Goal: Communication & Community: Answer question/provide support

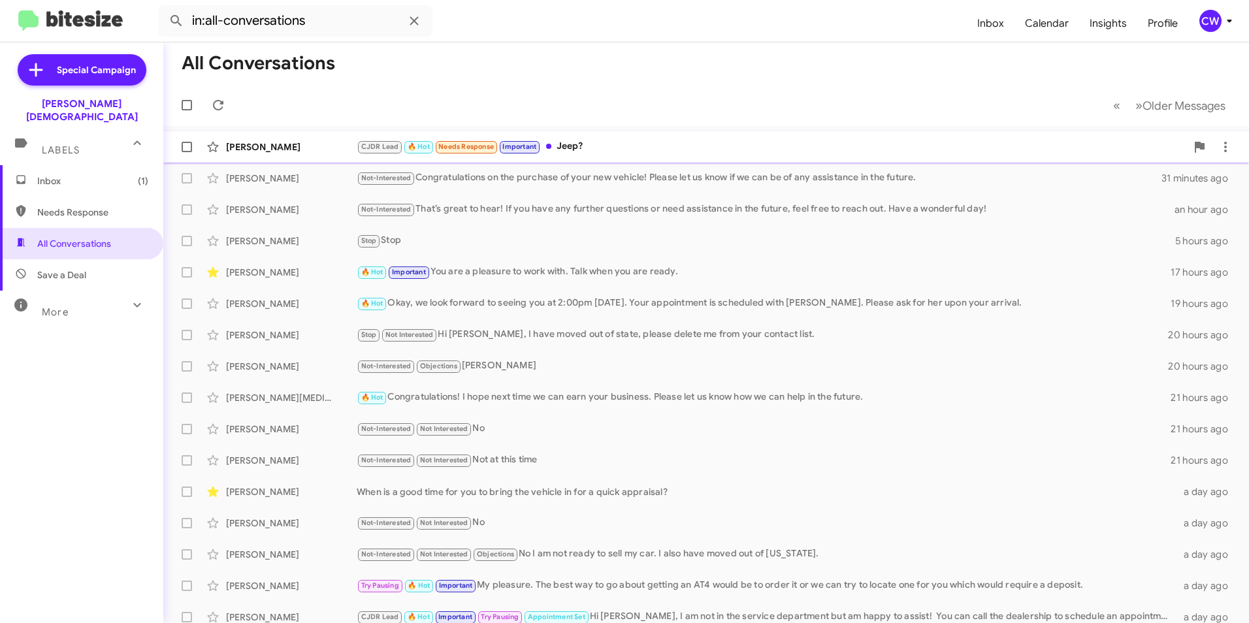
click at [566, 150] on div "CJDR Lead 🔥 Hot Needs Response Important Jeep?" at bounding box center [771, 146] width 829 height 15
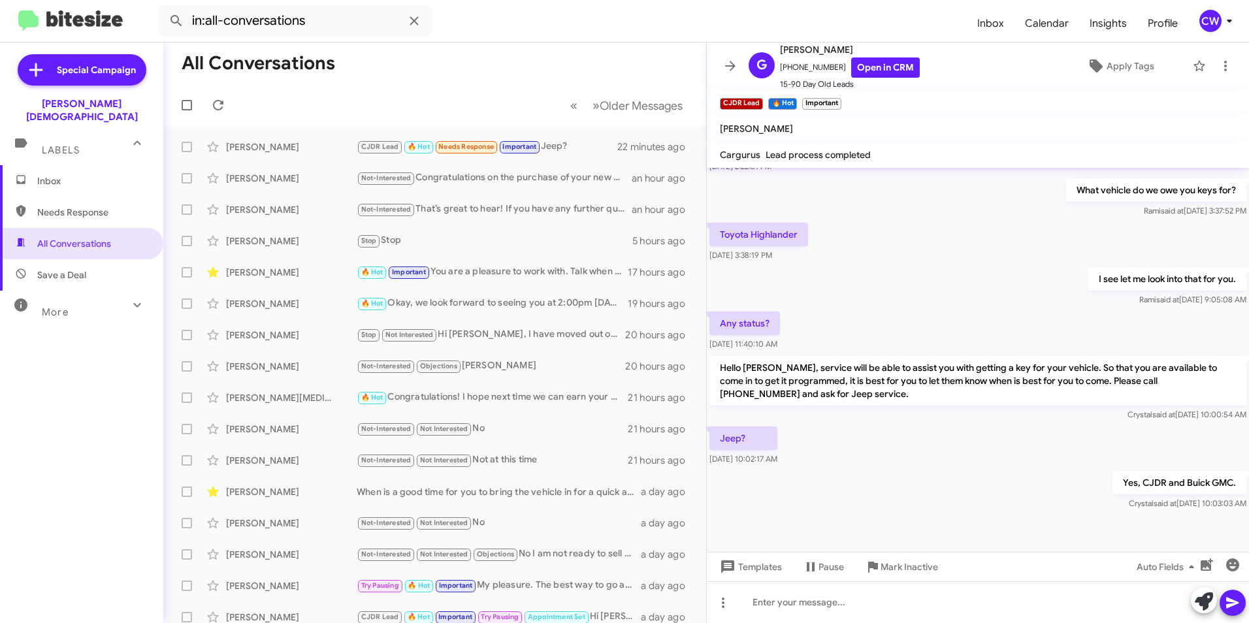
scroll to position [255, 0]
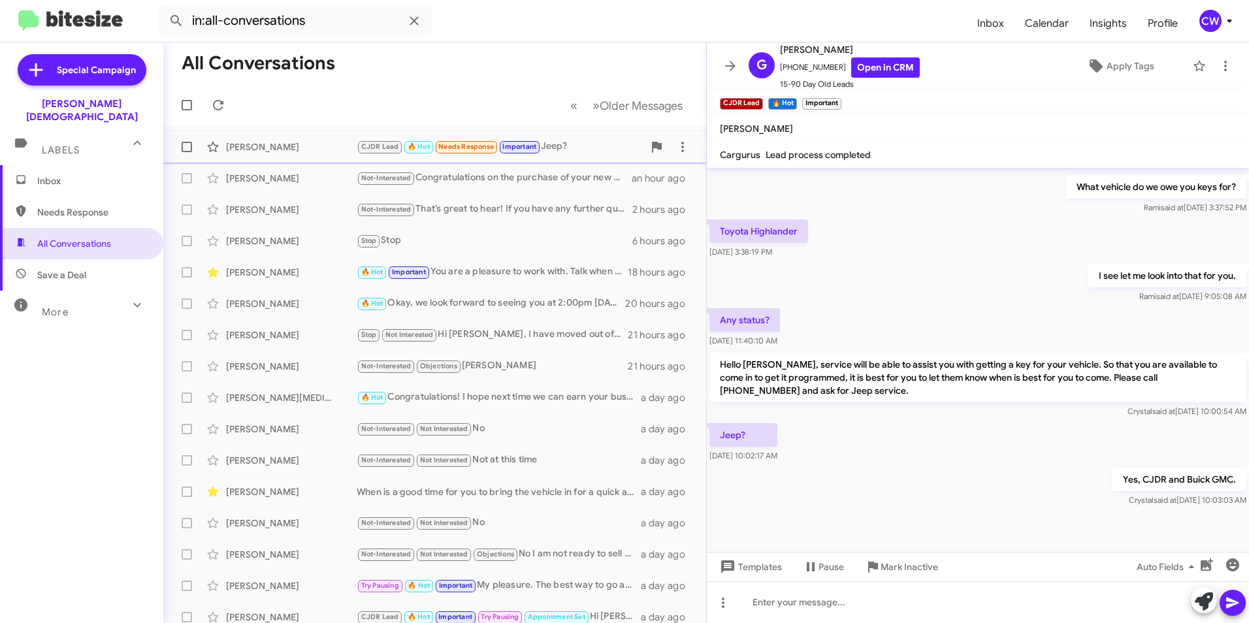
click at [449, 144] on span "Needs Response" at bounding box center [466, 146] width 56 height 8
click at [1217, 62] on icon at bounding box center [1225, 66] width 16 height 16
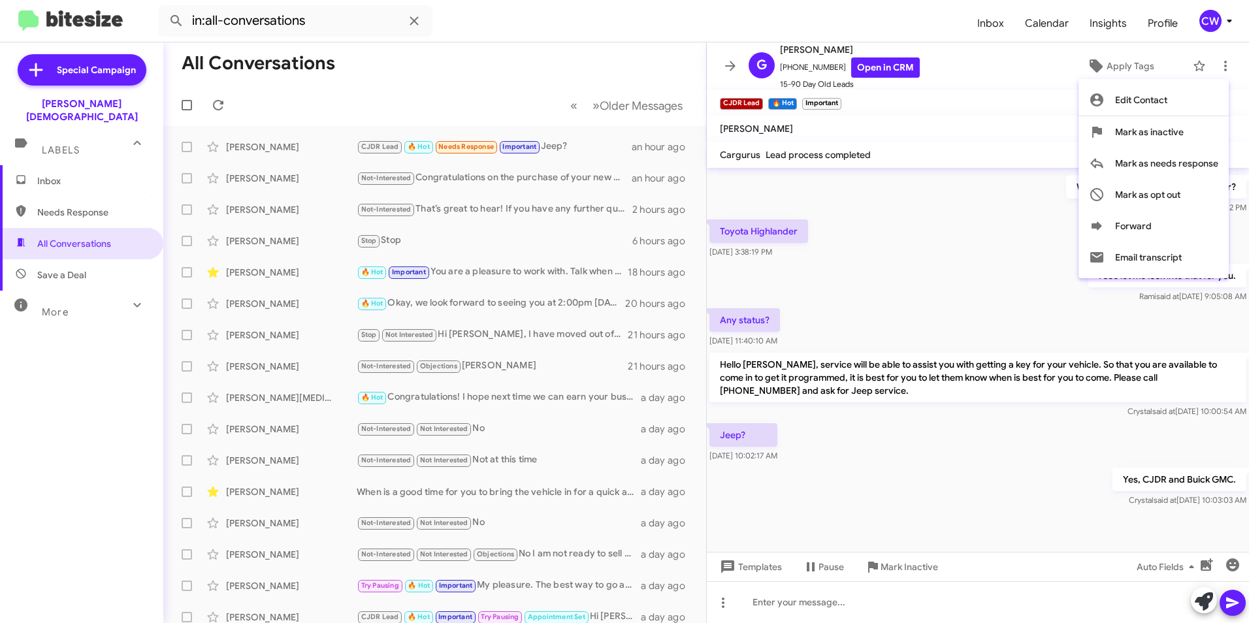
click at [790, 17] on div at bounding box center [624, 311] width 1249 height 623
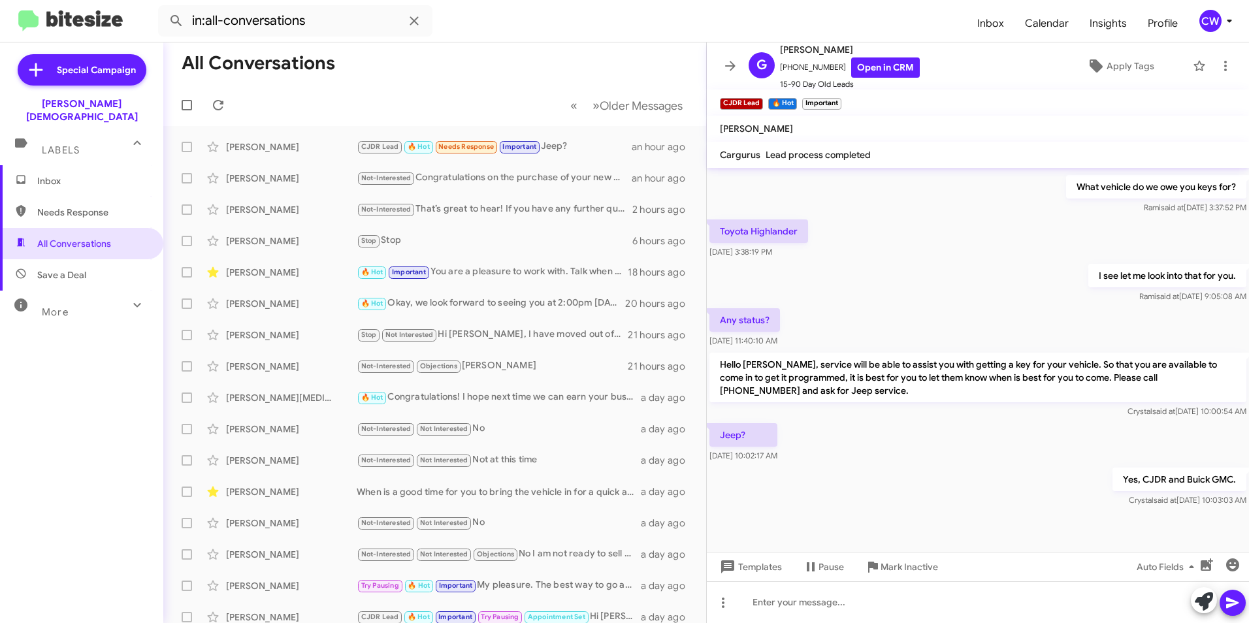
click at [88, 206] on span "Needs Response" at bounding box center [92, 212] width 111 height 13
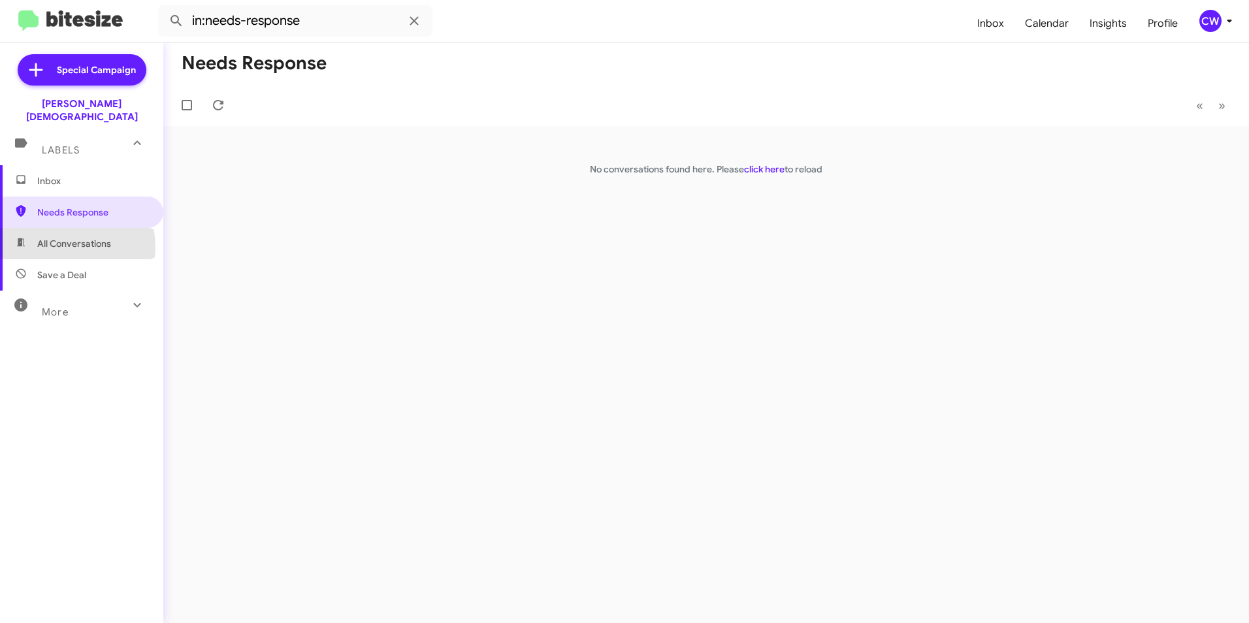
click at [65, 237] on span "All Conversations" at bounding box center [74, 243] width 74 height 13
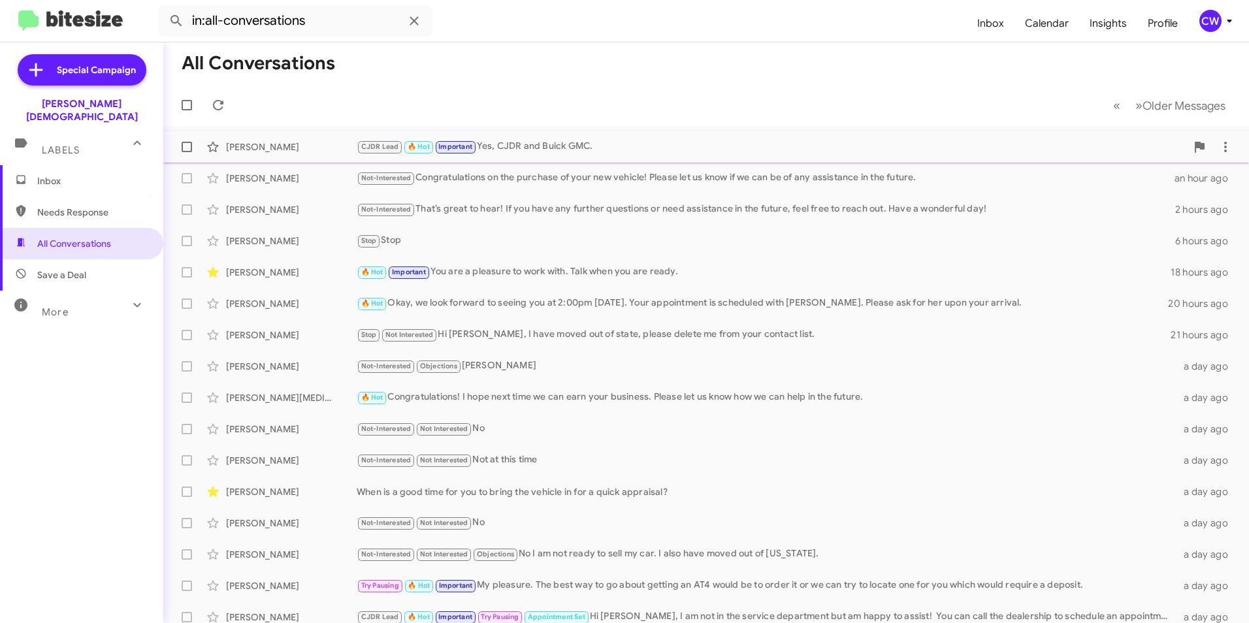
click at [498, 140] on div "CJDR Lead 🔥 Hot Important Yes, CJDR and Buick GMC." at bounding box center [771, 146] width 829 height 15
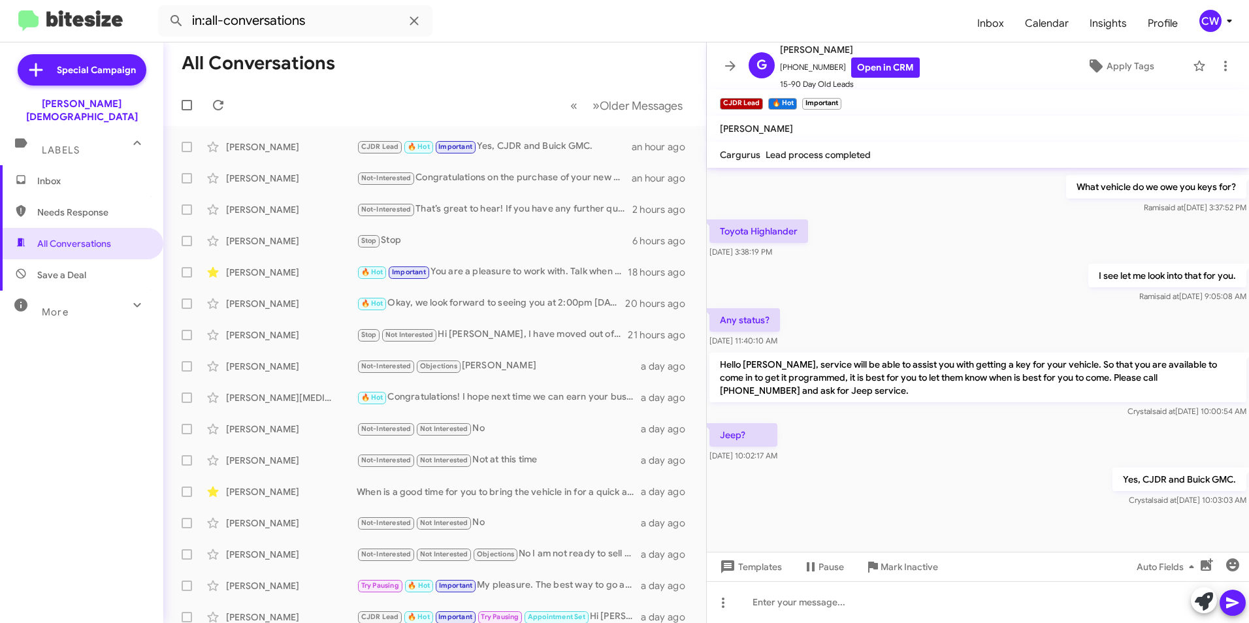
scroll to position [229, 0]
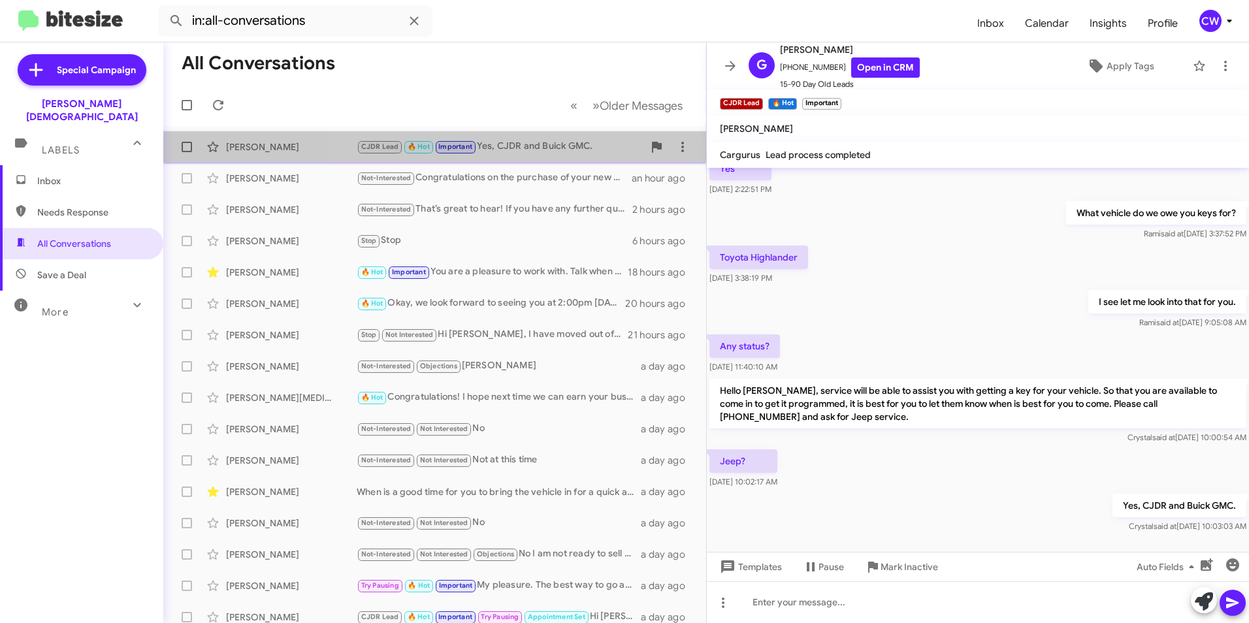
click at [518, 147] on div "CJDR Lead 🔥 Hot Important Yes, CJDR and Buick GMC." at bounding box center [500, 146] width 287 height 15
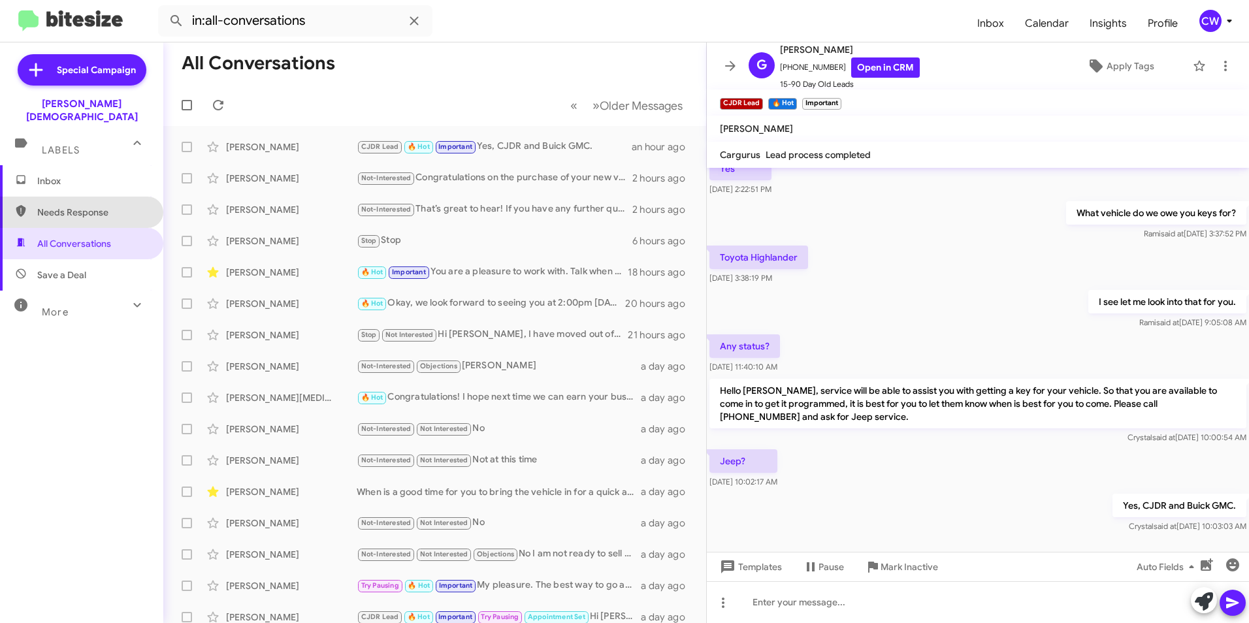
click at [95, 206] on span "Needs Response" at bounding box center [92, 212] width 111 height 13
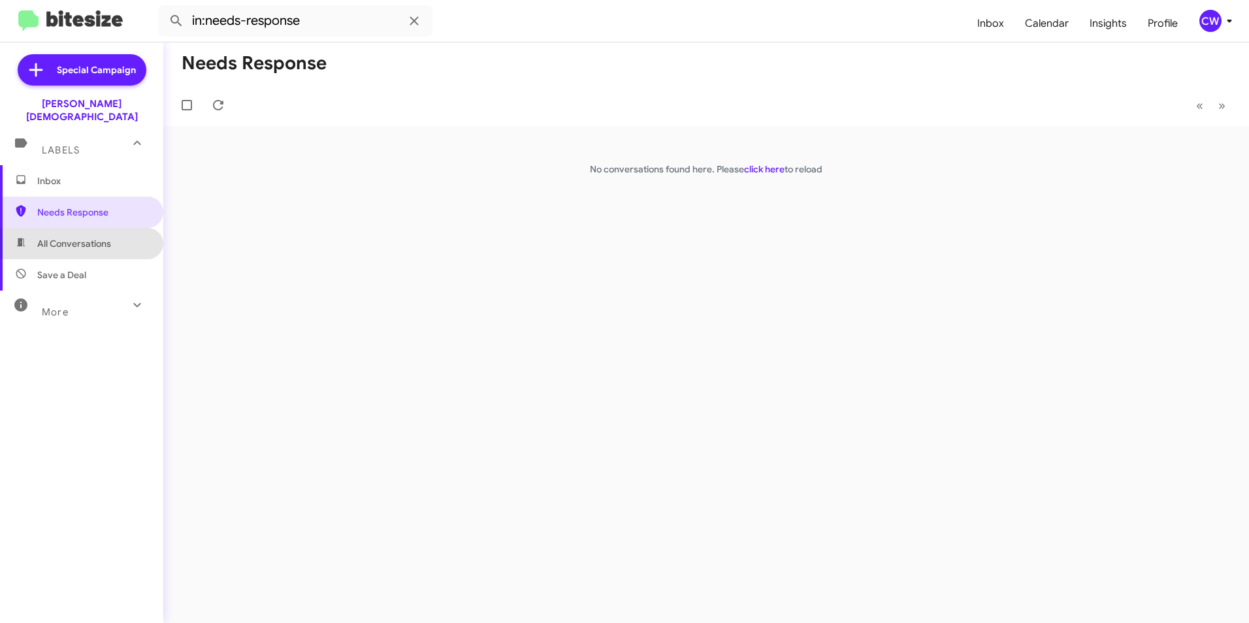
click at [94, 237] on span "All Conversations" at bounding box center [74, 243] width 74 height 13
type input "in:all-conversations"
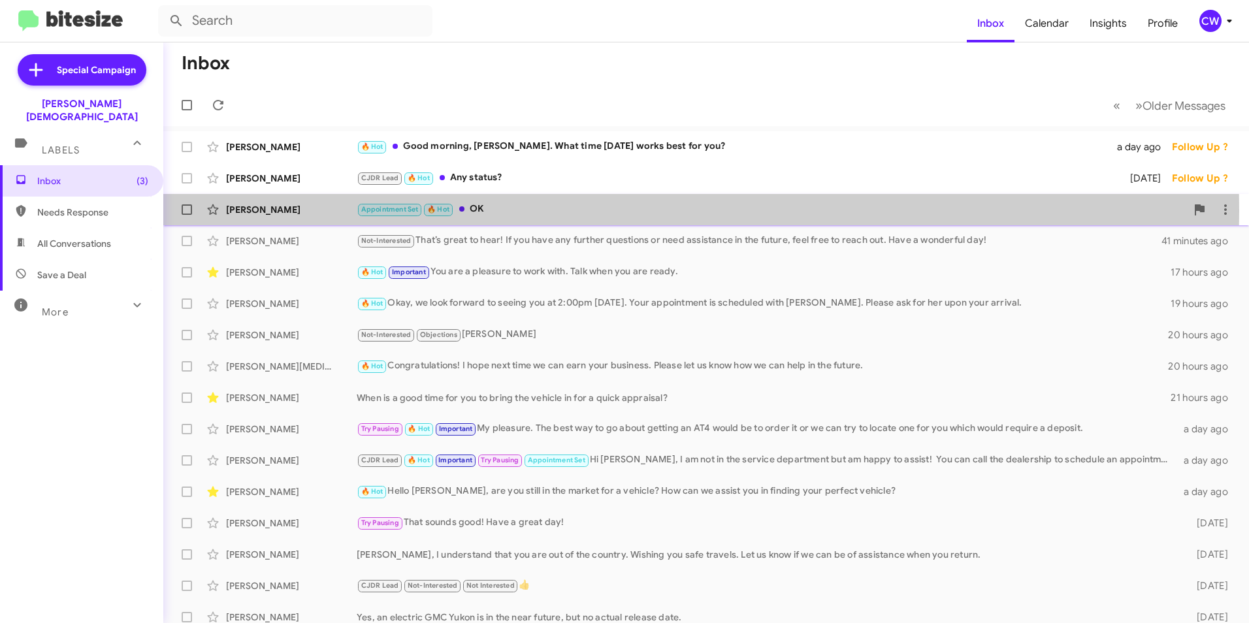
click at [483, 210] on div "Appointment Set 🔥 Hot OK" at bounding box center [771, 209] width 829 height 15
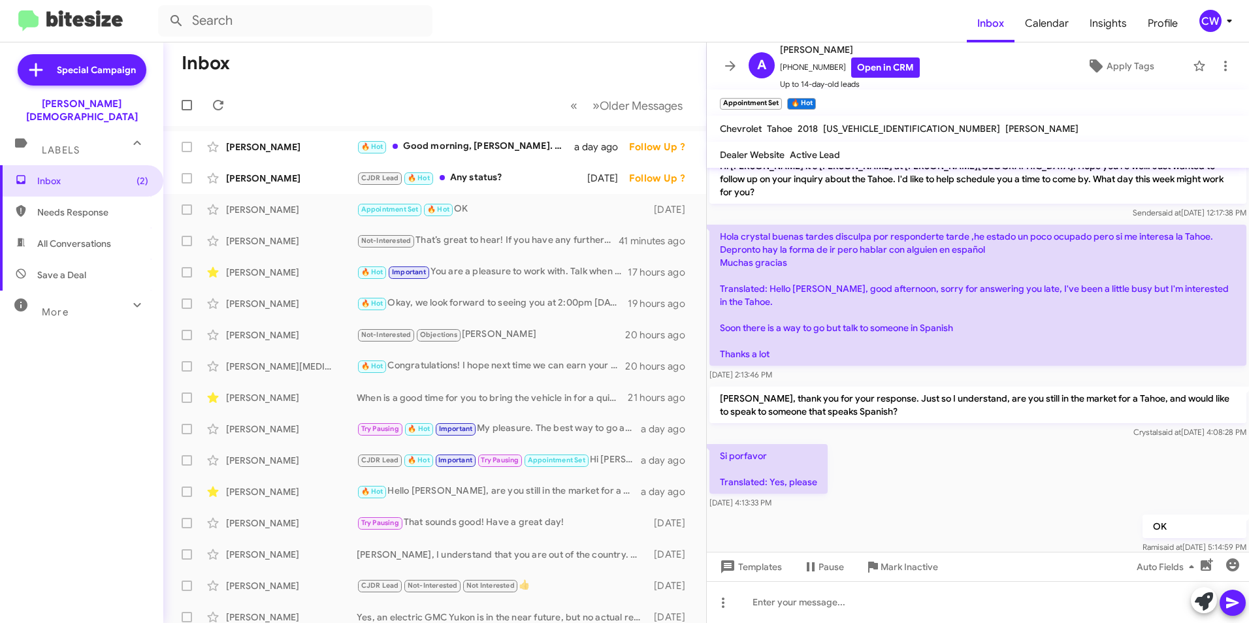
scroll to position [138, 0]
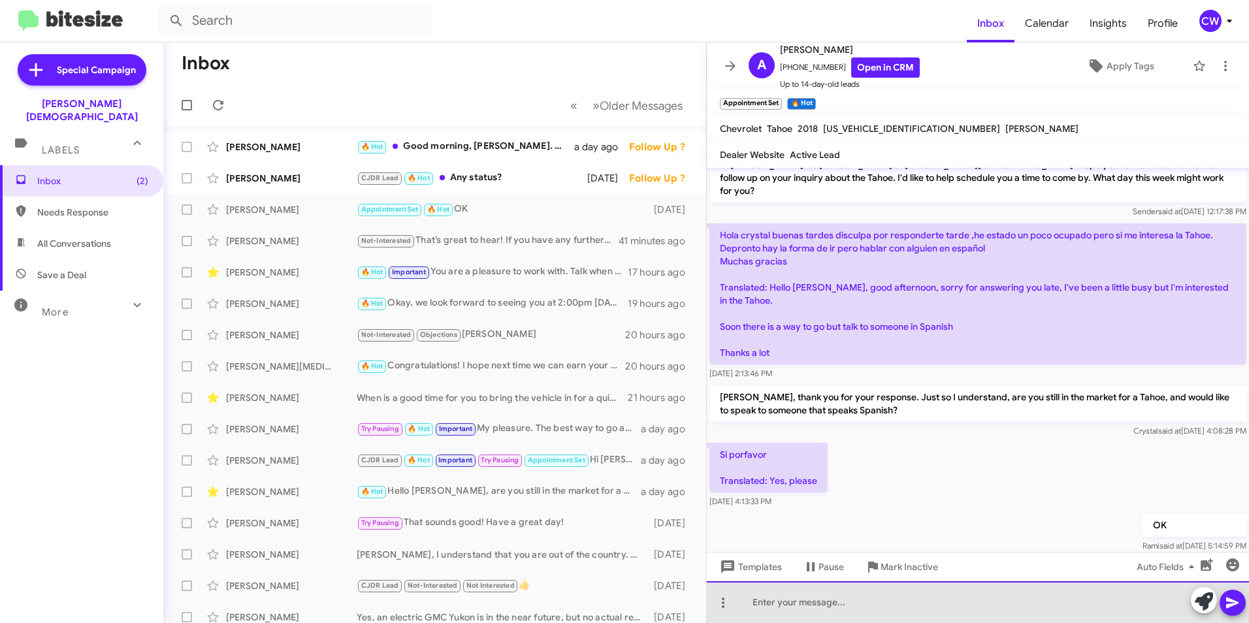
click at [814, 602] on div at bounding box center [978, 602] width 542 height 42
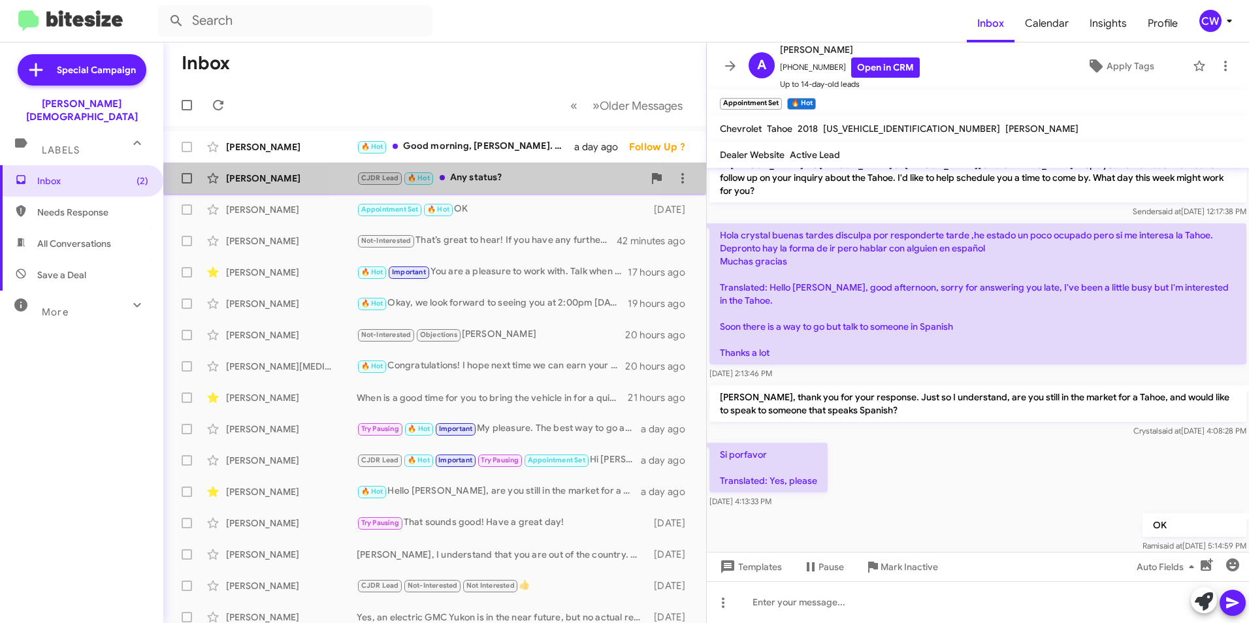
click at [488, 185] on div "CJDR Lead 🔥 Hot Any status?" at bounding box center [500, 177] width 287 height 15
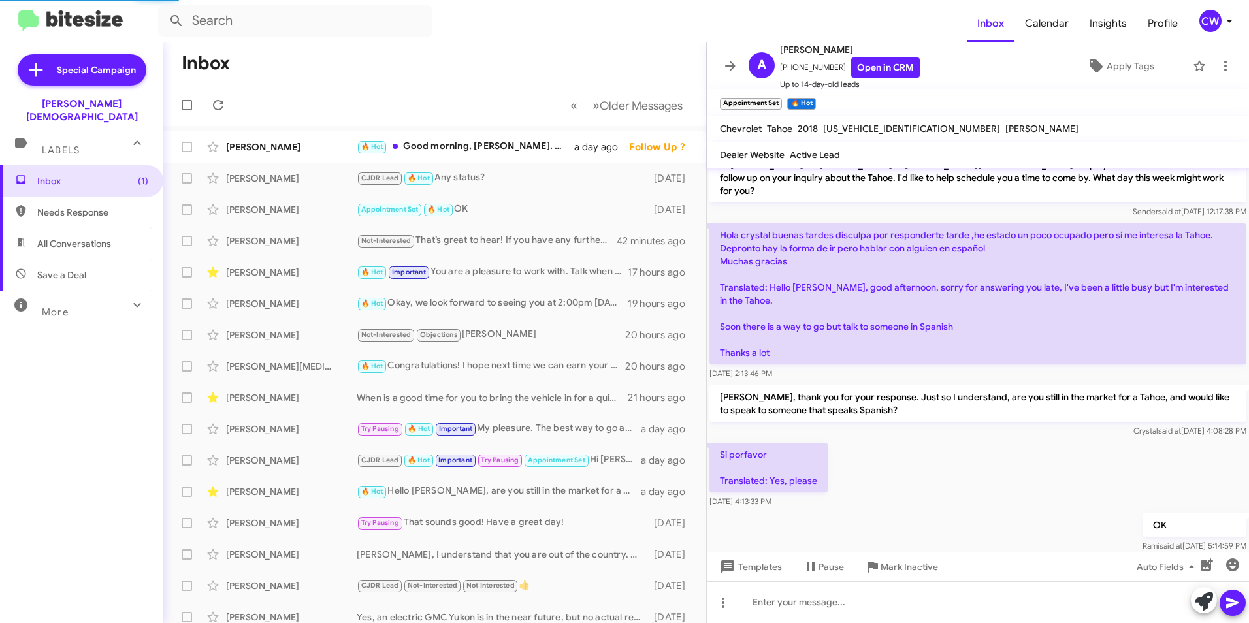
scroll to position [86, 0]
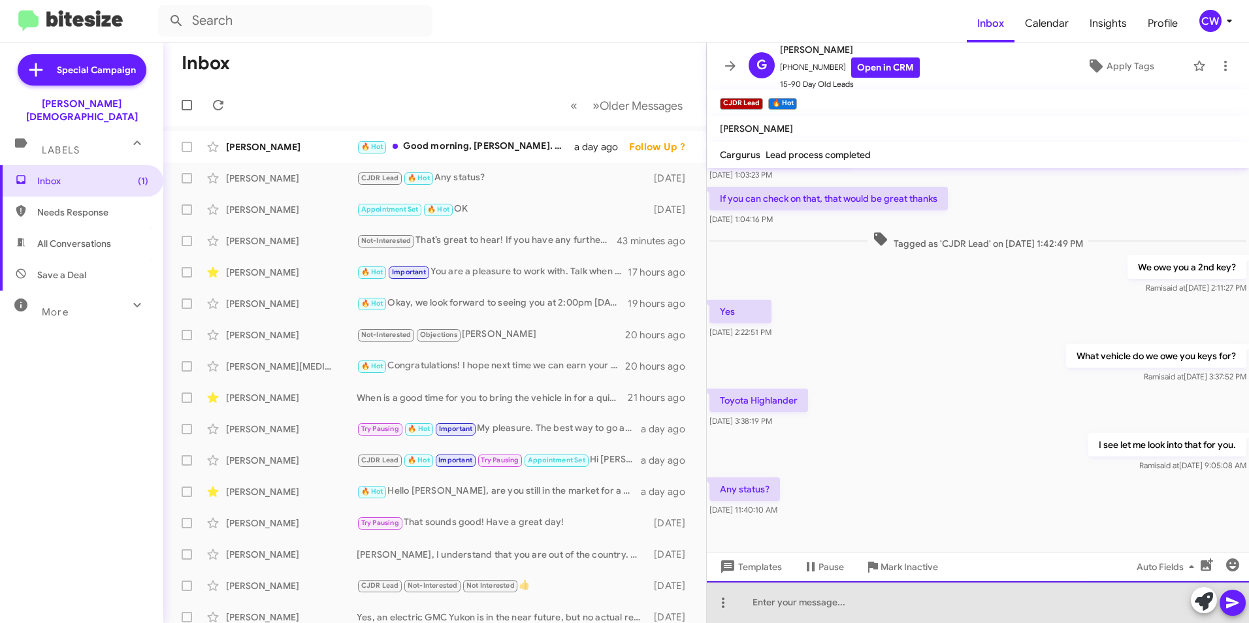
click at [835, 605] on div at bounding box center [978, 602] width 542 height 42
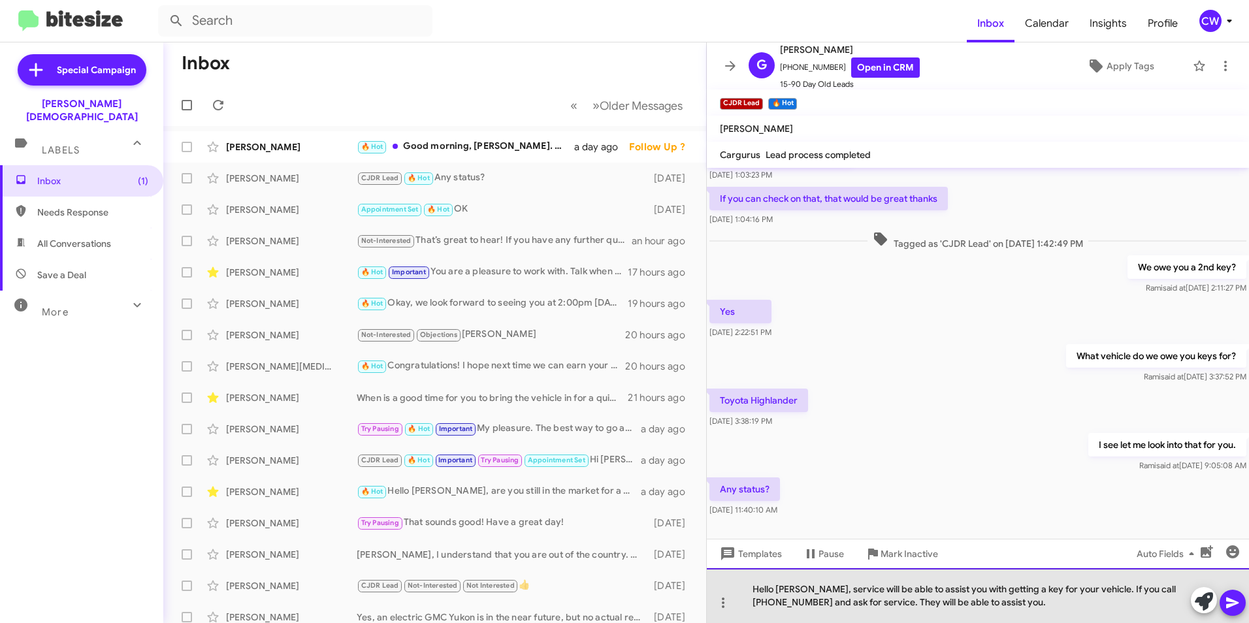
click at [802, 609] on div "Hello Gina, service will be able to assist you with getting a key for your vehi…" at bounding box center [978, 595] width 542 height 55
click at [843, 602] on div "Hello Gina, service will be able to assist you with getting a key for your vehi…" at bounding box center [978, 595] width 542 height 55
click at [957, 602] on div "Hello Gina, service will be able to assist you with getting a key for your vehi…" at bounding box center [978, 595] width 542 height 55
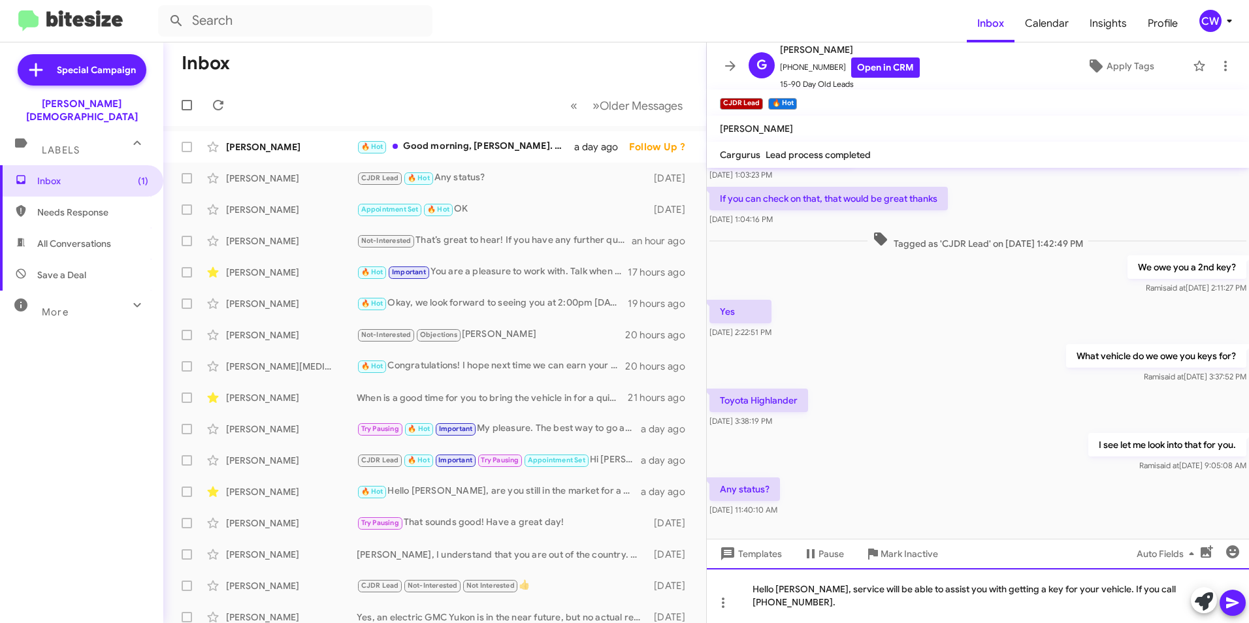
click at [1085, 606] on div "Hello Gina, service will be able to assist you with getting a key for your vehi…" at bounding box center [978, 595] width 542 height 55
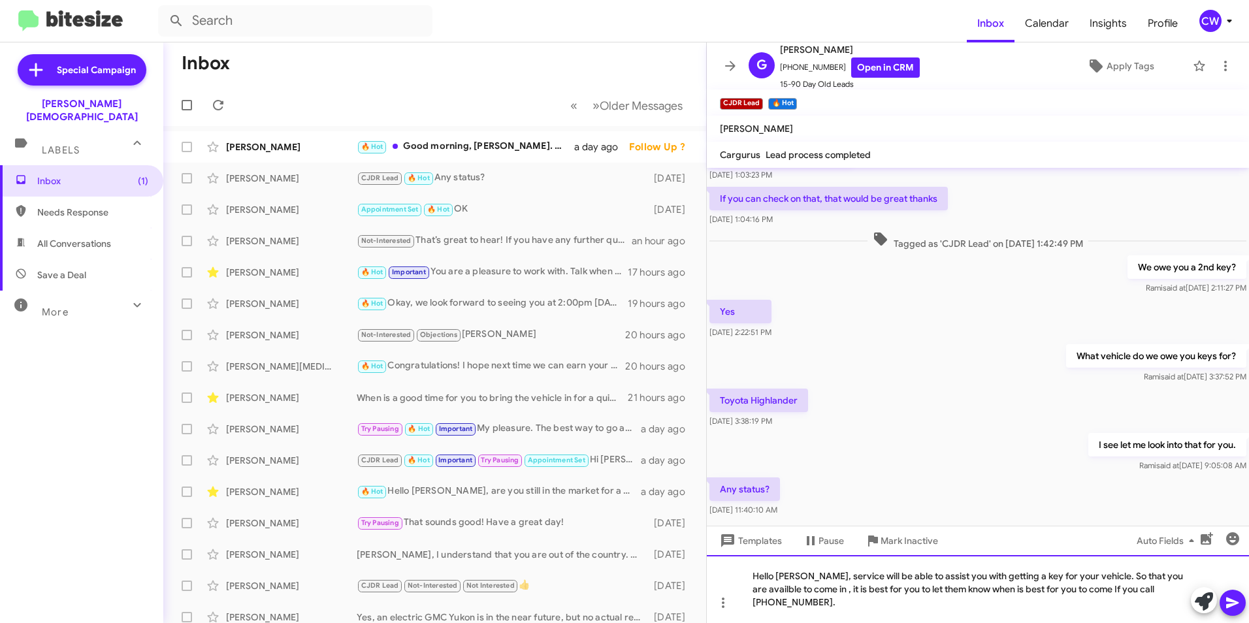
drag, startPoint x: 1171, startPoint y: 588, endPoint x: 1103, endPoint y: 621, distance: 75.7
click at [1103, 621] on div "Hello Gina, service will be able to assist you with getting a key for your vehi…" at bounding box center [978, 589] width 542 height 68
click at [893, 591] on mat-tooltip-component "Mark Inactive" at bounding box center [899, 572] width 69 height 39
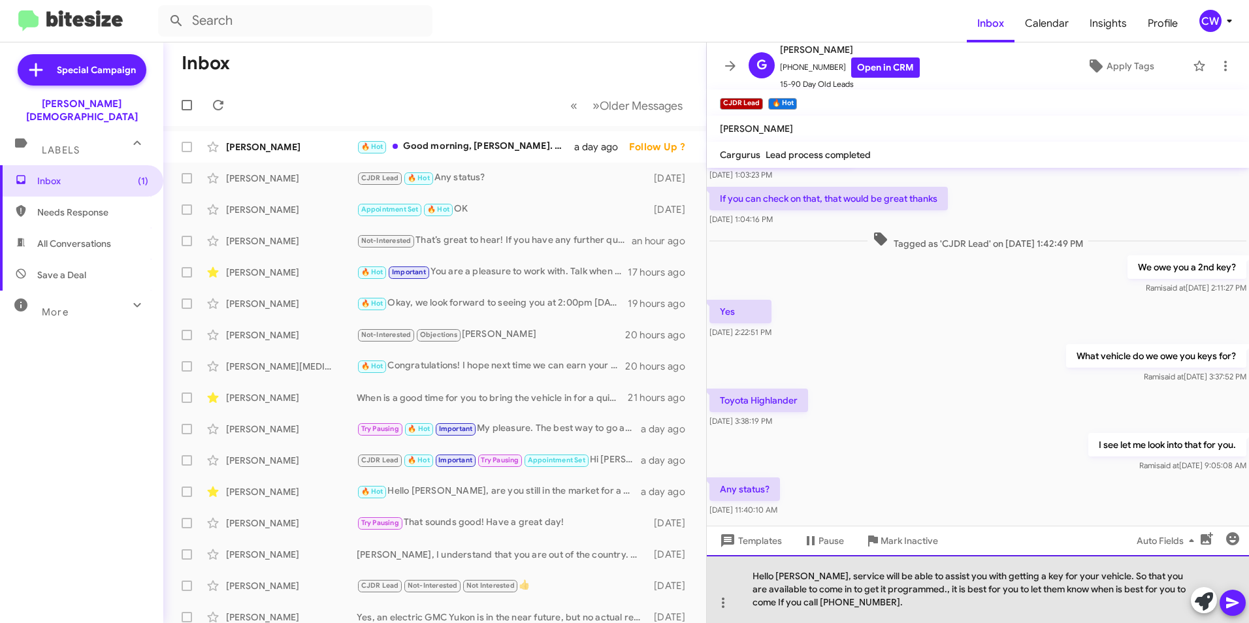
click at [895, 591] on div "Hello Gina, service will be able to assist you with getting a key for your vehi…" at bounding box center [978, 589] width 542 height 68
click at [1107, 592] on div "Hello Gina, service will be able to assist you with getting a key for your vehi…" at bounding box center [978, 589] width 542 height 68
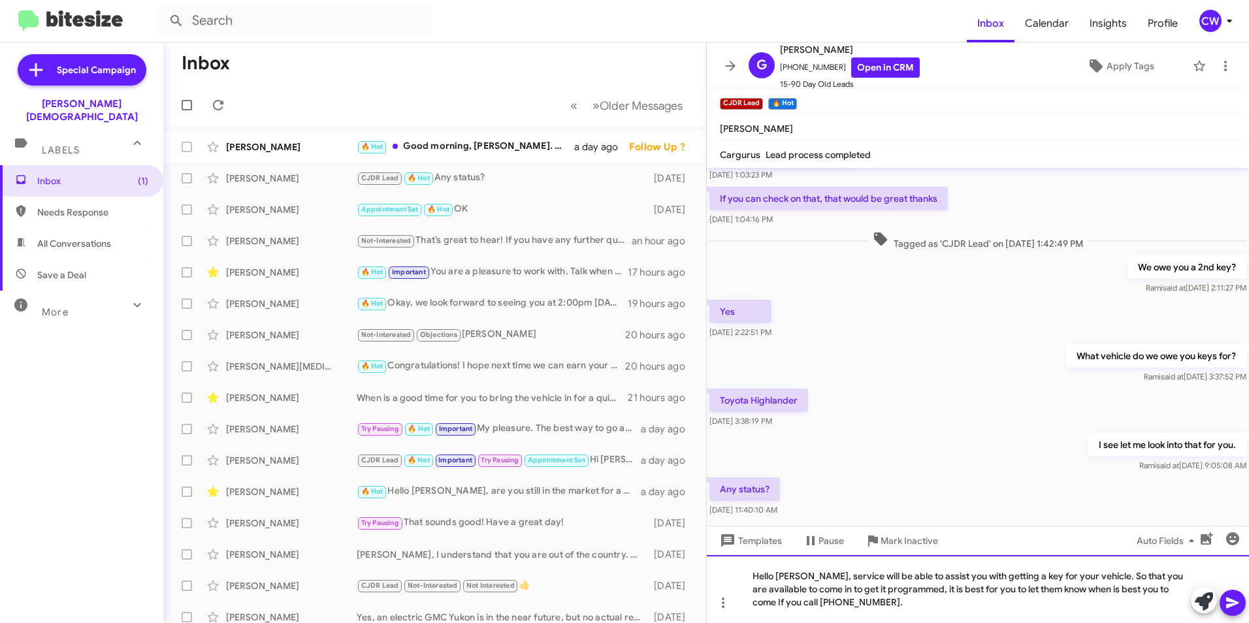
click at [1144, 592] on div "Hello Gina, service will be able to assist you with getting a key for your vehi…" at bounding box center [978, 589] width 542 height 68
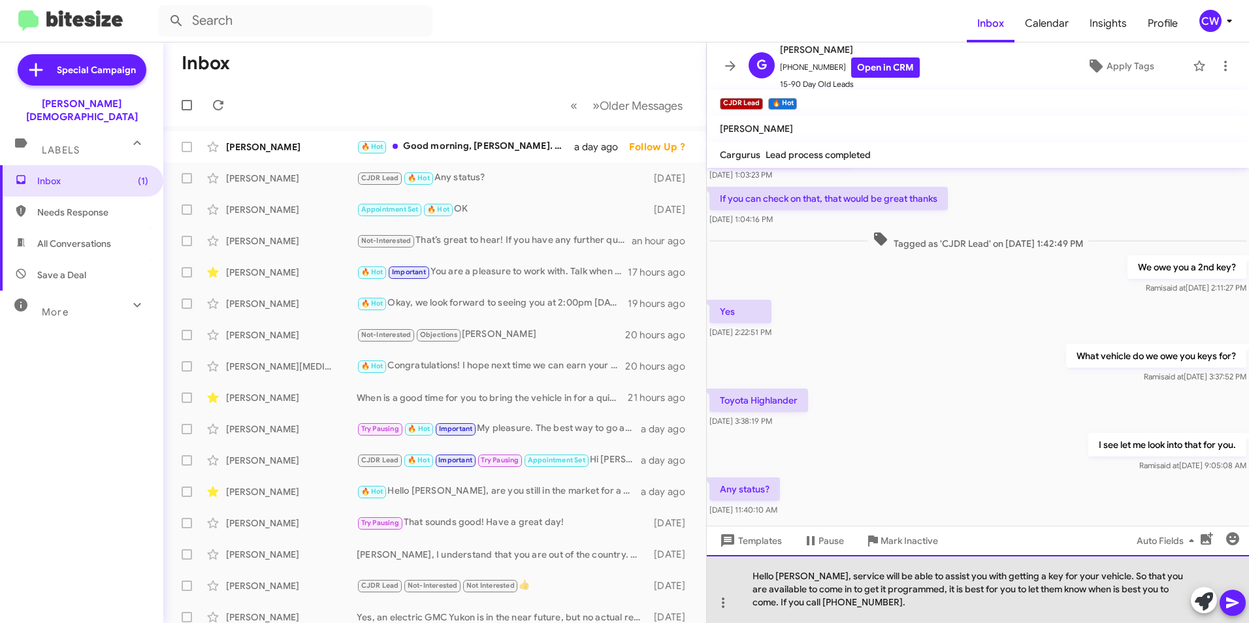
click at [811, 605] on div "Hello Gina, service will be able to assist you with getting a key for your vehi…" at bounding box center [978, 589] width 542 height 68
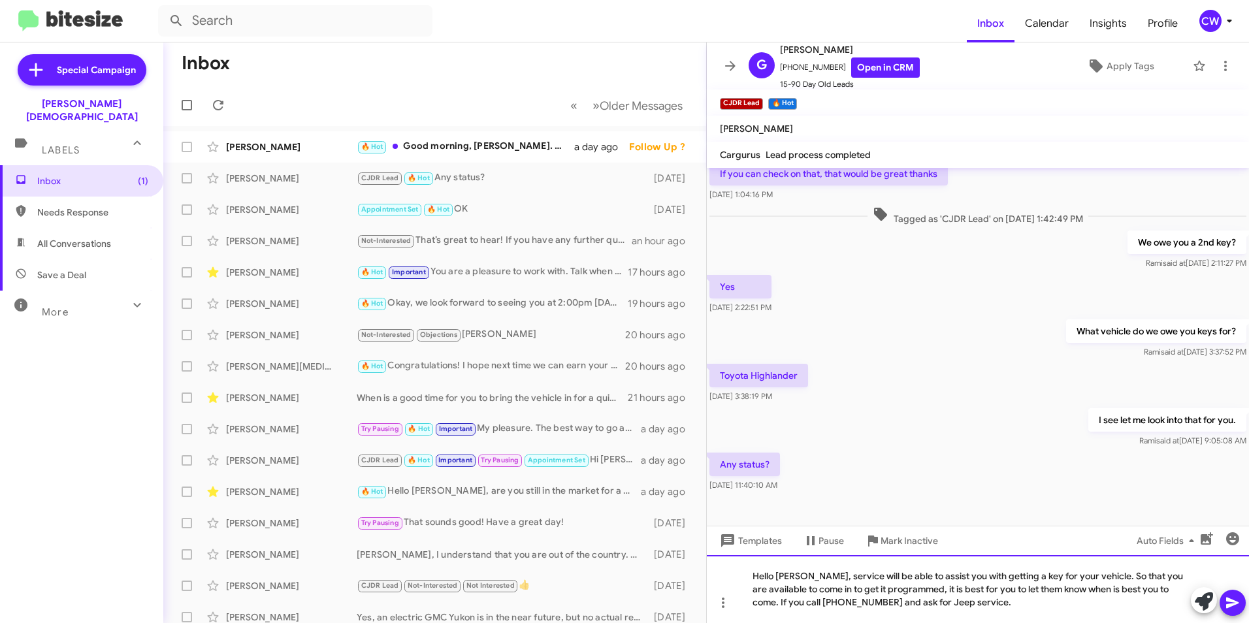
scroll to position [112, 0]
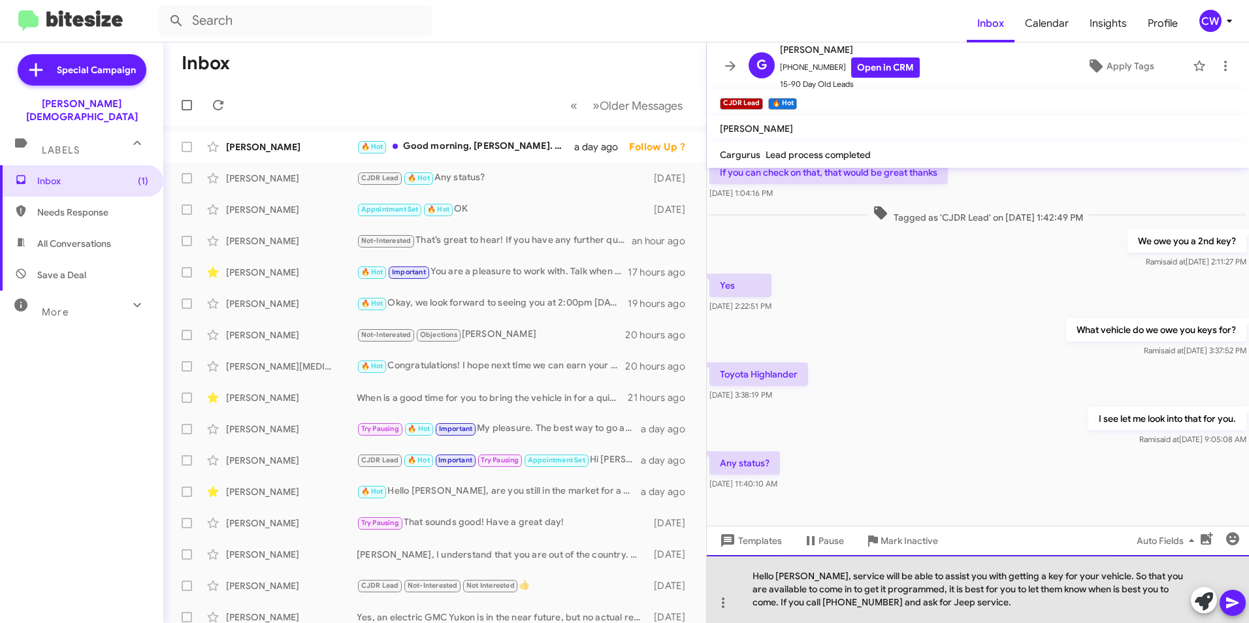
click at [934, 607] on div "Hello Gina, service will be able to assist you with getting a key for your vehi…" at bounding box center [978, 589] width 542 height 68
click at [1069, 593] on div "Hello Gina, service will be able to assist you with getting a key for your vehi…" at bounding box center [978, 589] width 542 height 68
click at [1189, 590] on div "Hello Gina, service will be able to assist you with getting a key for your vehi…" at bounding box center [978, 589] width 542 height 68
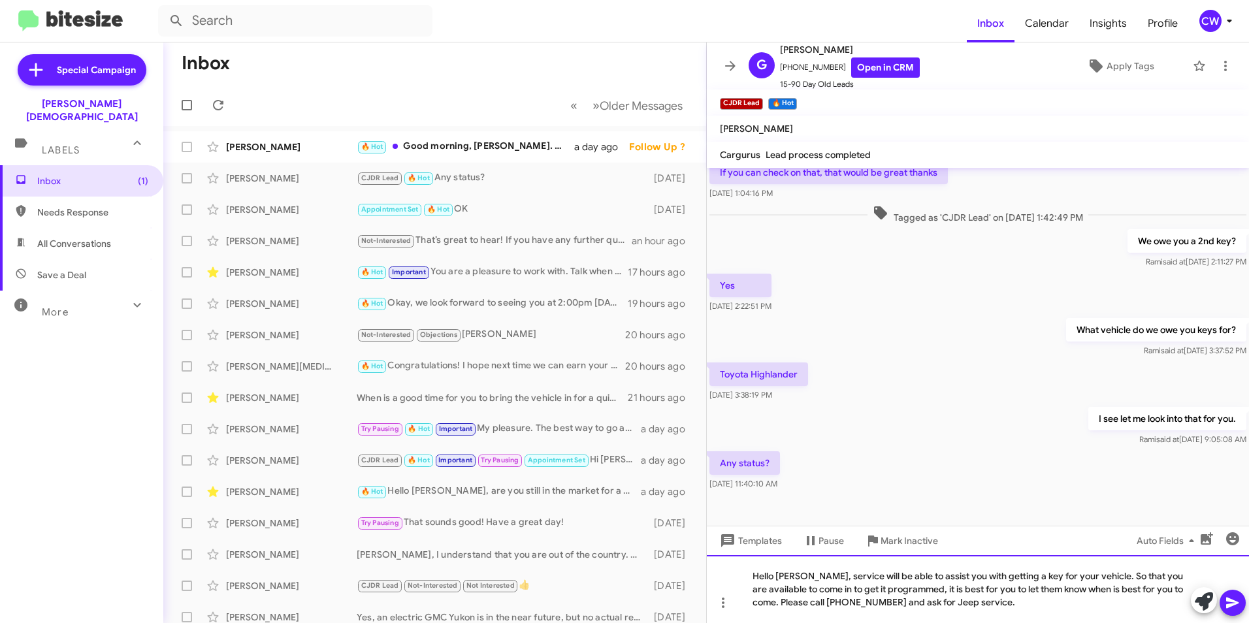
click at [970, 608] on div "Hello Gina, service will be able to assist you with getting a key for your vehi…" at bounding box center [978, 589] width 542 height 68
click at [1227, 601] on icon at bounding box center [1232, 603] width 12 height 11
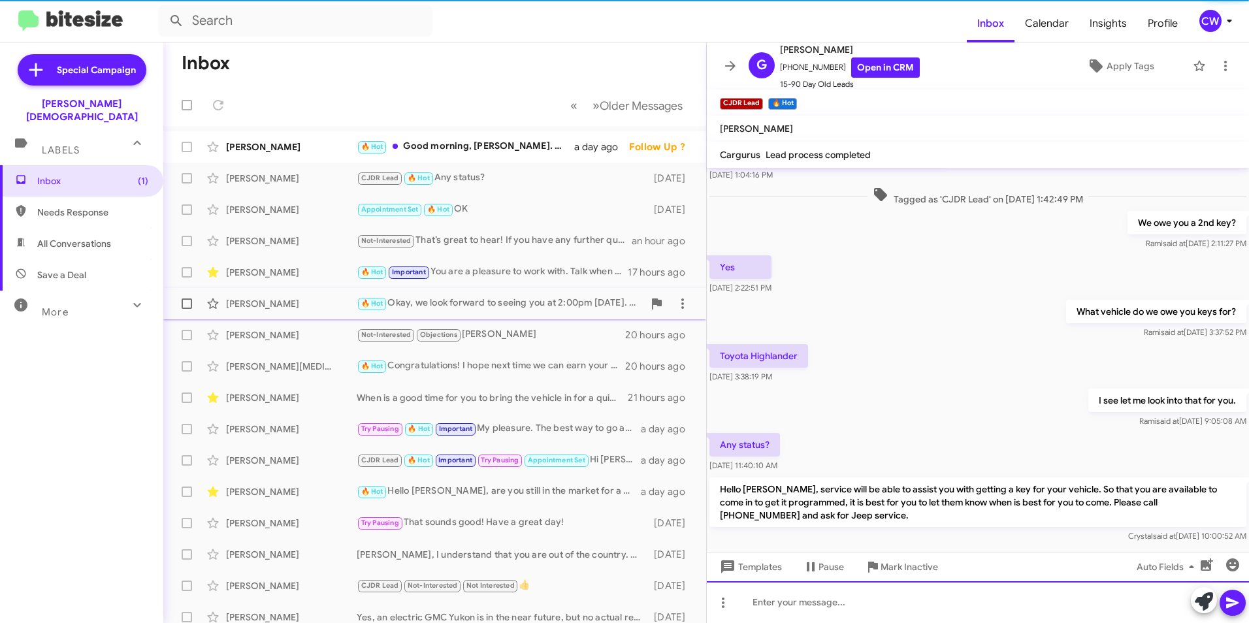
scroll to position [159, 0]
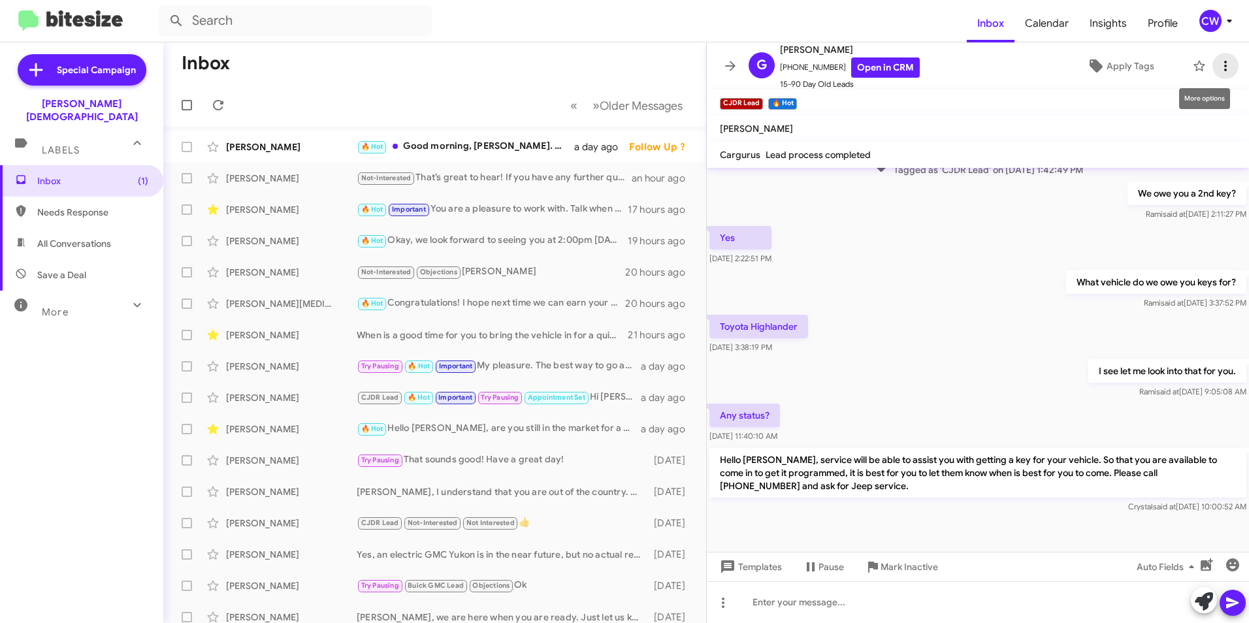
click at [1224, 71] on icon at bounding box center [1225, 66] width 3 height 10
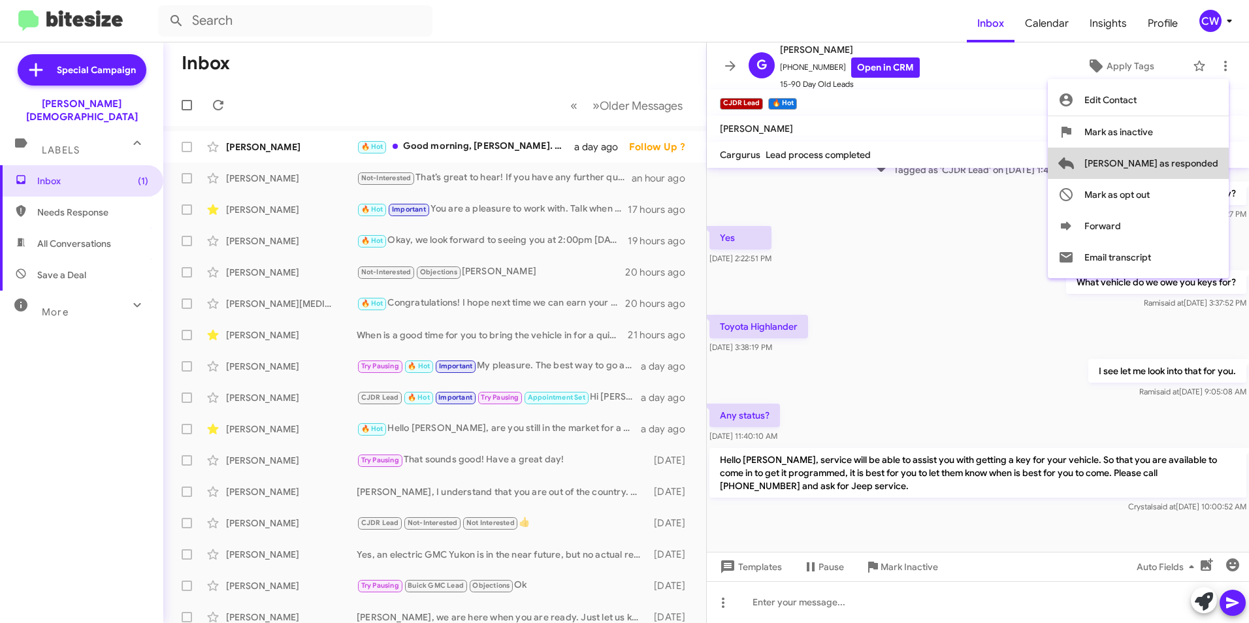
click at [1192, 160] on span "[PERSON_NAME] as responded" at bounding box center [1151, 163] width 134 height 31
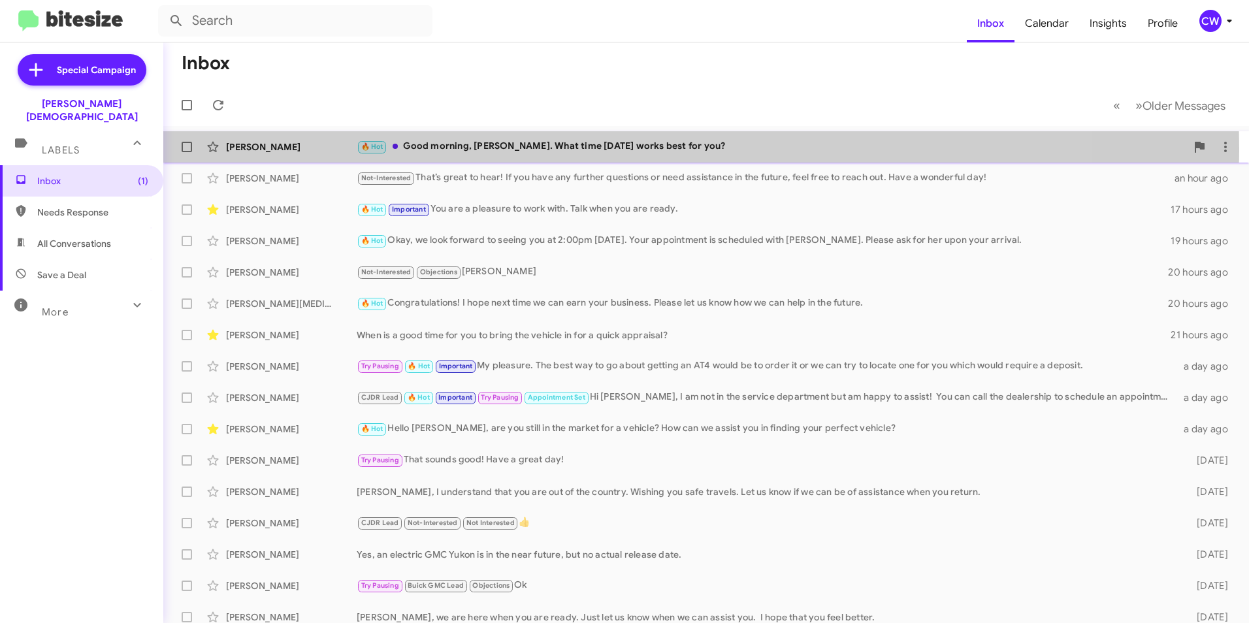
click at [585, 149] on div "🔥 Hot Good morning, Samuel. What time on Wednesday works best for you?" at bounding box center [771, 146] width 829 height 15
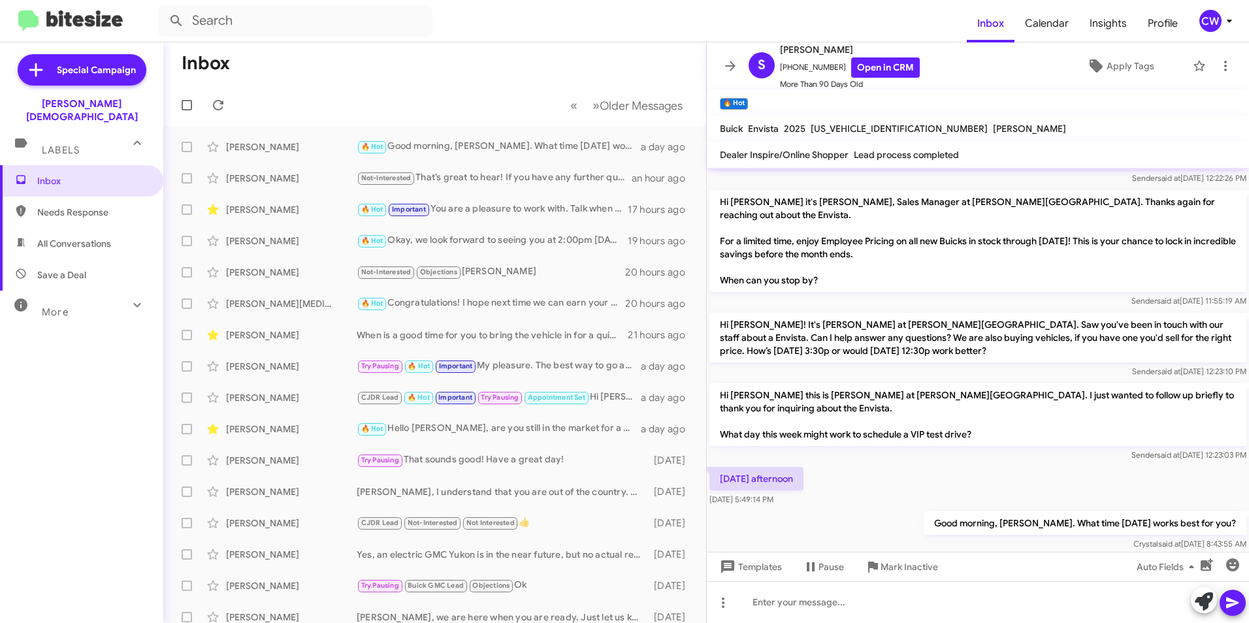
scroll to position [259, 0]
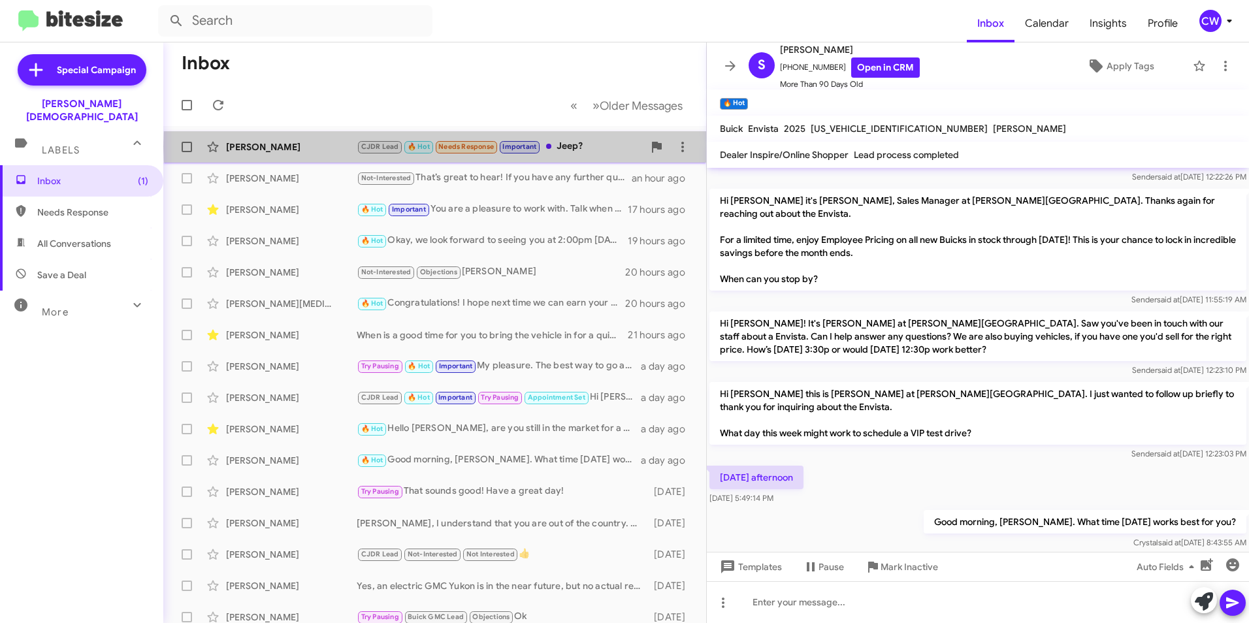
click at [575, 146] on div "CJDR Lead 🔥 Hot Needs Response Important Jeep?" at bounding box center [500, 146] width 287 height 15
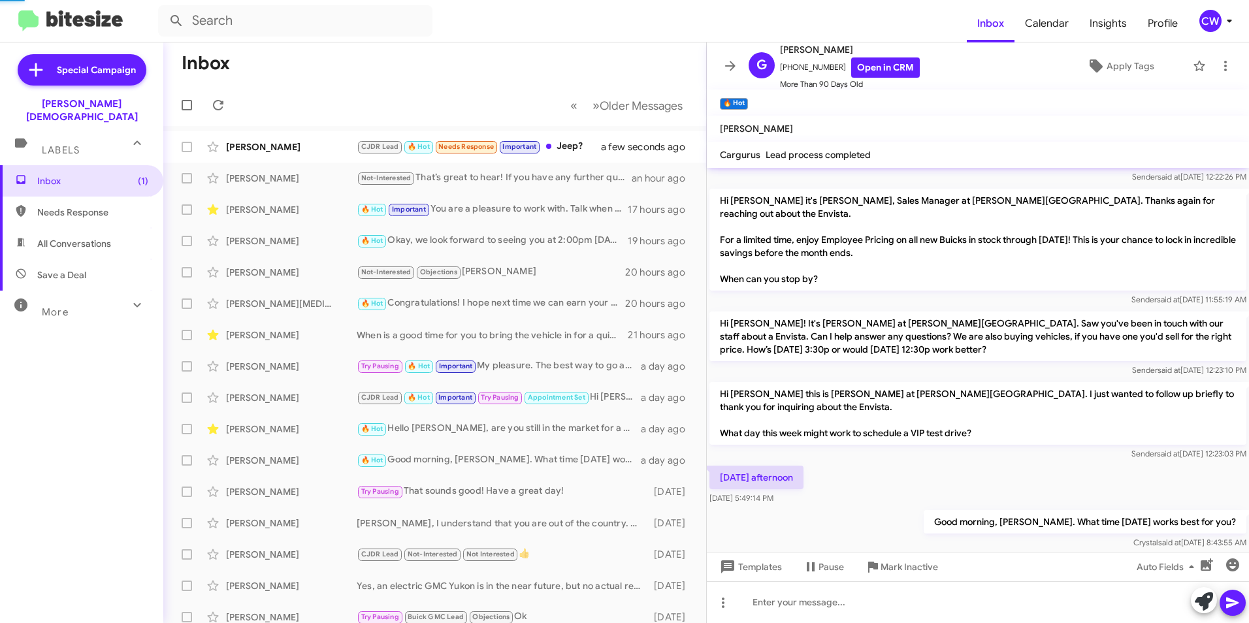
scroll to position [207, 0]
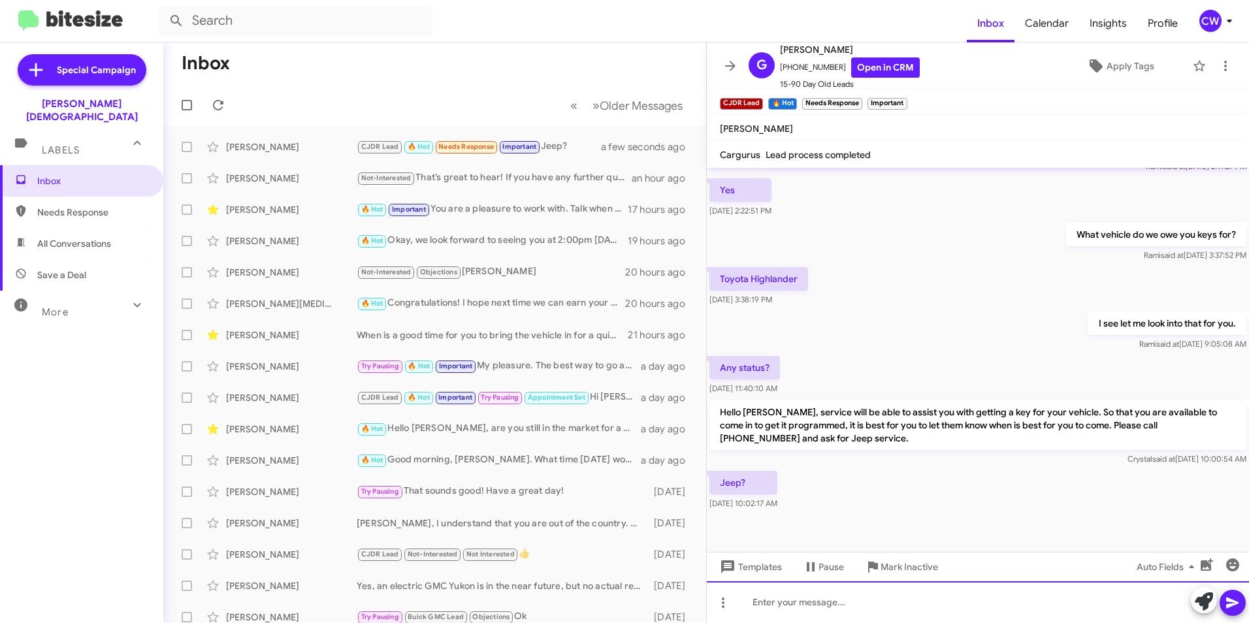
click at [776, 610] on div at bounding box center [978, 602] width 542 height 42
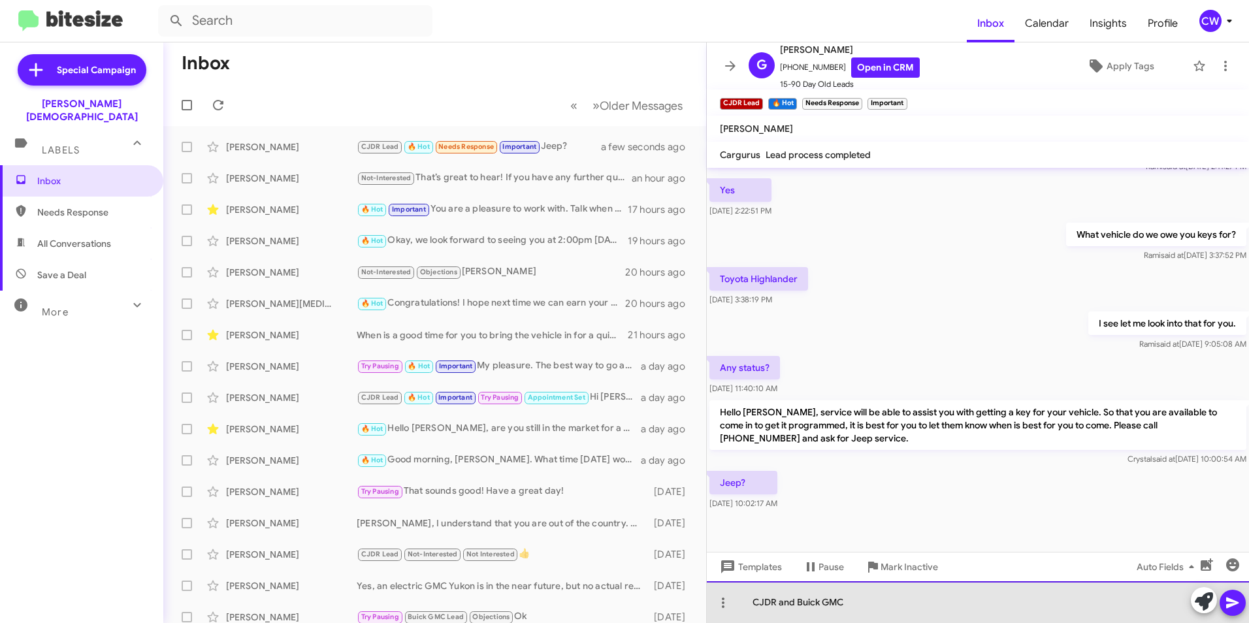
click at [750, 603] on div "CJDR and Buick GMC" at bounding box center [978, 602] width 542 height 42
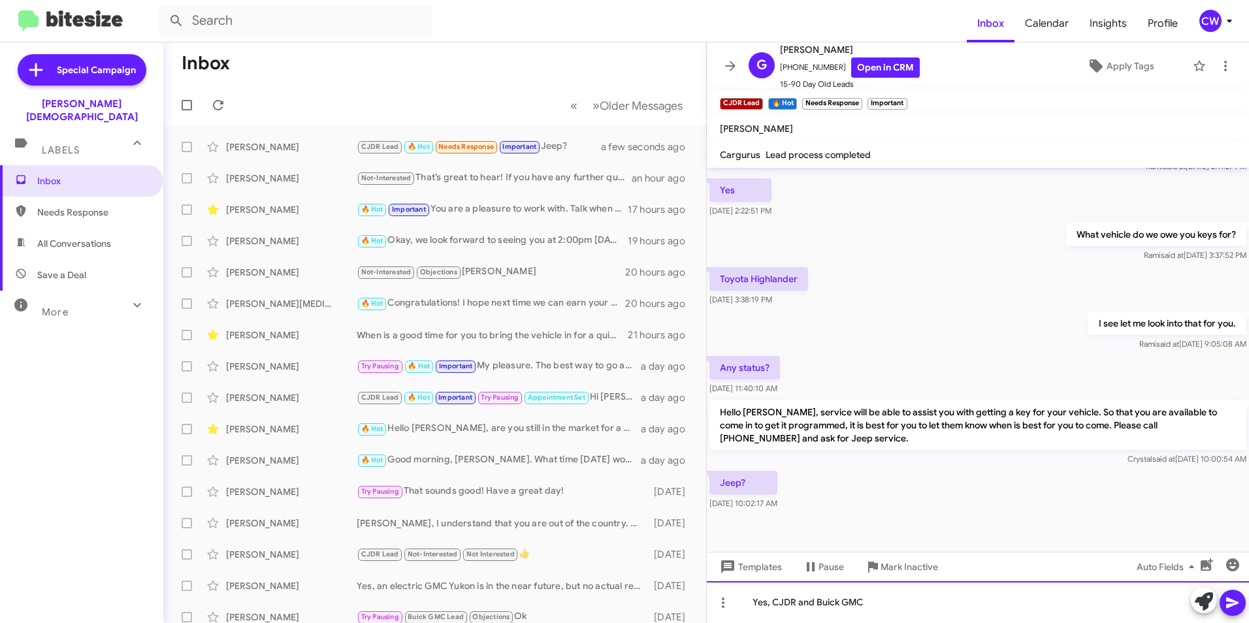
click at [863, 602] on div "Yes, CJDR and Buick GMC" at bounding box center [978, 602] width 542 height 42
click at [1225, 600] on icon at bounding box center [1233, 603] width 16 height 16
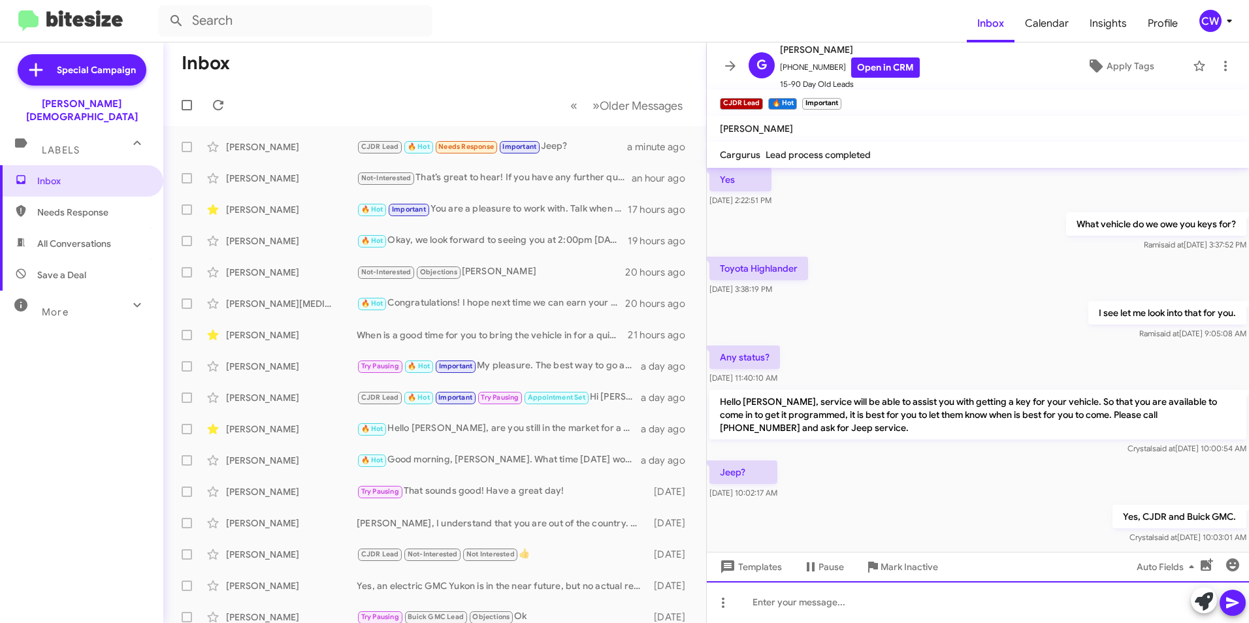
scroll to position [255, 0]
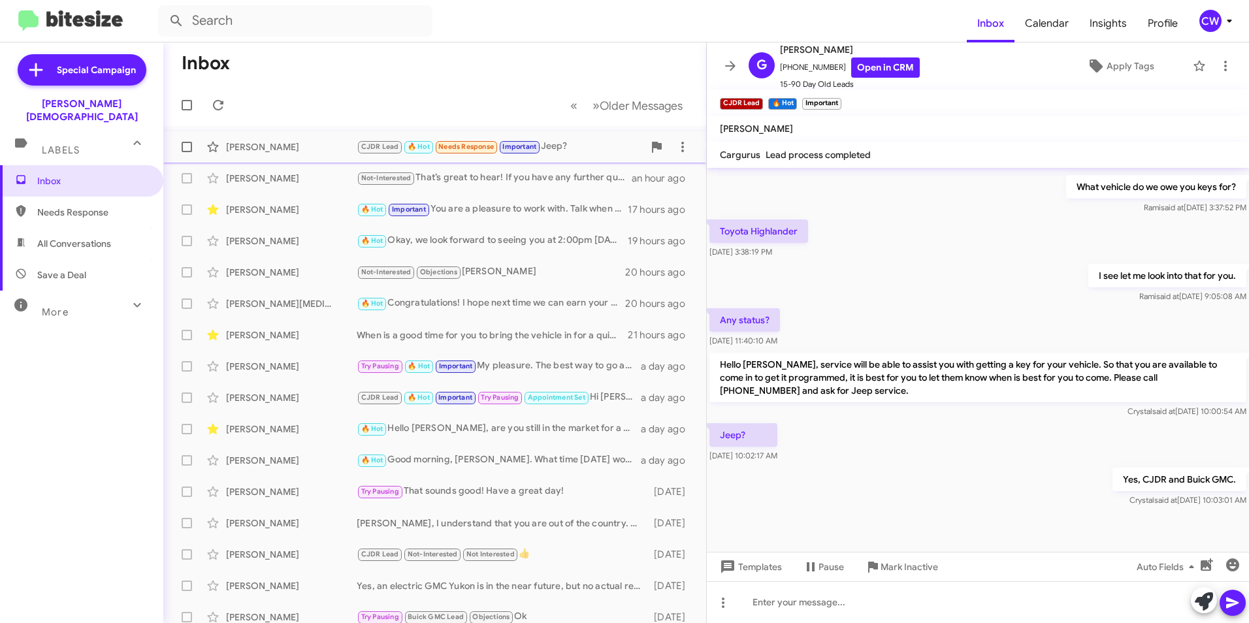
click at [263, 150] on div "[PERSON_NAME]" at bounding box center [291, 146] width 131 height 13
click at [1217, 66] on icon at bounding box center [1225, 66] width 16 height 16
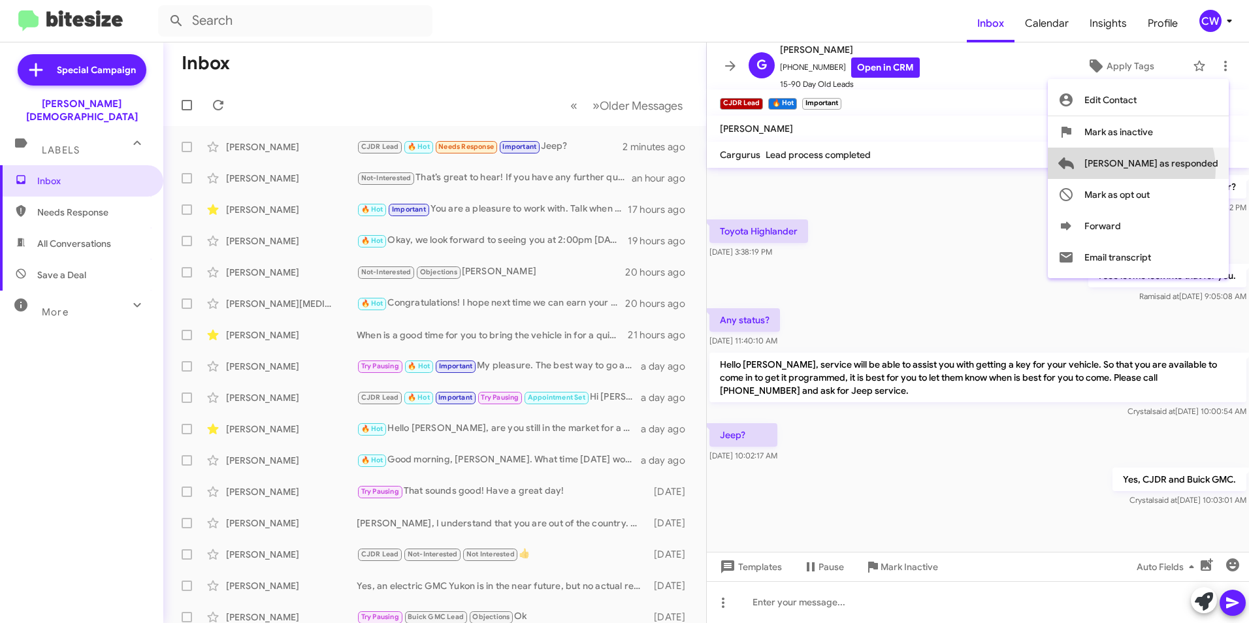
click at [1183, 169] on span "[PERSON_NAME] as responded" at bounding box center [1151, 163] width 134 height 31
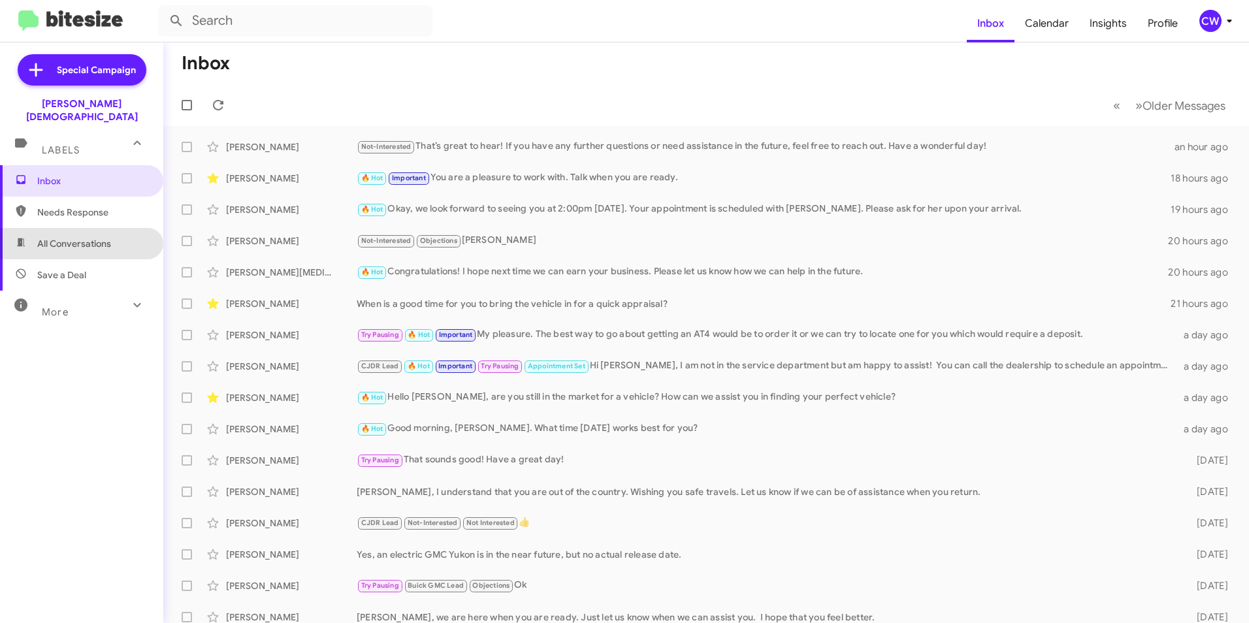
click at [80, 237] on span "All Conversations" at bounding box center [74, 243] width 74 height 13
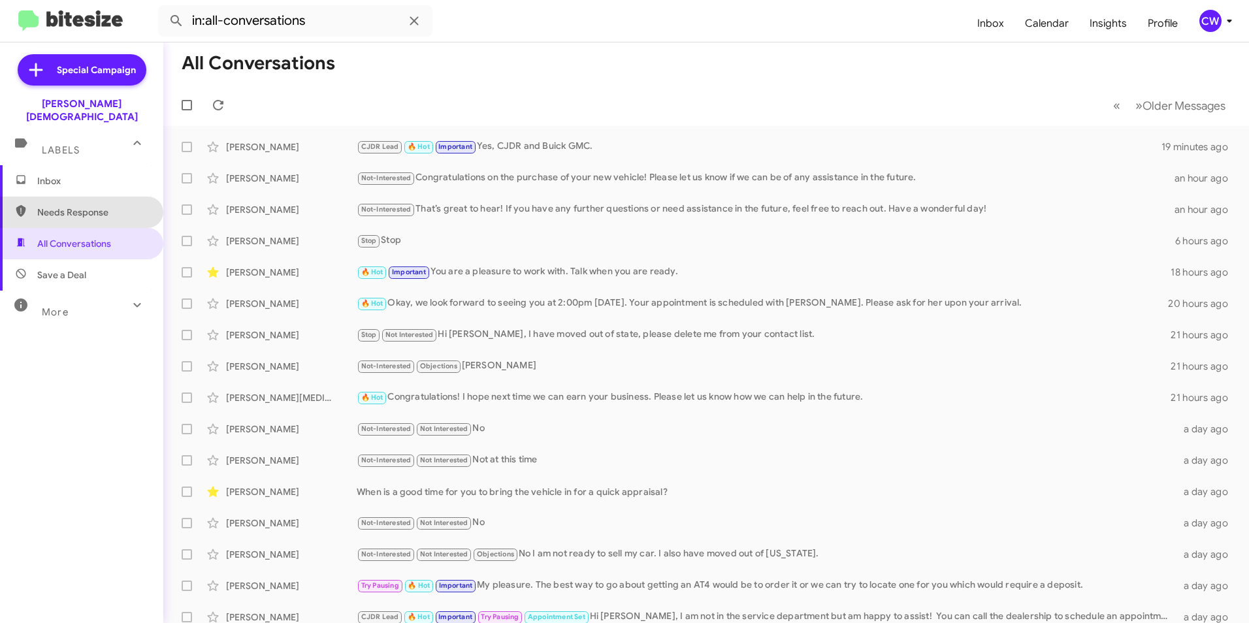
click at [95, 206] on span "Needs Response" at bounding box center [92, 212] width 111 height 13
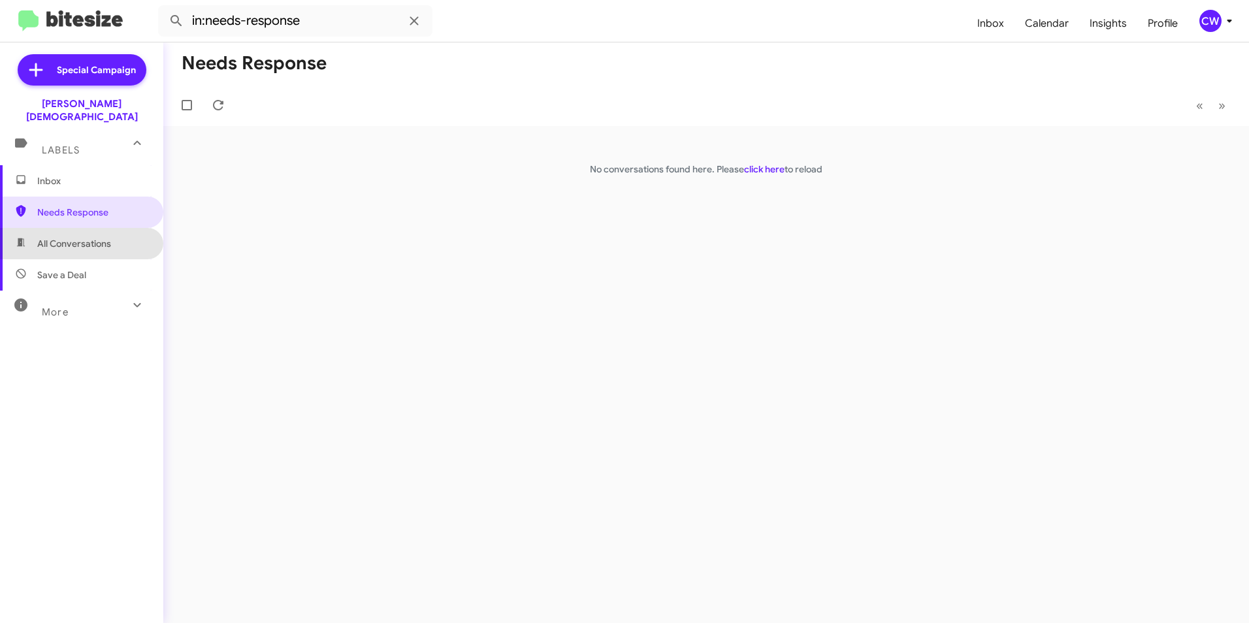
click at [86, 238] on span "All Conversations" at bounding box center [81, 243] width 163 height 31
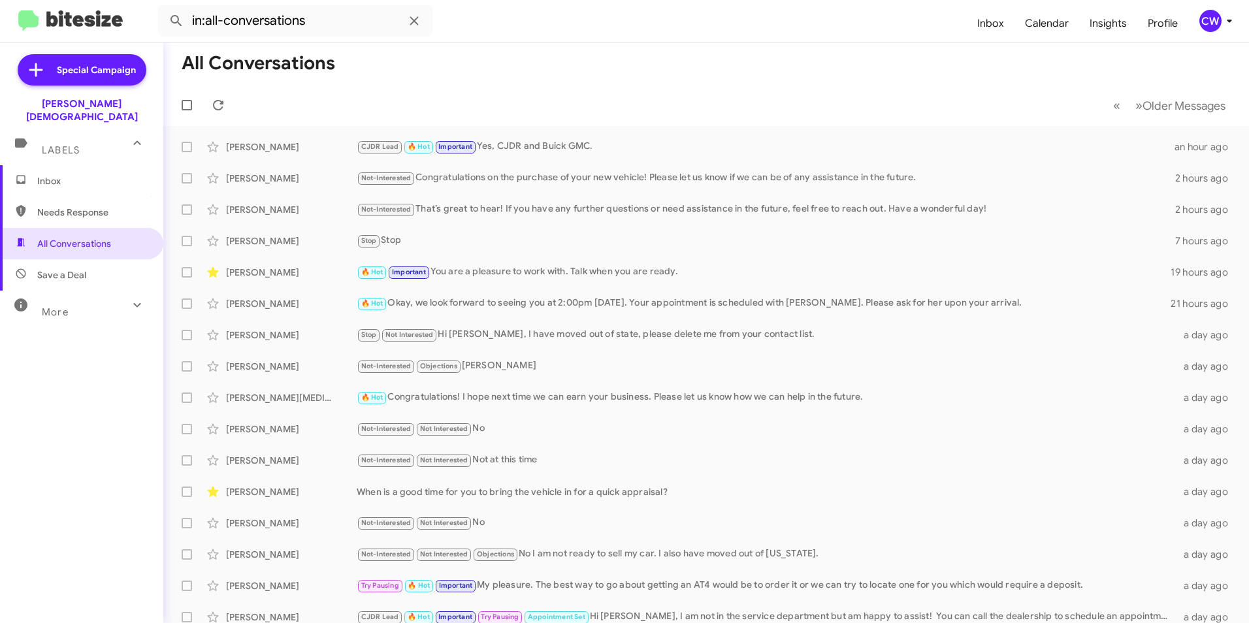
click at [104, 206] on span "Needs Response" at bounding box center [81, 212] width 163 height 31
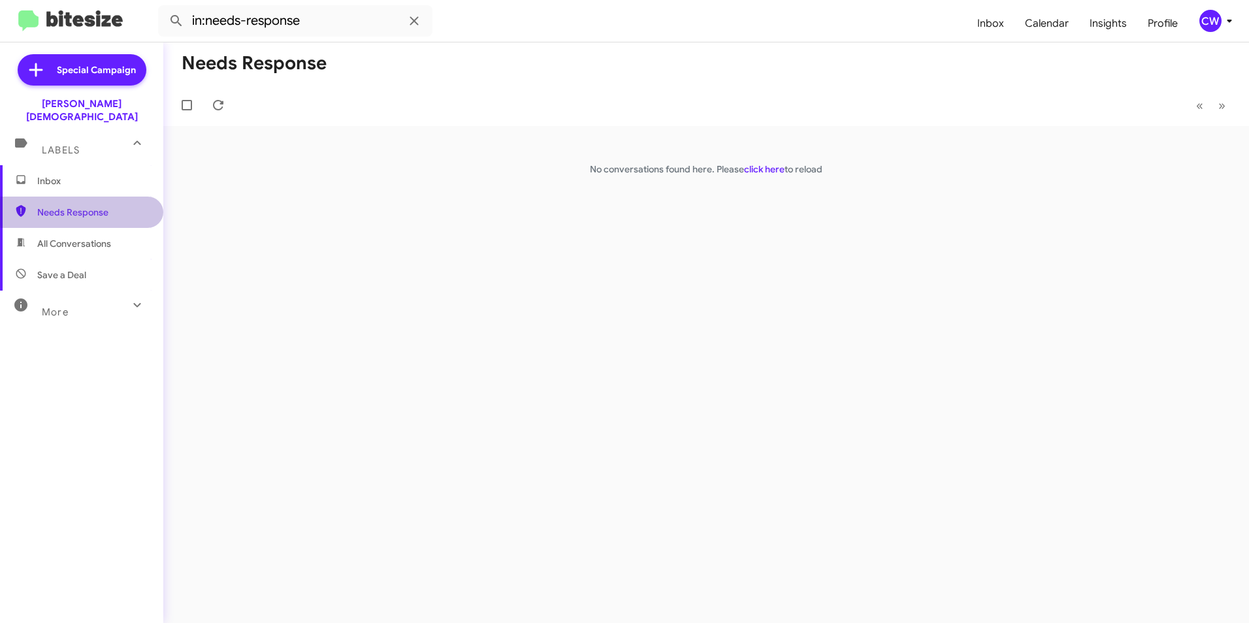
click at [131, 206] on span "Needs Response" at bounding box center [92, 212] width 111 height 13
click at [72, 237] on span "All Conversations" at bounding box center [74, 243] width 74 height 13
type input "in:all-conversations"
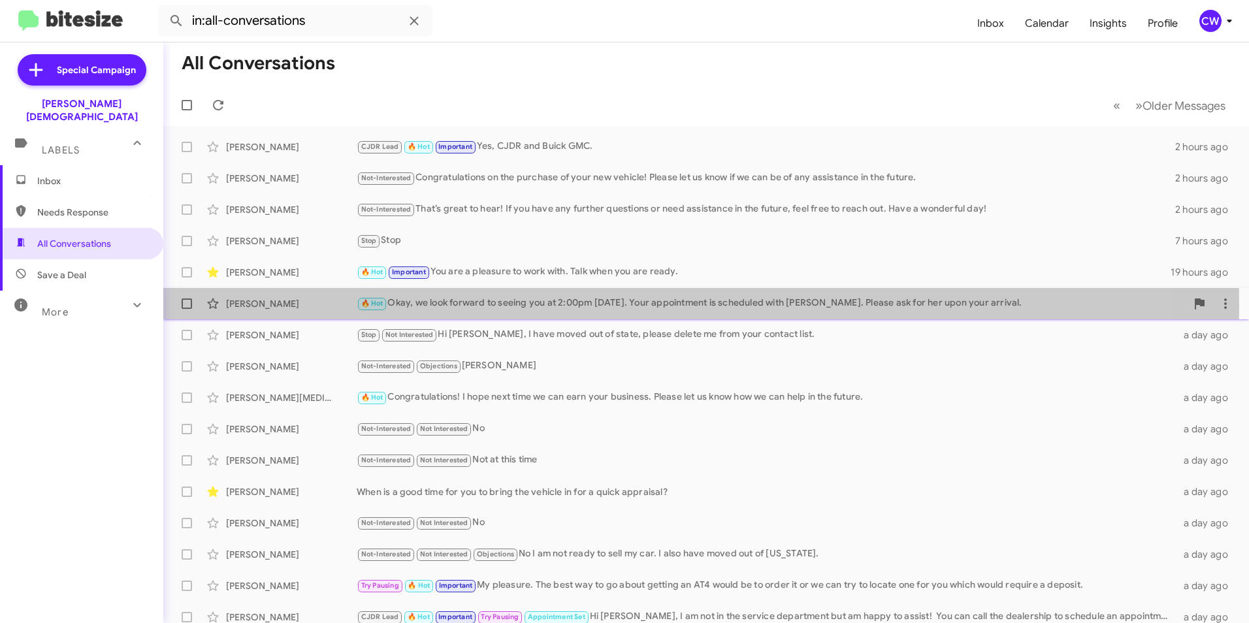
click at [458, 306] on div "🔥 Hot Okay, we look forward to seeing you at 2:00pm tomorrow. Your appointment …" at bounding box center [771, 303] width 829 height 15
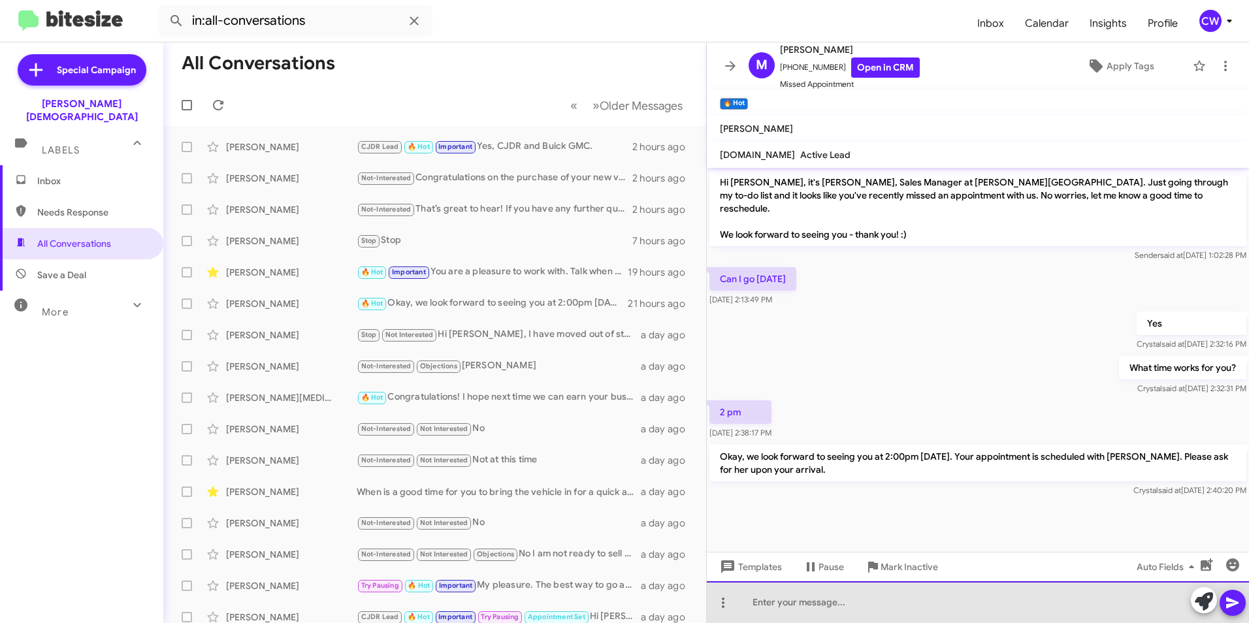
click at [852, 617] on div at bounding box center [978, 602] width 542 height 42
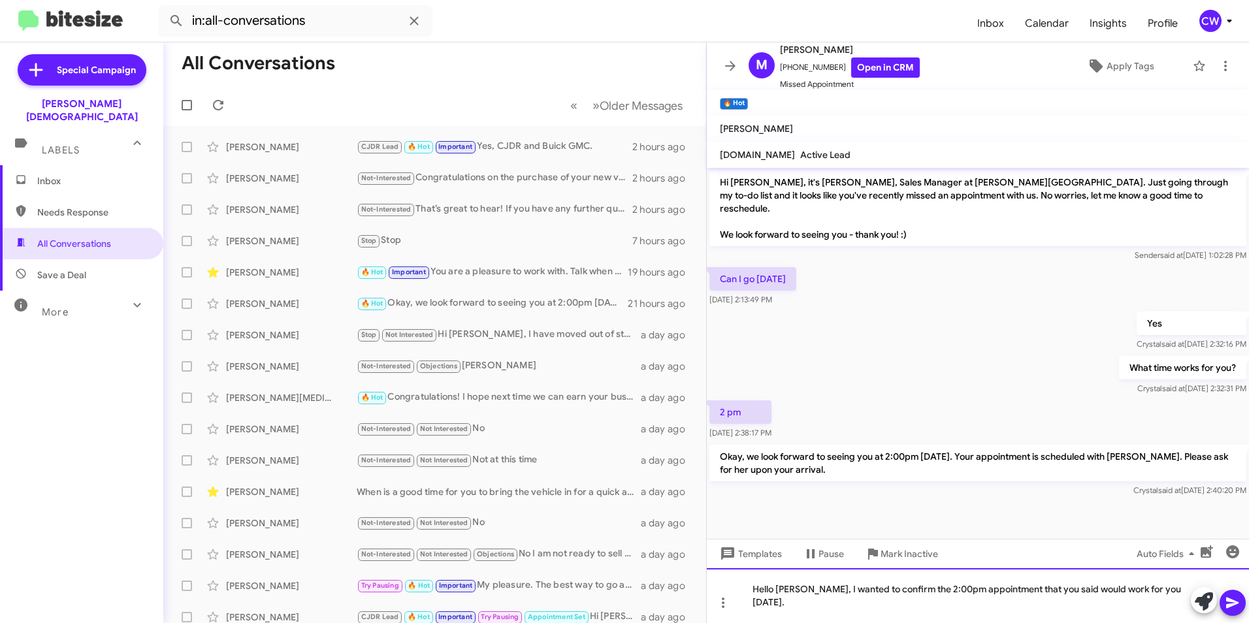
click at [1164, 606] on div "Hello [PERSON_NAME], I wanted to confirm the 2:00pm appointment that you said w…" at bounding box center [978, 595] width 542 height 55
click at [1231, 611] on span at bounding box center [1233, 603] width 16 height 26
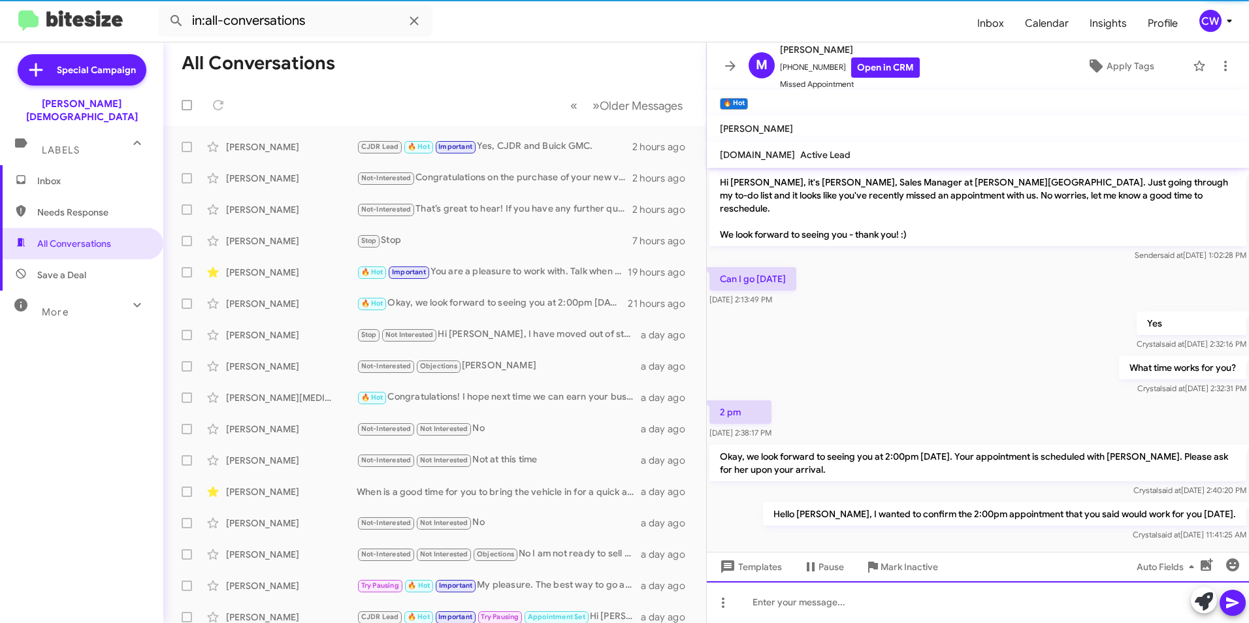
scroll to position [2, 0]
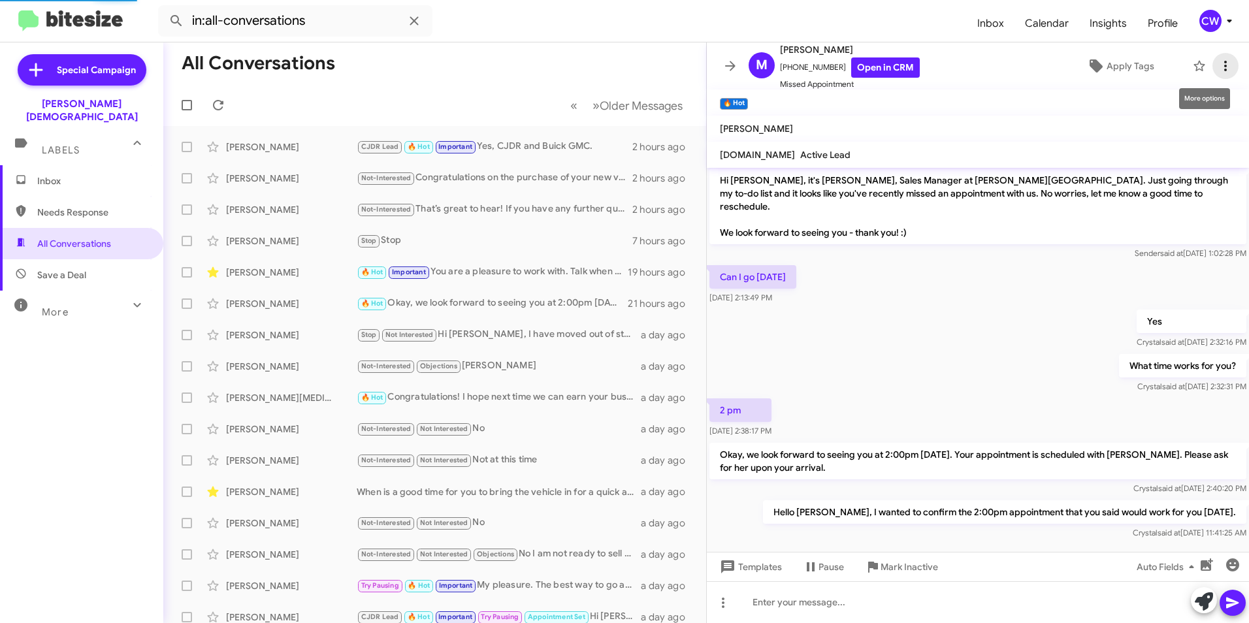
click at [1217, 68] on icon at bounding box center [1225, 66] width 16 height 16
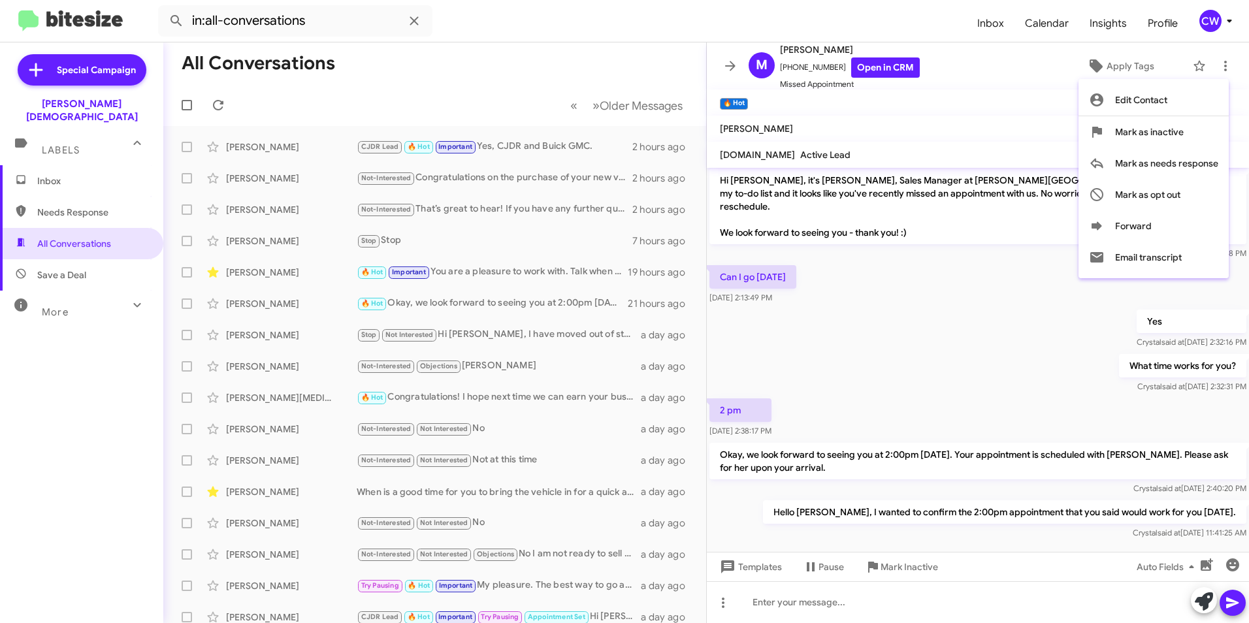
click at [972, 322] on div at bounding box center [624, 311] width 1249 height 623
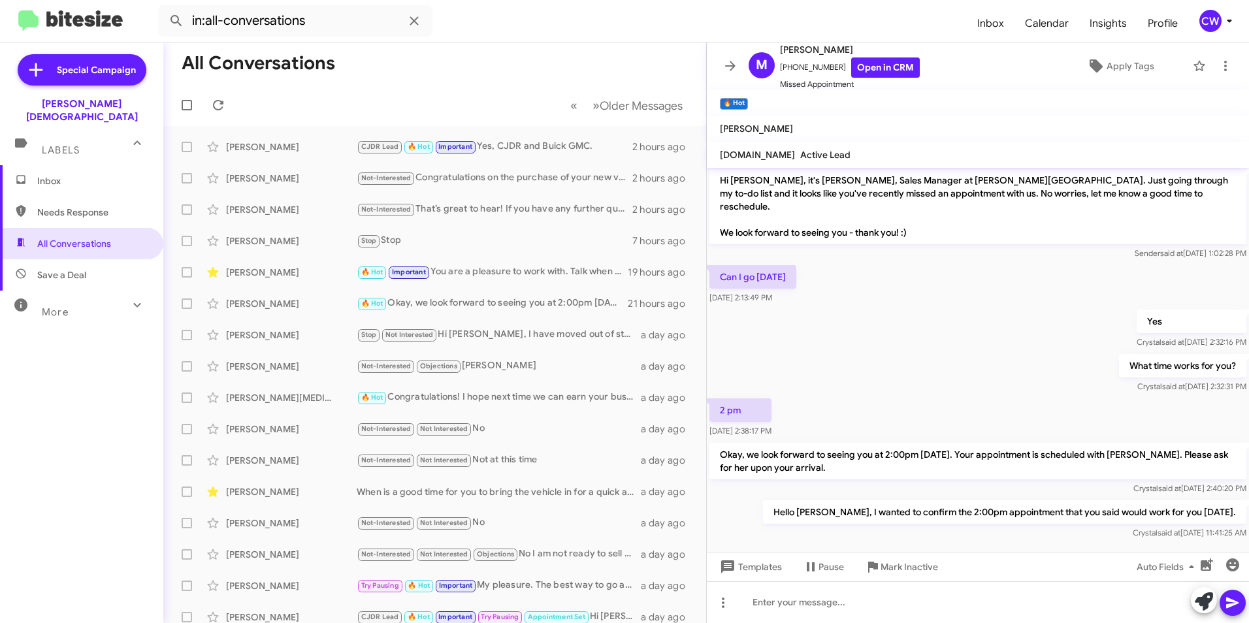
click at [89, 206] on span "Needs Response" at bounding box center [92, 212] width 111 height 13
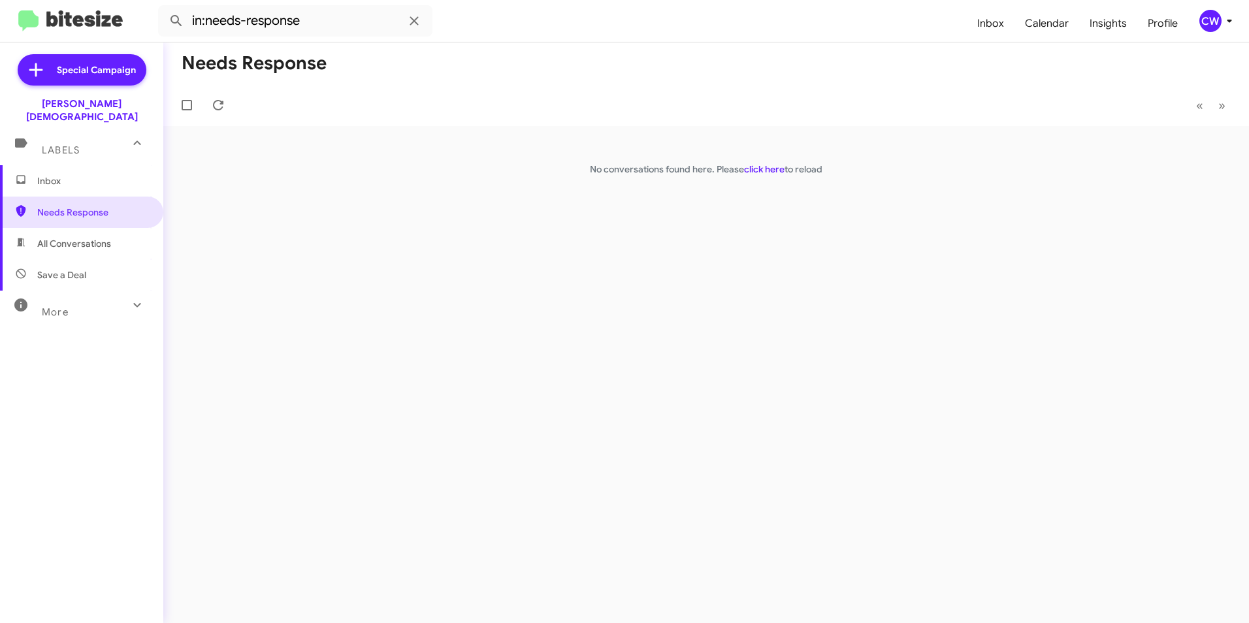
click at [97, 237] on span "All Conversations" at bounding box center [74, 243] width 74 height 13
type input "in:all-conversations"
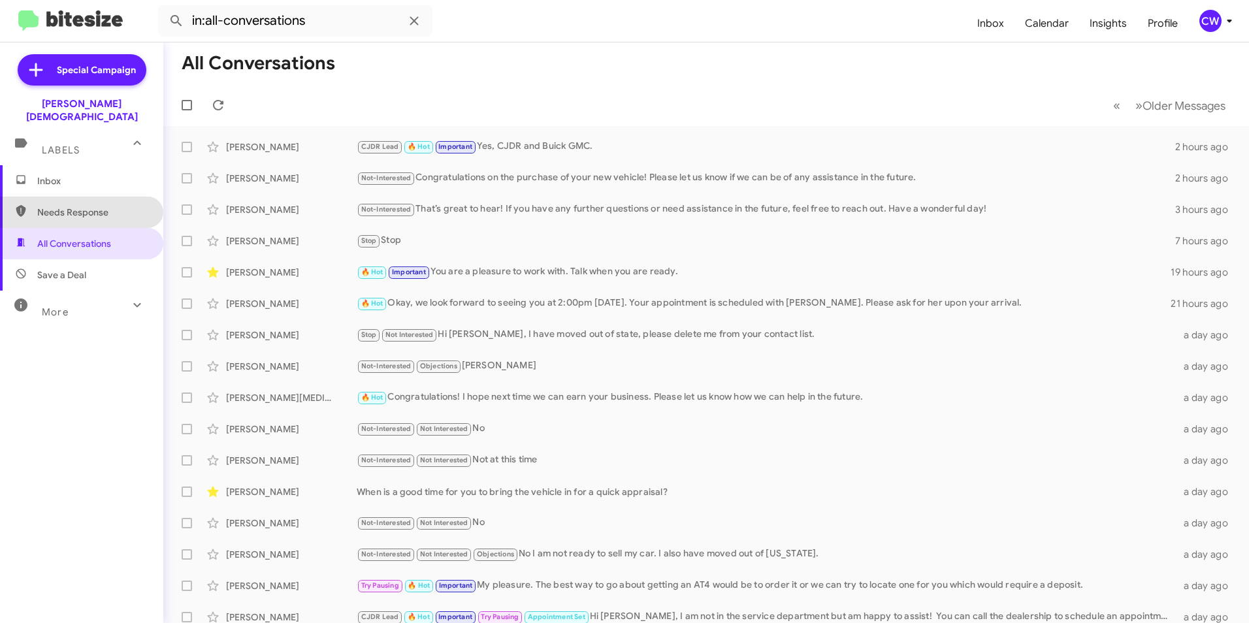
click at [100, 206] on span "Needs Response" at bounding box center [92, 212] width 111 height 13
type input "in:needs-response"
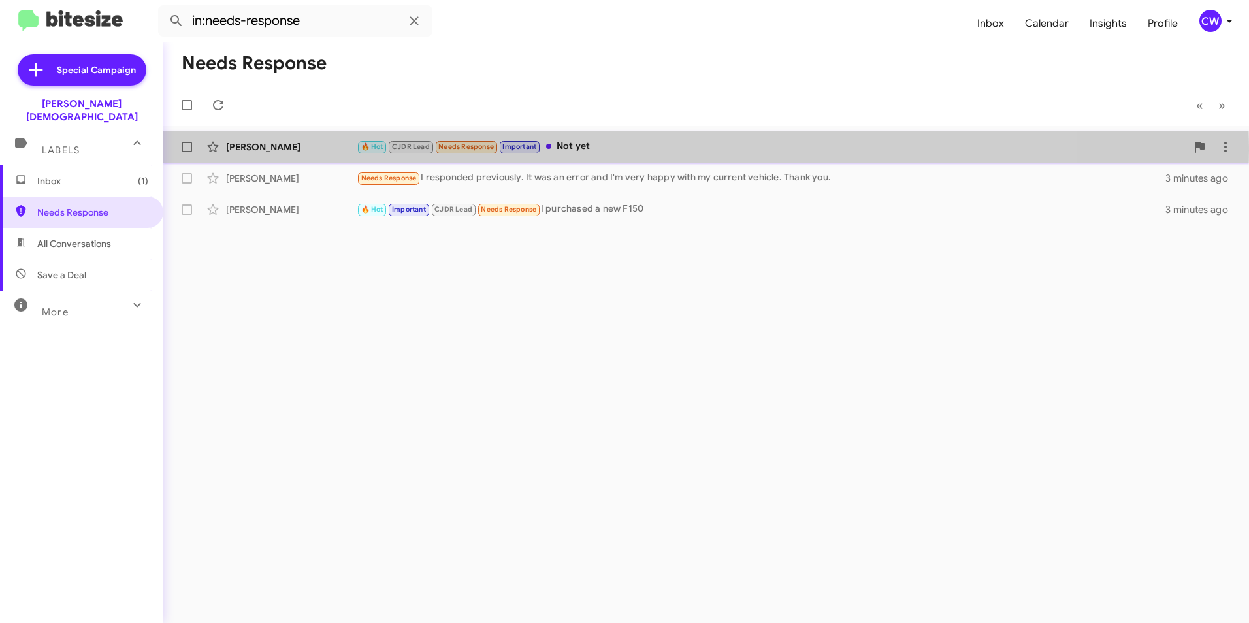
click at [582, 150] on div "🔥 Hot CJDR Lead Needs Response Important Not yet" at bounding box center [771, 146] width 829 height 15
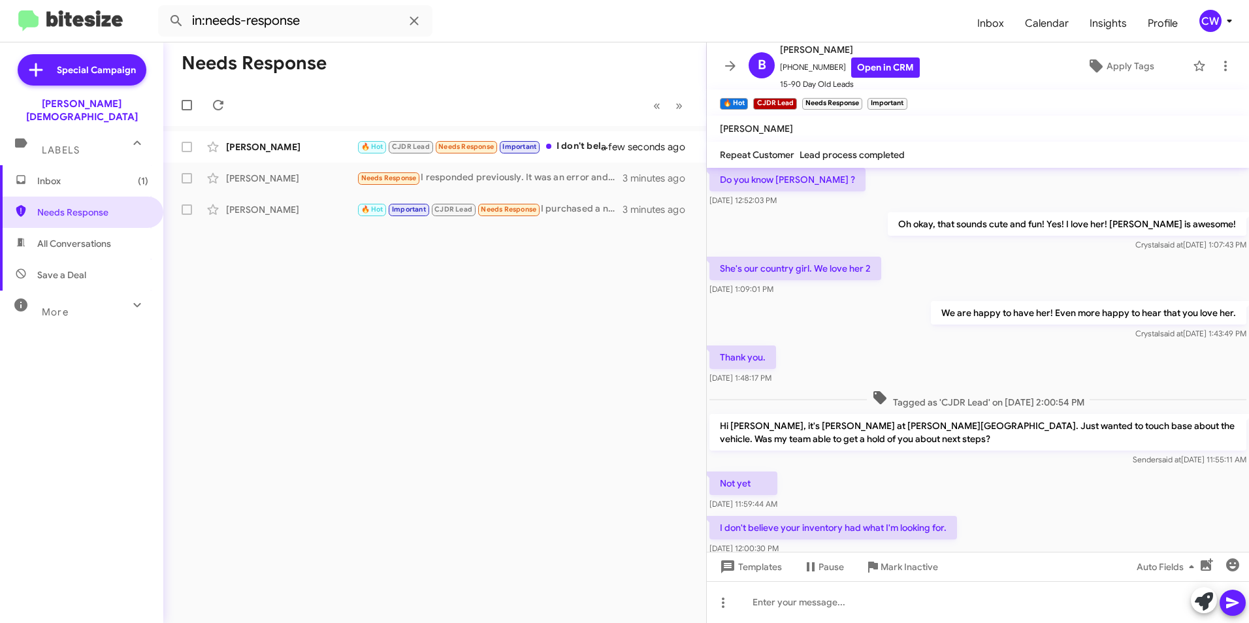
scroll to position [333, 0]
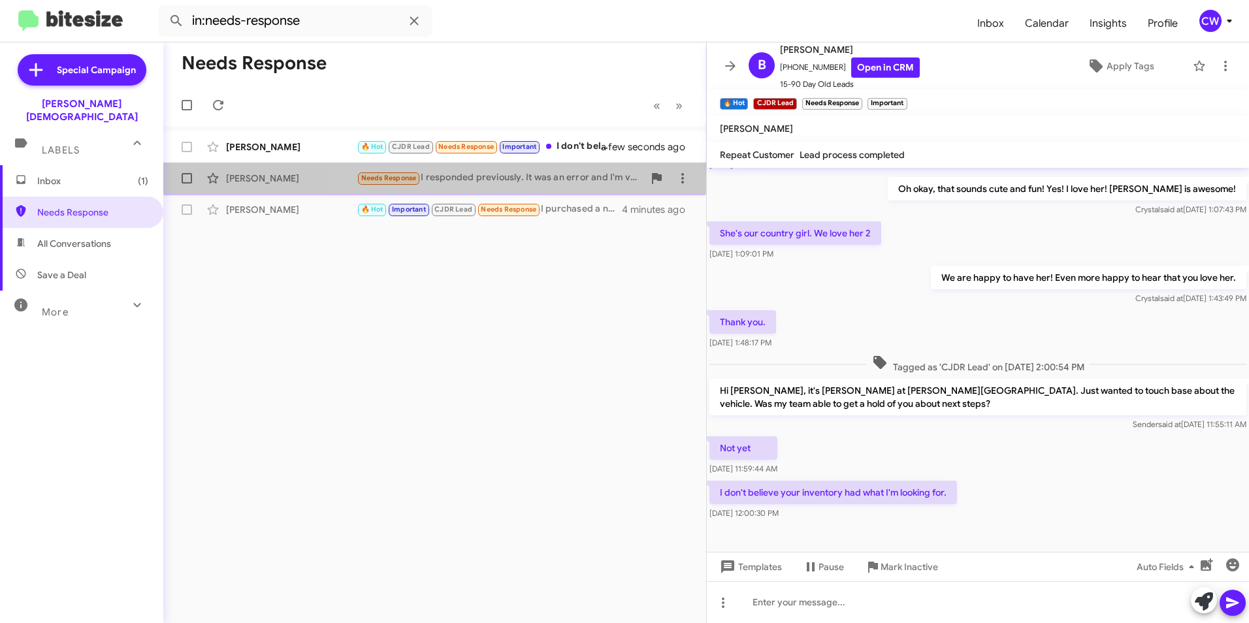
click at [533, 171] on div "Needs Response I responded previously. It was an error and I'm very happy with …" at bounding box center [500, 177] width 287 height 15
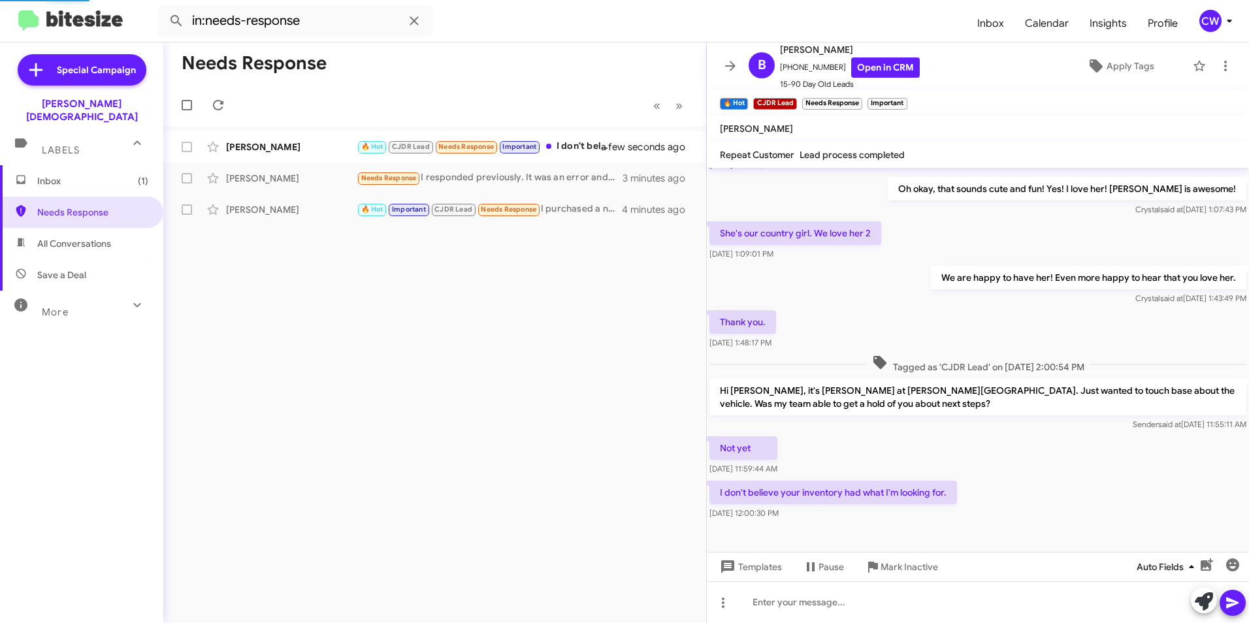
scroll to position [67, 0]
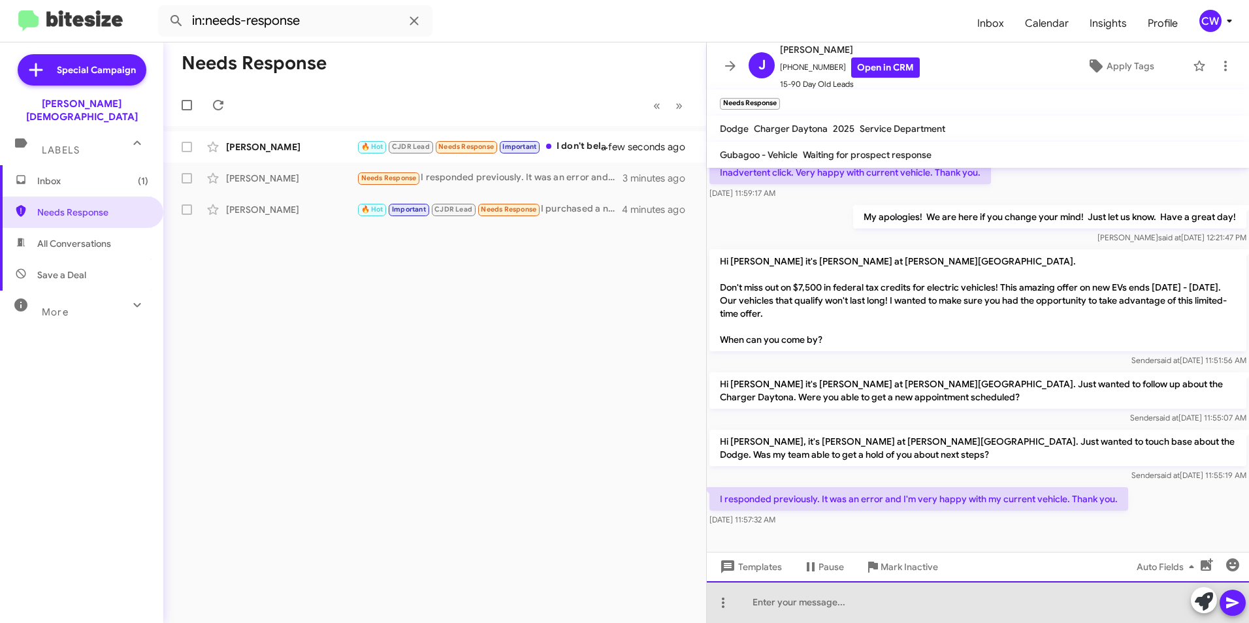
click at [990, 605] on div at bounding box center [978, 602] width 542 height 42
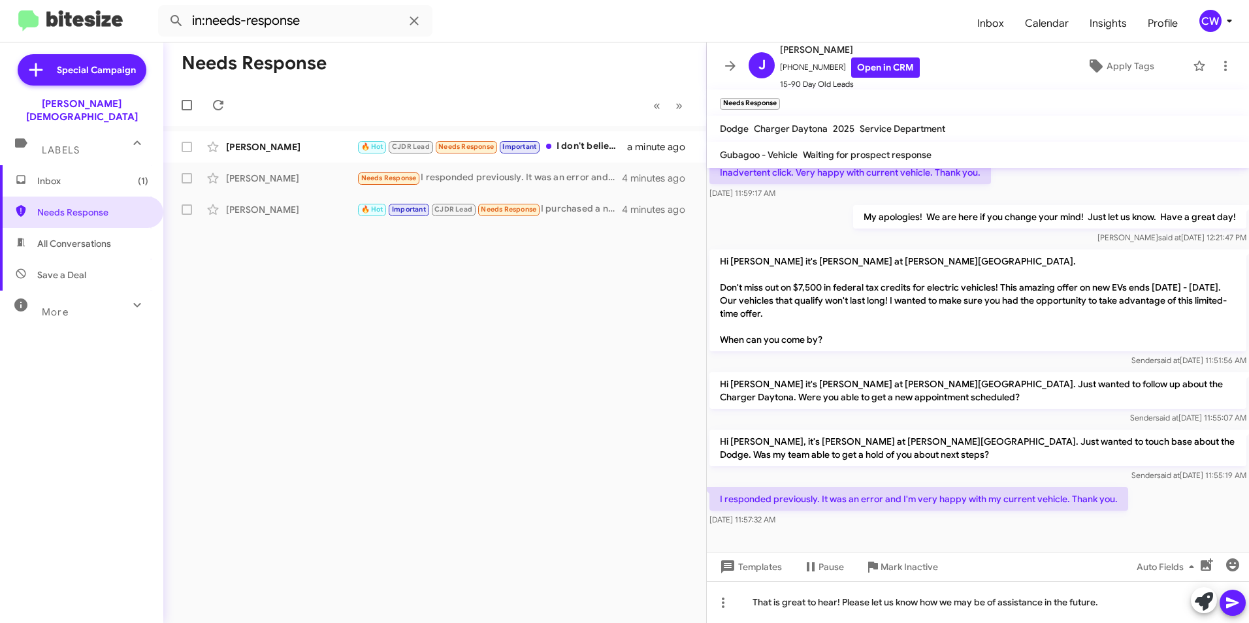
click at [1232, 603] on icon at bounding box center [1232, 603] width 12 height 11
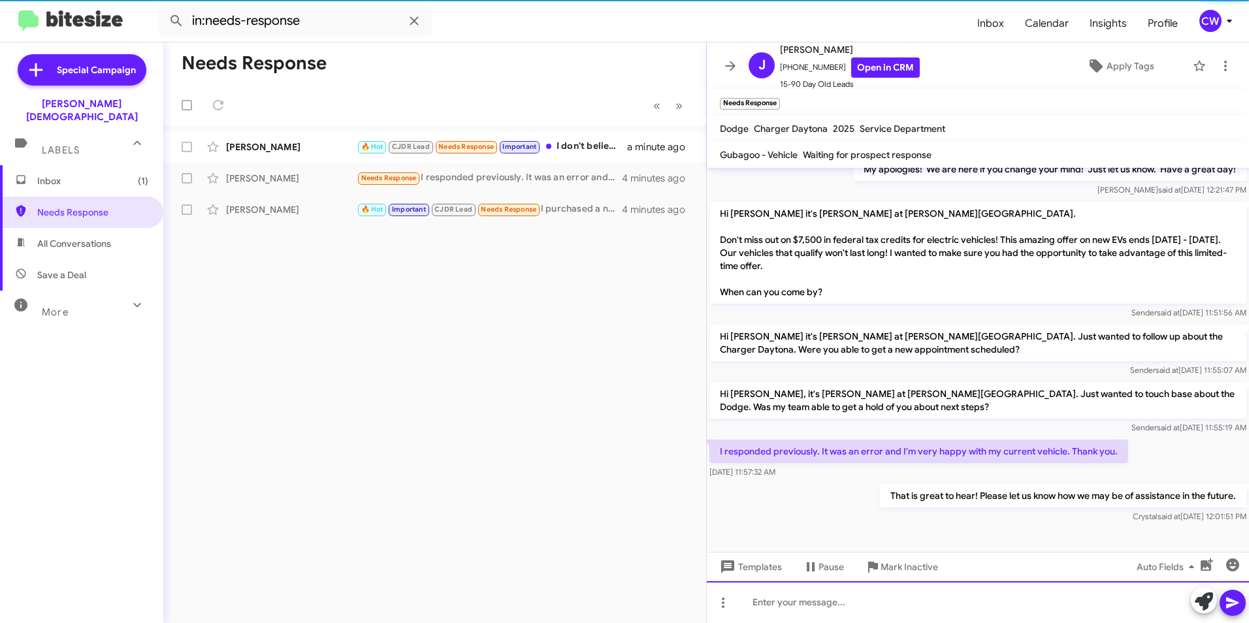
scroll to position [89, 0]
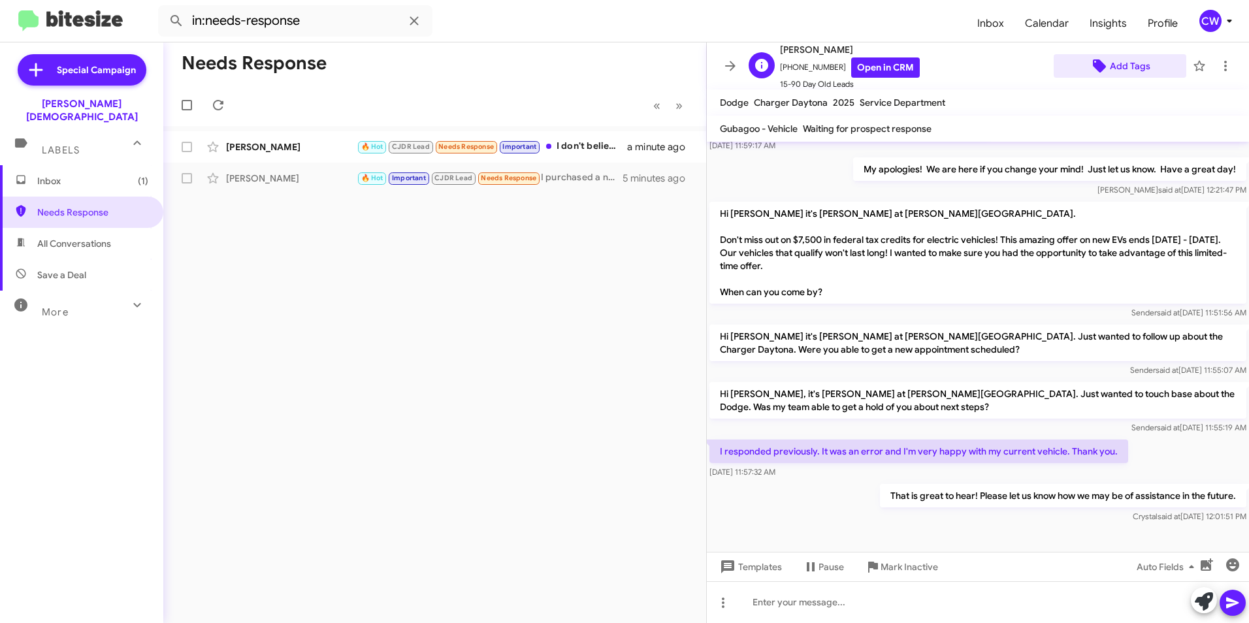
click at [1128, 67] on span "Add Tags" at bounding box center [1130, 66] width 40 height 24
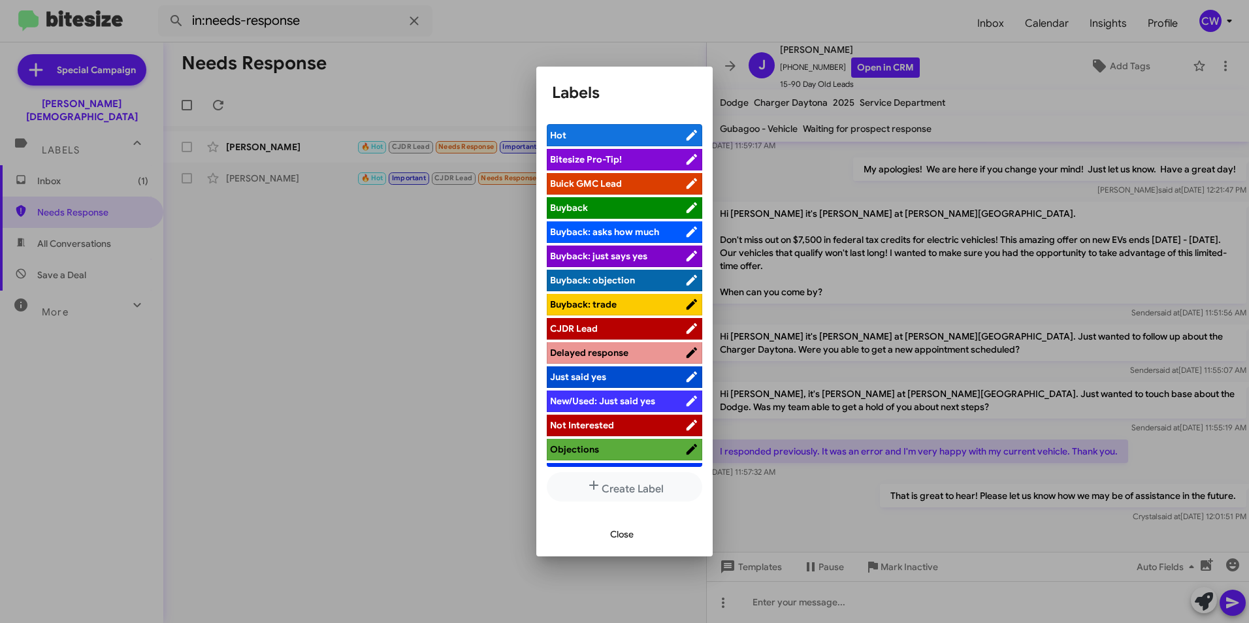
click at [661, 428] on span "Not Interested" at bounding box center [617, 425] width 135 height 13
click at [621, 534] on span "Close" at bounding box center [622, 535] width 24 height 24
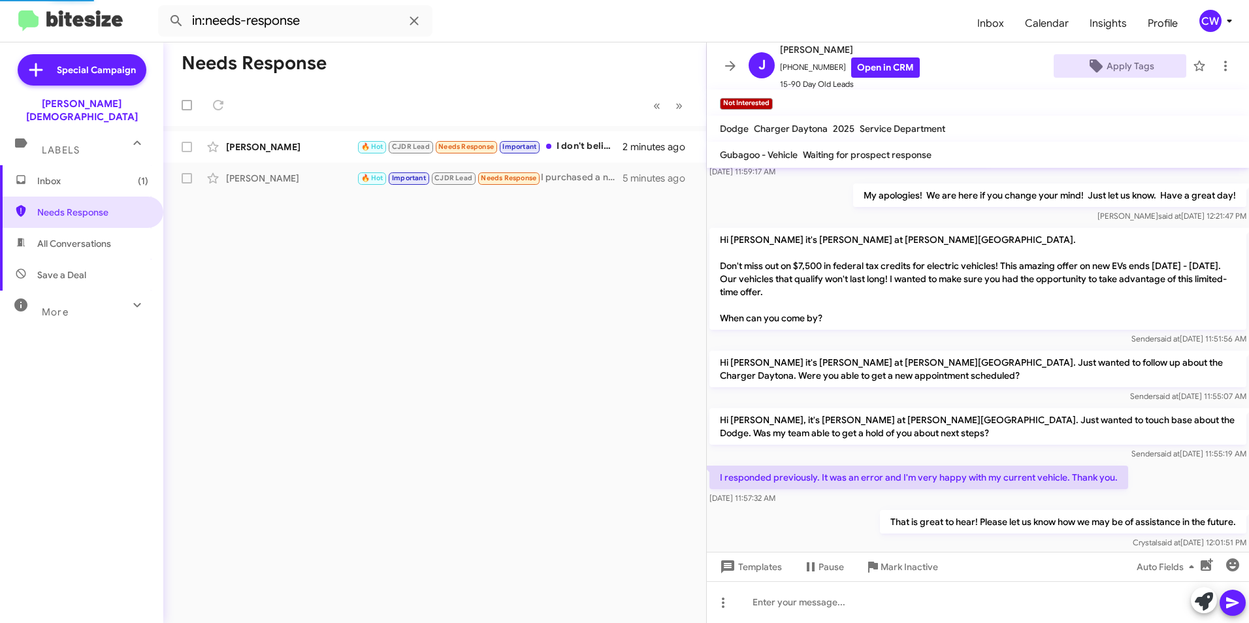
scroll to position [115, 0]
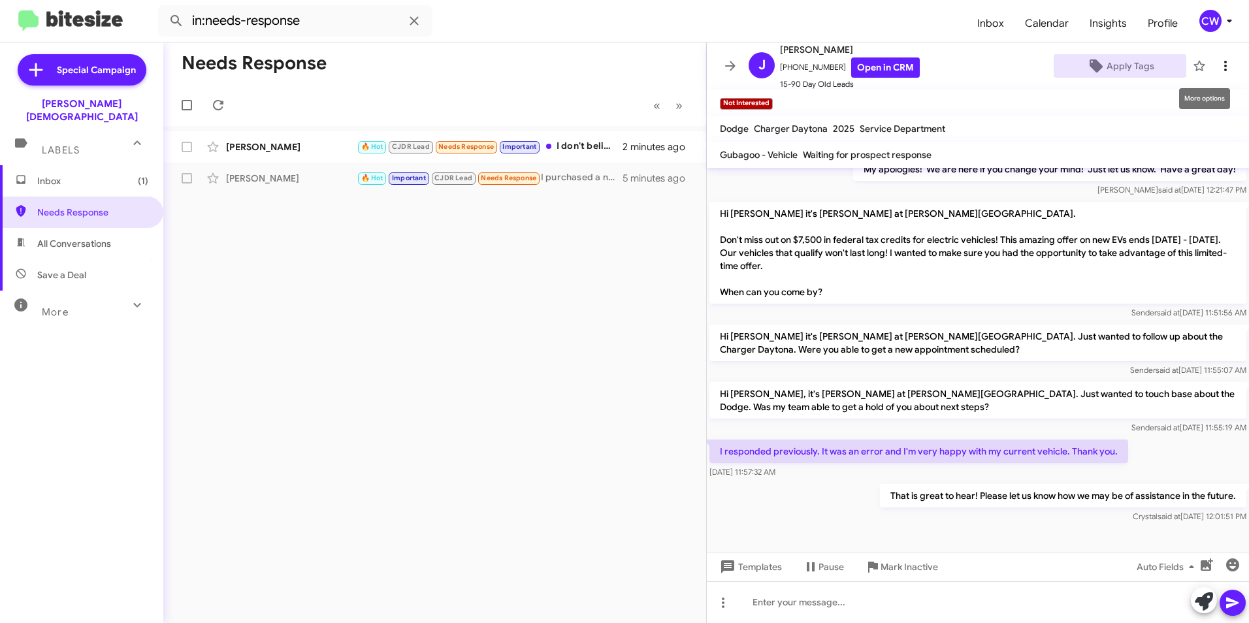
click at [1215, 74] on button at bounding box center [1225, 66] width 26 height 26
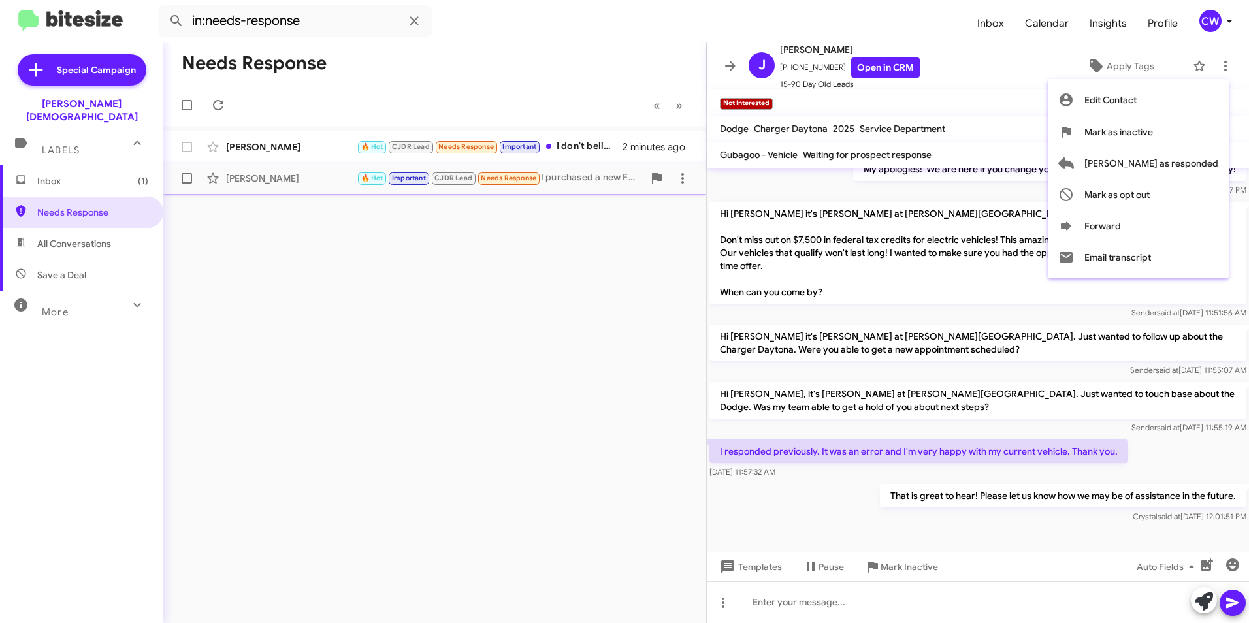
click at [1185, 166] on span "[PERSON_NAME] as responded" at bounding box center [1151, 163] width 134 height 31
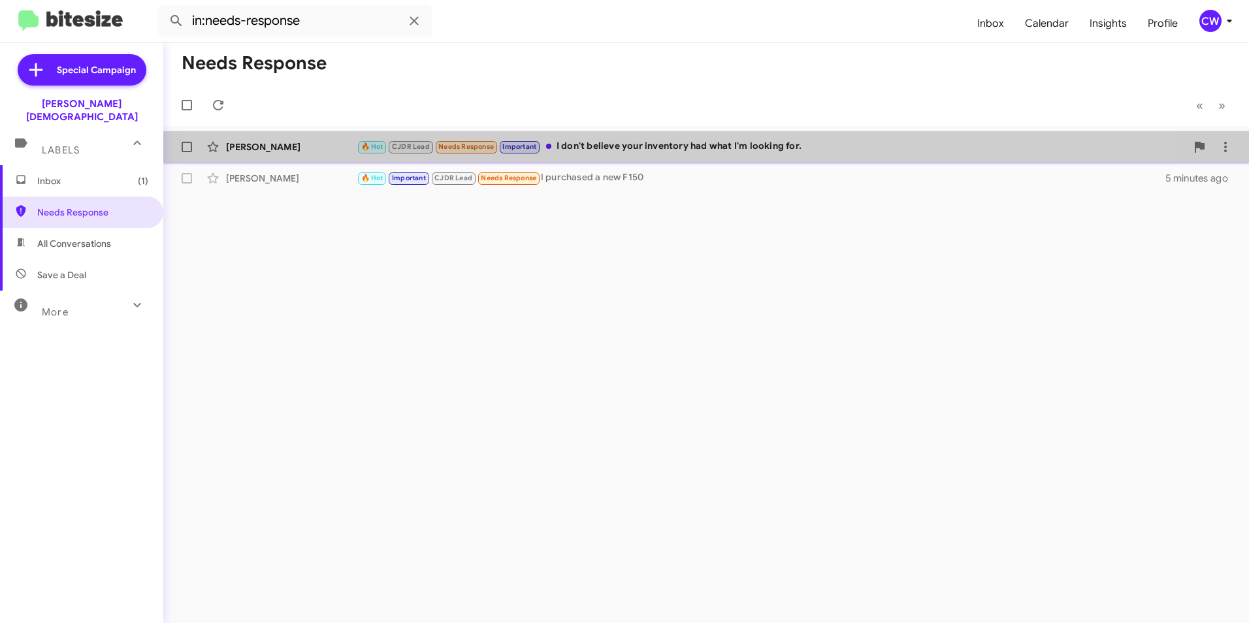
drag, startPoint x: 632, startPoint y: 140, endPoint x: 639, endPoint y: 148, distance: 10.2
click at [632, 140] on div "🔥 Hot CJDR Lead Needs Response Important I don't believe your inventory had wha…" at bounding box center [771, 146] width 829 height 15
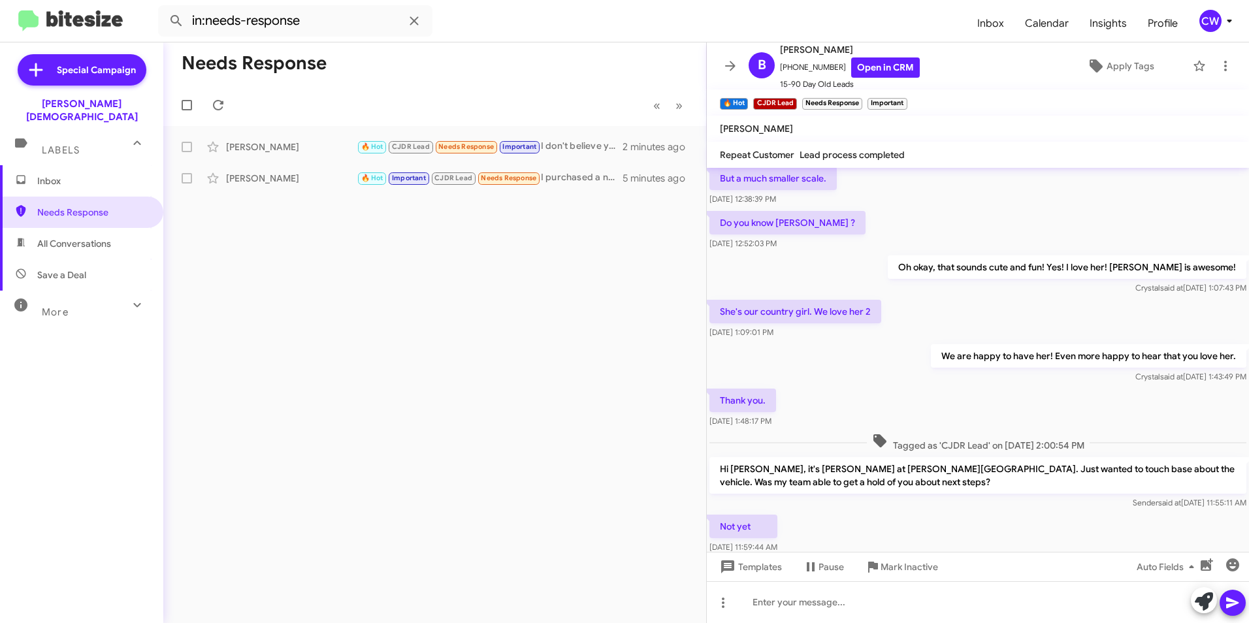
scroll to position [333, 0]
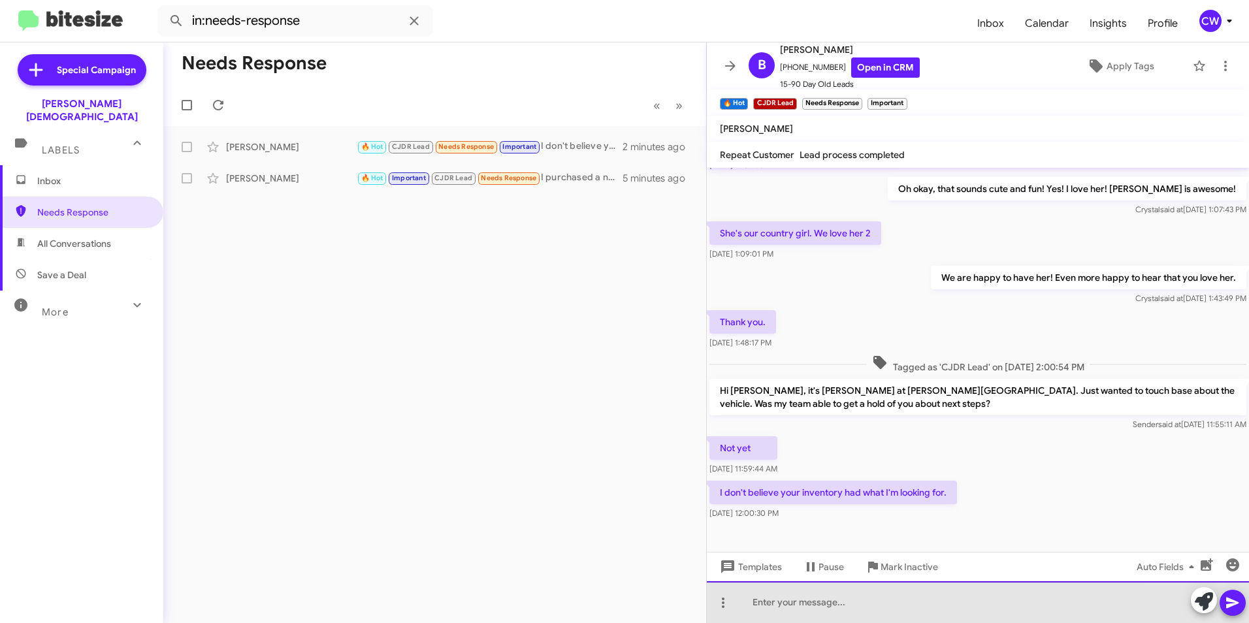
click at [782, 603] on div at bounding box center [978, 602] width 542 height 42
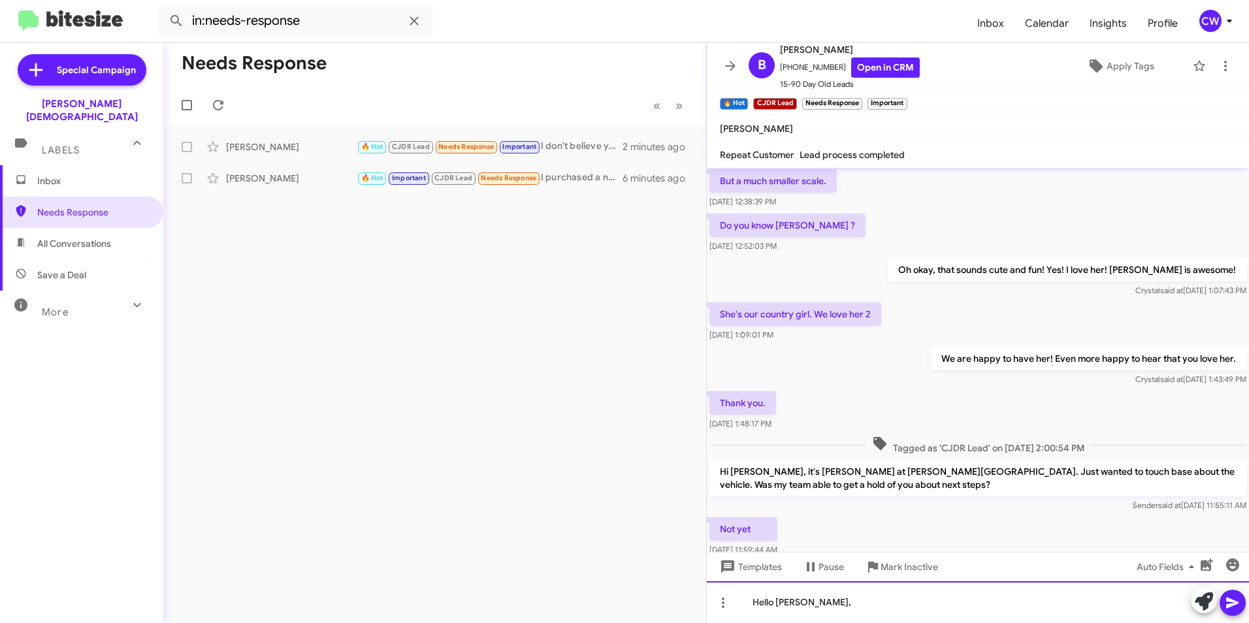
scroll to position [261, 0]
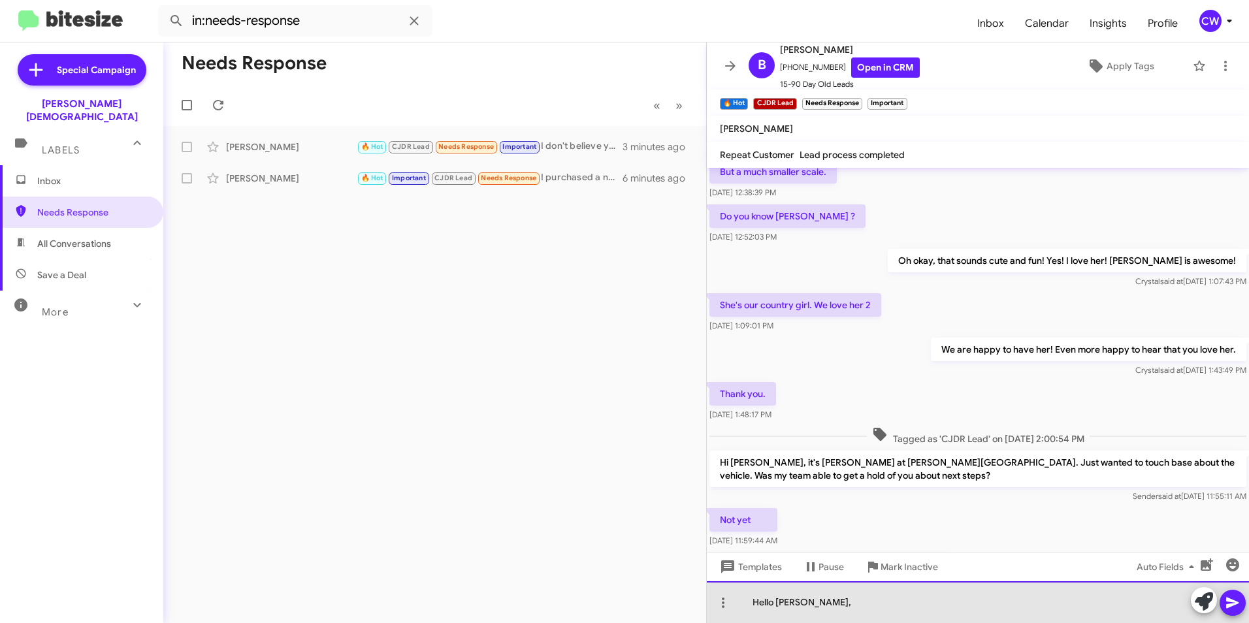
drag, startPoint x: 820, startPoint y: 601, endPoint x: 737, endPoint y: 592, distance: 83.5
click at [737, 592] on div "Hello [PERSON_NAME]," at bounding box center [978, 602] width 542 height 42
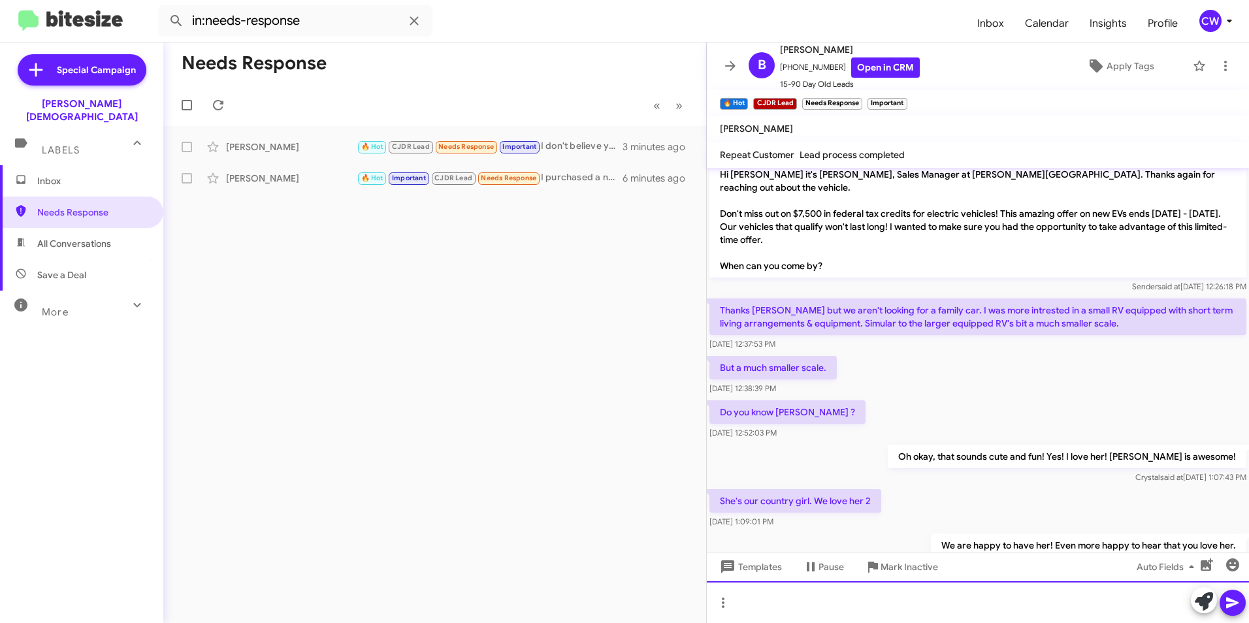
scroll to position [0, 0]
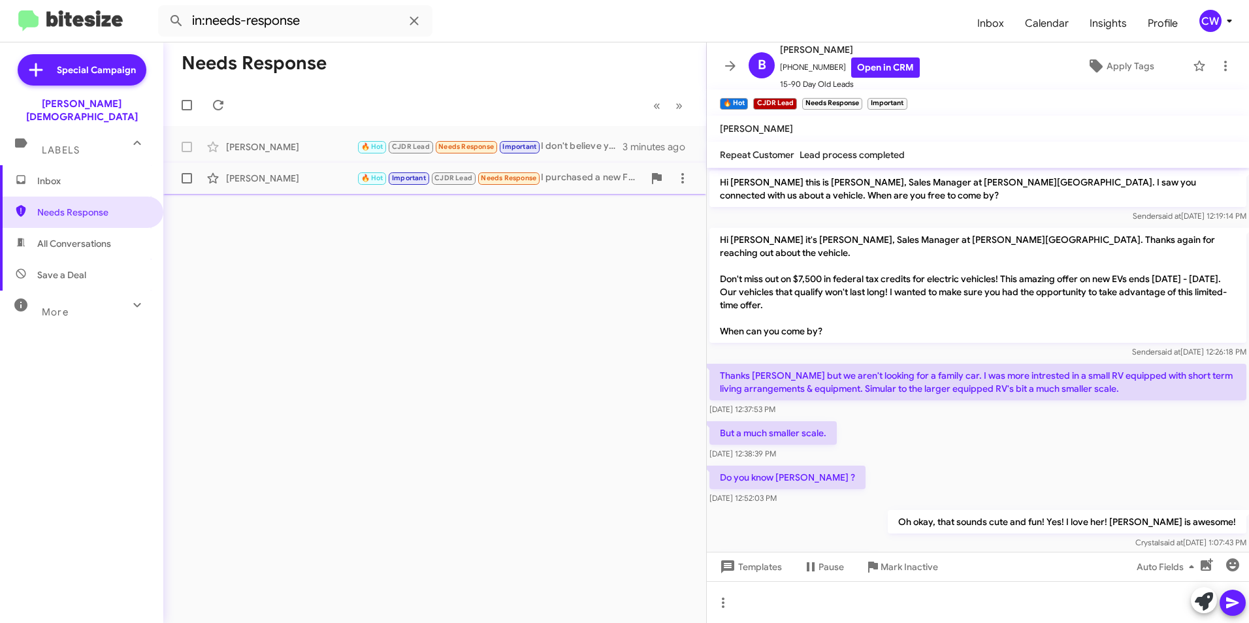
click at [571, 182] on div "🔥 Hot Important CJDR Lead Needs Response I purchased a new F150" at bounding box center [500, 177] width 287 height 15
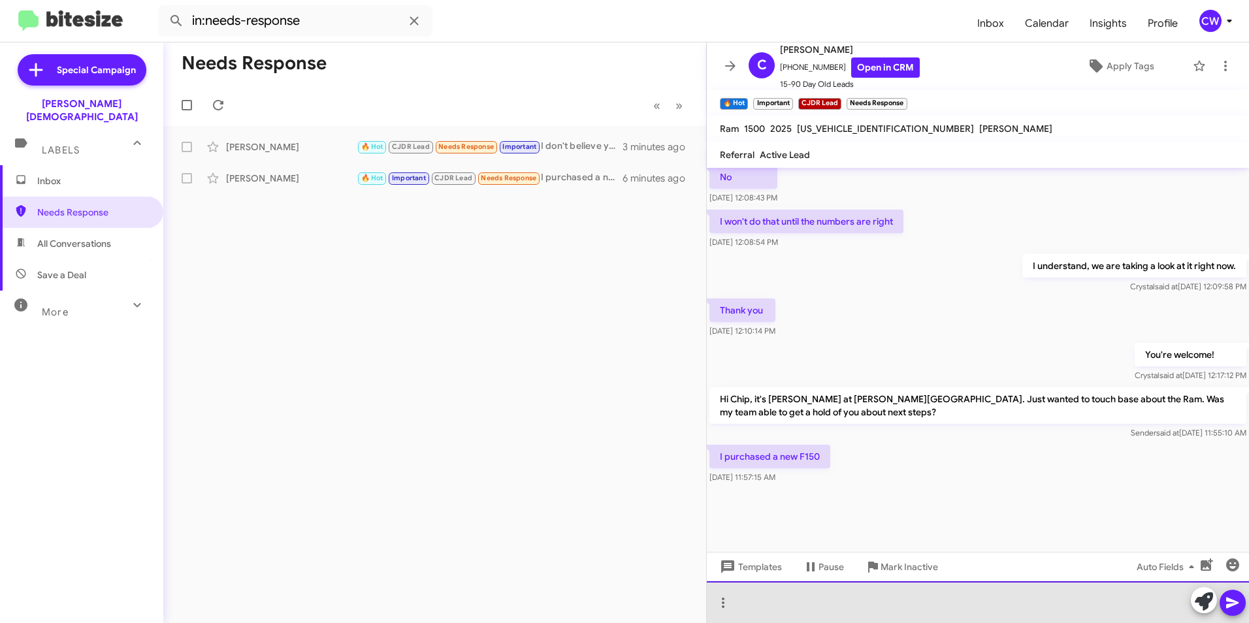
click at [871, 621] on div at bounding box center [978, 602] width 542 height 42
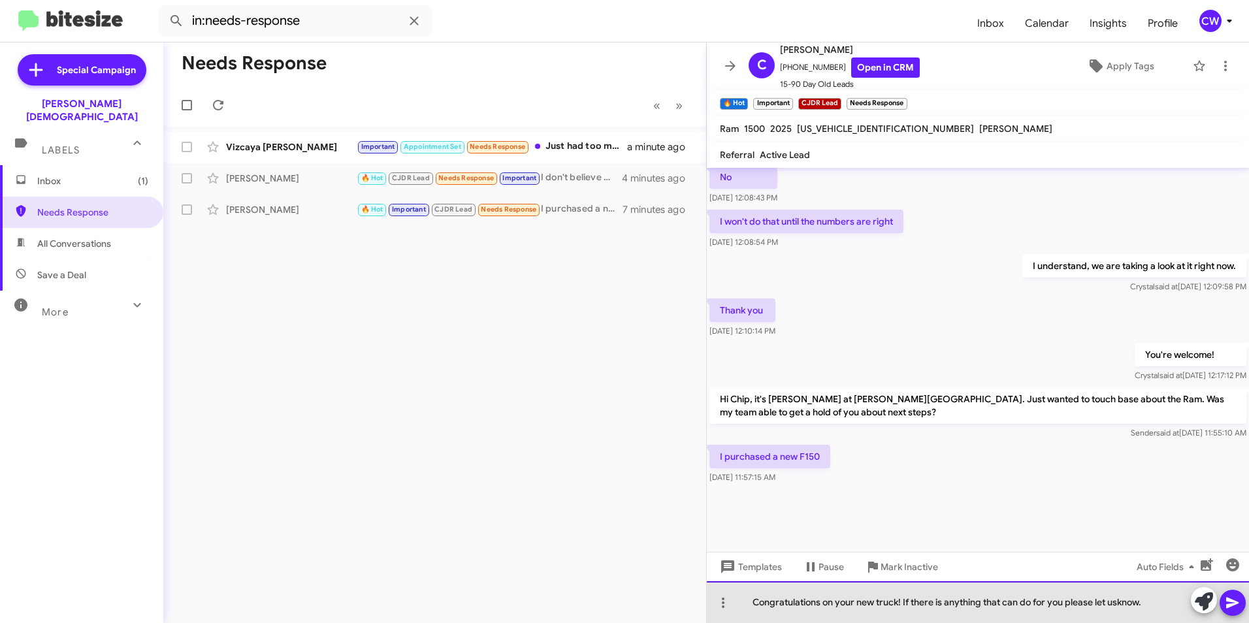
click at [1003, 606] on div "Congratulations on your new truck! If there is anything that can do for you ple…" at bounding box center [978, 602] width 542 height 42
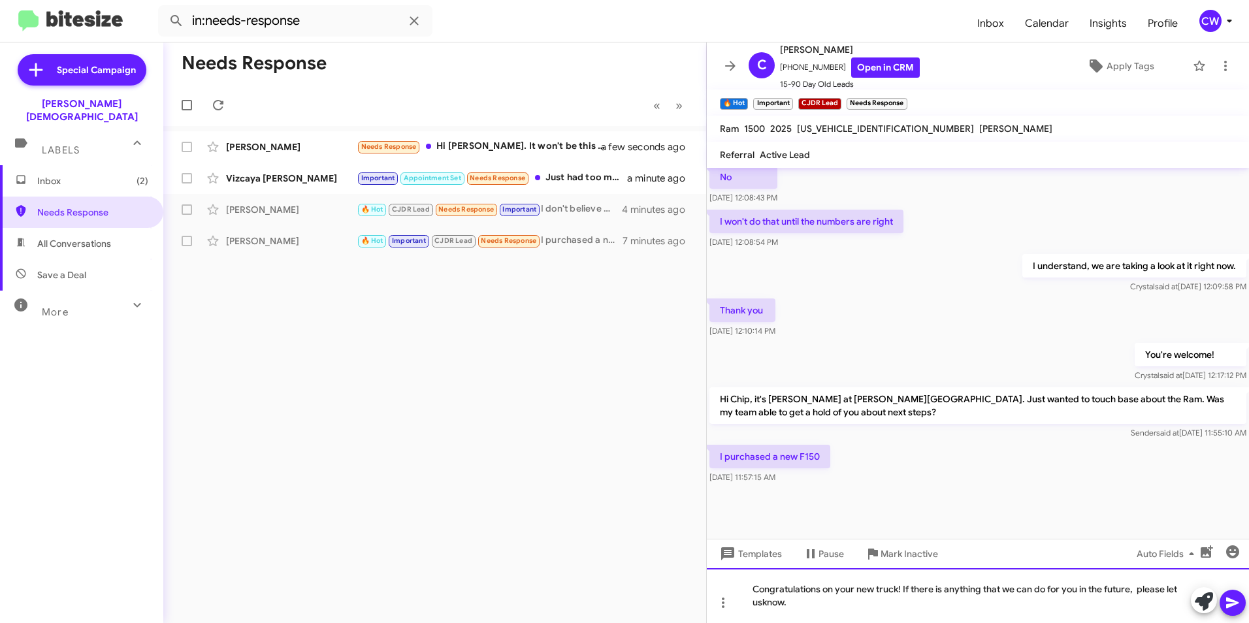
drag, startPoint x: 1134, startPoint y: 594, endPoint x: 1112, endPoint y: 609, distance: 26.4
click at [1112, 609] on div "Congratulations on your new truck! If there is anything that we can do for you …" at bounding box center [978, 595] width 542 height 55
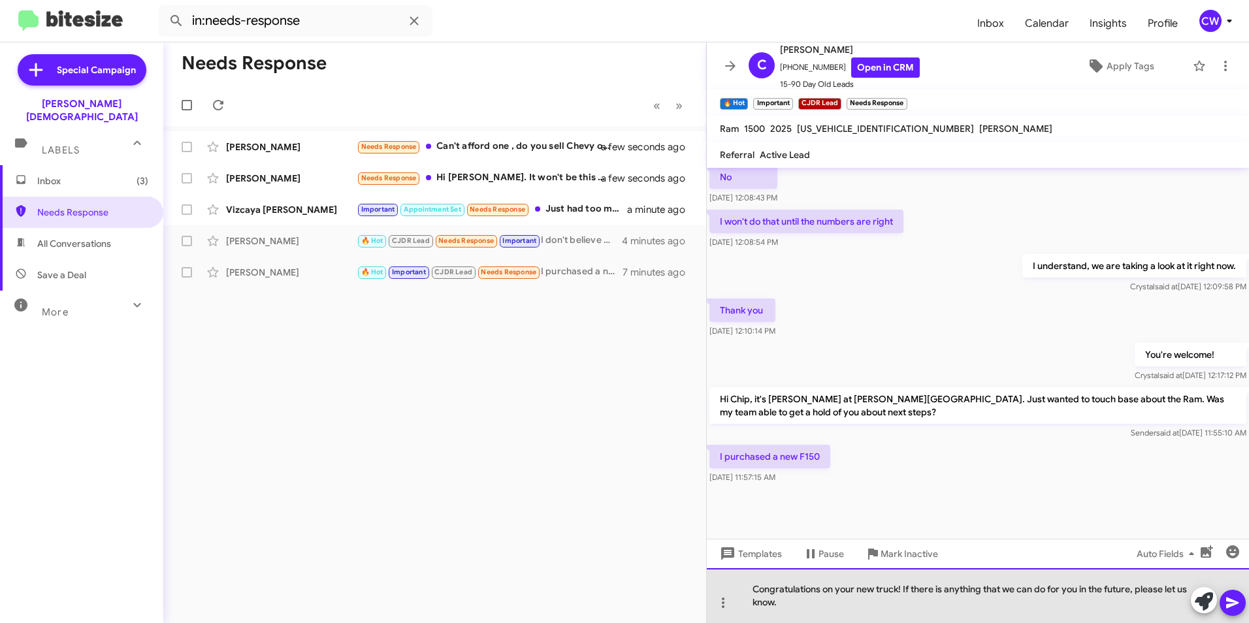
click at [809, 604] on div "Congratulations on your new truck! If there is anything that we can do for you …" at bounding box center [978, 595] width 542 height 55
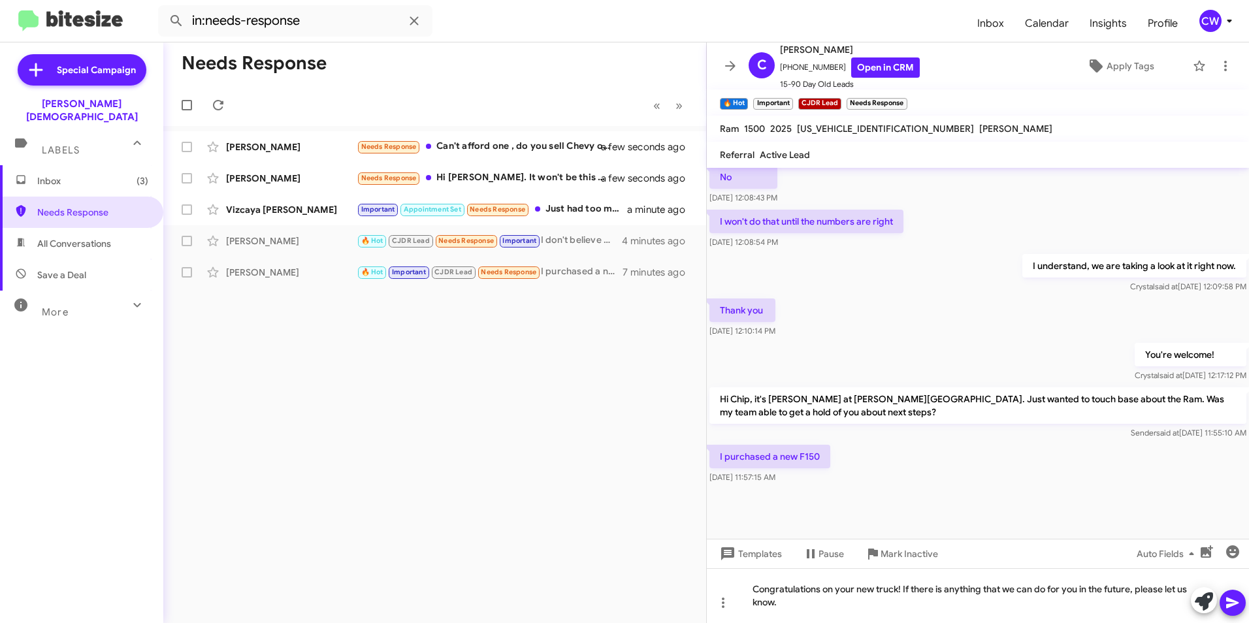
click at [1236, 604] on icon at bounding box center [1232, 603] width 12 height 11
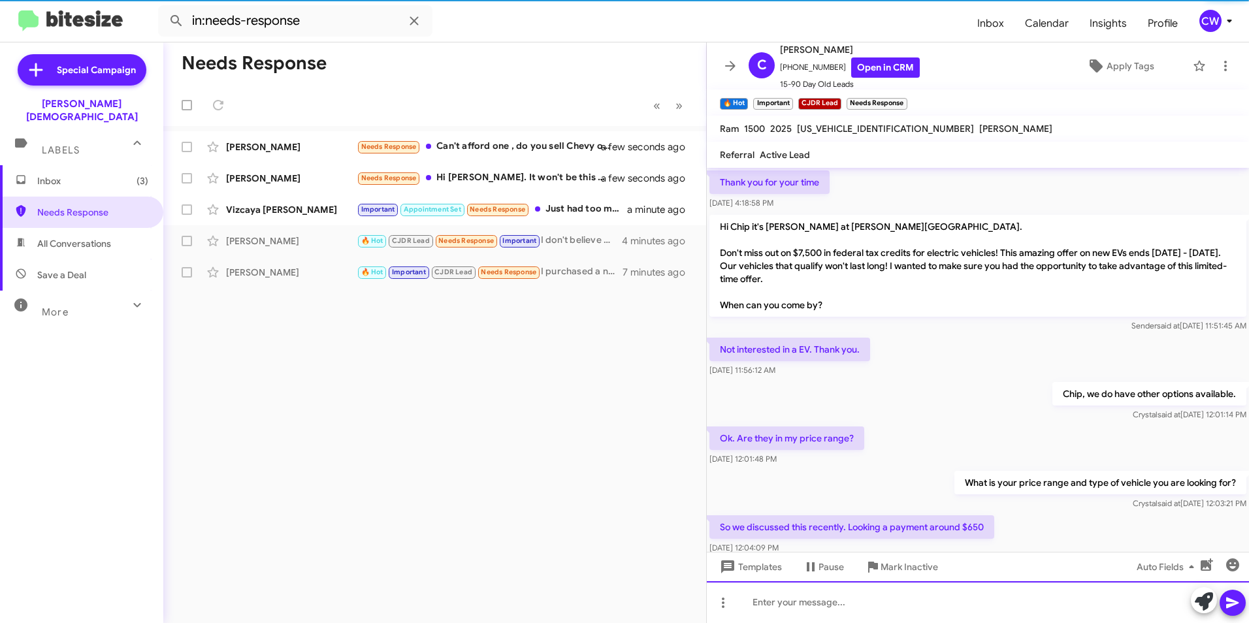
scroll to position [65, 0]
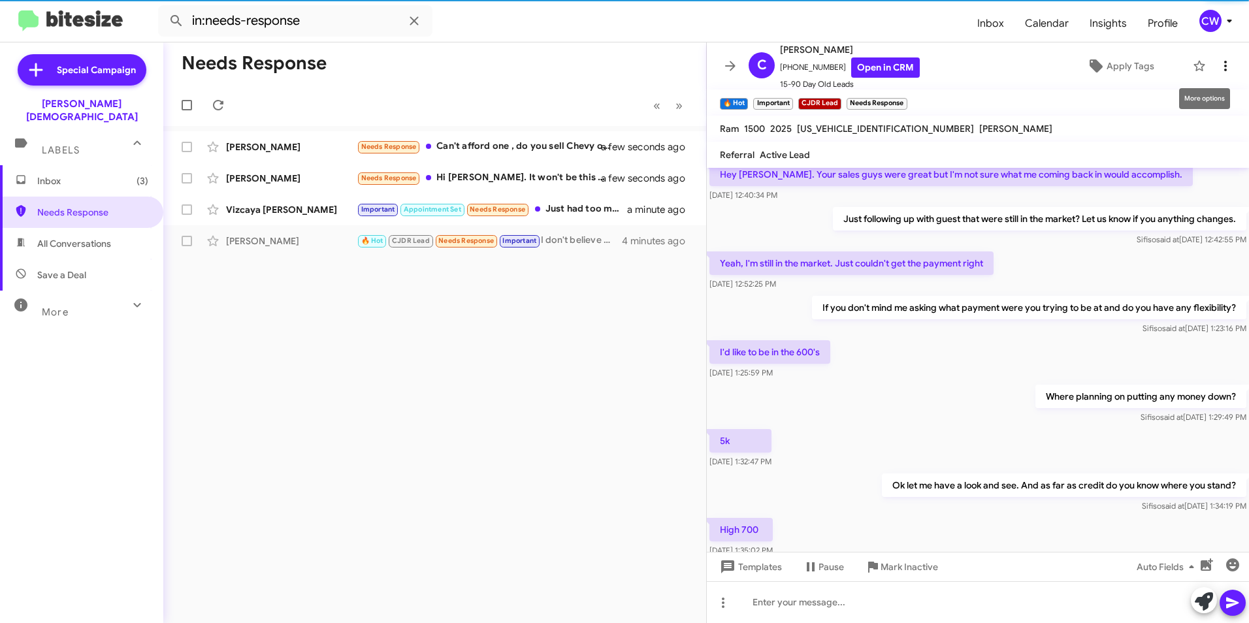
click at [1224, 66] on icon at bounding box center [1225, 66] width 3 height 10
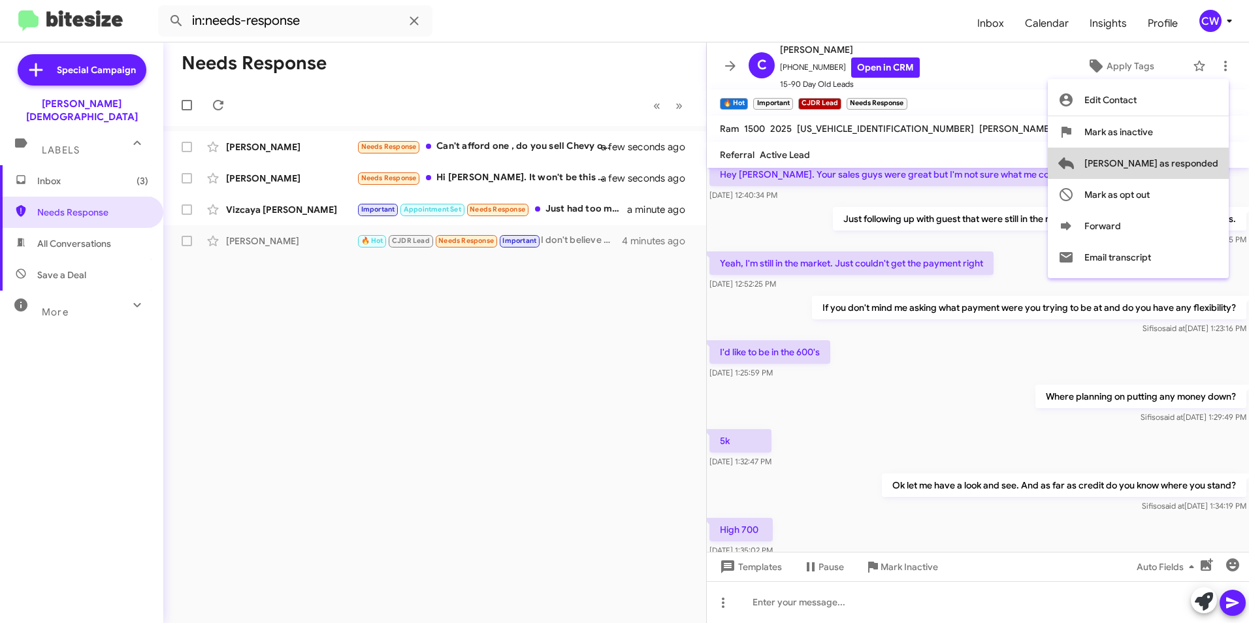
click at [1196, 163] on span "[PERSON_NAME] as responded" at bounding box center [1151, 163] width 134 height 31
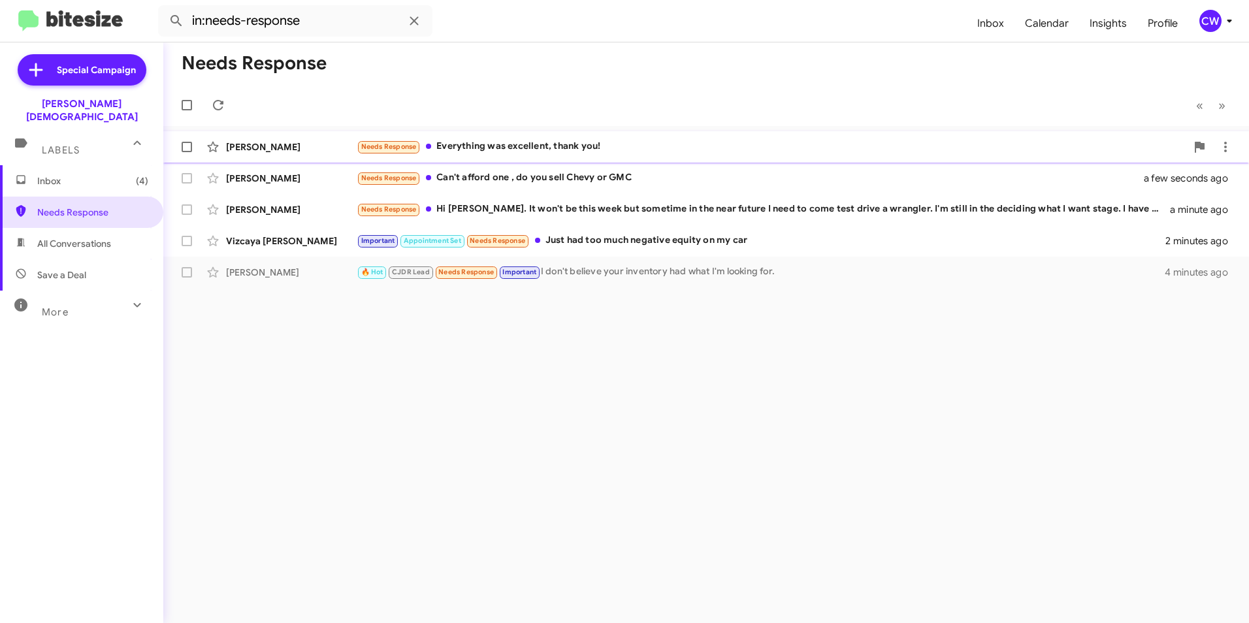
click at [547, 146] on div "Needs Response Everything was excellent, thank you!" at bounding box center [771, 146] width 829 height 15
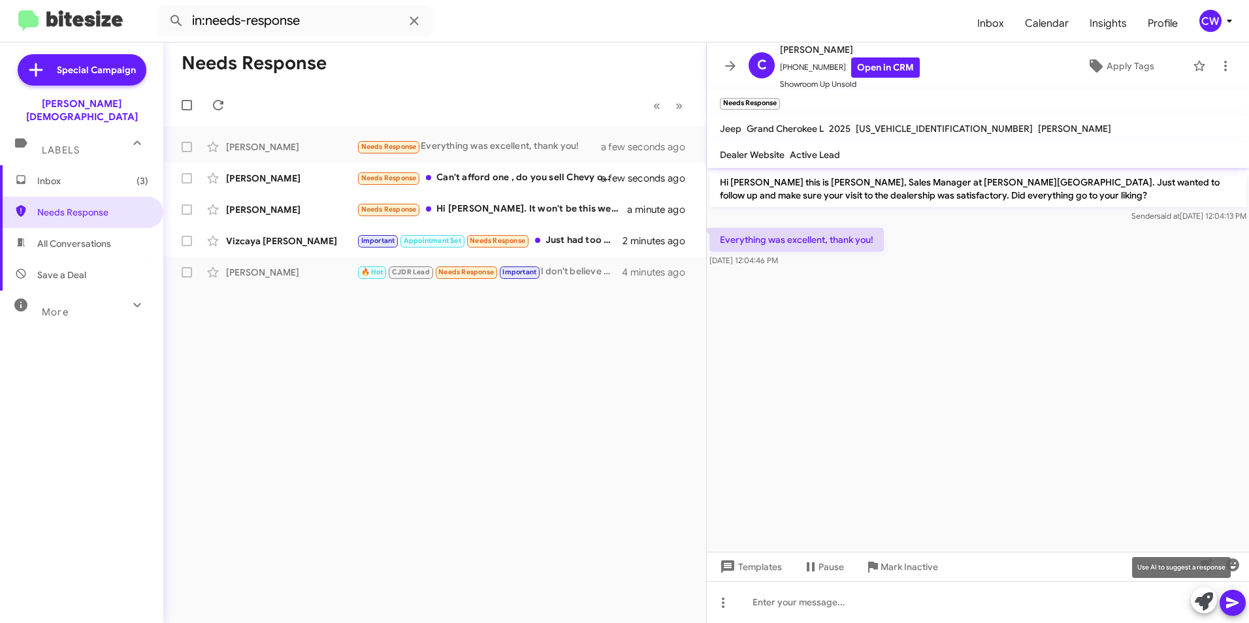
click at [1198, 607] on icon at bounding box center [1204, 601] width 18 height 18
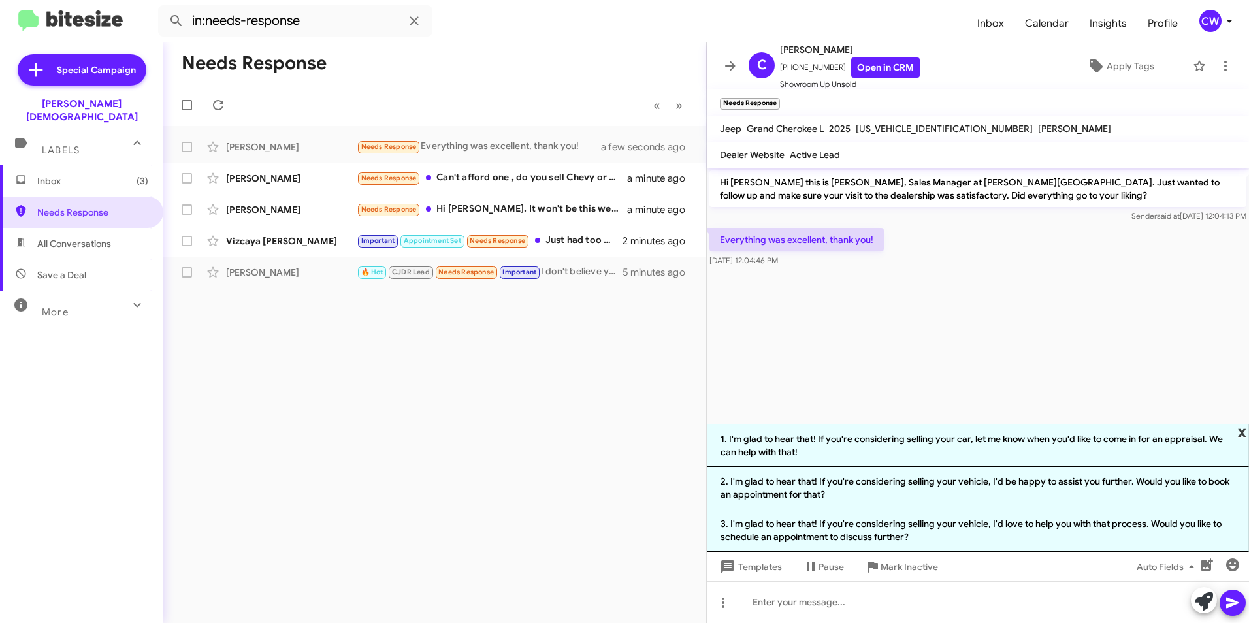
click at [1241, 426] on span "x" at bounding box center [1242, 432] width 8 height 16
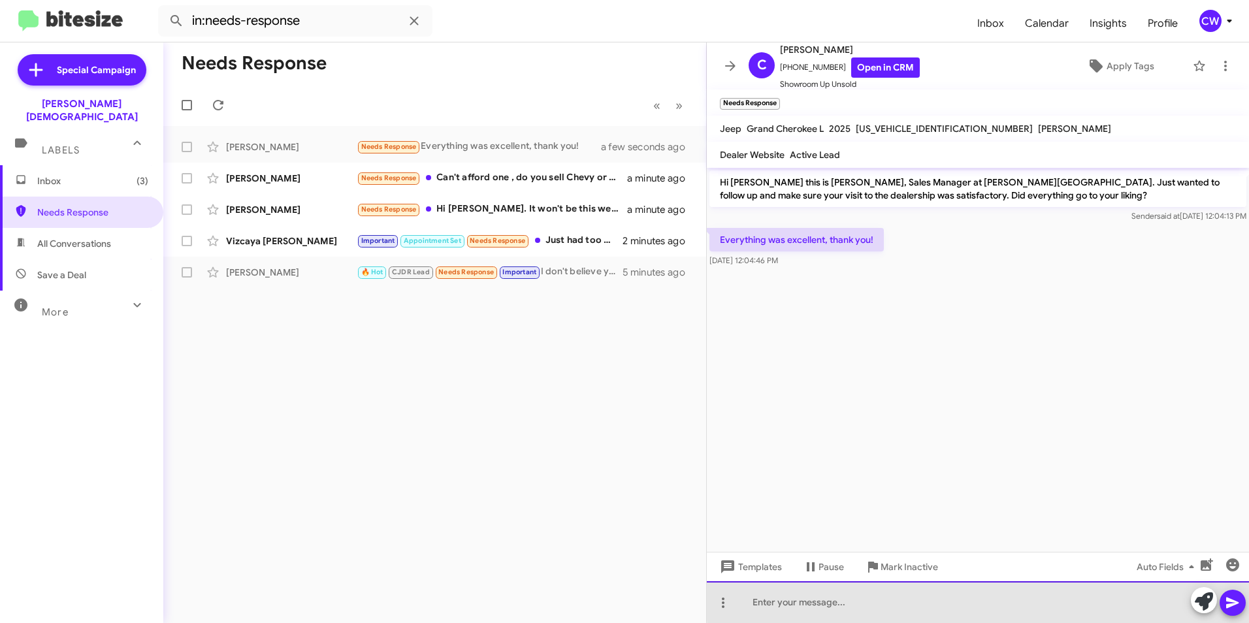
click at [1038, 600] on div at bounding box center [978, 602] width 542 height 42
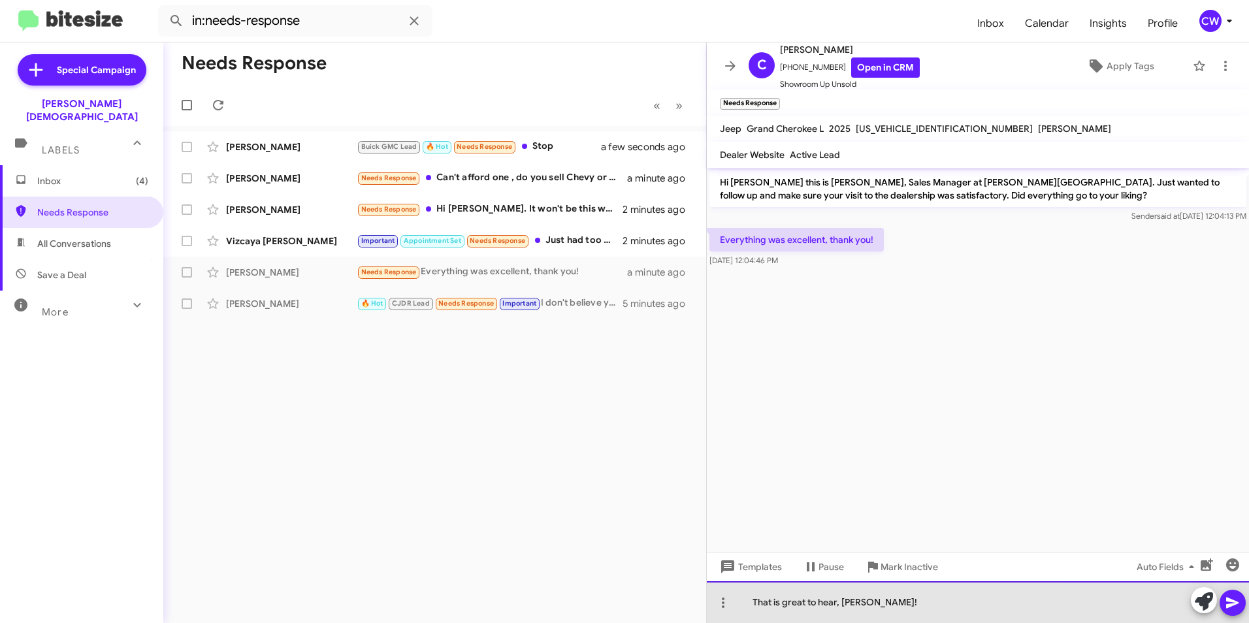
click at [907, 617] on div "That is great to hear, [PERSON_NAME]!" at bounding box center [978, 602] width 542 height 42
click at [892, 602] on div "That is great to hear, [PERSON_NAME]!" at bounding box center [978, 602] width 542 height 42
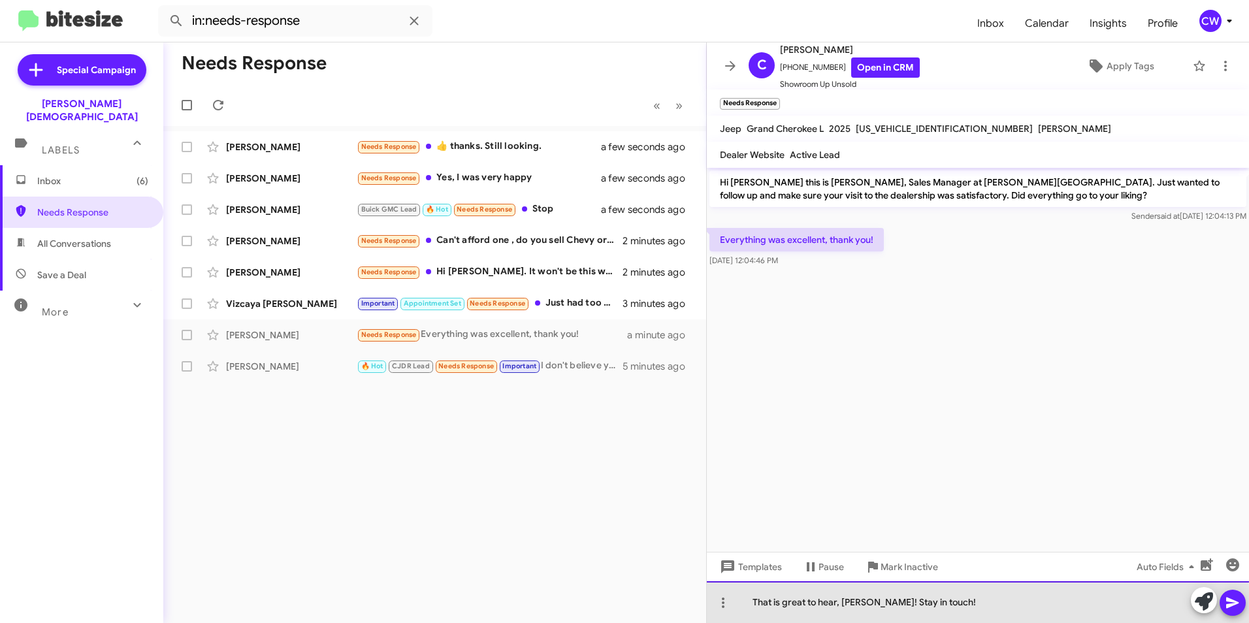
drag, startPoint x: 937, startPoint y: 605, endPoint x: 871, endPoint y: 603, distance: 66.0
click at [871, 603] on div "That is great to hear, [PERSON_NAME]! Stay in touch!" at bounding box center [978, 602] width 542 height 42
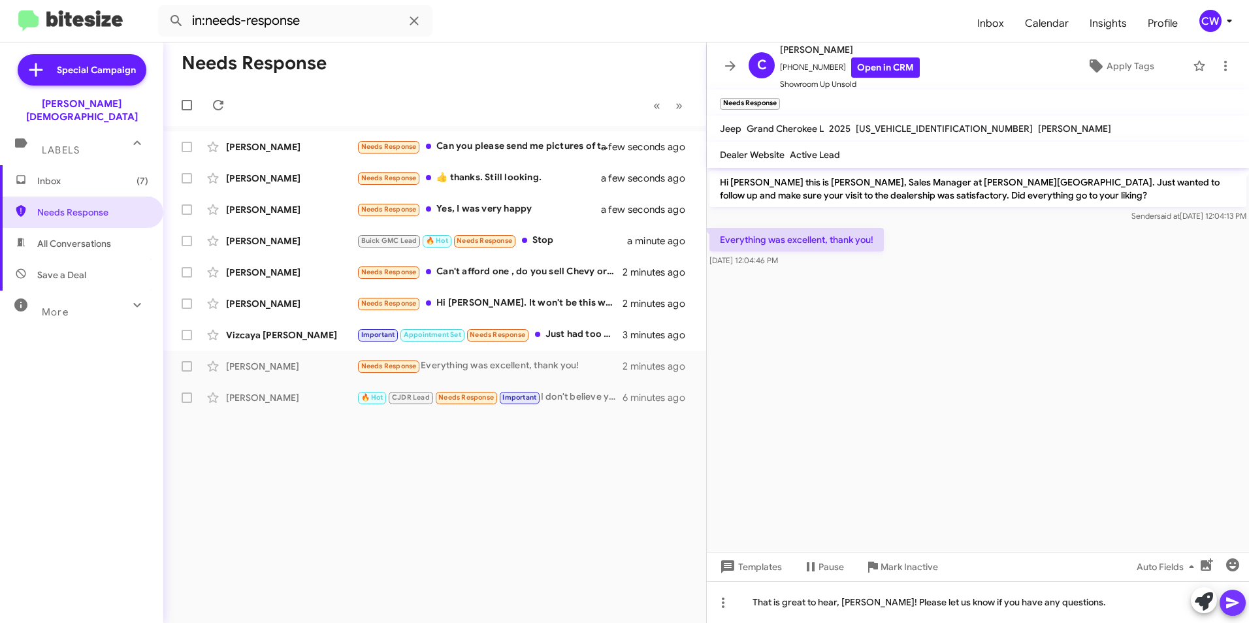
click at [1232, 606] on icon at bounding box center [1233, 603] width 16 height 16
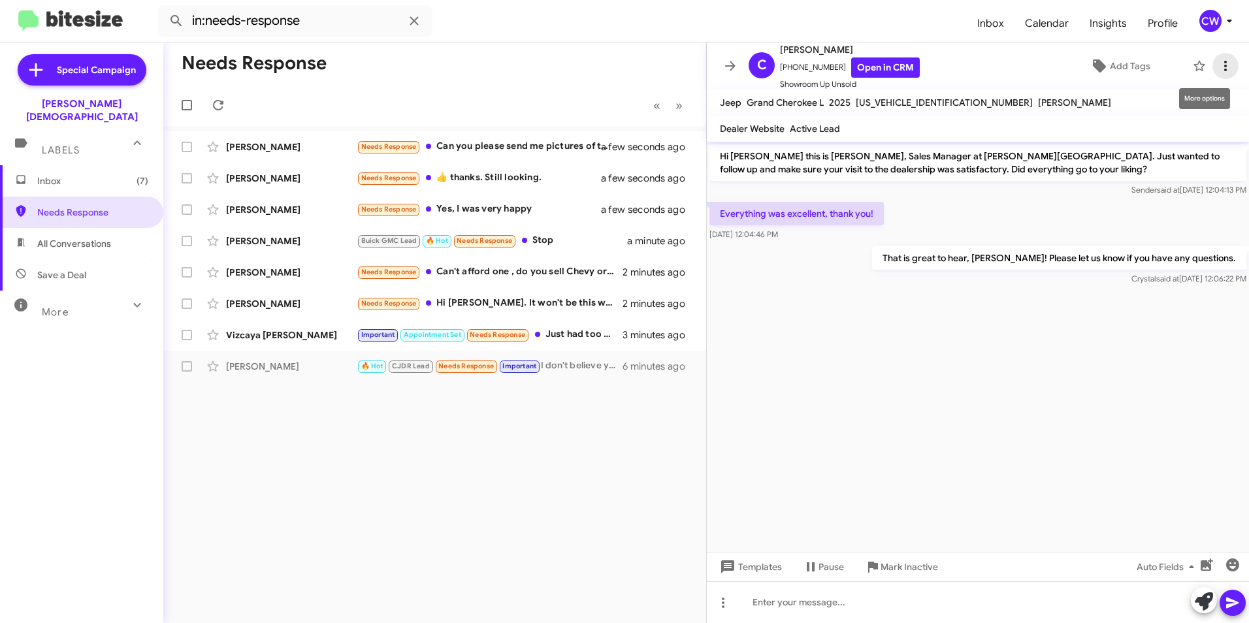
click at [1217, 67] on icon at bounding box center [1225, 66] width 16 height 16
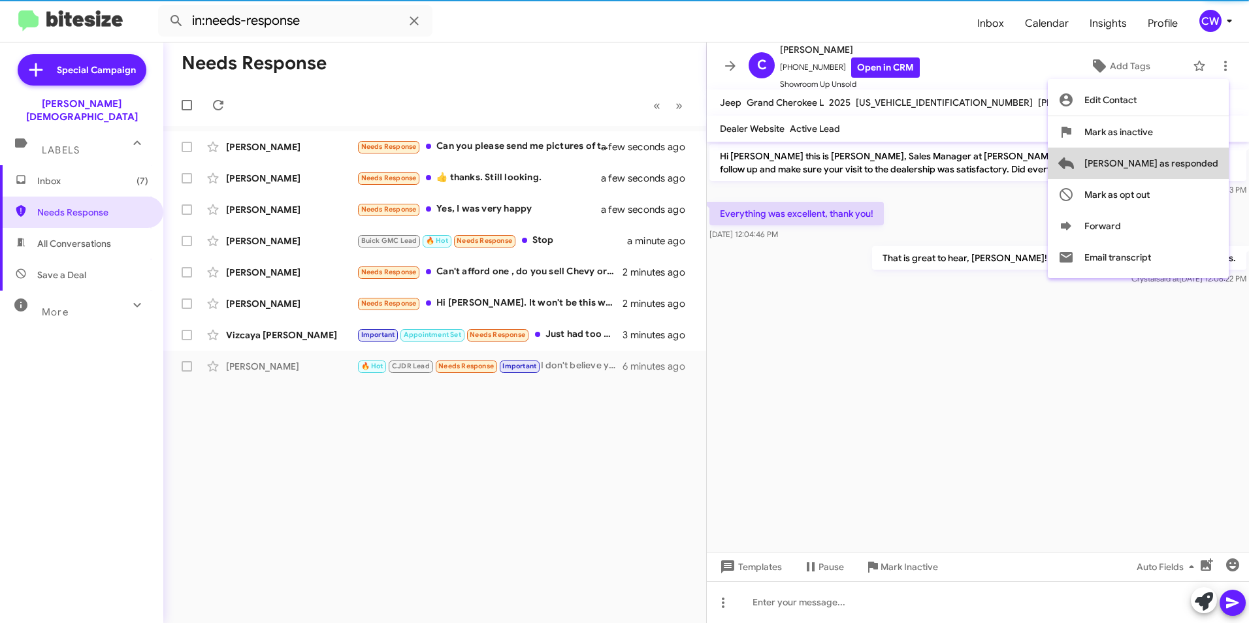
click at [1202, 165] on span "[PERSON_NAME] as responded" at bounding box center [1151, 163] width 134 height 31
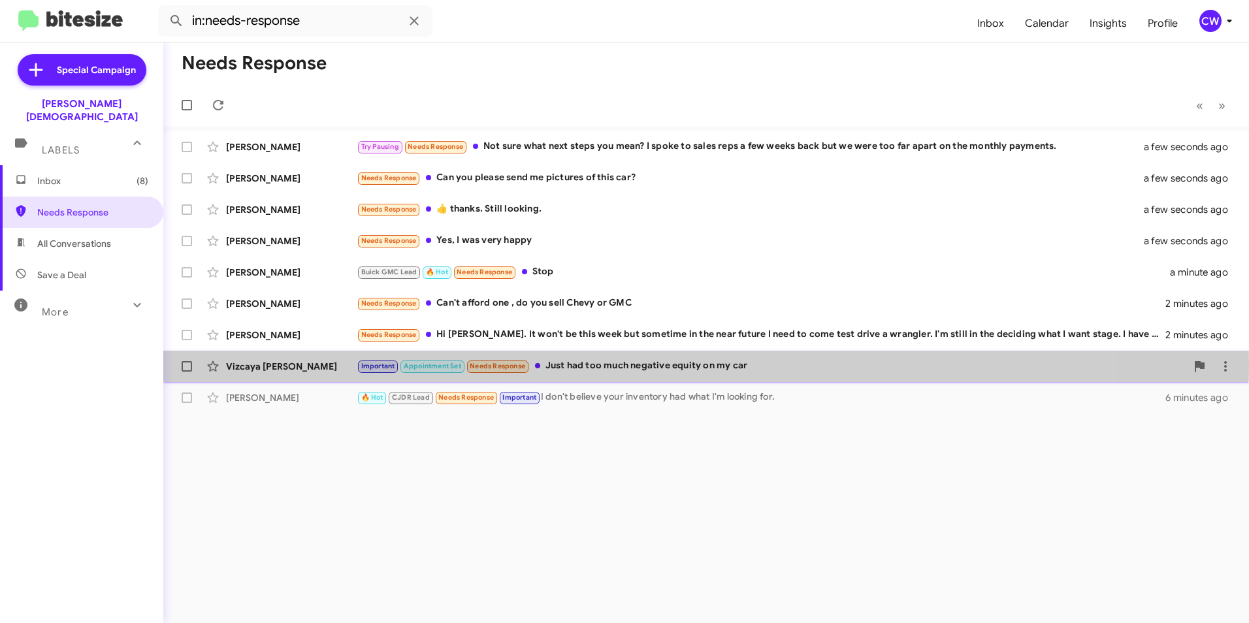
click at [602, 364] on div "Important Appointment Set Needs Response Just had too much negative equity on m…" at bounding box center [771, 366] width 829 height 15
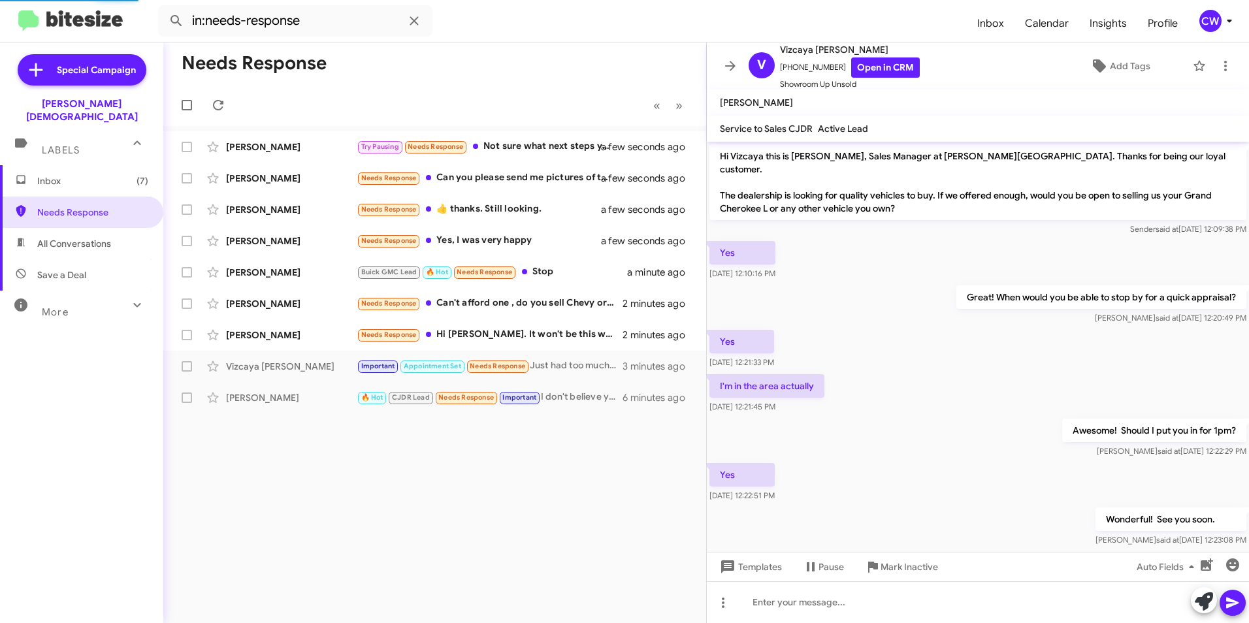
scroll to position [146, 0]
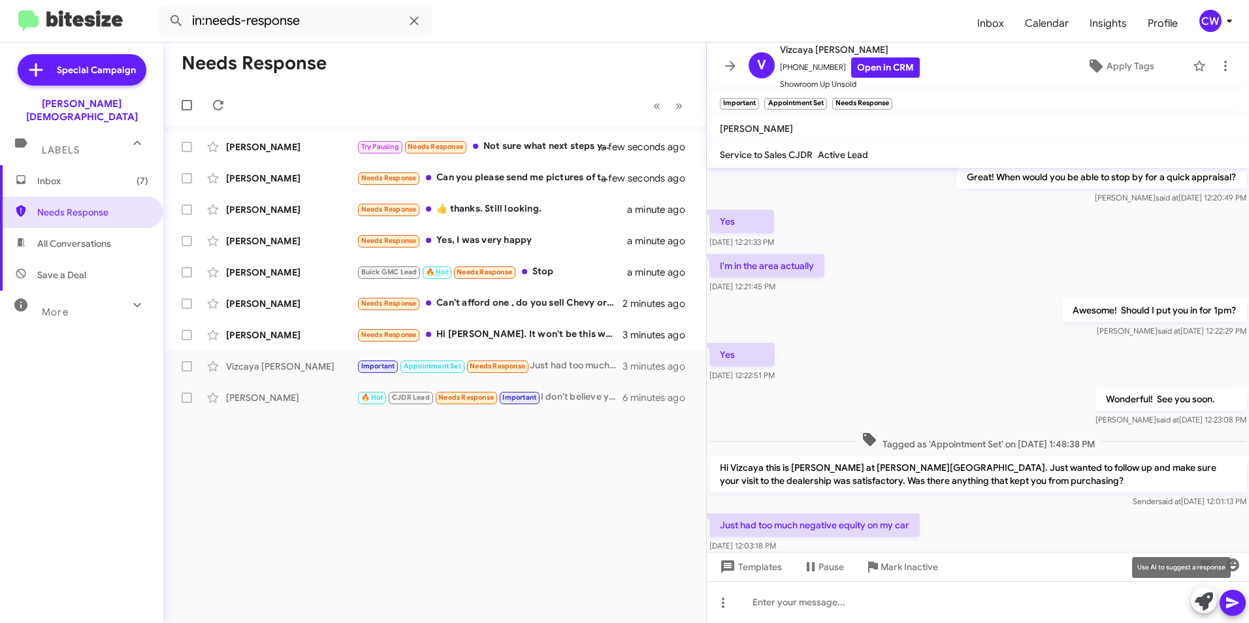
click at [1206, 602] on icon at bounding box center [1204, 601] width 18 height 18
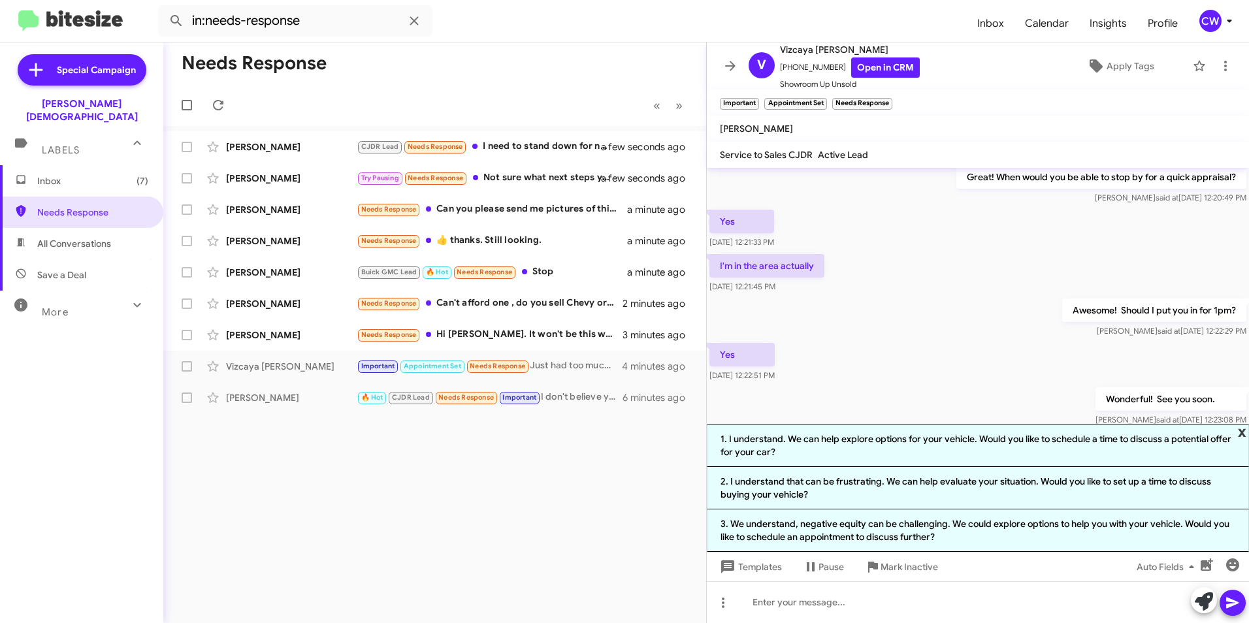
click at [1244, 432] on span "x" at bounding box center [1242, 432] width 8 height 16
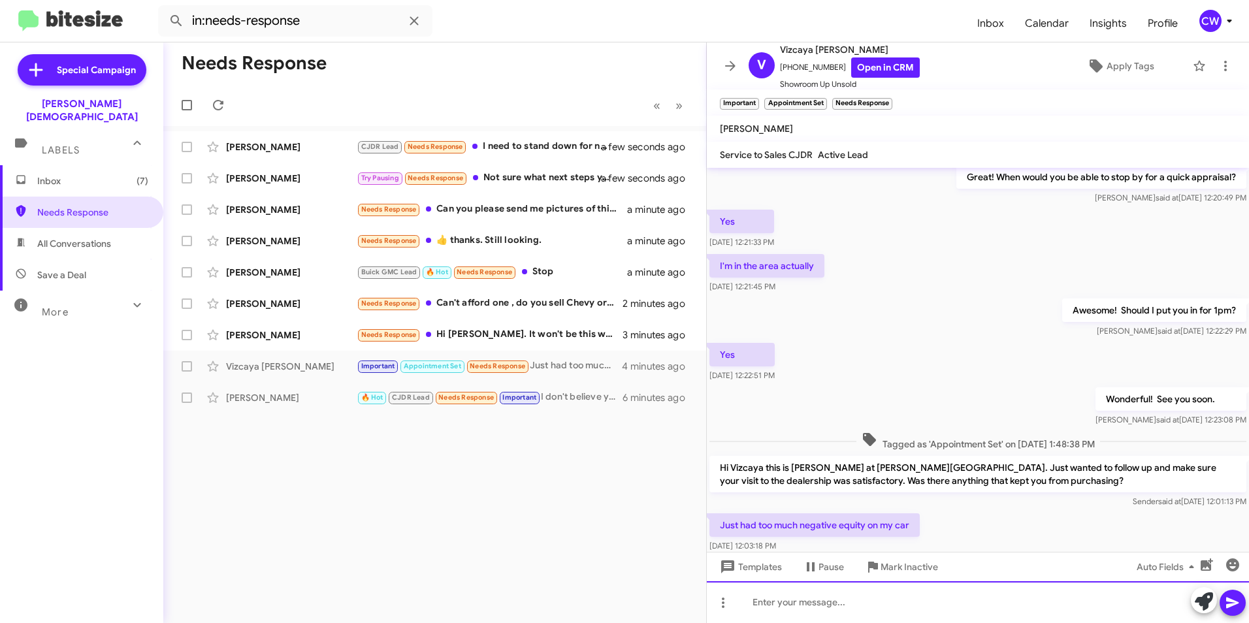
click at [892, 610] on div at bounding box center [978, 602] width 542 height 42
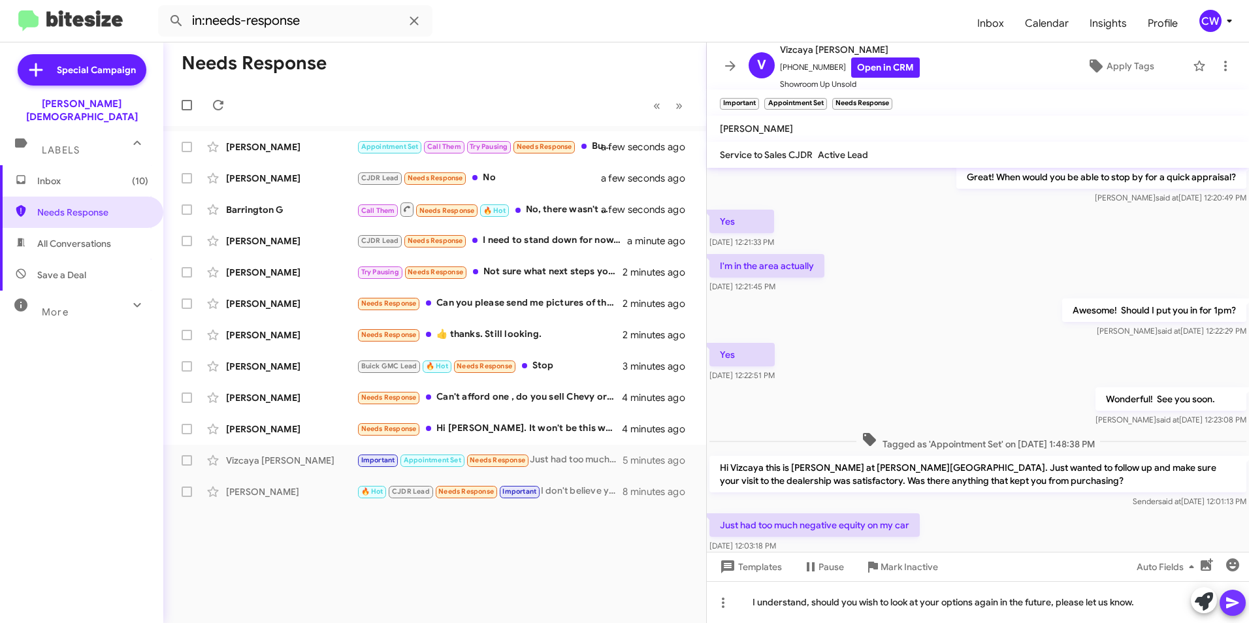
click at [1233, 607] on icon at bounding box center [1233, 603] width 16 height 16
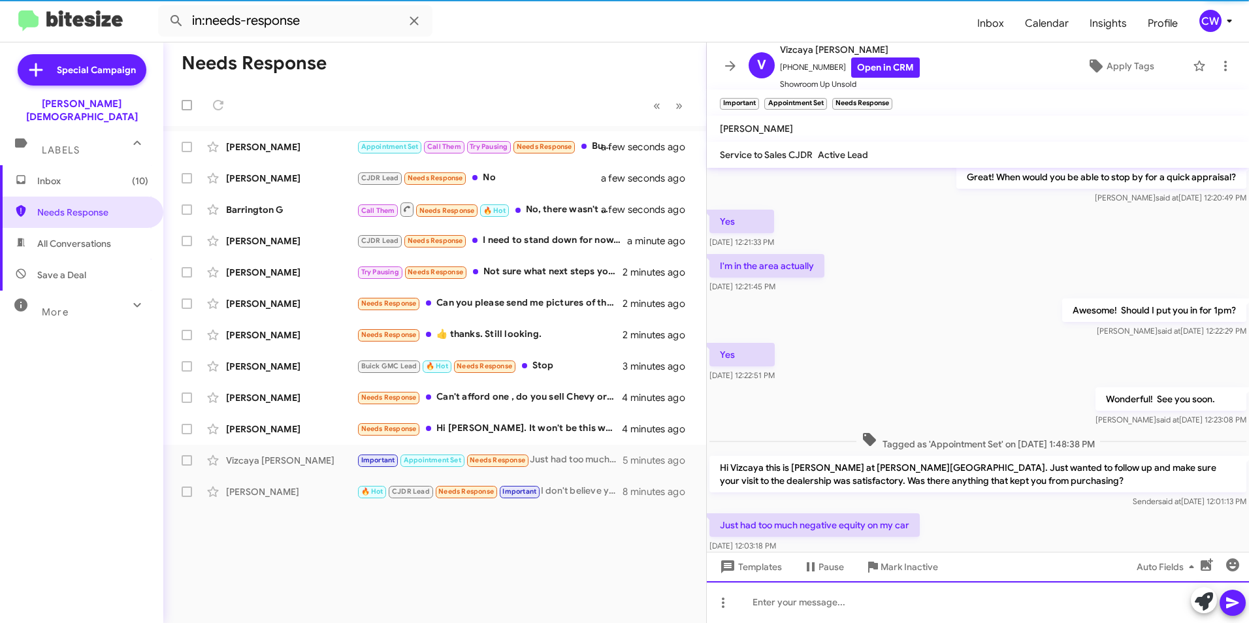
scroll to position [0, 0]
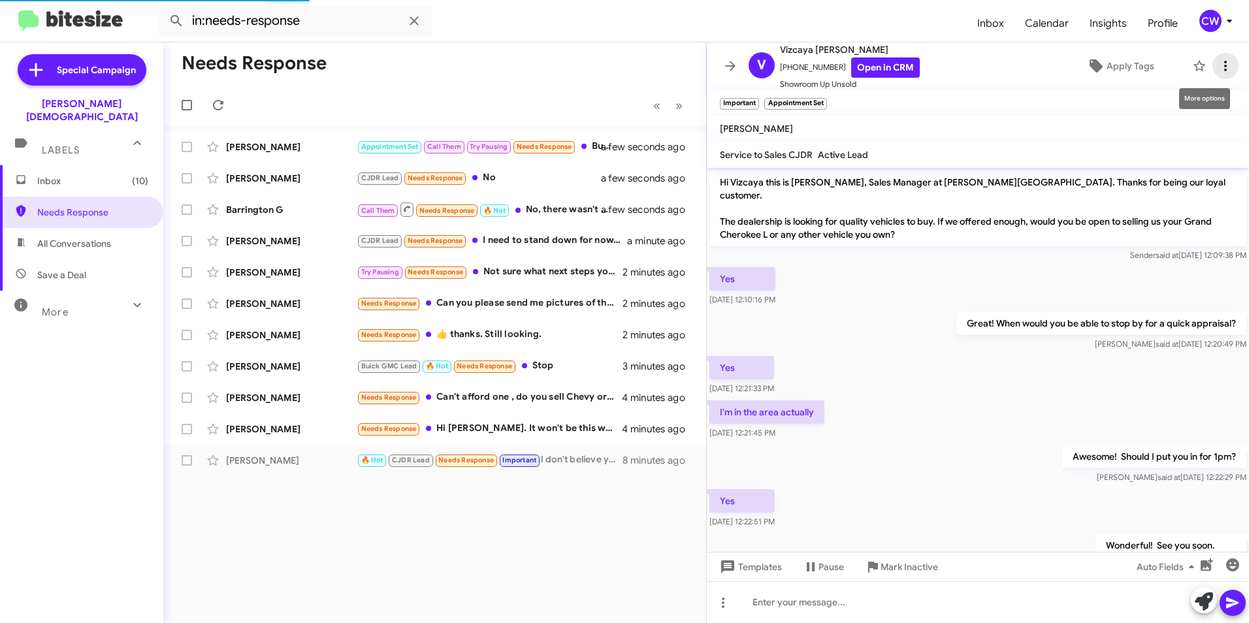
click at [1217, 65] on icon at bounding box center [1225, 66] width 16 height 16
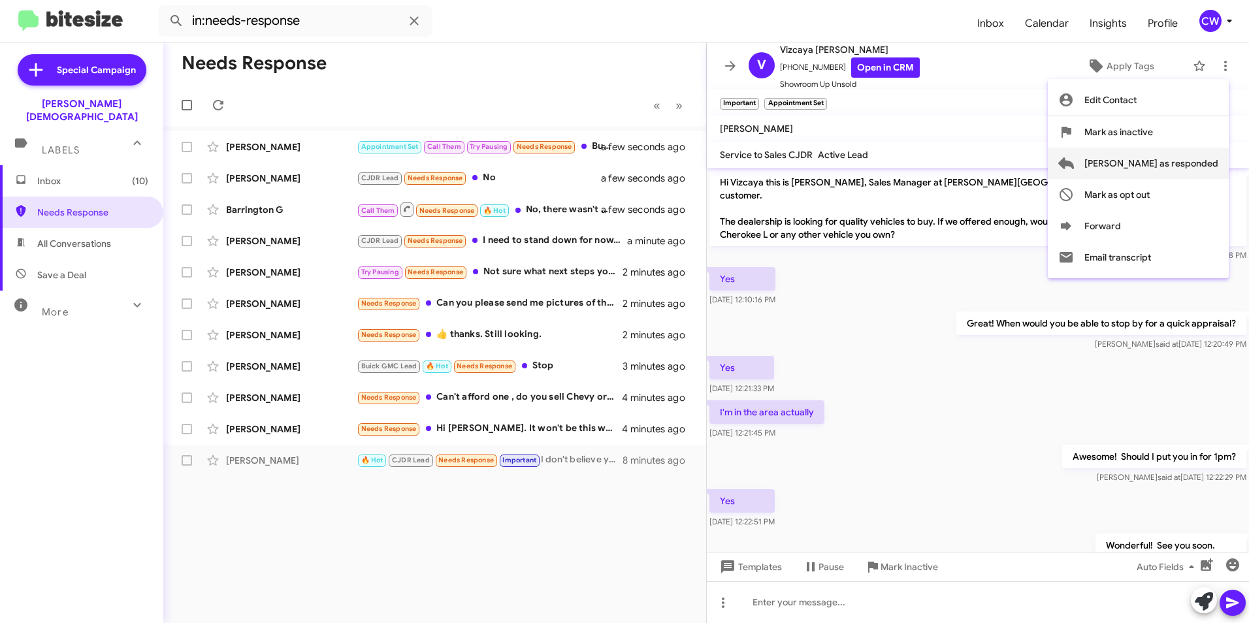
click at [1197, 165] on span "[PERSON_NAME] as responded" at bounding box center [1151, 163] width 134 height 31
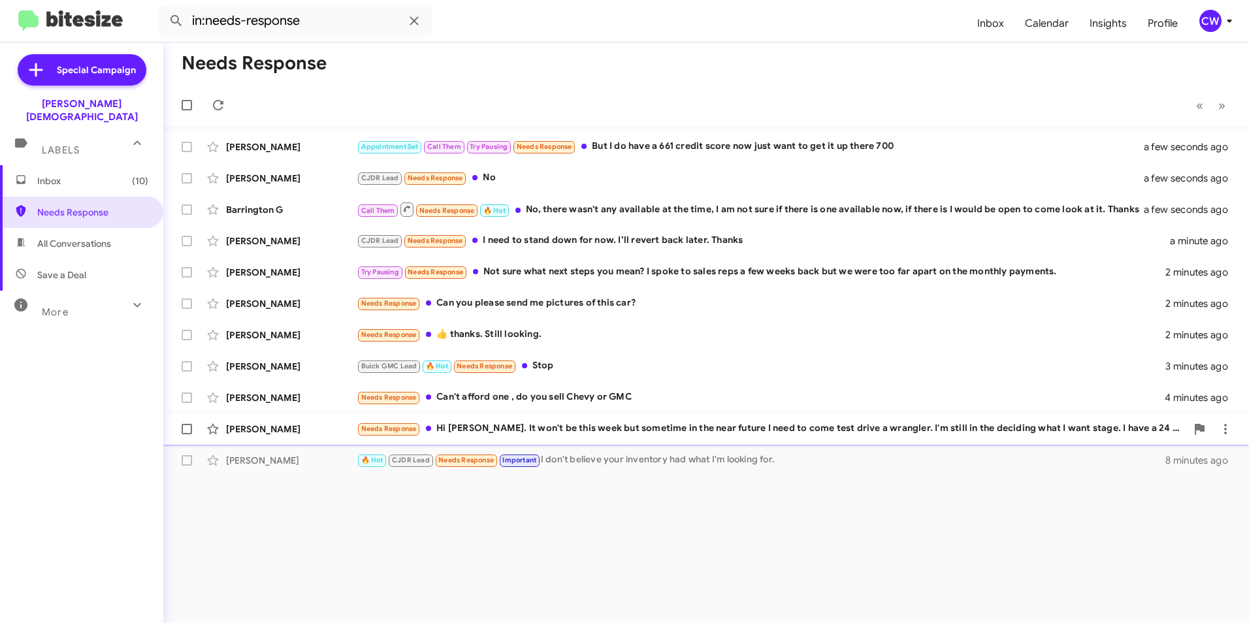
click at [586, 429] on div "Needs Response Hi [PERSON_NAME]. It won't be this week but sometime in the near…" at bounding box center [771, 428] width 829 height 15
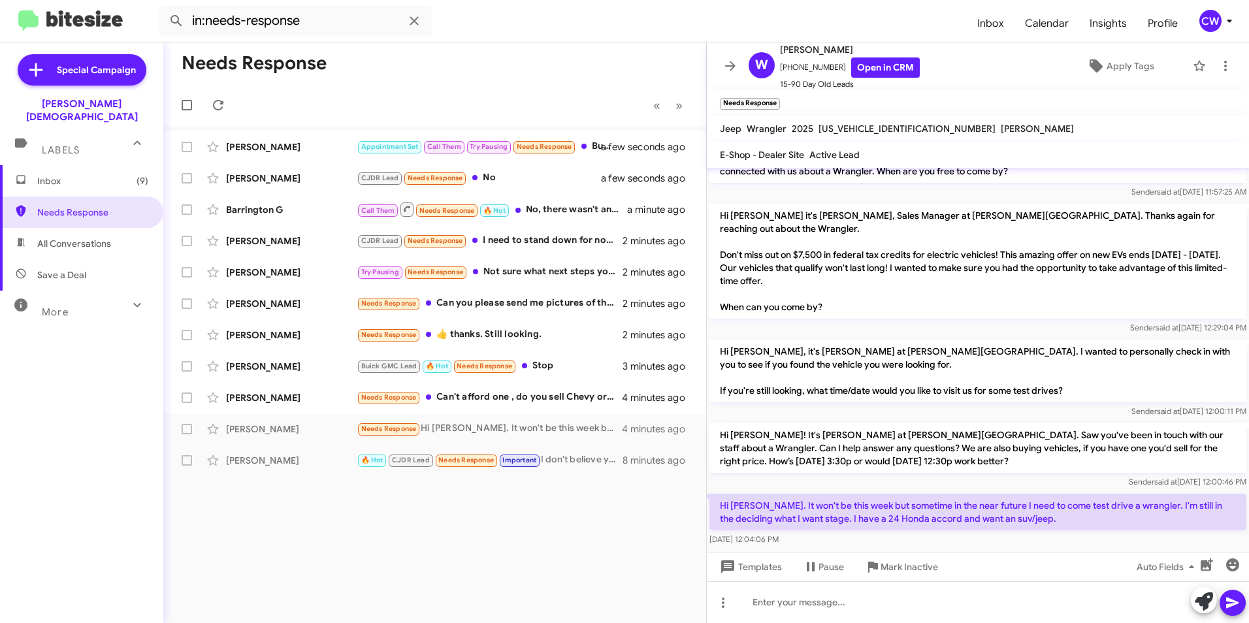
scroll to position [37, 0]
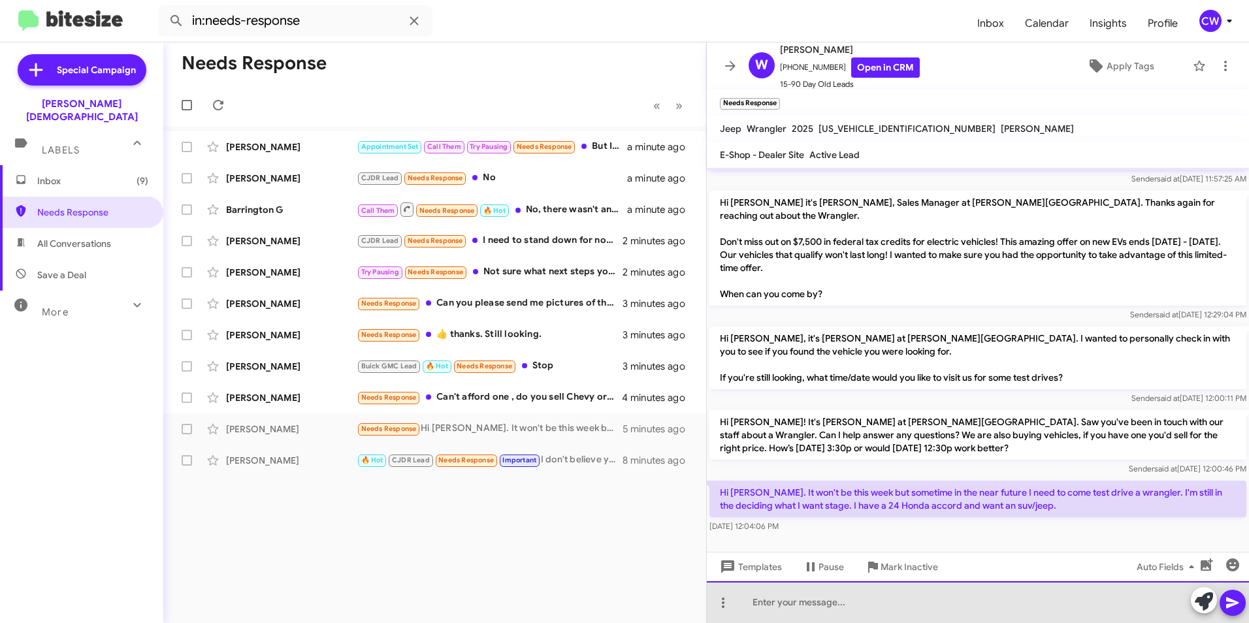
click at [889, 606] on div at bounding box center [978, 602] width 542 height 42
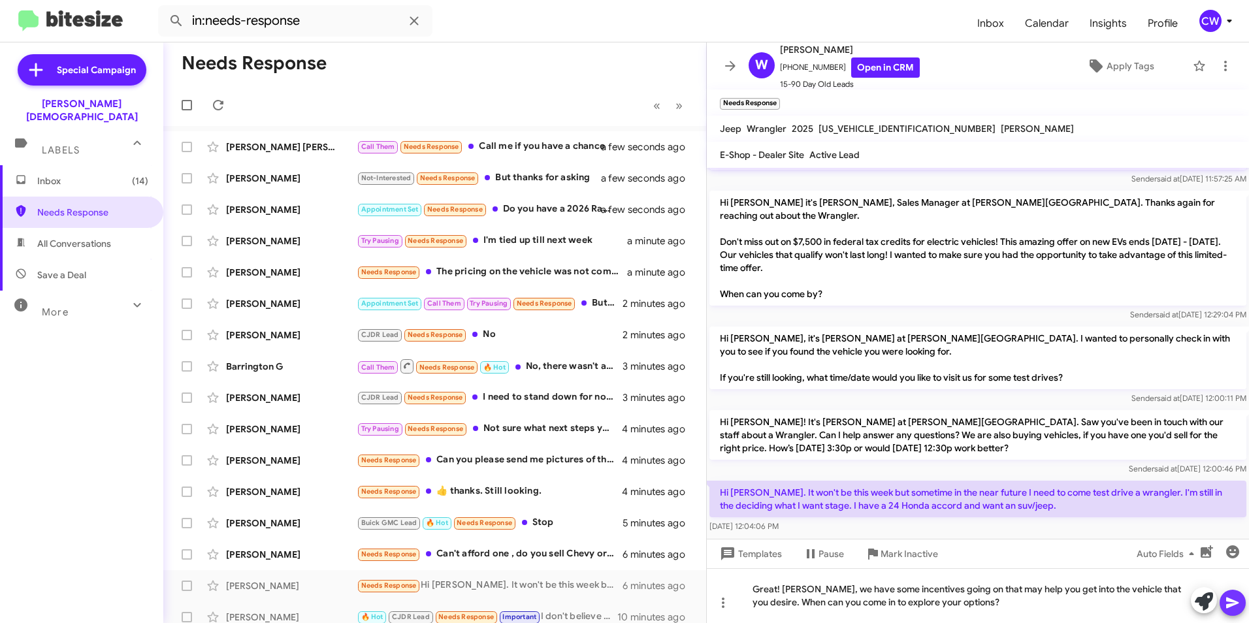
click at [1232, 605] on icon at bounding box center [1232, 603] width 12 height 11
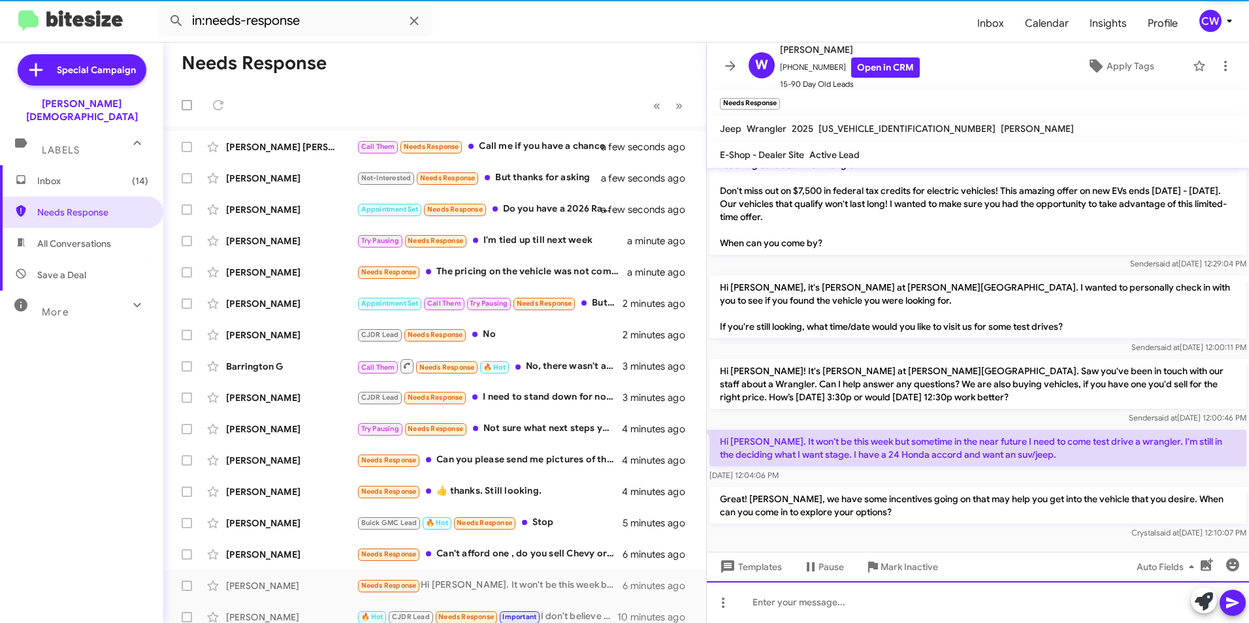
scroll to position [98, 0]
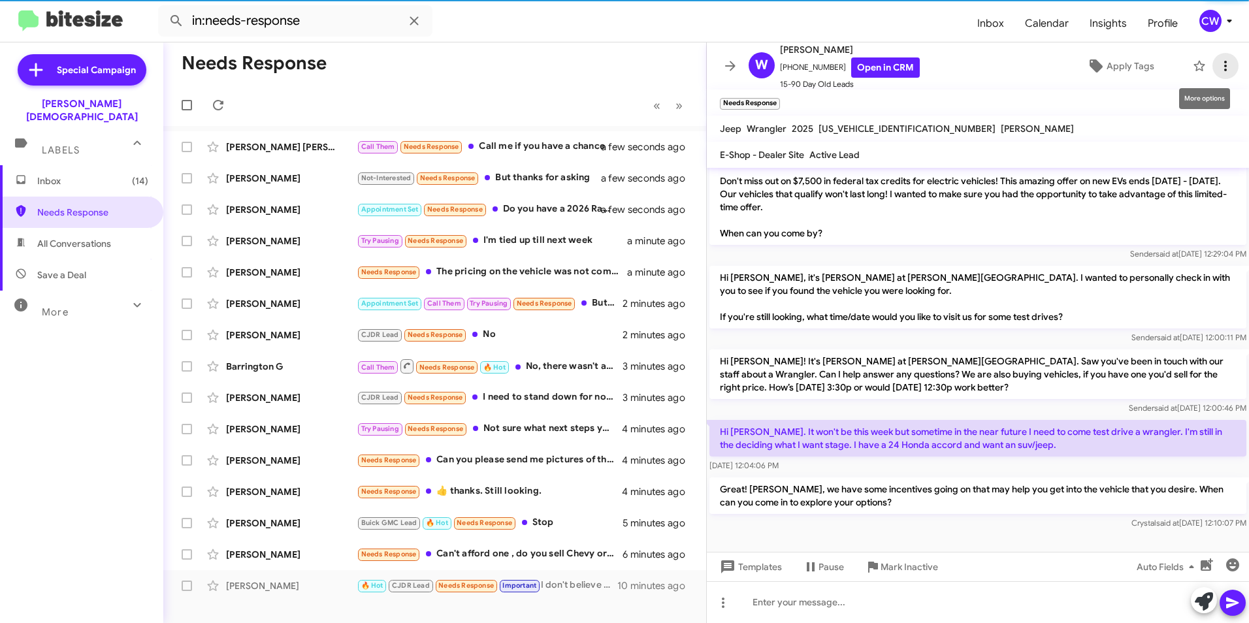
click at [1217, 65] on icon at bounding box center [1225, 66] width 16 height 16
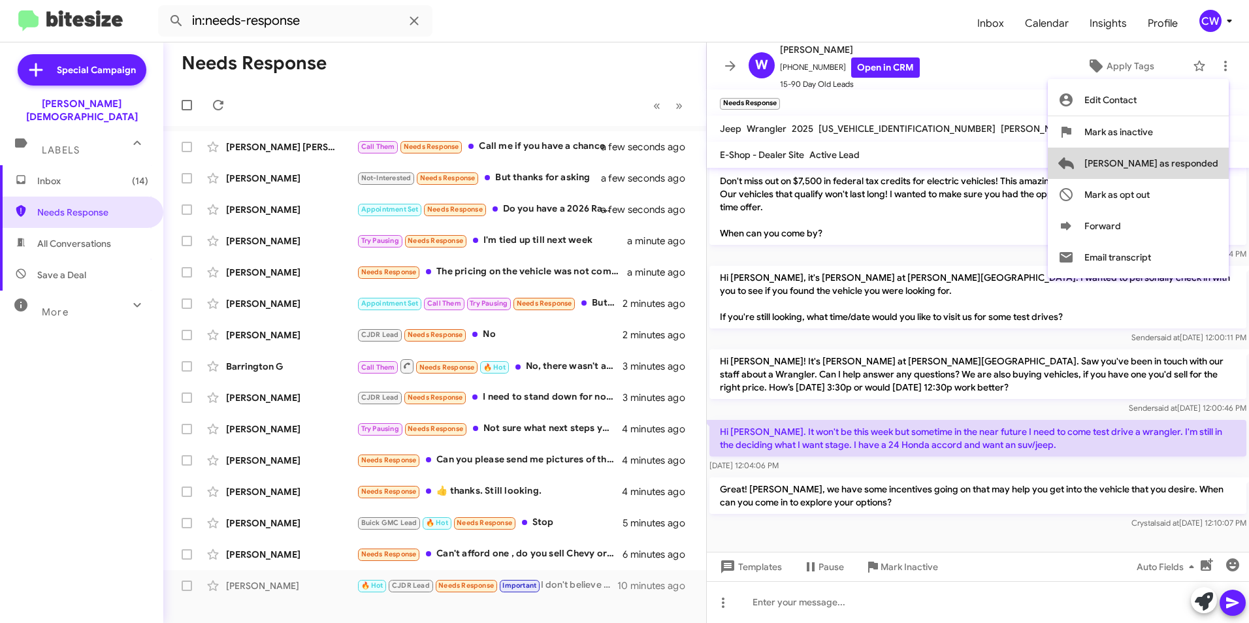
click at [1198, 163] on span "[PERSON_NAME] as responded" at bounding box center [1151, 163] width 134 height 31
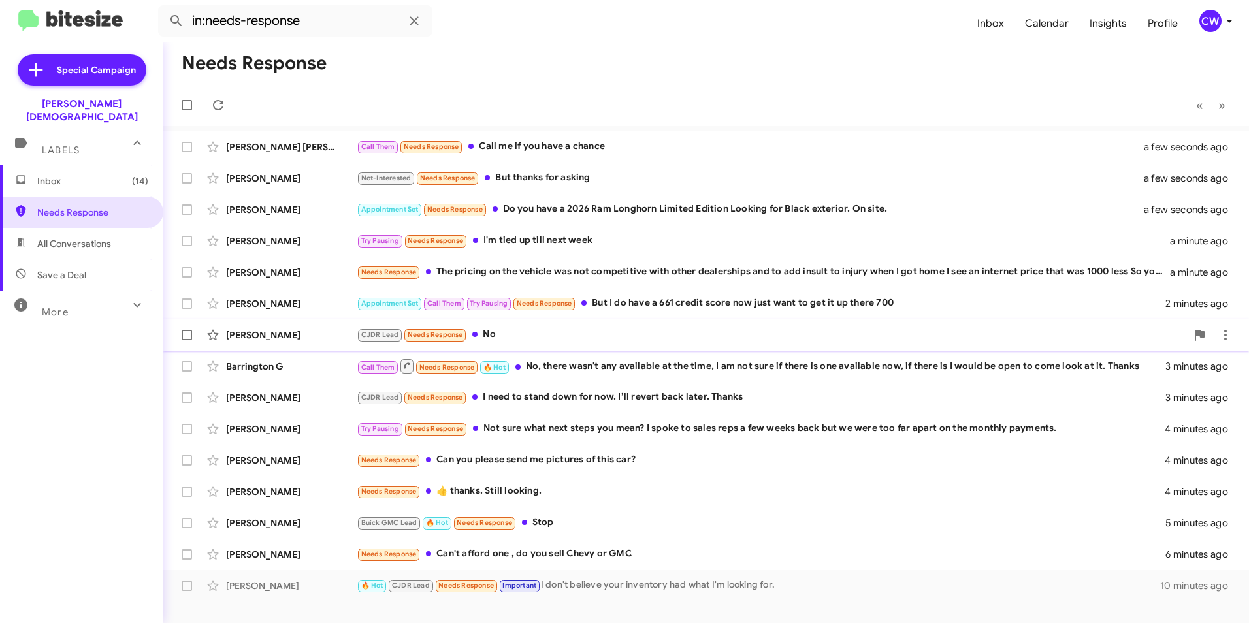
click at [493, 327] on div "[PERSON_NAME] CJDR Lead Needs Response No 2 minutes ago" at bounding box center [706, 335] width 1065 height 26
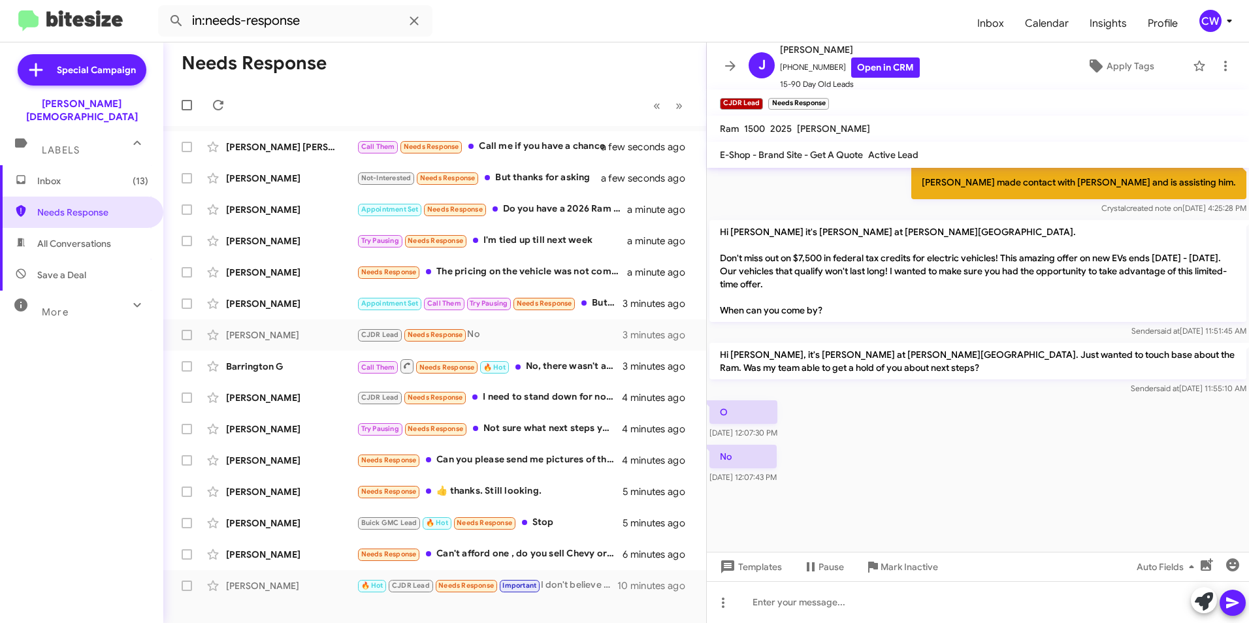
scroll to position [790, 0]
click at [828, 608] on div at bounding box center [978, 602] width 542 height 42
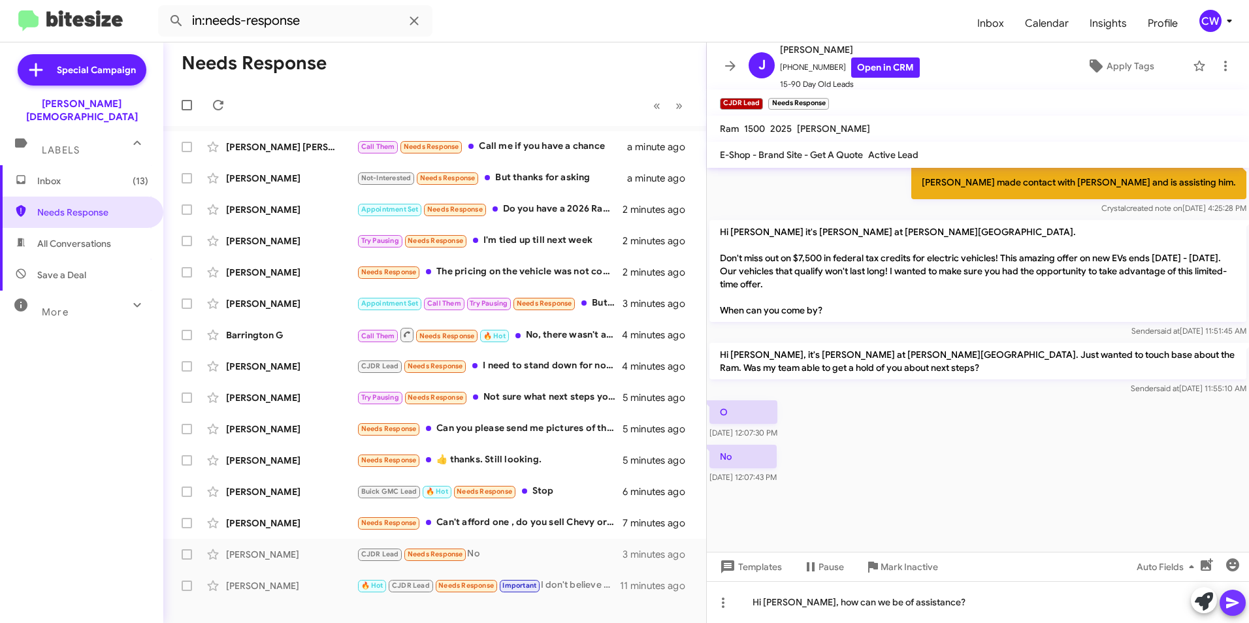
click at [1230, 605] on icon at bounding box center [1232, 603] width 12 height 11
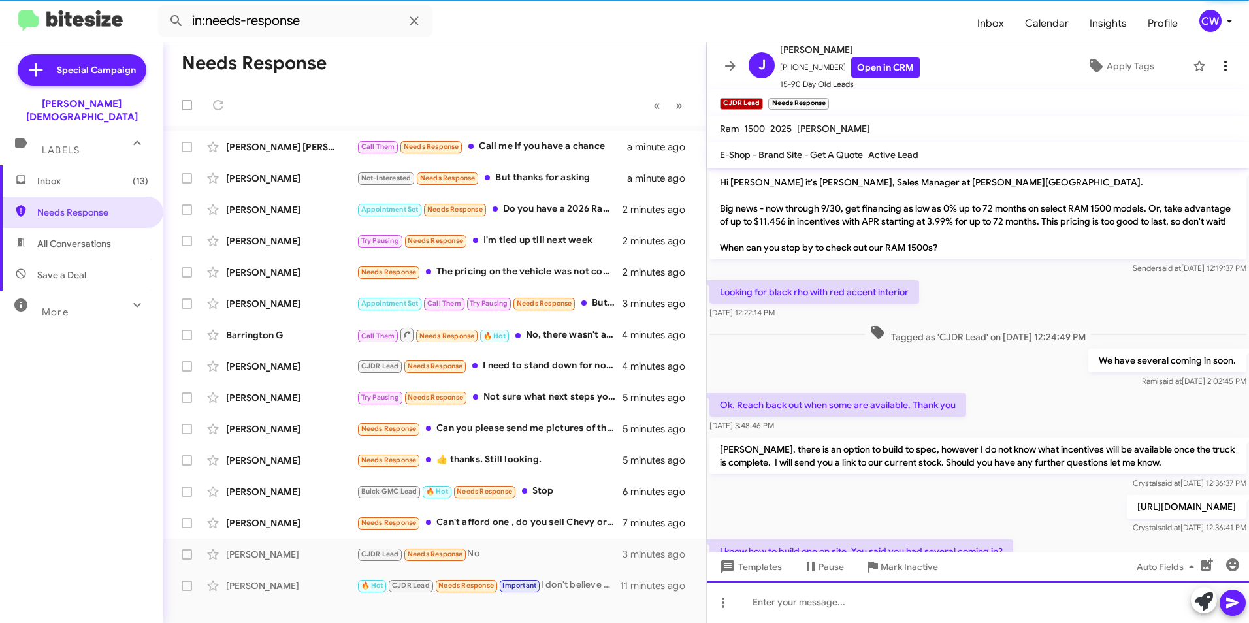
scroll to position [65, 0]
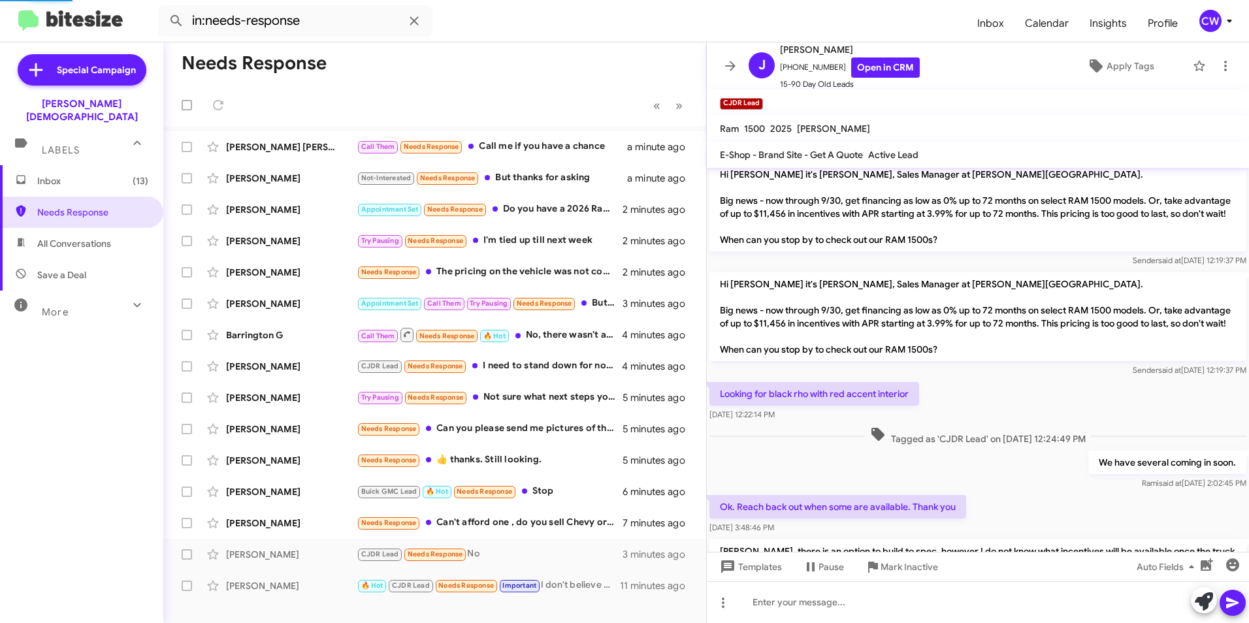
click at [1225, 51] on mat-toolbar "J [PERSON_NAME] [PHONE_NUMBER] Open in CRM 15-90 Day Old Leads Apply Tags" at bounding box center [978, 65] width 542 height 47
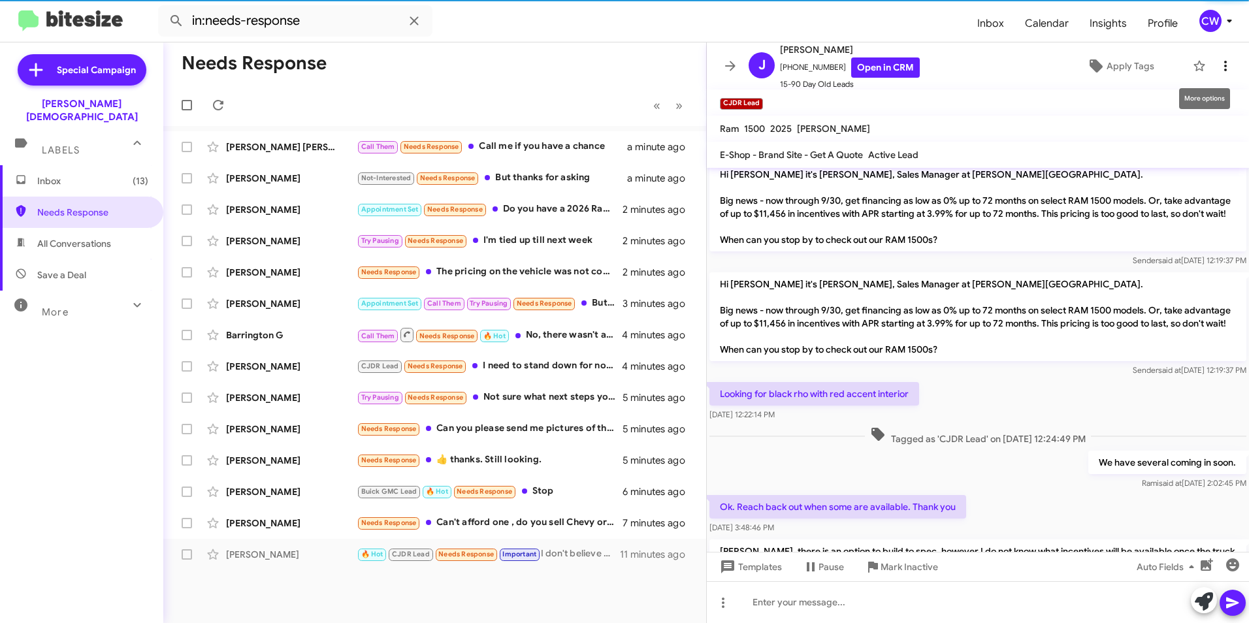
click at [1217, 70] on icon at bounding box center [1225, 66] width 16 height 16
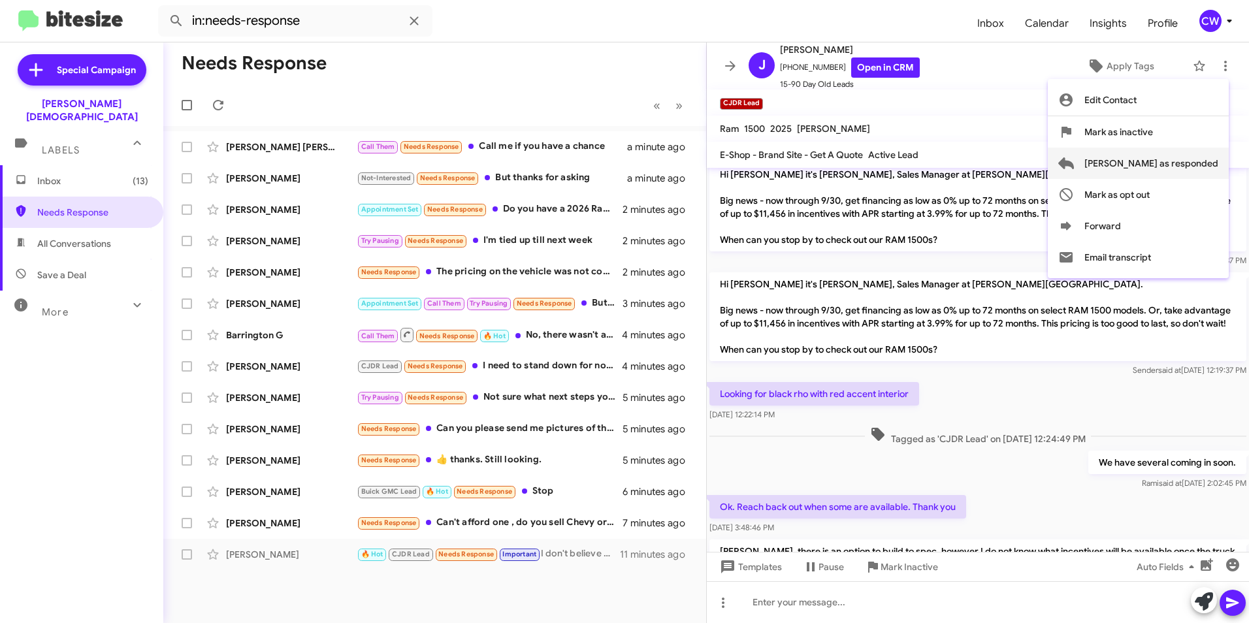
click at [1207, 168] on span "[PERSON_NAME] as responded" at bounding box center [1151, 163] width 134 height 31
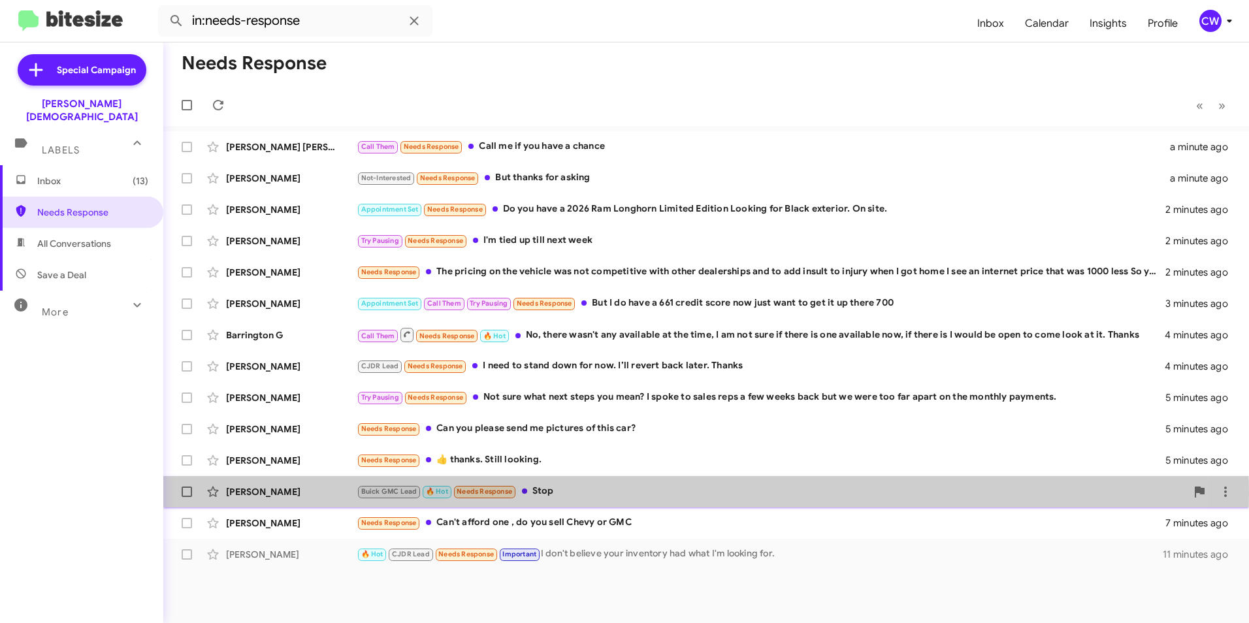
click at [565, 494] on div "Buick GMC Lead 🔥 Hot Needs Response Stop" at bounding box center [771, 491] width 829 height 15
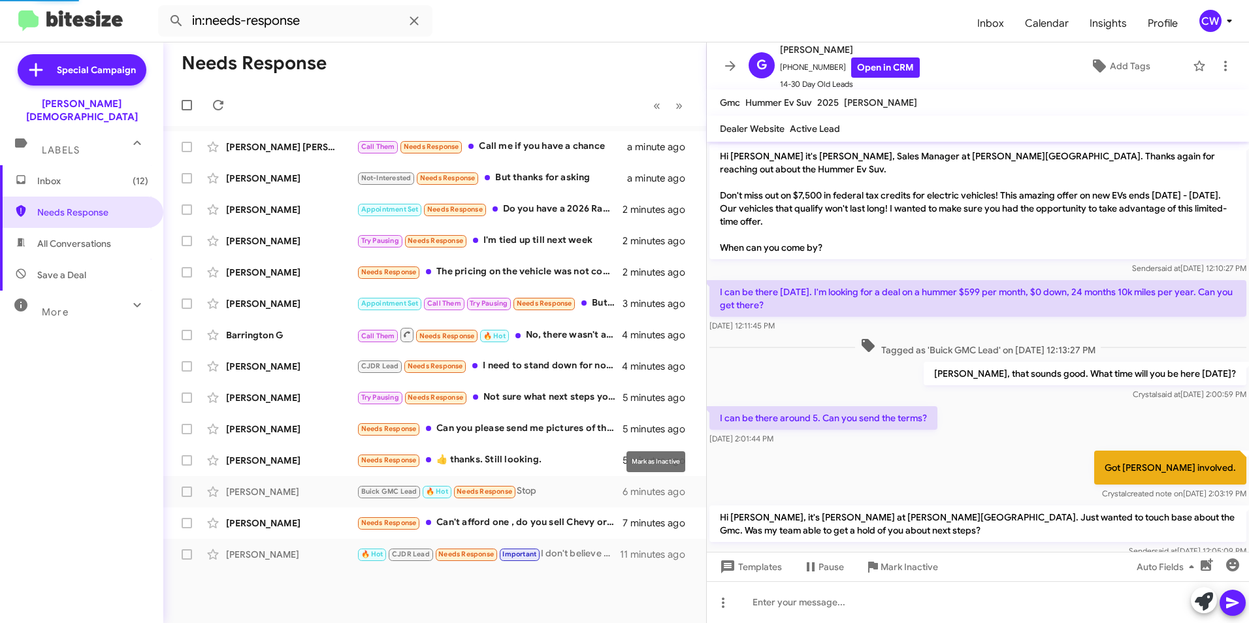
scroll to position [74, 0]
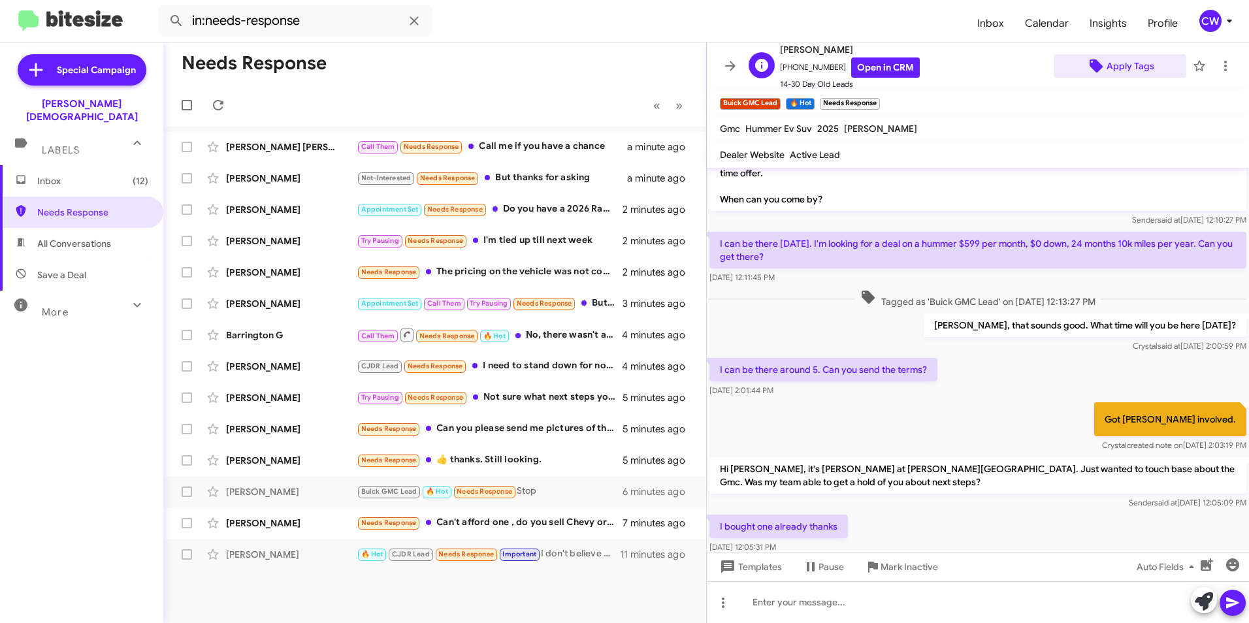
click at [1131, 74] on span "Apply Tags" at bounding box center [1130, 66] width 48 height 24
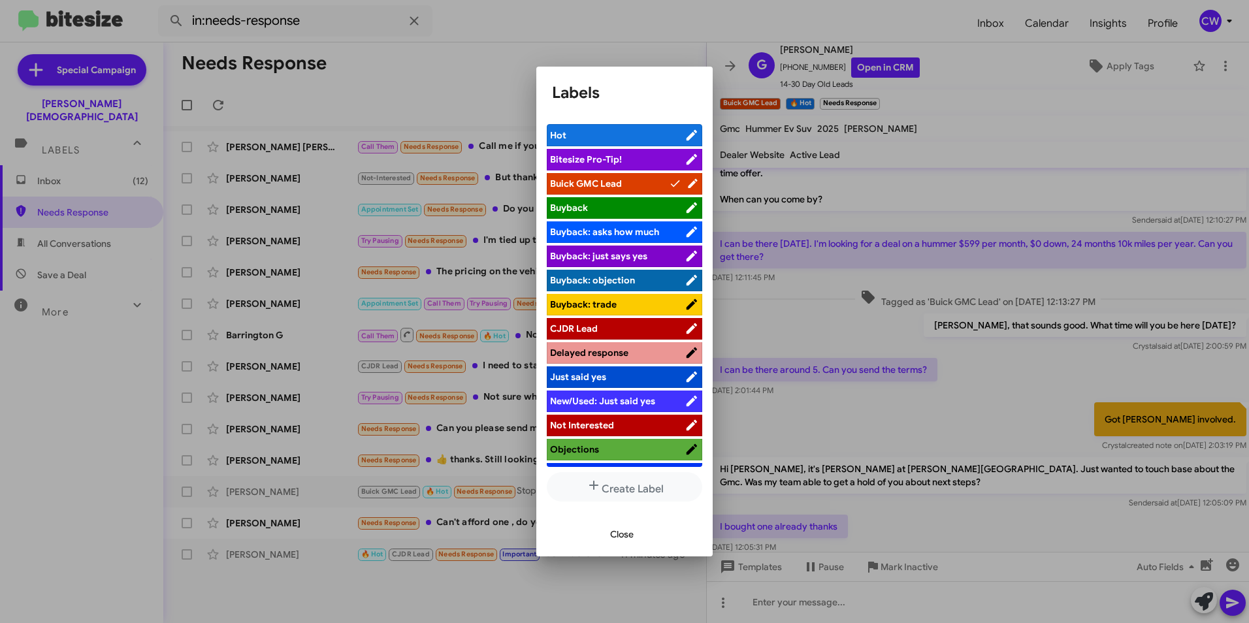
click at [648, 421] on span "Not Interested" at bounding box center [617, 425] width 135 height 13
click at [628, 536] on span "Close" at bounding box center [622, 535] width 24 height 24
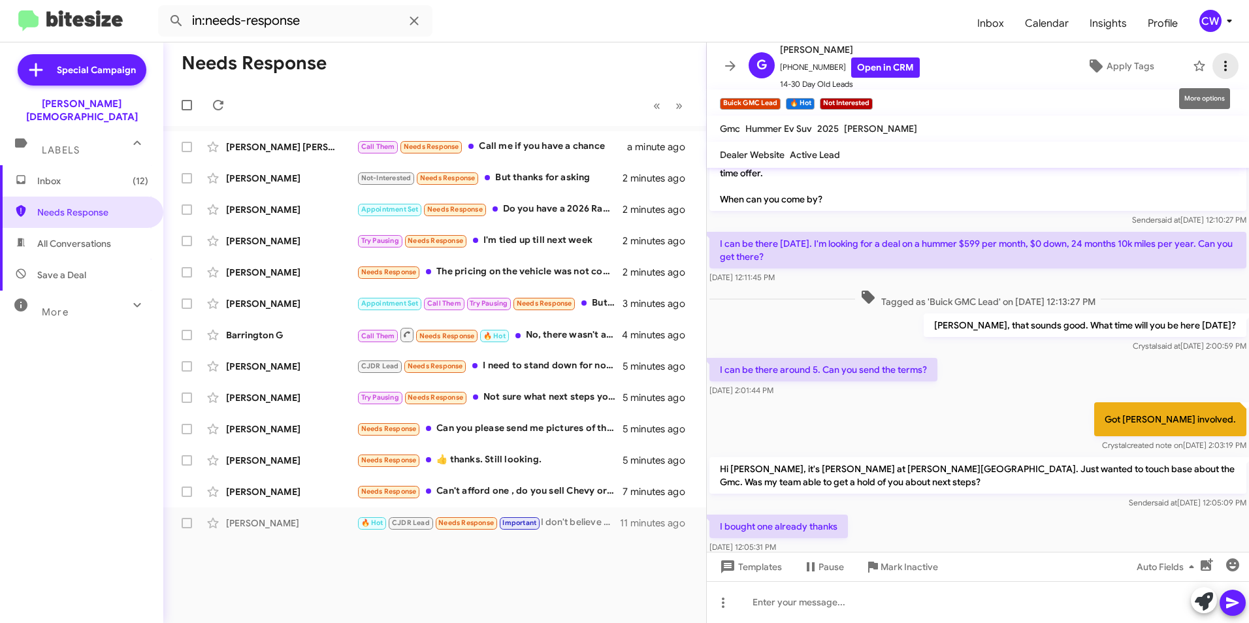
click at [1217, 64] on icon at bounding box center [1225, 66] width 16 height 16
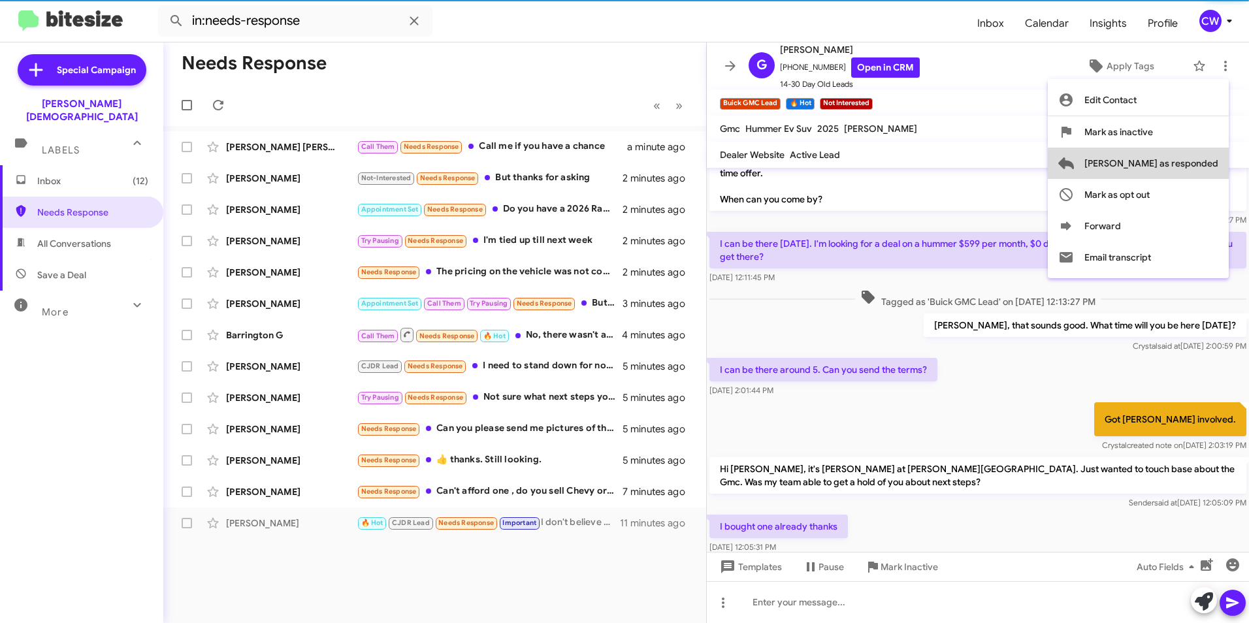
click at [1200, 165] on span "[PERSON_NAME] as responded" at bounding box center [1151, 163] width 134 height 31
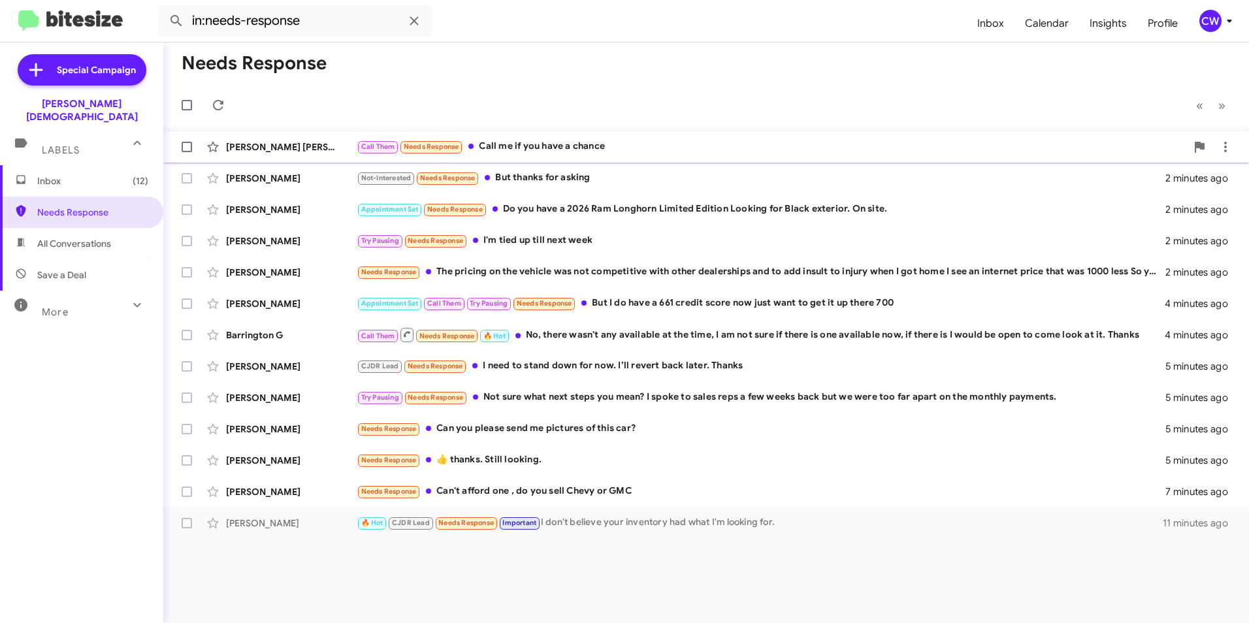
click at [587, 146] on div "Call Them Needs Response Call me if you have a chance" at bounding box center [771, 146] width 829 height 15
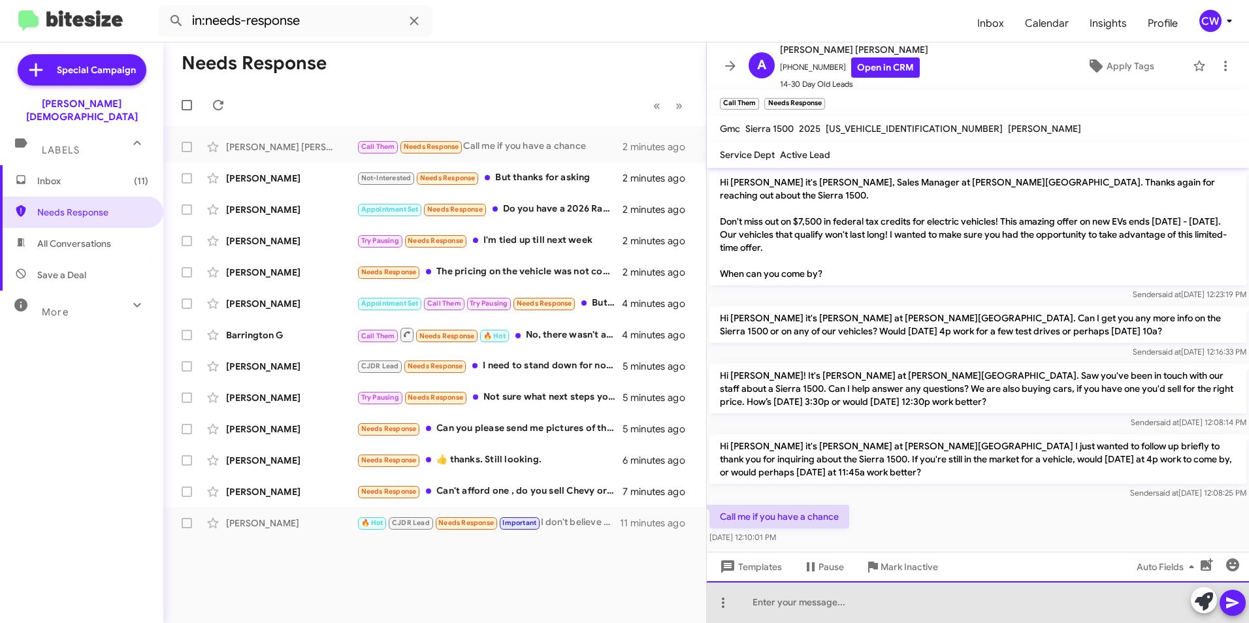
click at [806, 608] on div at bounding box center [978, 602] width 542 height 42
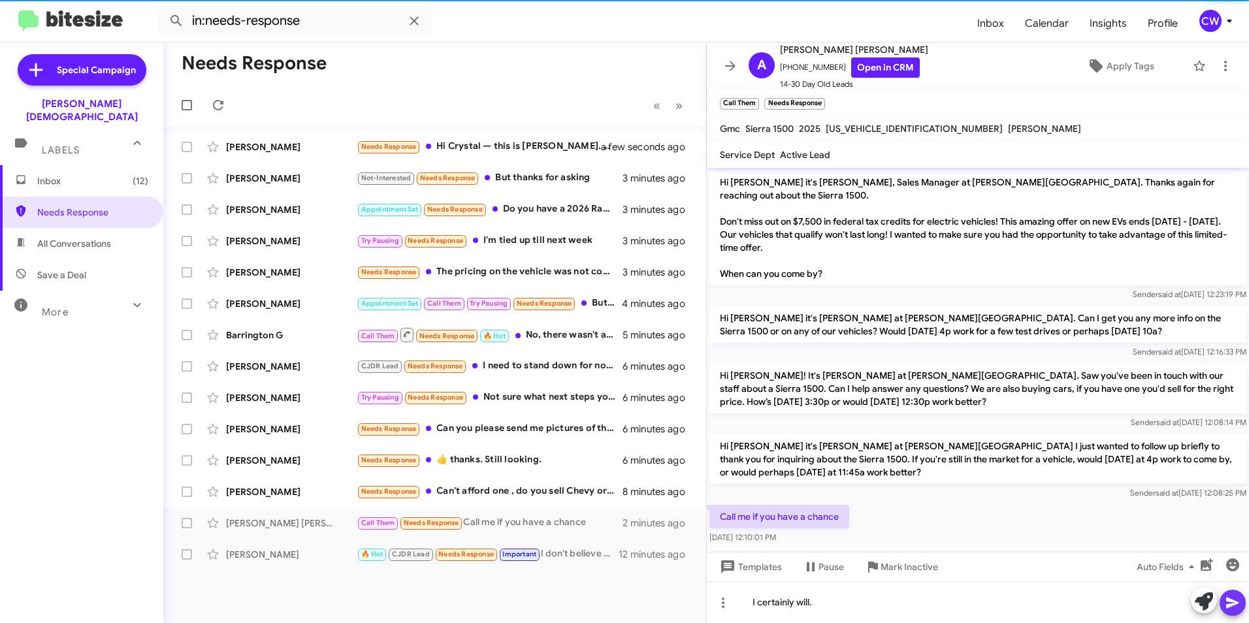
click at [1231, 602] on icon at bounding box center [1233, 603] width 16 height 16
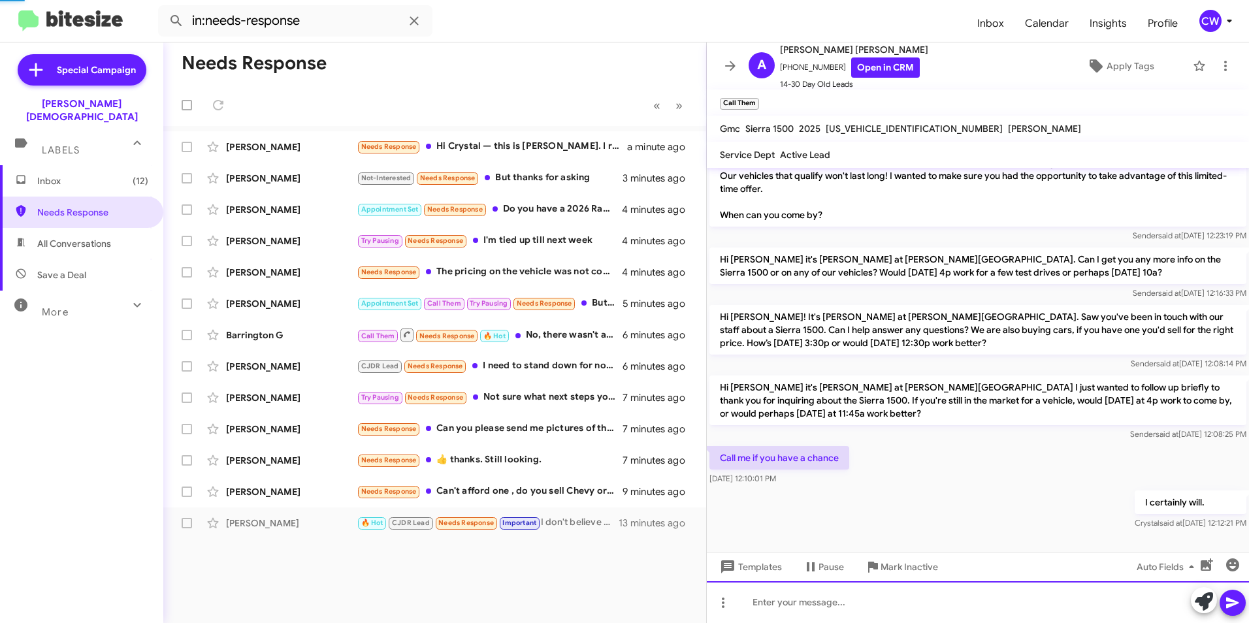
scroll to position [106, 0]
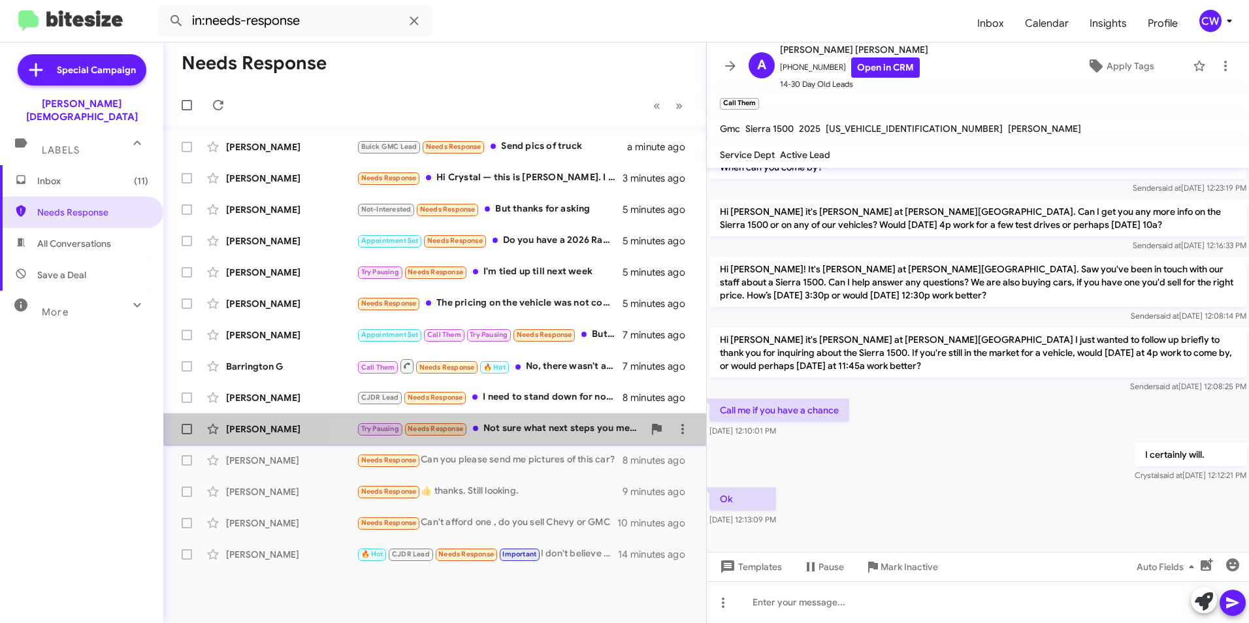
click at [544, 431] on div "Try Pausing Needs Response Not sure what next steps you mean? I spoke to sales …" at bounding box center [500, 428] width 287 height 15
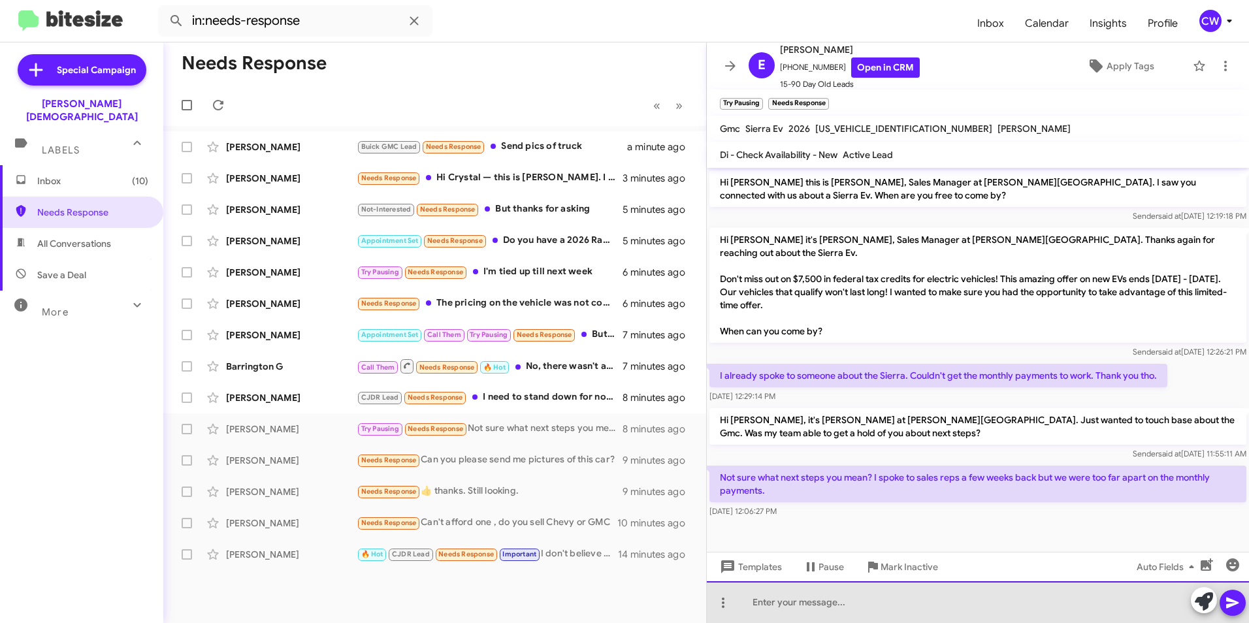
click at [882, 614] on div at bounding box center [978, 602] width 542 height 42
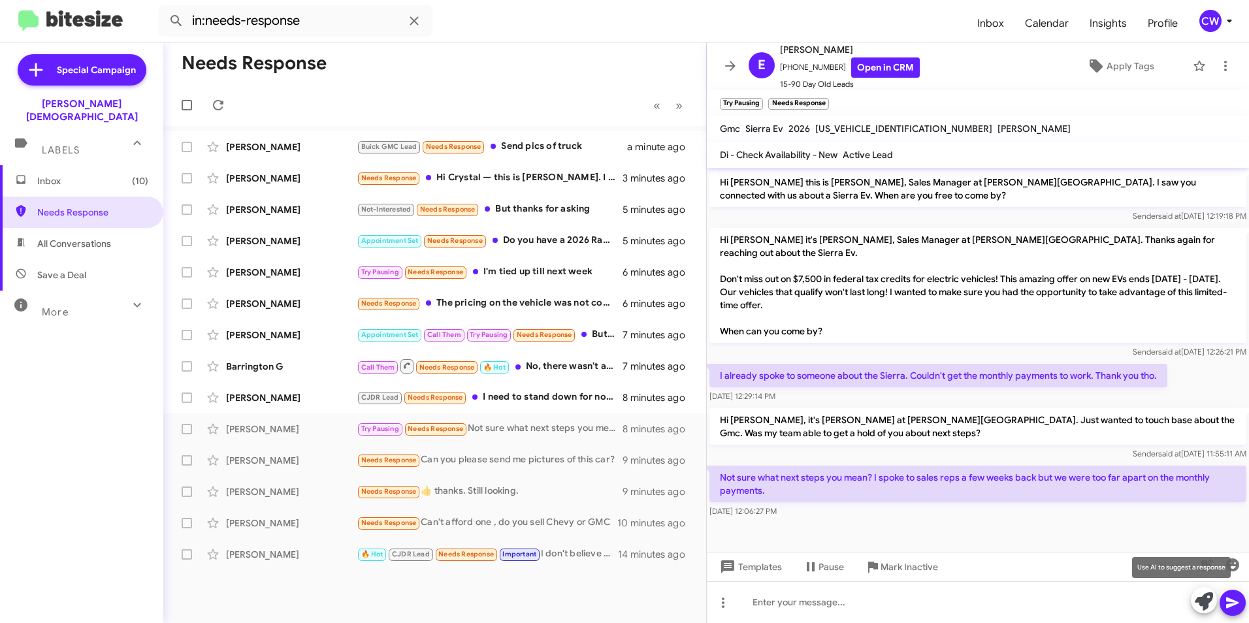
click at [1199, 608] on icon at bounding box center [1204, 601] width 18 height 18
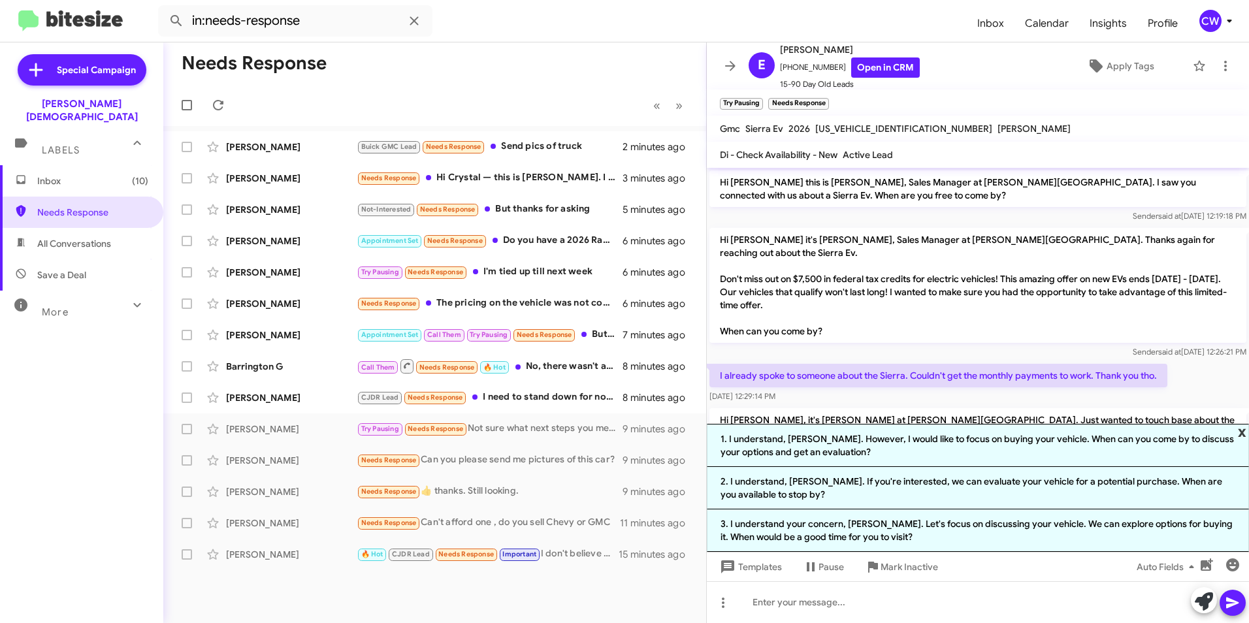
click at [1244, 432] on span "x" at bounding box center [1242, 432] width 8 height 16
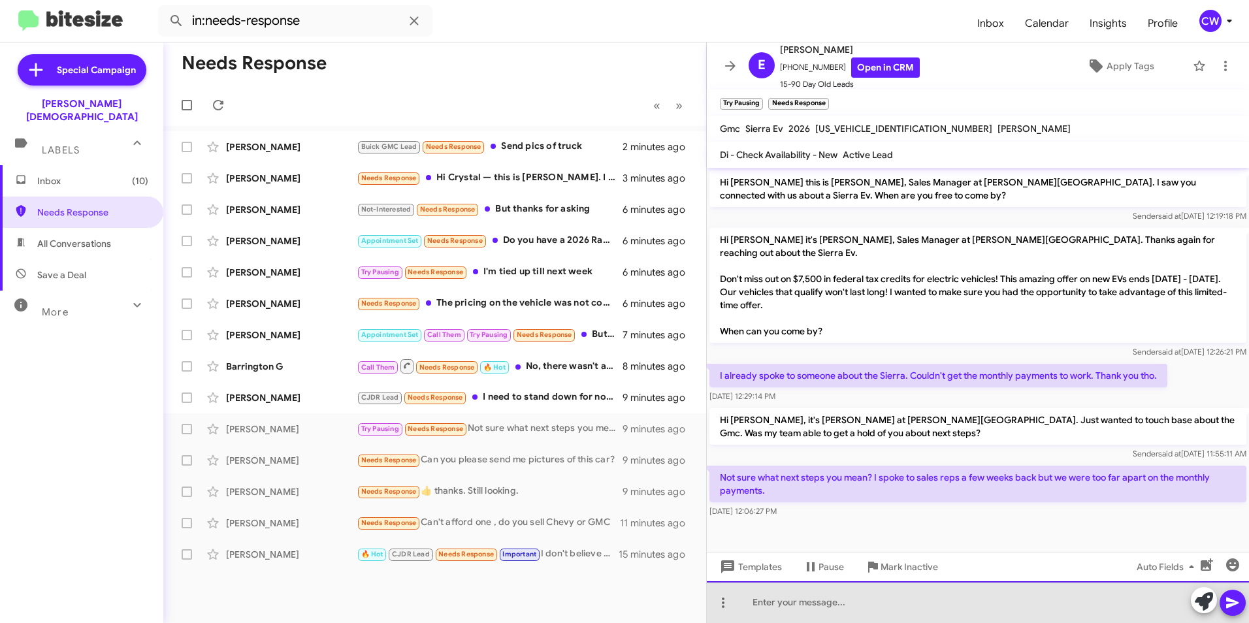
click at [901, 608] on div at bounding box center [978, 602] width 542 height 42
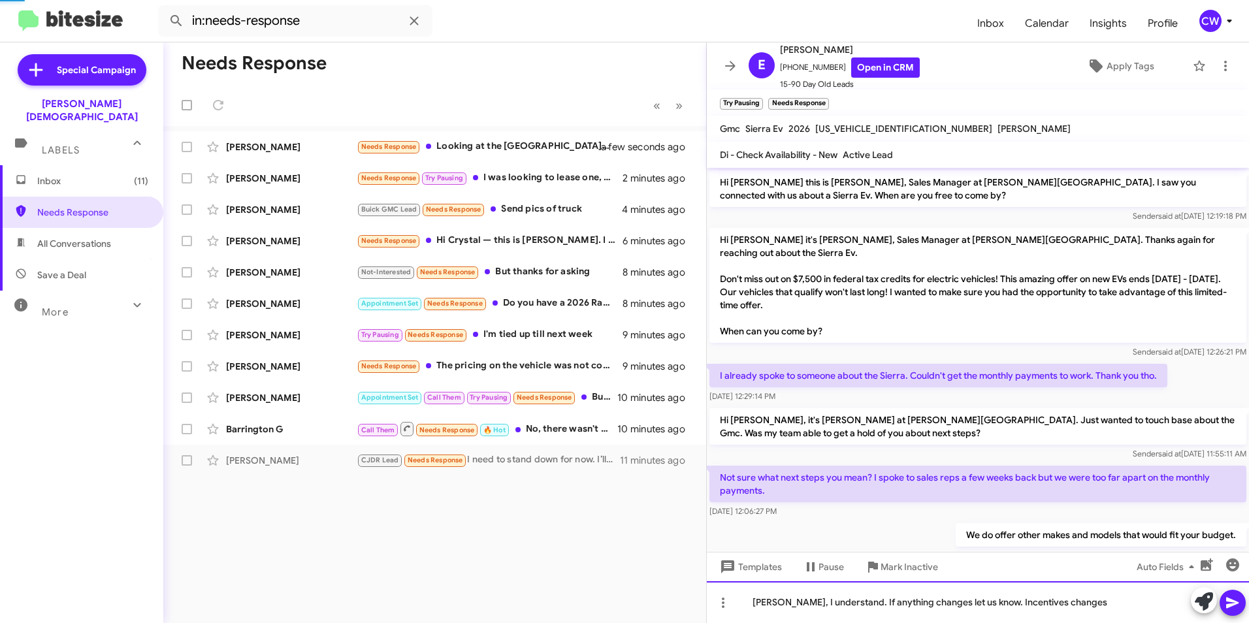
scroll to position [67, 0]
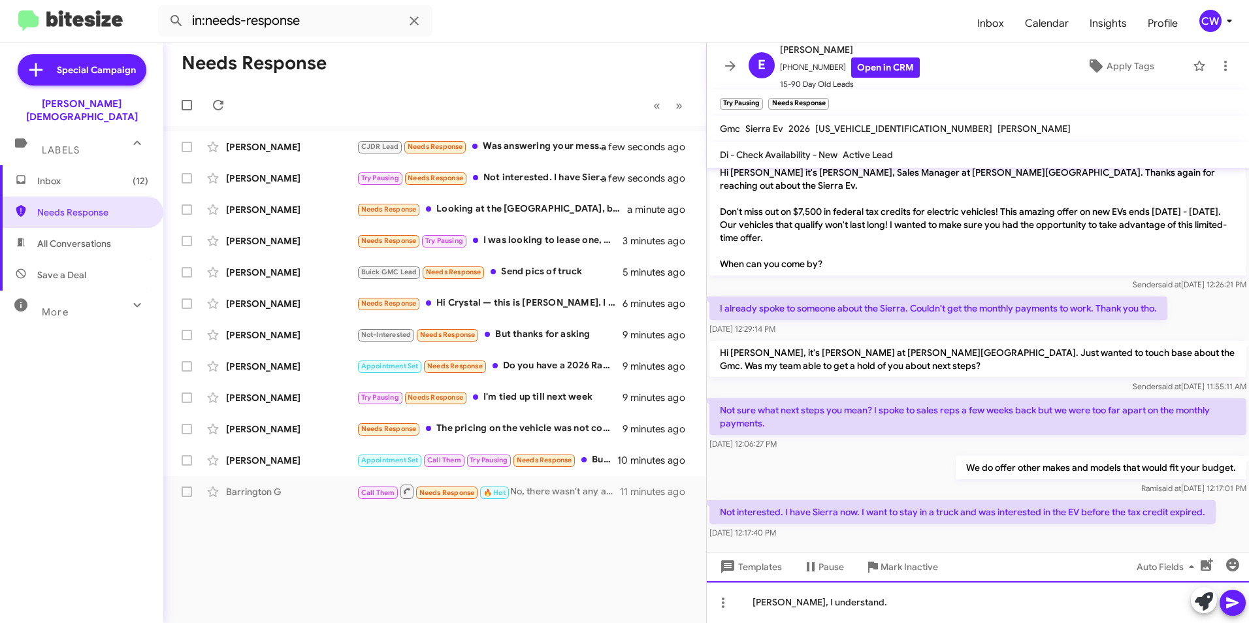
drag, startPoint x: 850, startPoint y: 602, endPoint x: 699, endPoint y: 591, distance: 151.9
click at [699, 588] on body "in:needs-response Inbox Calendar Insights Profile CW Special Campaign [PERSON_N…" at bounding box center [624, 311] width 1249 height 623
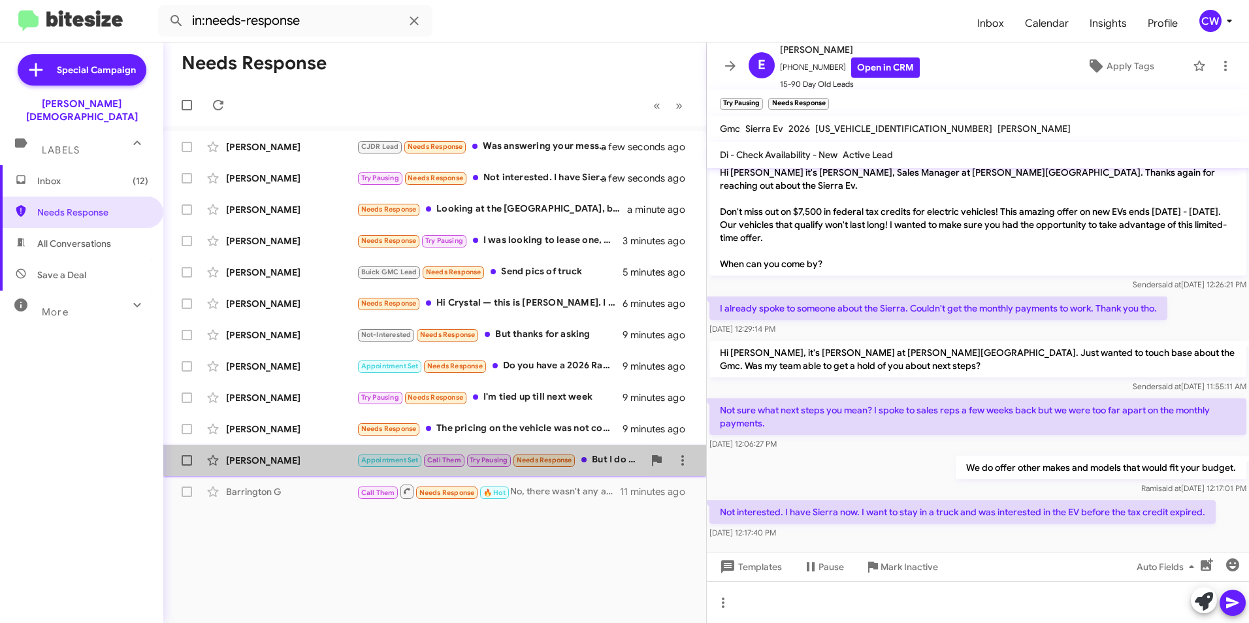
click at [263, 457] on div "[PERSON_NAME]" at bounding box center [291, 460] width 131 height 13
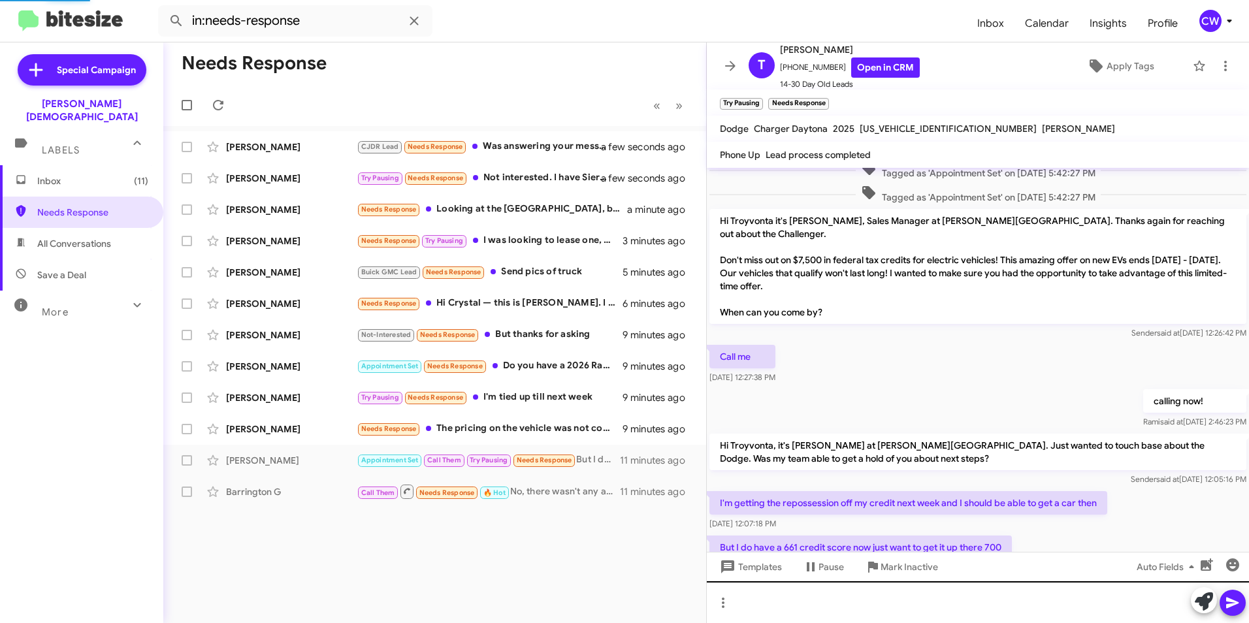
scroll to position [122, 0]
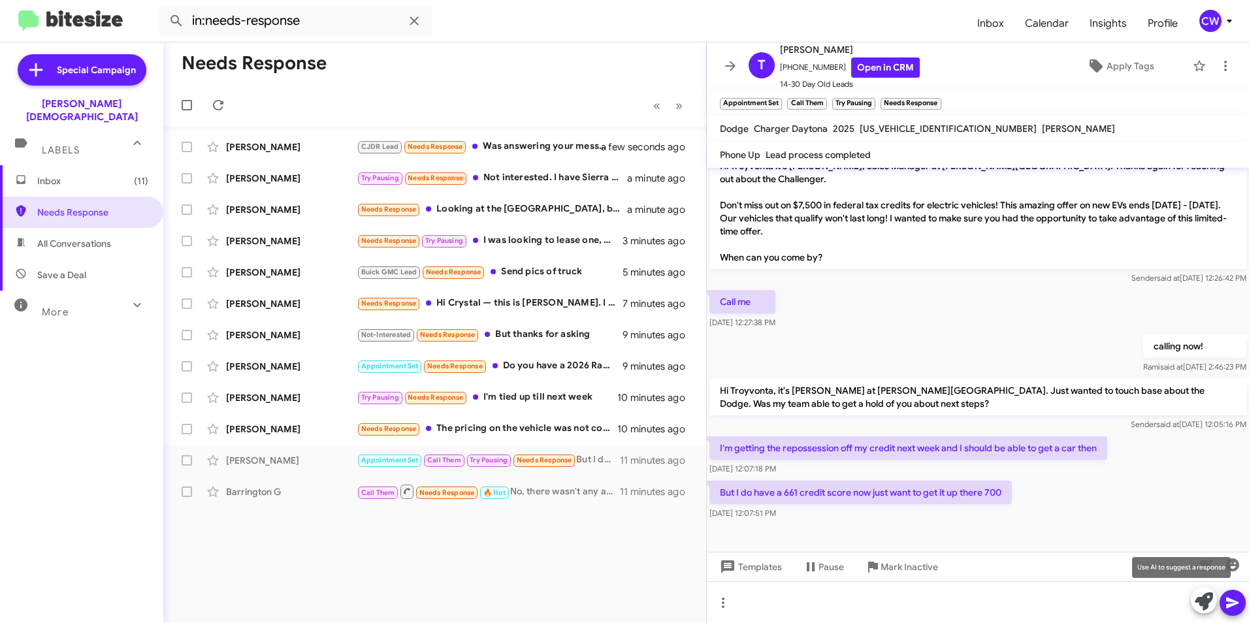
click at [1201, 607] on icon at bounding box center [1204, 601] width 18 height 18
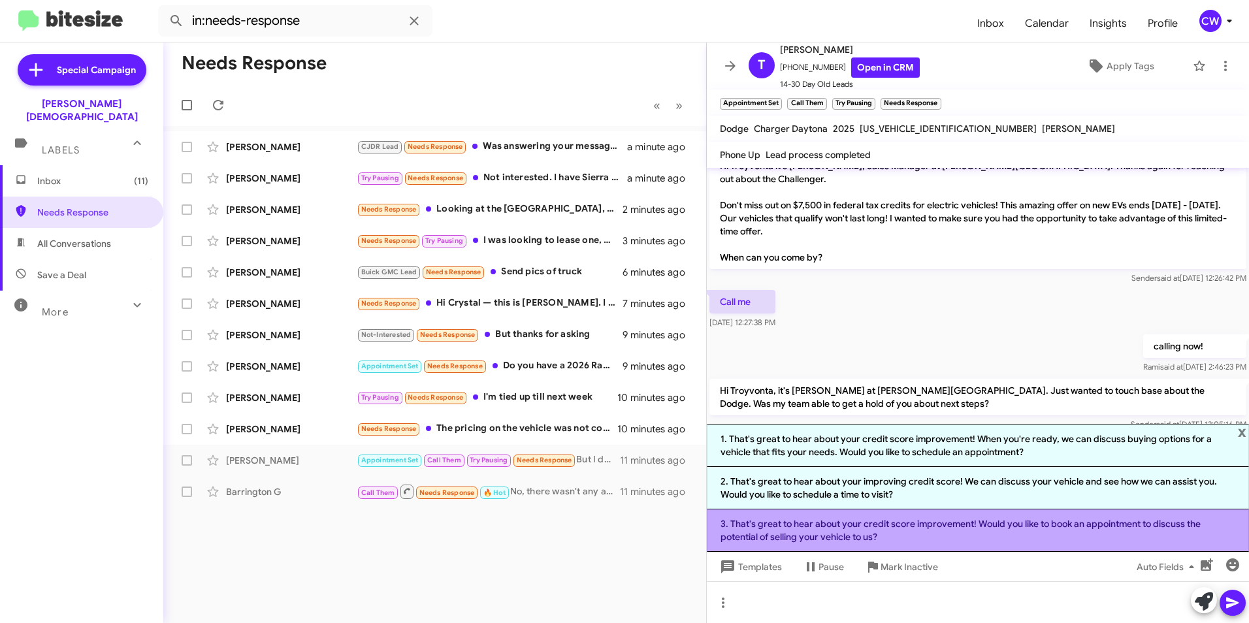
click at [1061, 526] on li "3. That's great to hear about your credit score improvement! Would you like to …" at bounding box center [978, 530] width 542 height 42
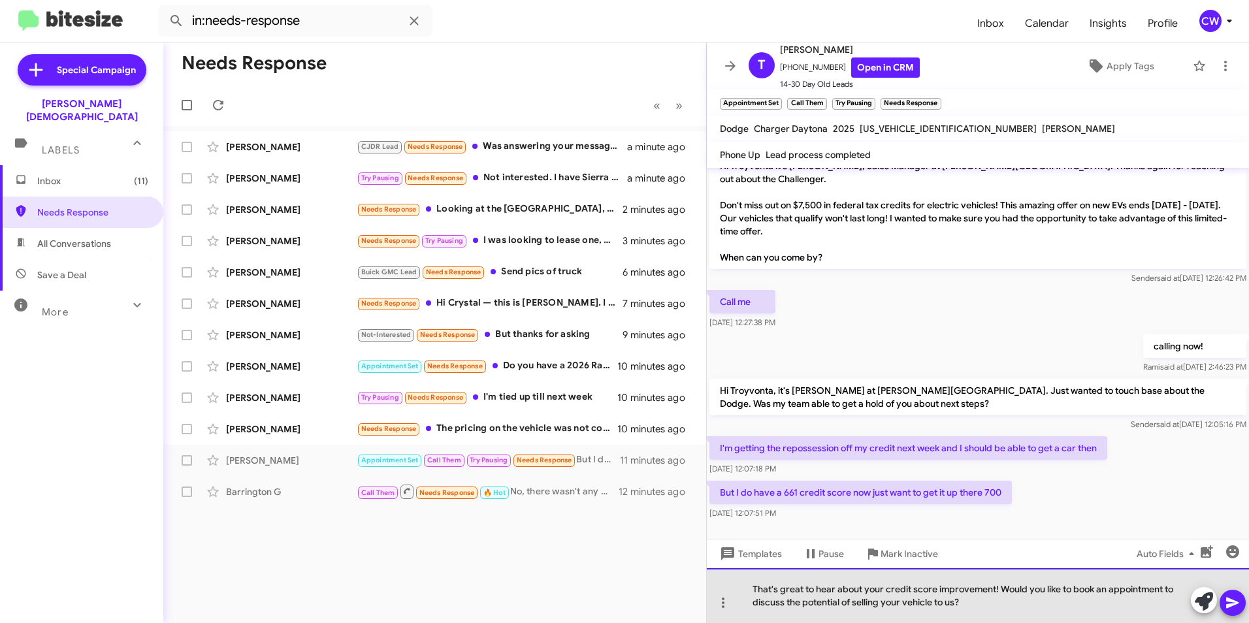
click at [956, 605] on div "That's great to hear about your credit score improvement! Would you like to boo…" at bounding box center [978, 595] width 542 height 55
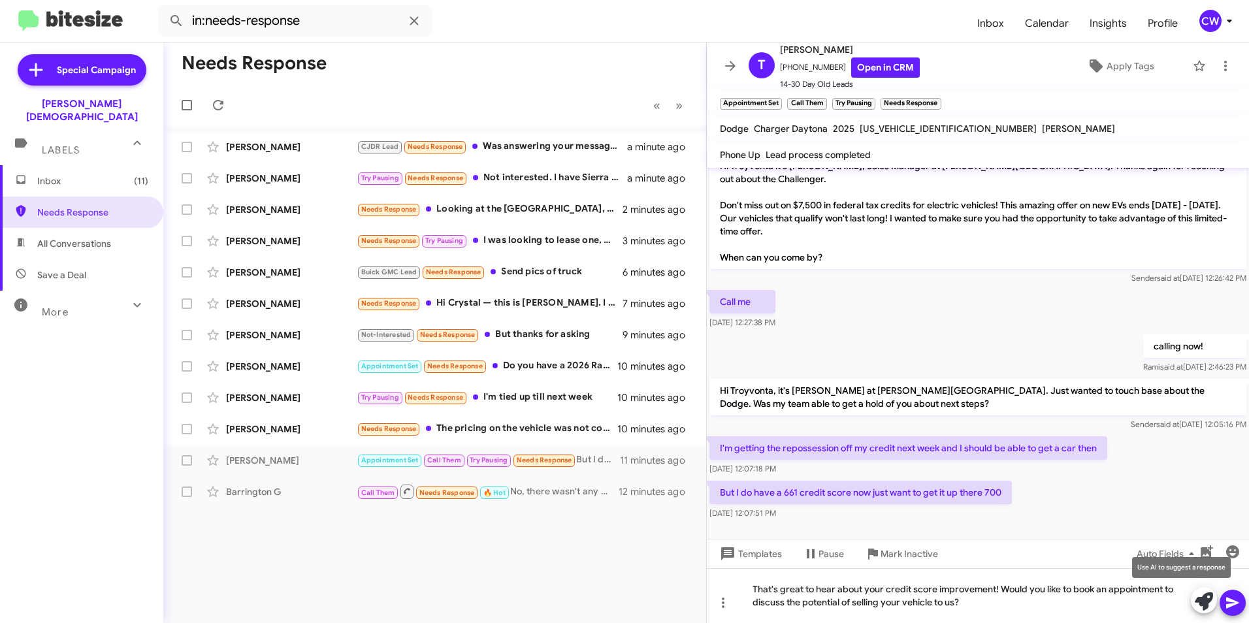
click at [1210, 600] on icon at bounding box center [1204, 601] width 18 height 18
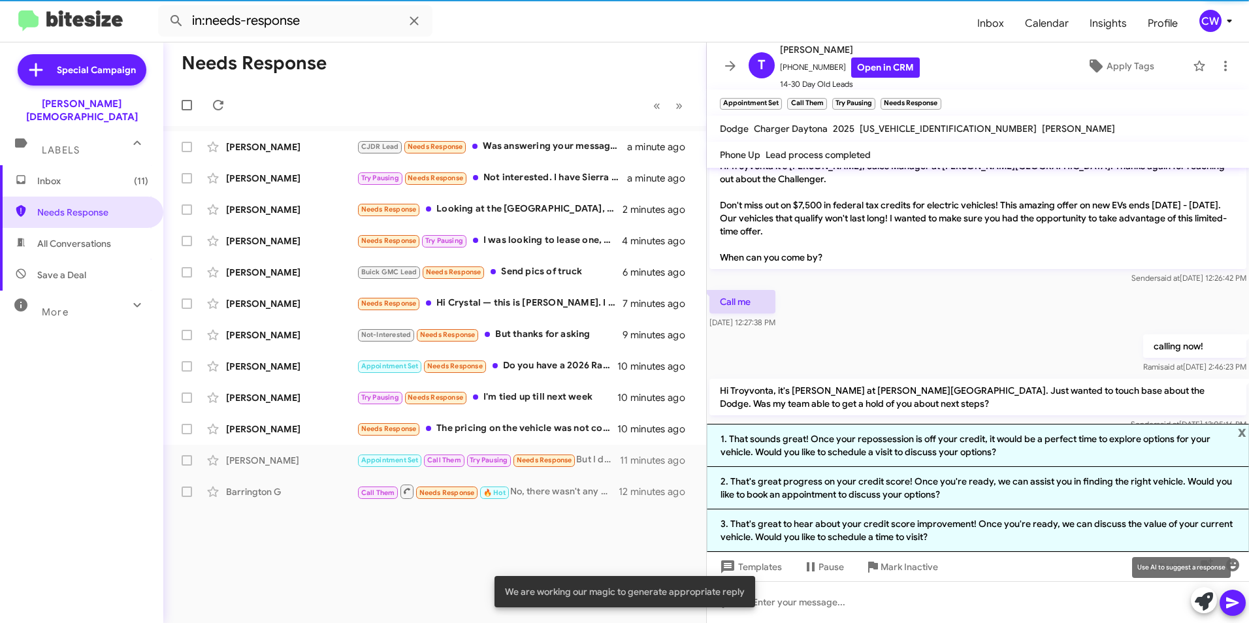
click at [1205, 602] on icon at bounding box center [1204, 601] width 18 height 18
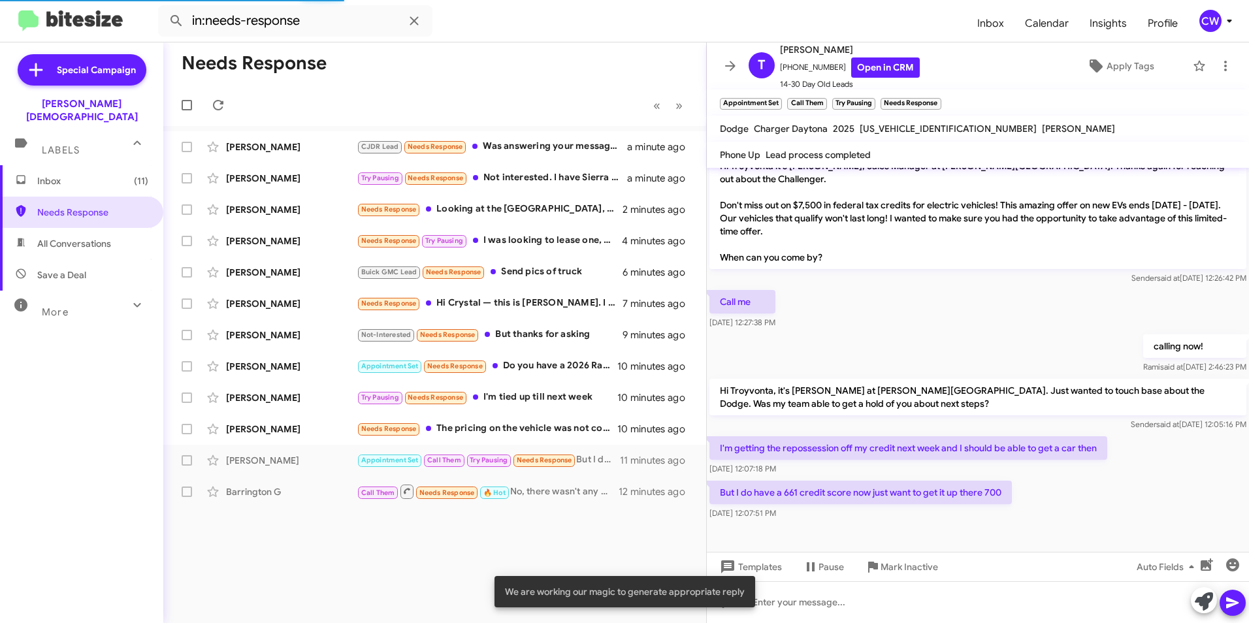
click at [1202, 603] on icon at bounding box center [1204, 601] width 18 height 18
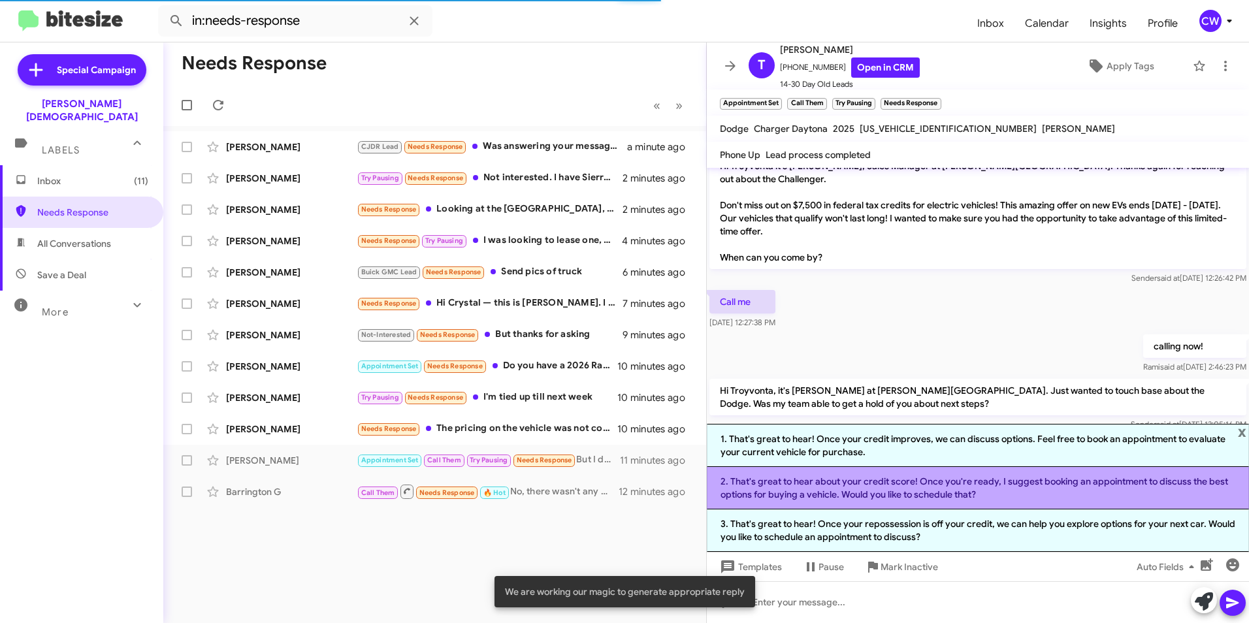
click at [1082, 492] on li "2. That's great to hear about your credit score! Once you're ready, I suggest b…" at bounding box center [978, 488] width 542 height 42
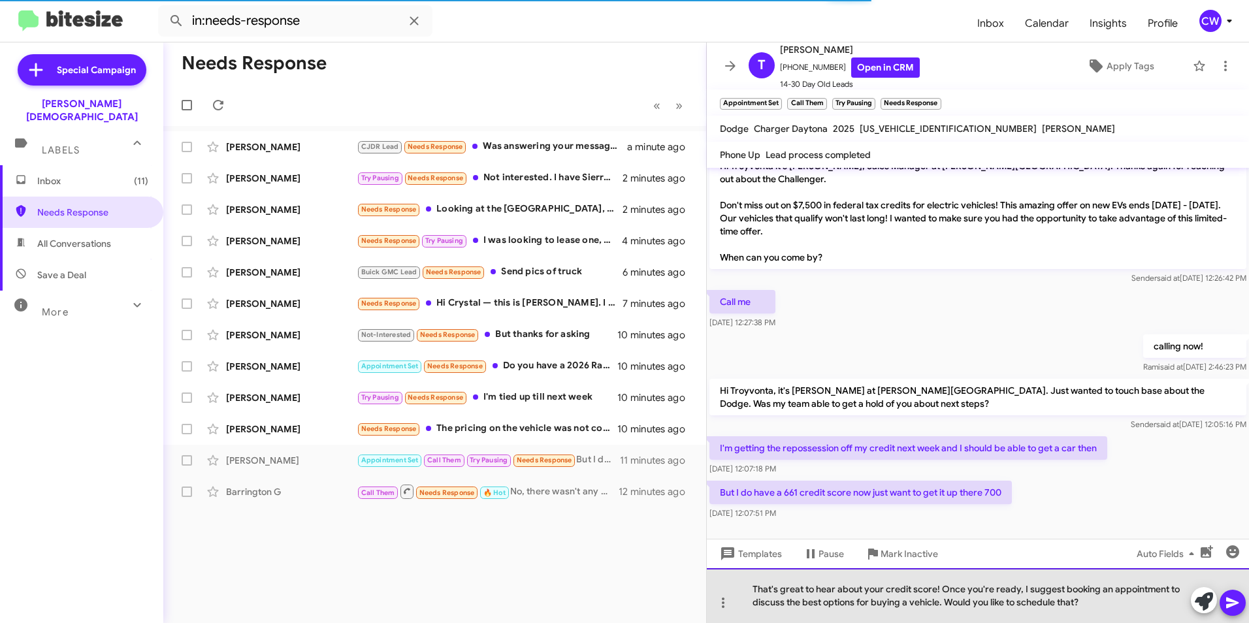
click at [1027, 589] on div "That's great to hear about your credit score! Once you're ready, I suggest book…" at bounding box center [978, 595] width 542 height 55
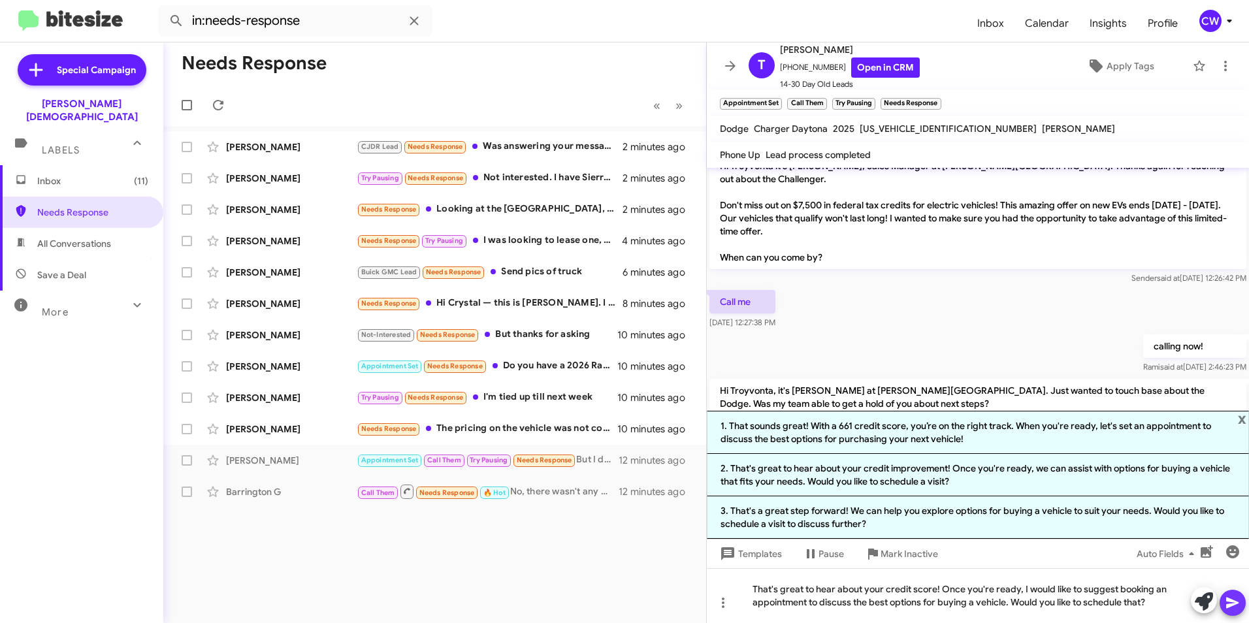
click at [1225, 608] on icon at bounding box center [1233, 603] width 16 height 16
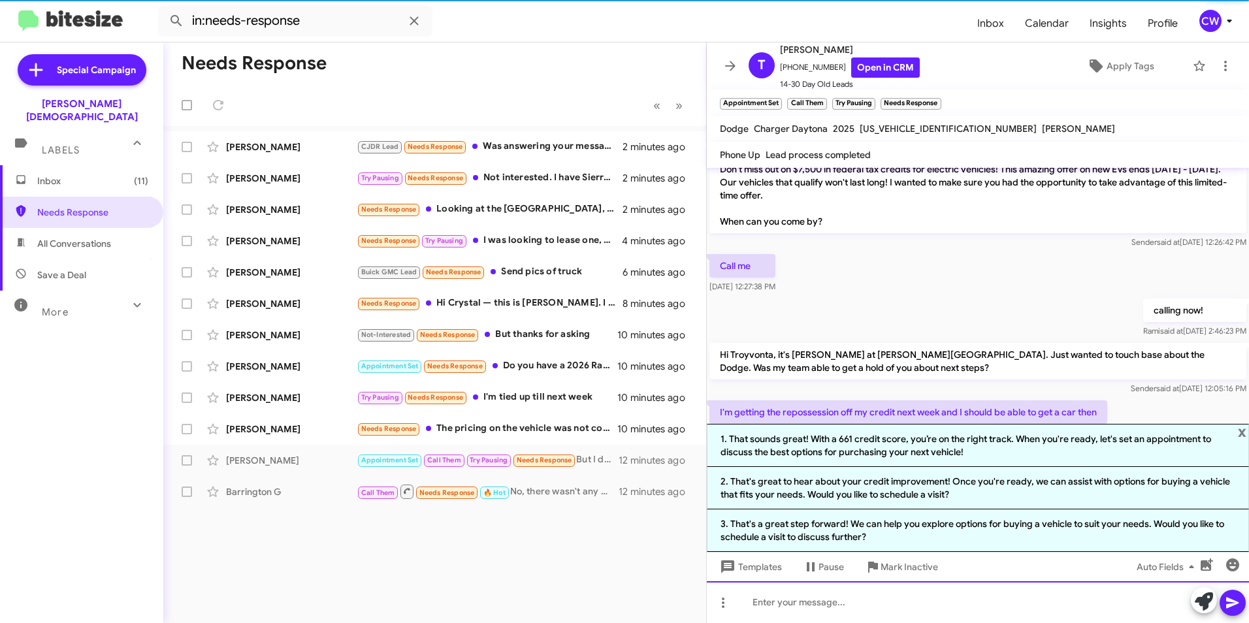
scroll to position [311, 0]
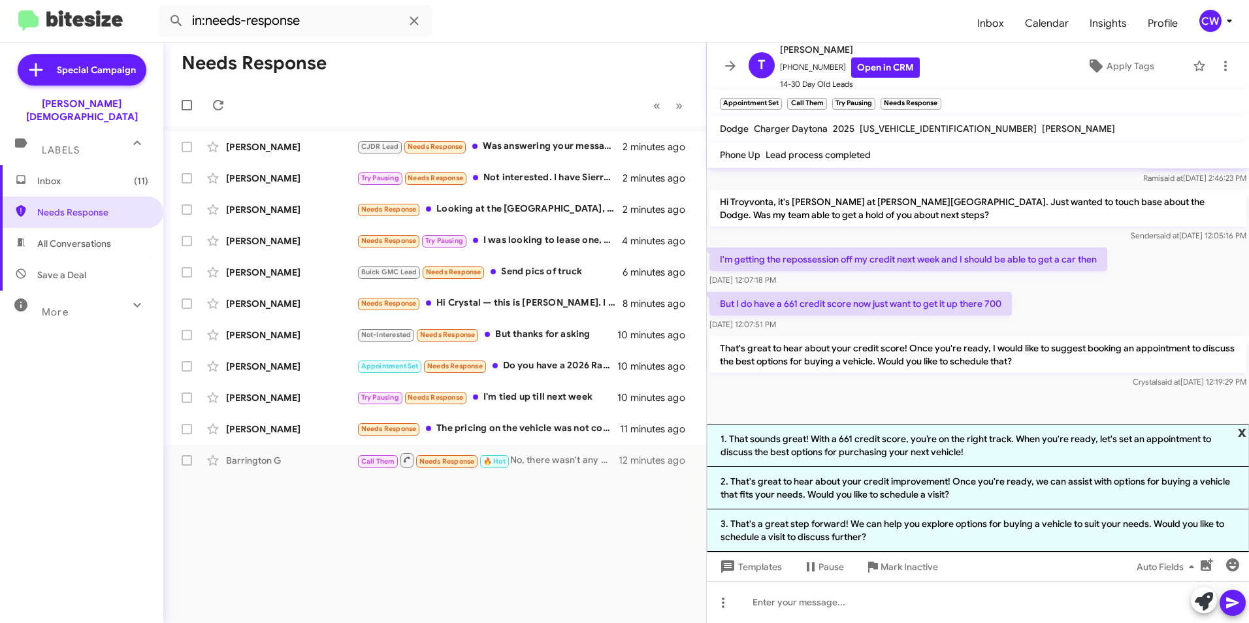
click at [1244, 430] on span "x" at bounding box center [1242, 432] width 8 height 16
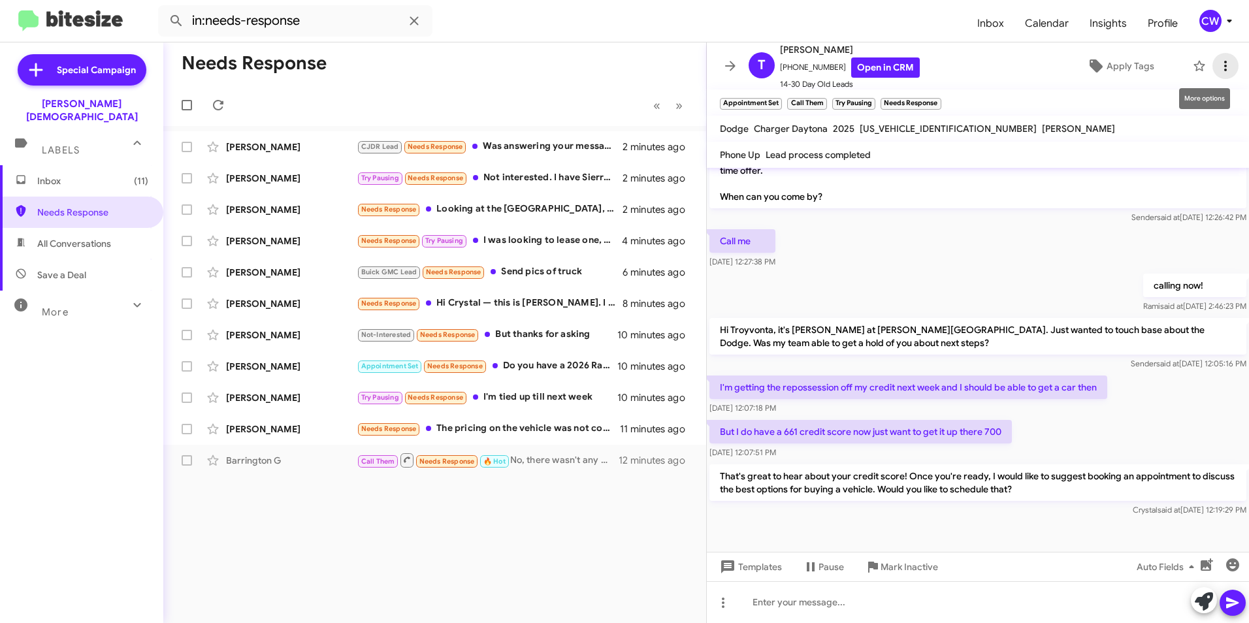
click at [1217, 69] on icon at bounding box center [1225, 66] width 16 height 16
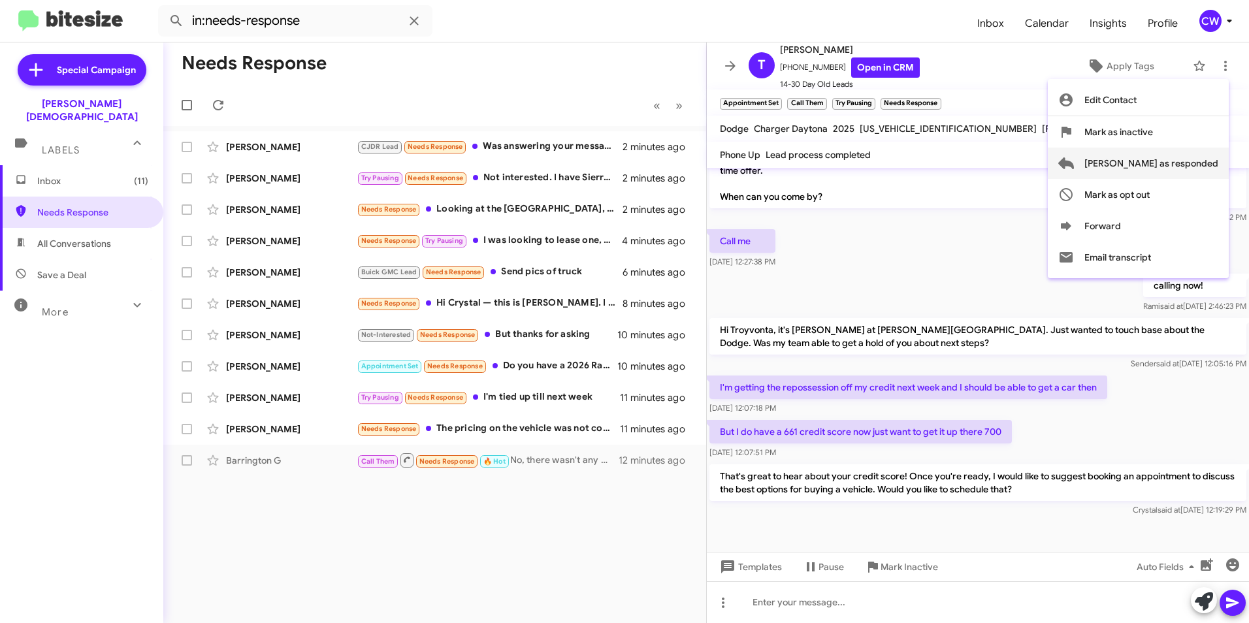
click at [1193, 169] on span "[PERSON_NAME] as responded" at bounding box center [1151, 163] width 134 height 31
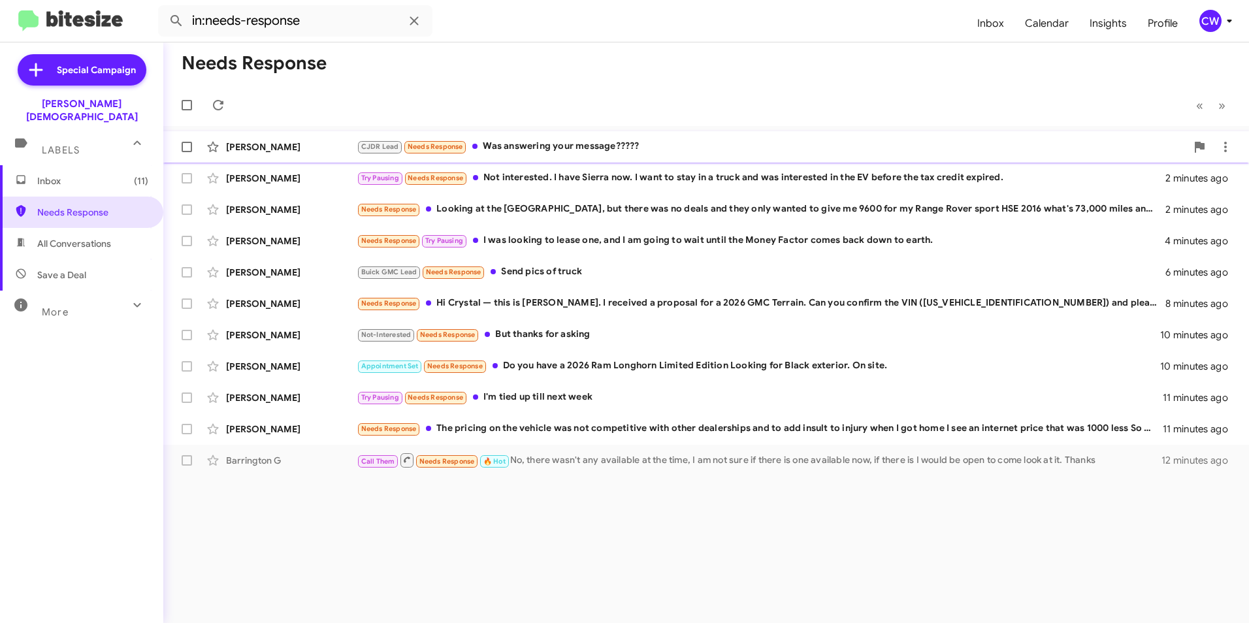
click at [587, 146] on div "CJDR Lead Needs Response Was answering your message?????" at bounding box center [771, 146] width 829 height 15
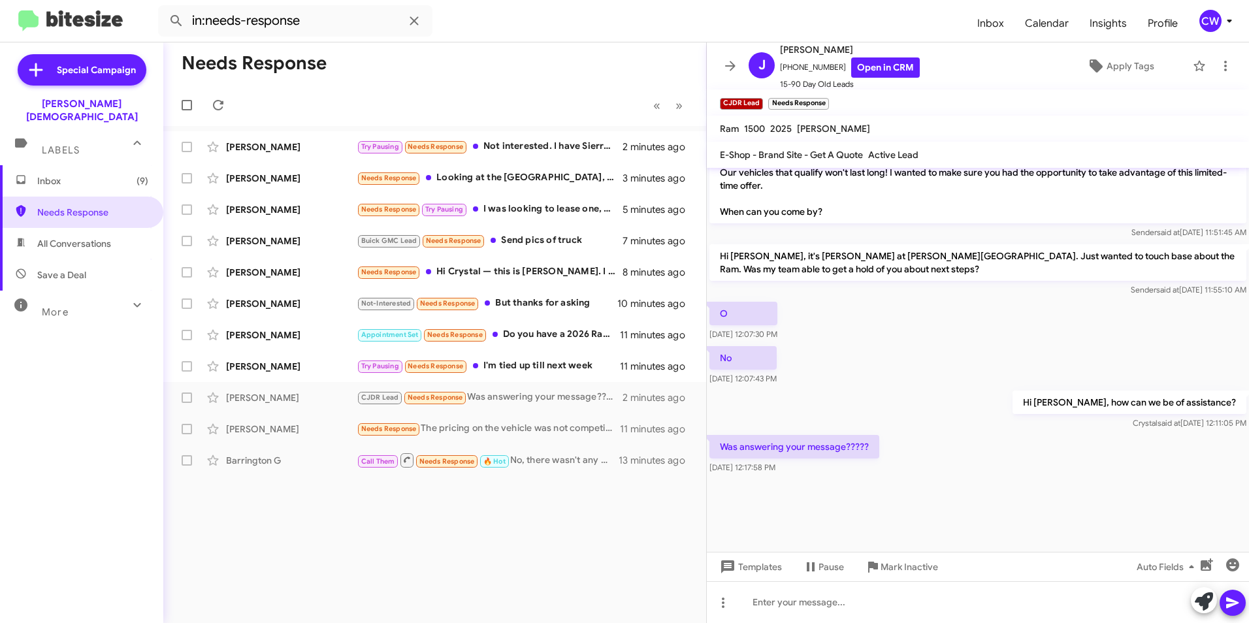
scroll to position [946, 0]
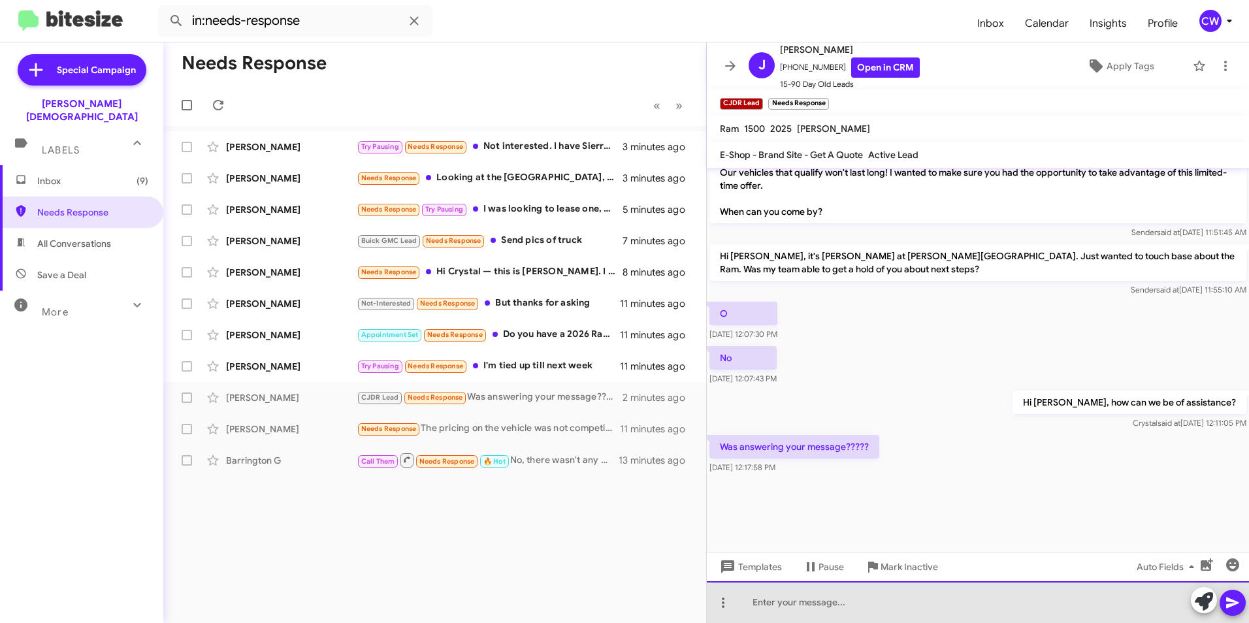
click at [844, 610] on div at bounding box center [978, 602] width 542 height 42
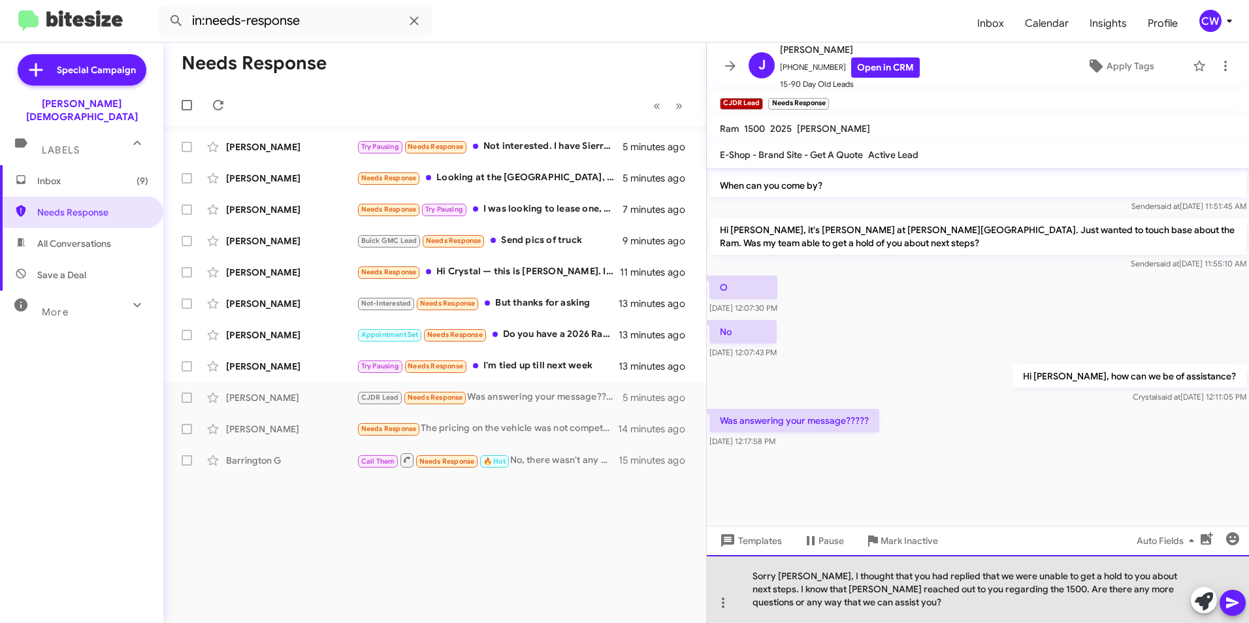
click at [1020, 619] on div "Sorry [PERSON_NAME], I thought that you had replied that we were unable to get …" at bounding box center [978, 589] width 542 height 68
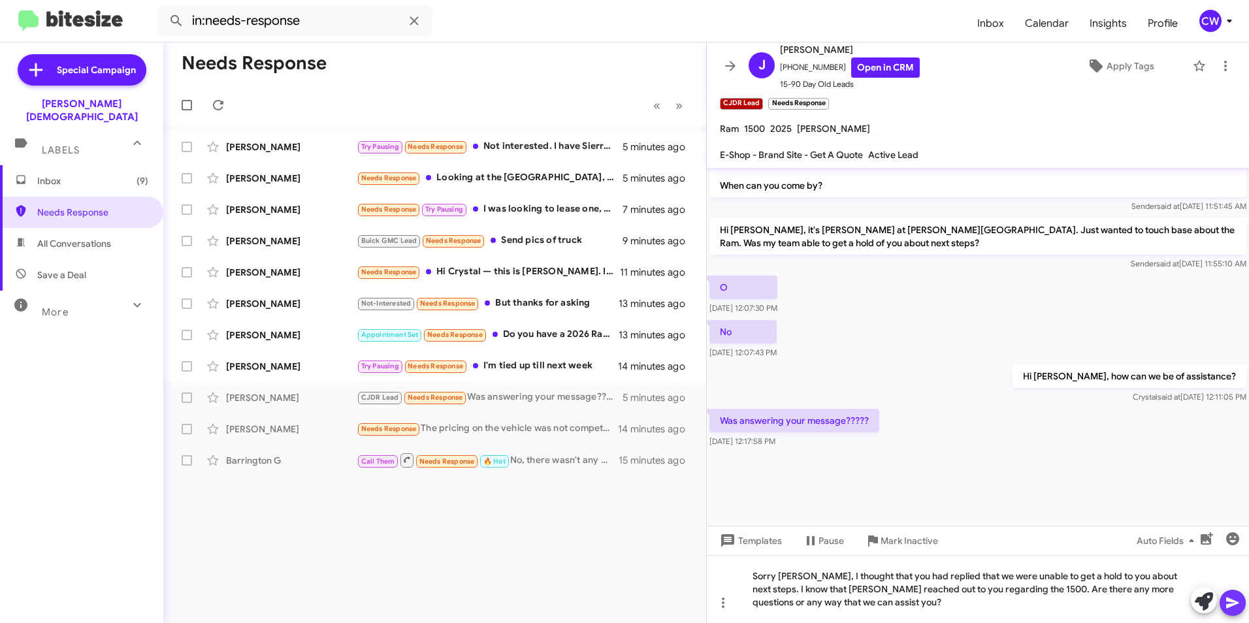
click at [1226, 604] on icon at bounding box center [1233, 603] width 16 height 16
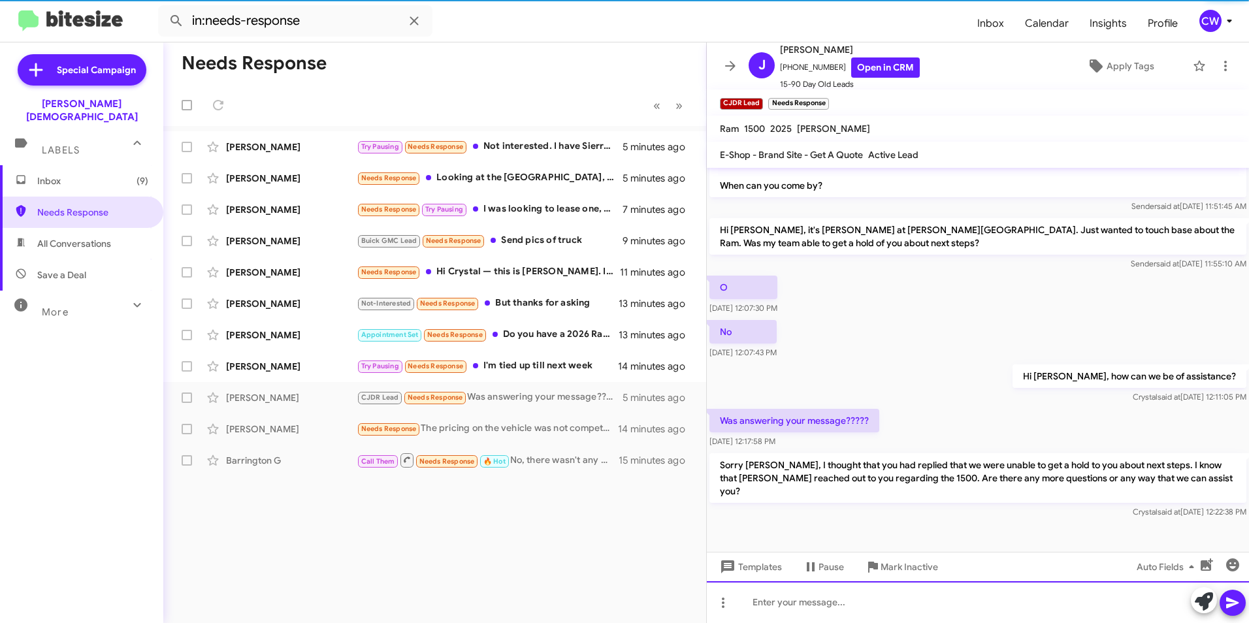
scroll to position [0, 0]
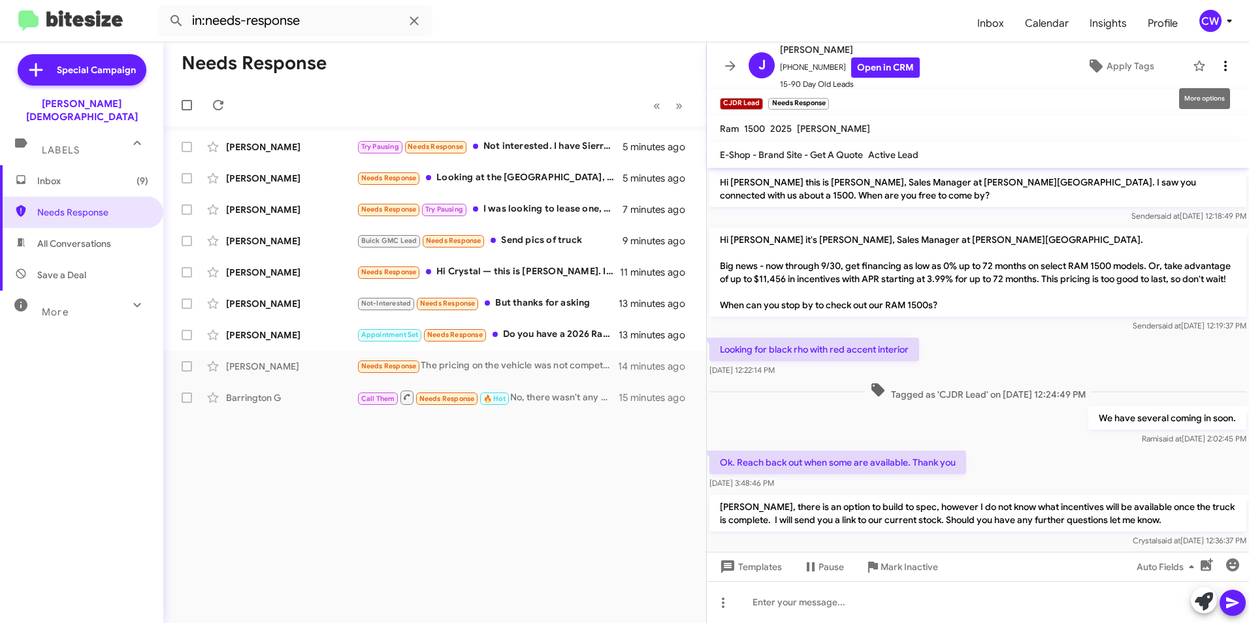
click at [1219, 67] on icon at bounding box center [1225, 66] width 16 height 16
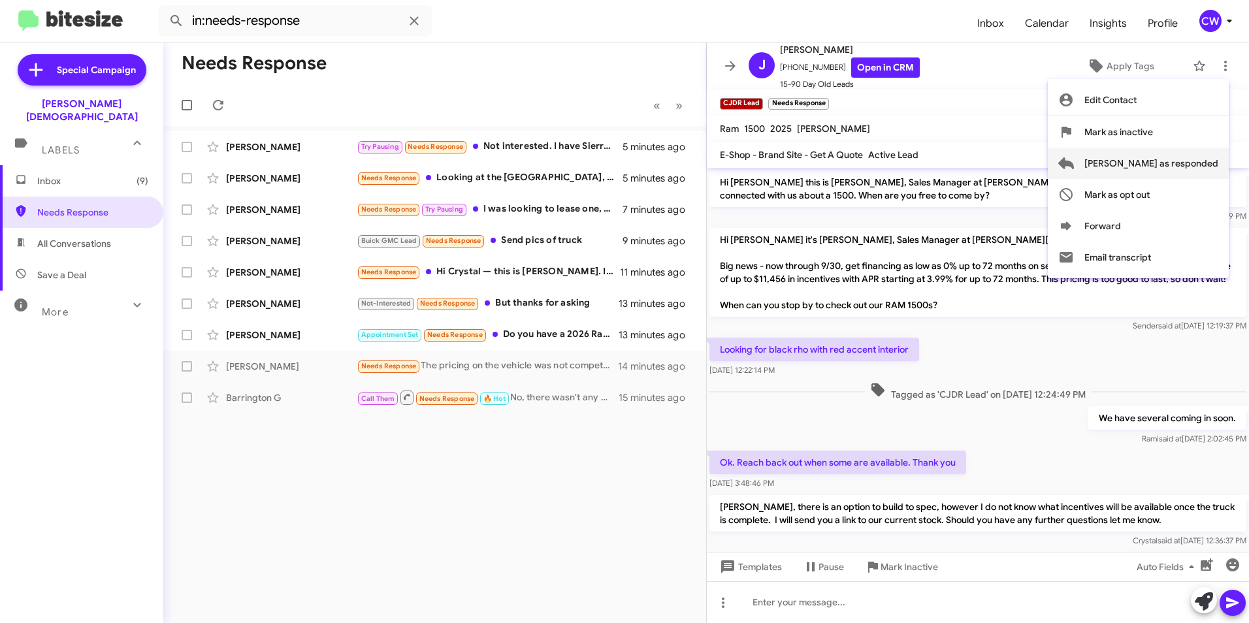
click at [1195, 165] on span "[PERSON_NAME] as responded" at bounding box center [1151, 163] width 134 height 31
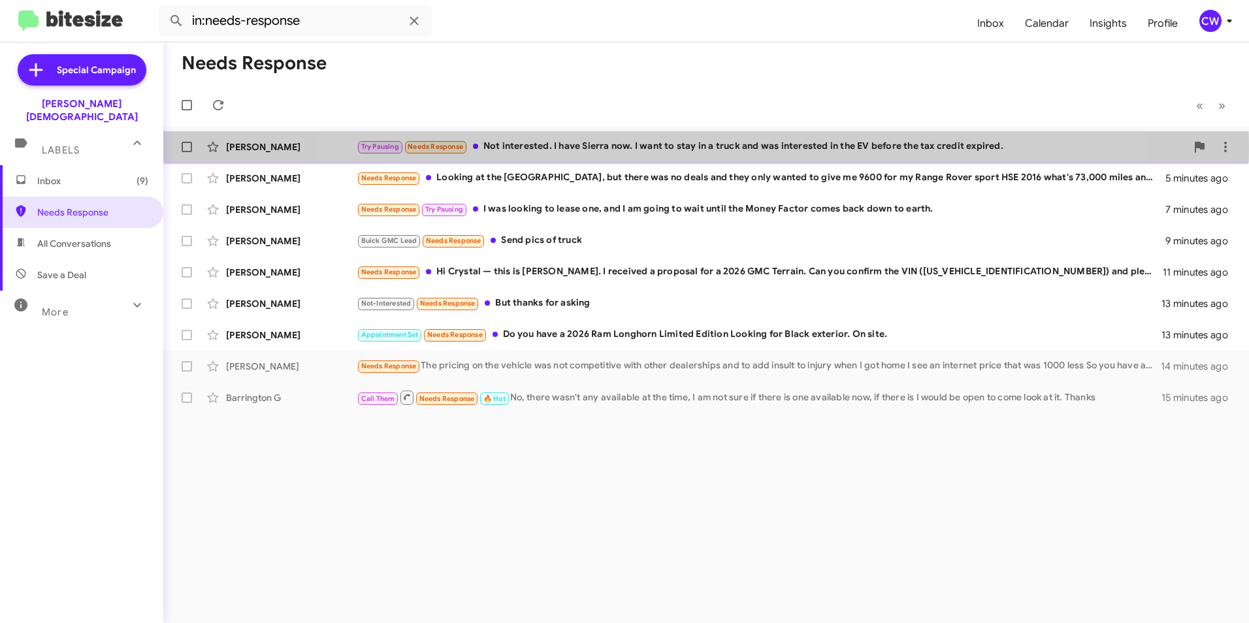
click at [700, 148] on div "Try Pausing Needs Response Not interested. I have Sierra now. I want to stay in…" at bounding box center [771, 146] width 829 height 15
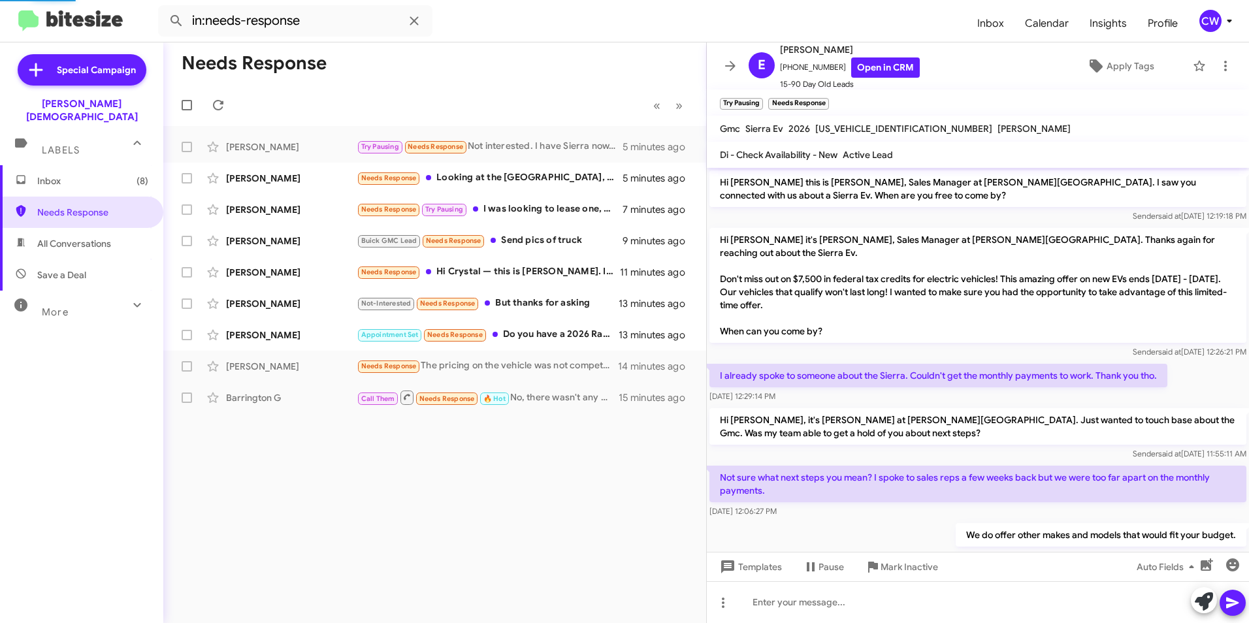
scroll to position [41, 0]
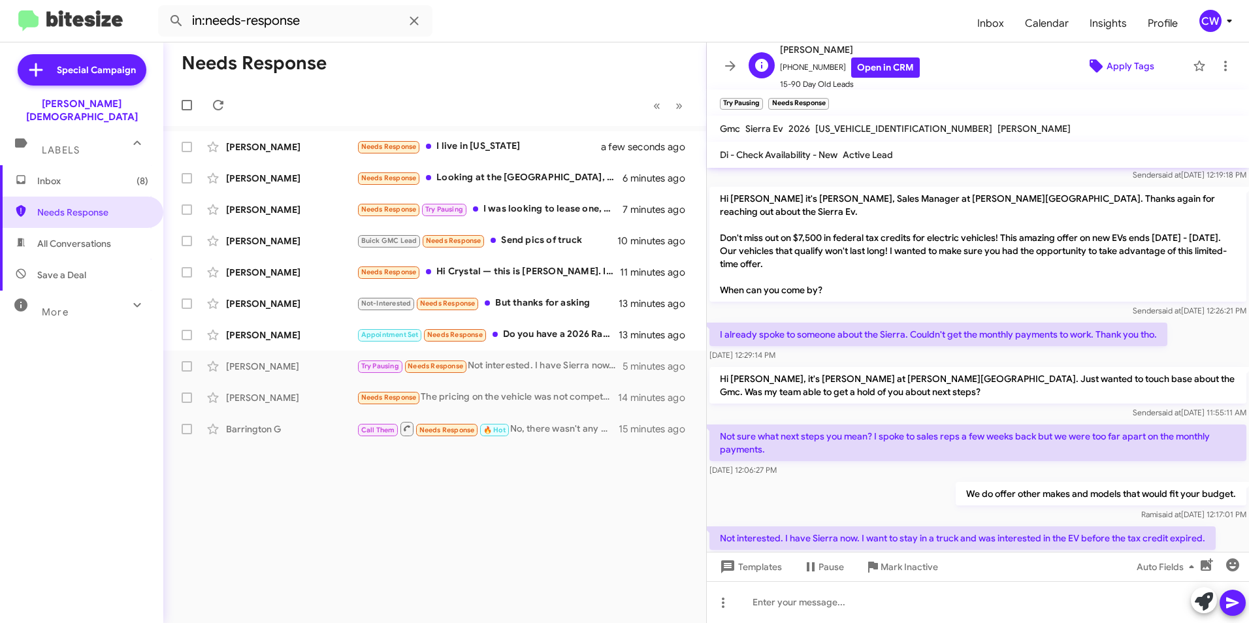
click at [1131, 67] on span "Apply Tags" at bounding box center [1130, 66] width 48 height 24
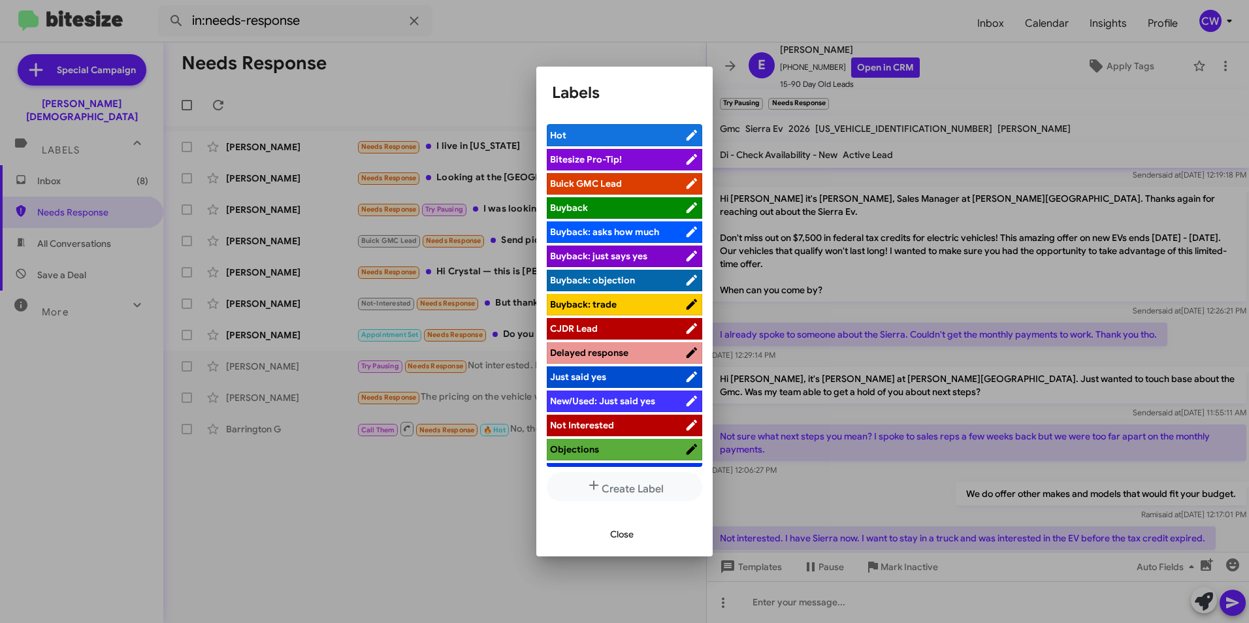
click at [596, 428] on span "Not Interested" at bounding box center [582, 425] width 64 height 12
click at [626, 536] on span "Close" at bounding box center [622, 535] width 24 height 24
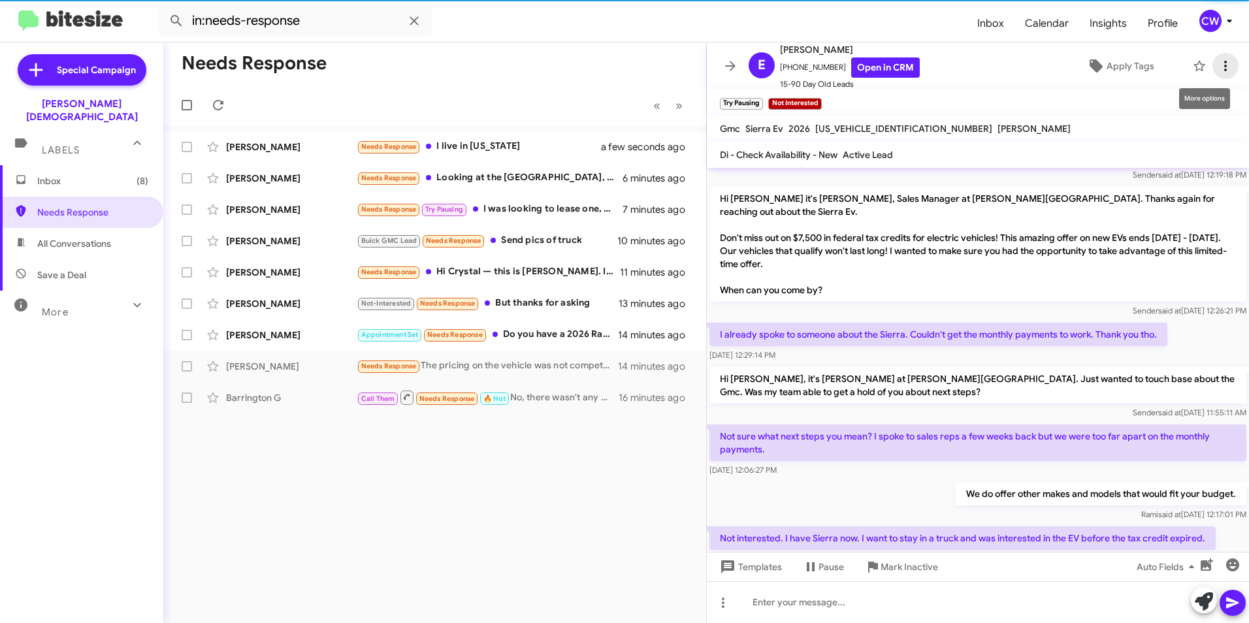
click at [1217, 67] on icon at bounding box center [1225, 66] width 16 height 16
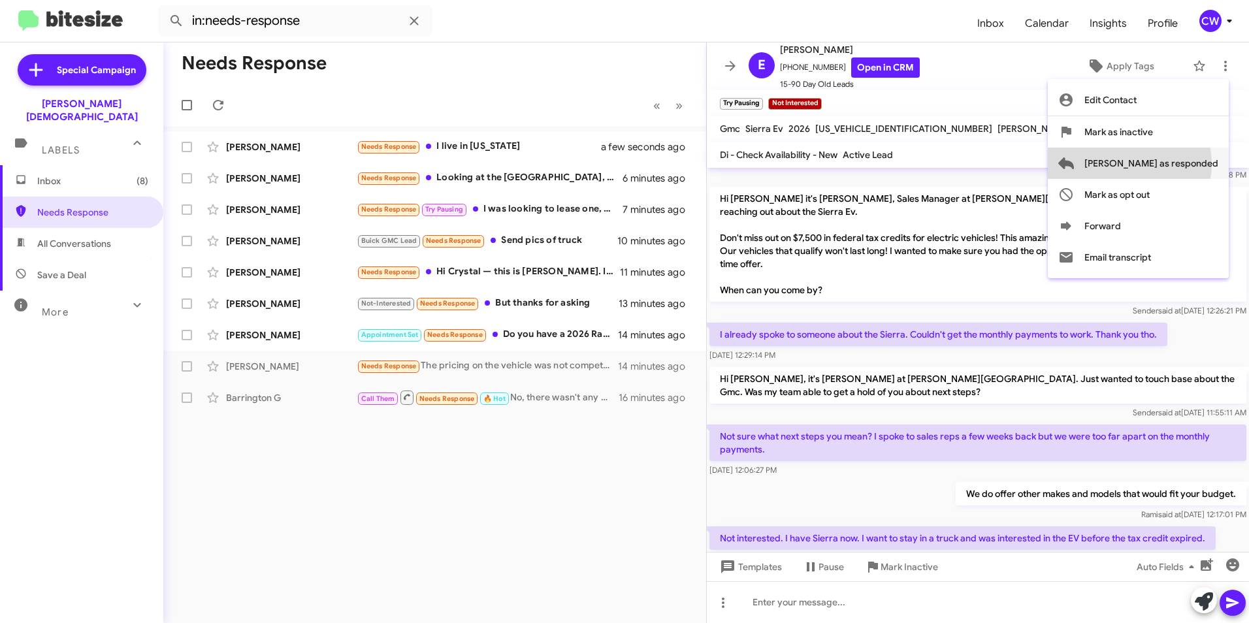
click at [1182, 164] on span "[PERSON_NAME] as responded" at bounding box center [1151, 163] width 134 height 31
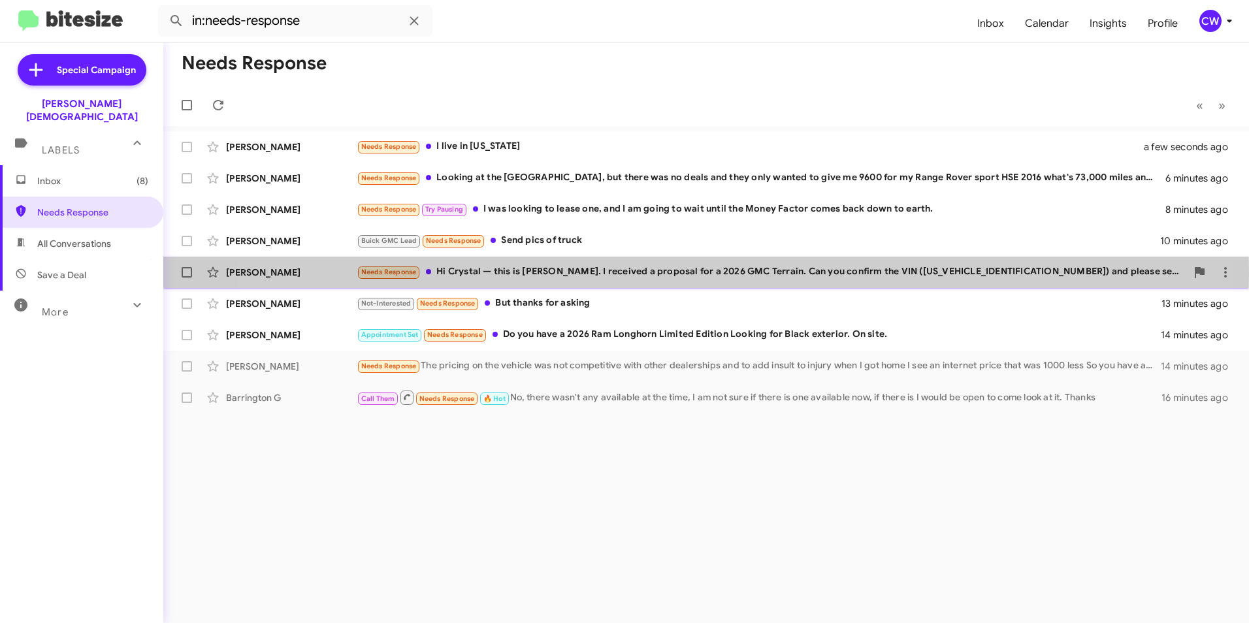
click at [660, 274] on div "Needs Response Hi [PERSON_NAME] — this is [PERSON_NAME]. I received a proposal …" at bounding box center [771, 272] width 829 height 15
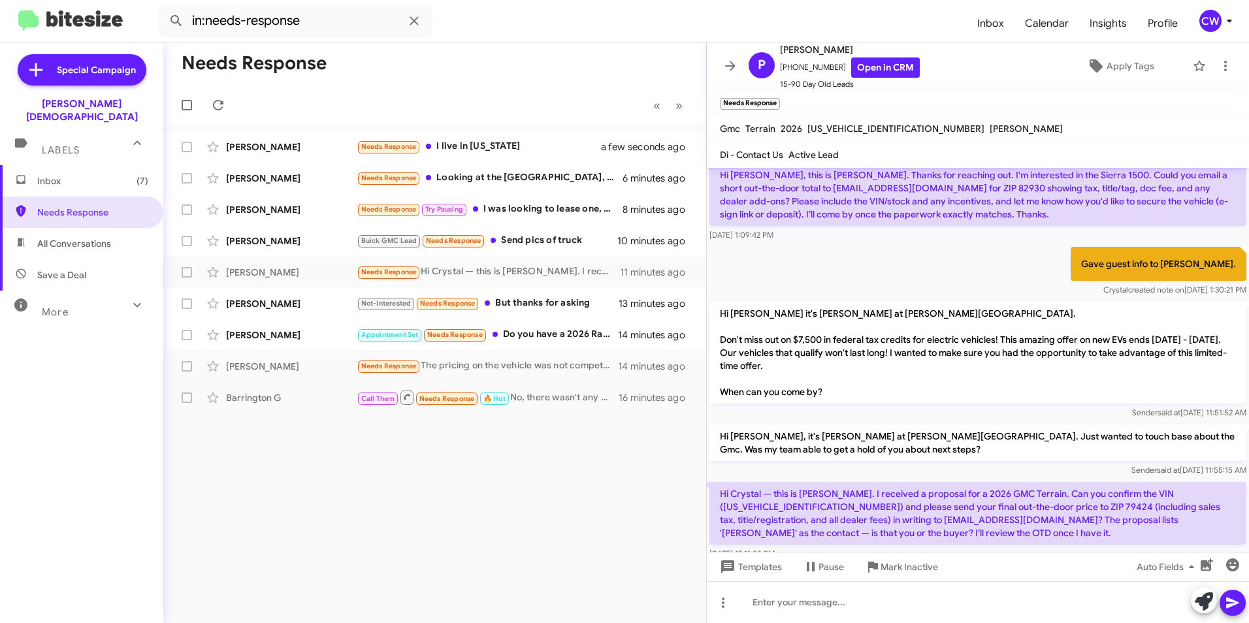
scroll to position [278, 0]
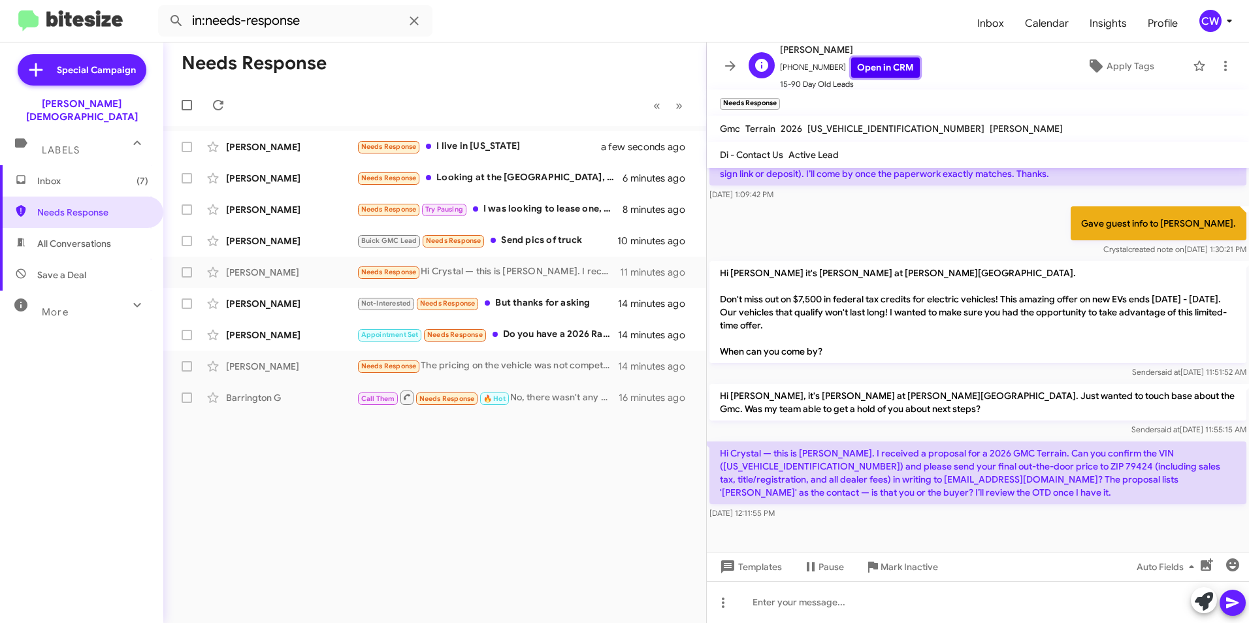
click at [879, 72] on link "Open in CRM" at bounding box center [885, 67] width 69 height 20
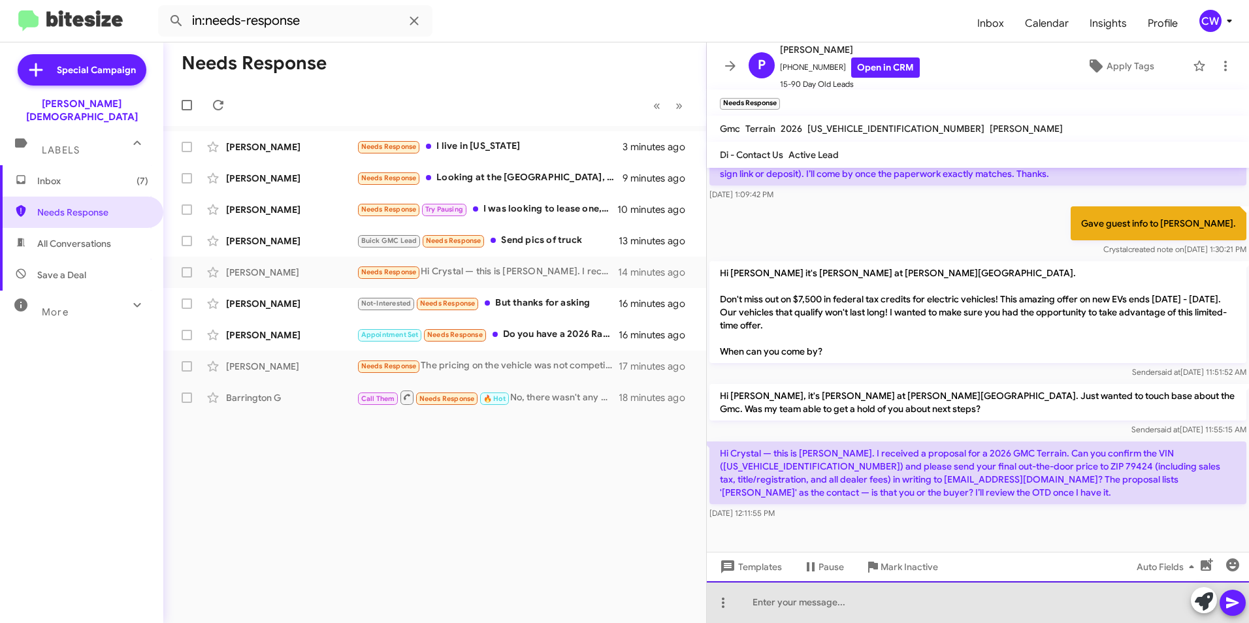
click at [808, 607] on div at bounding box center [978, 602] width 542 height 42
click at [893, 607] on div "[PERSON_NAME], can you please send you email and phone" at bounding box center [978, 602] width 542 height 42
click at [985, 606] on div "[PERSON_NAME], can you please send your email and phone" at bounding box center [978, 602] width 542 height 42
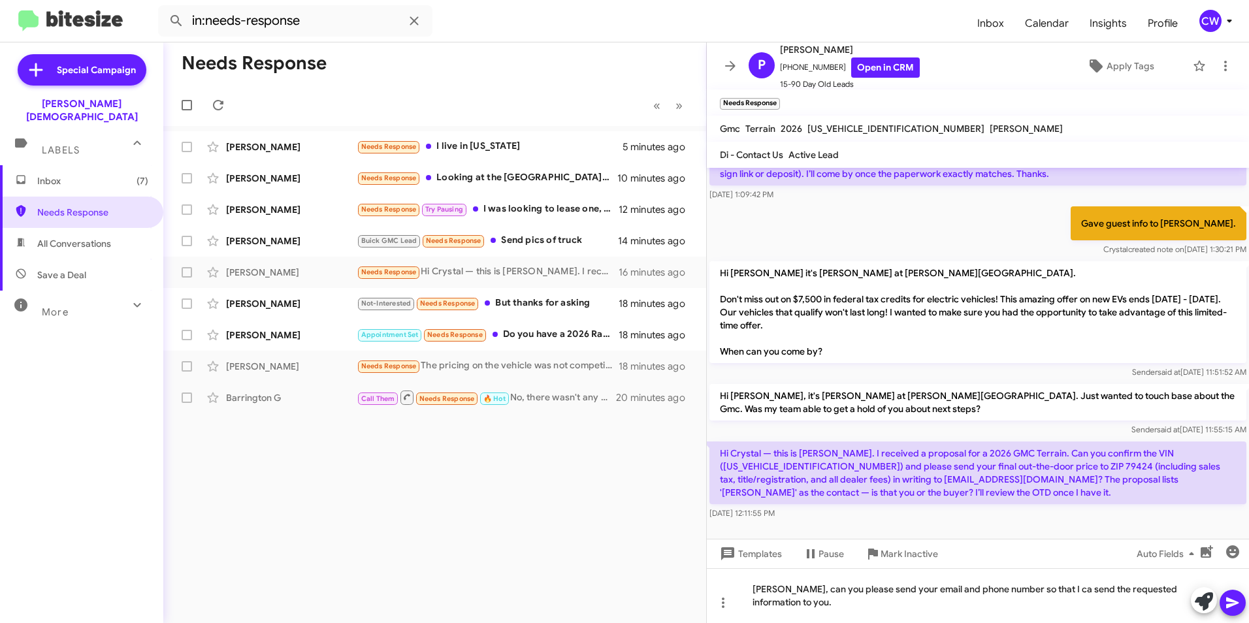
click at [1233, 601] on icon at bounding box center [1232, 603] width 12 height 11
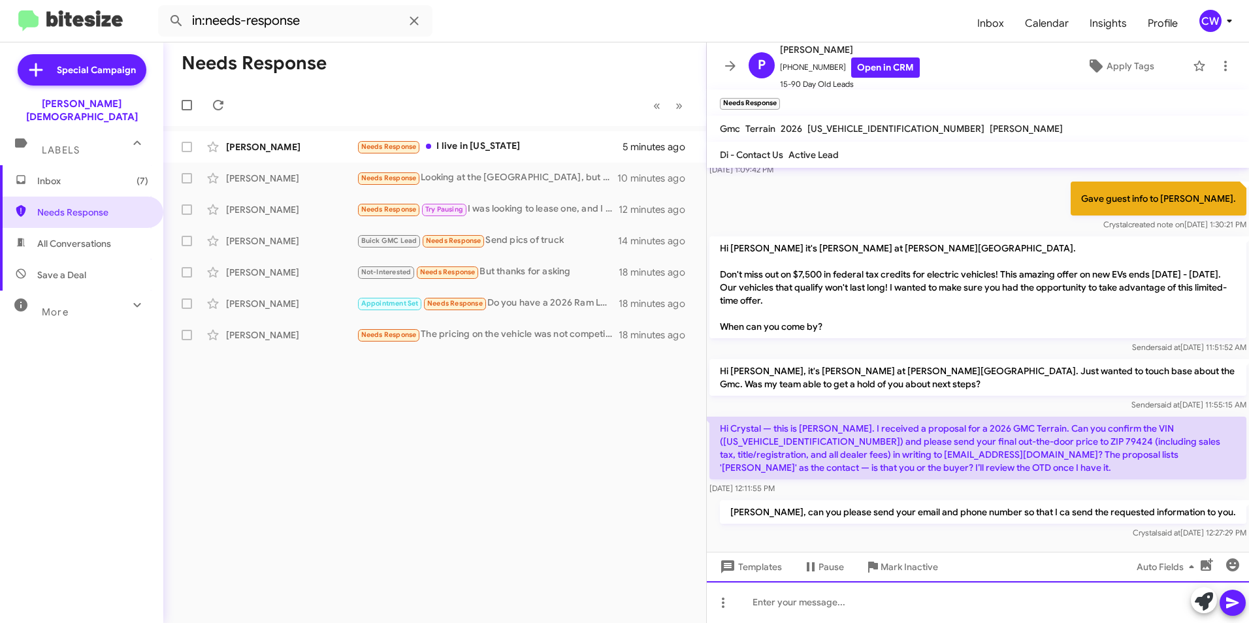
scroll to position [325, 0]
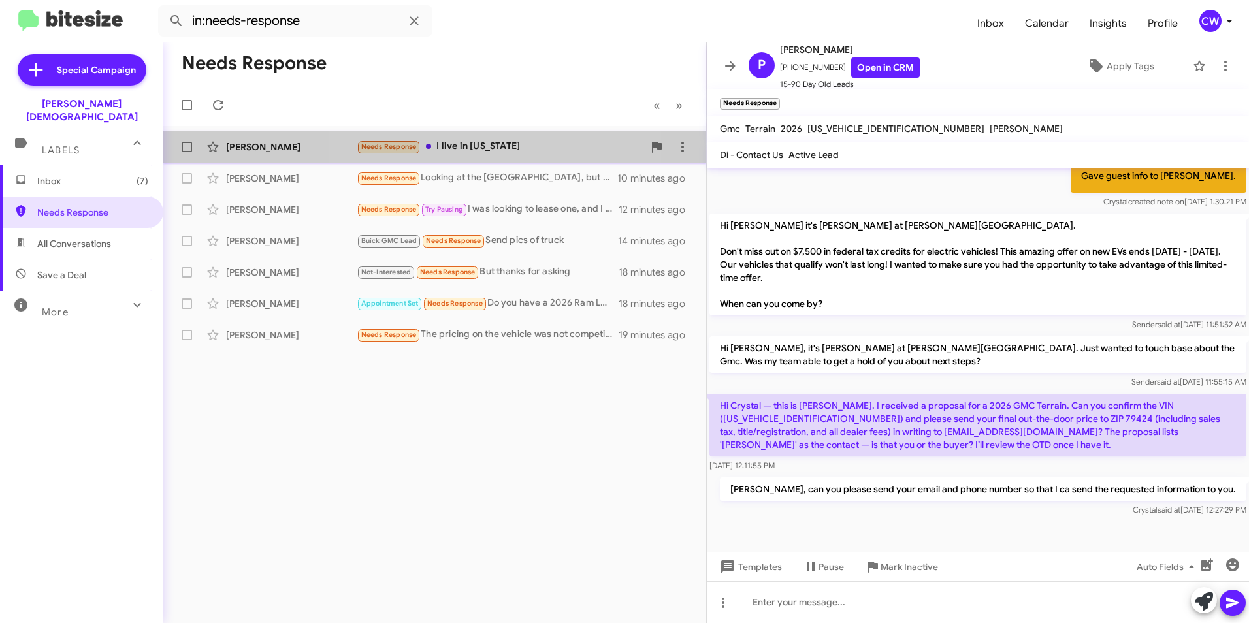
click at [500, 147] on div "Needs Response I live in [US_STATE]" at bounding box center [500, 146] width 287 height 15
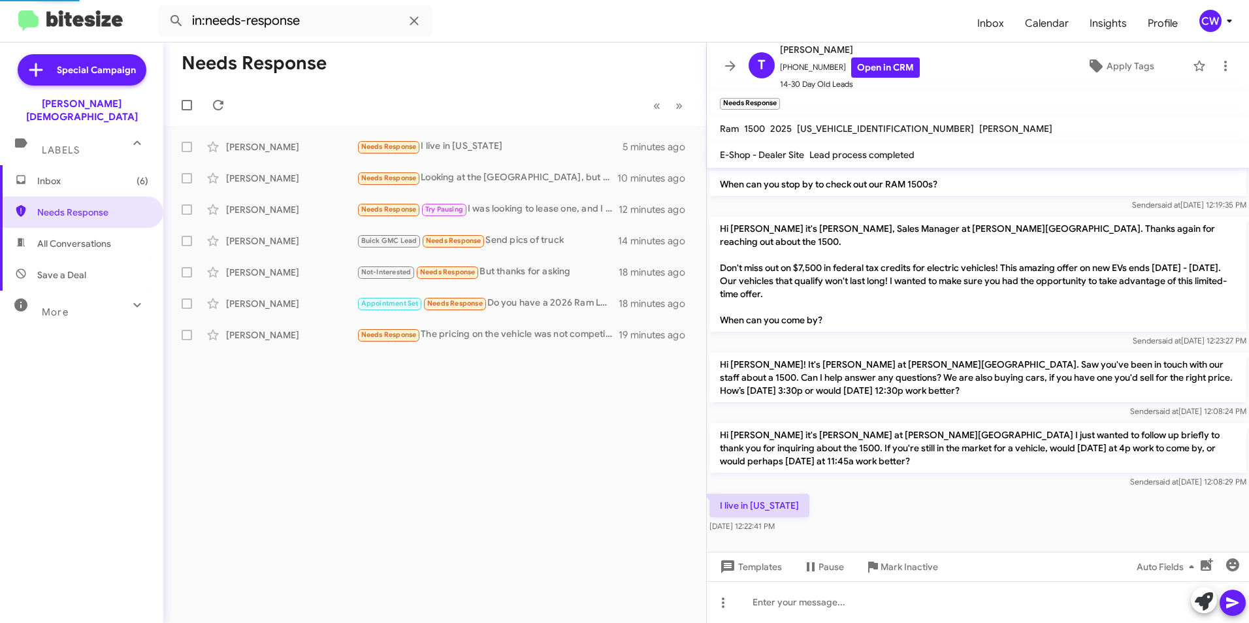
scroll to position [63, 0]
click at [1204, 607] on icon at bounding box center [1204, 601] width 18 height 18
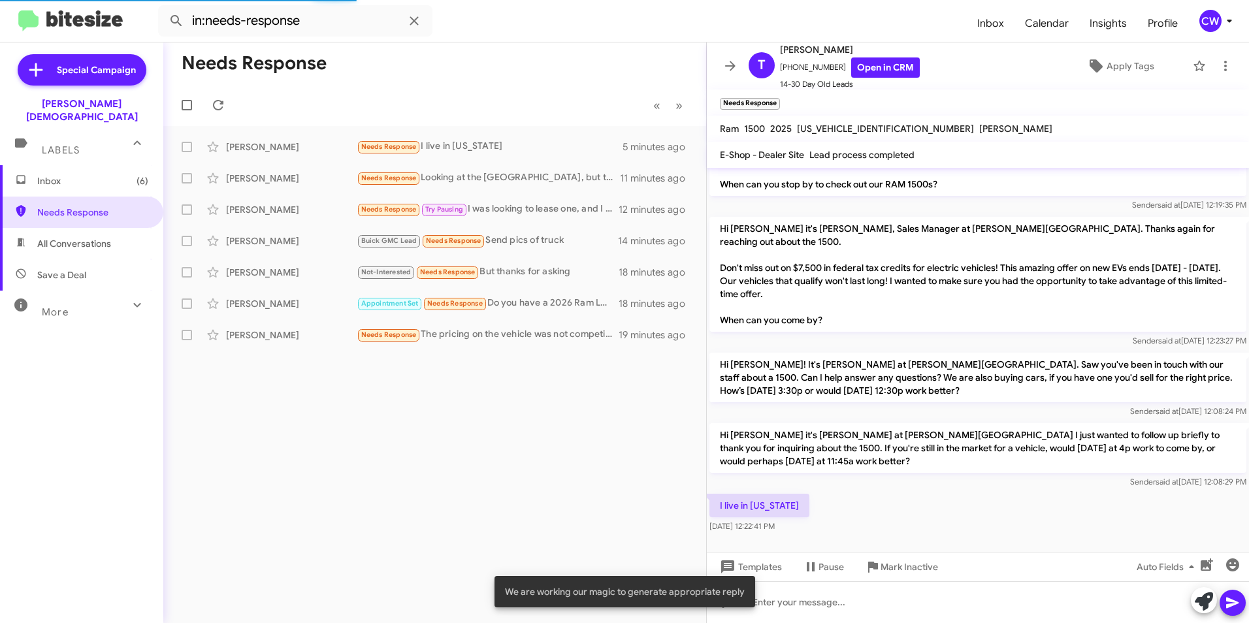
scroll to position [191, 0]
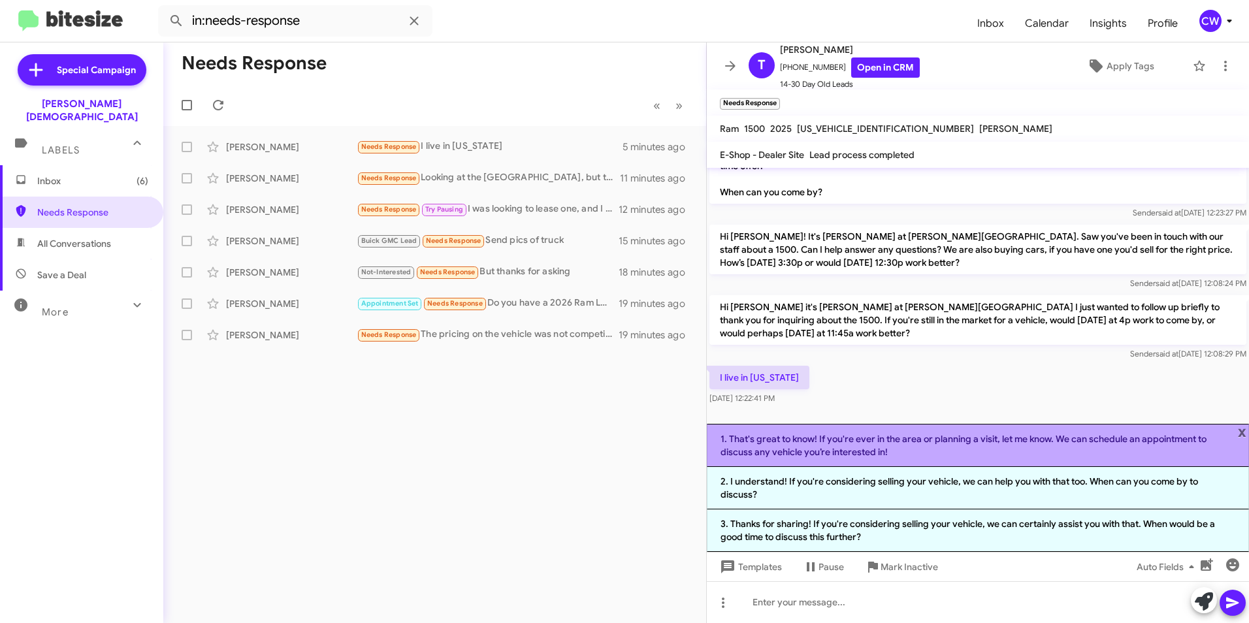
click at [1178, 451] on li "1. That's great to know! If you're ever in the area or planning a visit, let me…" at bounding box center [978, 445] width 542 height 43
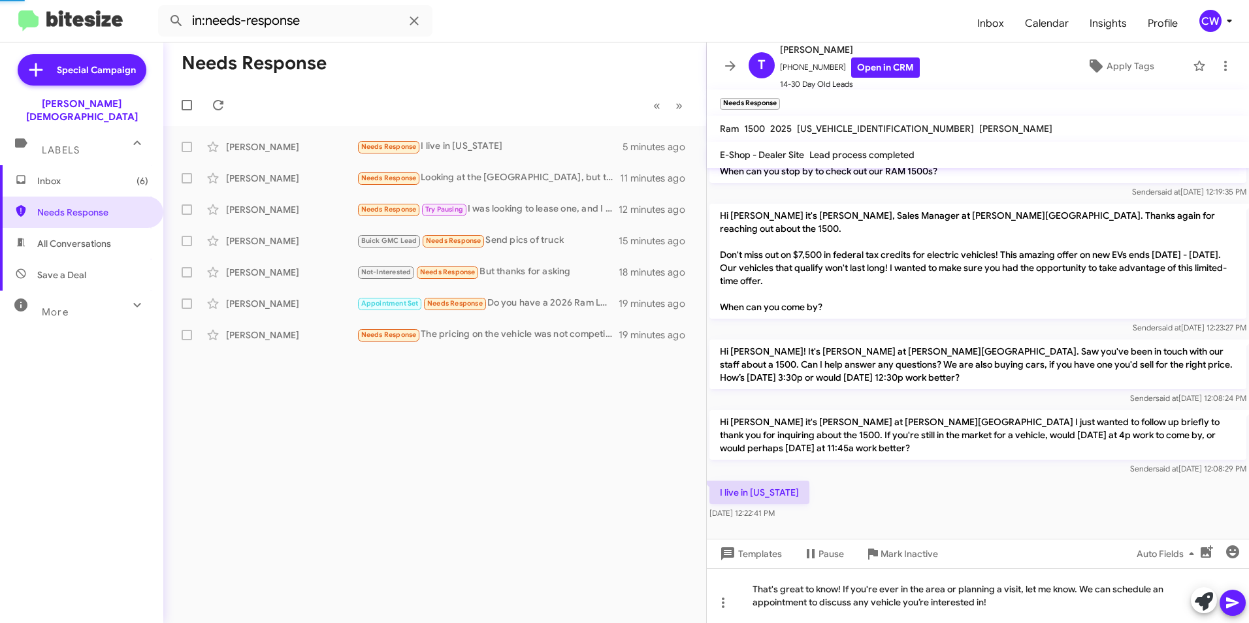
scroll to position [76, 0]
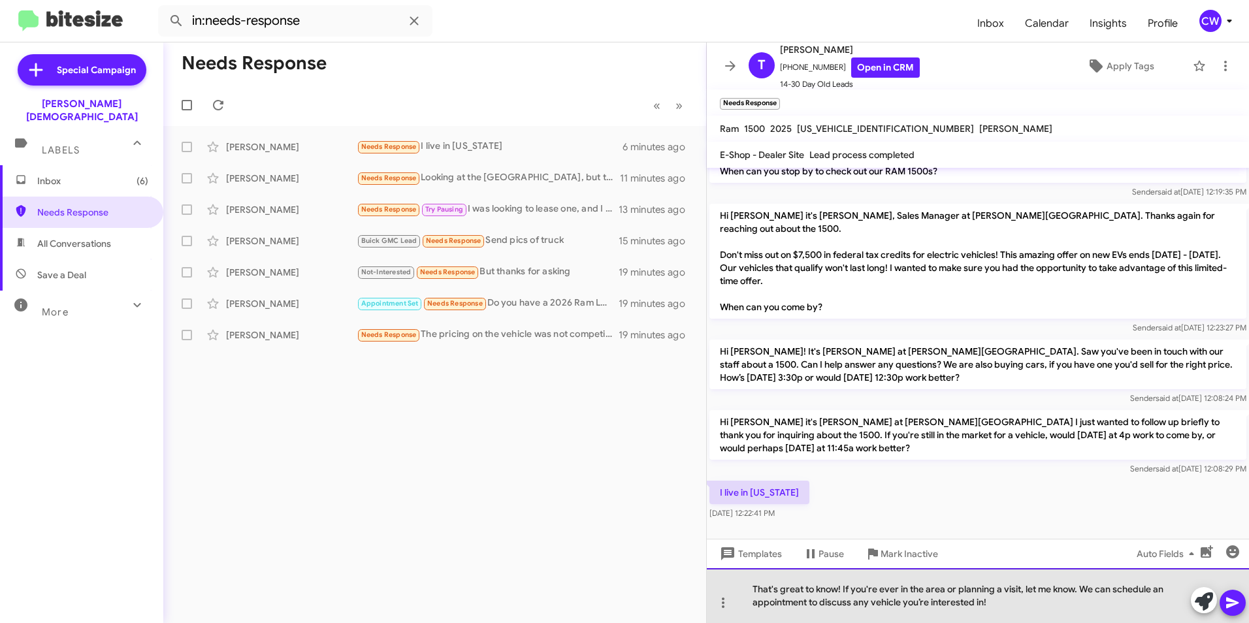
drag, startPoint x: 989, startPoint y: 605, endPoint x: 748, endPoint y: 581, distance: 242.8
click at [748, 581] on div "That's great to know! If you're ever in the area or planning a visit, let me kn…" at bounding box center [978, 595] width 542 height 55
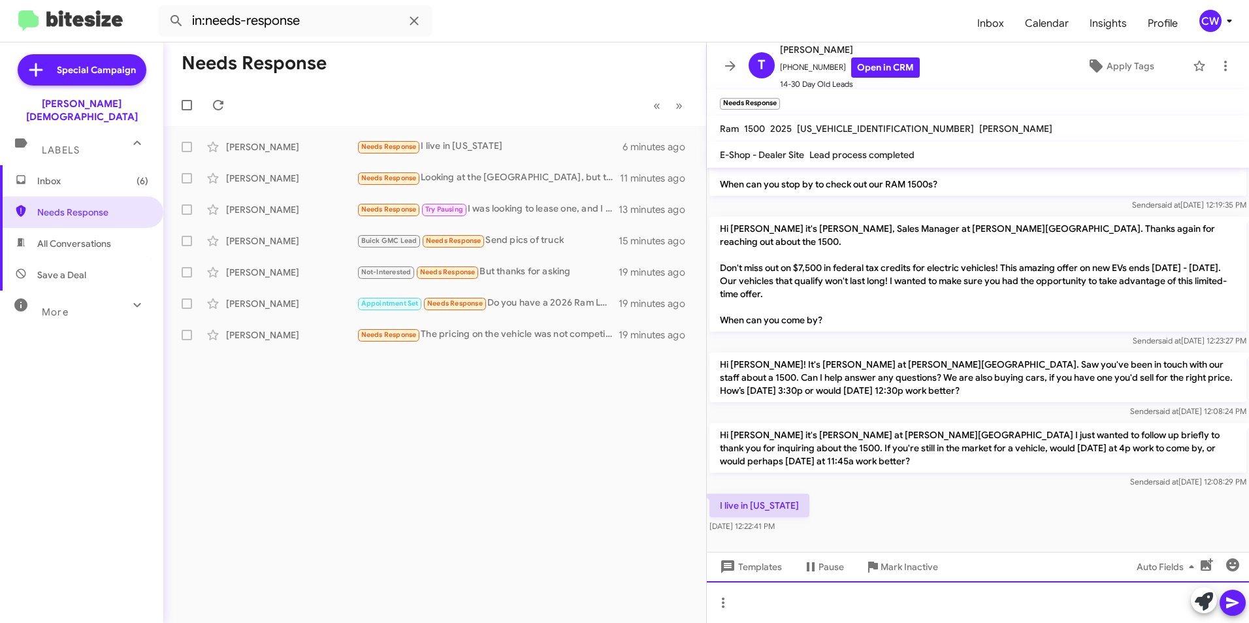
scroll to position [63, 0]
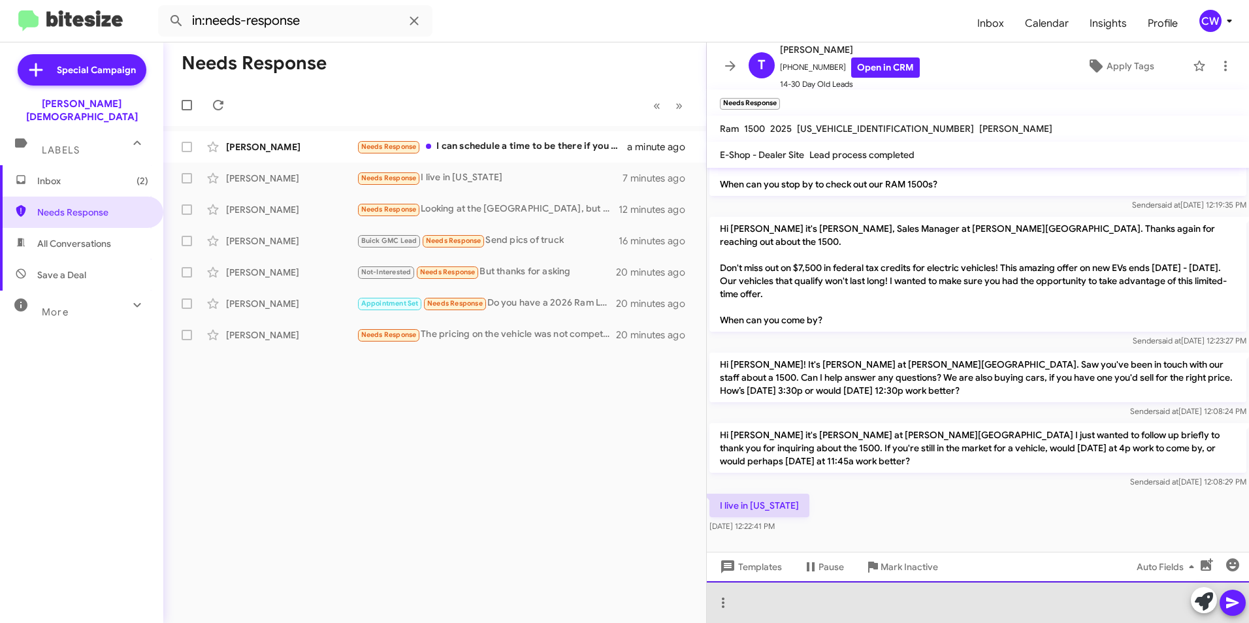
click at [829, 612] on div at bounding box center [978, 602] width 542 height 42
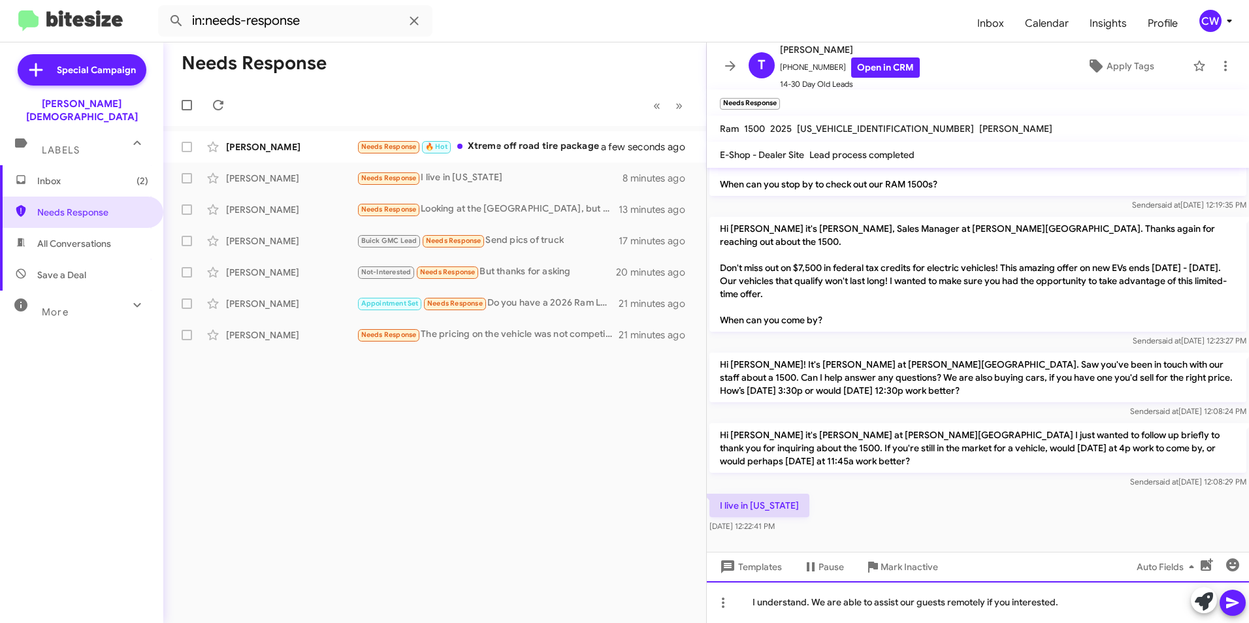
click at [1095, 608] on div "I understand. We are able to assist our guests remotely if you interested." at bounding box center [978, 602] width 542 height 42
click at [1234, 605] on icon at bounding box center [1233, 603] width 16 height 16
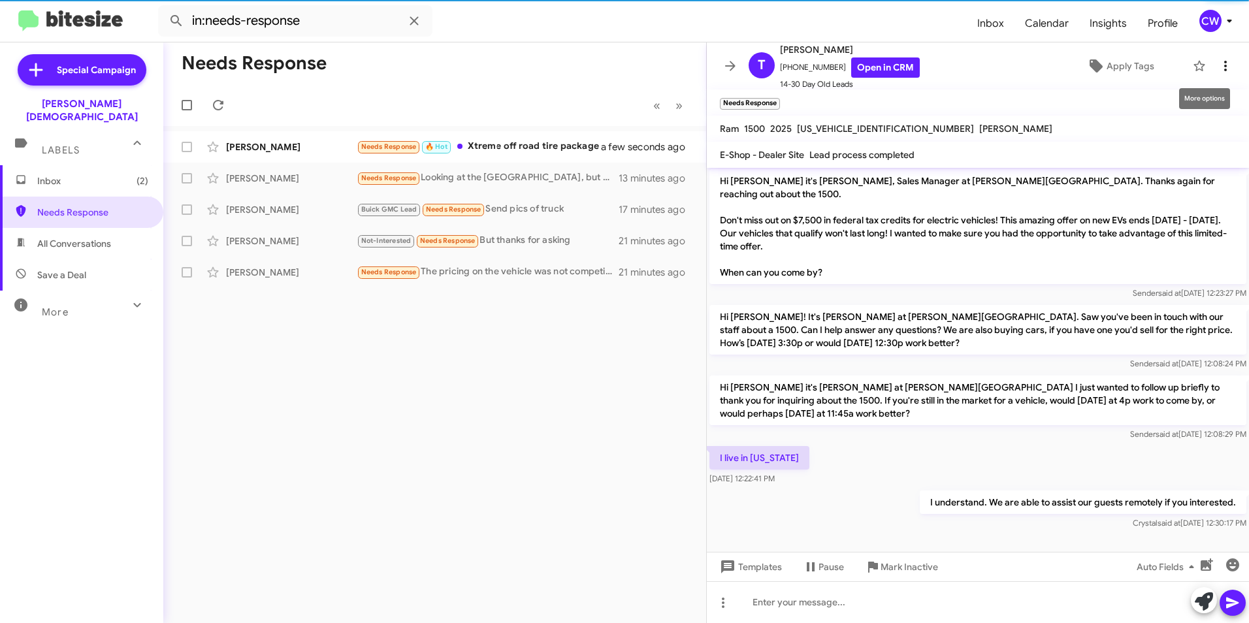
click at [1217, 64] on icon at bounding box center [1225, 66] width 16 height 16
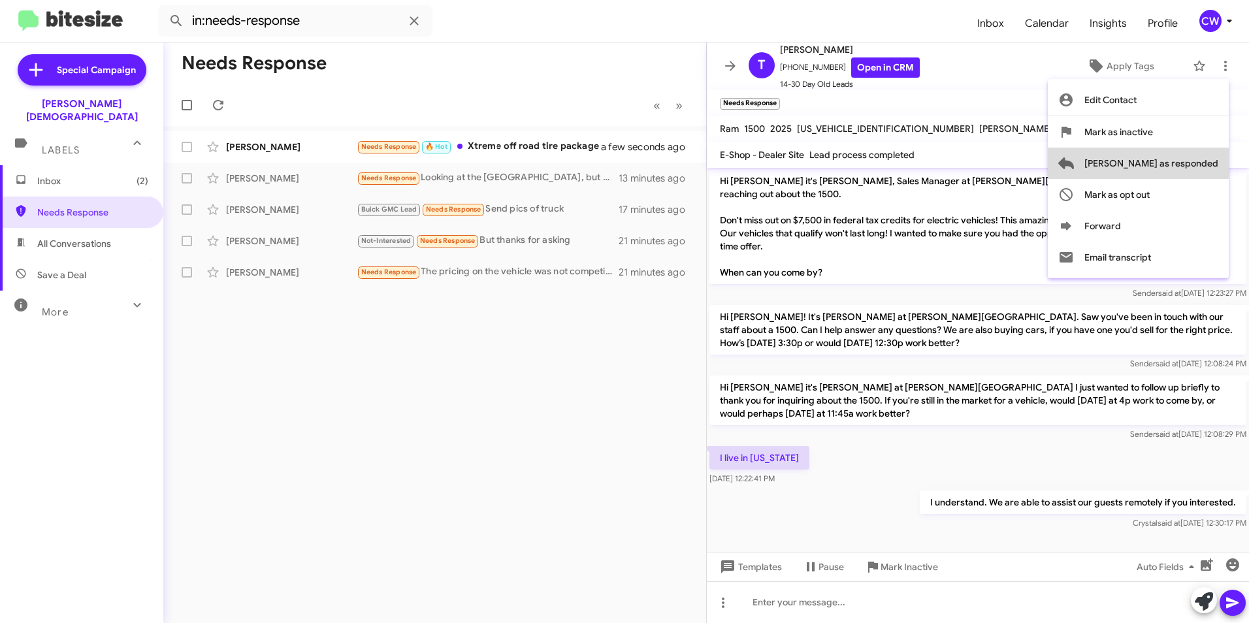
click at [1191, 161] on span "[PERSON_NAME] as responded" at bounding box center [1151, 163] width 134 height 31
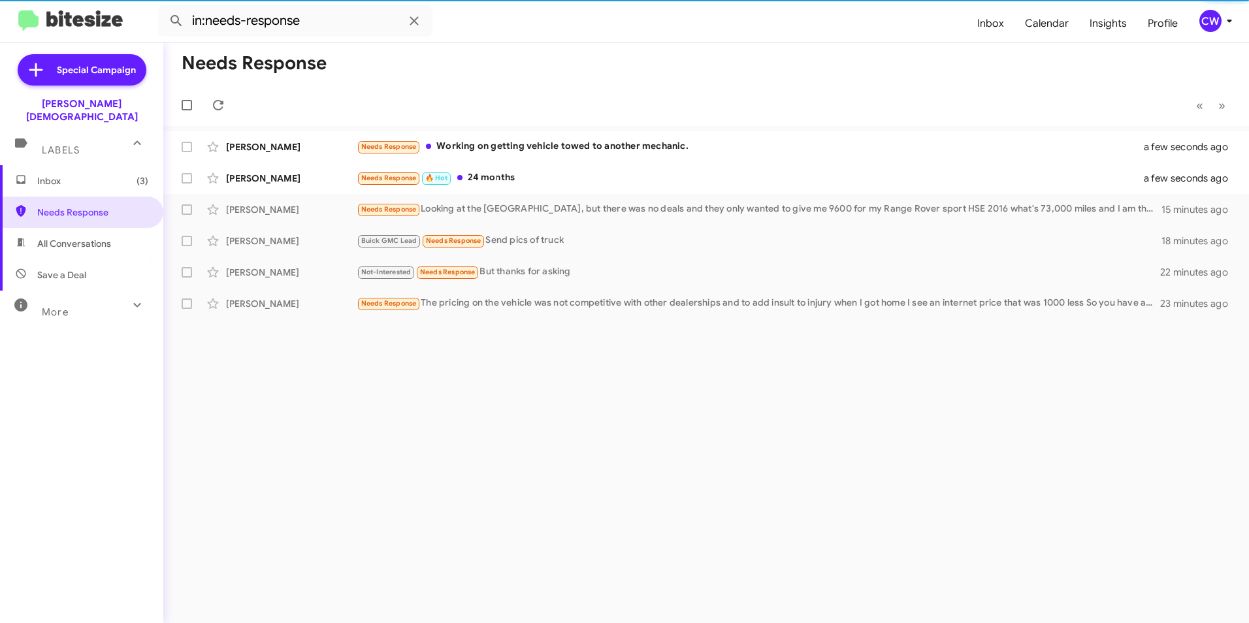
click at [865, 533] on div "Needs Response « Previous » Next [PERSON_NAME] Needs Response Working on gettin…" at bounding box center [706, 332] width 1086 height 581
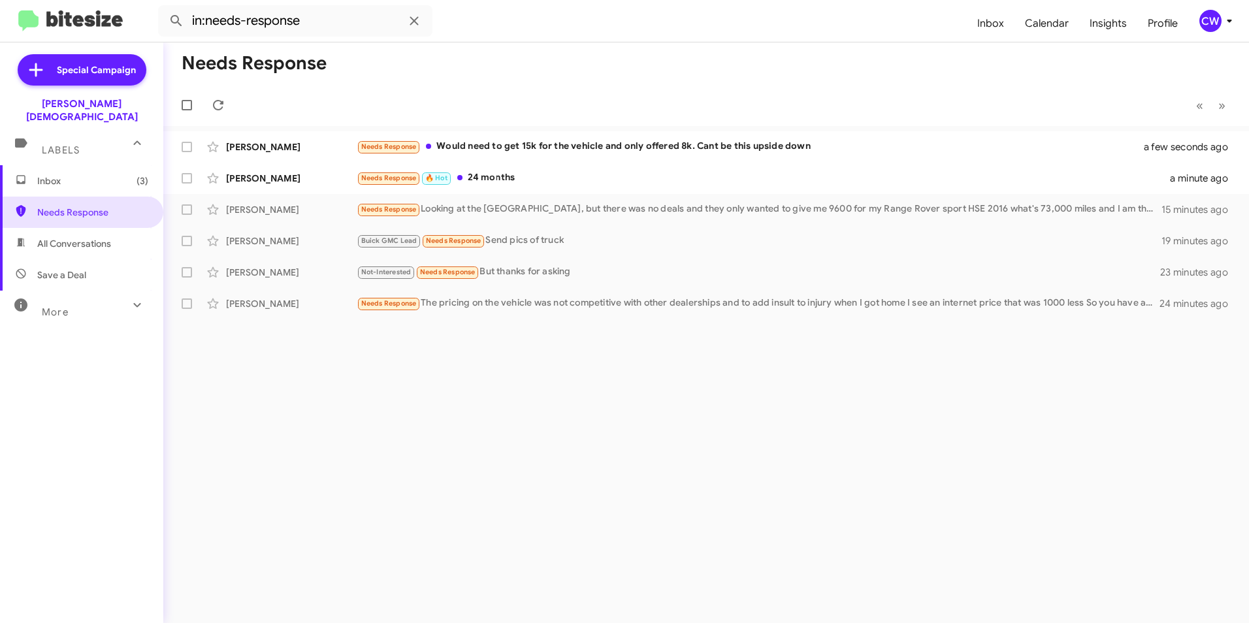
click at [860, 562] on div "Needs Response « Previous » Next [PERSON_NAME] Needs Response Would need to get…" at bounding box center [706, 332] width 1086 height 581
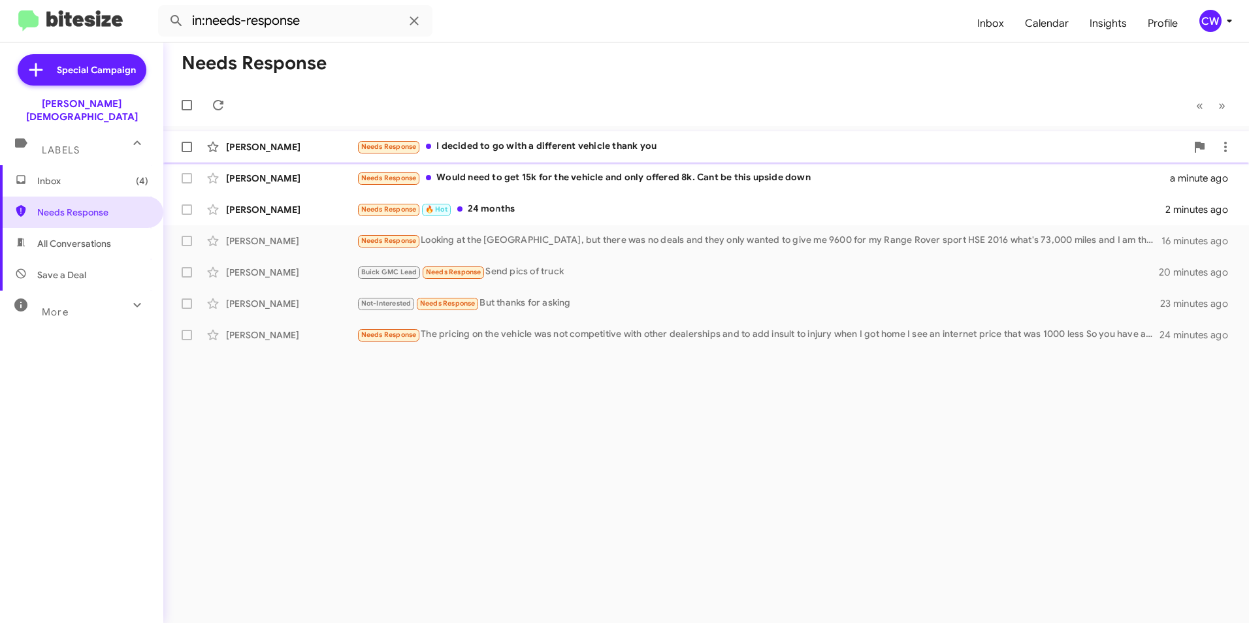
click at [626, 150] on div "Needs Response I decided to go with a different vehicle thank you" at bounding box center [771, 146] width 829 height 15
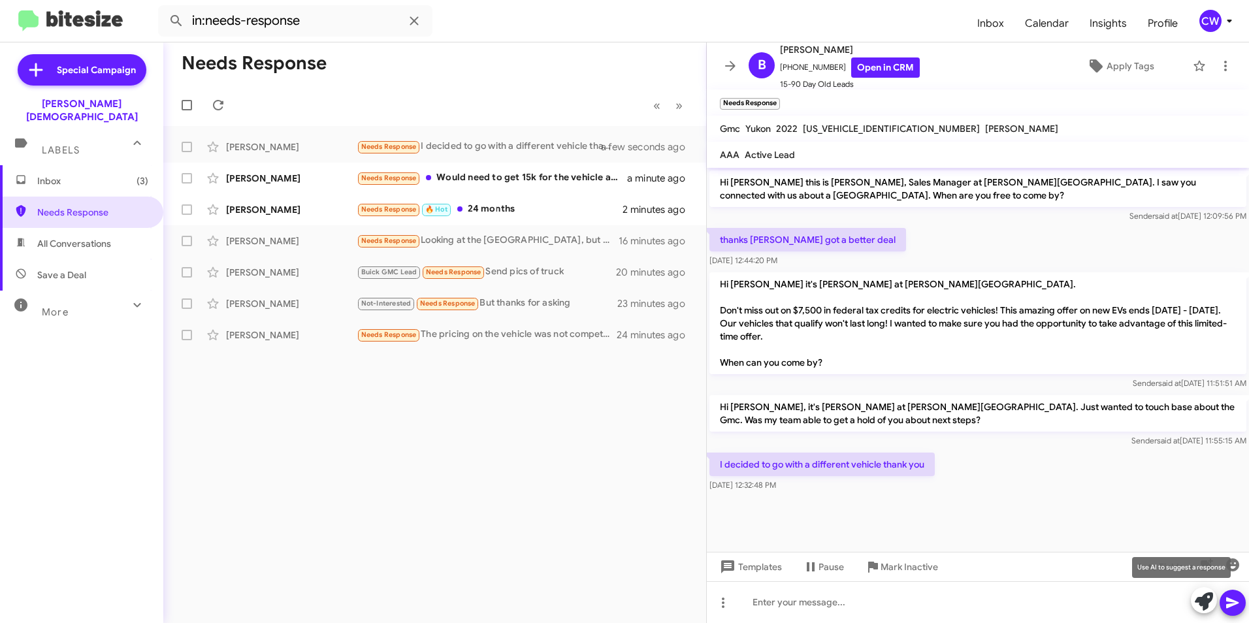
click at [1199, 608] on icon at bounding box center [1204, 601] width 18 height 18
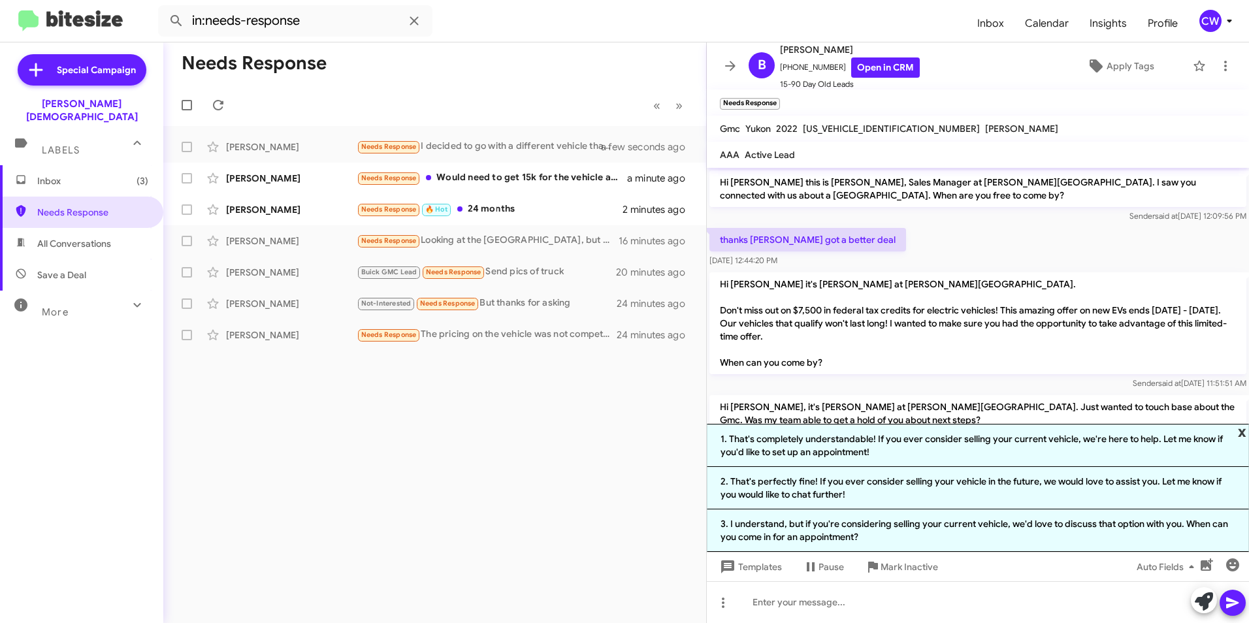
click at [1240, 432] on span "x" at bounding box center [1242, 432] width 8 height 16
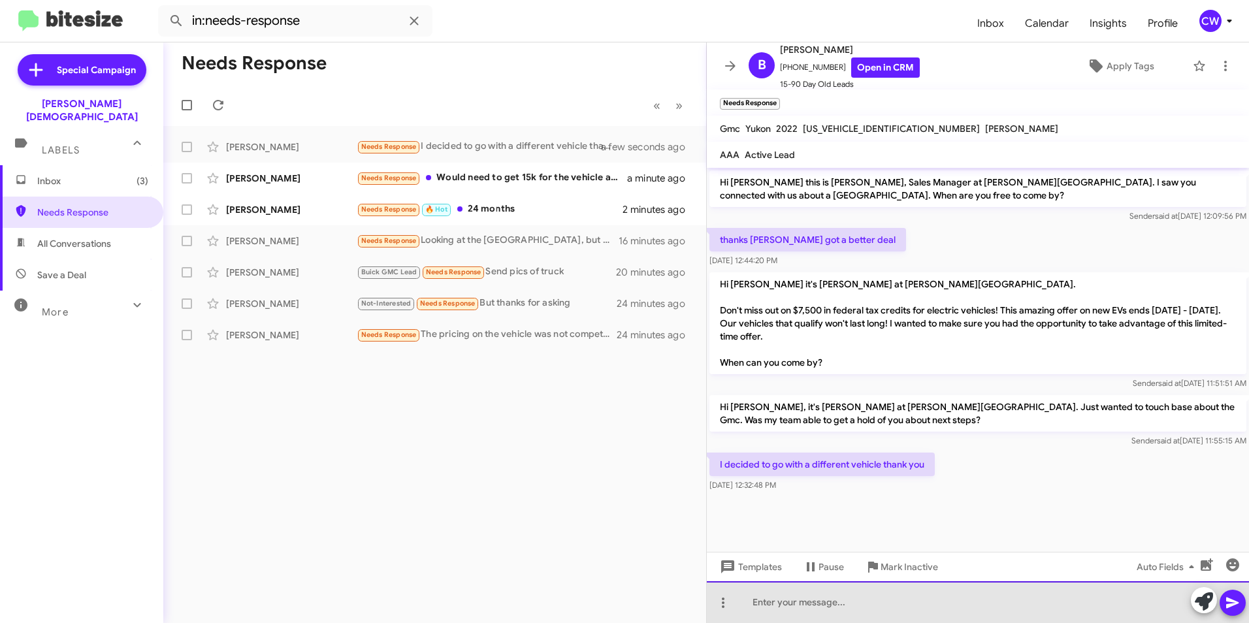
click at [928, 614] on div at bounding box center [978, 602] width 542 height 42
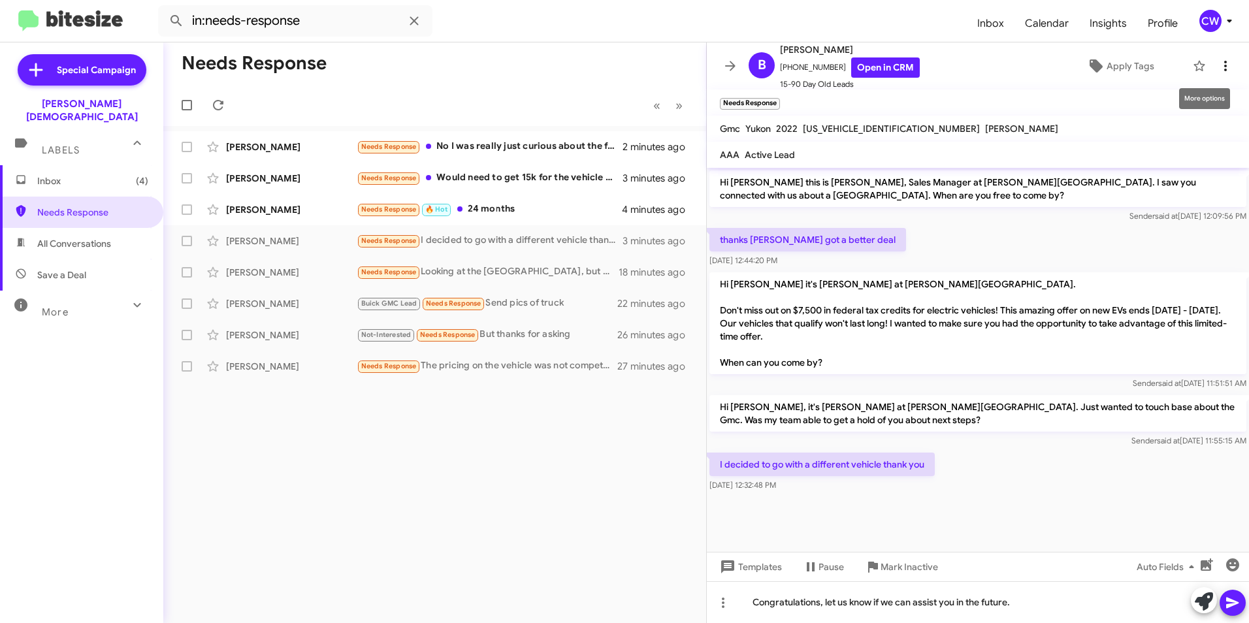
click at [1217, 67] on icon at bounding box center [1225, 66] width 16 height 16
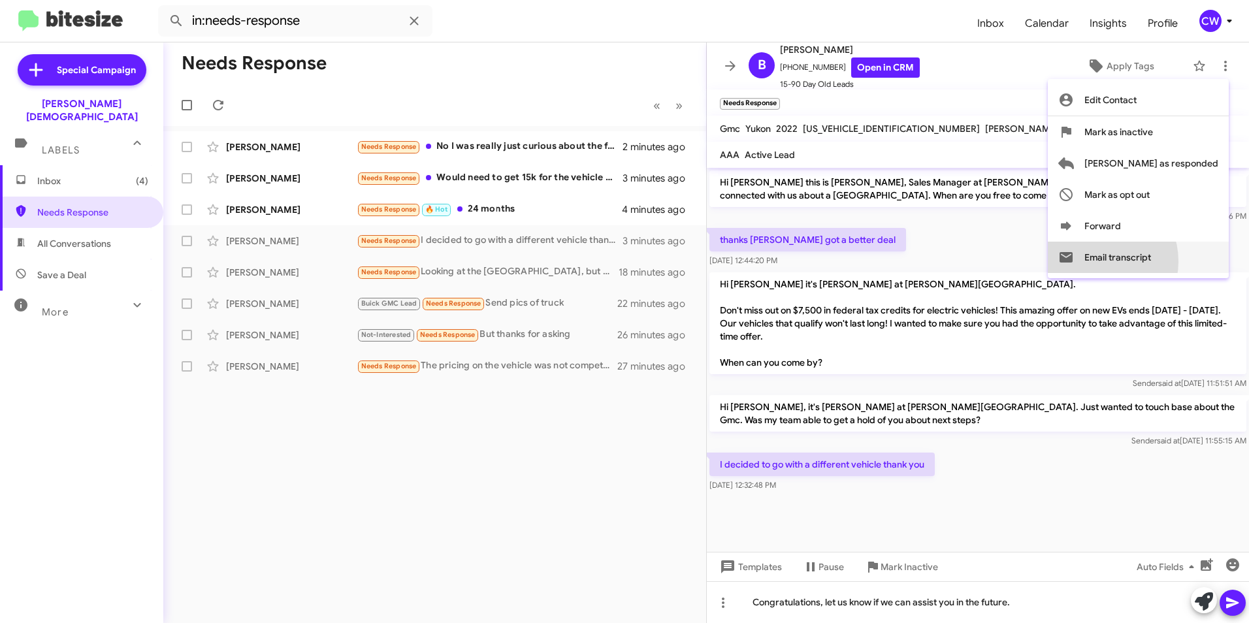
click at [1150, 261] on button "Email transcript" at bounding box center [1138, 257] width 181 height 31
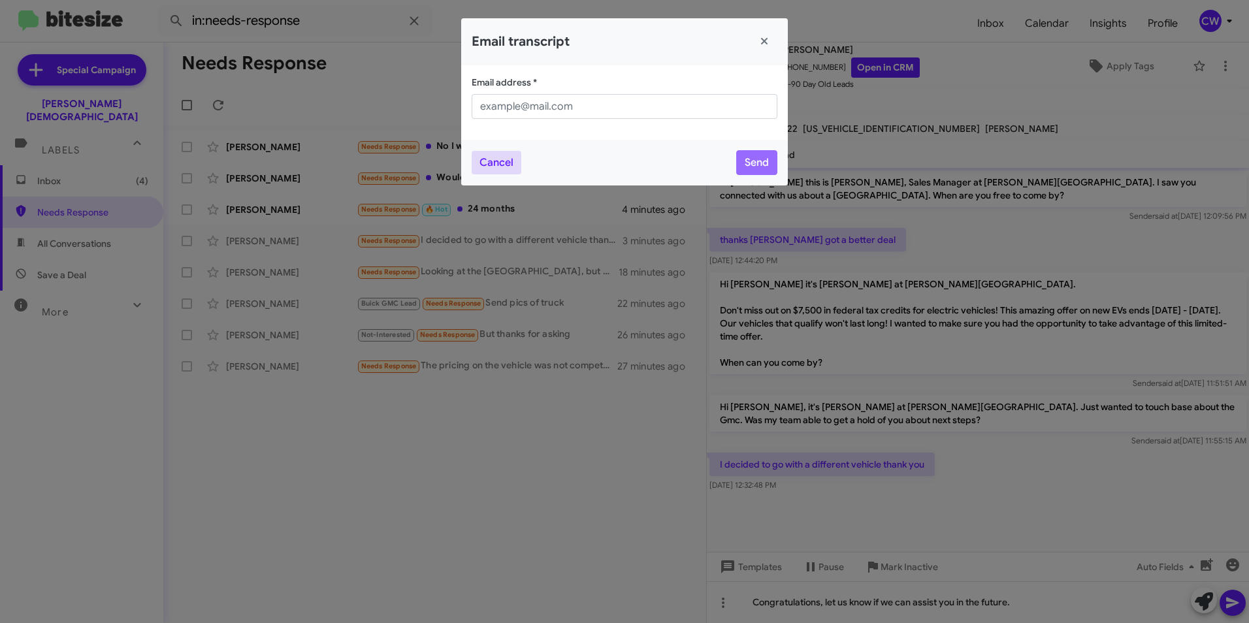
click at [496, 161] on button "Cancel" at bounding box center [497, 163] width 50 height 24
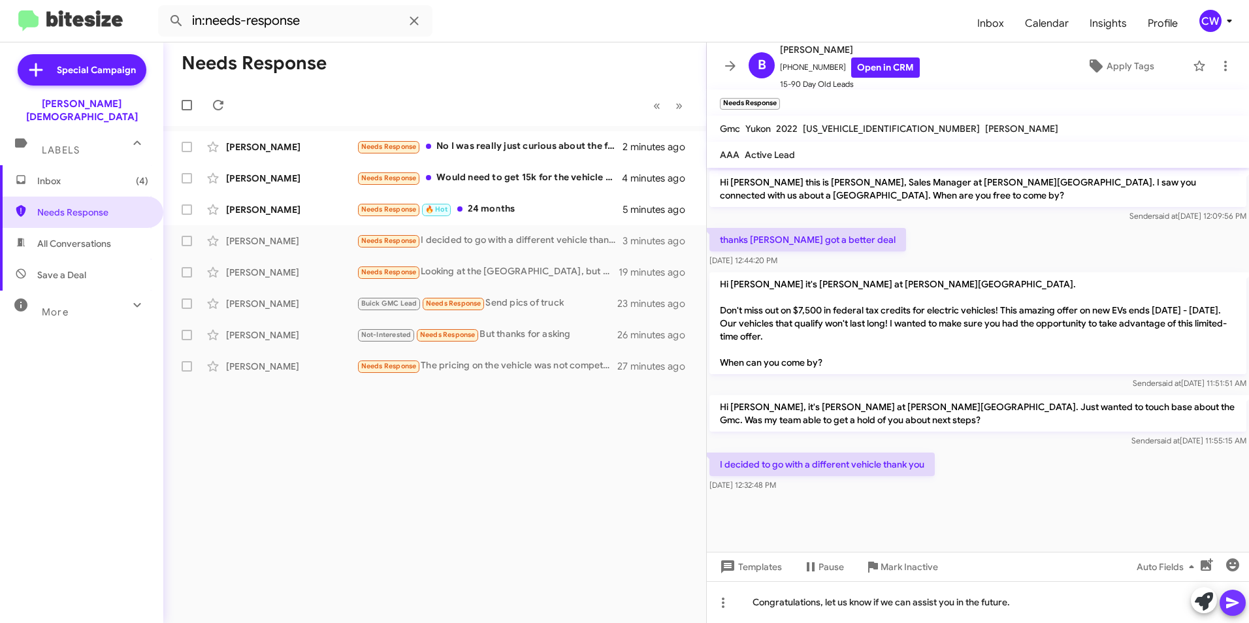
click at [1227, 602] on icon at bounding box center [1233, 603] width 16 height 16
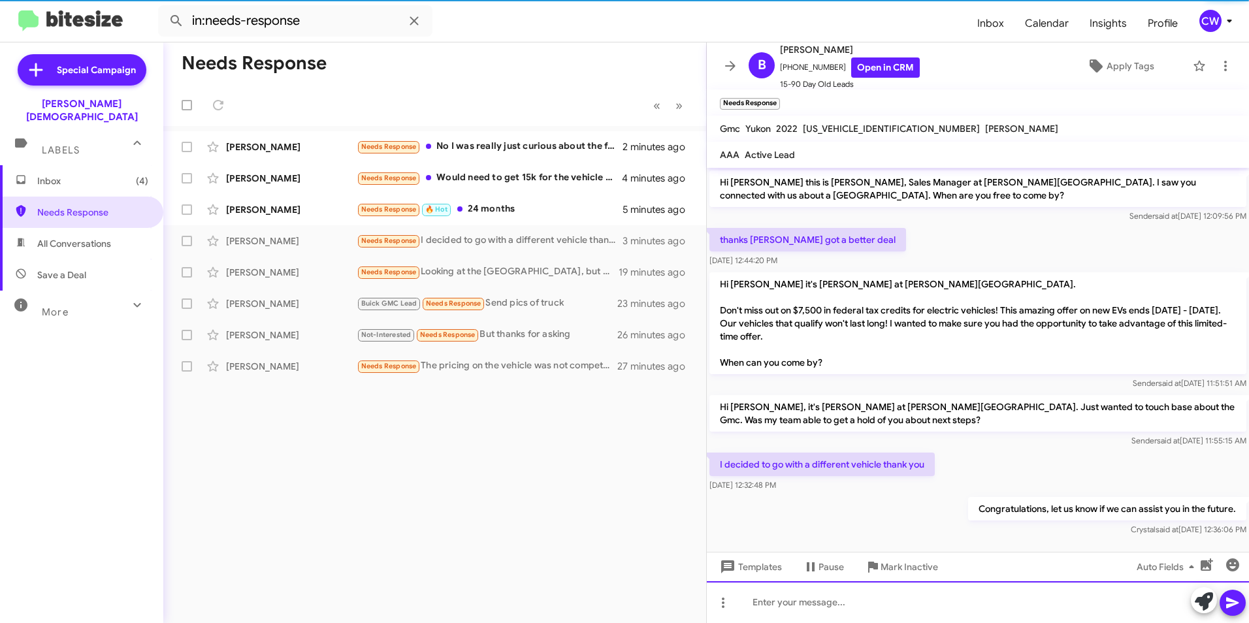
scroll to position [7, 0]
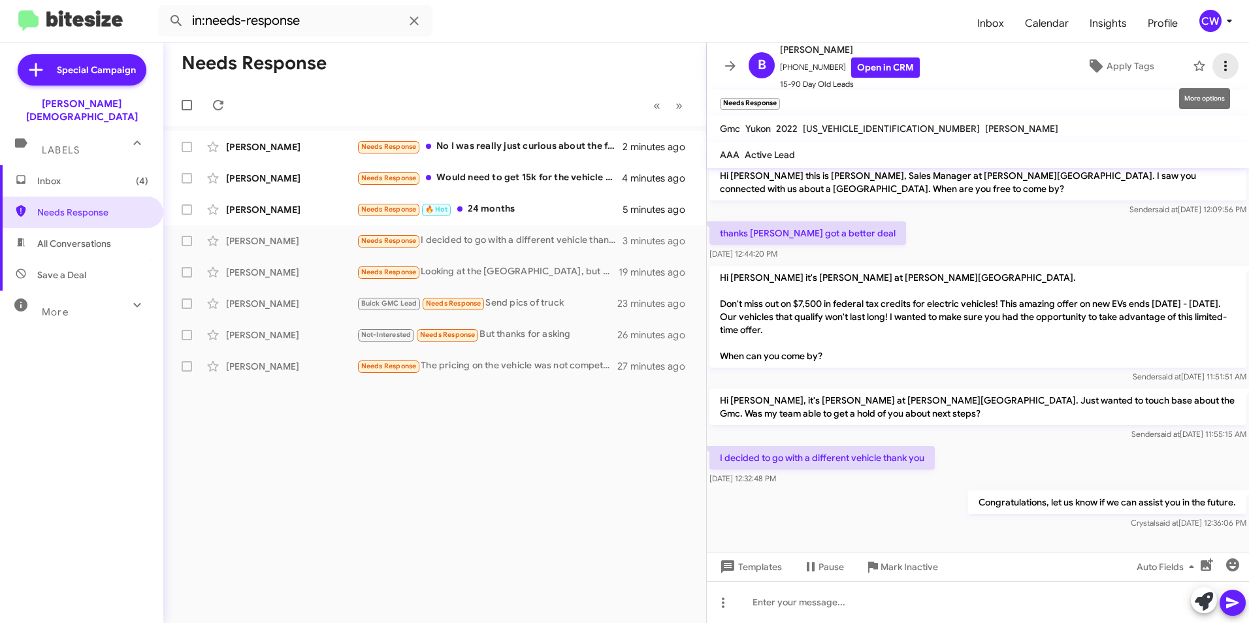
click at [1217, 70] on icon at bounding box center [1225, 66] width 16 height 16
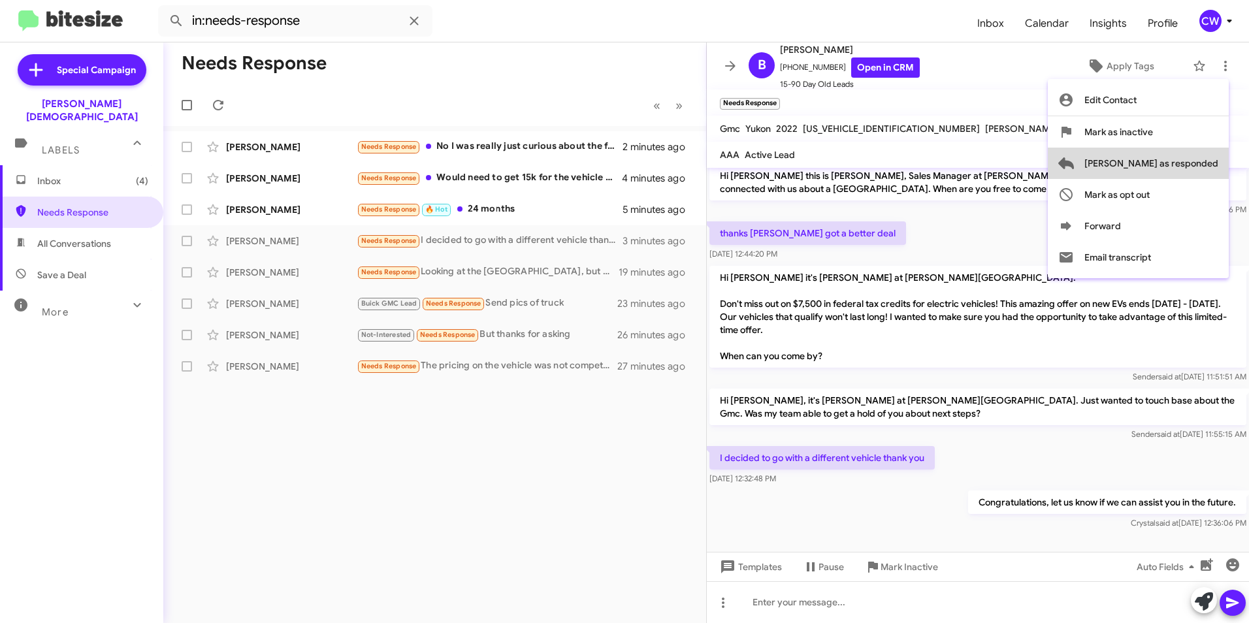
click at [1198, 170] on span "[PERSON_NAME] as responded" at bounding box center [1151, 163] width 134 height 31
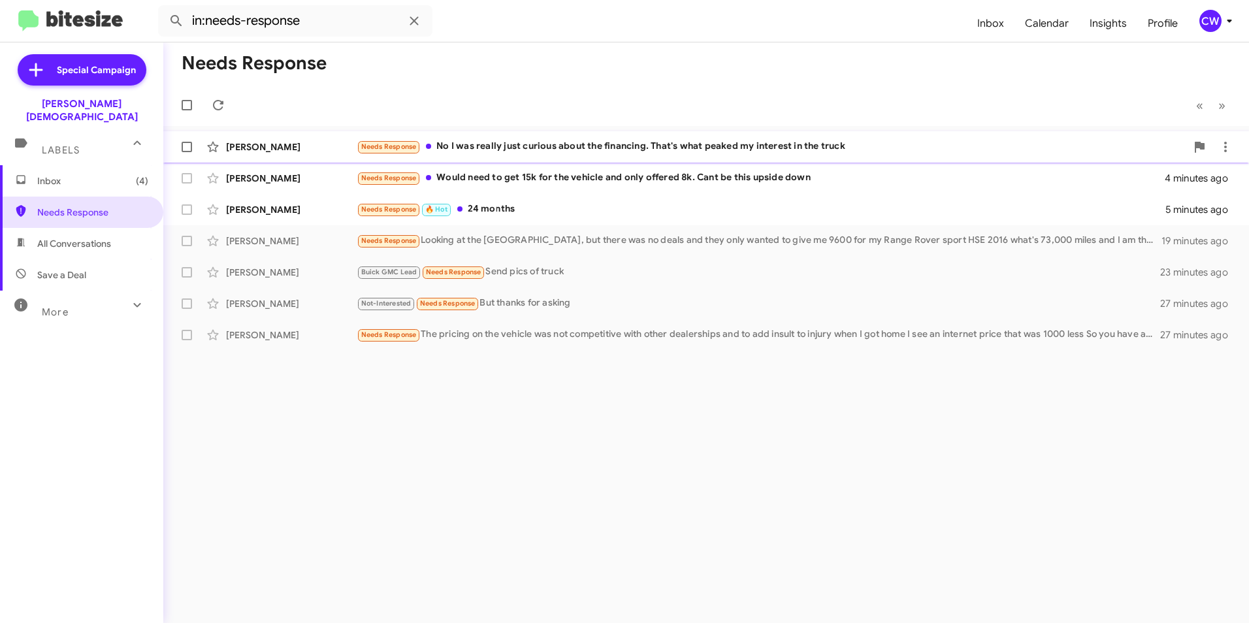
click at [522, 148] on div "Needs Response No I was really just curious about the financing. That's what pe…" at bounding box center [771, 146] width 829 height 15
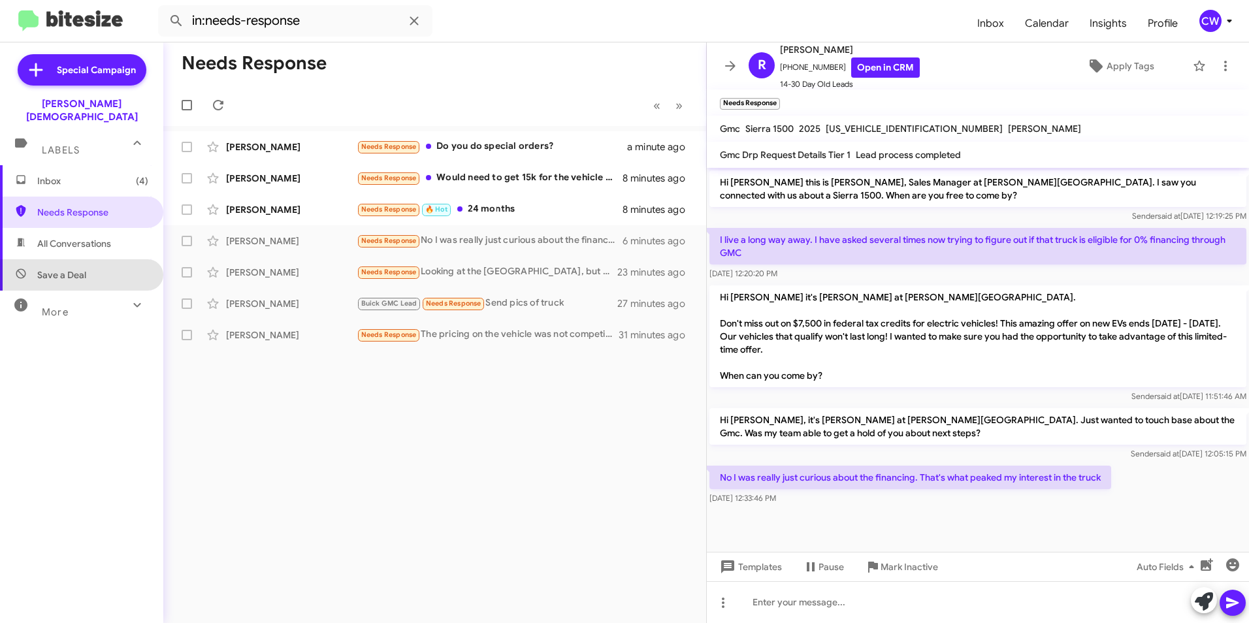
click at [110, 264] on span "Save a Deal" at bounding box center [81, 274] width 163 height 31
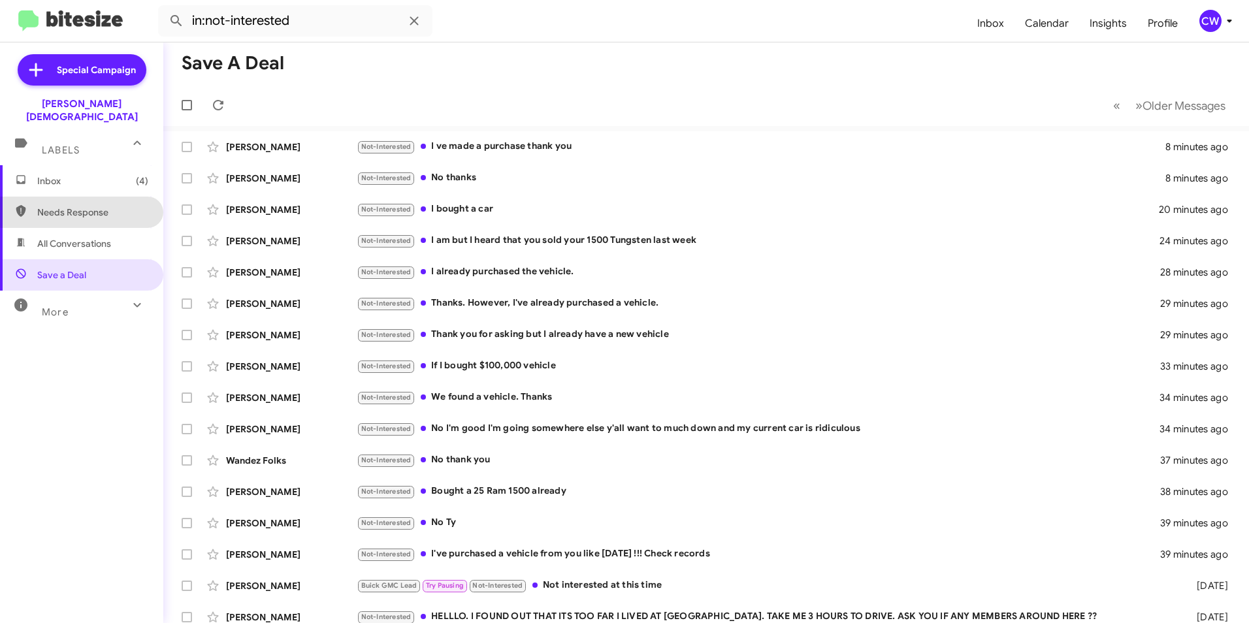
click at [84, 206] on span "Needs Response" at bounding box center [92, 212] width 111 height 13
type input "in:needs-response"
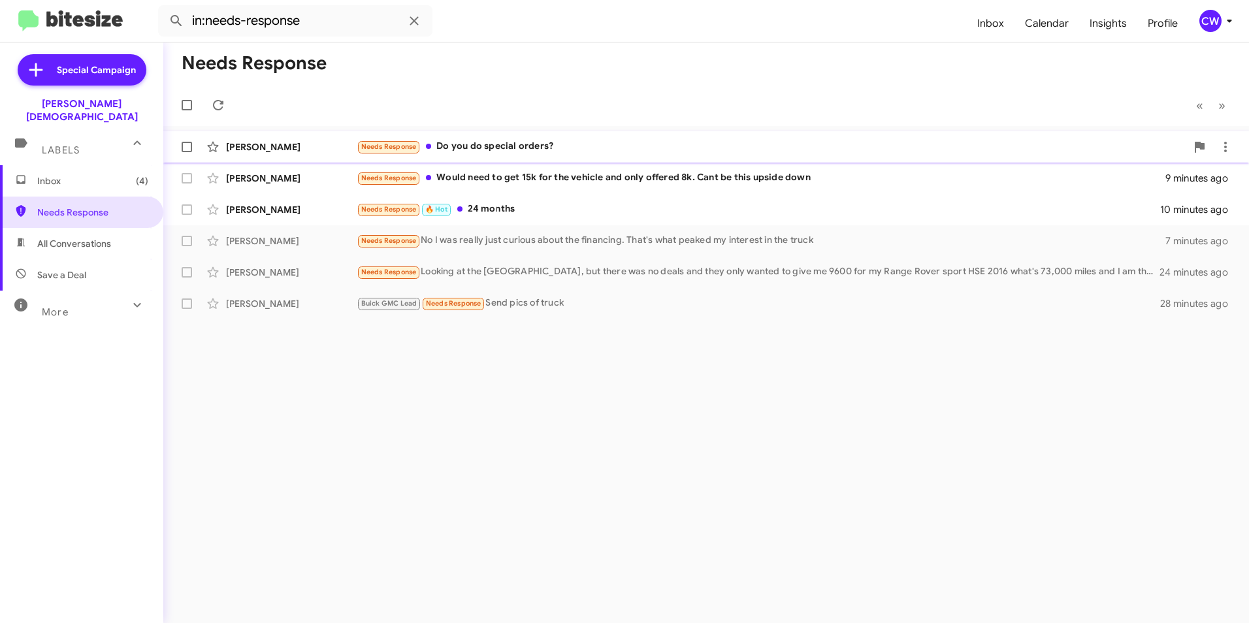
click at [543, 150] on div "Needs Response Do you do special orders?" at bounding box center [771, 146] width 829 height 15
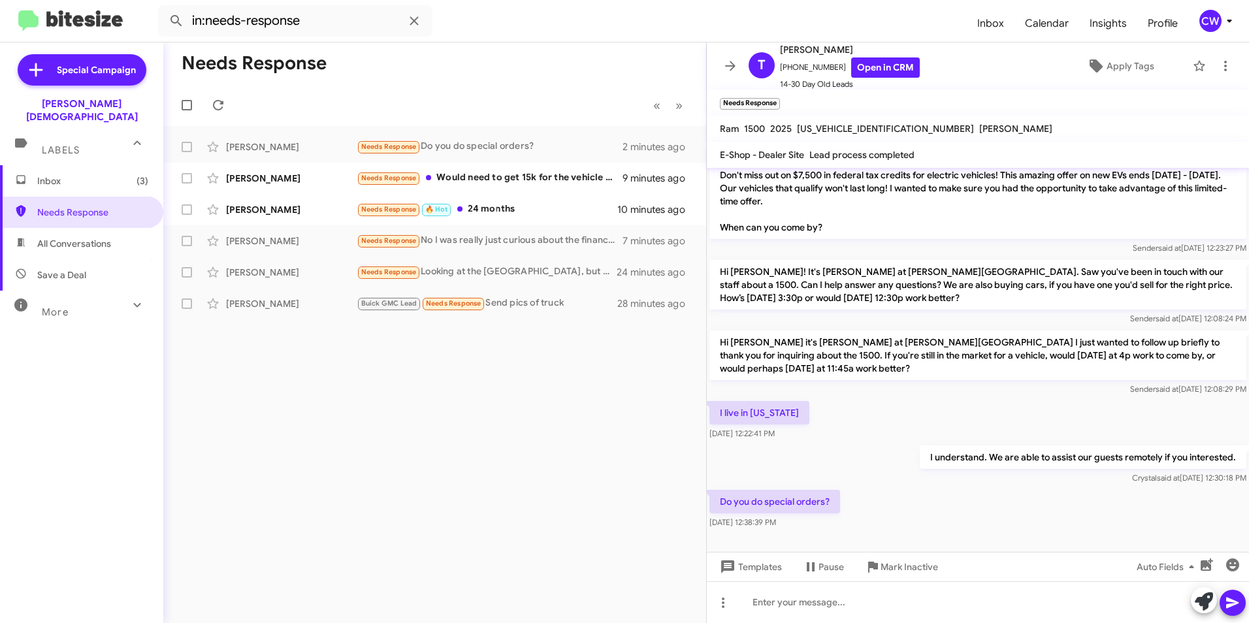
scroll to position [159, 0]
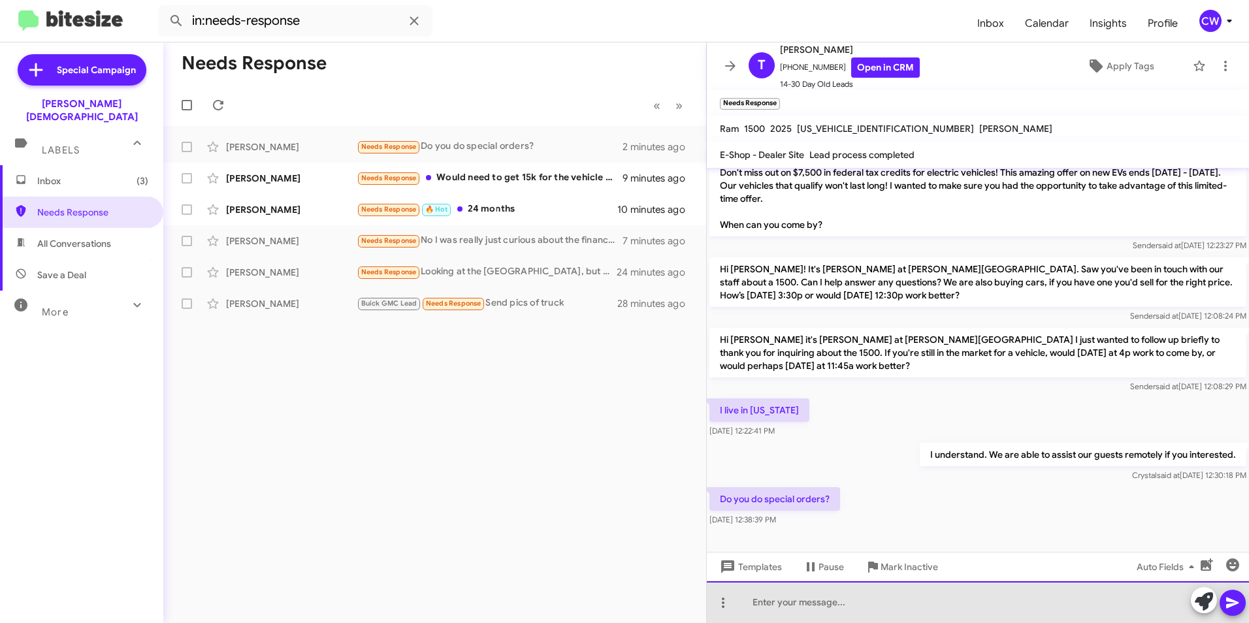
click at [893, 607] on div at bounding box center [978, 602] width 542 height 42
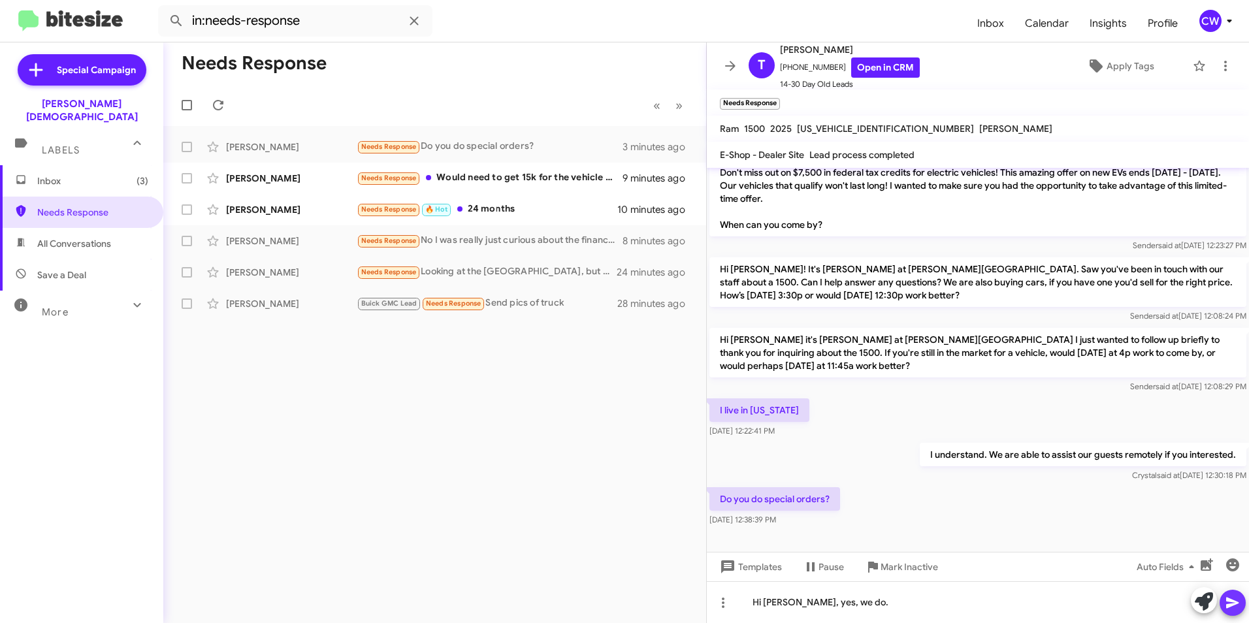
click at [1224, 602] on button at bounding box center [1232, 603] width 26 height 26
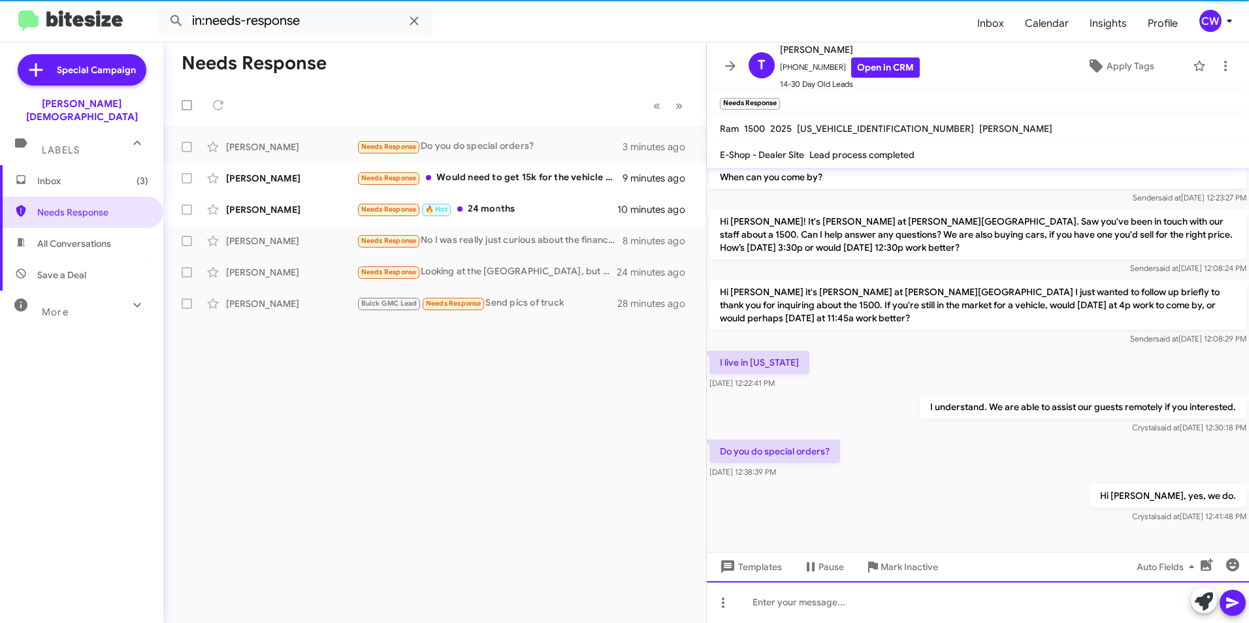
scroll to position [180, 0]
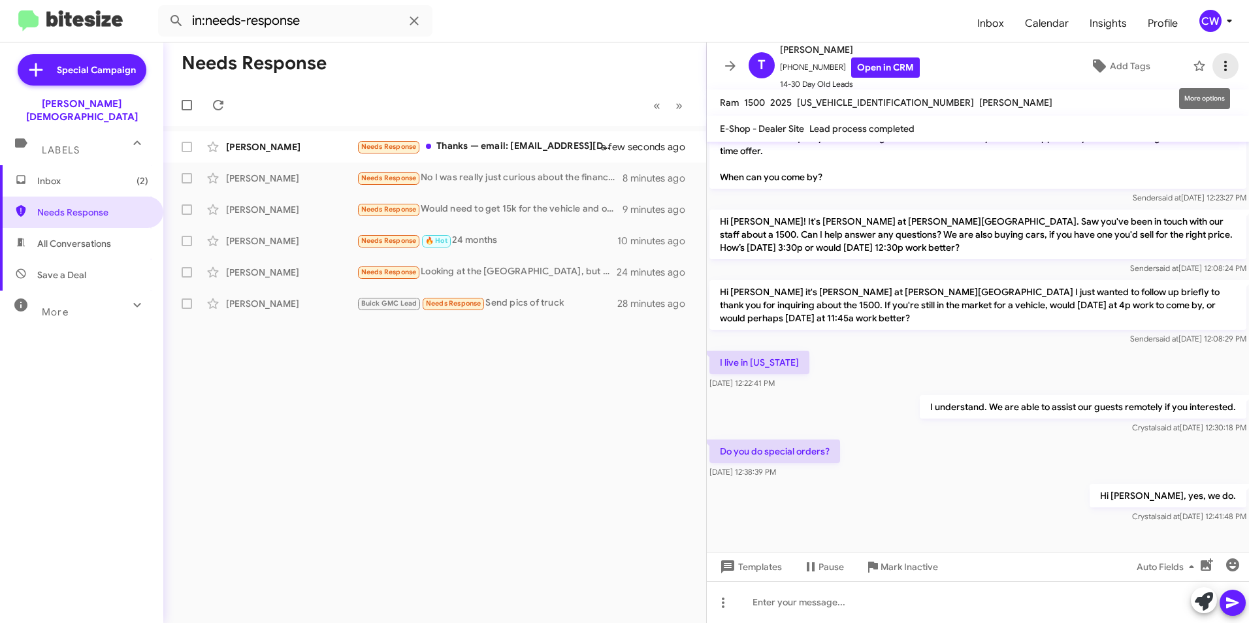
click at [1220, 65] on icon at bounding box center [1225, 66] width 16 height 16
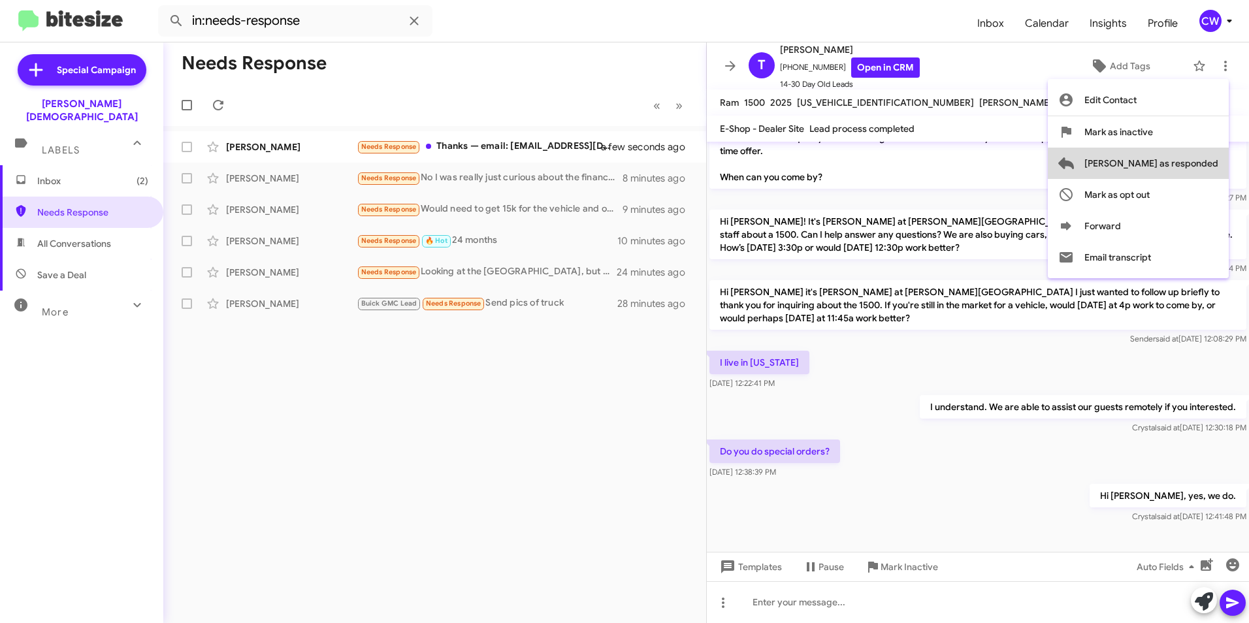
click at [1205, 165] on span "[PERSON_NAME] as responded" at bounding box center [1151, 163] width 134 height 31
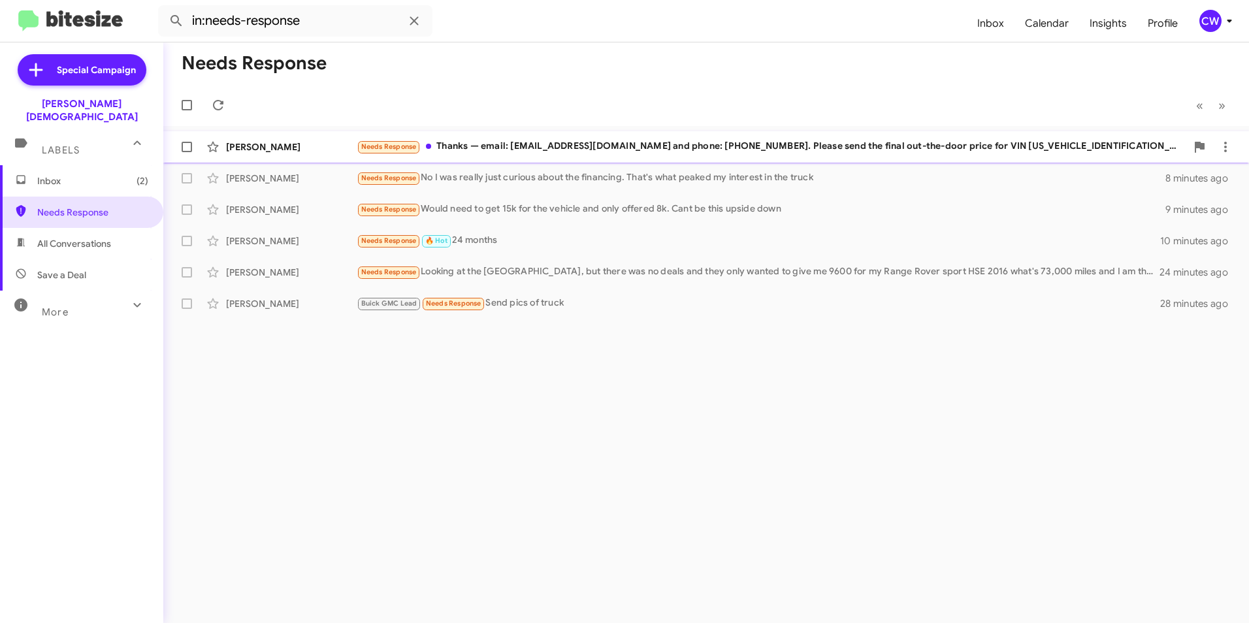
click at [571, 152] on div "Needs Response Thanks — email: [EMAIL_ADDRESS][DOMAIN_NAME] and phone: [PHONE_N…" at bounding box center [771, 146] width 829 height 15
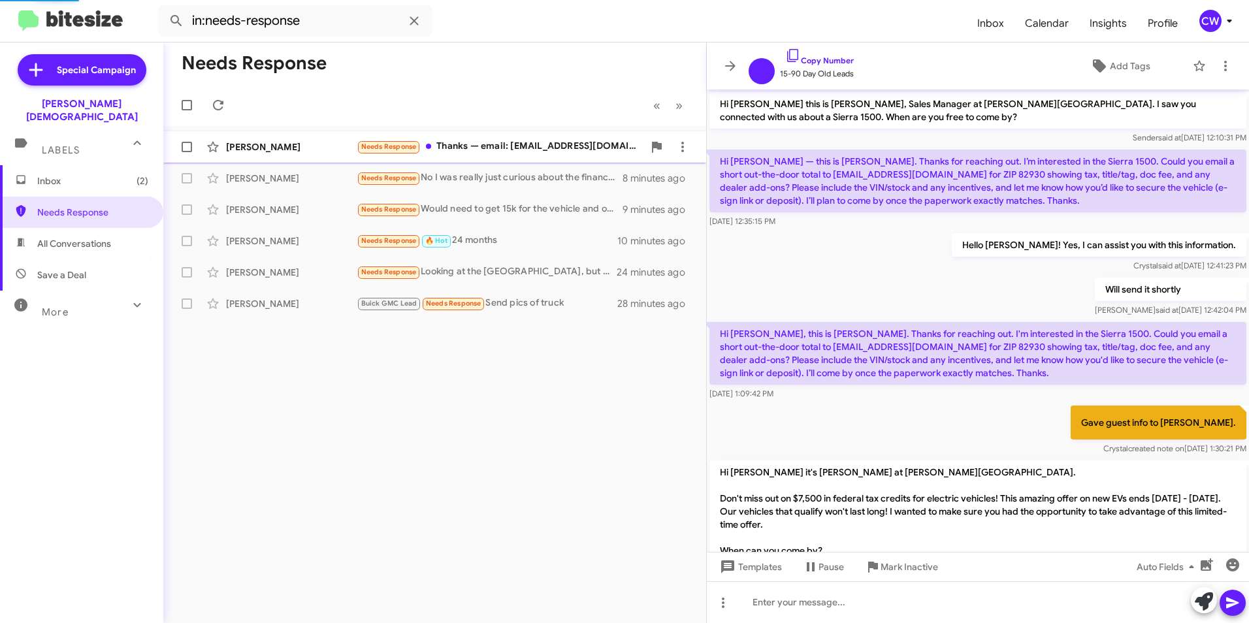
scroll to position [321, 0]
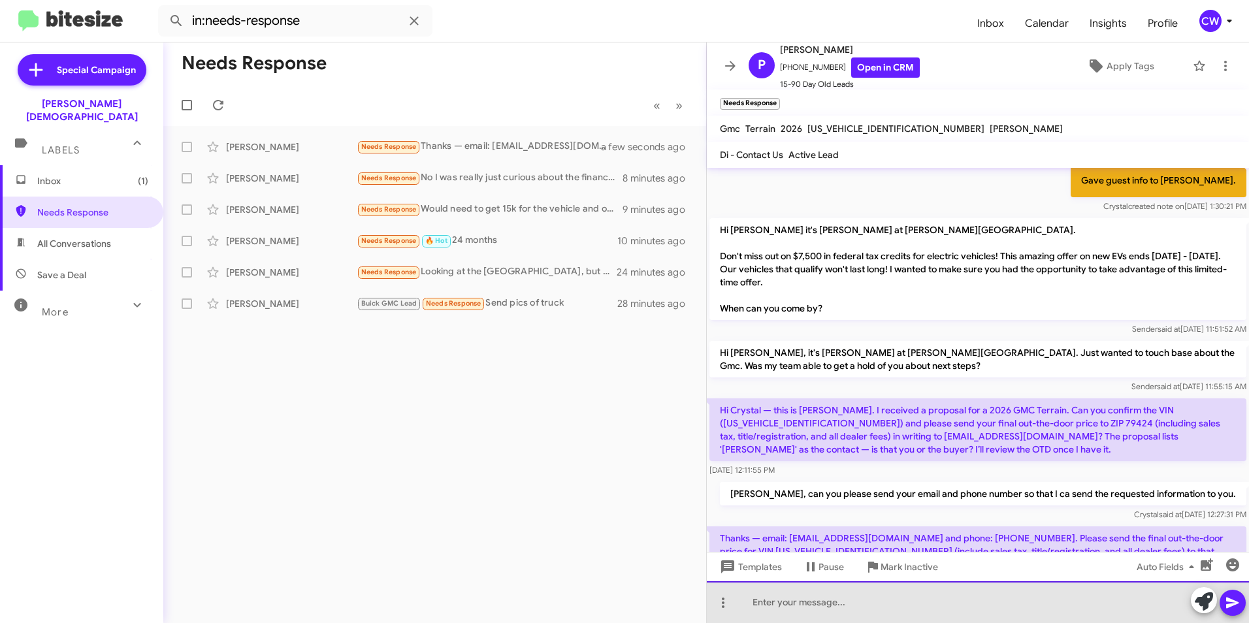
click at [784, 615] on div at bounding box center [978, 602] width 542 height 42
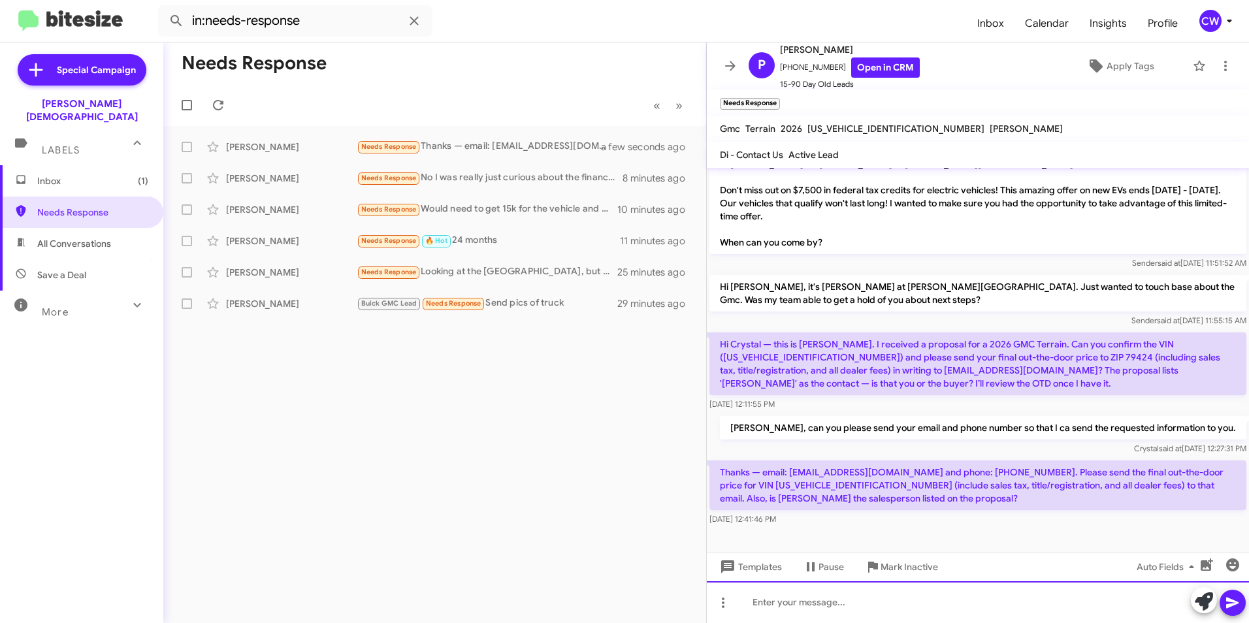
scroll to position [399, 0]
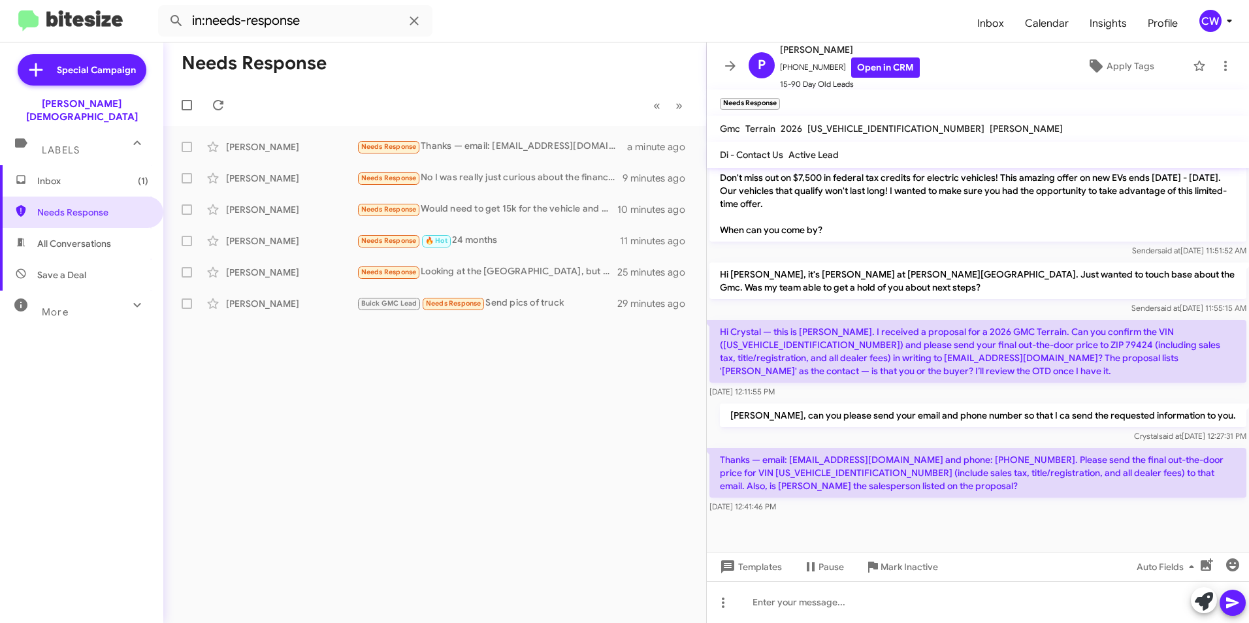
drag, startPoint x: 721, startPoint y: 459, endPoint x: 897, endPoint y: 486, distance: 178.5
click at [897, 486] on p "Thanks — email: [EMAIL_ADDRESS][DOMAIN_NAME] and phone: [PHONE_NUMBER]. Please …" at bounding box center [977, 473] width 537 height 50
drag, startPoint x: 897, startPoint y: 486, endPoint x: 839, endPoint y: 480, distance: 58.4
copy p "Thanks — email: [EMAIL_ADDRESS][DOMAIN_NAME] and phone: [PHONE_NUMBER]. Please …"
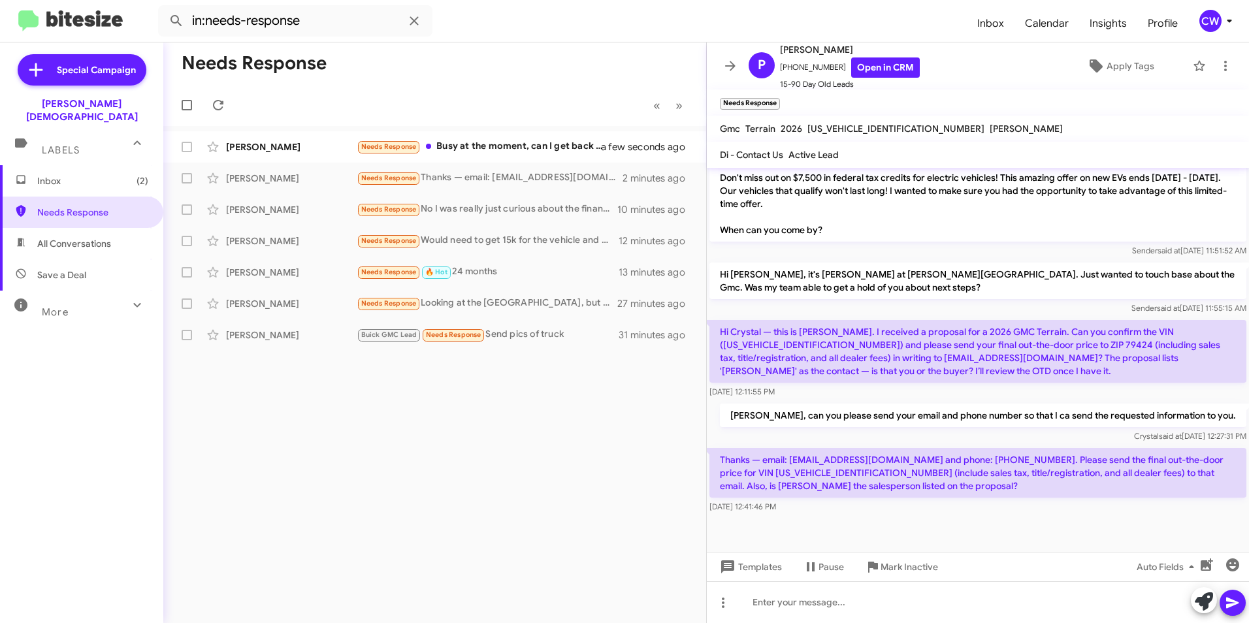
click at [89, 462] on div "Inbox (2) Needs Response All Conversations Save a Deal More Important 🔥 Hot App…" at bounding box center [81, 352] width 163 height 374
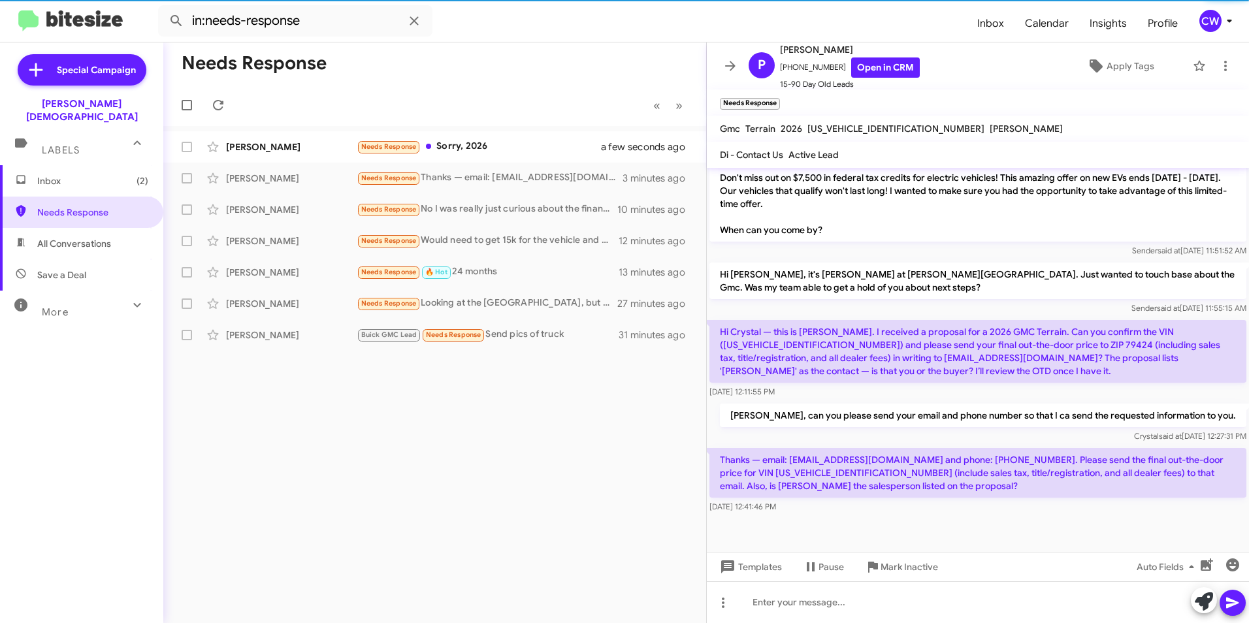
drag, startPoint x: 721, startPoint y: 330, endPoint x: 900, endPoint y: 486, distance: 237.5
click at [900, 486] on div "Hi [PERSON_NAME] this is [PERSON_NAME], Sales Manager at [PERSON_NAME][GEOGRAPH…" at bounding box center [978, 142] width 542 height 747
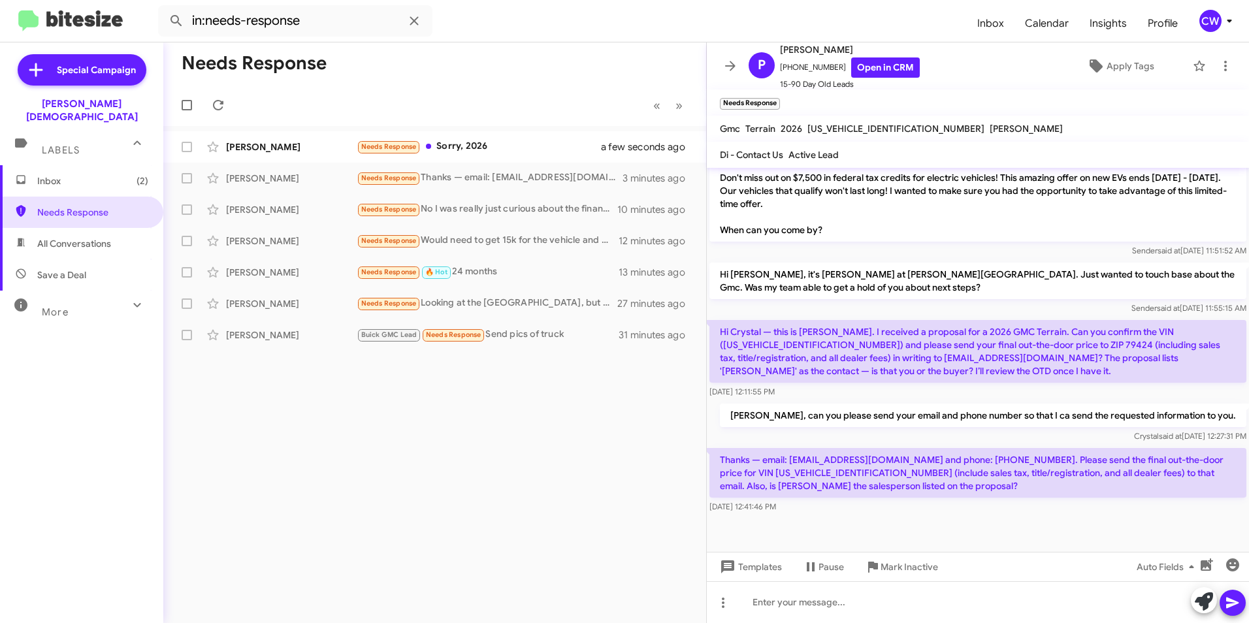
copy div "Hi Crystal — this is [PERSON_NAME]. I received a proposal for a 2026 GMC Terrai…"
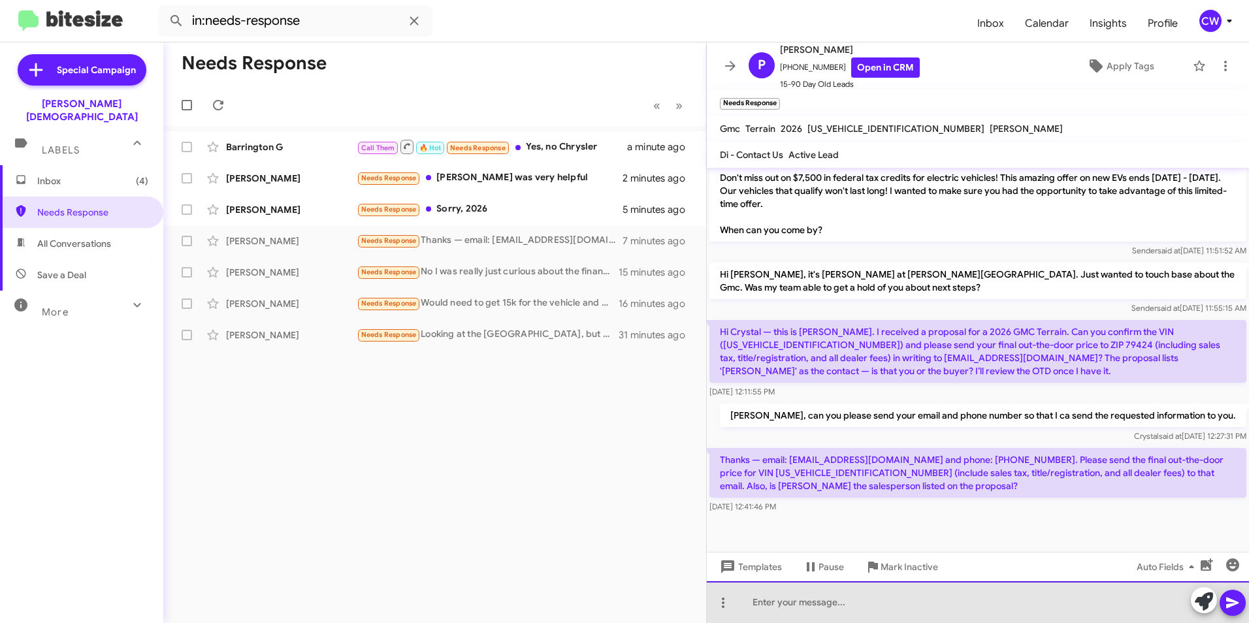
click at [773, 614] on div at bounding box center [978, 602] width 542 height 42
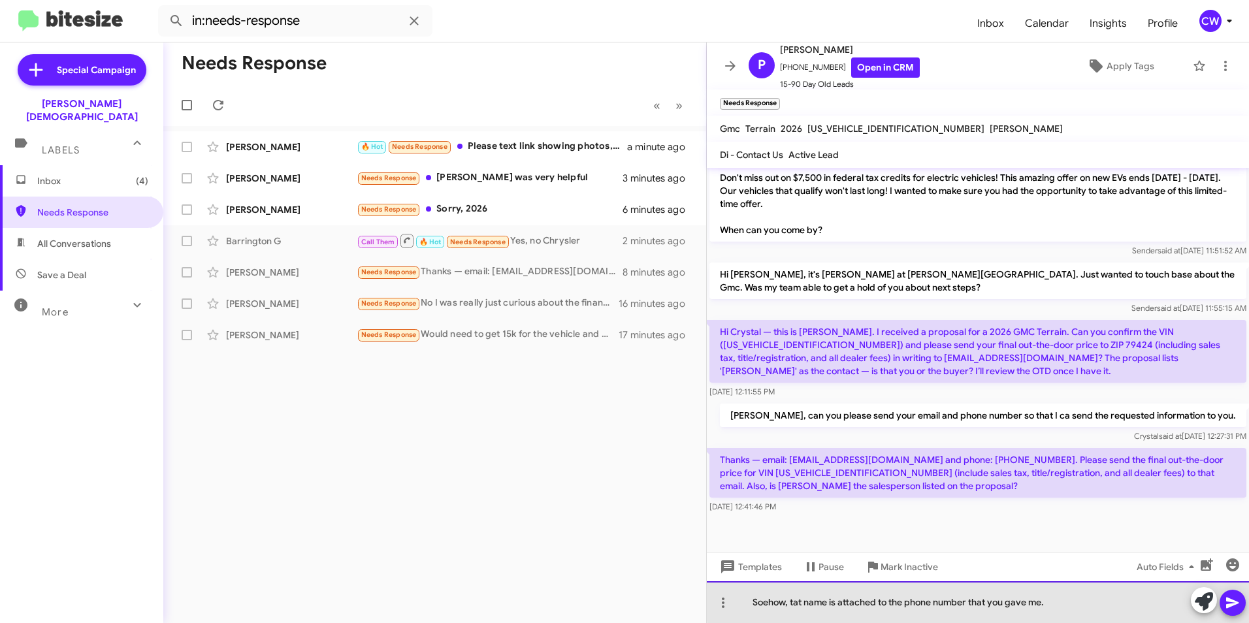
drag, startPoint x: 1059, startPoint y: 601, endPoint x: 736, endPoint y: 611, distance: 322.8
click at [736, 611] on div "Soehow, tat name is attached to the phone number that you gave me." at bounding box center [978, 602] width 542 height 42
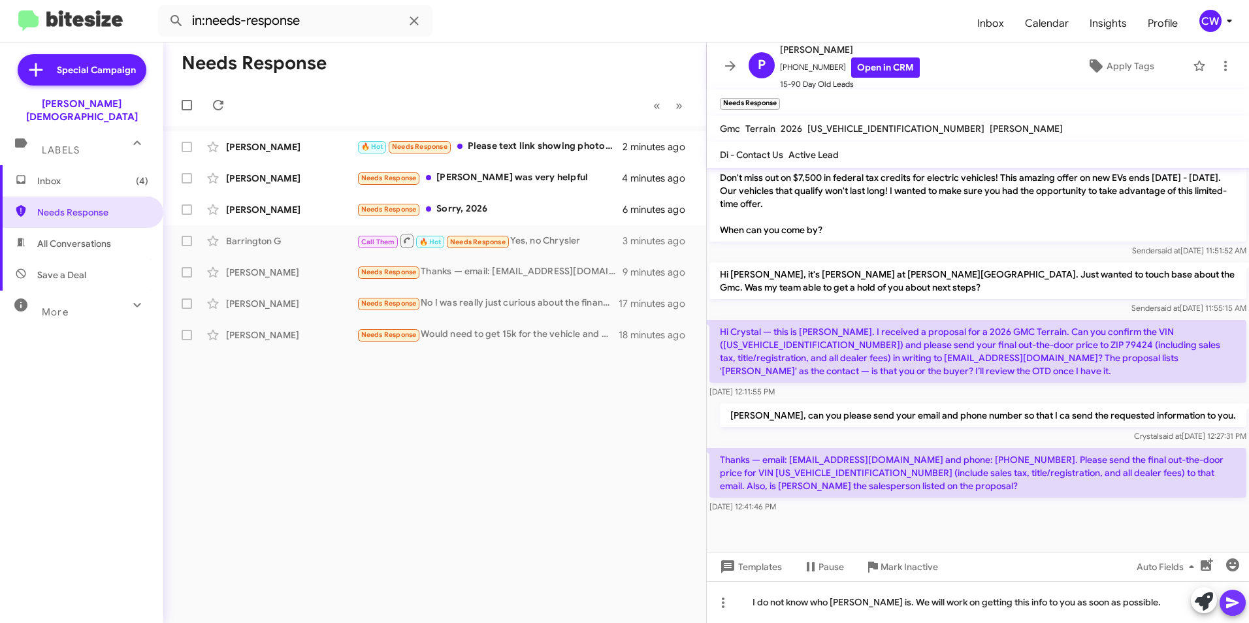
click at [1234, 607] on icon at bounding box center [1233, 603] width 16 height 16
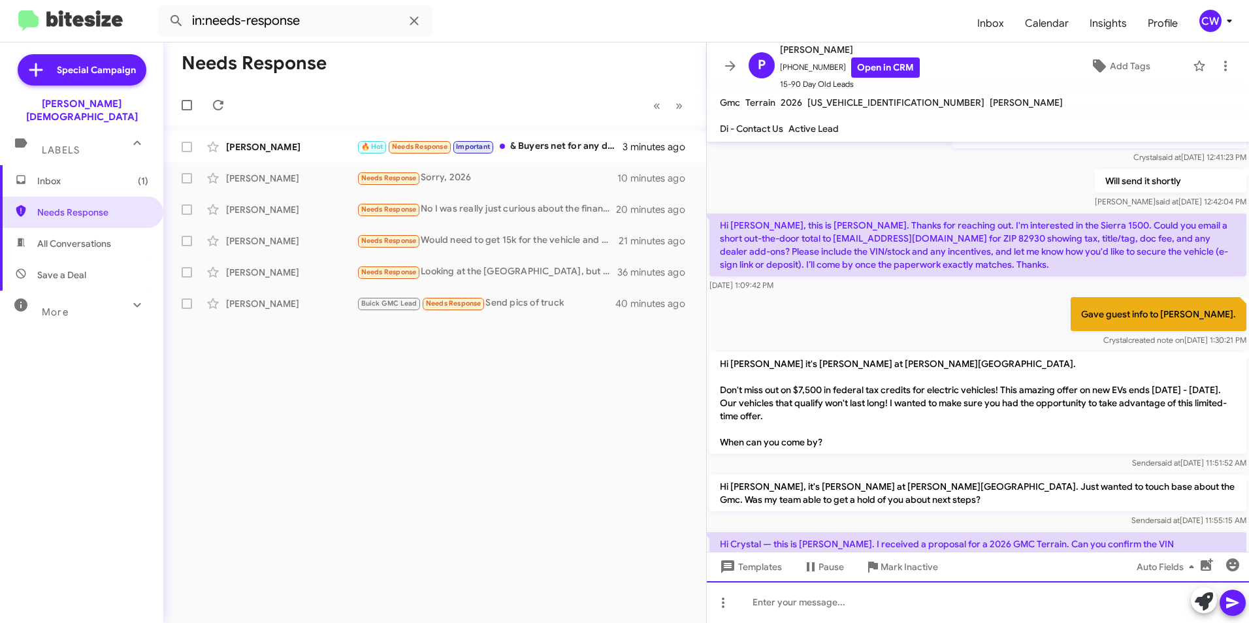
scroll to position [159, 0]
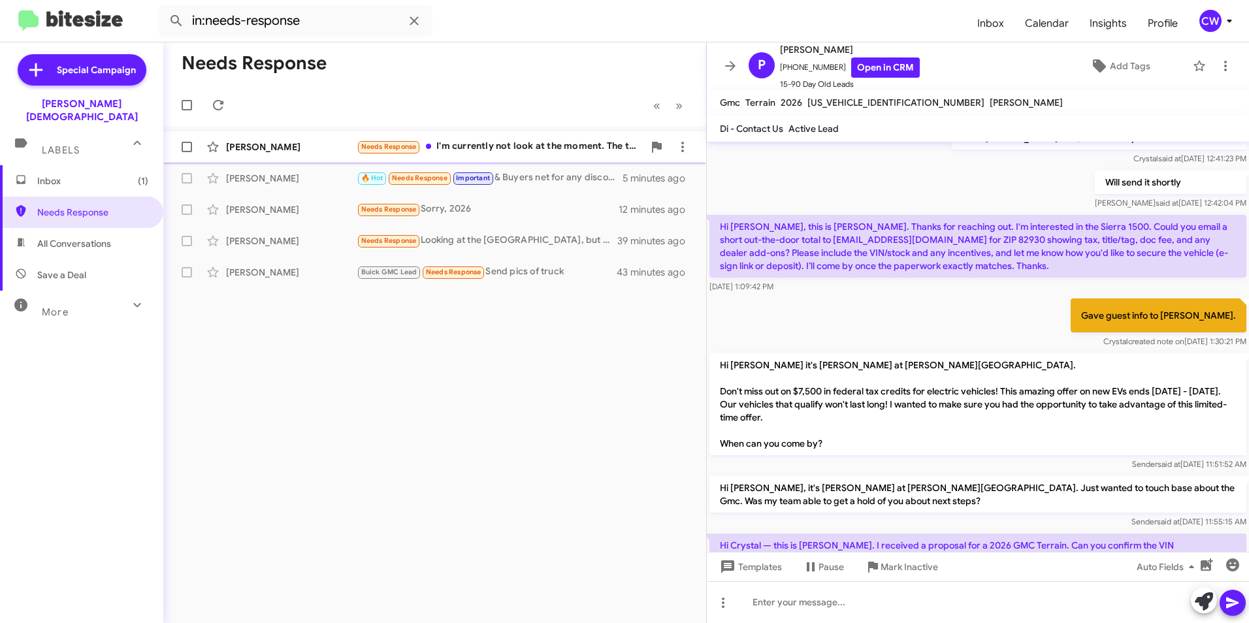
click at [521, 149] on div "Needs Response I'm currently not look at the moment. The trim and color that I'…" at bounding box center [500, 146] width 287 height 15
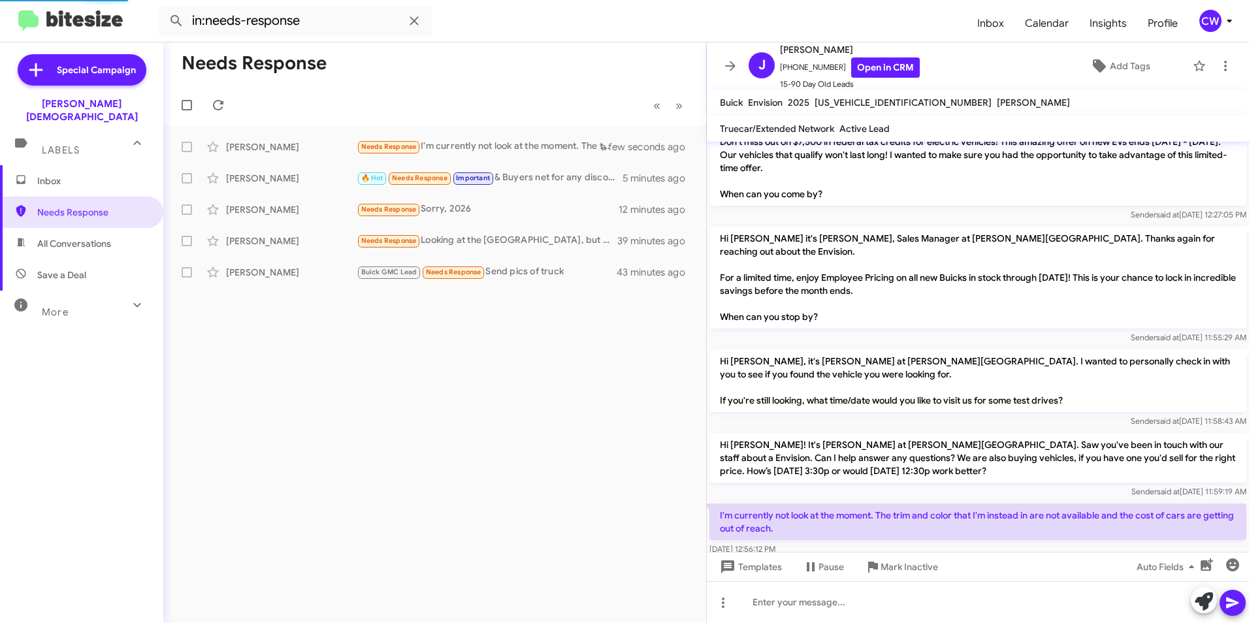
scroll to position [137, 0]
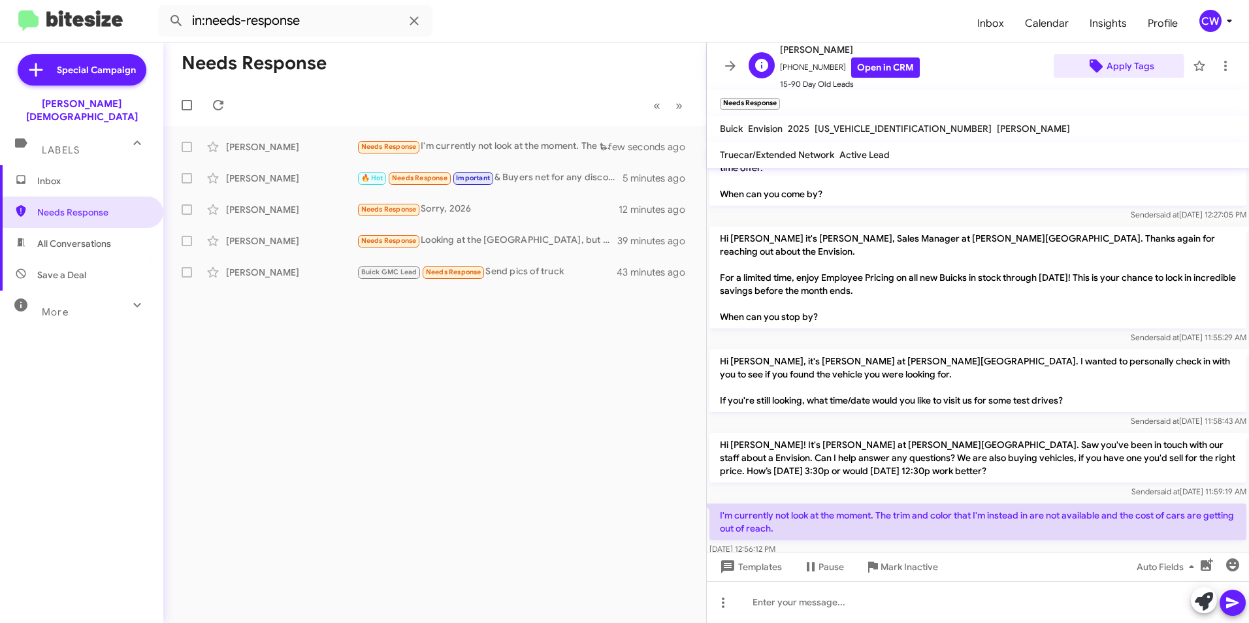
click at [1106, 67] on span "Apply Tags" at bounding box center [1130, 66] width 48 height 24
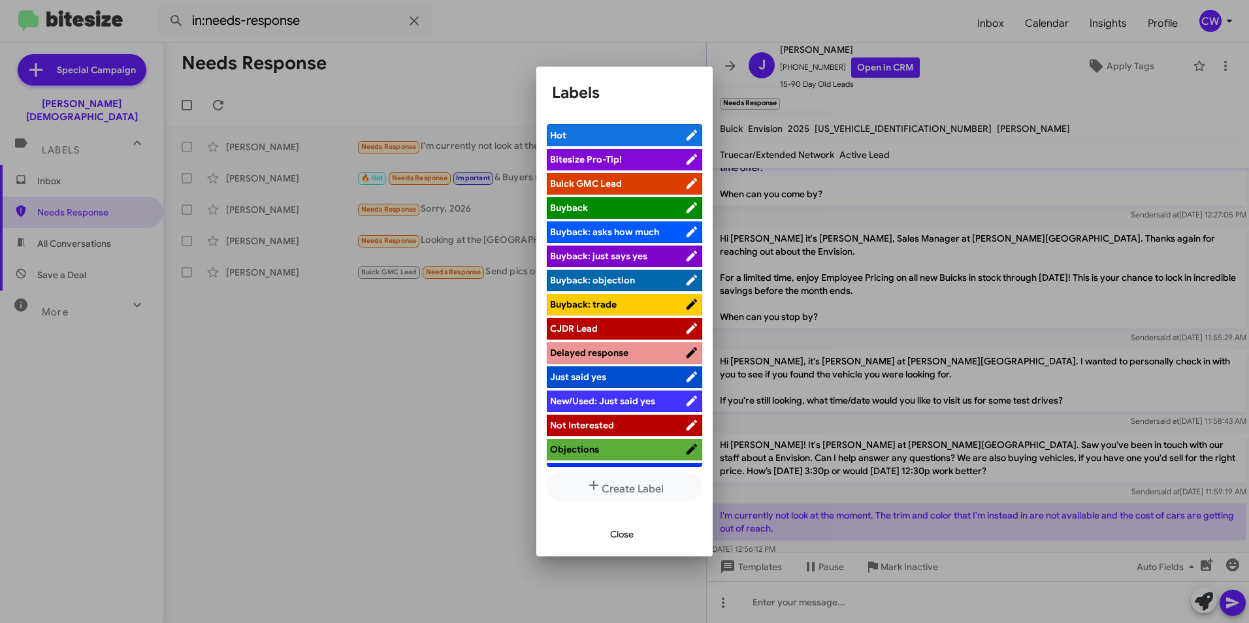
click at [624, 423] on span "Not Interested" at bounding box center [617, 425] width 135 height 13
click at [628, 528] on span "Close" at bounding box center [622, 535] width 24 height 24
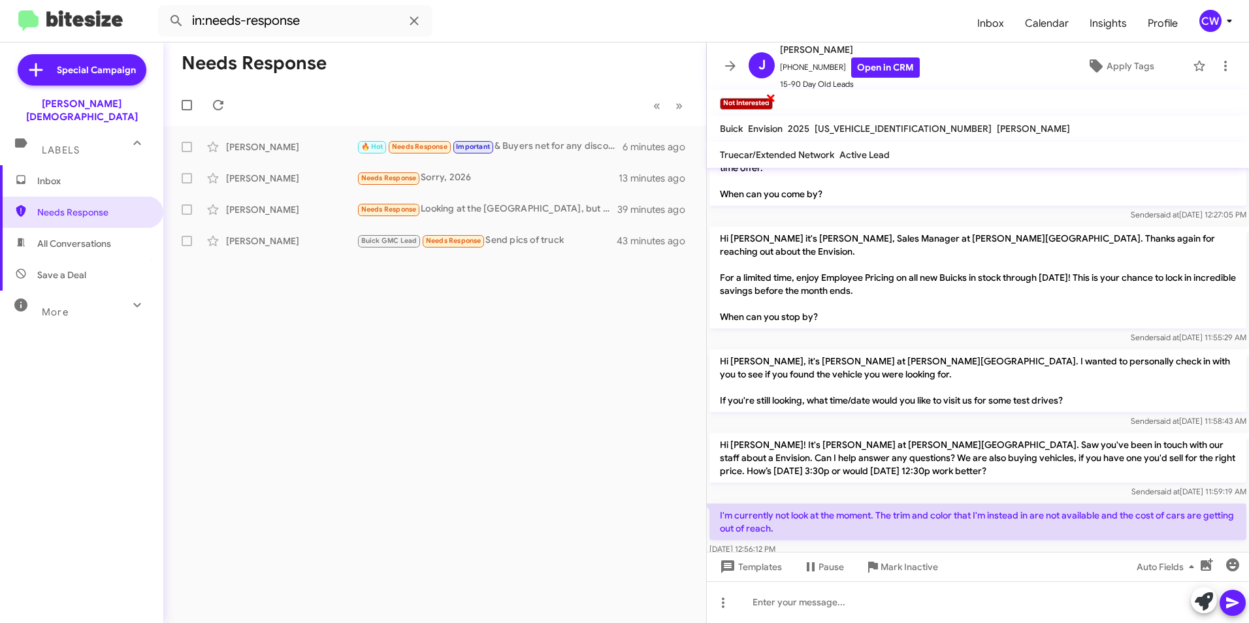
click at [772, 96] on span "×" at bounding box center [770, 97] width 10 height 16
click at [771, 97] on mat-toolbar "Not Interested ×" at bounding box center [978, 102] width 542 height 26
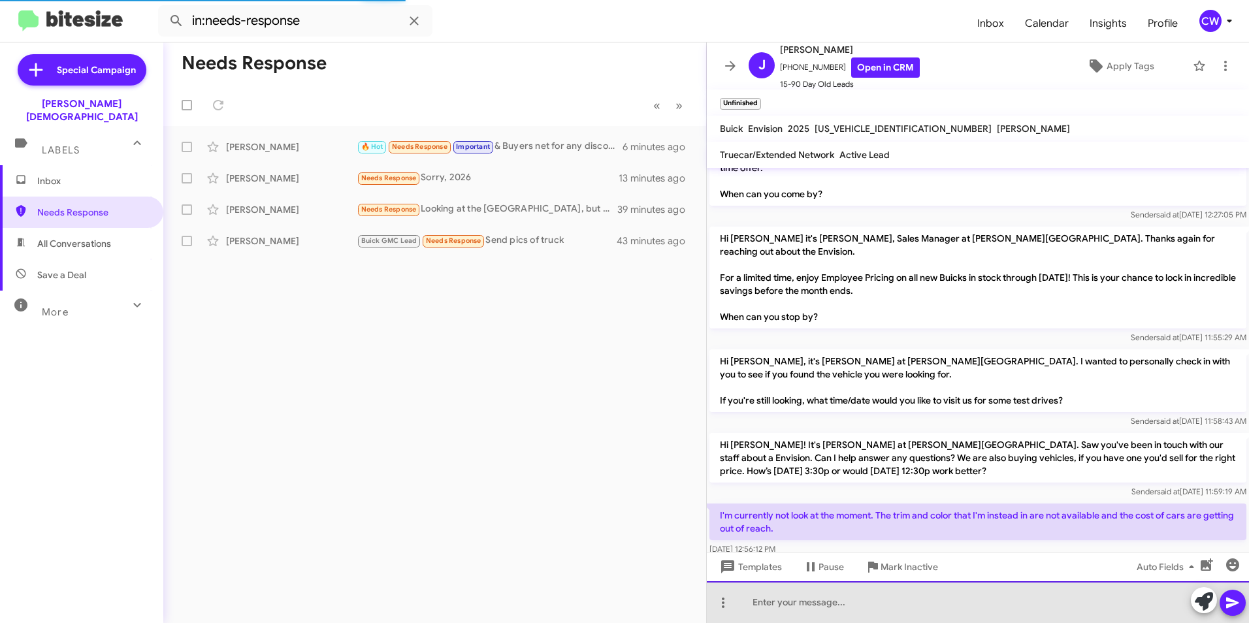
click at [801, 615] on div at bounding box center [978, 602] width 542 height 42
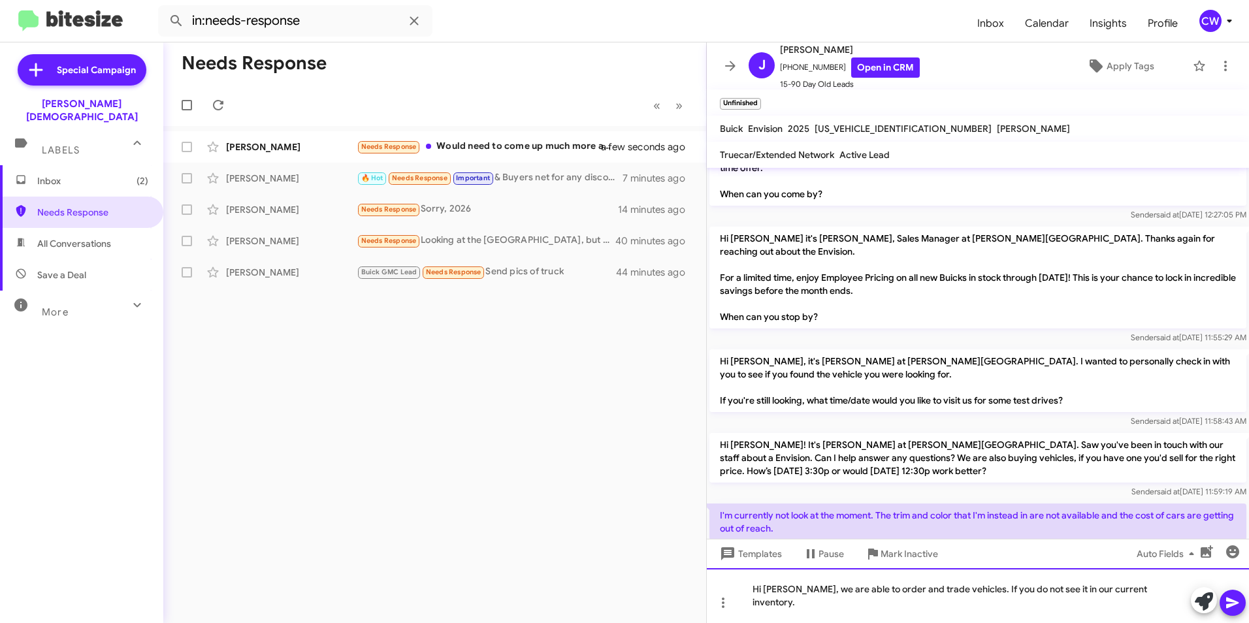
click at [952, 608] on div "Hi [PERSON_NAME], we are able to order and trade vehicles. If you do not see it…" at bounding box center [978, 595] width 542 height 55
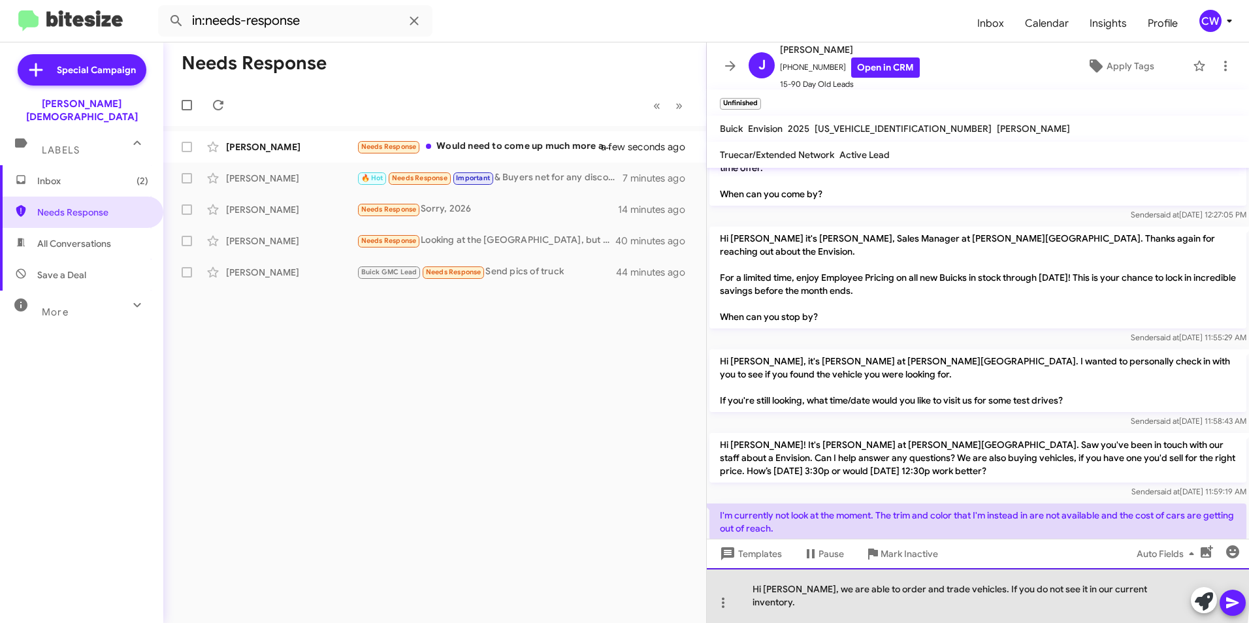
click at [955, 603] on div "Hi [PERSON_NAME], we are able to order and trade vehicles. If you do not see it…" at bounding box center [978, 595] width 542 height 55
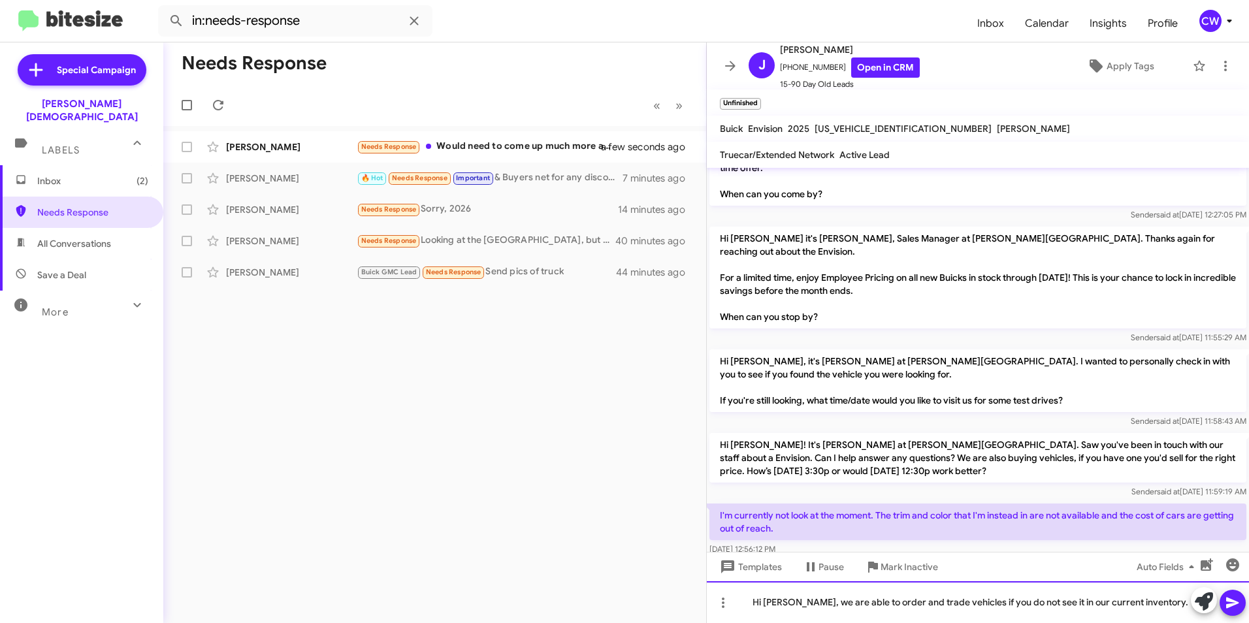
click at [1155, 607] on div "Hi [PERSON_NAME], we are able to order and trade vehicles if you do not see it …" at bounding box center [978, 602] width 542 height 42
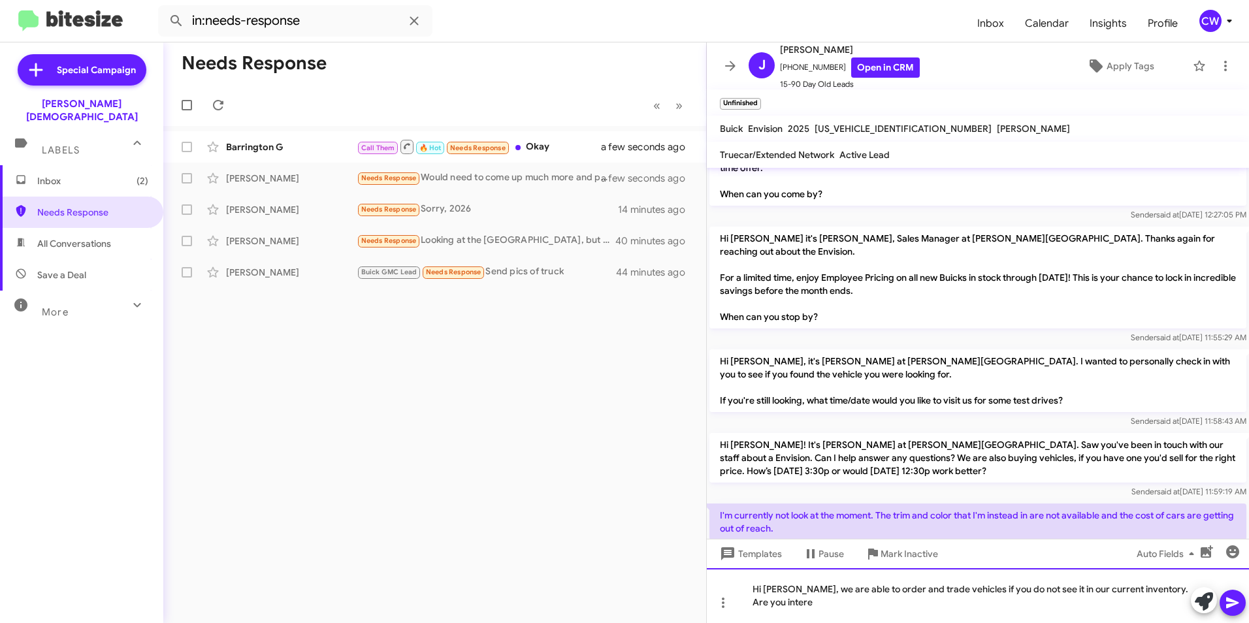
scroll to position [150, 0]
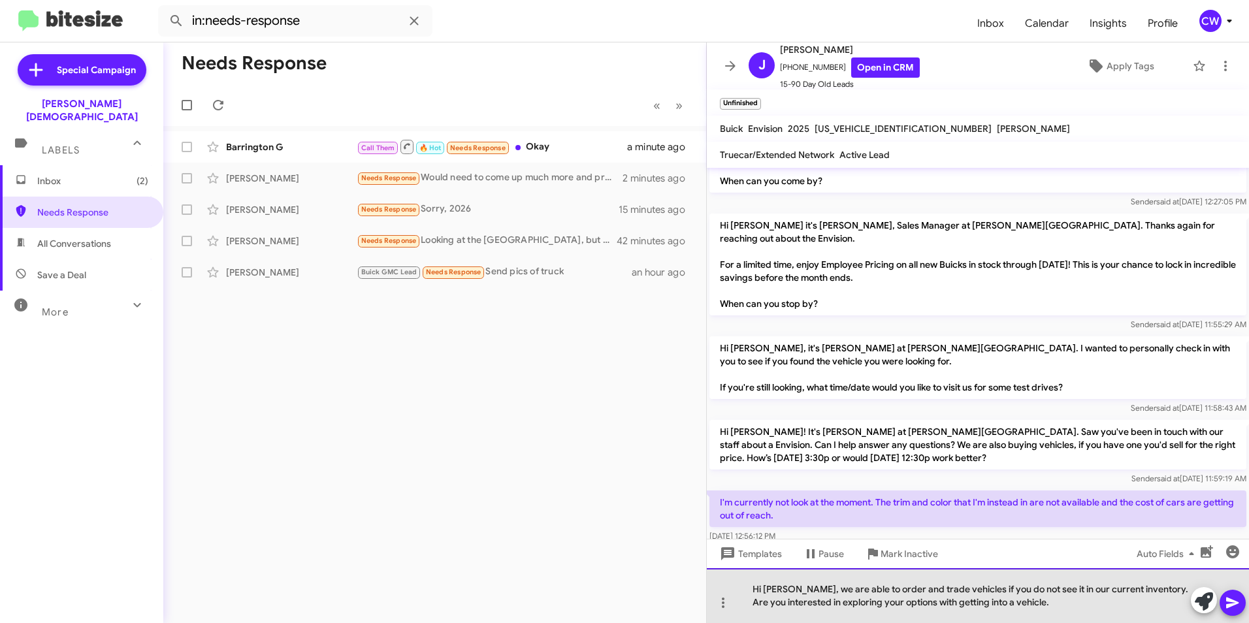
click at [1015, 606] on div "Hi [PERSON_NAME], we are able to order and trade vehicles if you do not see it …" at bounding box center [978, 595] width 542 height 55
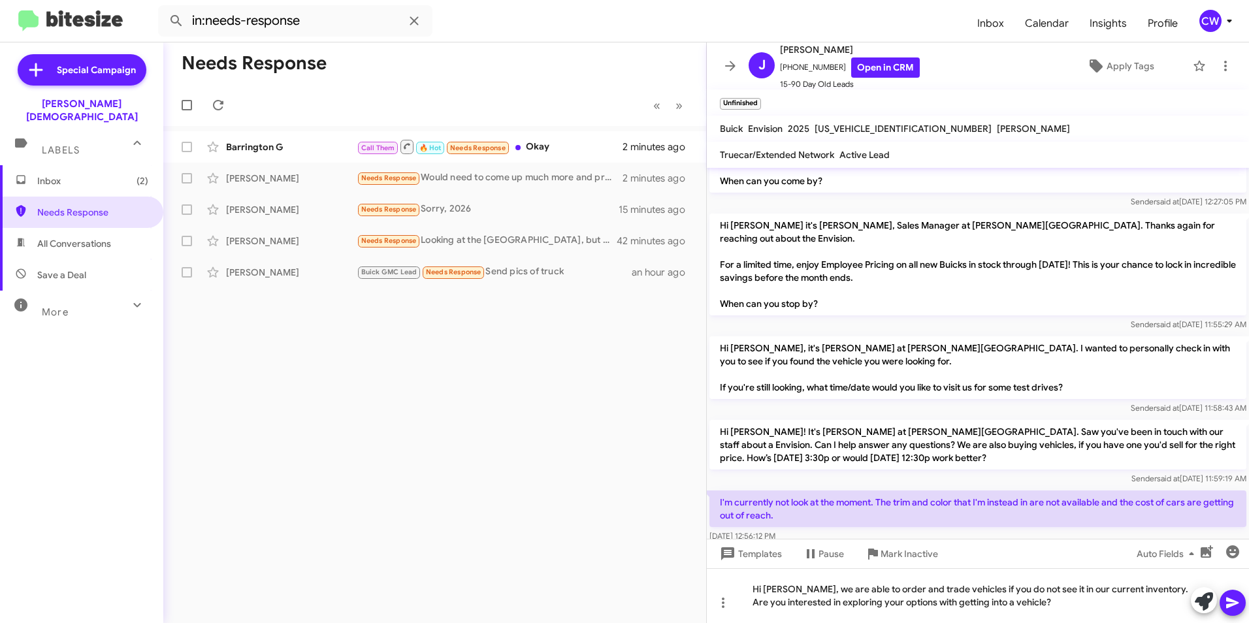
click at [1234, 605] on icon at bounding box center [1232, 603] width 12 height 11
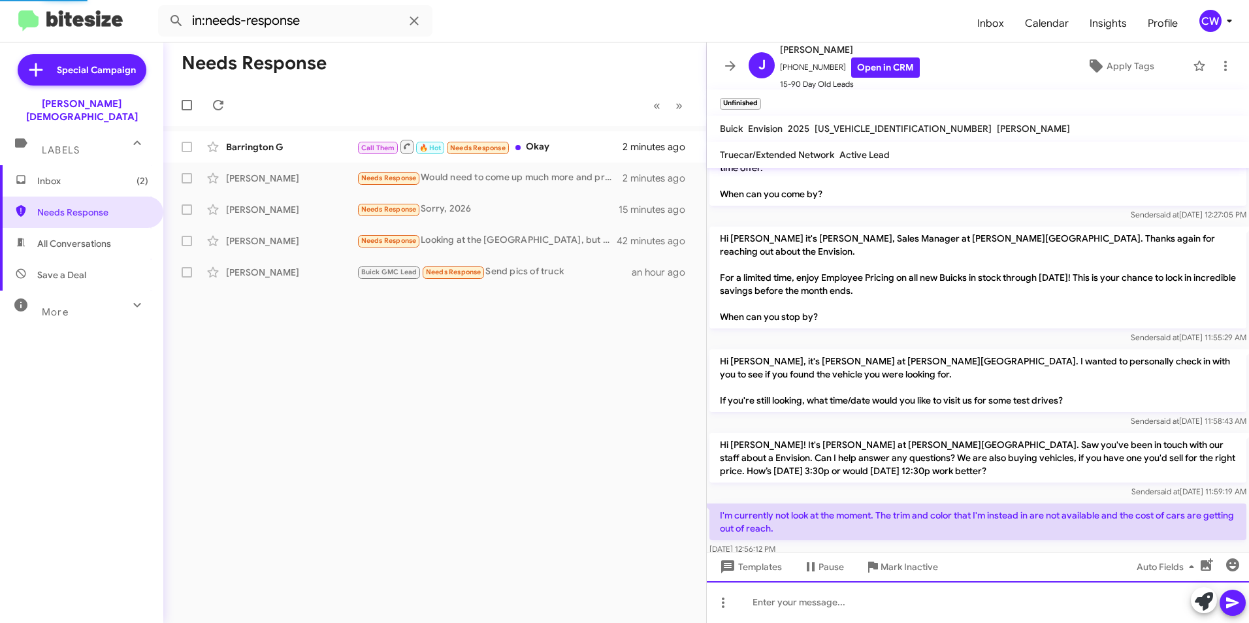
scroll to position [0, 0]
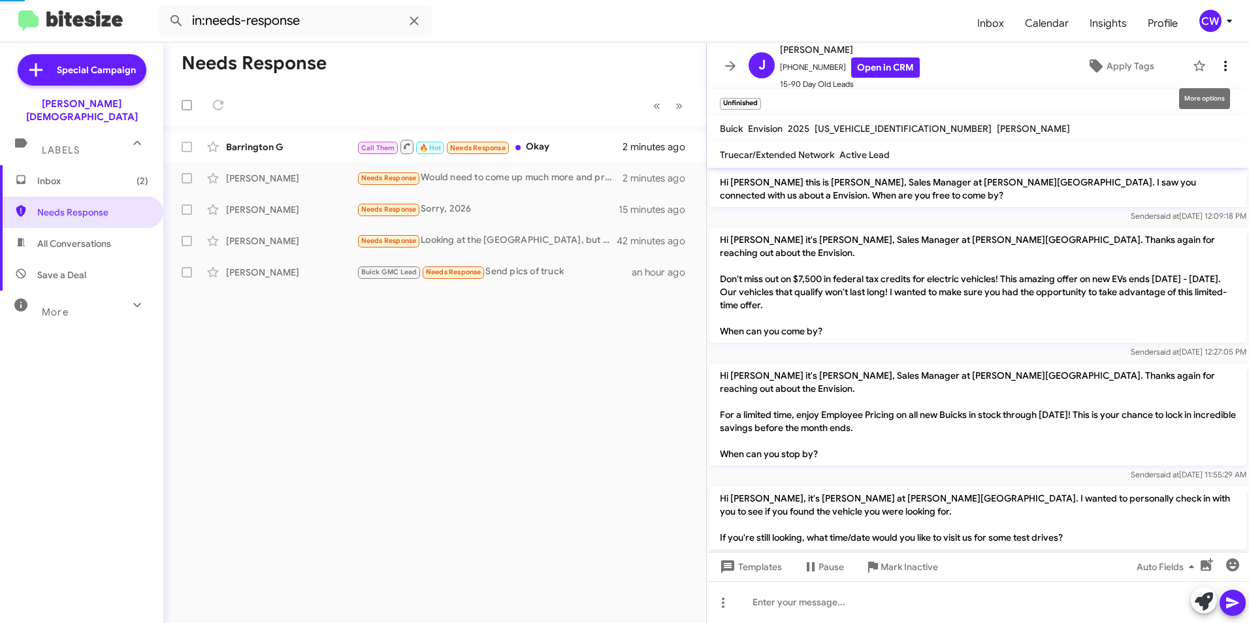
click at [1217, 72] on icon at bounding box center [1225, 66] width 16 height 16
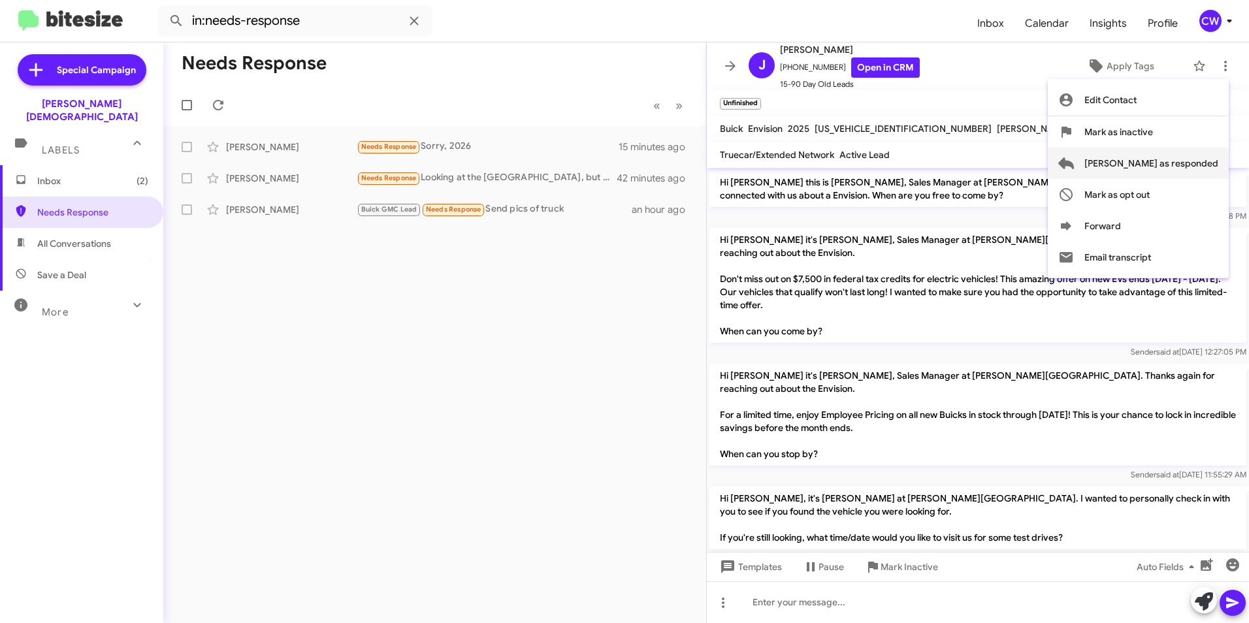
click at [1185, 168] on span "[PERSON_NAME] as responded" at bounding box center [1151, 163] width 134 height 31
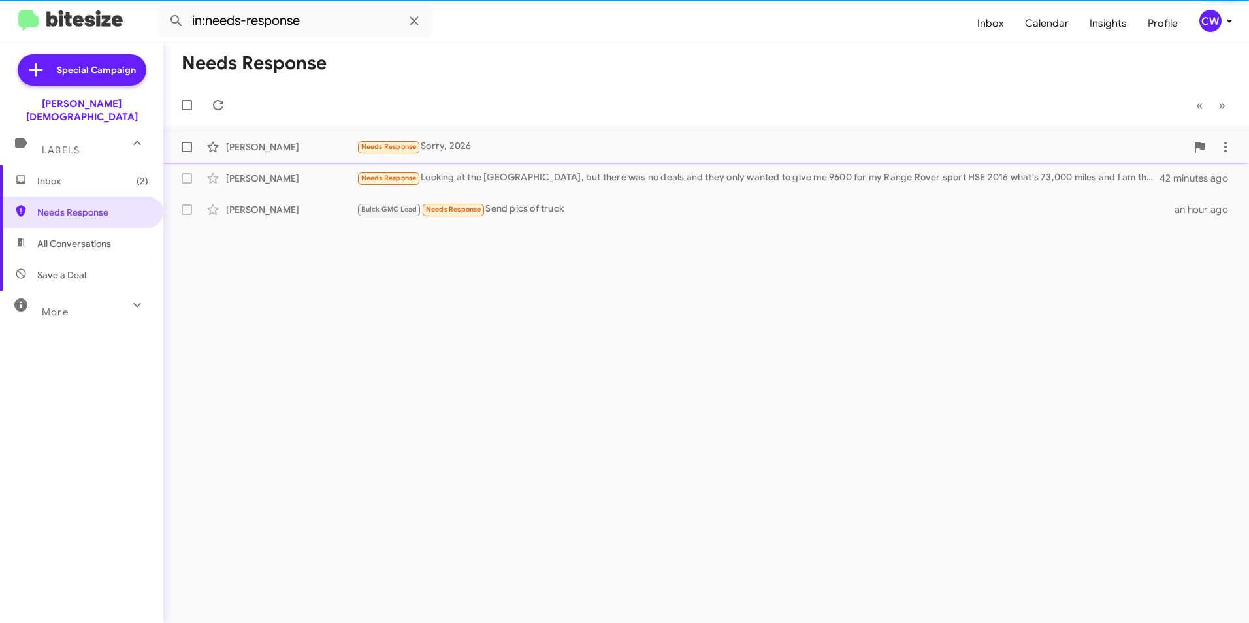
click at [389, 146] on span "Needs Response" at bounding box center [389, 146] width 56 height 8
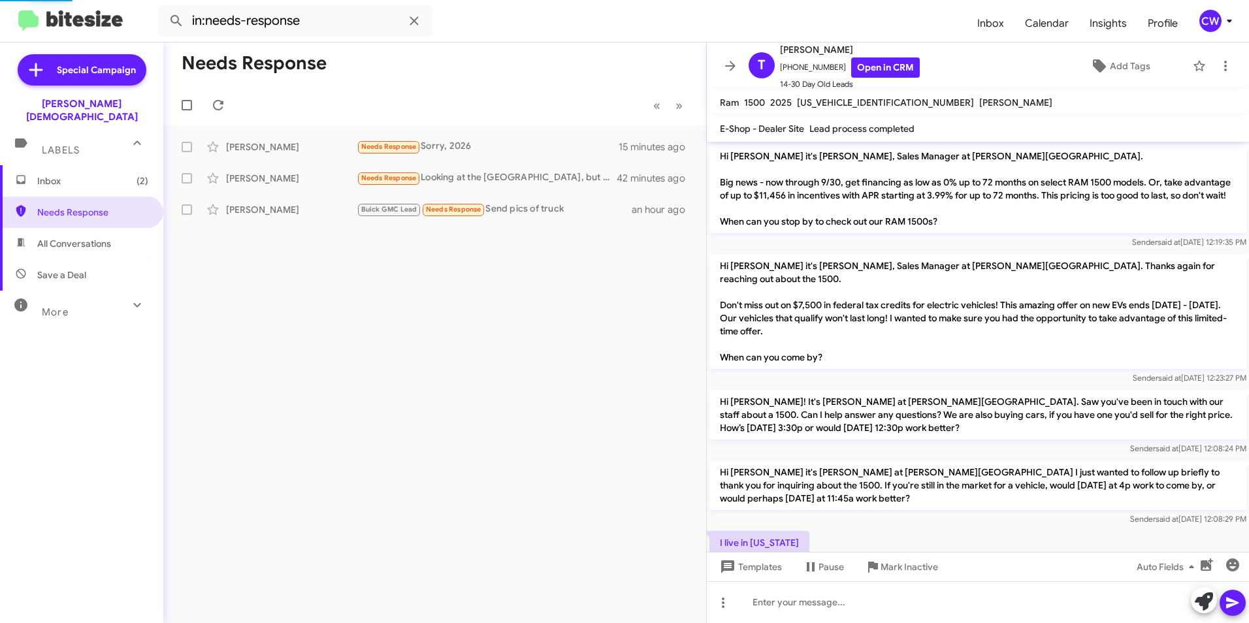
scroll to position [276, 0]
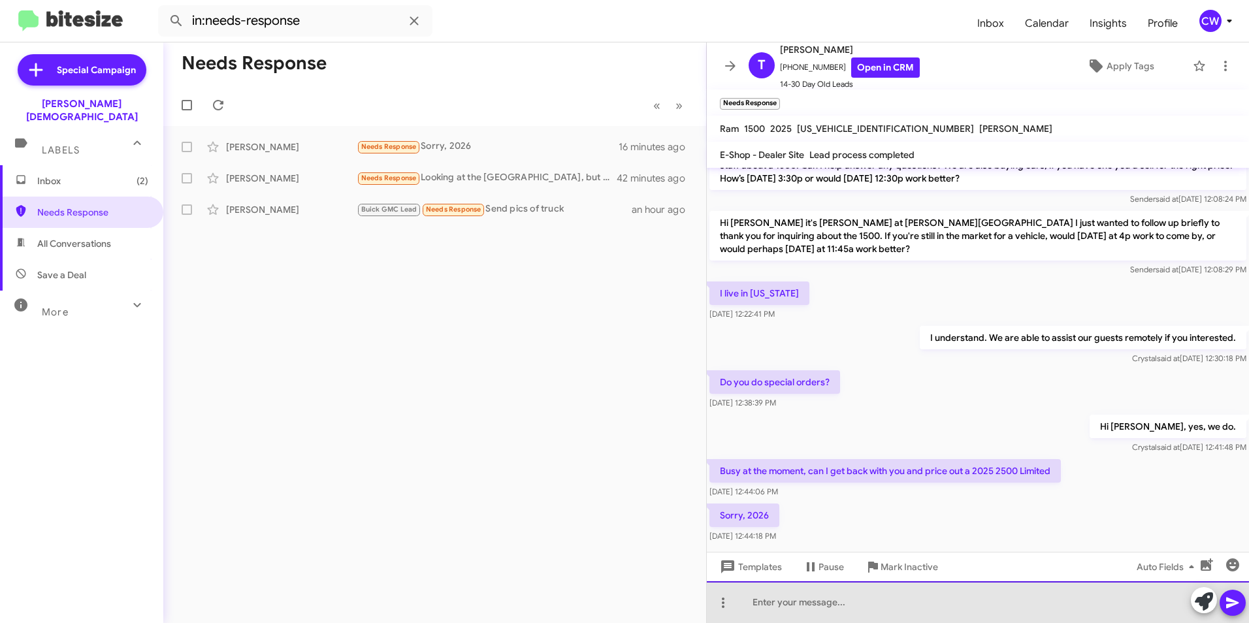
click at [796, 610] on div at bounding box center [978, 602] width 542 height 42
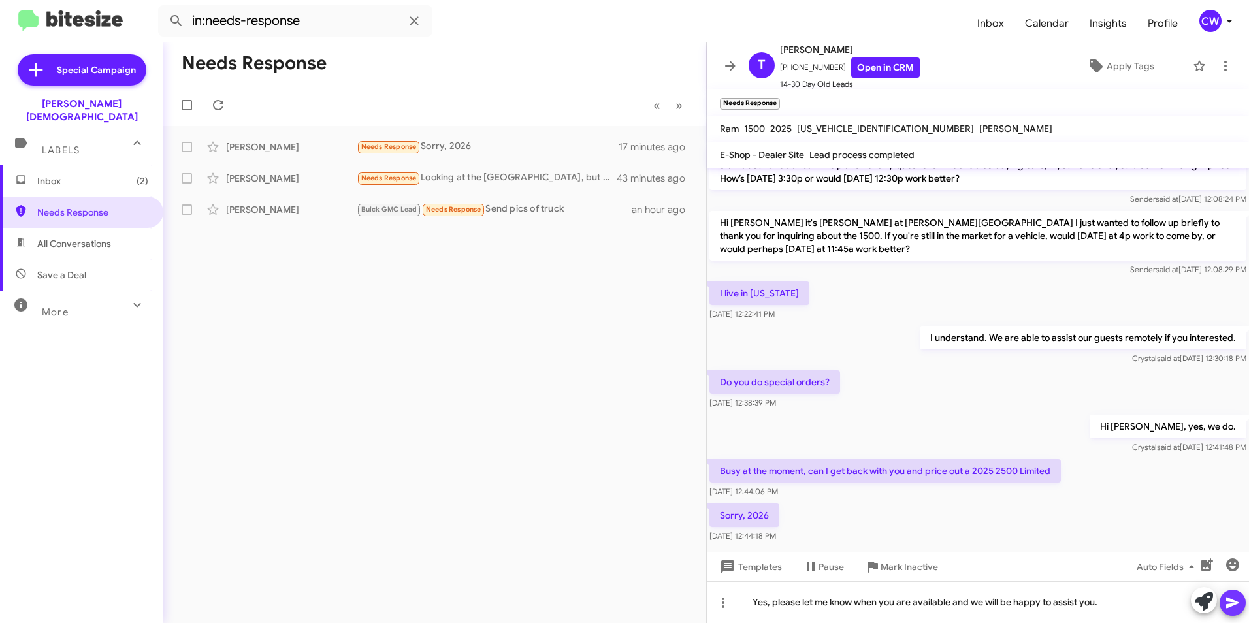
click at [1231, 600] on icon at bounding box center [1232, 603] width 12 height 11
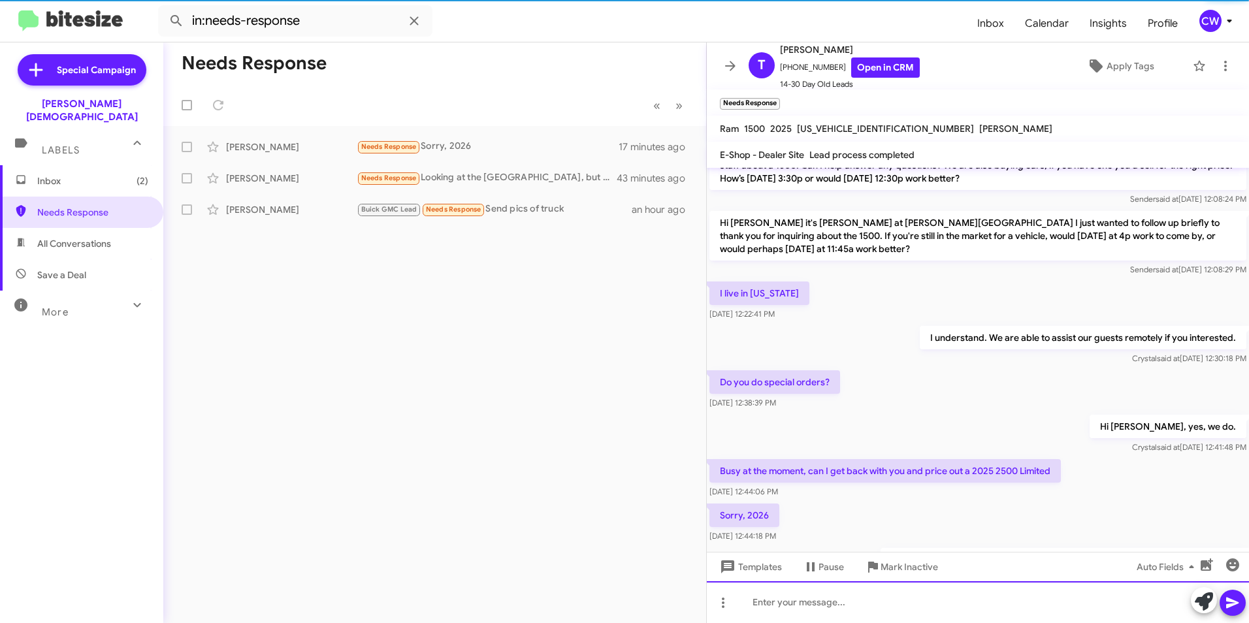
scroll to position [0, 0]
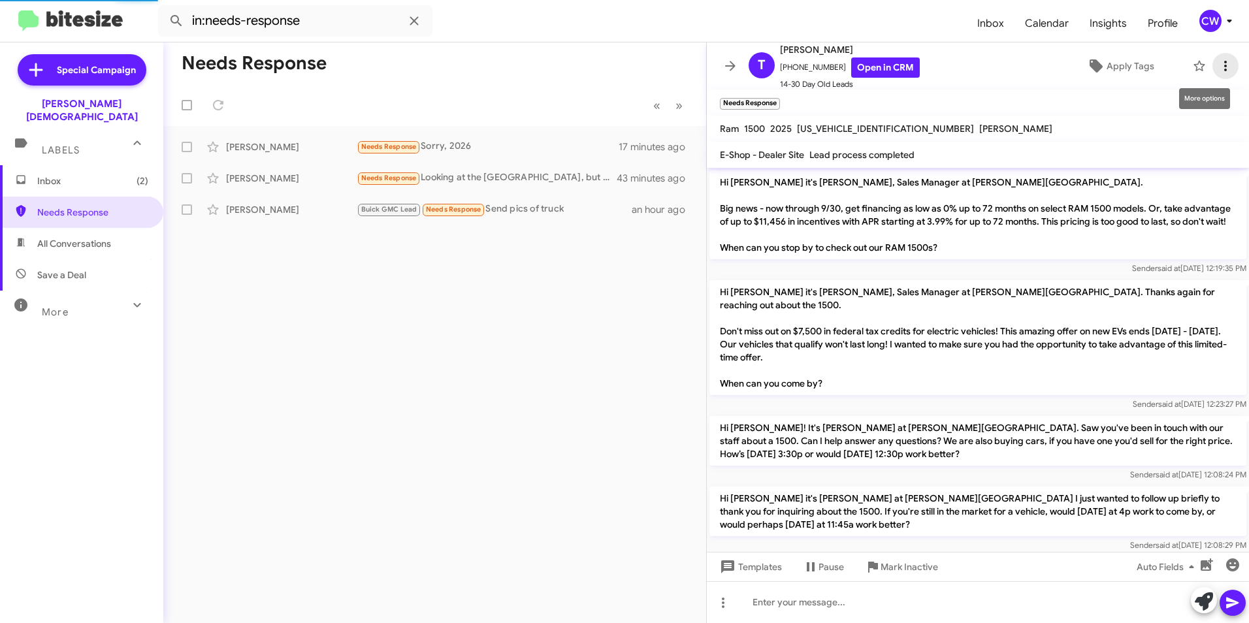
click at [1217, 68] on icon at bounding box center [1225, 66] width 16 height 16
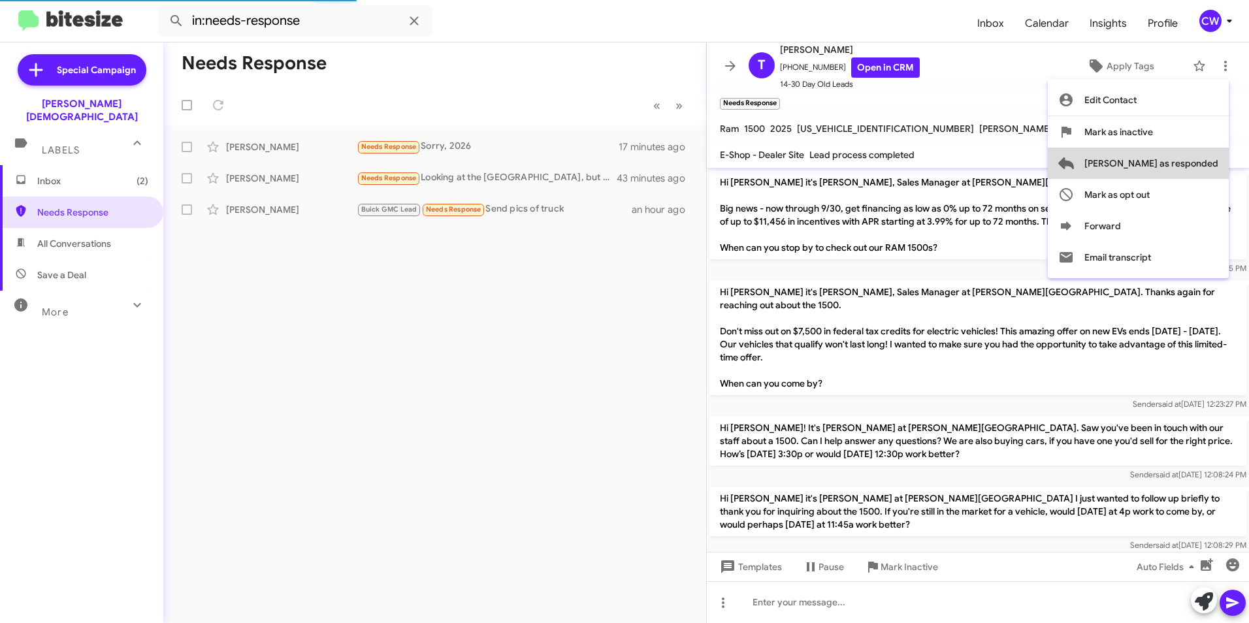
click at [1214, 165] on span "[PERSON_NAME] as responded" at bounding box center [1151, 163] width 134 height 31
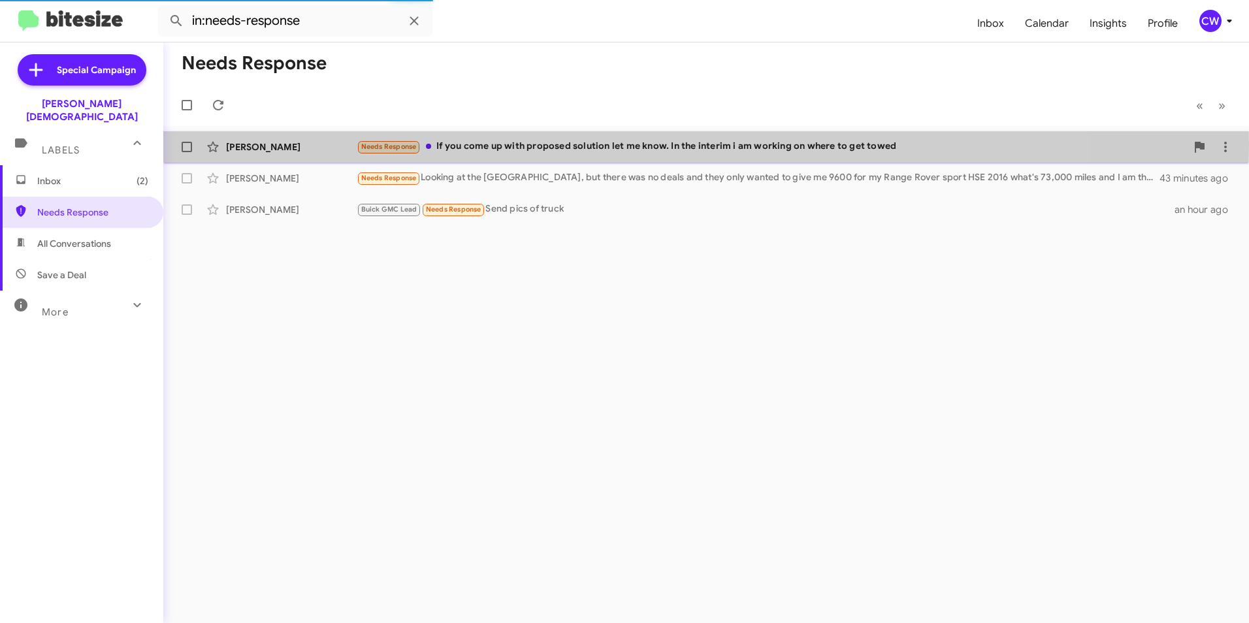
click at [506, 145] on div "Needs Response If you come up with proposed solution let me know. In the interi…" at bounding box center [771, 146] width 829 height 15
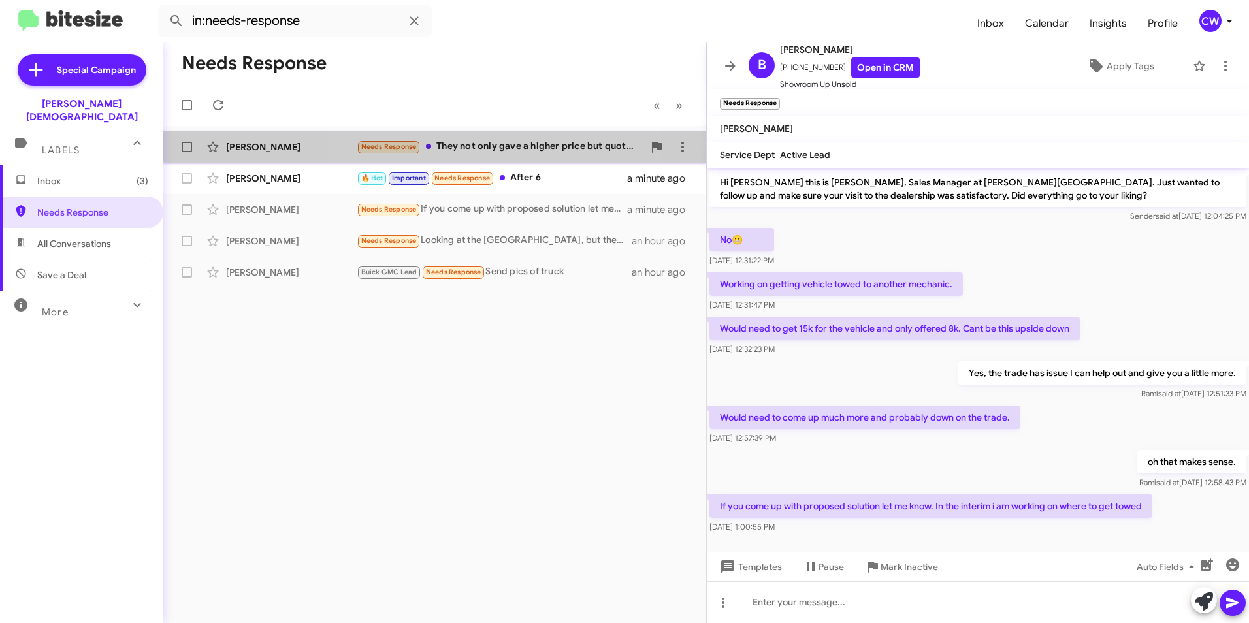
click at [503, 140] on div "Needs Response They not only gave a higher price but quoted a vehicle that had …" at bounding box center [500, 146] width 287 height 15
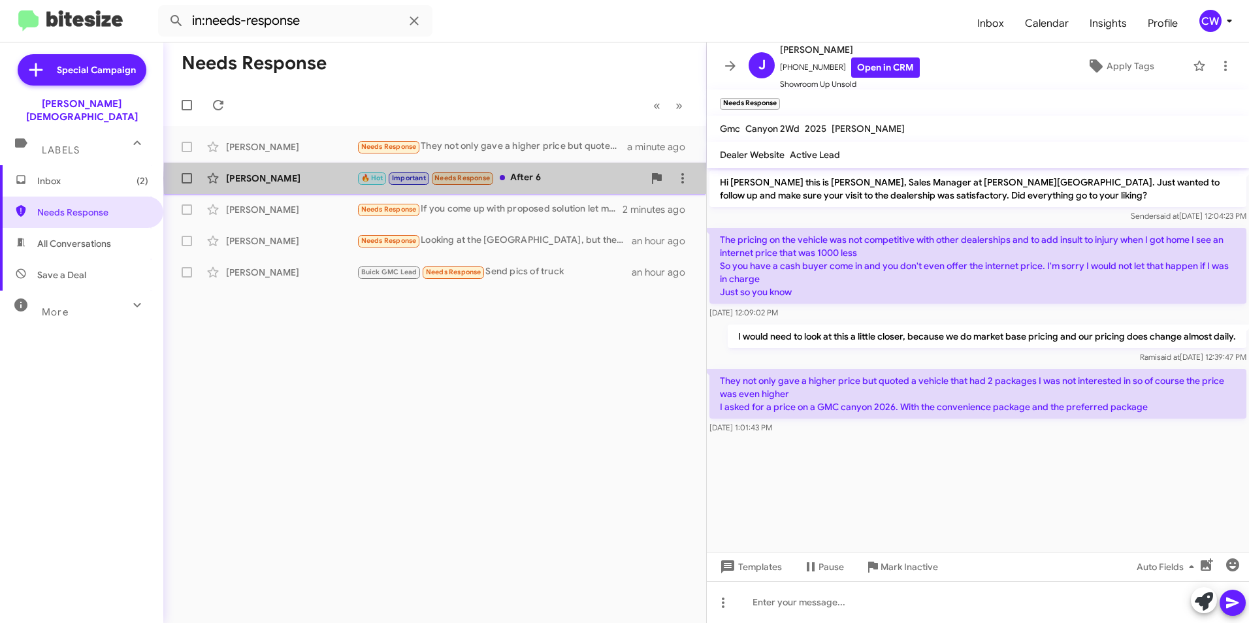
click at [532, 178] on div "🔥 Hot Important Needs Response After 6" at bounding box center [500, 177] width 287 height 15
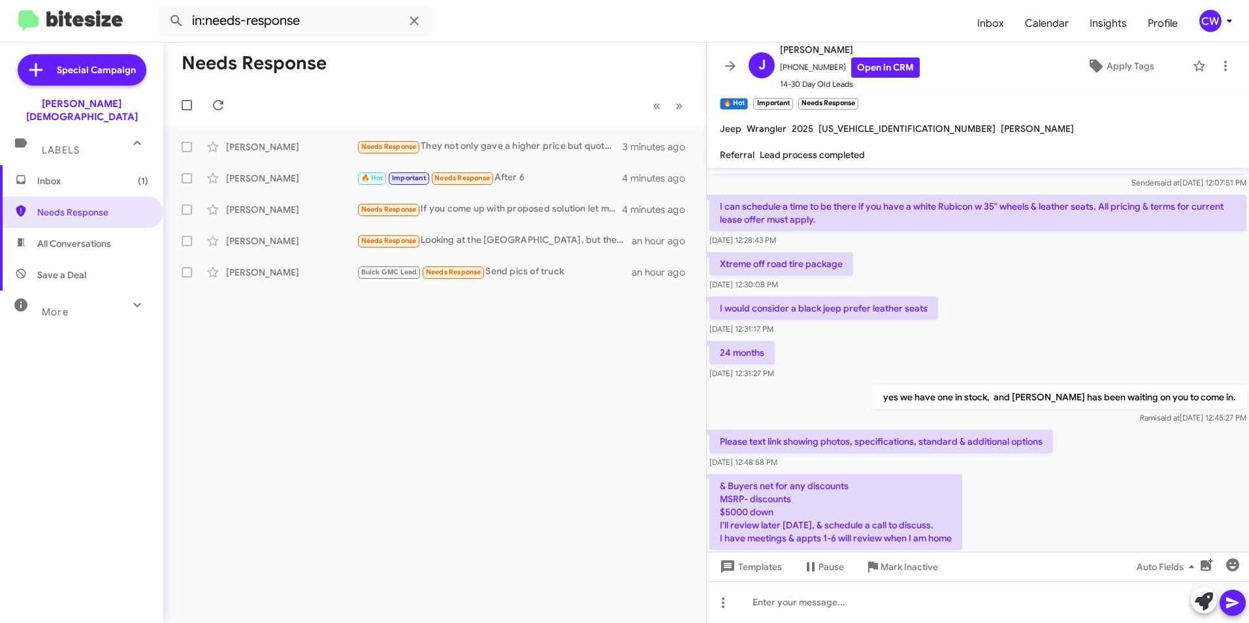
scroll to position [306, 0]
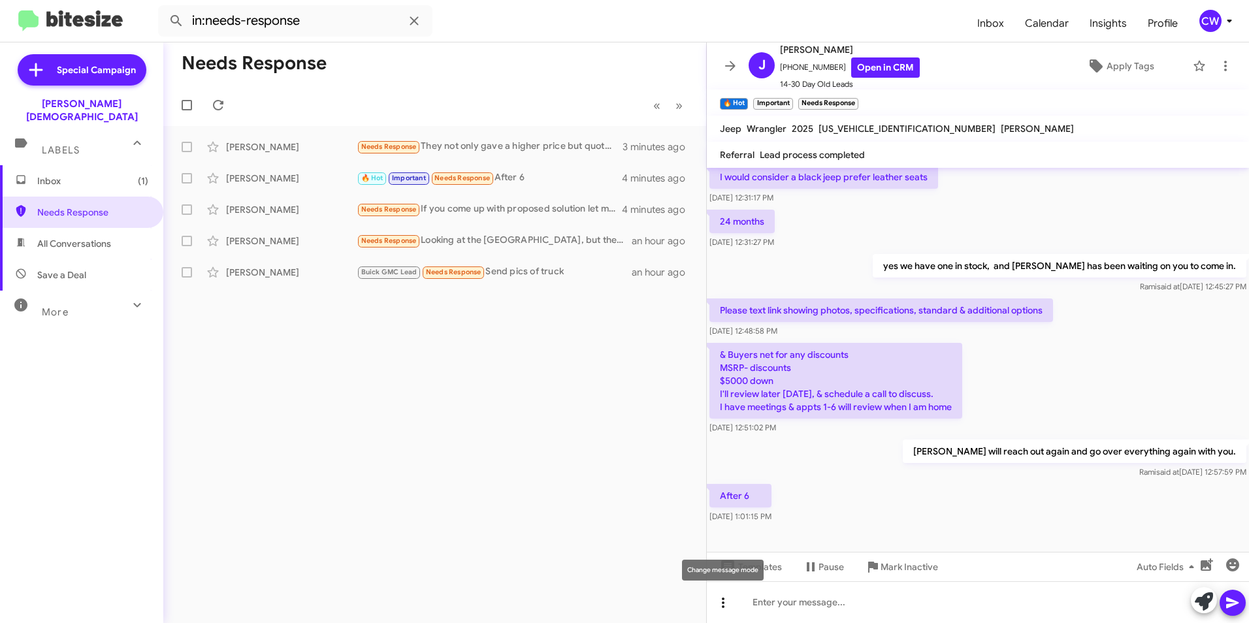
click at [723, 607] on icon at bounding box center [723, 603] width 3 height 10
click at [728, 571] on mat-icon at bounding box center [728, 569] width 16 height 16
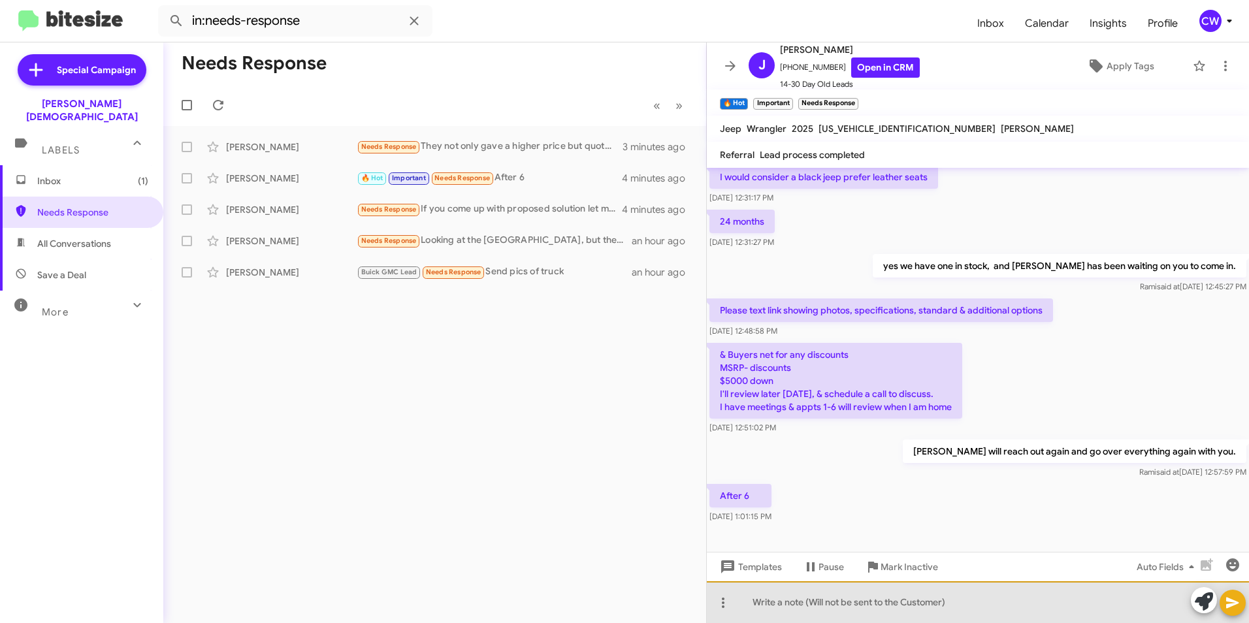
click at [922, 612] on div at bounding box center [978, 602] width 542 height 42
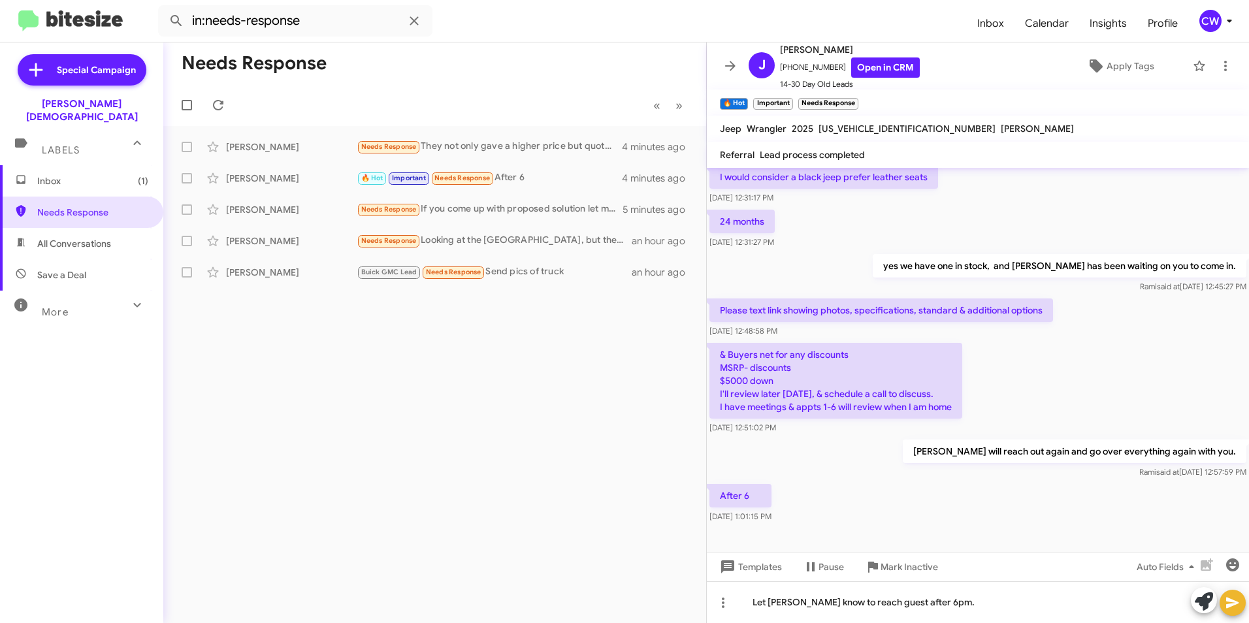
click at [1235, 605] on icon at bounding box center [1233, 603] width 16 height 16
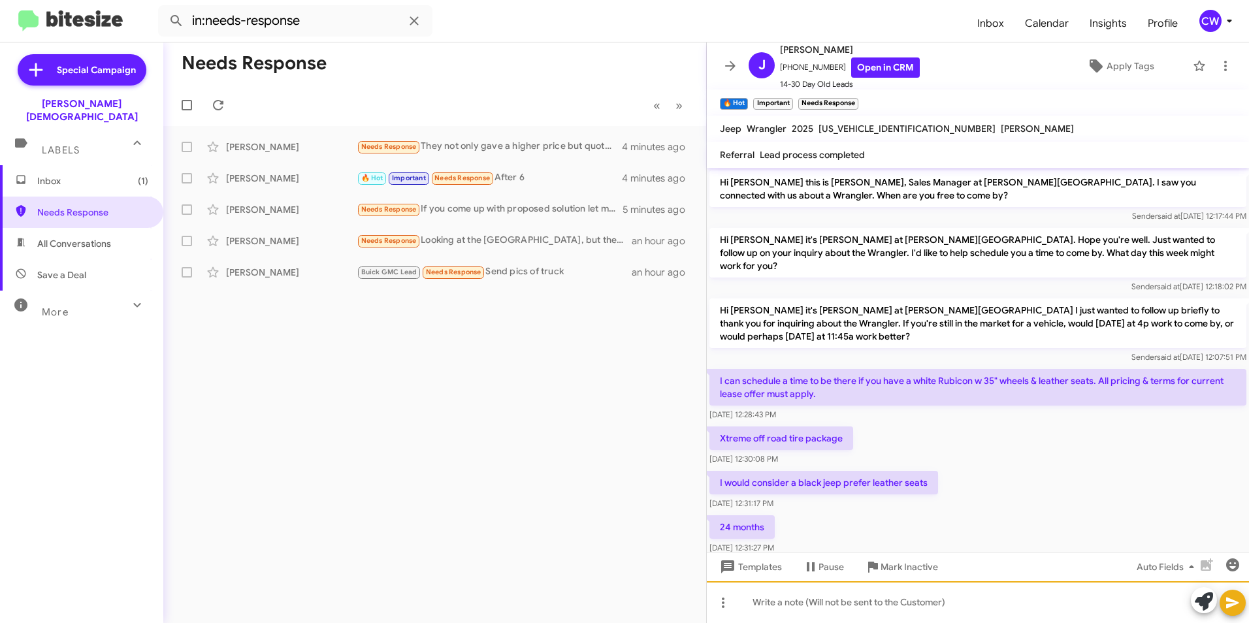
scroll to position [327, 0]
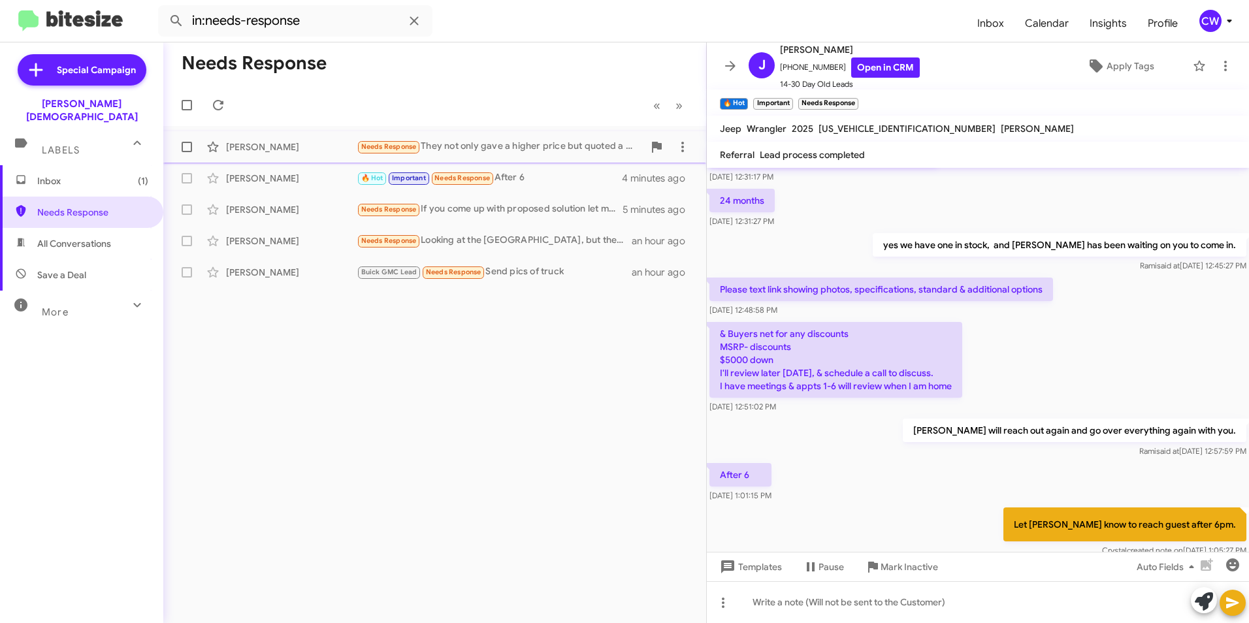
click at [470, 144] on div "Needs Response They not only gave a higher price but quoted a vehicle that had …" at bounding box center [500, 146] width 287 height 15
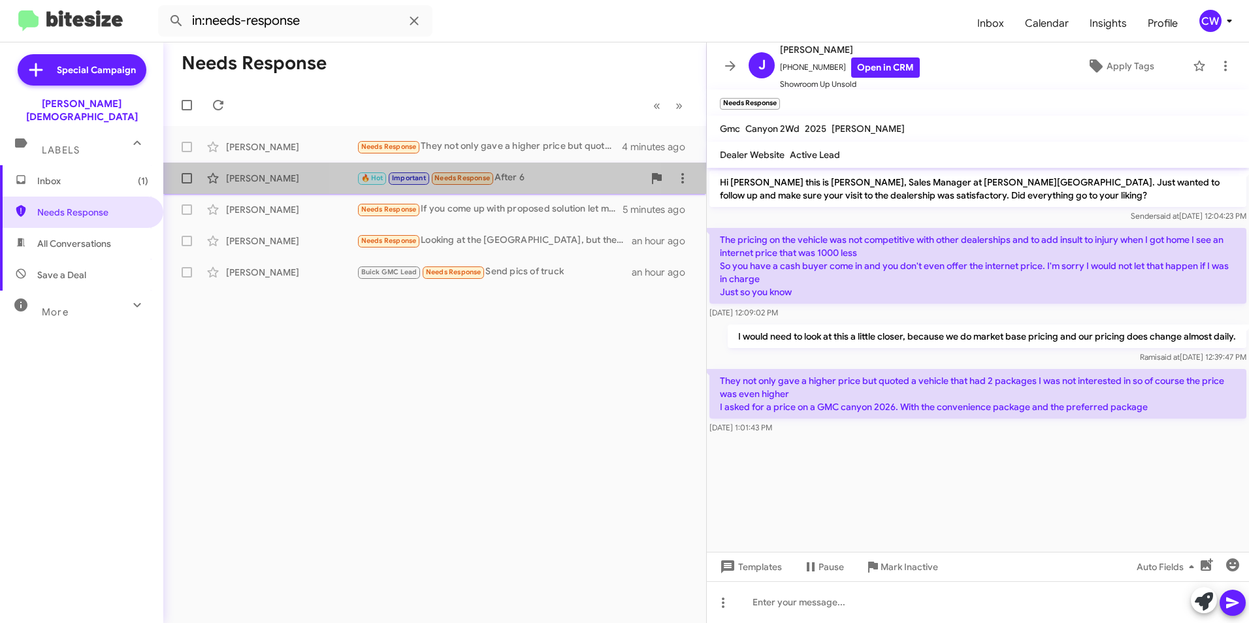
click at [490, 175] on span "Needs Response" at bounding box center [462, 178] width 56 height 8
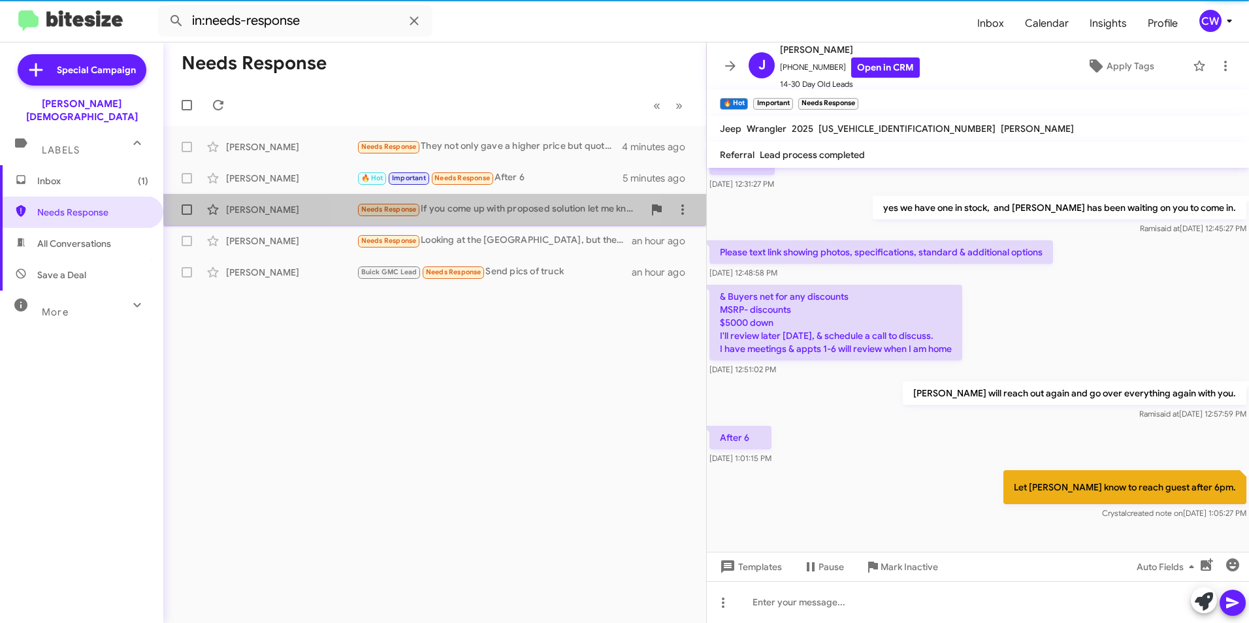
click at [460, 205] on div "Needs Response If you come up with proposed solution let me know. In the interi…" at bounding box center [500, 209] width 287 height 15
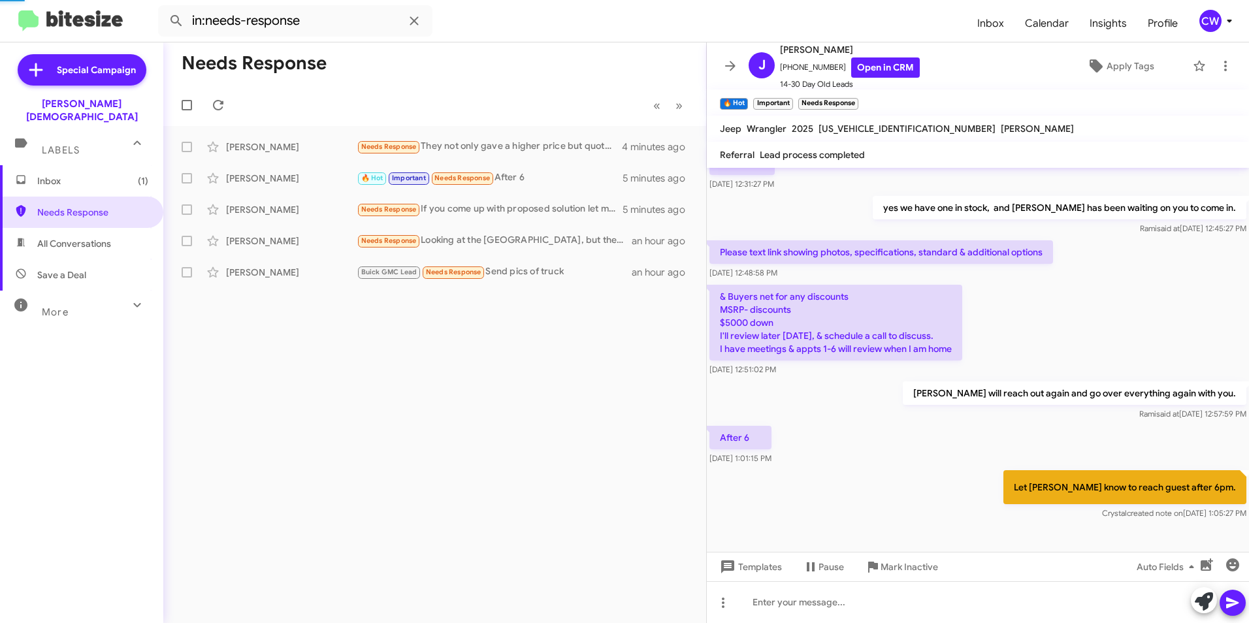
scroll to position [10, 0]
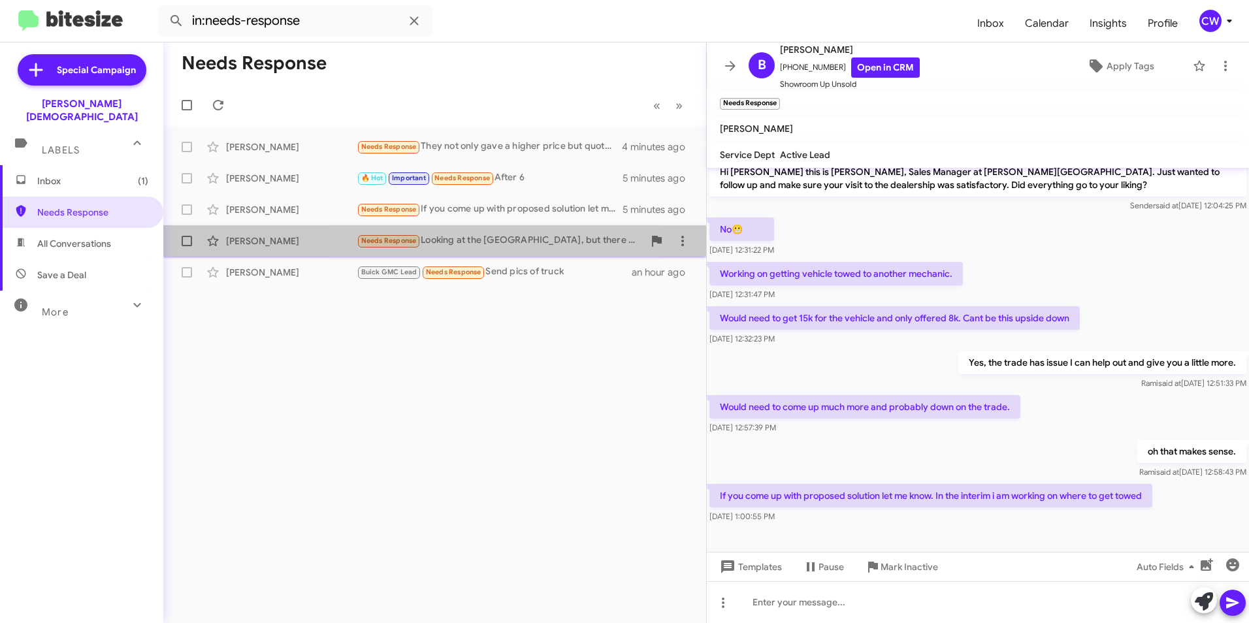
click at [466, 241] on div "Needs Response Looking at the [GEOGRAPHIC_DATA], but there was no deals and the…" at bounding box center [500, 240] width 287 height 15
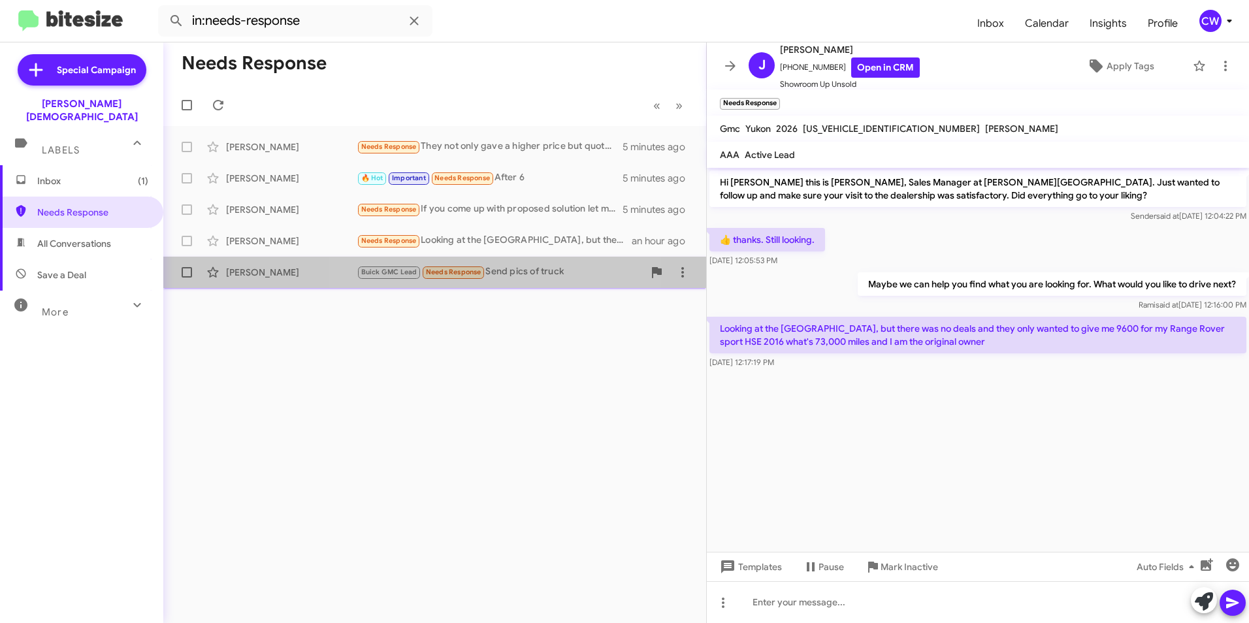
click at [460, 272] on span "Needs Response" at bounding box center [454, 272] width 56 height 8
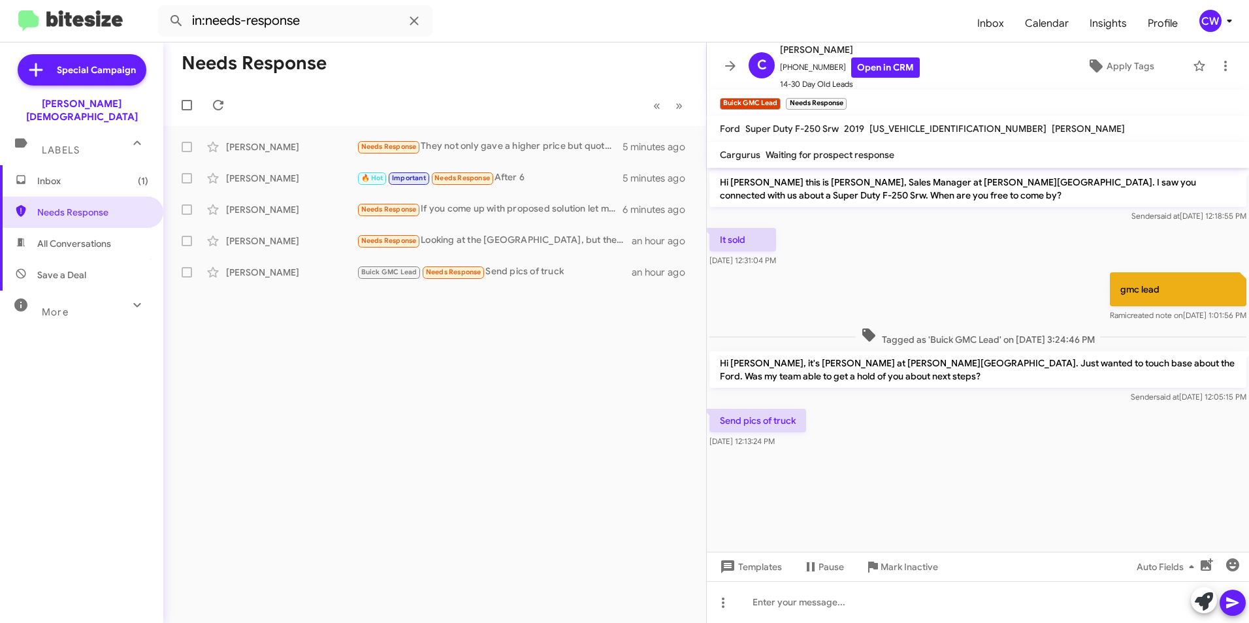
drag, startPoint x: 963, startPoint y: 129, endPoint x: 867, endPoint y: 127, distance: 96.0
click at [867, 127] on div "Ford Super Duty F-250 Srw 2019 [US_VEHICLE_IDENTIFICATION_NUMBER] [PERSON_NAME]" at bounding box center [922, 129] width 410 height 16
drag, startPoint x: 867, startPoint y: 127, endPoint x: 876, endPoint y: 123, distance: 9.9
copy span "[US_VEHICLE_IDENTIFICATION_NUMBER]"
click at [766, 602] on div at bounding box center [978, 602] width 542 height 42
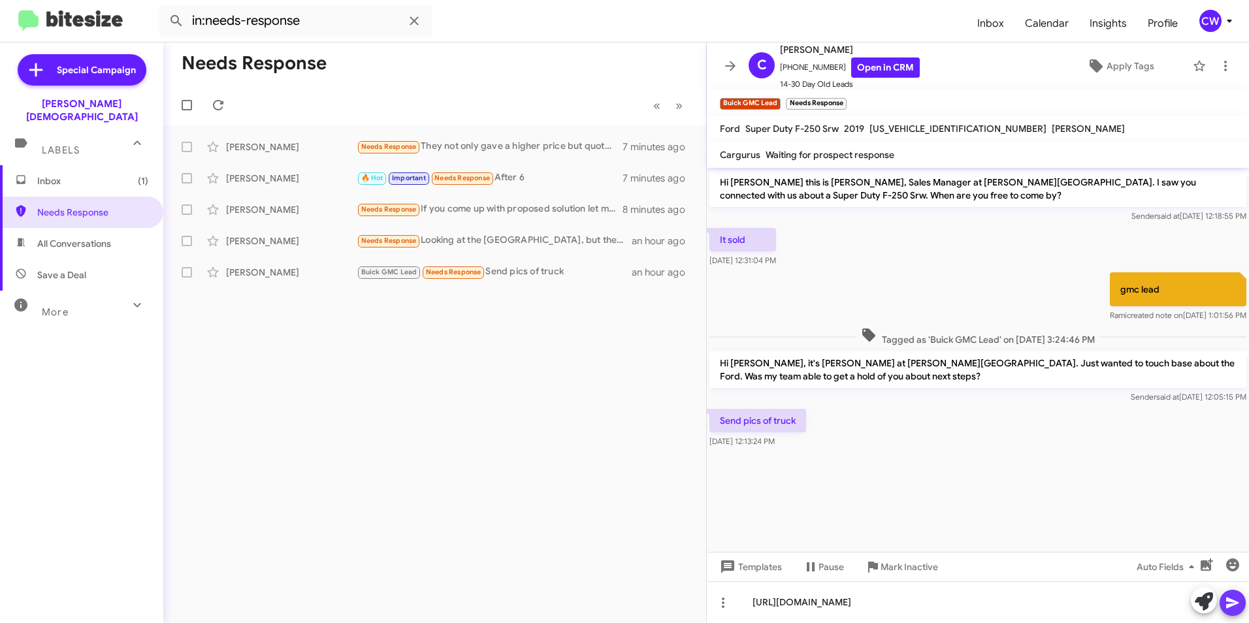
click at [1241, 602] on button at bounding box center [1232, 603] width 26 height 26
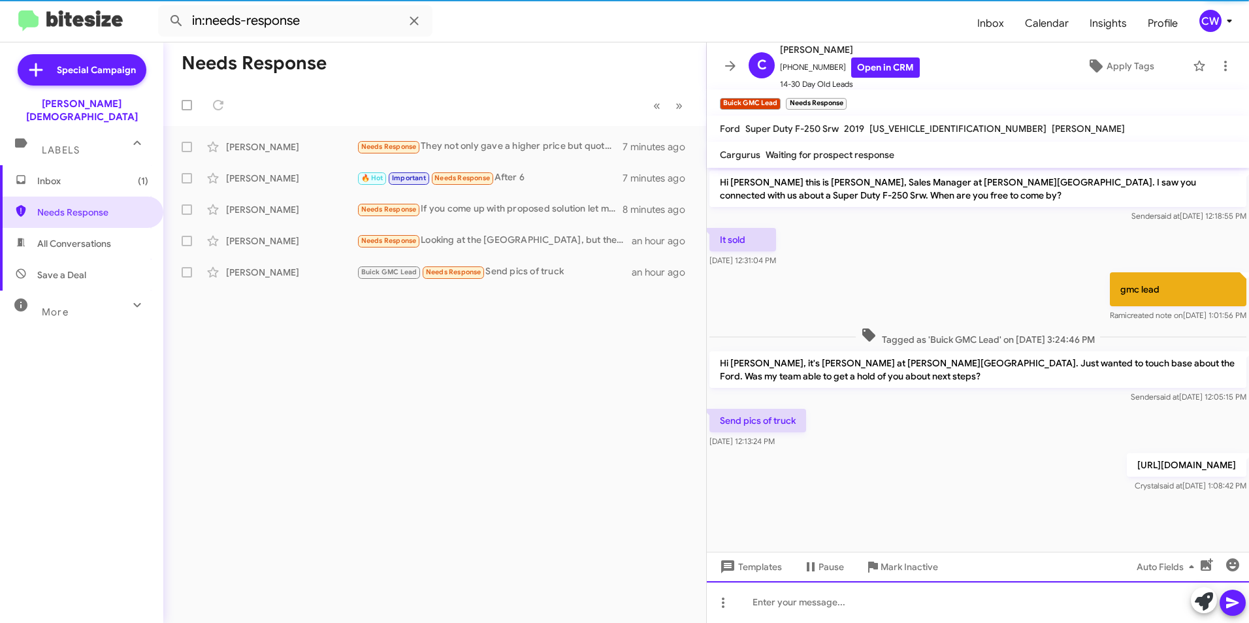
click at [1056, 622] on div at bounding box center [978, 602] width 542 height 42
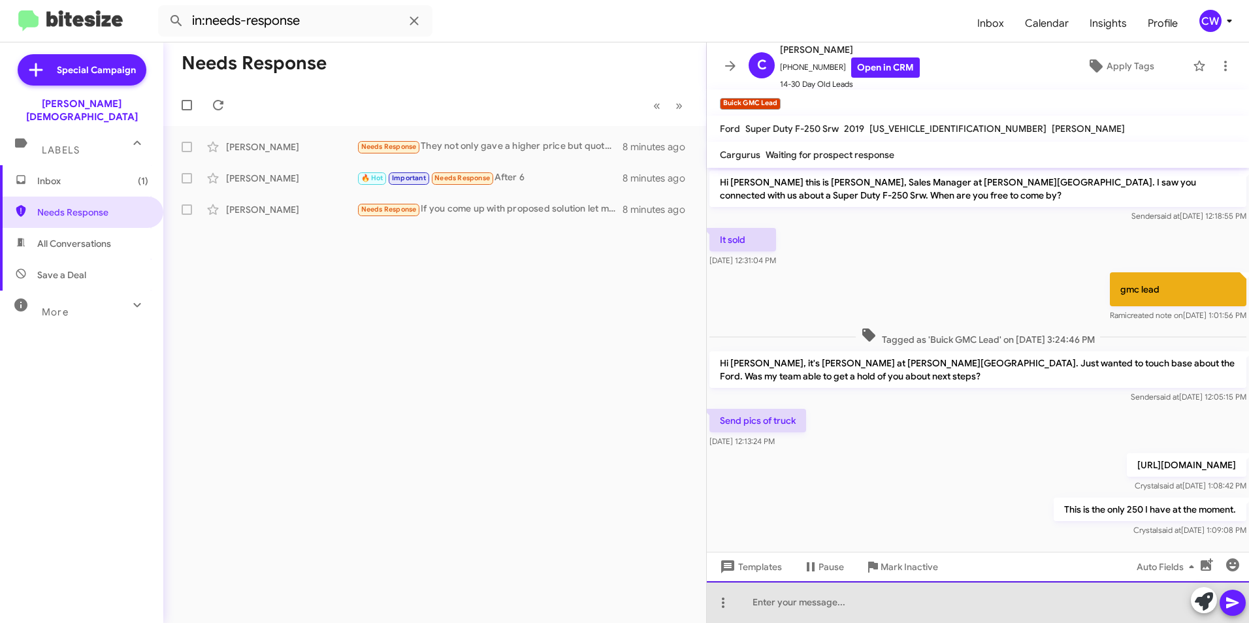
click at [911, 606] on div at bounding box center [978, 602] width 542 height 42
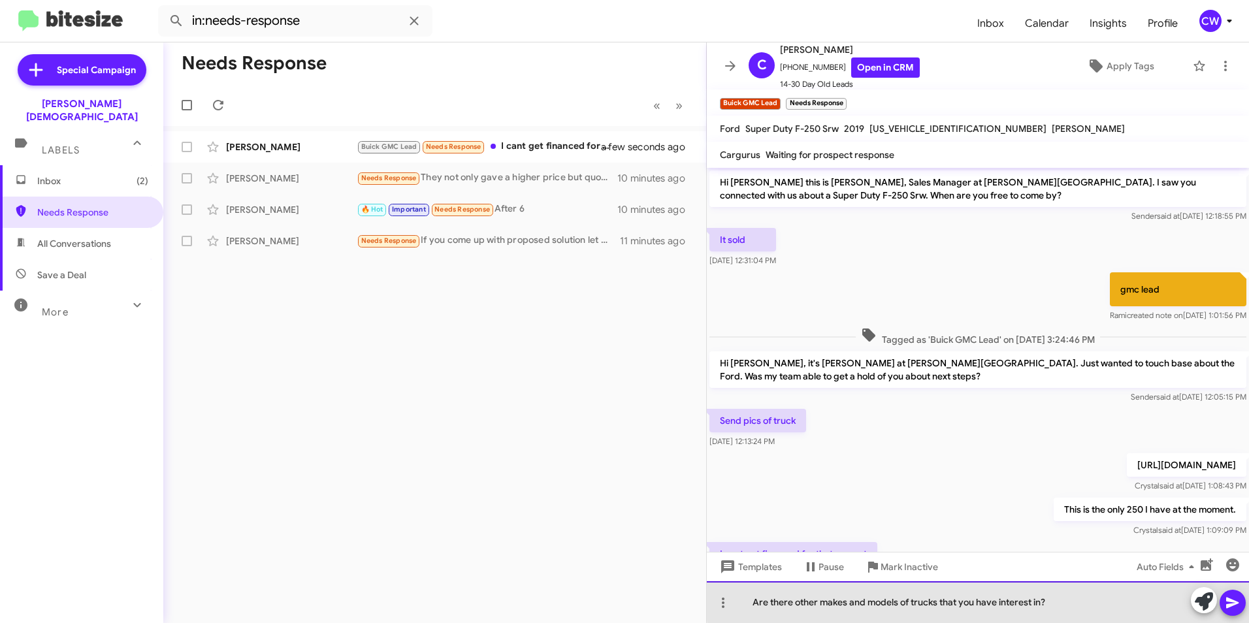
drag, startPoint x: 1055, startPoint y: 600, endPoint x: 709, endPoint y: 592, distance: 346.2
click at [711, 592] on div "Are there other makes and models of trucks that you have interest in?" at bounding box center [978, 602] width 542 height 42
click at [1109, 610] on div "I do not know how much you can get financed for without the completion of a cre…" at bounding box center [978, 602] width 542 height 42
click at [1141, 600] on div "I do not know how much you can get financed for without the completion of an ap…" at bounding box center [978, 602] width 542 height 42
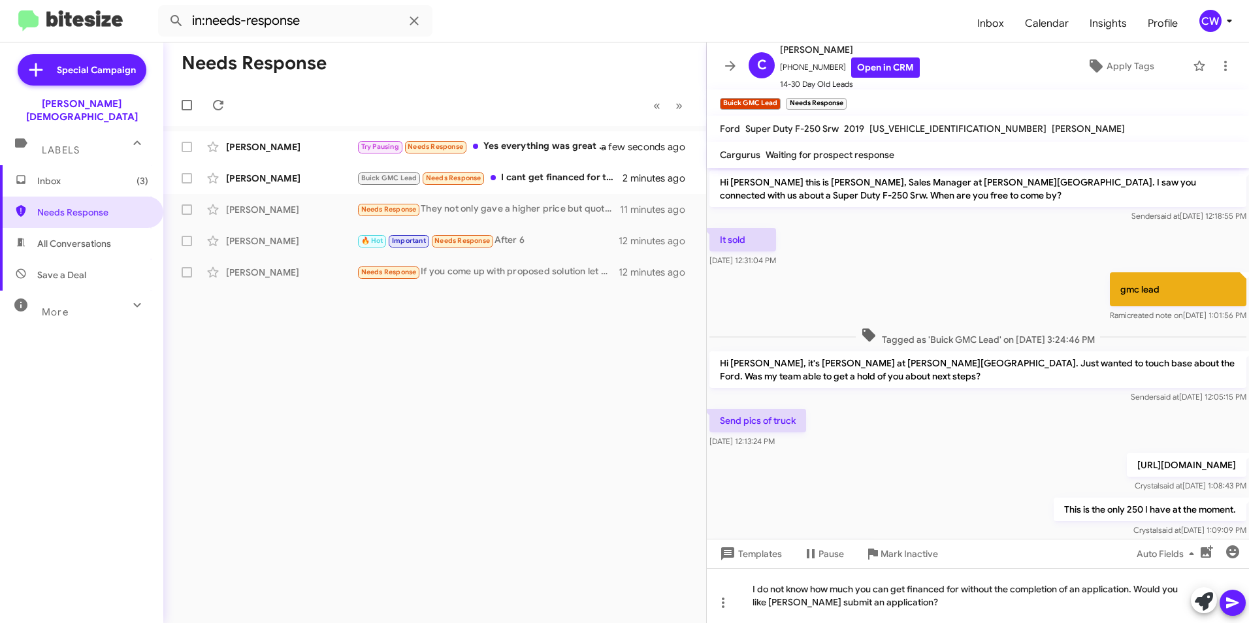
click at [1229, 603] on icon at bounding box center [1233, 603] width 16 height 16
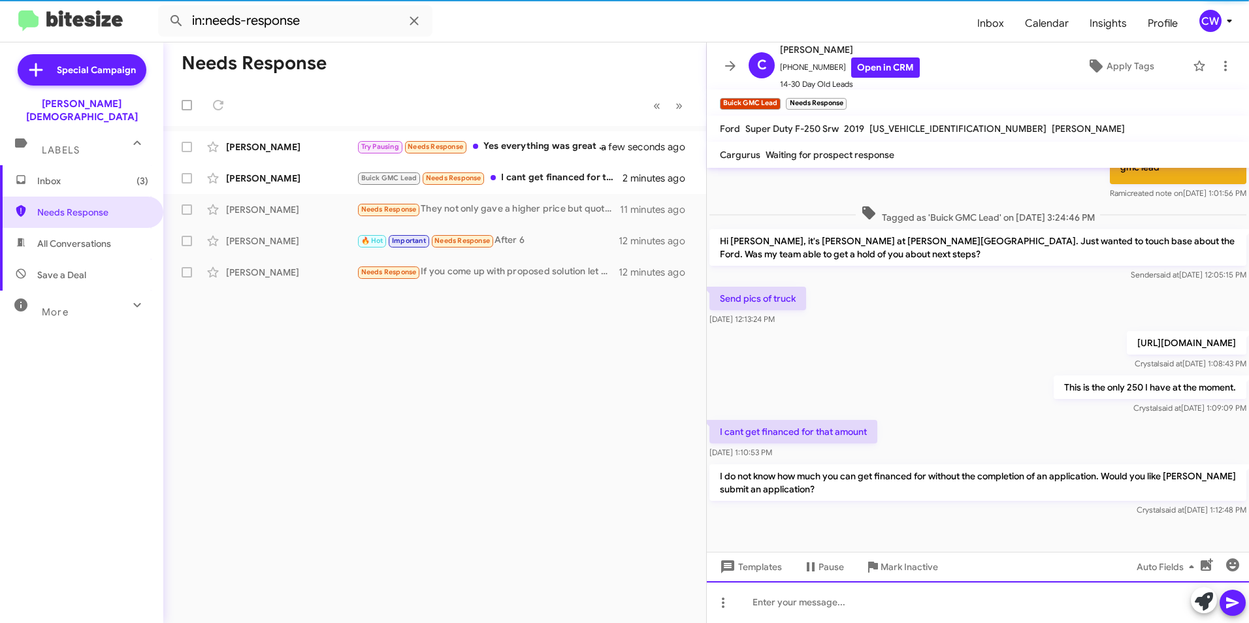
scroll to position [135, 0]
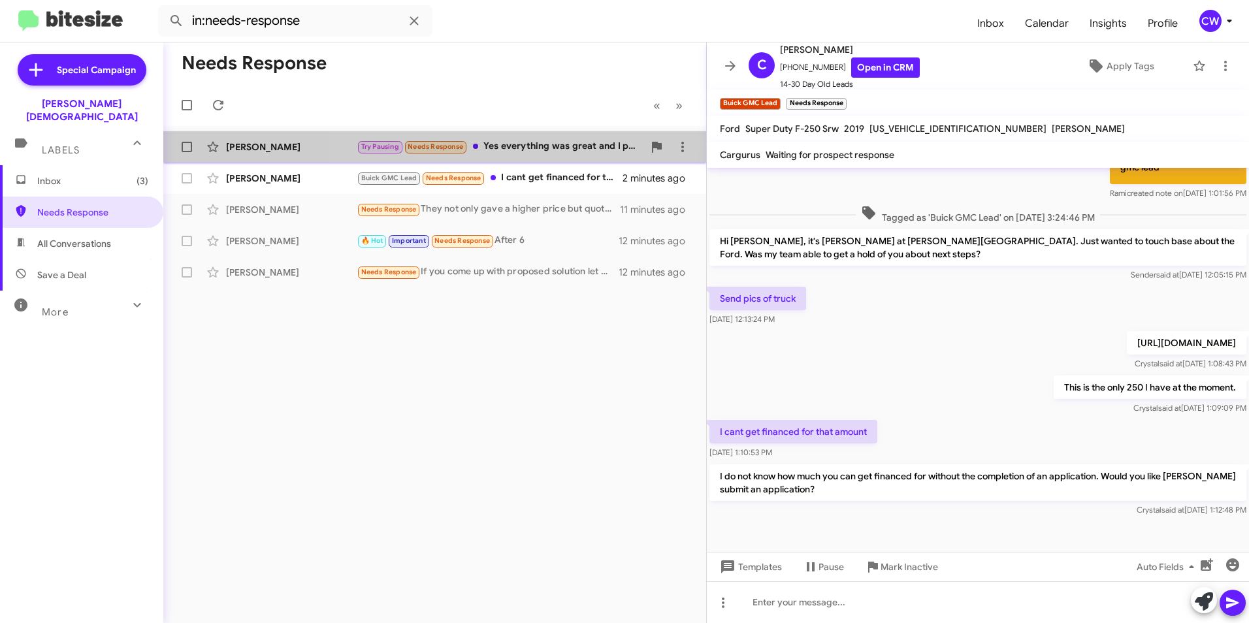
click at [551, 146] on div "Try Pausing Needs Response Yes everything was great and I plan on returning , w…" at bounding box center [500, 146] width 287 height 15
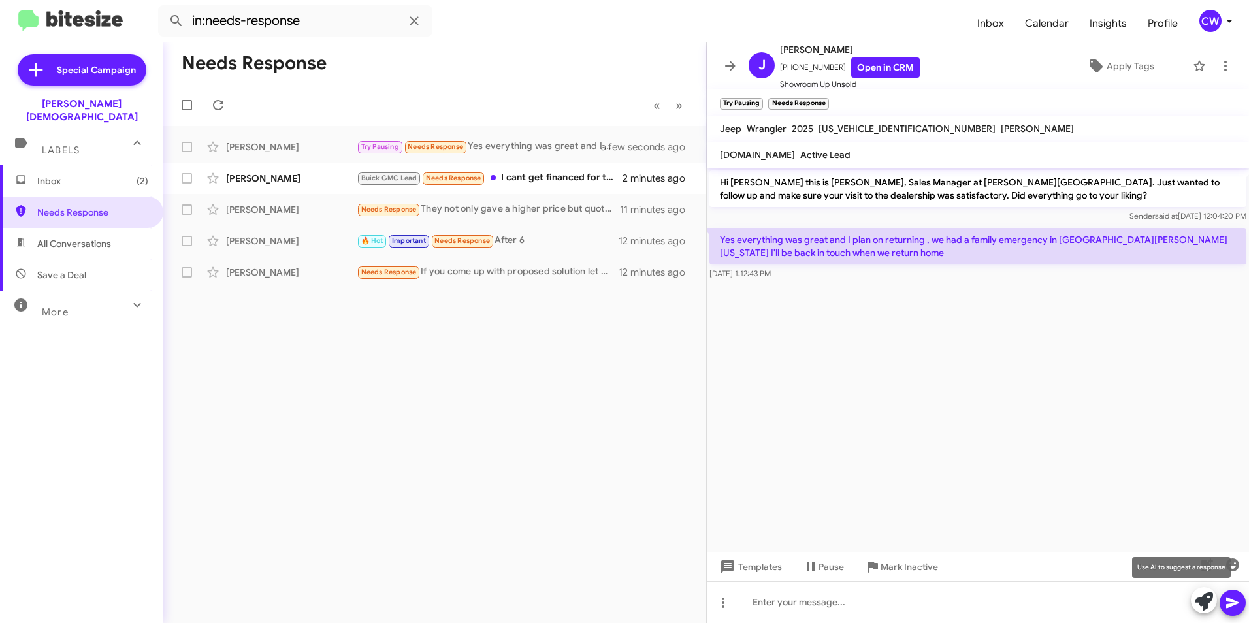
click at [1197, 600] on icon at bounding box center [1204, 601] width 18 height 18
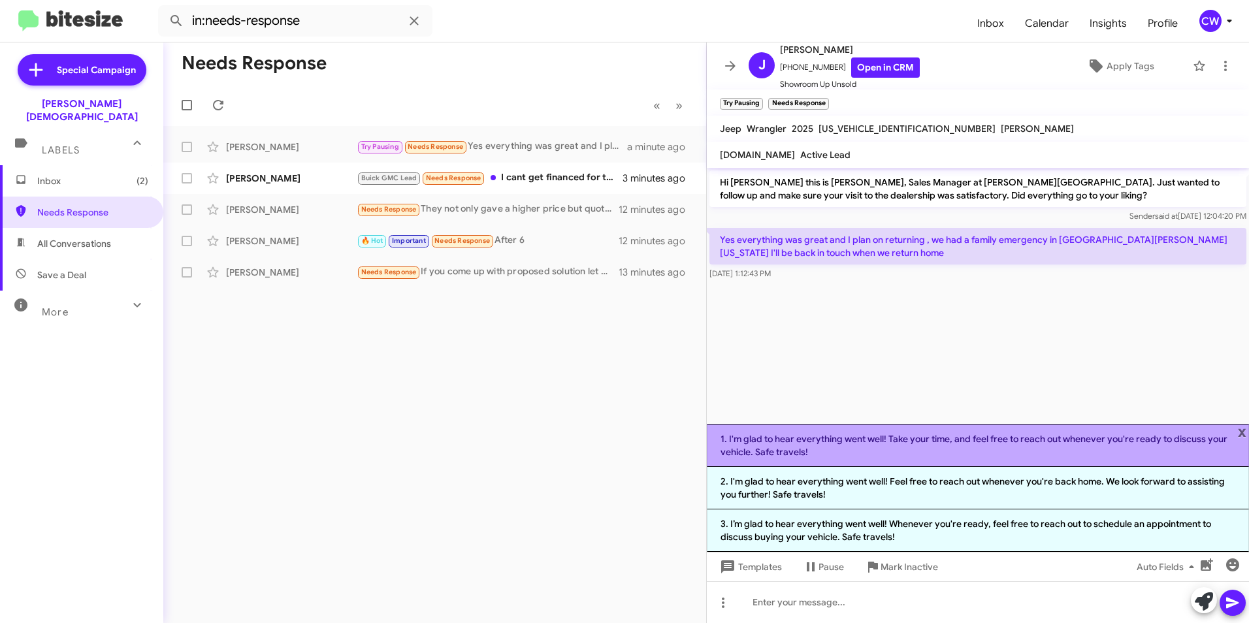
click at [952, 447] on li "1. I'm glad to hear everything went well! Take your time, and feel free to reac…" at bounding box center [978, 445] width 542 height 43
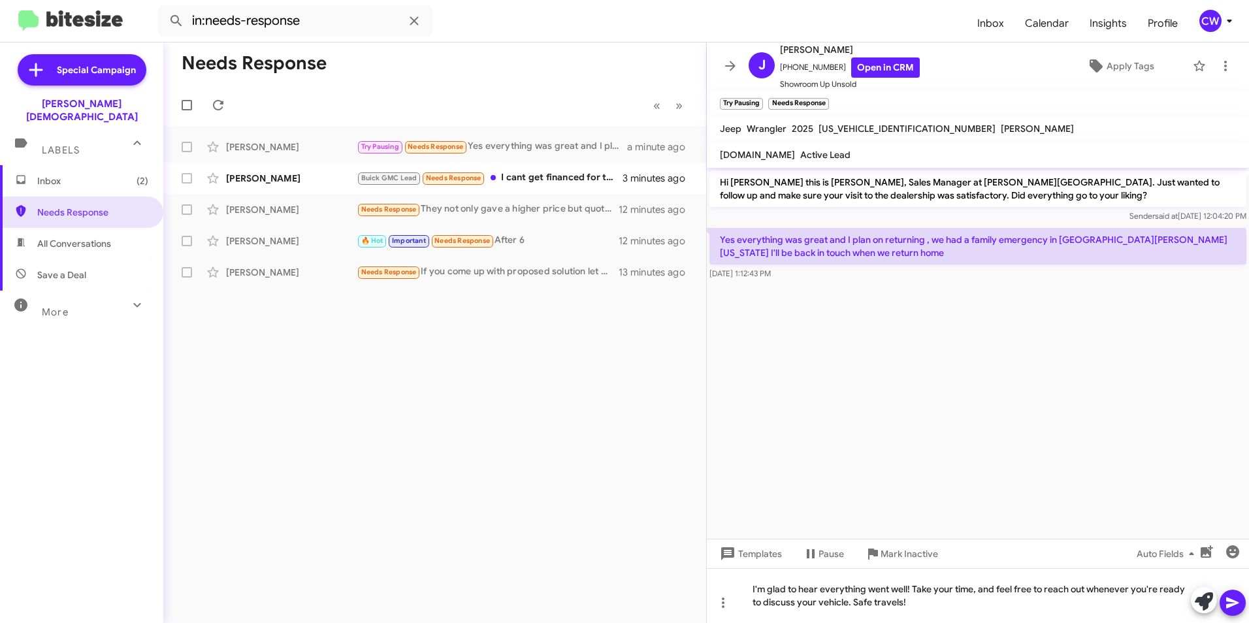
click at [1227, 600] on icon at bounding box center [1232, 603] width 12 height 11
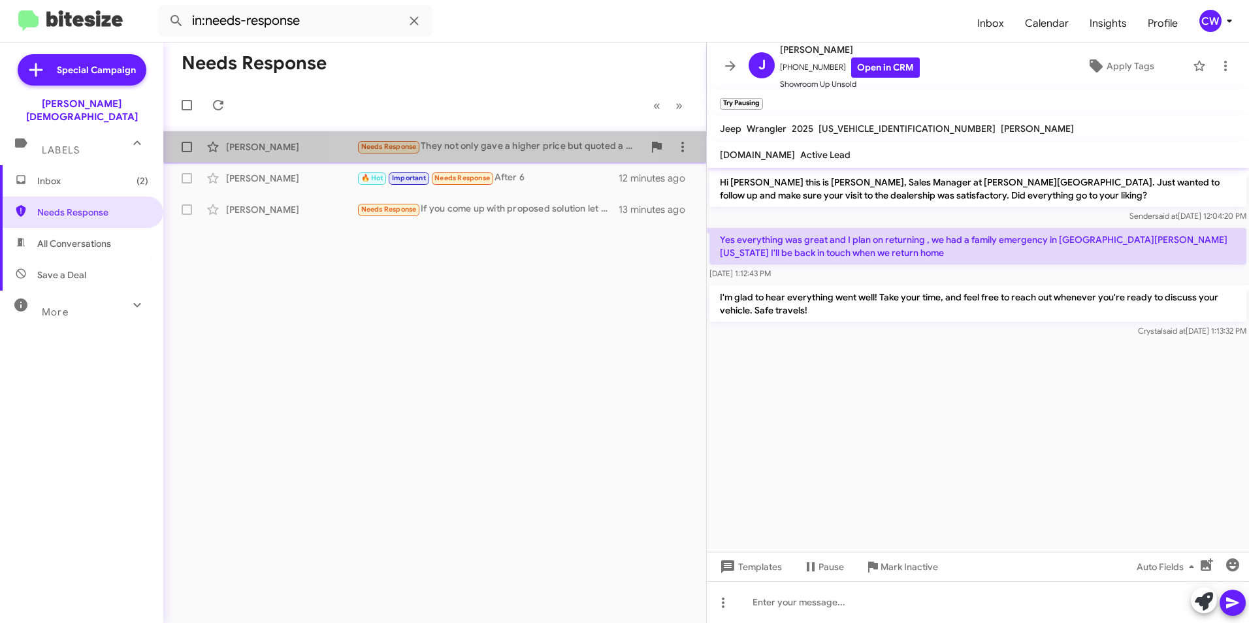
click at [442, 149] on div "Needs Response They not only gave a higher price but quoted a vehicle that had …" at bounding box center [500, 146] width 287 height 15
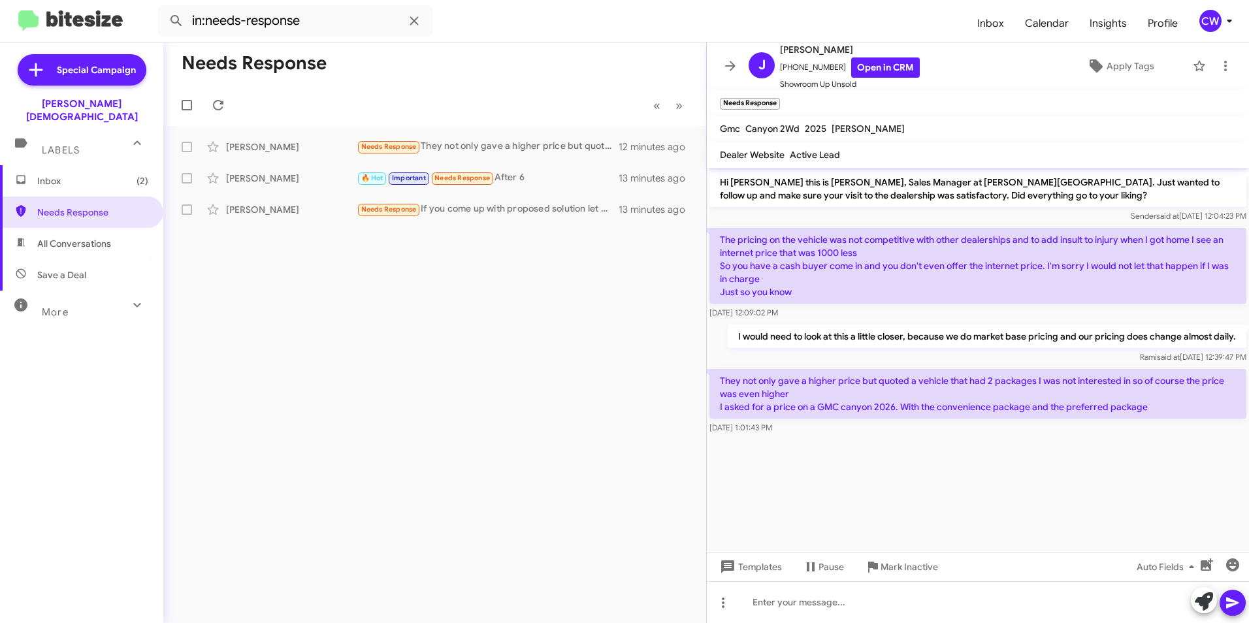
click at [121, 236] on span "All Conversations" at bounding box center [81, 243] width 163 height 31
type input "in:all-conversations"
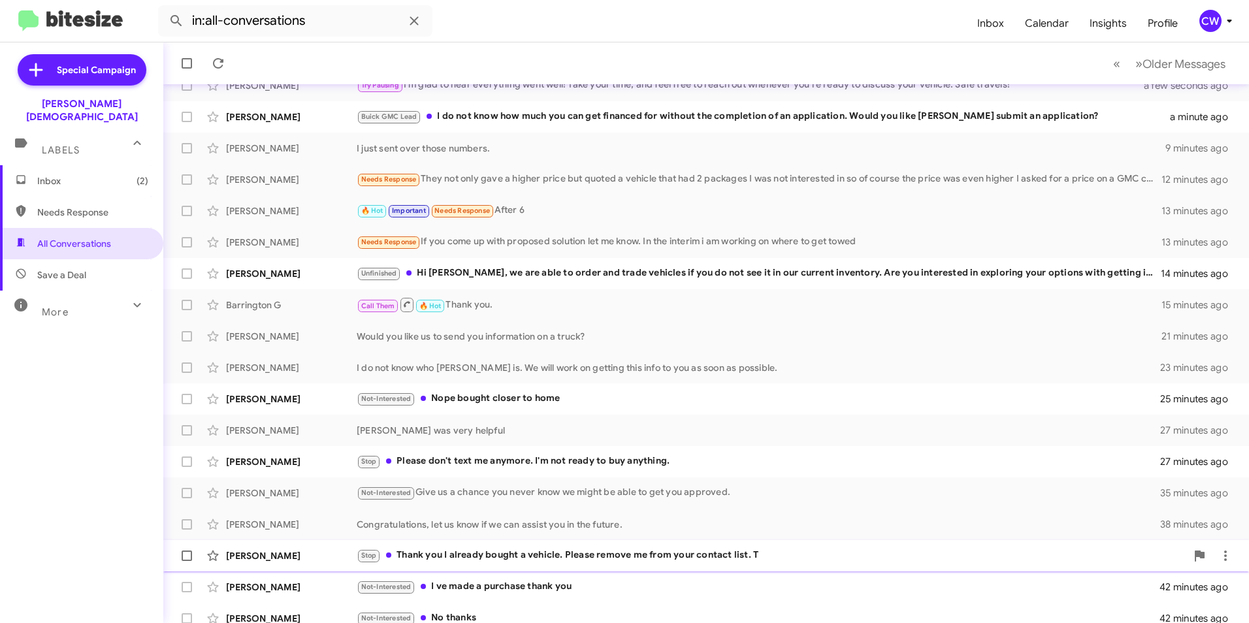
scroll to position [135, 0]
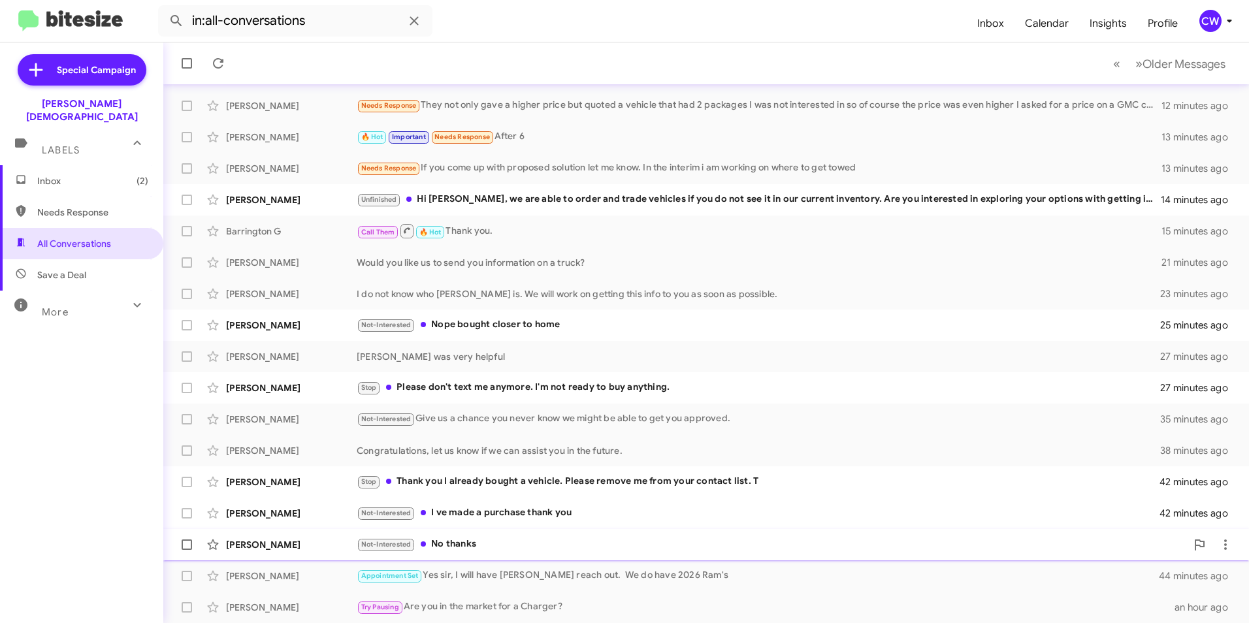
click at [442, 548] on div "Not-Interested No thanks" at bounding box center [771, 544] width 829 height 15
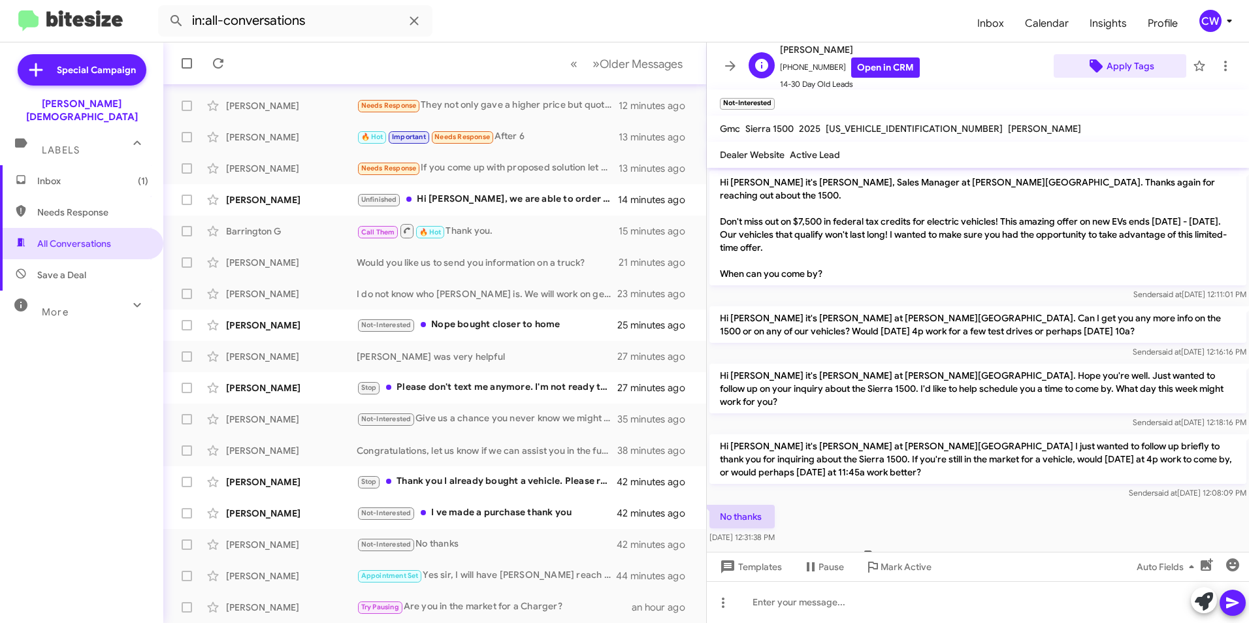
click at [1117, 63] on span "Apply Tags" at bounding box center [1130, 66] width 48 height 24
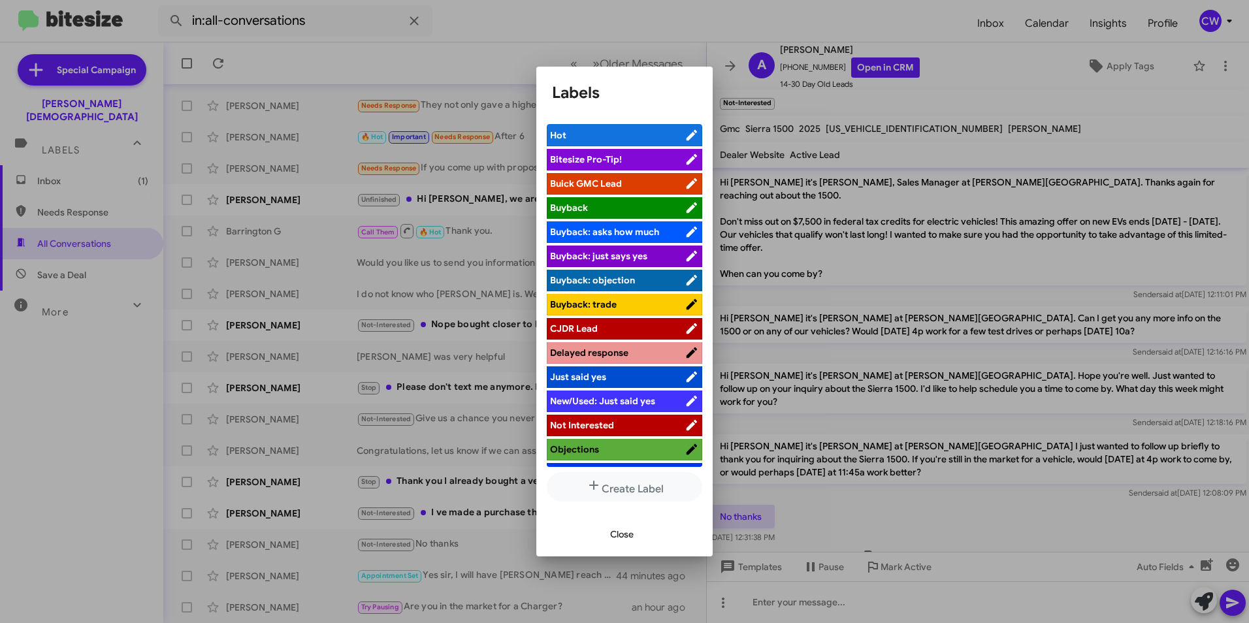
click at [625, 422] on span "Not Interested" at bounding box center [617, 425] width 135 height 13
click at [630, 533] on span "Close" at bounding box center [622, 535] width 24 height 24
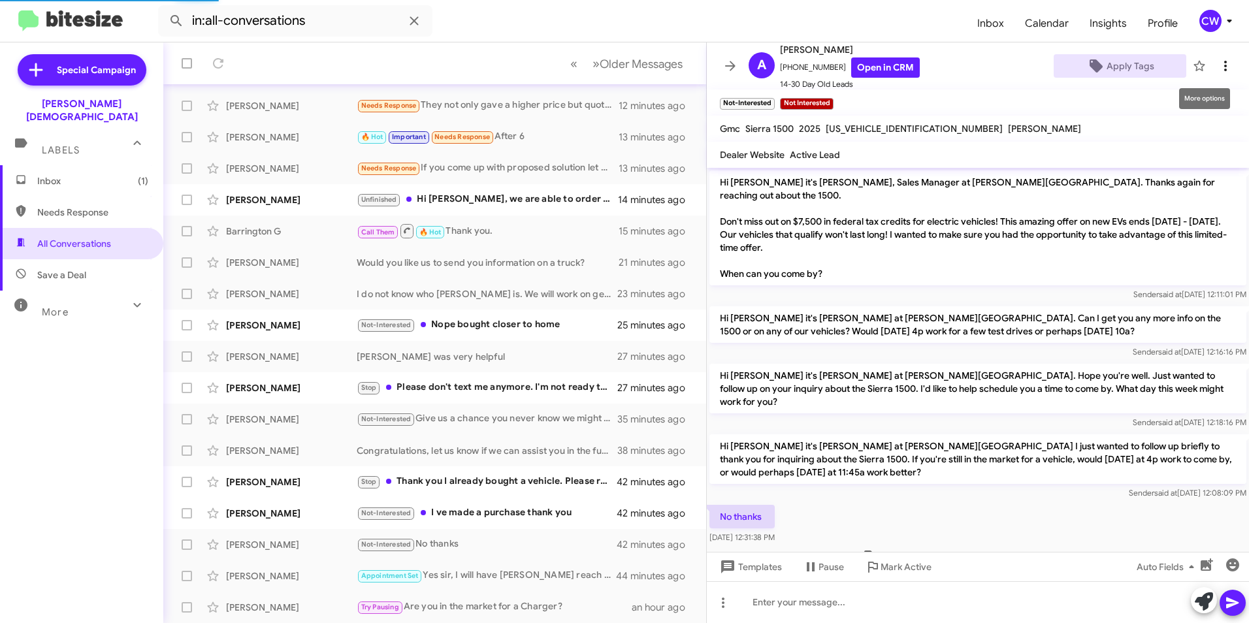
click at [1217, 68] on icon at bounding box center [1225, 66] width 16 height 16
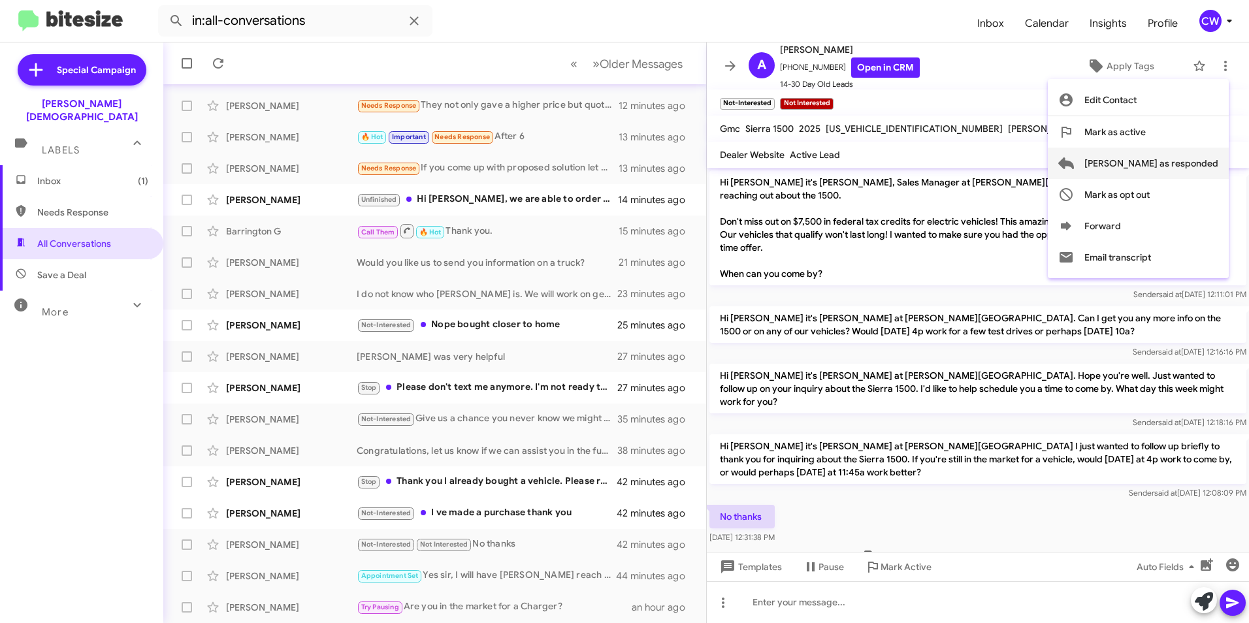
click at [1181, 157] on span "[PERSON_NAME] as responded" at bounding box center [1151, 163] width 134 height 31
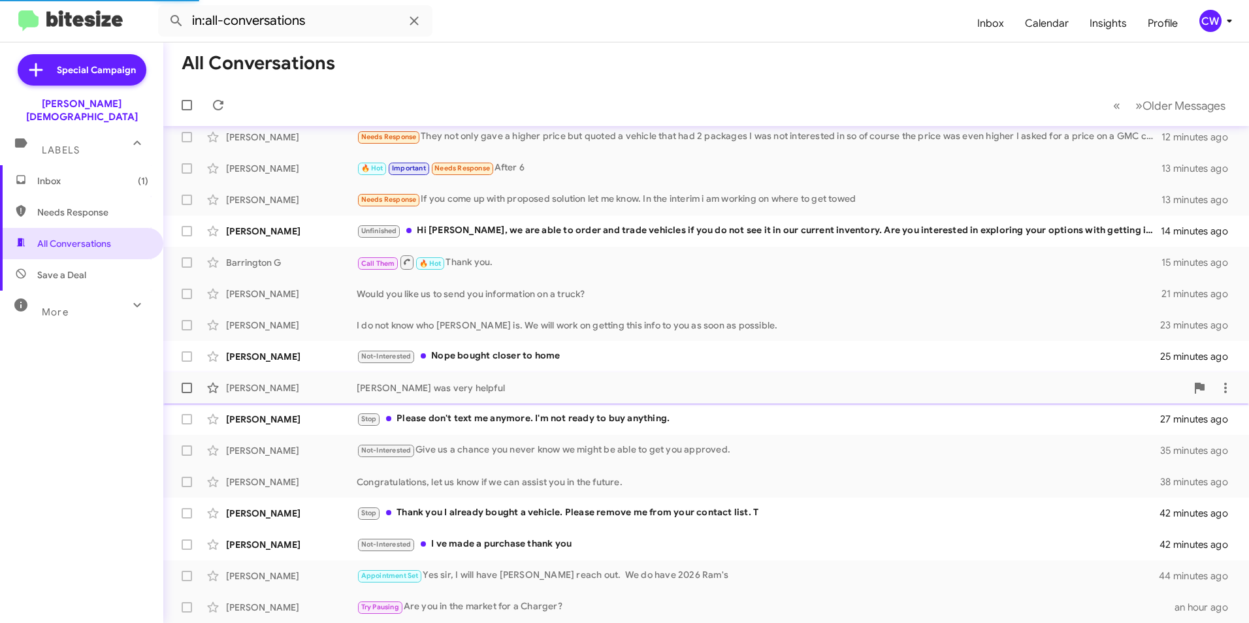
scroll to position [104, 0]
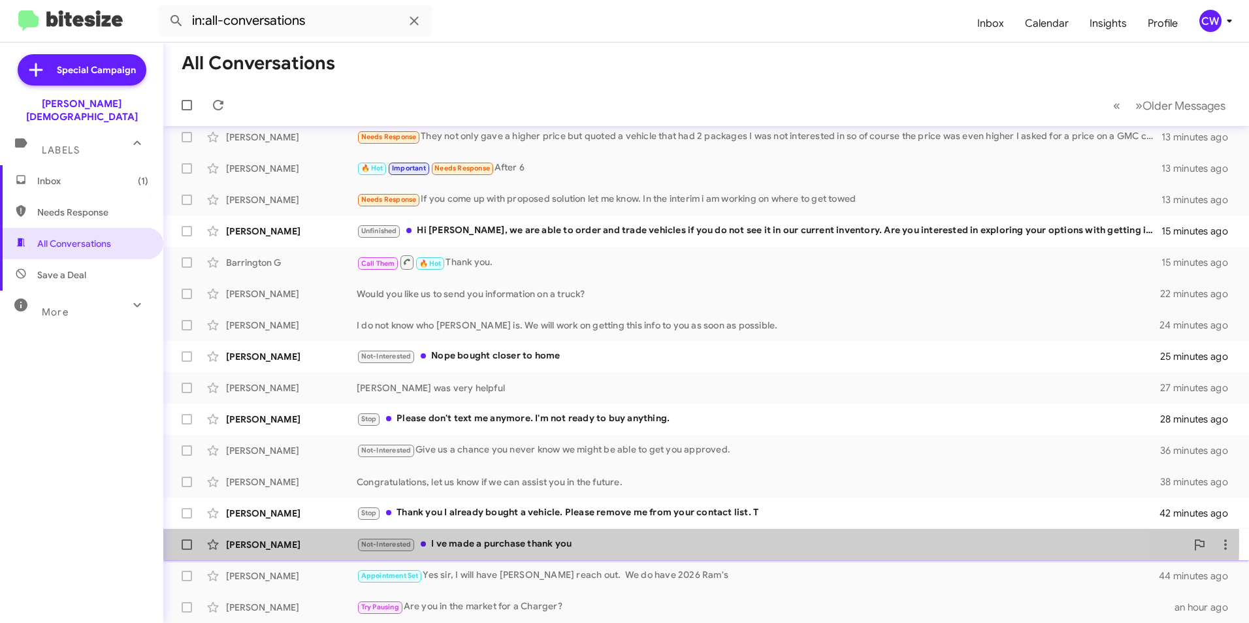
click at [528, 541] on div "Not-Interested I ve made a purchase thank you" at bounding box center [771, 544] width 829 height 15
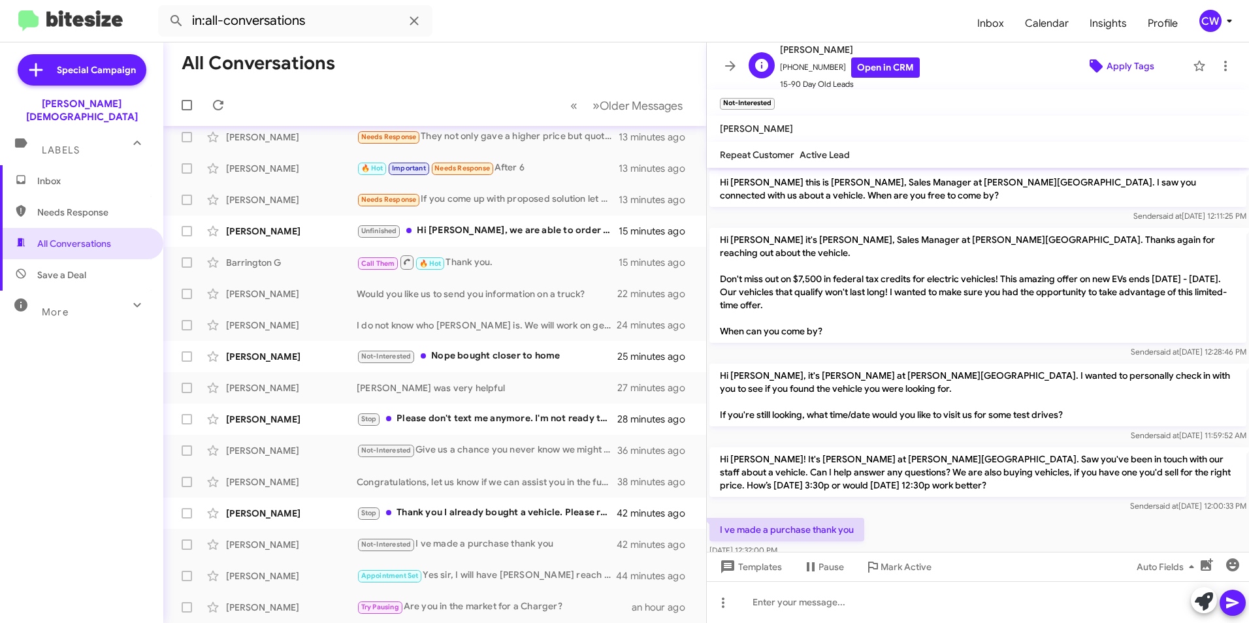
click at [1114, 72] on span "Apply Tags" at bounding box center [1130, 66] width 48 height 24
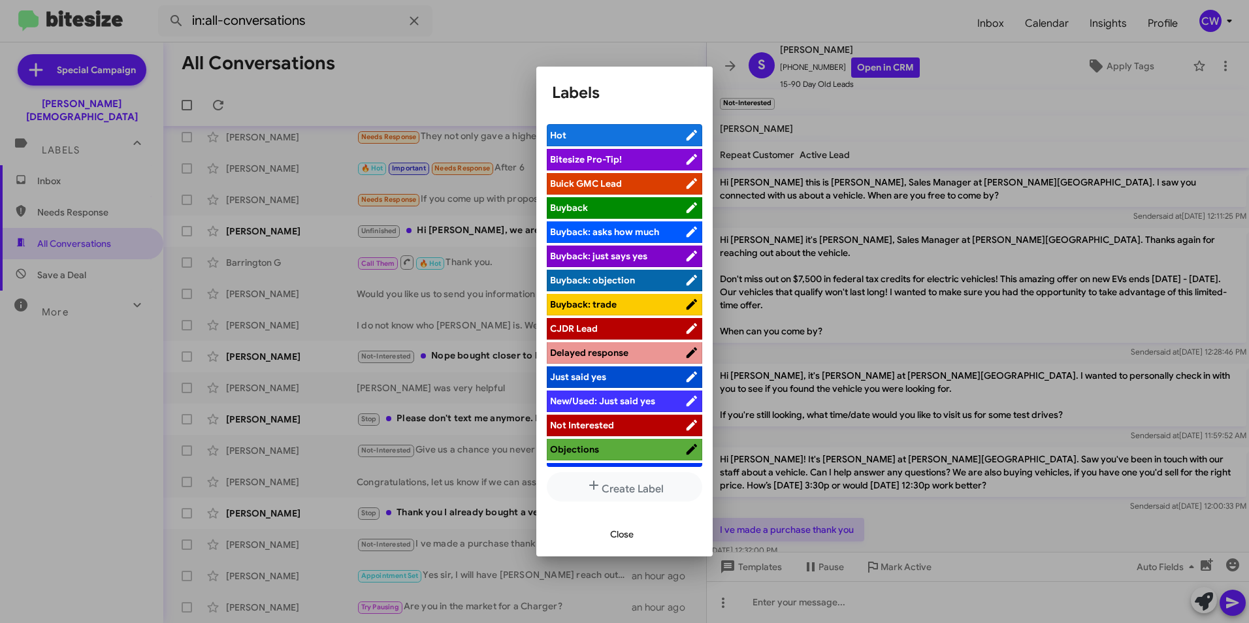
click at [656, 419] on span "Not Interested" at bounding box center [617, 425] width 135 height 13
click at [628, 539] on span "Close" at bounding box center [622, 535] width 24 height 24
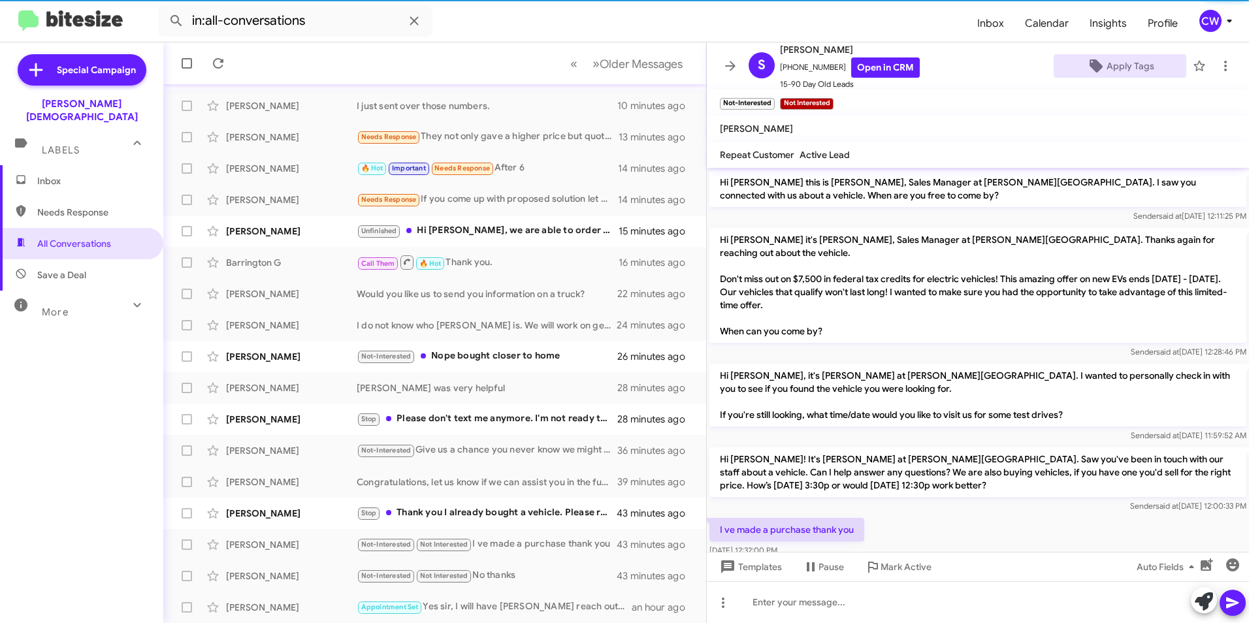
scroll to position [135, 0]
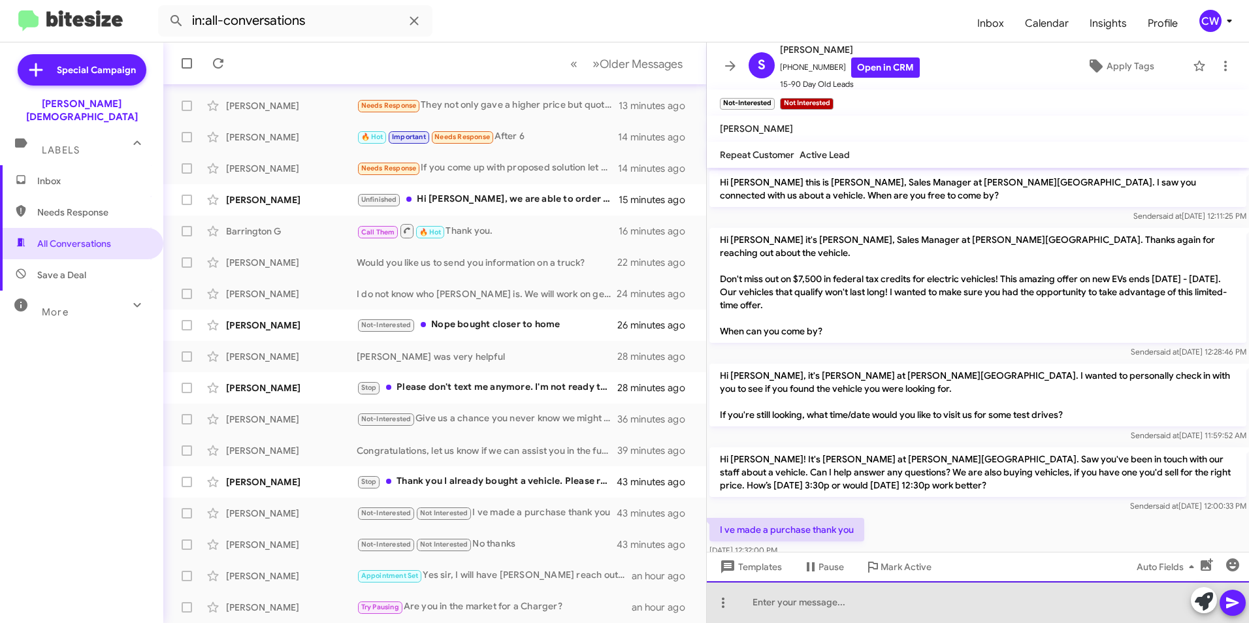
click at [832, 608] on div at bounding box center [978, 602] width 542 height 42
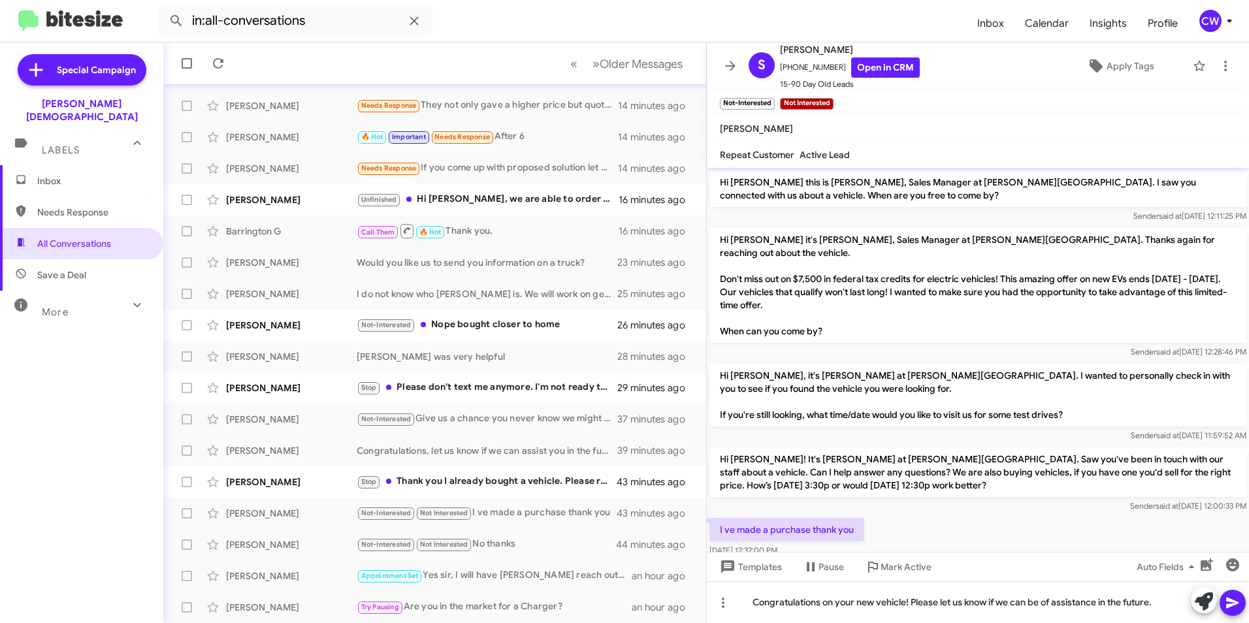
click at [1230, 605] on icon at bounding box center [1232, 603] width 12 height 11
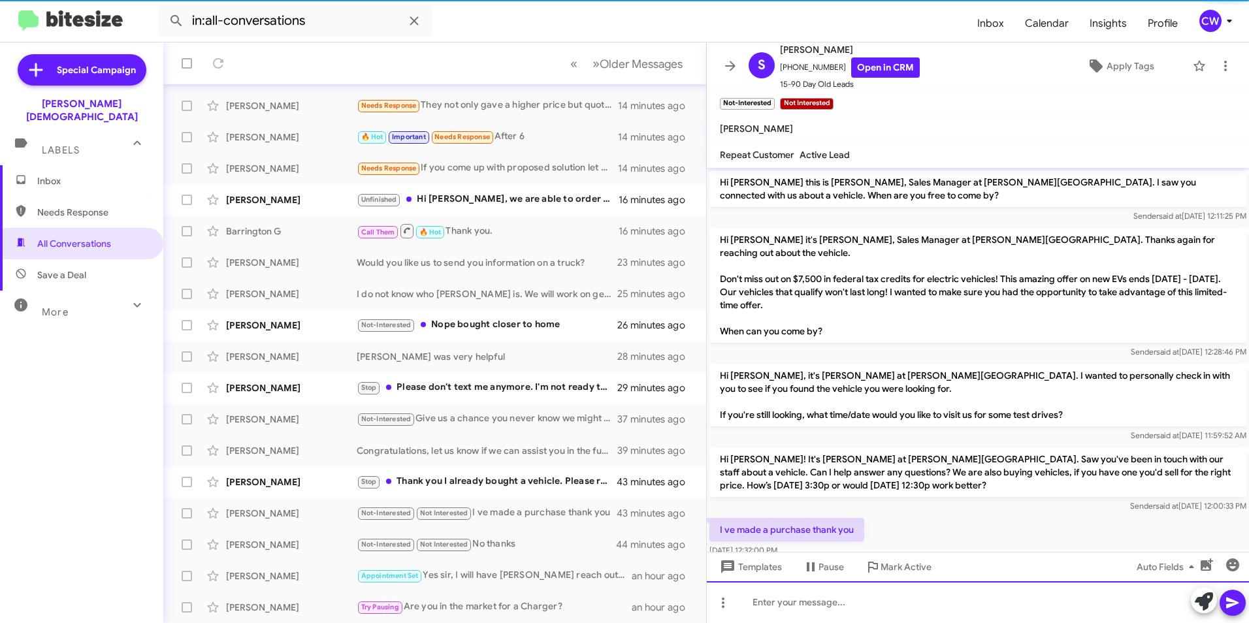
scroll to position [86, 0]
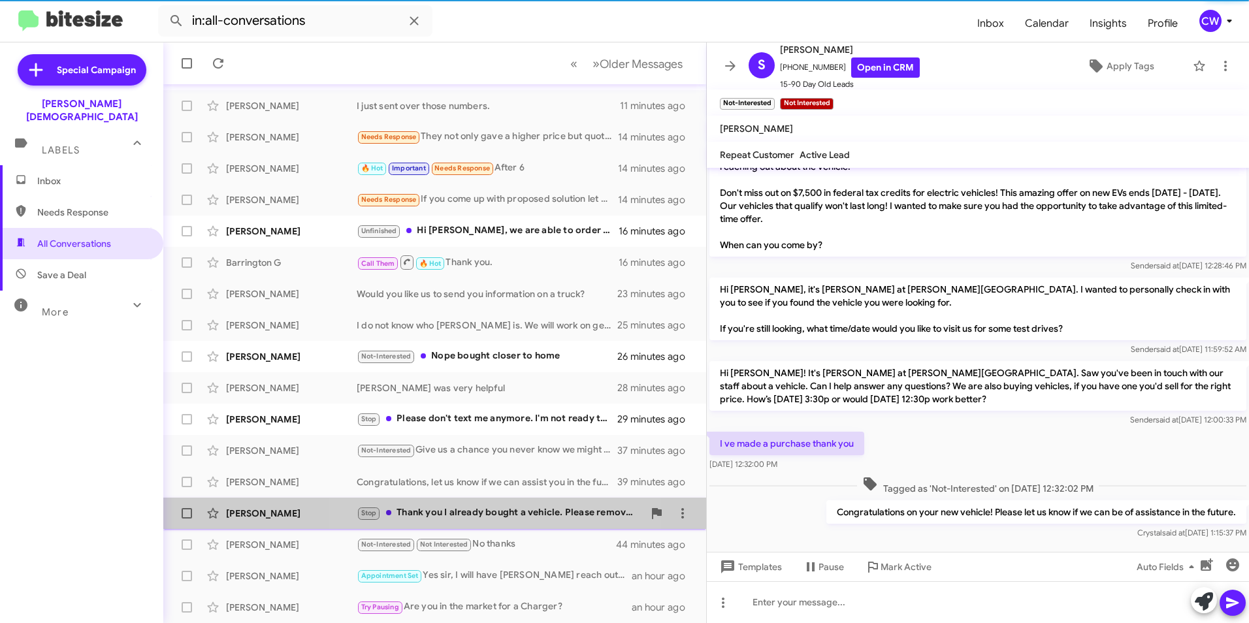
click at [483, 484] on mat-action-list "[PERSON_NAME] Monster Not-Interested Not Interested Congratulations on your new…" at bounding box center [434, 307] width 543 height 632
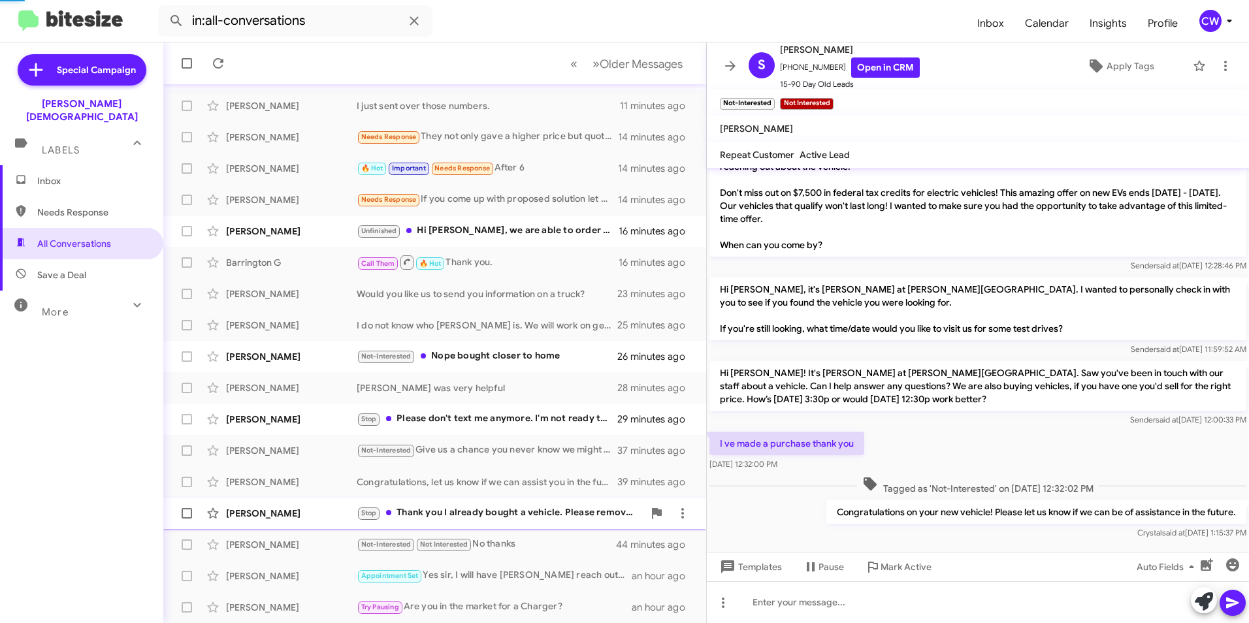
click at [487, 511] on div "Stop Thank you I already bought a vehicle. Please remove me from your contact l…" at bounding box center [500, 513] width 287 height 15
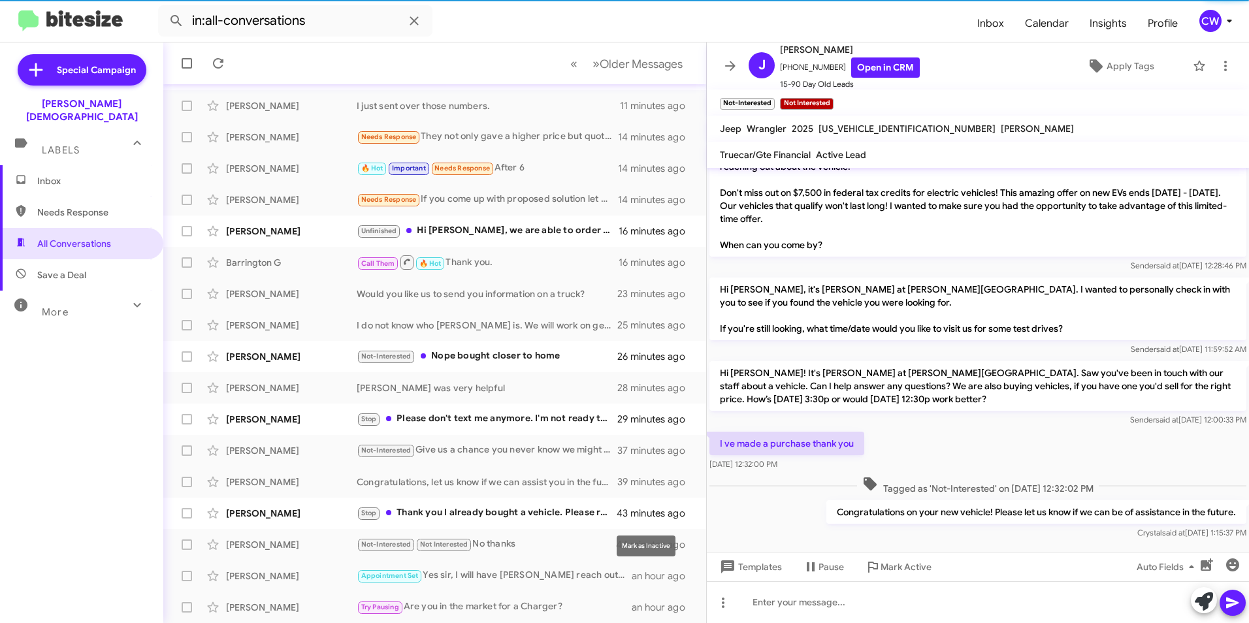
scroll to position [11, 0]
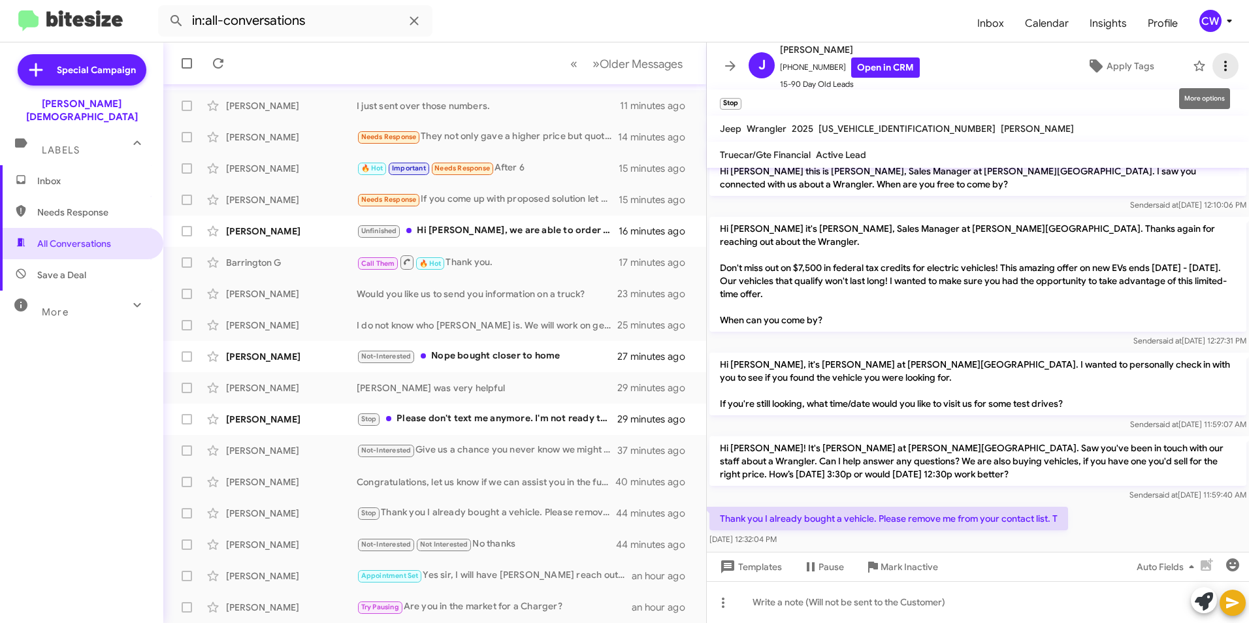
click at [1224, 61] on icon at bounding box center [1225, 66] width 3 height 10
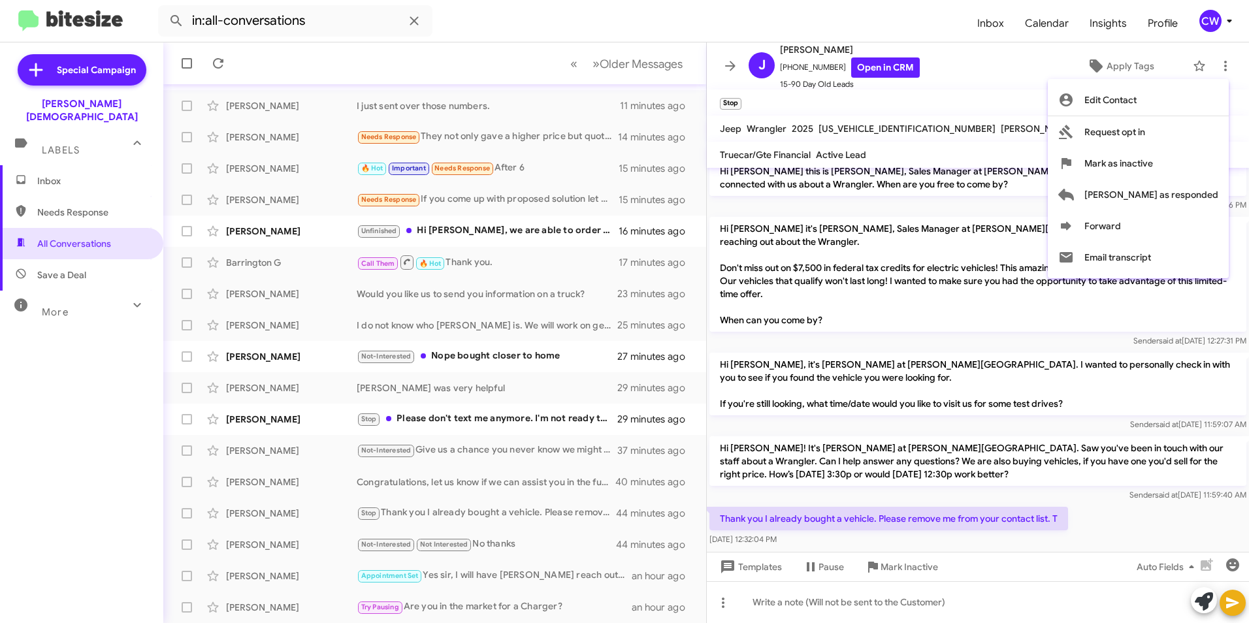
click at [989, 73] on div at bounding box center [624, 311] width 1249 height 623
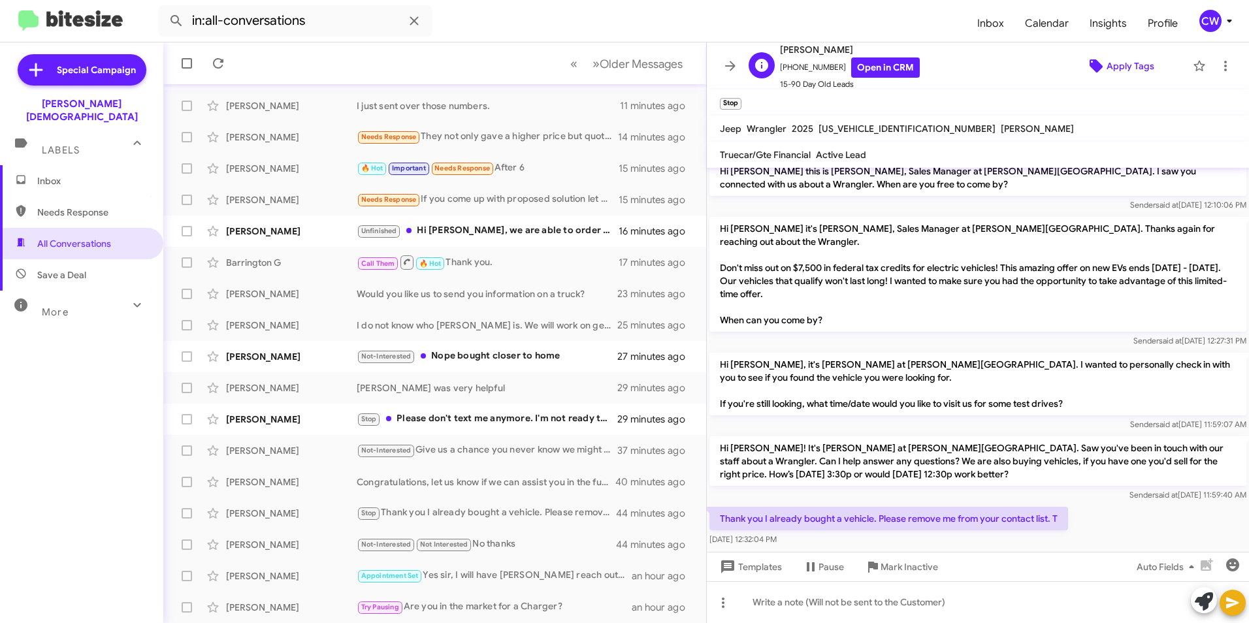
click at [1106, 63] on span "Apply Tags" at bounding box center [1130, 66] width 48 height 24
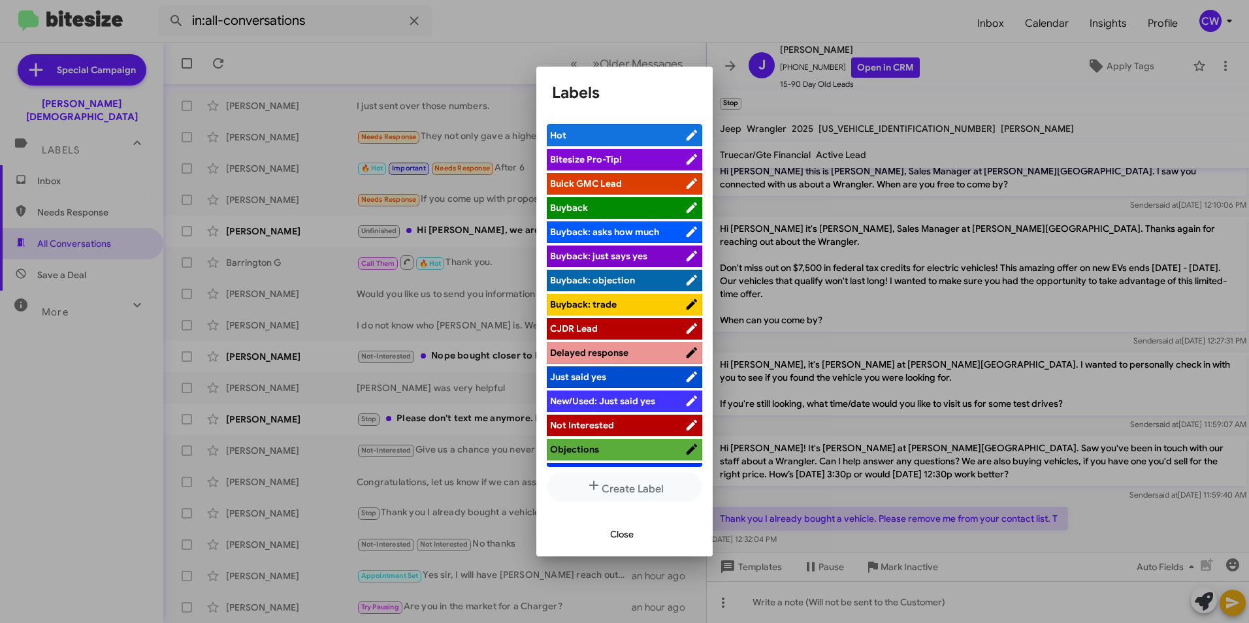
click at [609, 427] on span "Not Interested" at bounding box center [582, 425] width 64 height 12
click at [620, 533] on span "Close" at bounding box center [622, 535] width 24 height 24
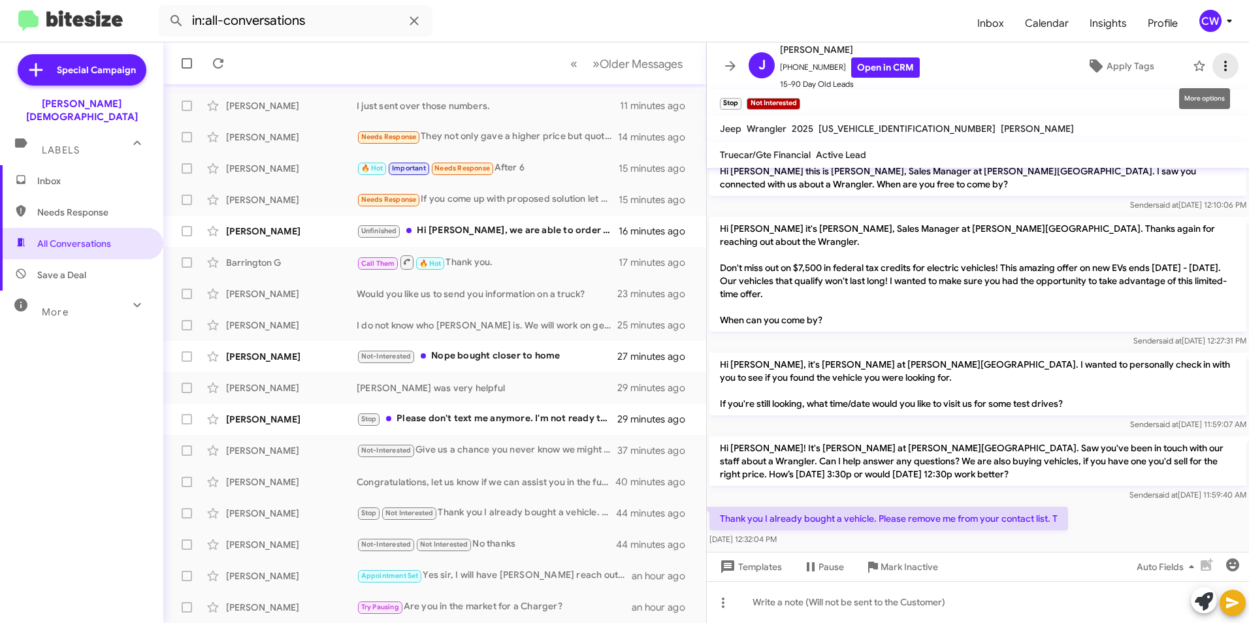
click at [1217, 69] on icon at bounding box center [1225, 66] width 16 height 16
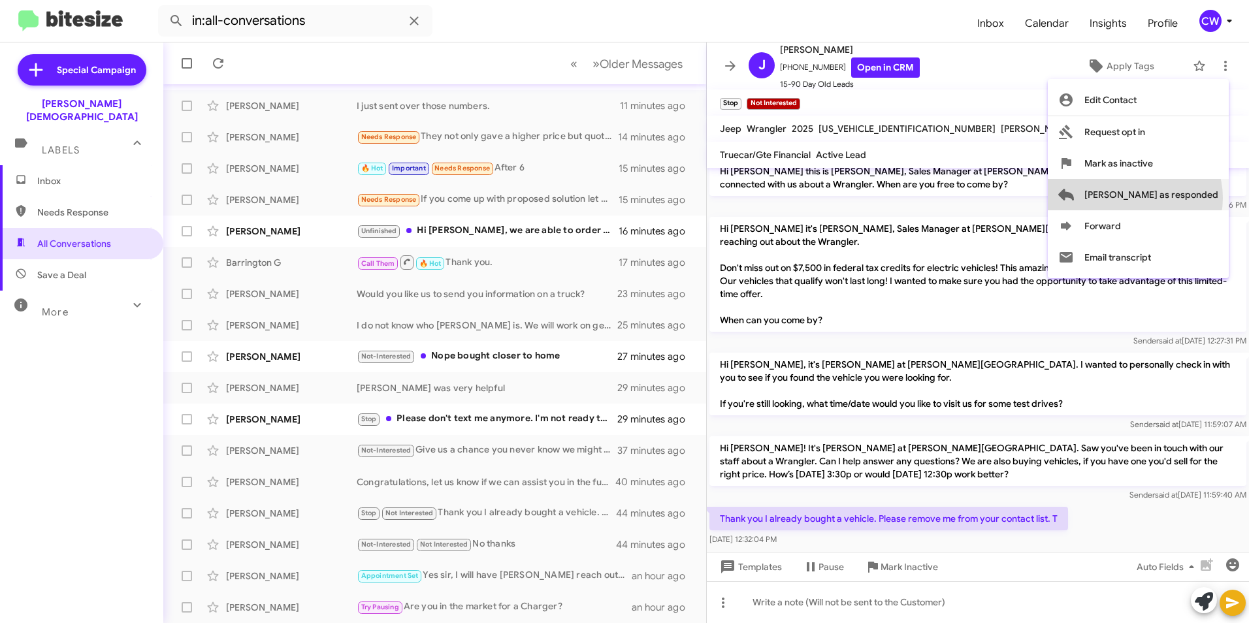
click at [1187, 198] on span "[PERSON_NAME] as responded" at bounding box center [1151, 194] width 134 height 31
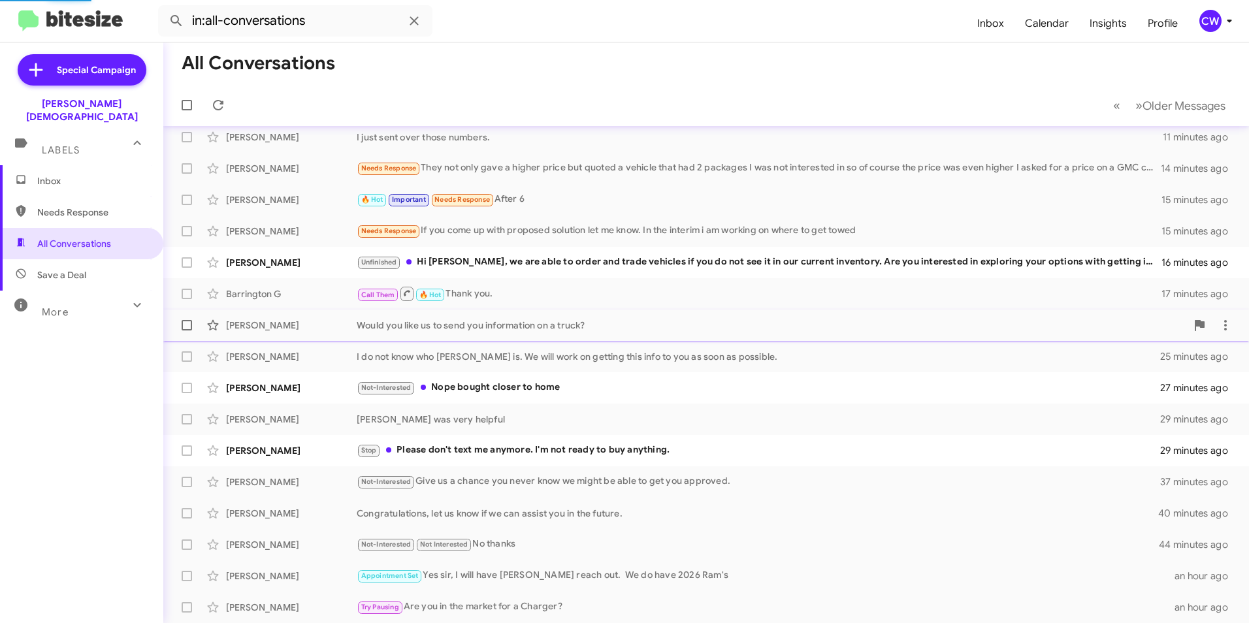
scroll to position [104, 0]
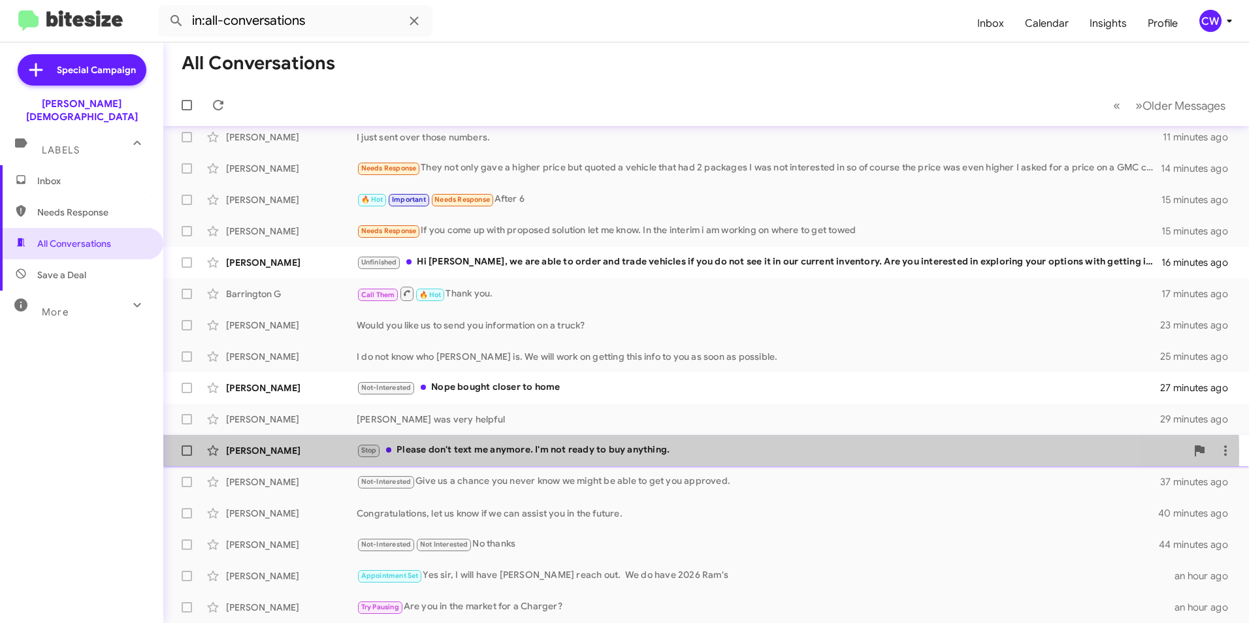
click at [528, 453] on div "Stop Please don't text me anymore. I'm not ready to buy anything." at bounding box center [771, 450] width 829 height 15
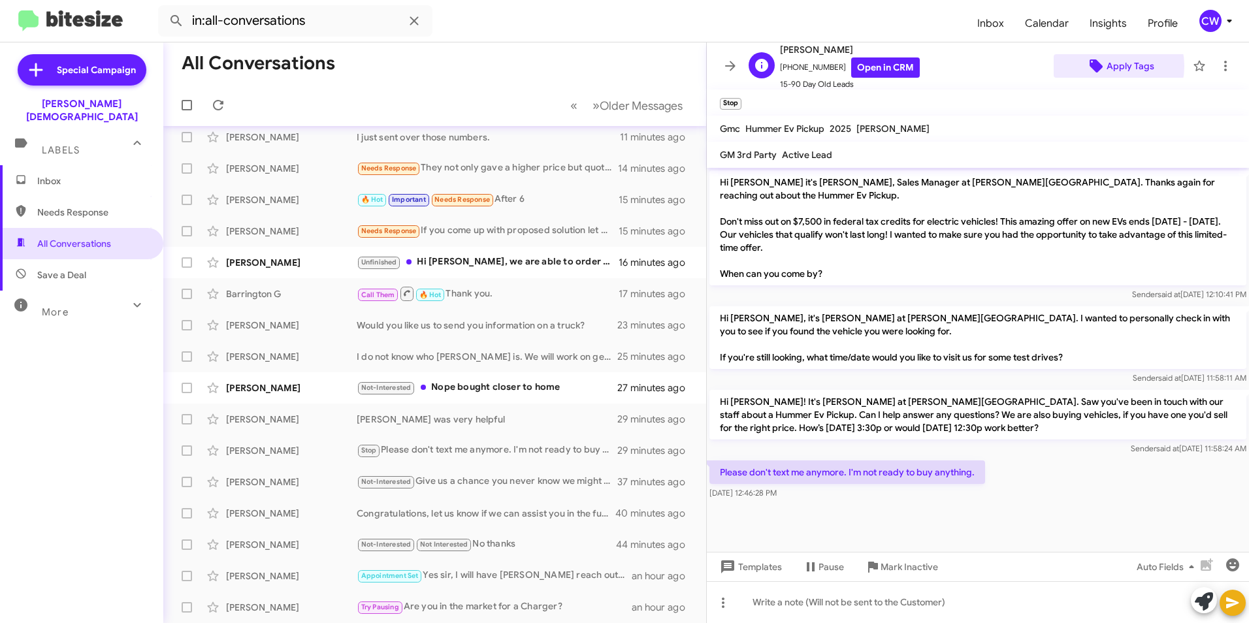
click at [1106, 66] on span "Apply Tags" at bounding box center [1130, 66] width 48 height 24
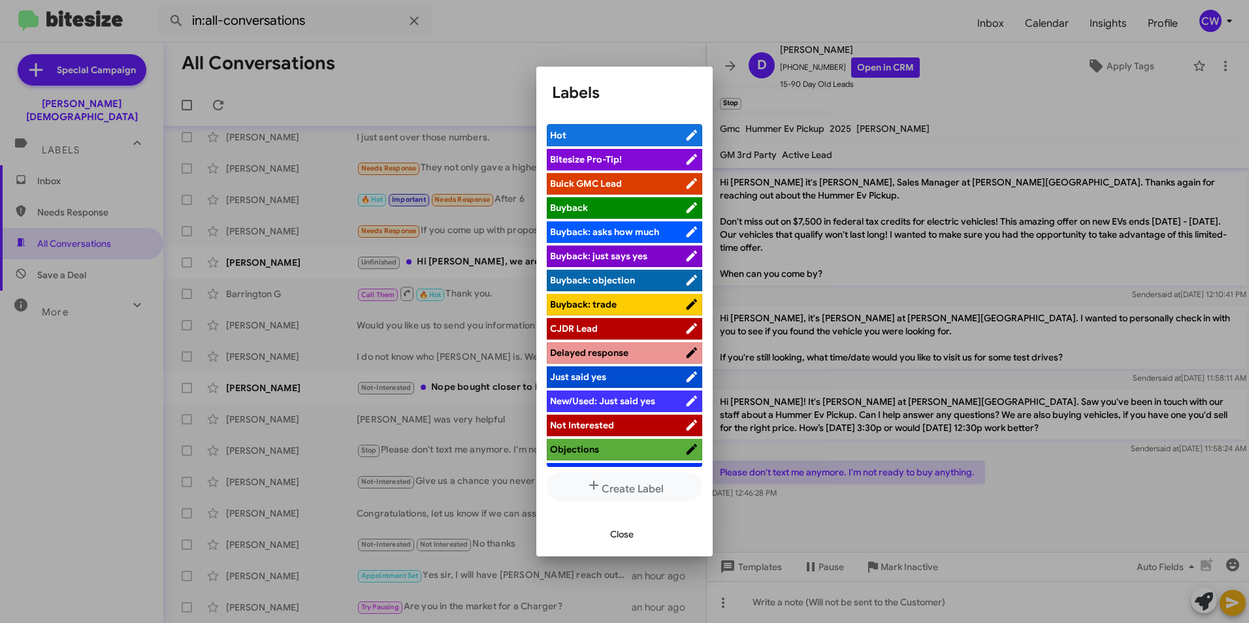
click at [636, 425] on span "Not Interested" at bounding box center [617, 425] width 135 height 13
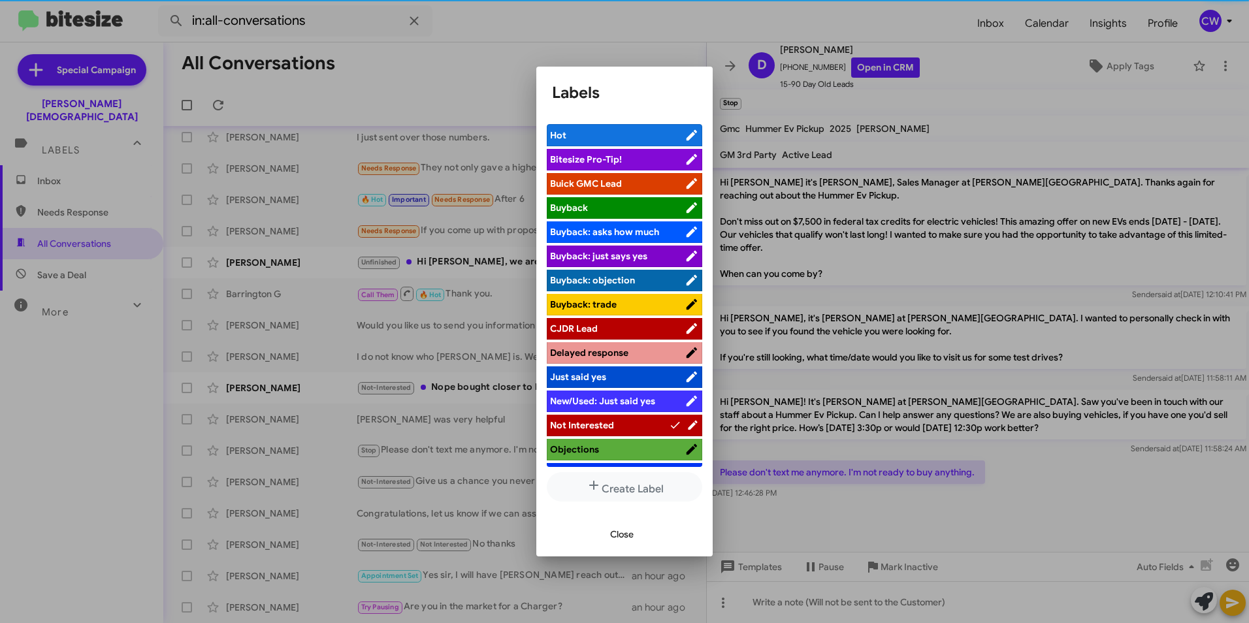
click at [623, 534] on span "Close" at bounding box center [622, 535] width 24 height 24
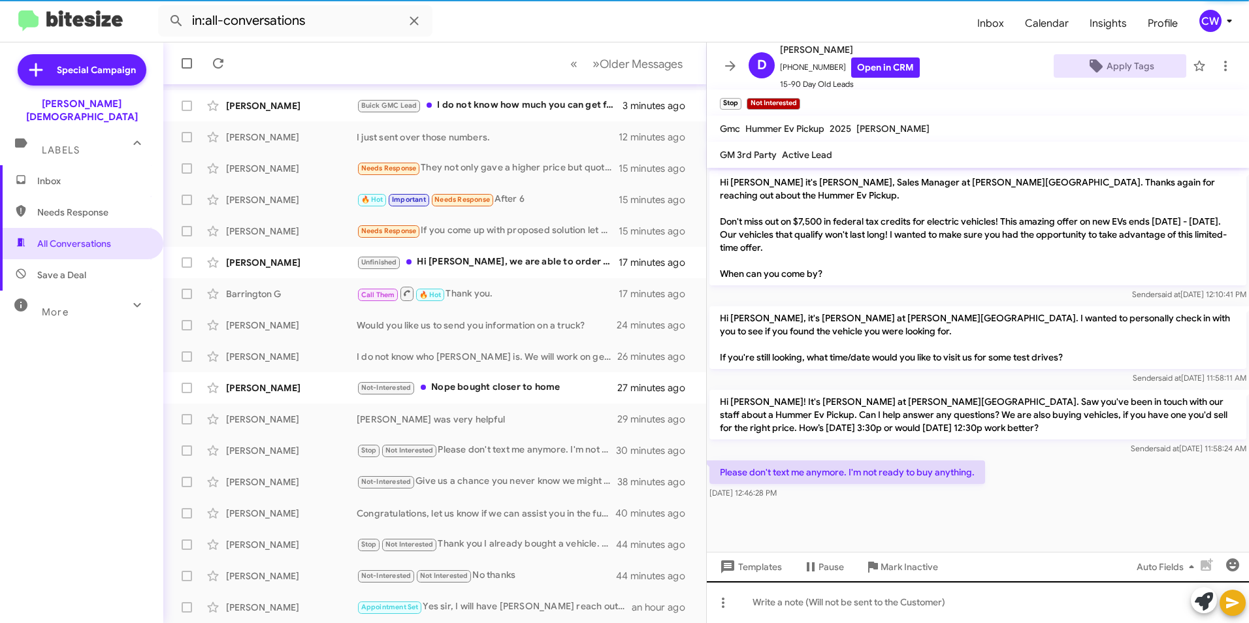
scroll to position [135, 0]
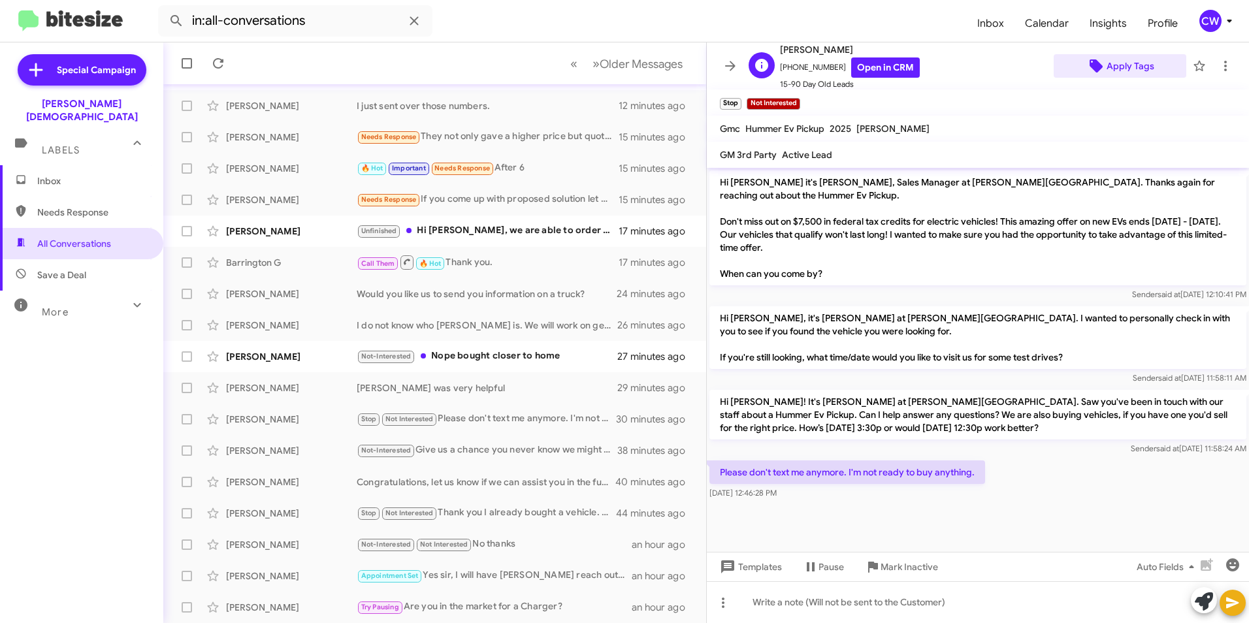
click at [1131, 71] on span "Apply Tags" at bounding box center [1130, 66] width 48 height 24
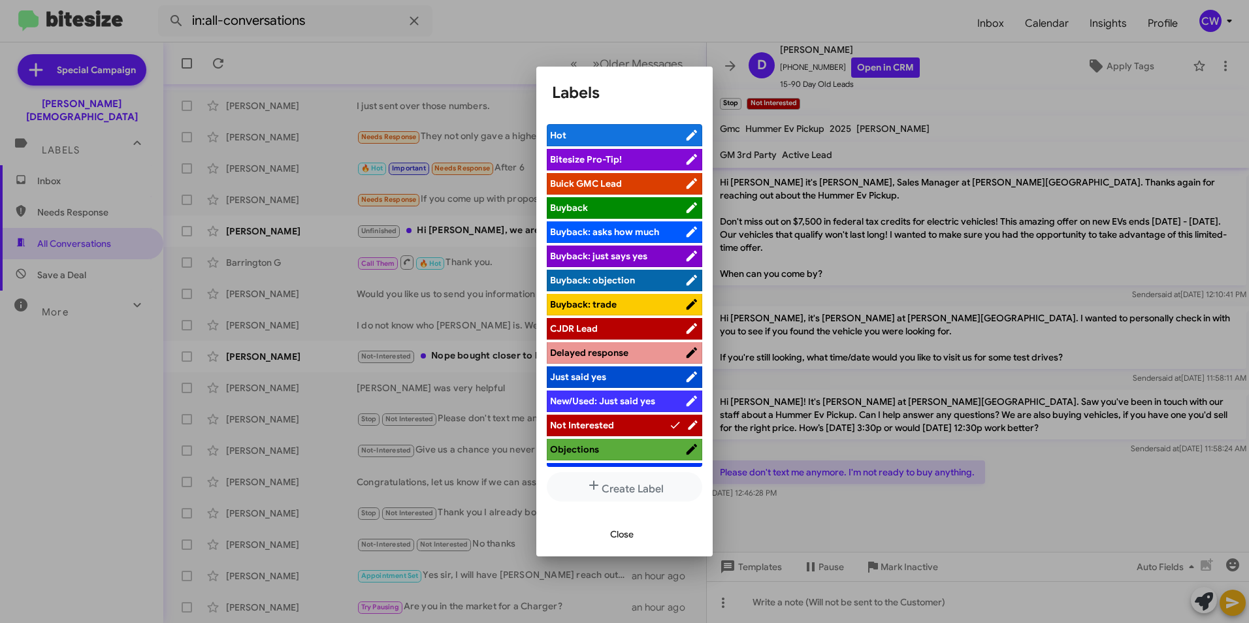
click at [625, 421] on span "Not Interested" at bounding box center [609, 425] width 119 height 13
click at [633, 537] on span "Close" at bounding box center [622, 535] width 24 height 24
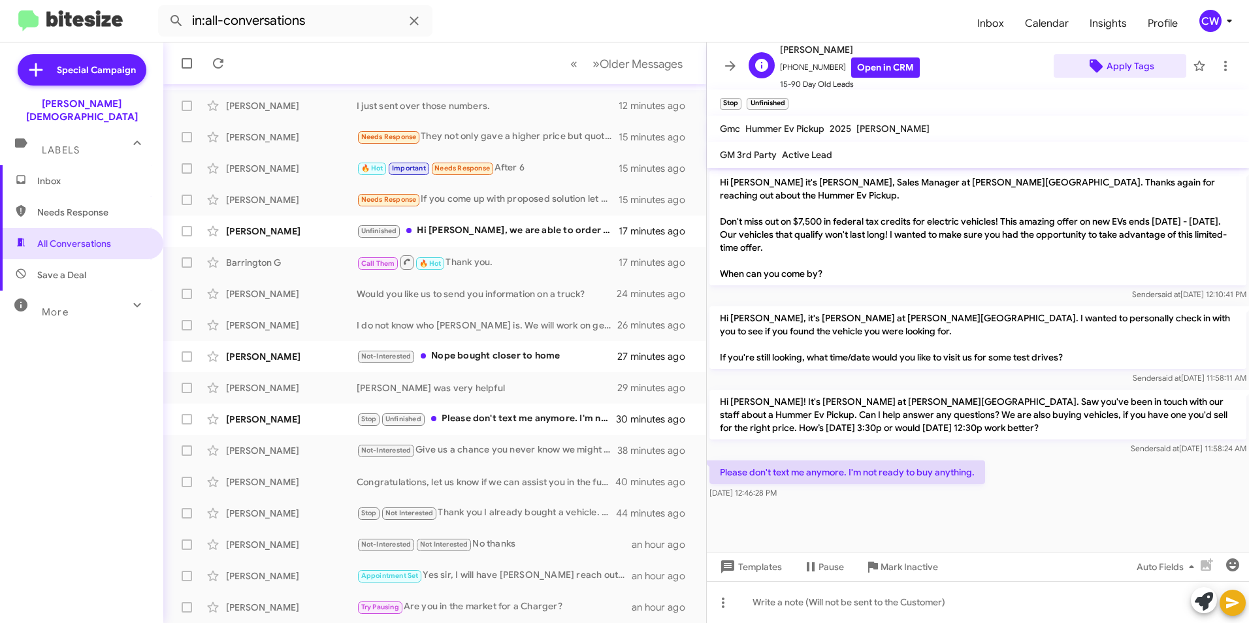
click at [1118, 67] on span "Apply Tags" at bounding box center [1130, 66] width 48 height 24
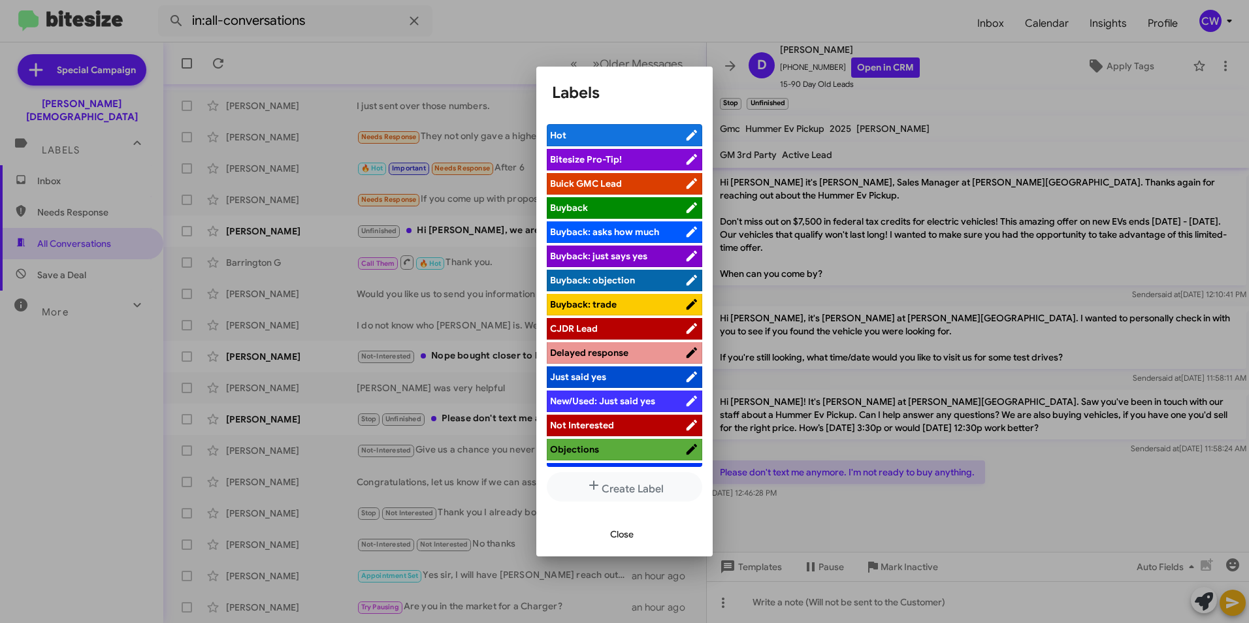
click at [597, 426] on span "Not Interested" at bounding box center [582, 425] width 64 height 12
click at [624, 535] on span "Close" at bounding box center [622, 535] width 24 height 24
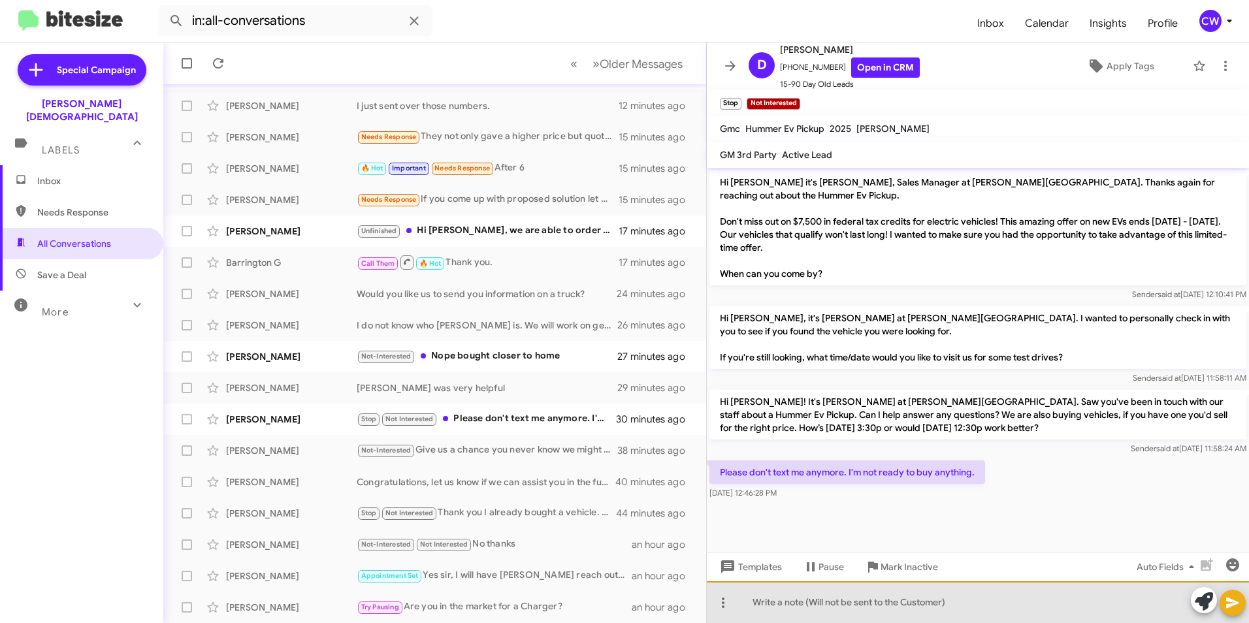
click at [841, 605] on div at bounding box center [978, 602] width 542 height 42
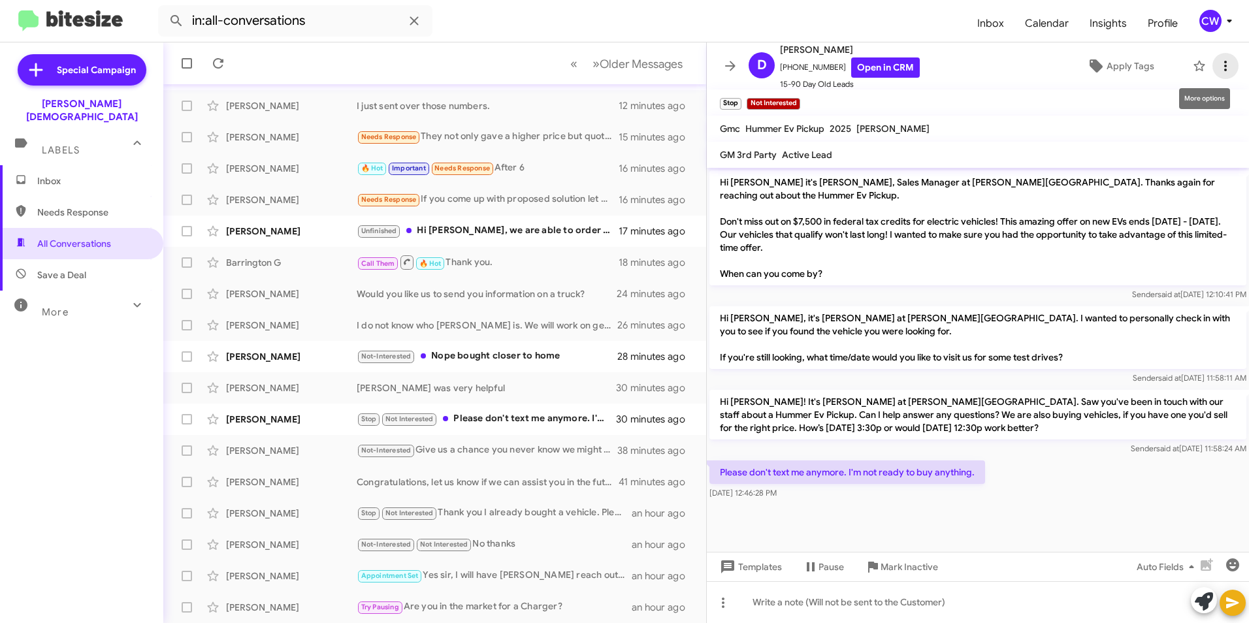
click at [1217, 69] on icon at bounding box center [1225, 66] width 16 height 16
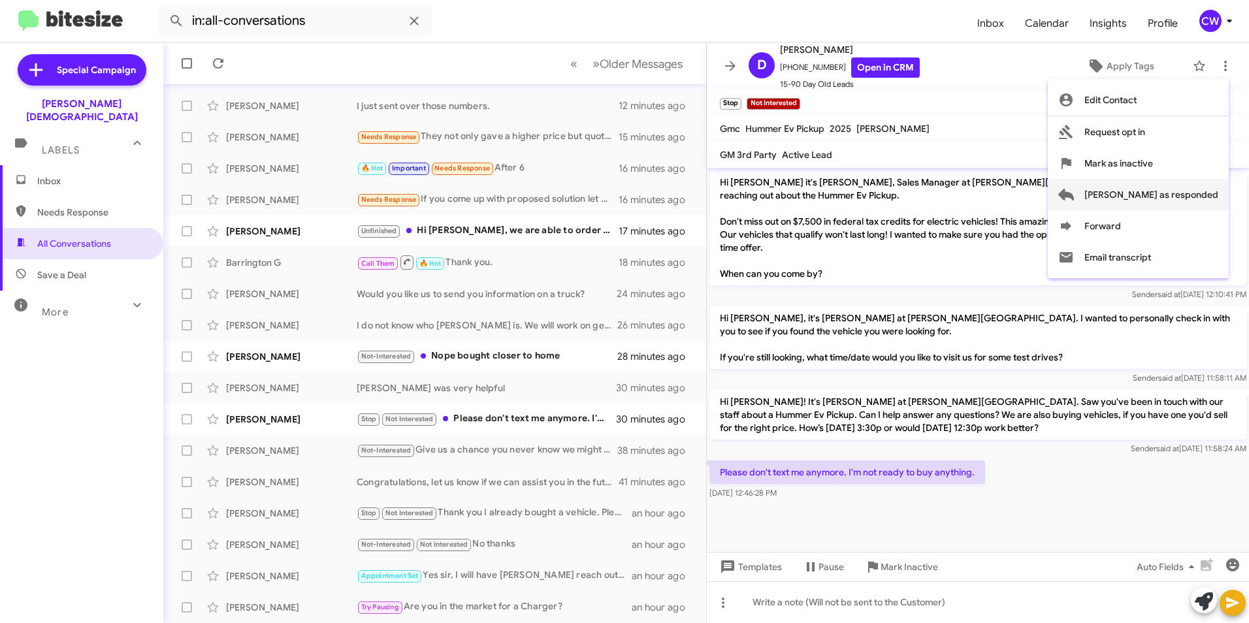
click at [1197, 190] on span "[PERSON_NAME] as responded" at bounding box center [1151, 194] width 134 height 31
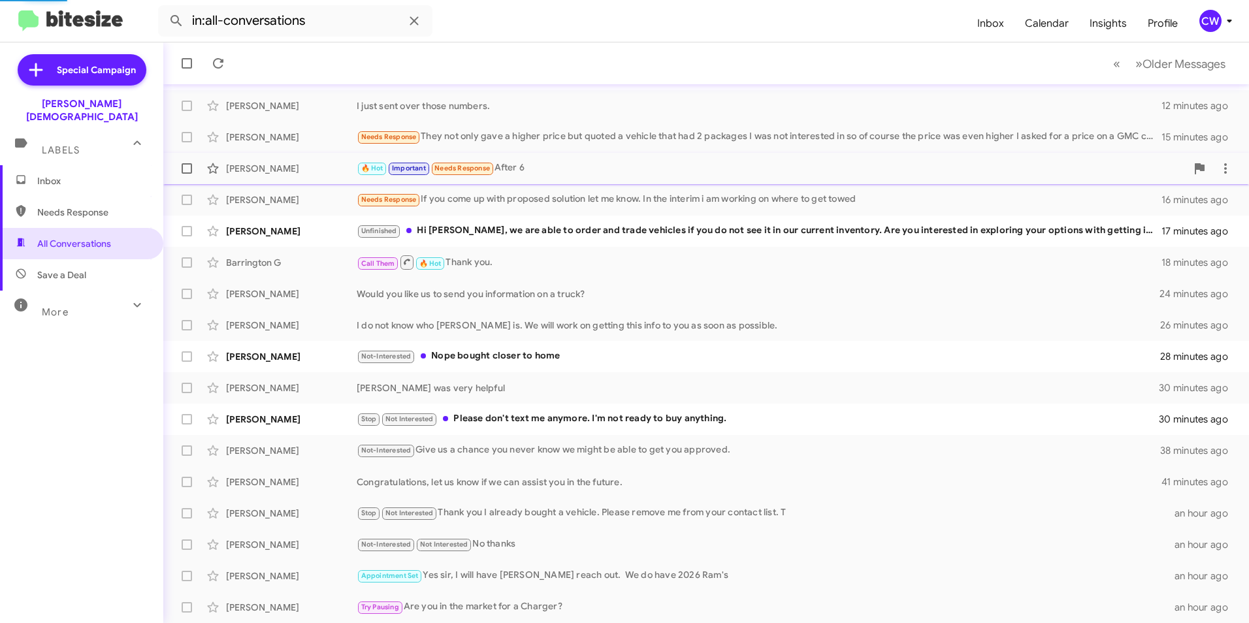
scroll to position [104, 0]
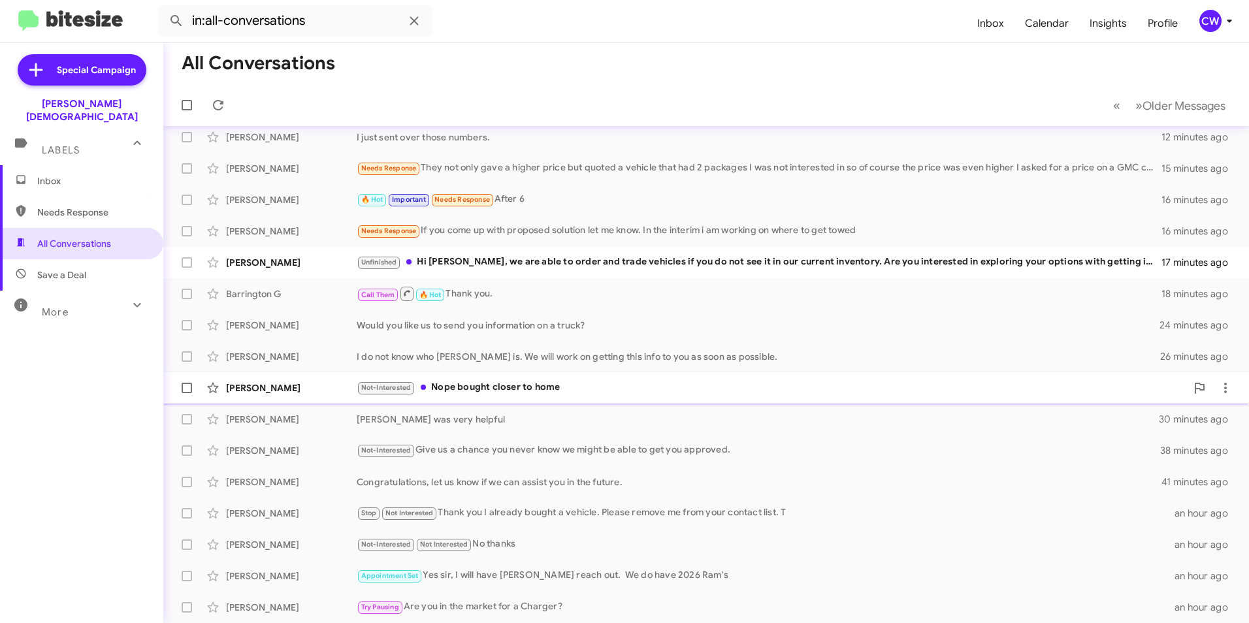
click at [517, 388] on div "Not-Interested Nope bought closer to home" at bounding box center [771, 387] width 829 height 15
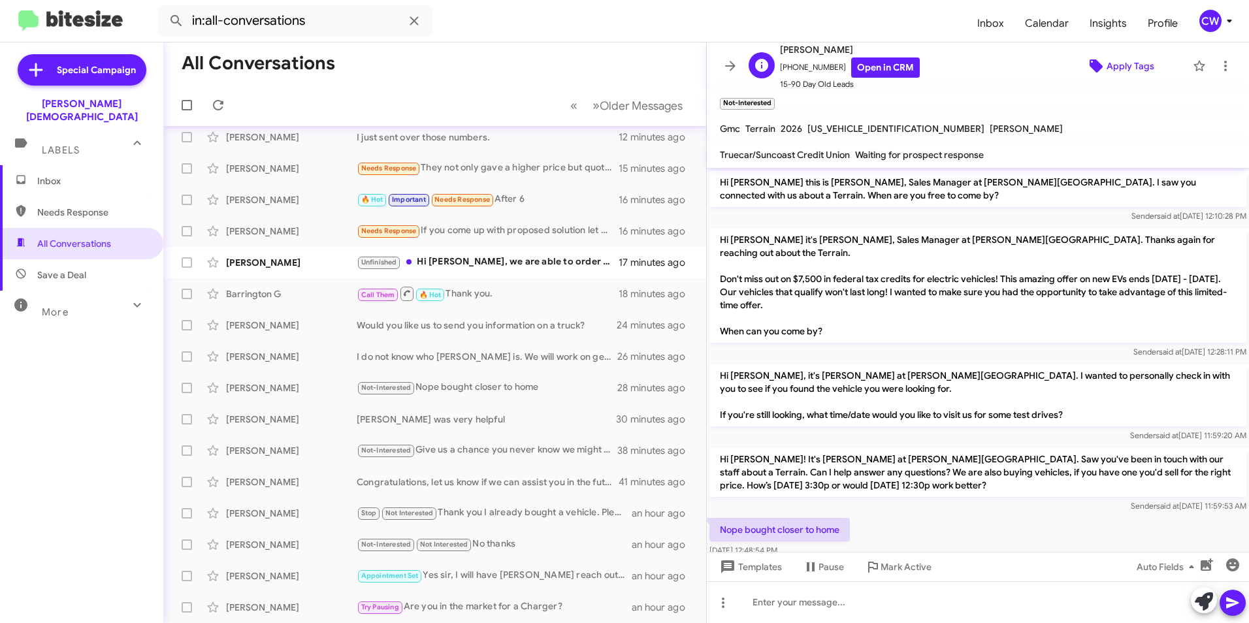
click at [1140, 69] on span "Apply Tags" at bounding box center [1130, 66] width 48 height 24
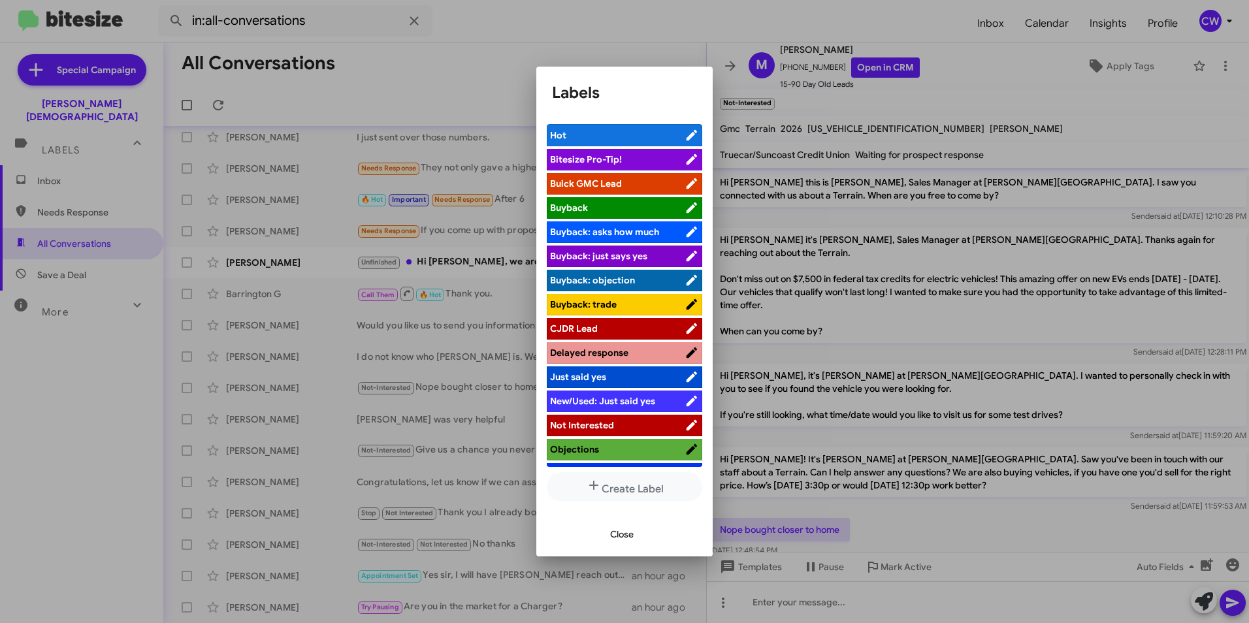
click at [582, 429] on span "Not Interested" at bounding box center [582, 425] width 64 height 12
click at [628, 535] on span "Close" at bounding box center [622, 535] width 24 height 24
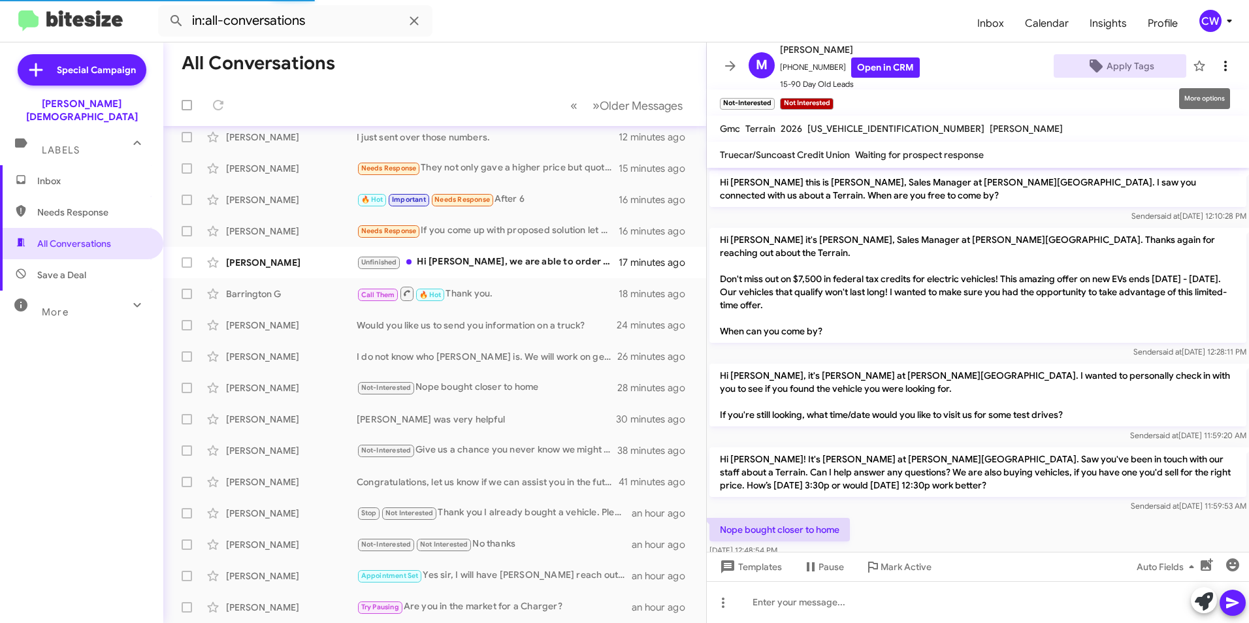
scroll to position [135, 0]
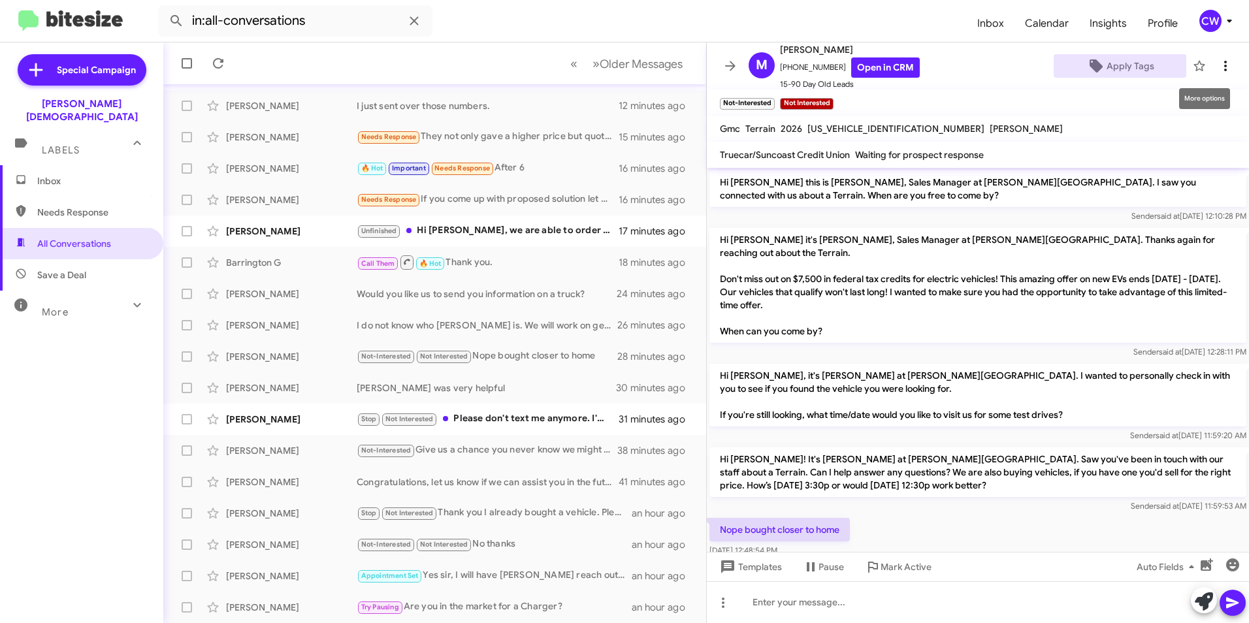
click at [1217, 67] on icon at bounding box center [1225, 66] width 16 height 16
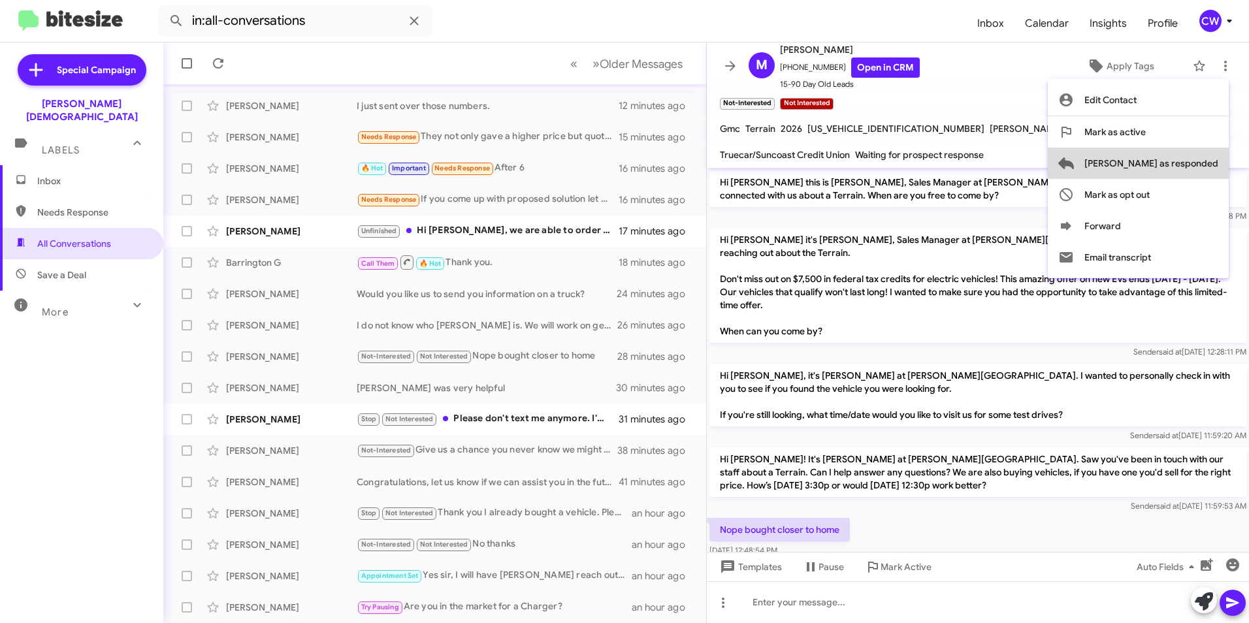
click at [1191, 164] on span "[PERSON_NAME] as responded" at bounding box center [1151, 163] width 134 height 31
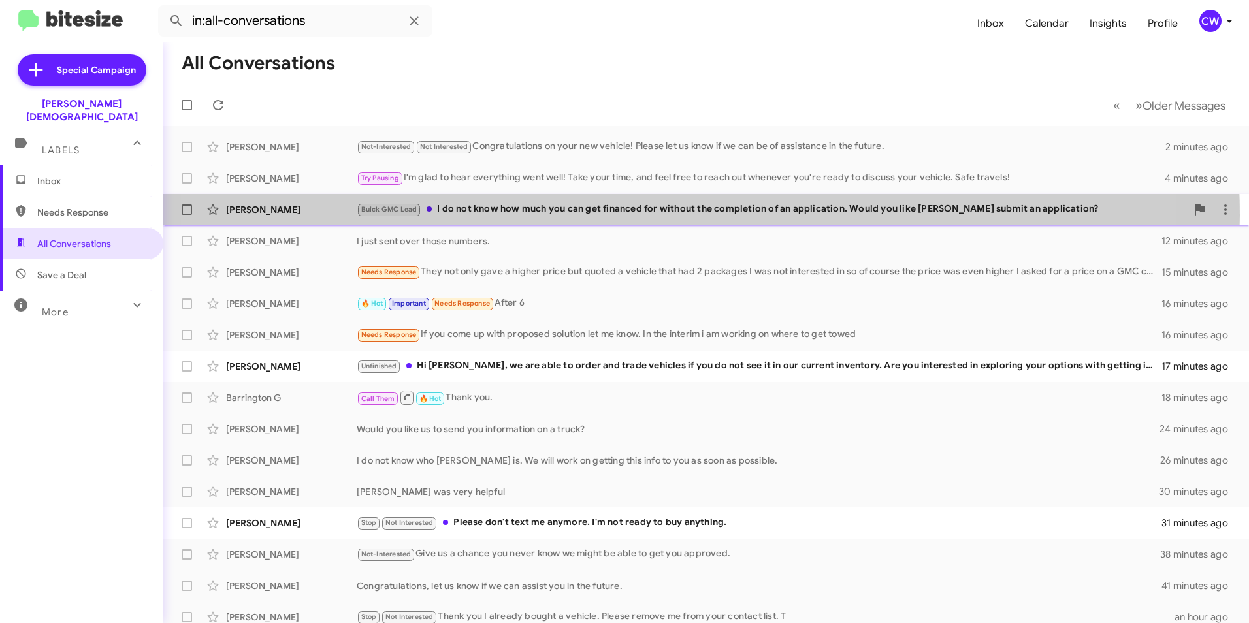
click at [627, 216] on div "Buick GMC Lead I do not know how much you can get financed for without the comp…" at bounding box center [771, 209] width 829 height 15
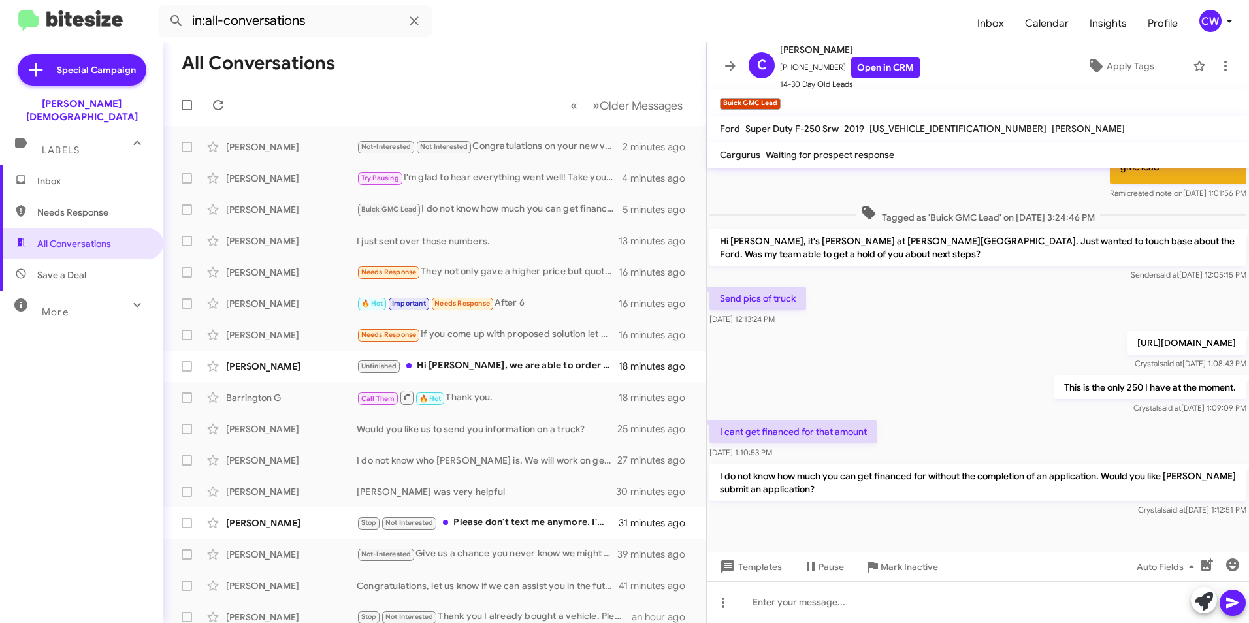
scroll to position [135, 0]
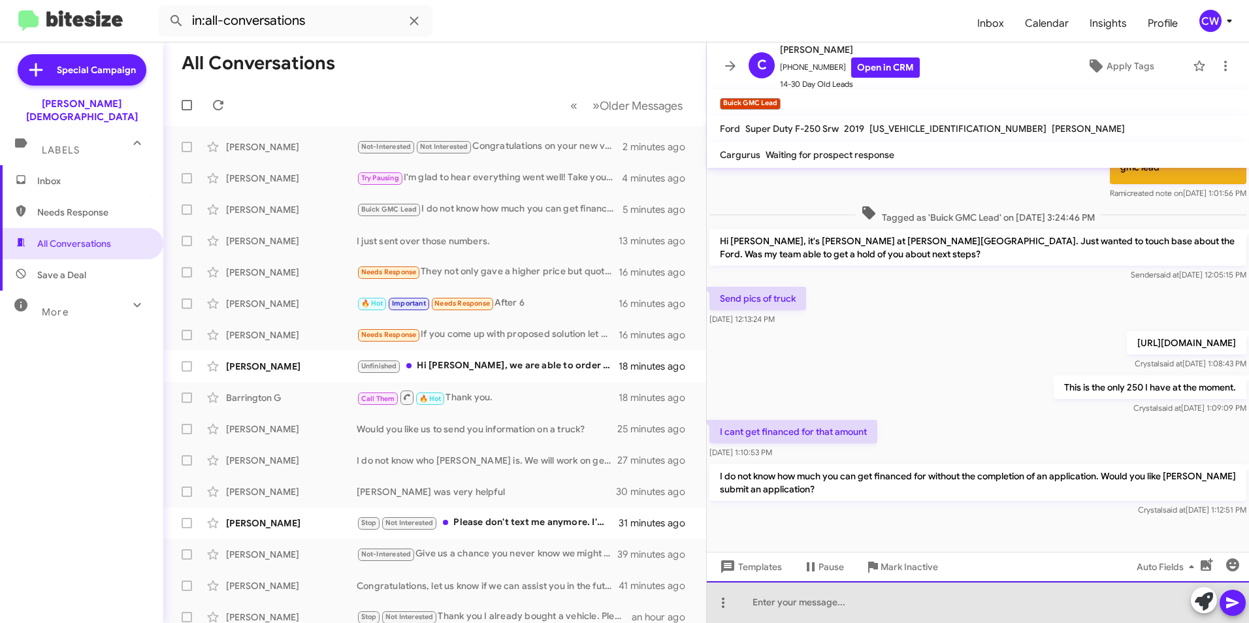
click at [803, 607] on div at bounding box center [978, 602] width 542 height 42
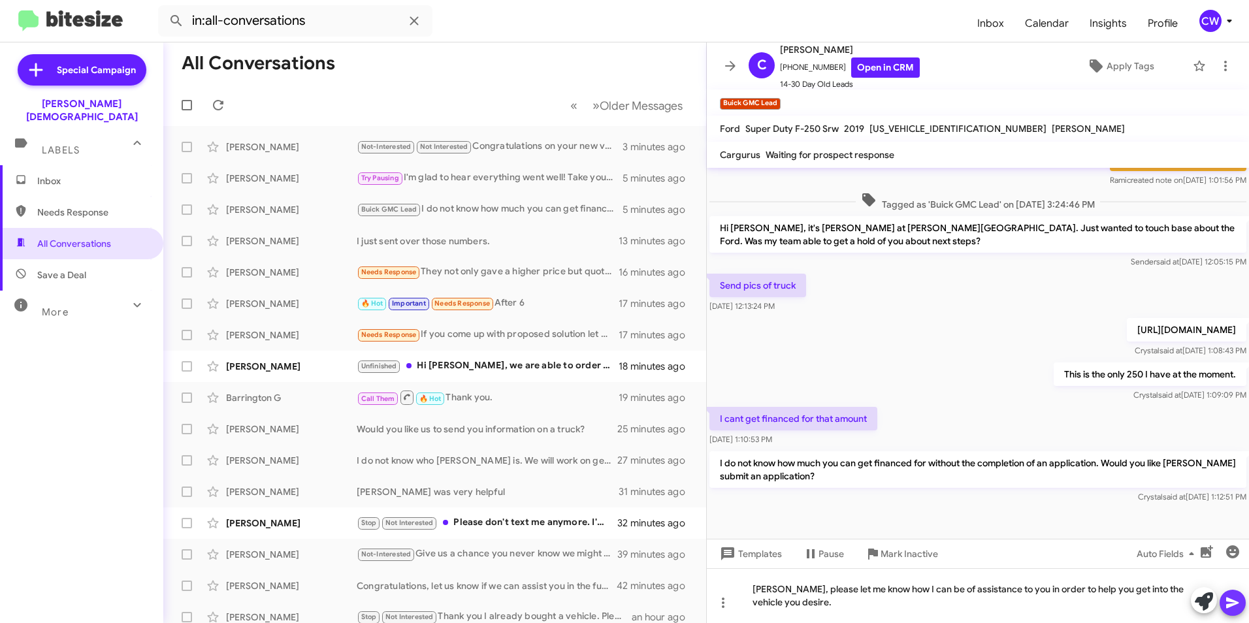
click at [1232, 598] on icon at bounding box center [1233, 603] width 16 height 16
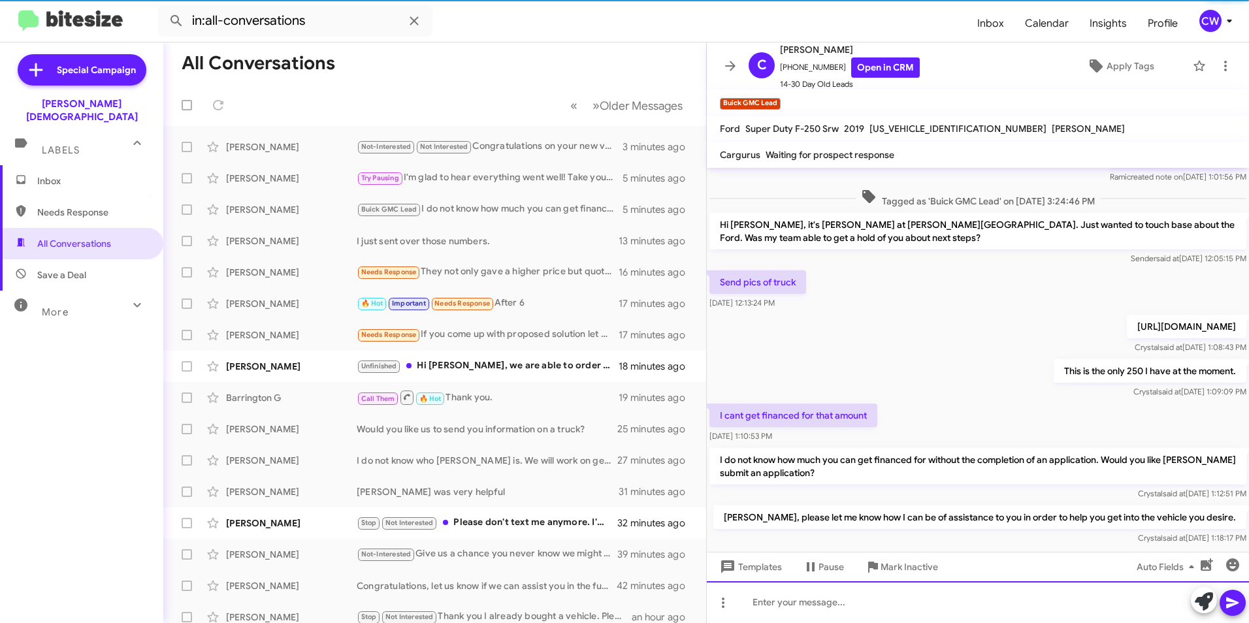
scroll to position [183, 0]
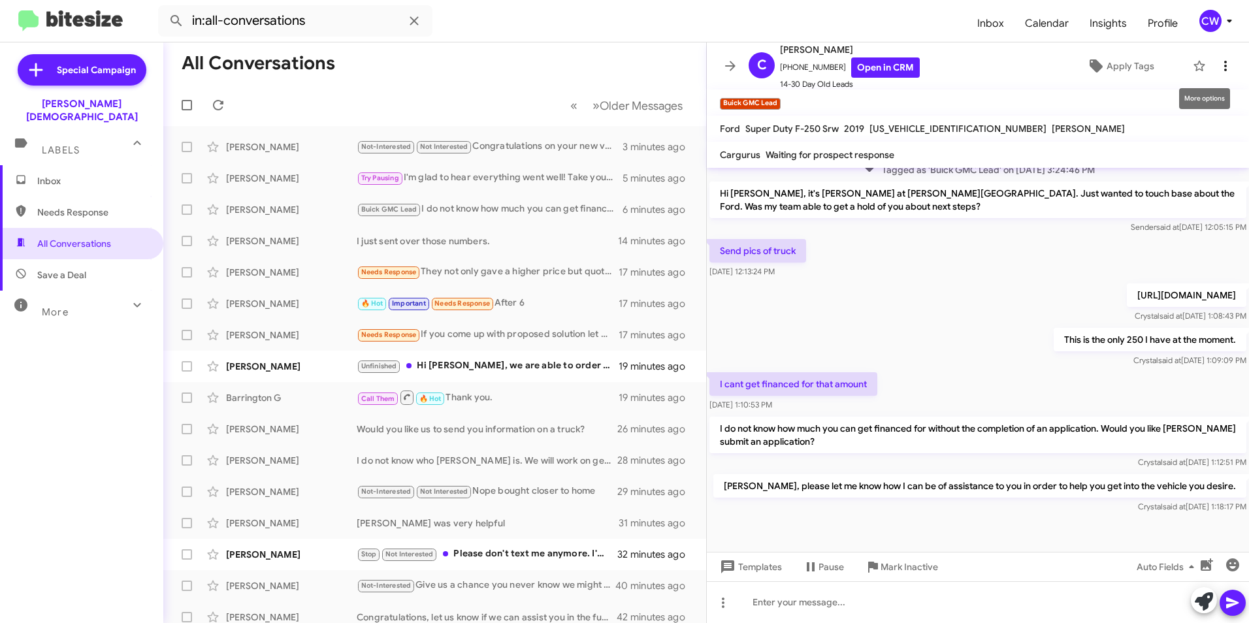
click at [1217, 64] on icon at bounding box center [1225, 66] width 16 height 16
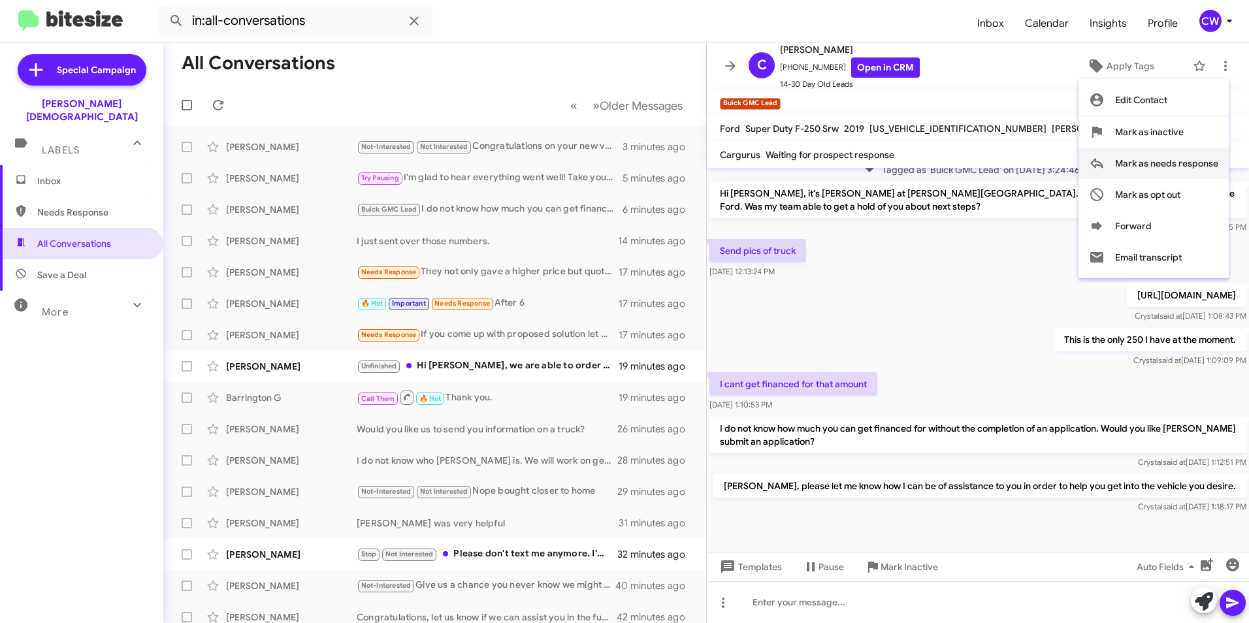
click at [1190, 171] on span "Mark as needs response" at bounding box center [1166, 163] width 103 height 31
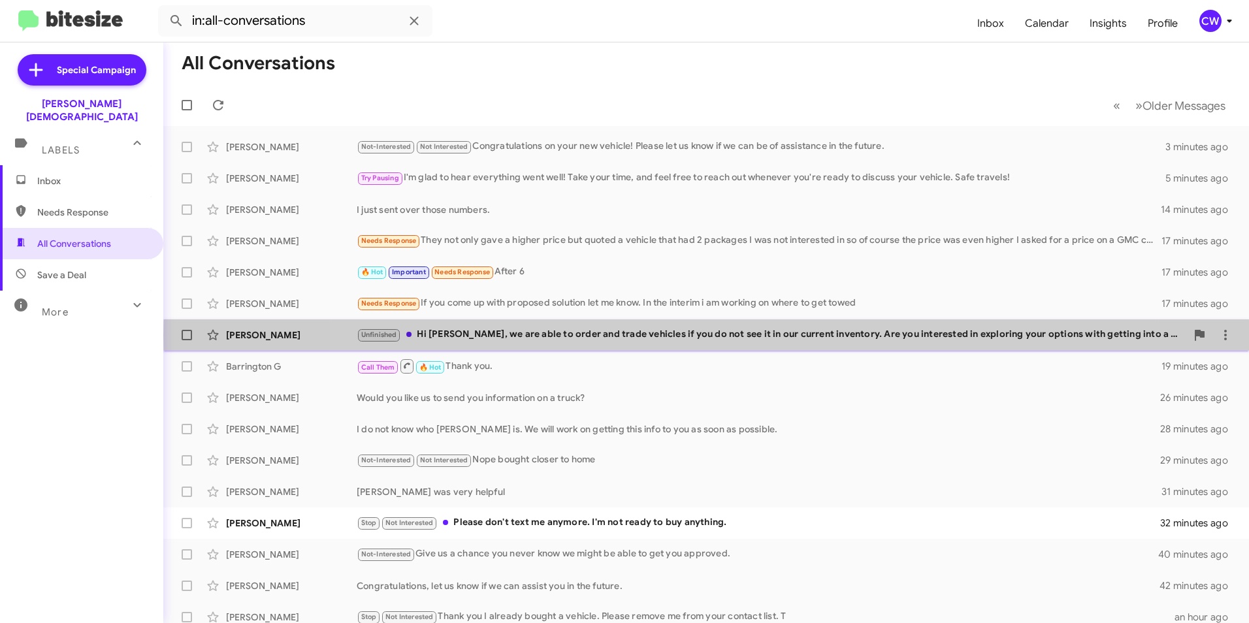
click at [737, 336] on div "Unfinished Hi [PERSON_NAME], we are able to order and trade vehicles if you do …" at bounding box center [771, 334] width 829 height 15
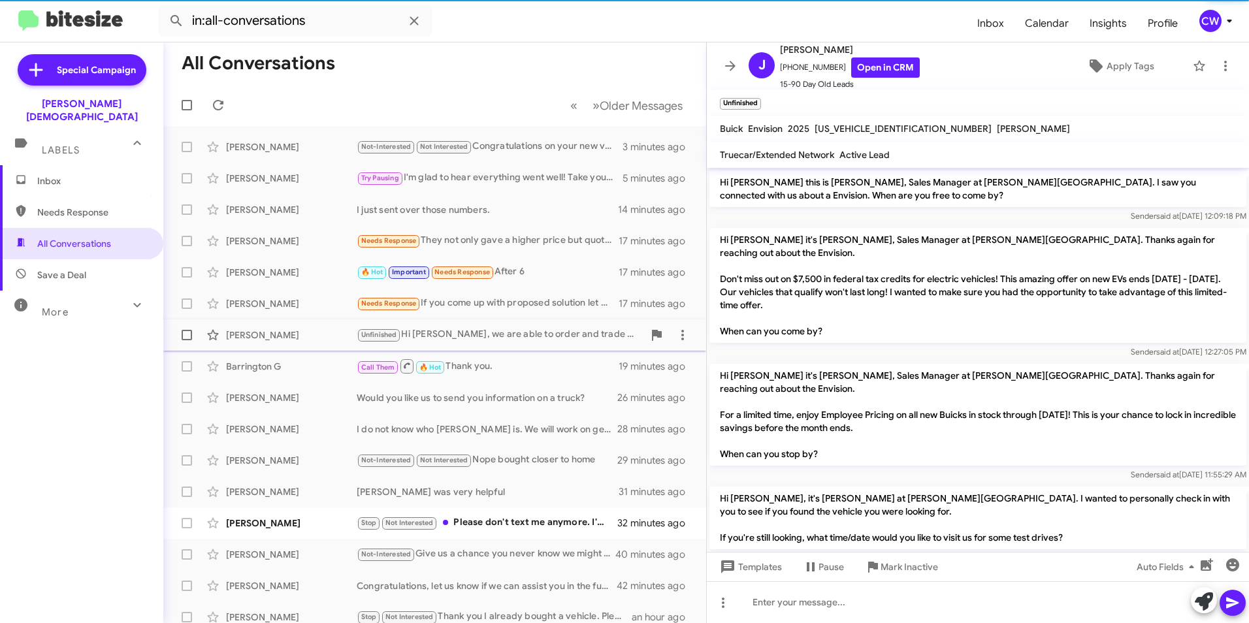
scroll to position [227, 0]
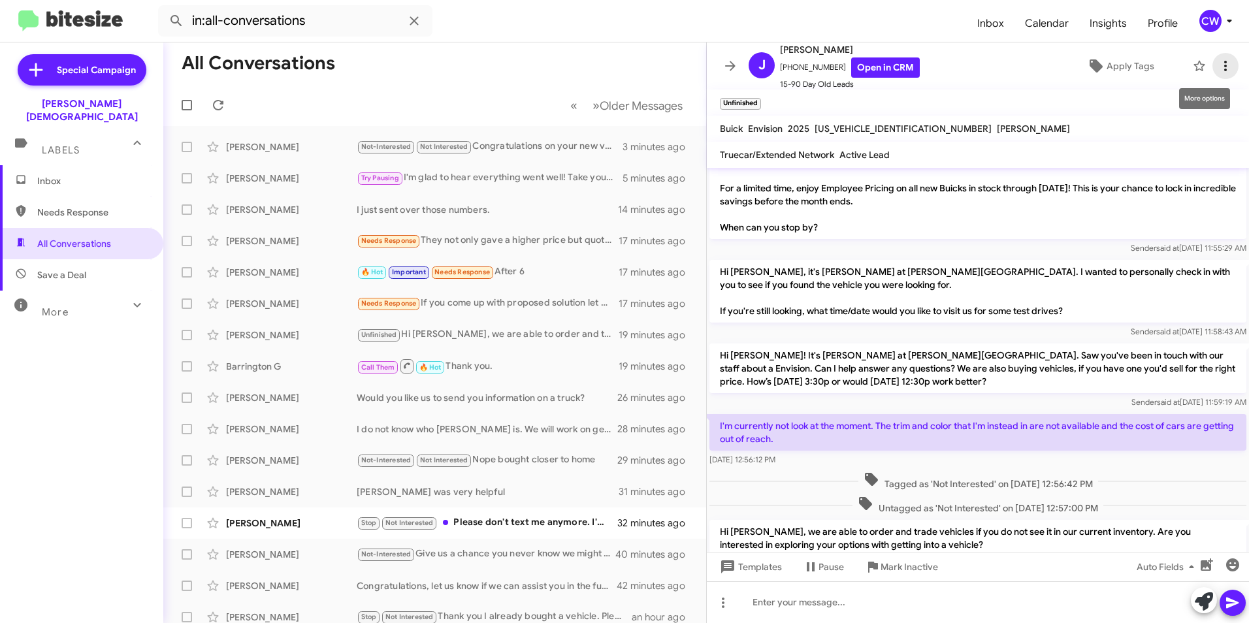
click at [1217, 61] on icon at bounding box center [1225, 66] width 16 height 16
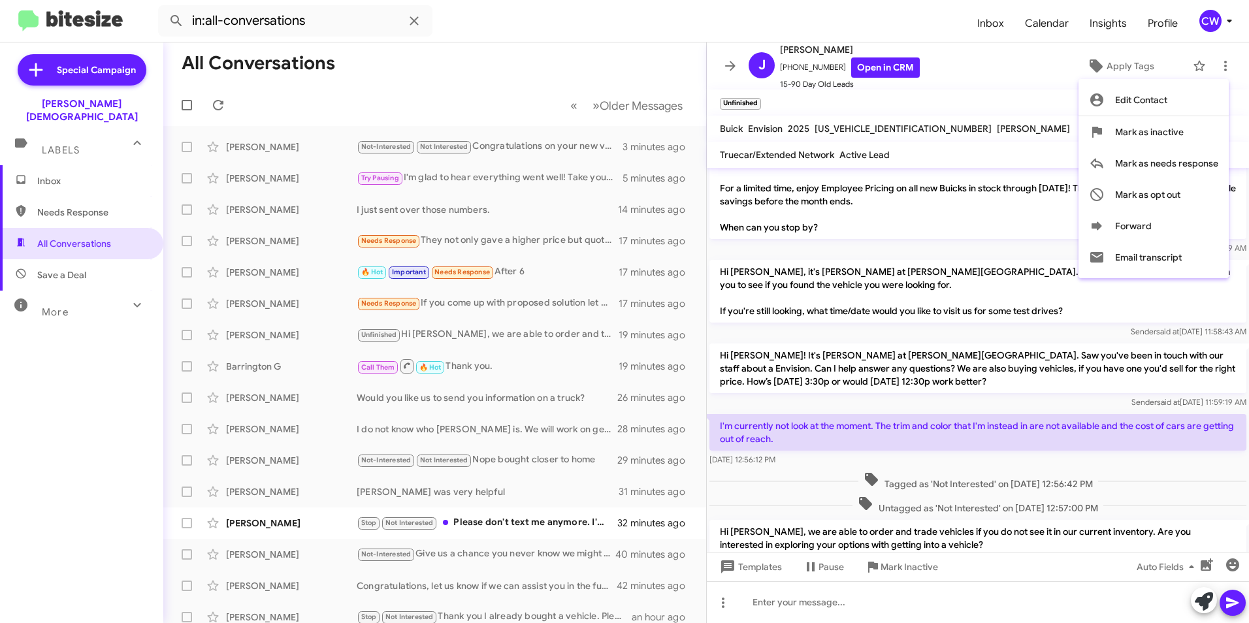
click at [1010, 619] on div at bounding box center [624, 311] width 1249 height 623
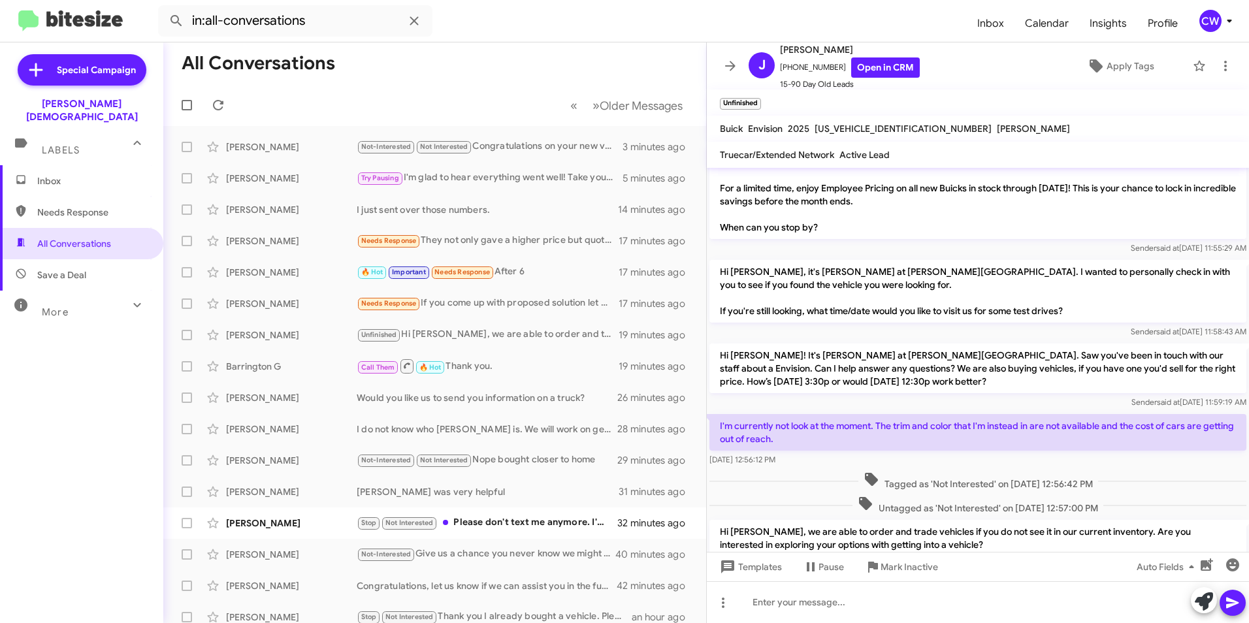
scroll to position [253, 0]
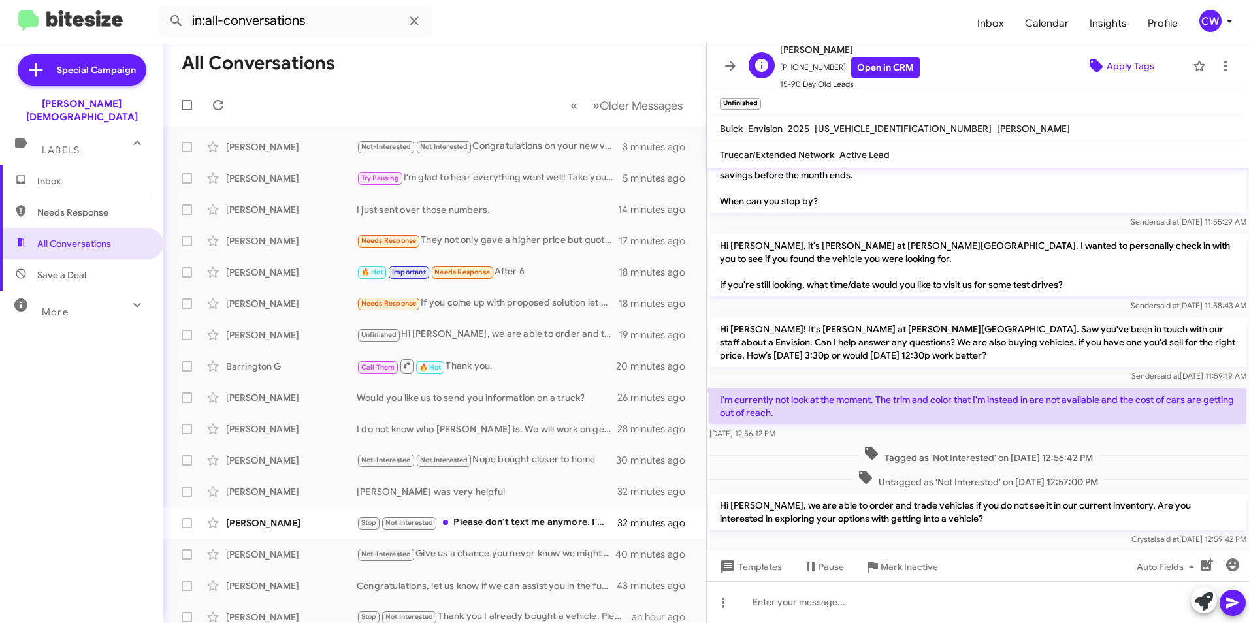
click at [1112, 67] on span "Apply Tags" at bounding box center [1130, 66] width 48 height 24
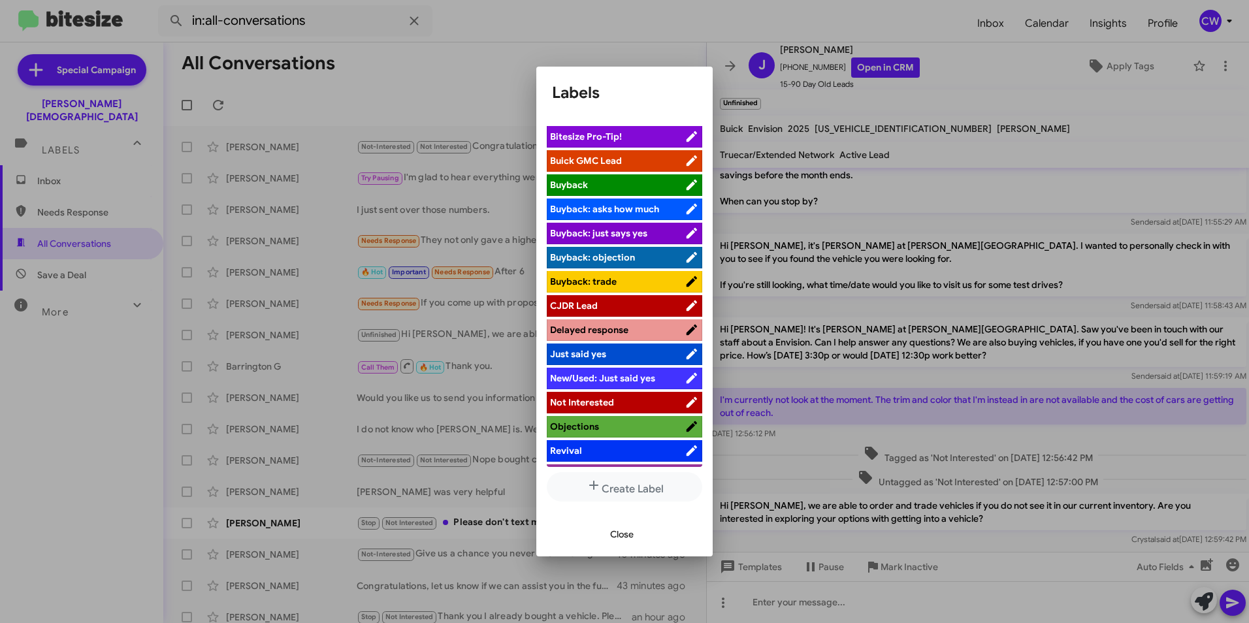
scroll to position [44, 0]
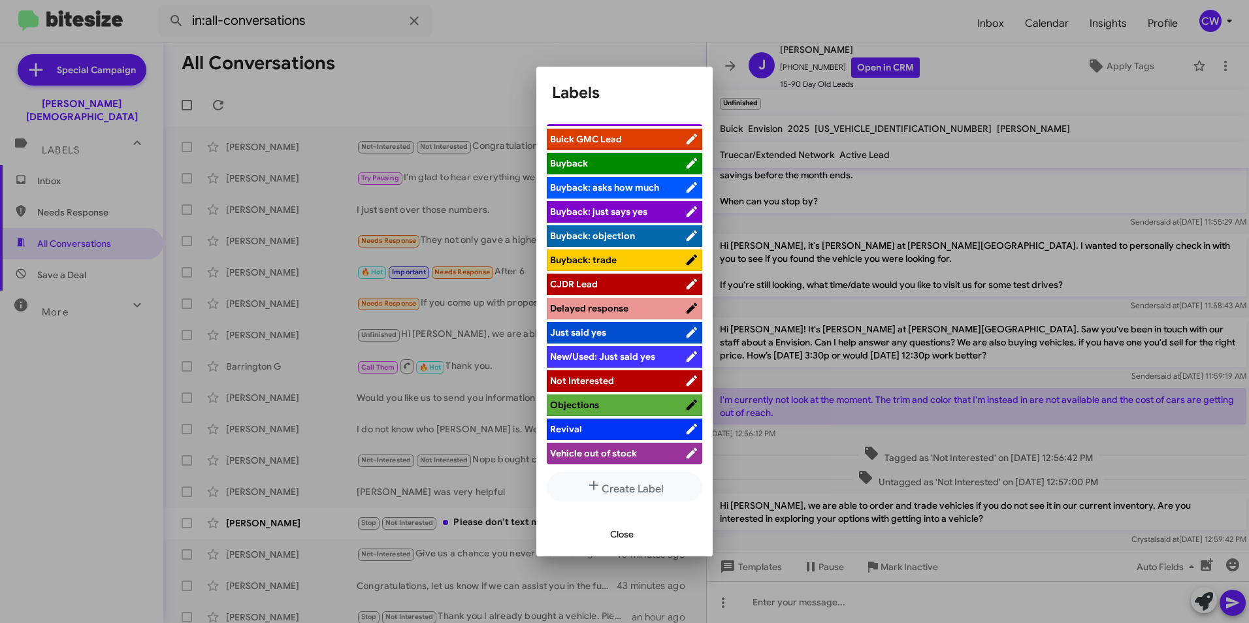
click at [619, 406] on span "Objections" at bounding box center [617, 404] width 135 height 13
click at [624, 535] on span "Close" at bounding box center [622, 535] width 24 height 24
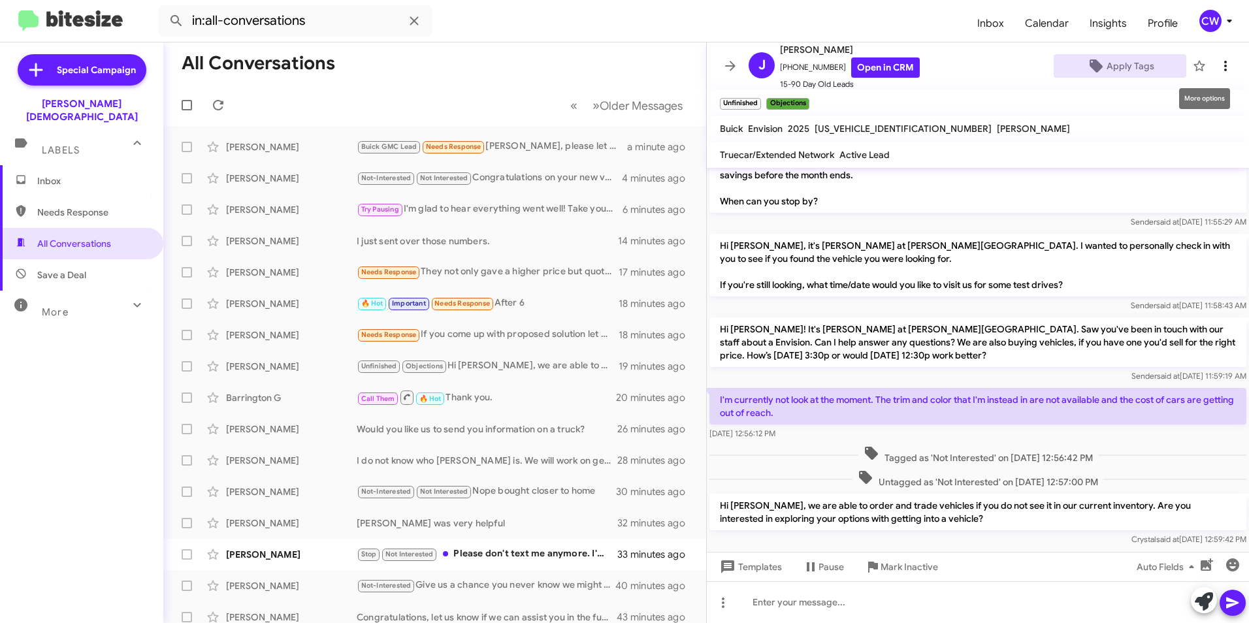
click at [1217, 63] on icon at bounding box center [1225, 66] width 16 height 16
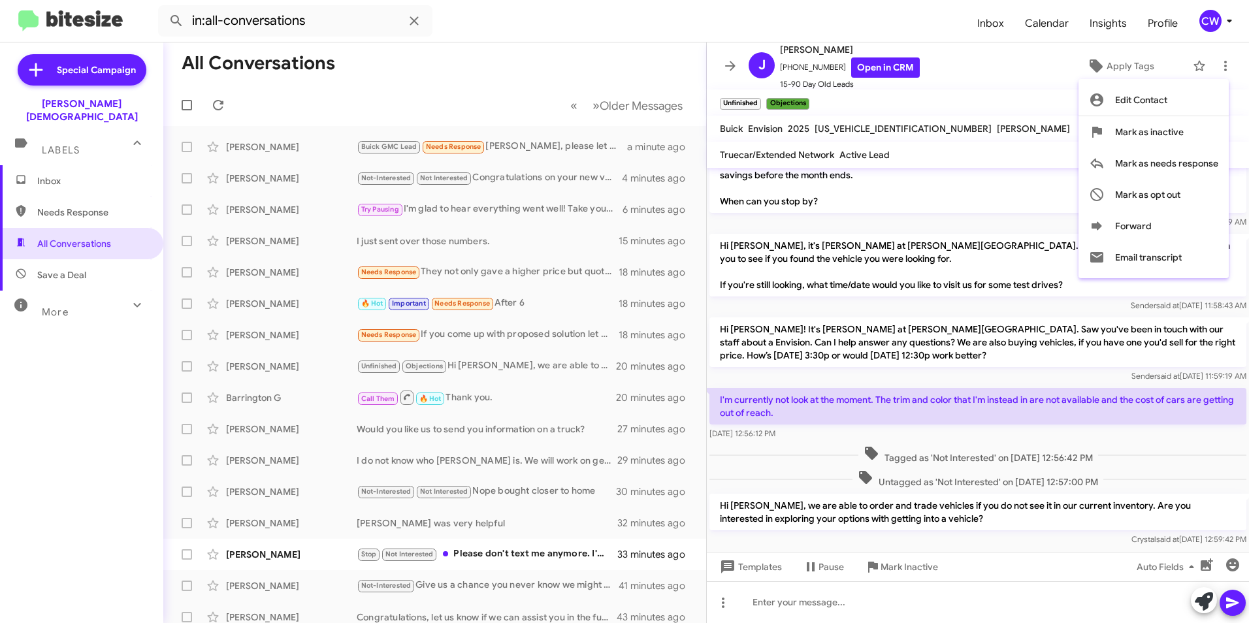
click at [1032, 152] on div at bounding box center [624, 311] width 1249 height 623
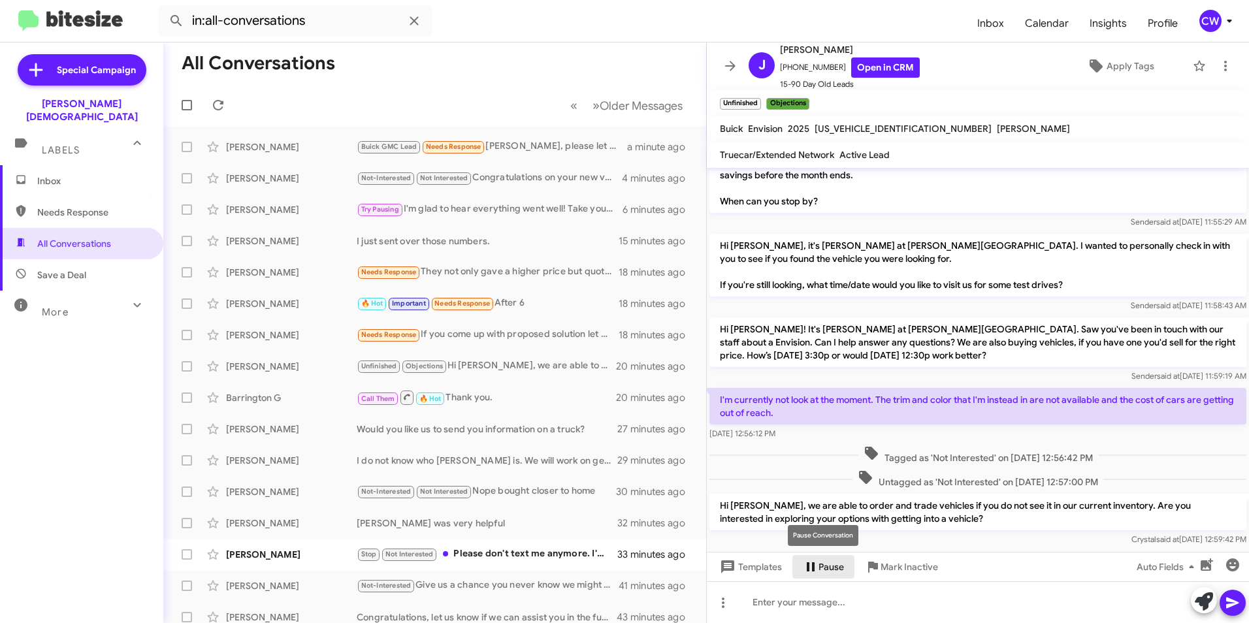
click at [832, 570] on span "Pause" at bounding box center [830, 567] width 25 height 24
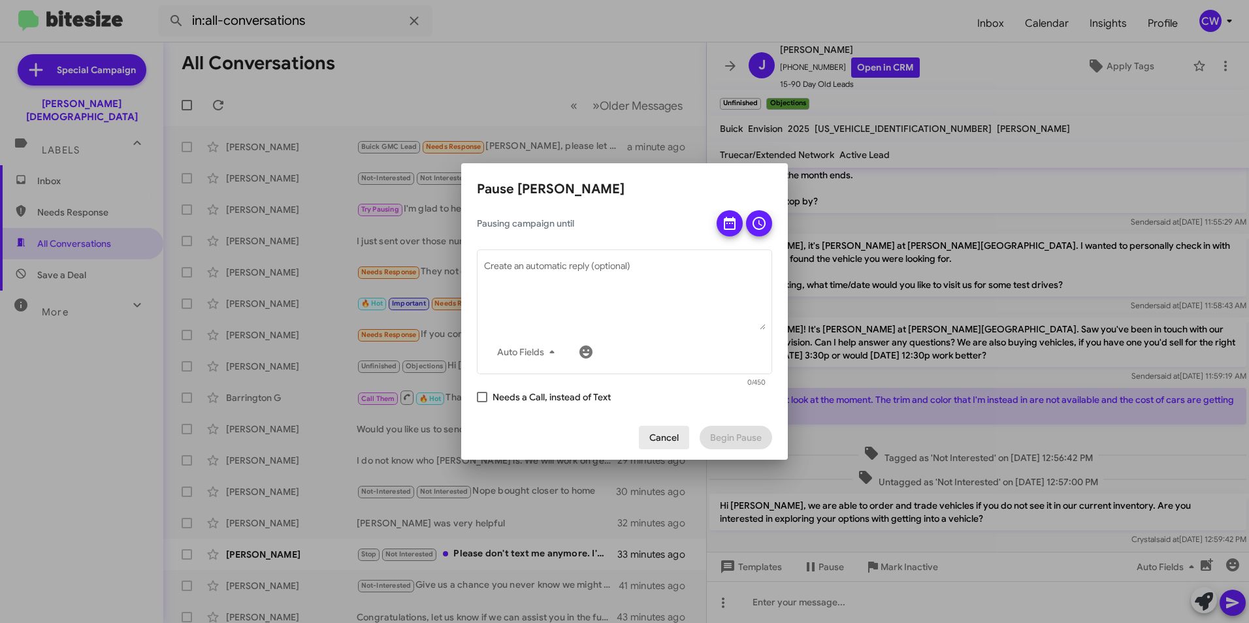
click at [675, 438] on span "Cancel" at bounding box center [663, 438] width 29 height 24
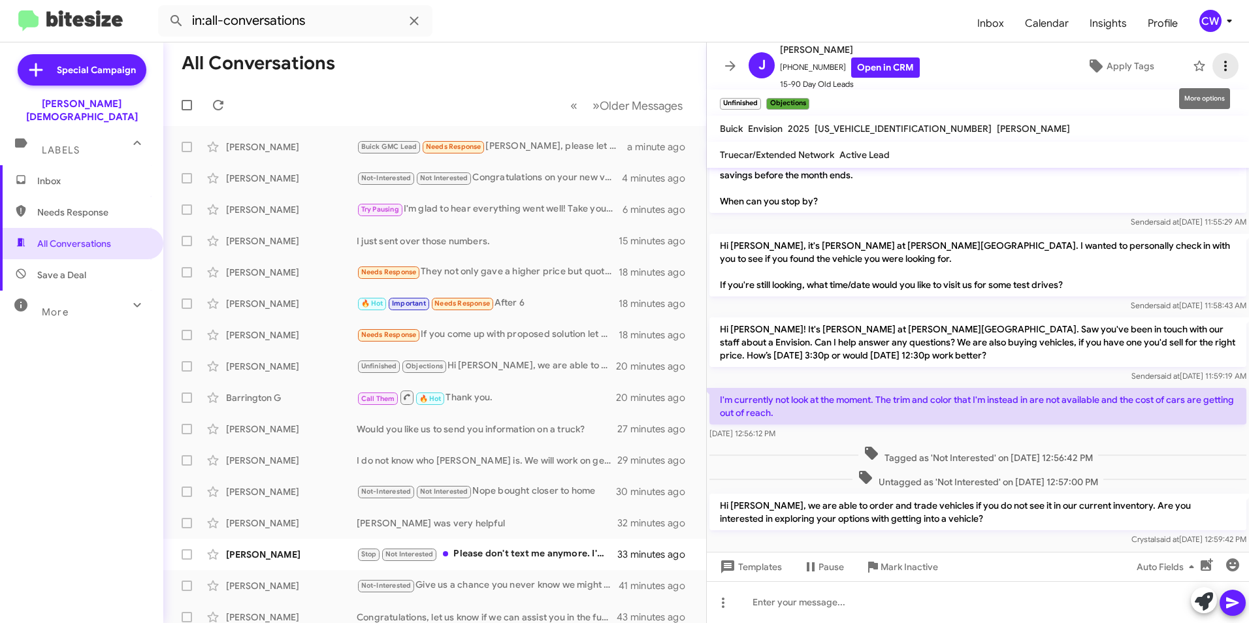
click at [1217, 69] on icon at bounding box center [1225, 66] width 16 height 16
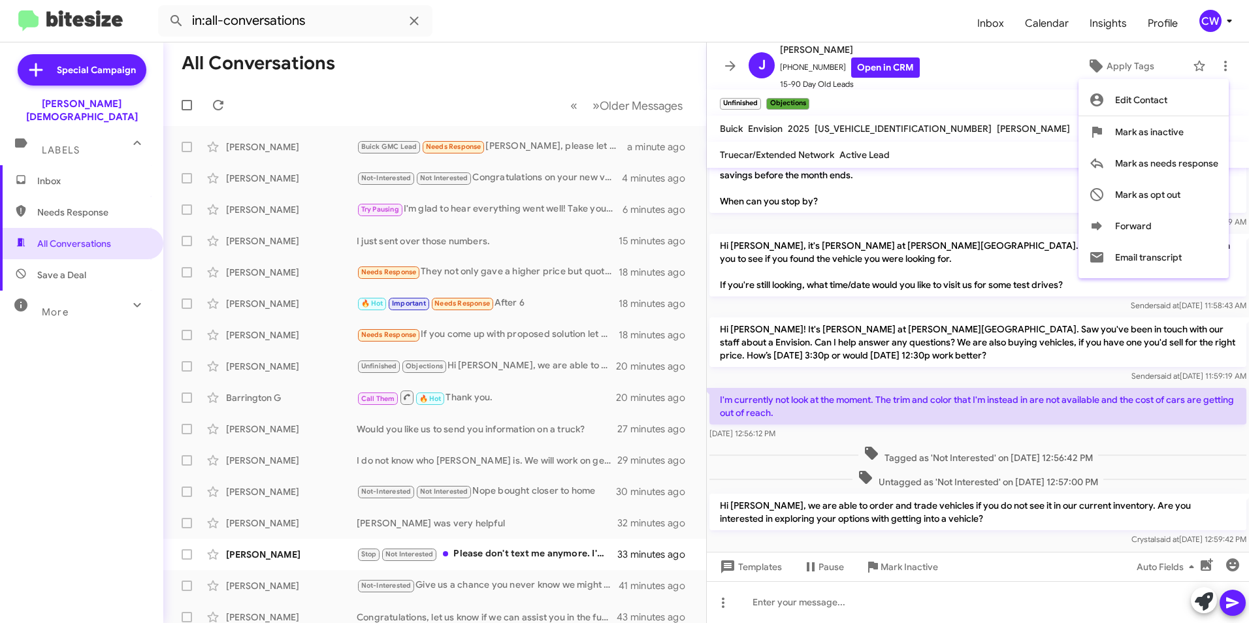
click at [910, 29] on div at bounding box center [624, 311] width 1249 height 623
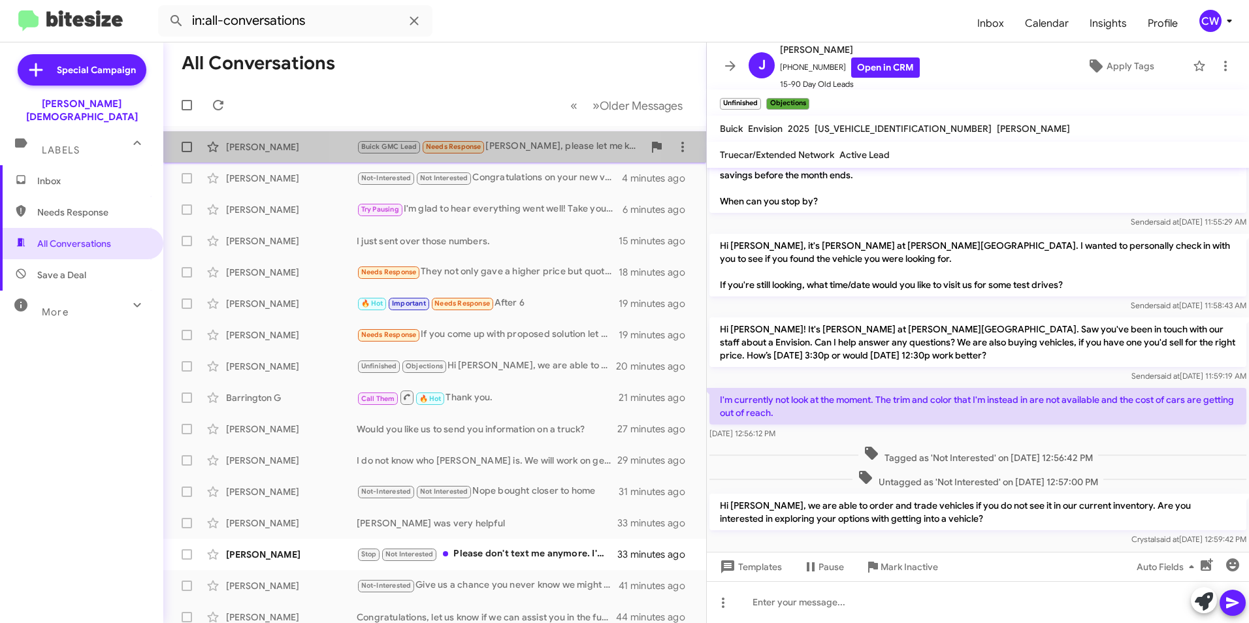
click at [455, 148] on span "Needs Response" at bounding box center [454, 146] width 56 height 8
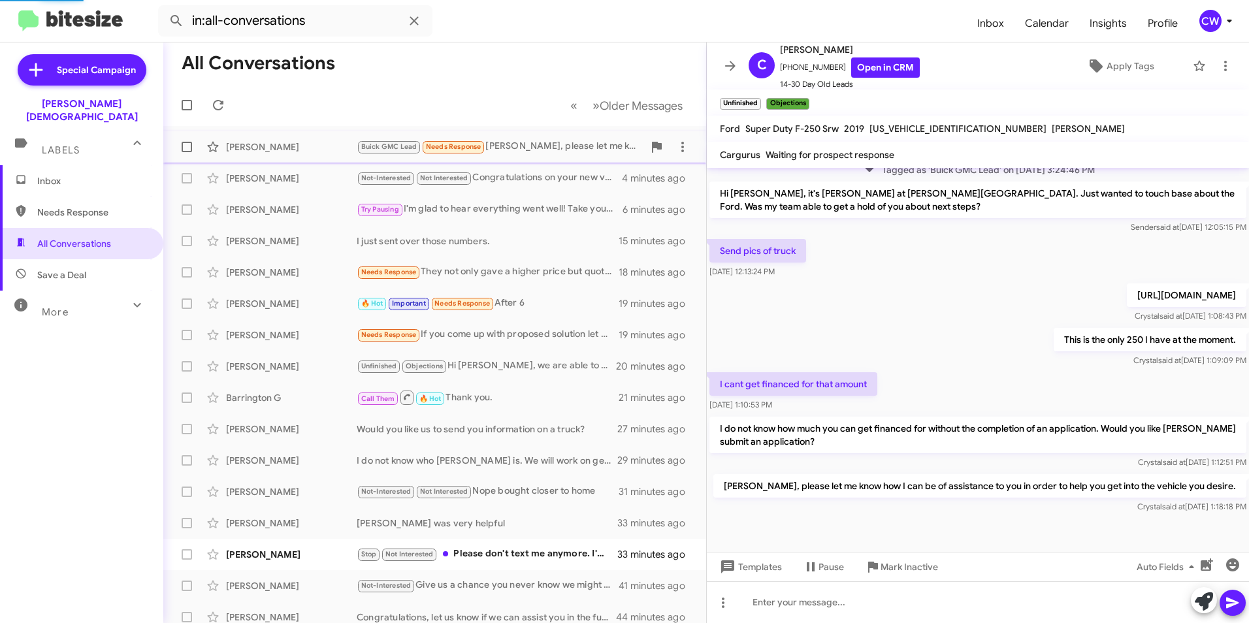
scroll to position [183, 0]
click at [1224, 69] on icon at bounding box center [1225, 66] width 3 height 10
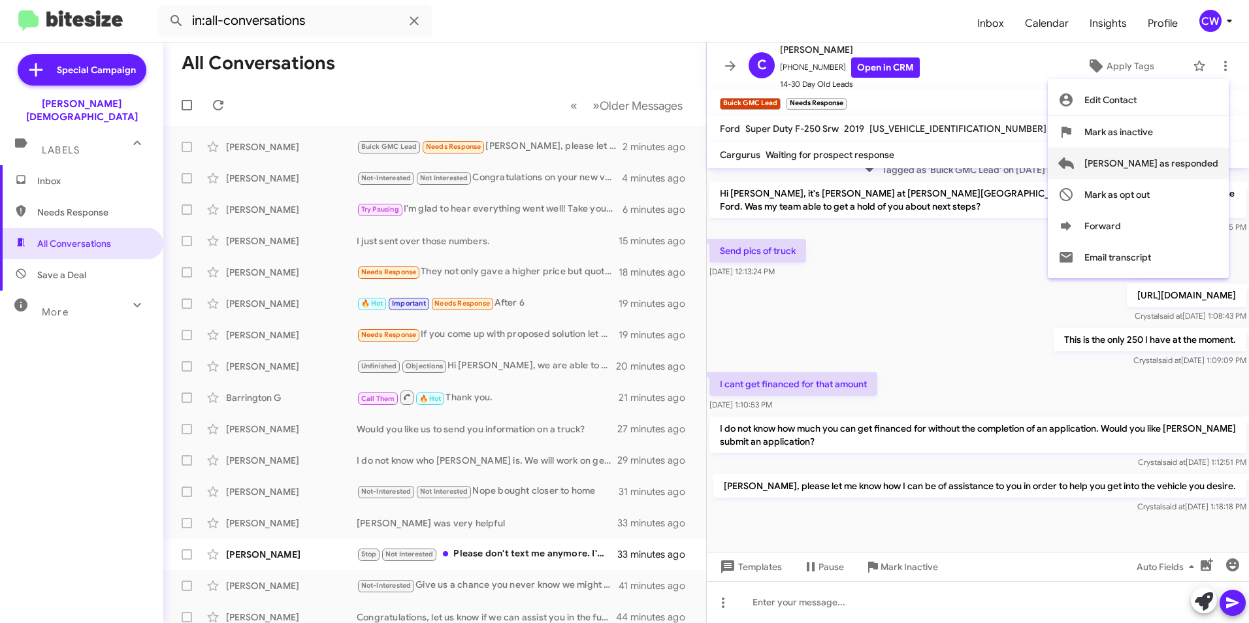
click at [1216, 163] on span "[PERSON_NAME] as responded" at bounding box center [1151, 163] width 134 height 31
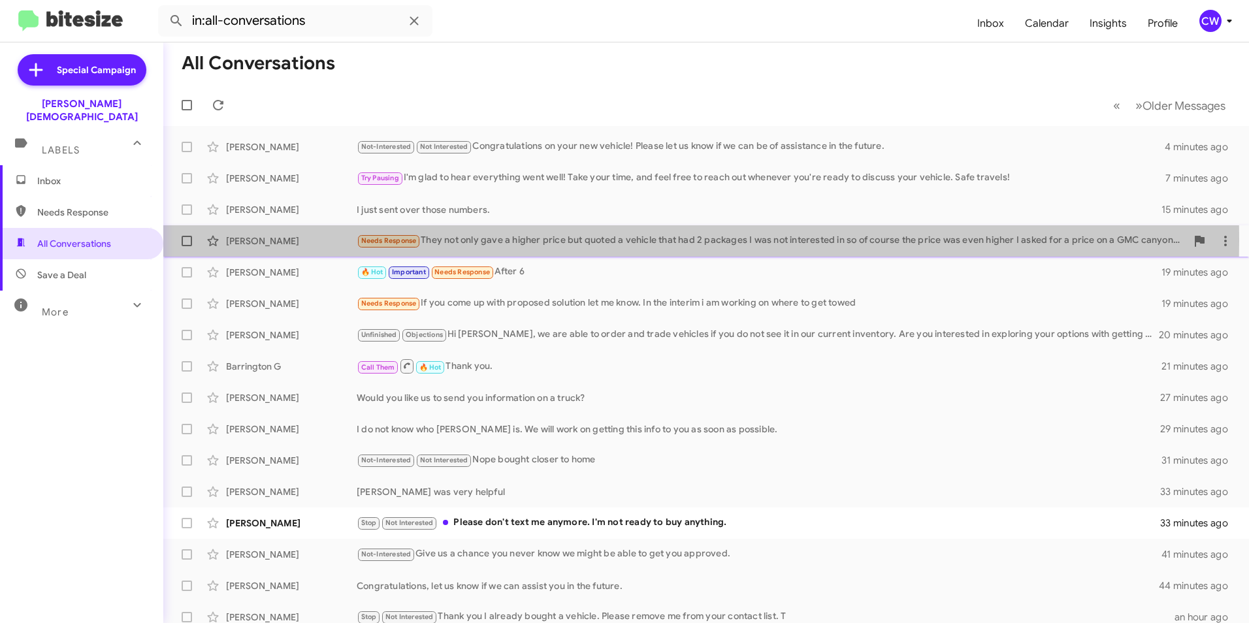
click at [394, 241] on span "Needs Response" at bounding box center [389, 240] width 56 height 8
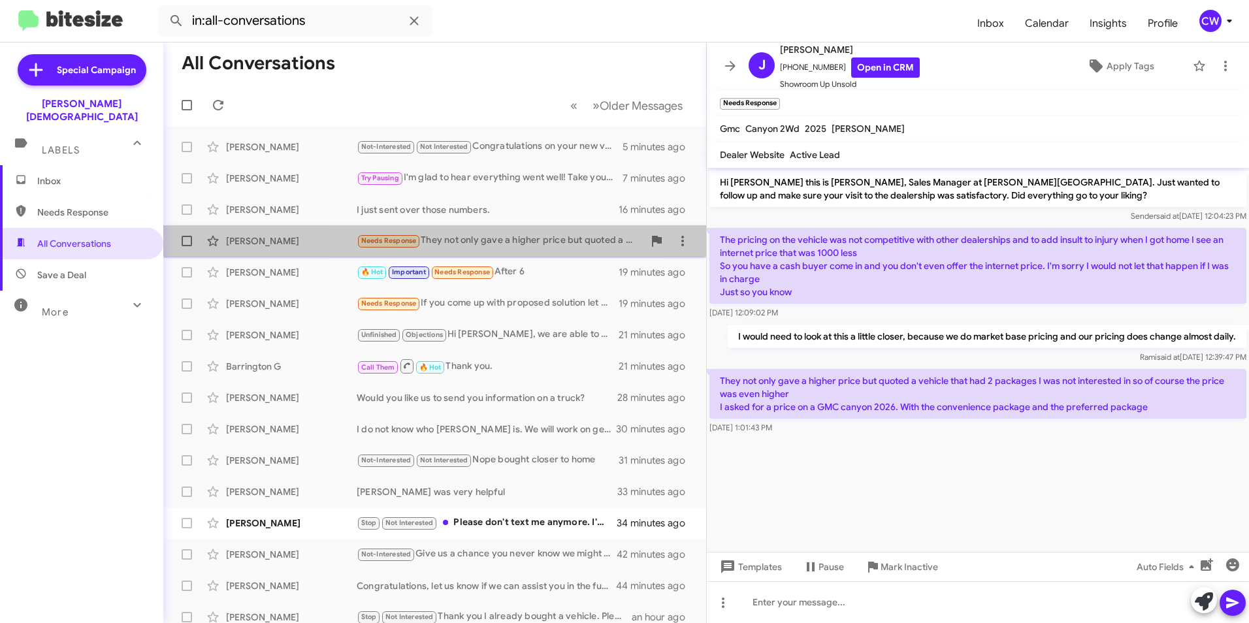
click at [493, 236] on div "Needs Response They not only gave a higher price but quoted a vehicle that had …" at bounding box center [500, 240] width 287 height 15
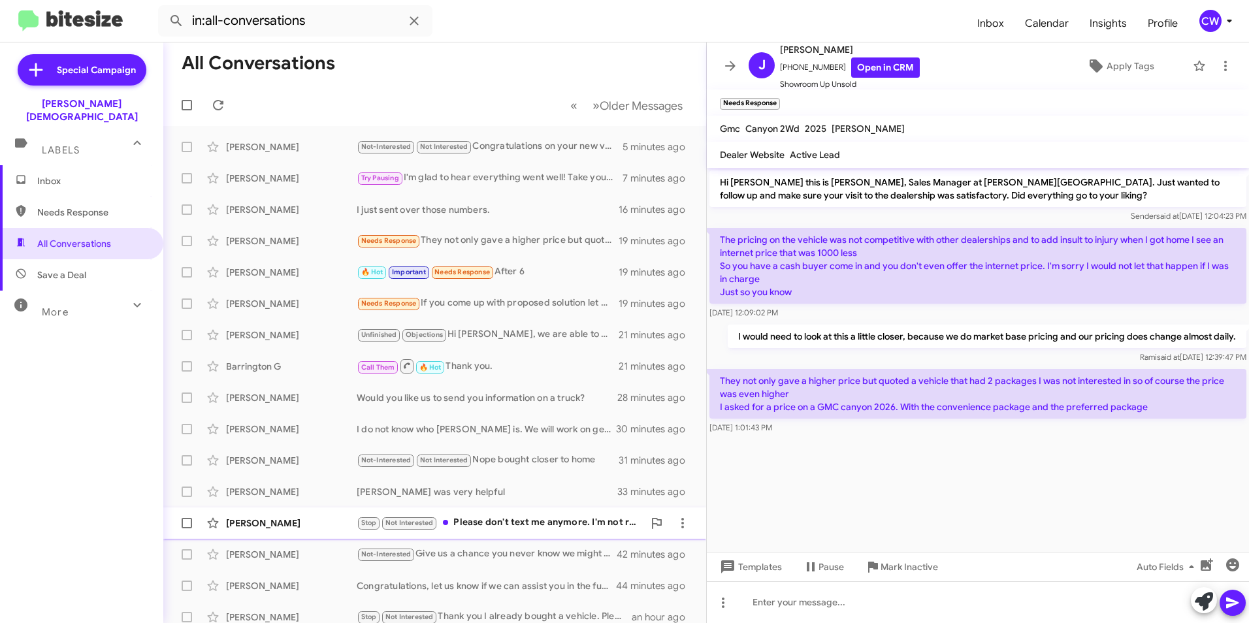
click at [535, 523] on div "Stop Not Interested Please don't text me anymore. I'm not ready to buy anything." at bounding box center [500, 522] width 287 height 15
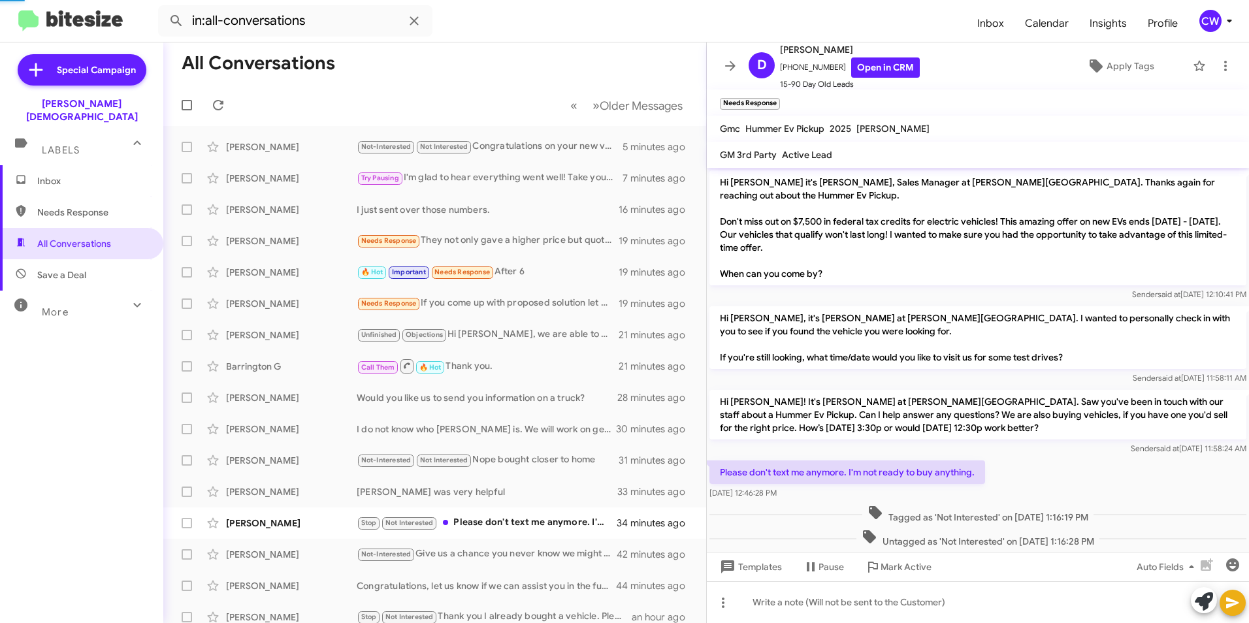
scroll to position [46, 0]
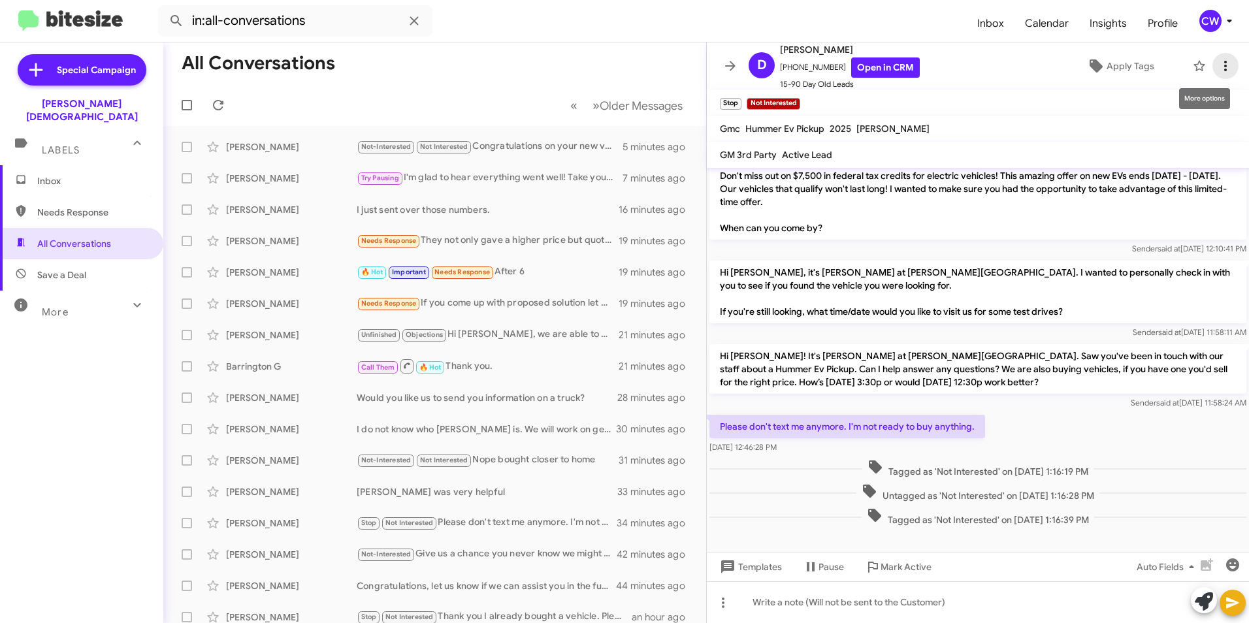
click at [1217, 67] on icon at bounding box center [1225, 66] width 16 height 16
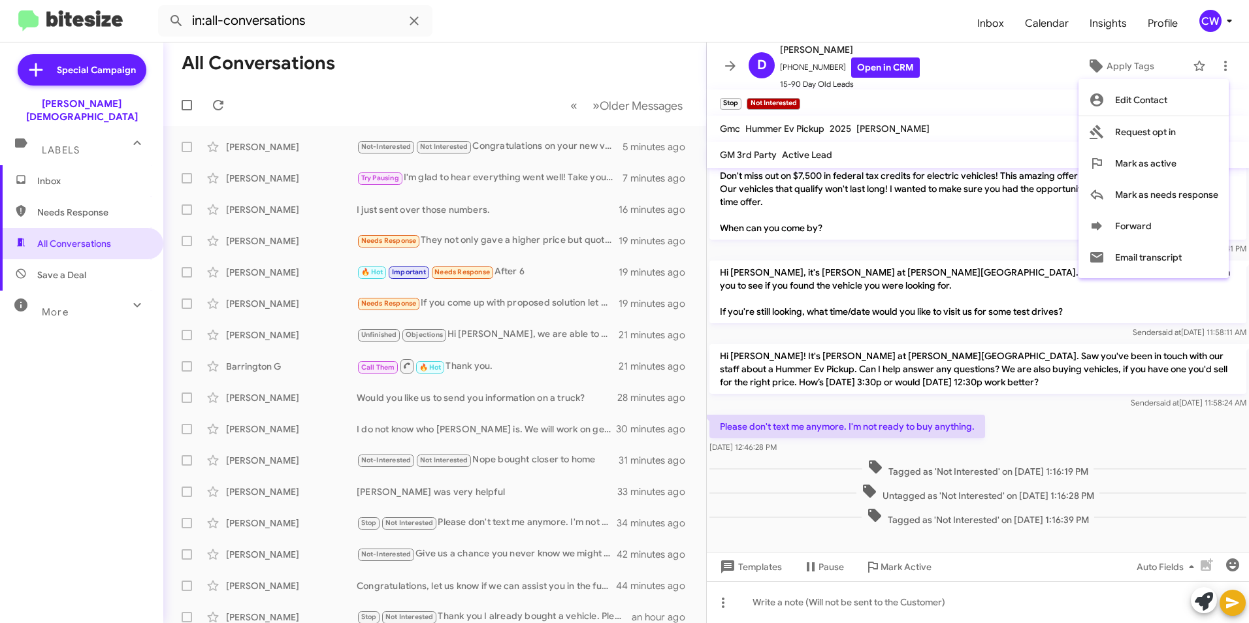
click at [1025, 150] on div at bounding box center [624, 311] width 1249 height 623
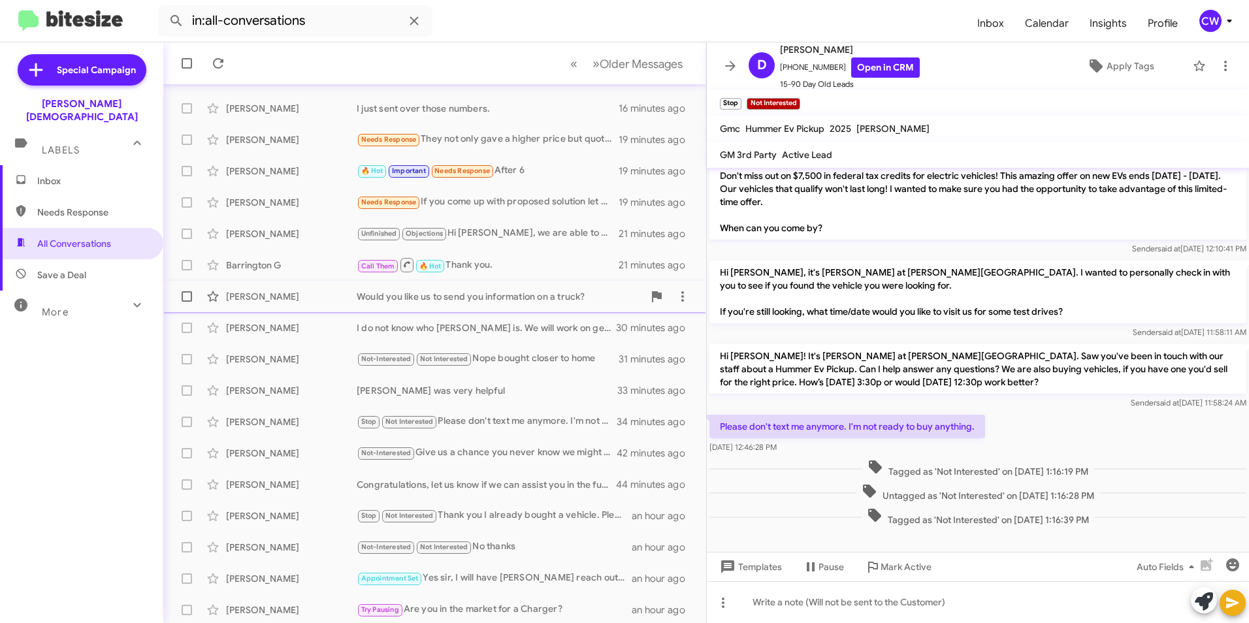
scroll to position [104, 0]
click at [63, 206] on span "Needs Response" at bounding box center [92, 212] width 111 height 13
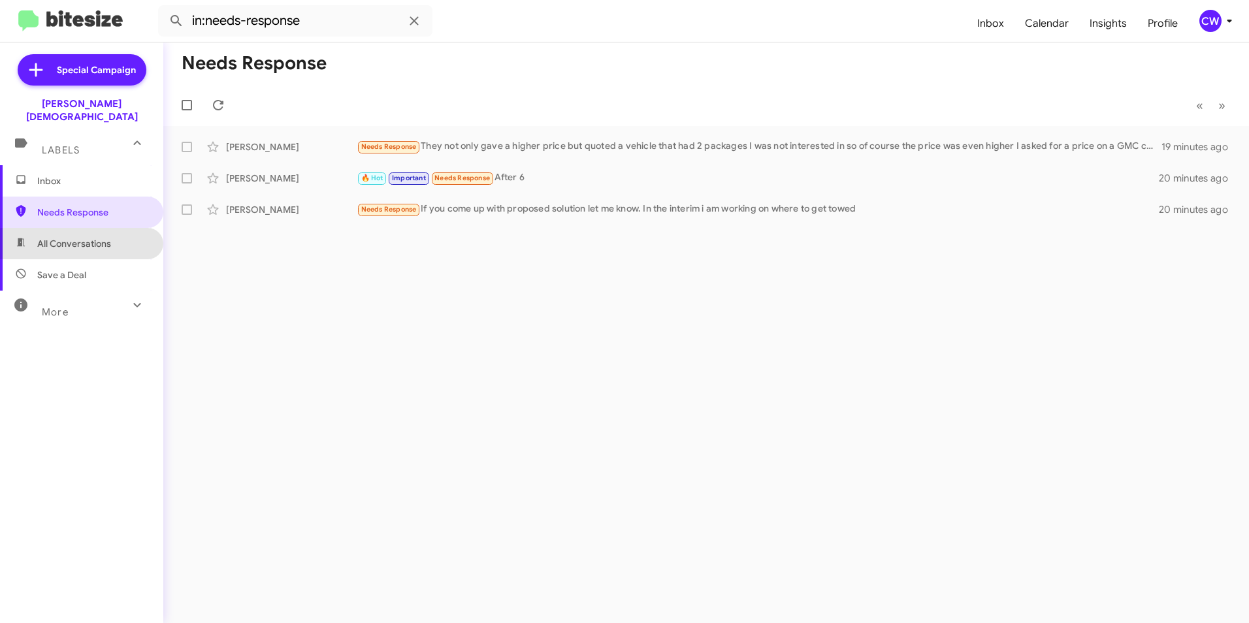
click at [123, 234] on span "All Conversations" at bounding box center [81, 243] width 163 height 31
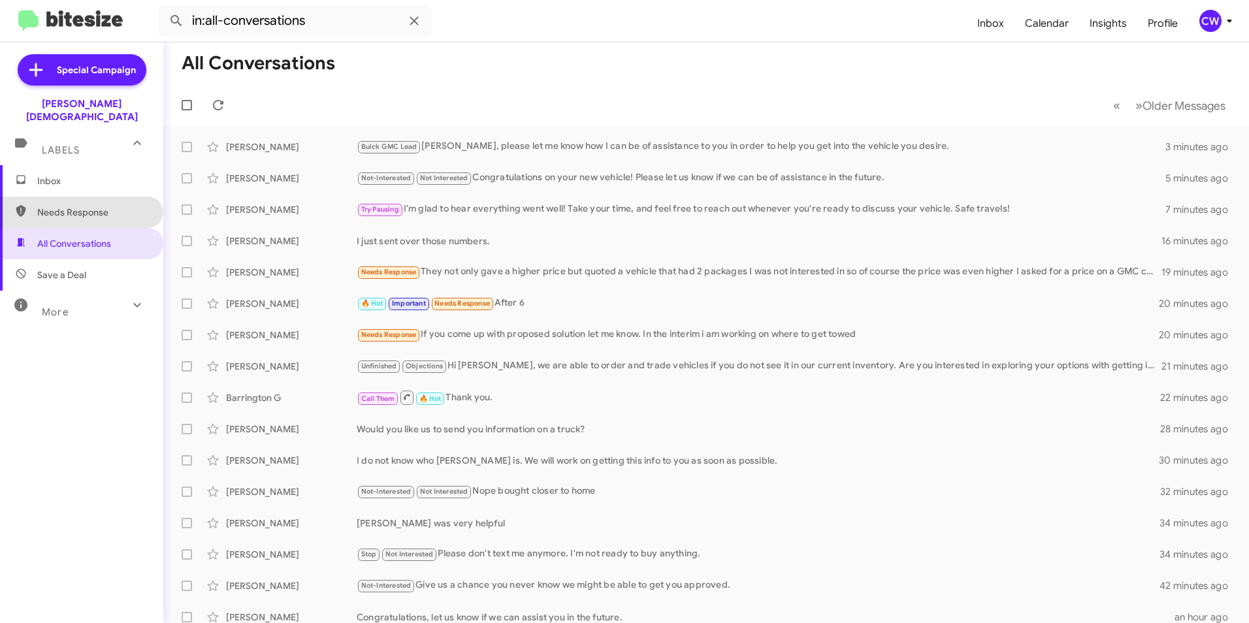
click at [116, 206] on span "Needs Response" at bounding box center [92, 212] width 111 height 13
type input "in:needs-response"
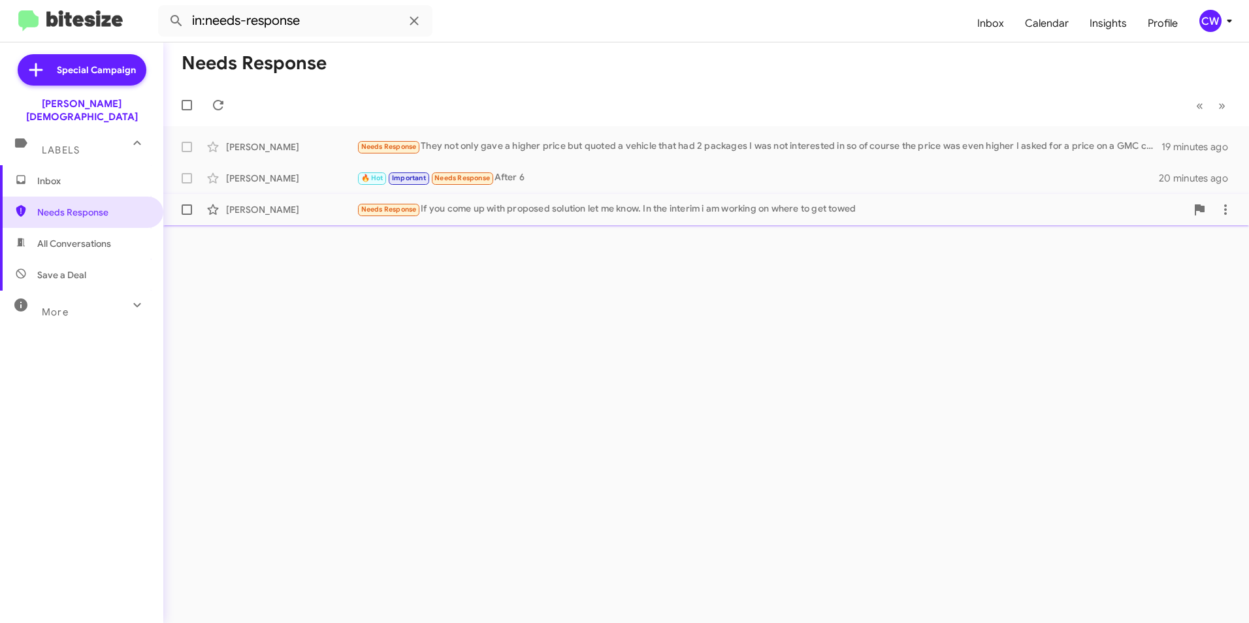
click at [538, 206] on div "Needs Response If you come up with proposed solution let me know. In the interi…" at bounding box center [771, 209] width 829 height 15
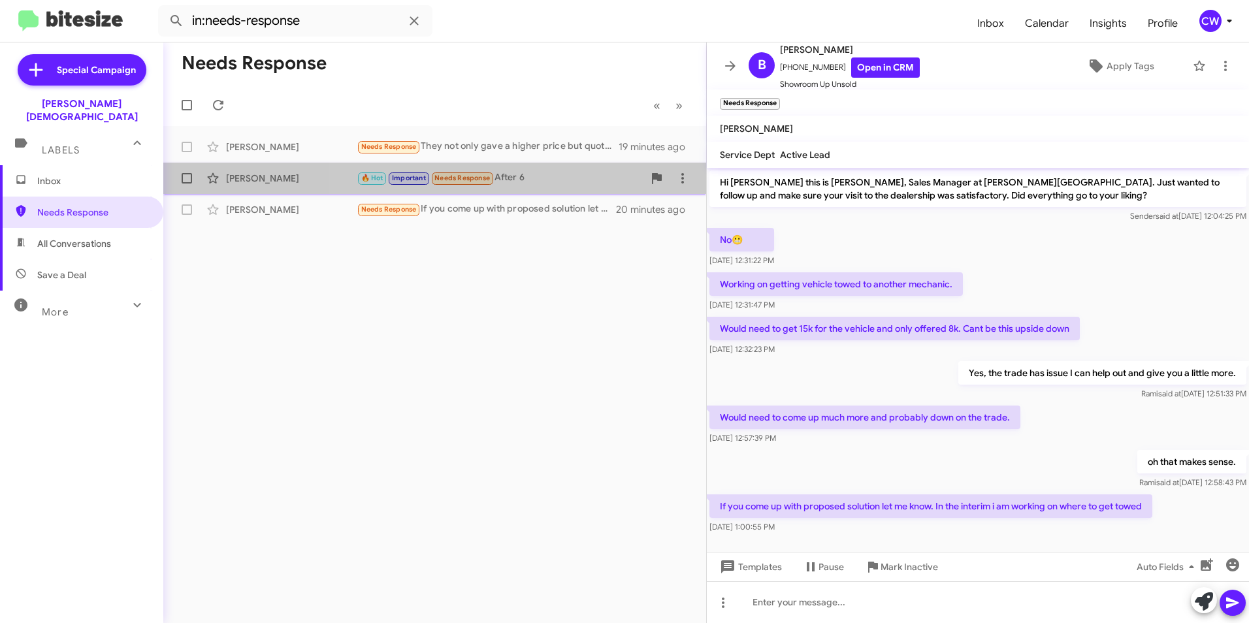
click at [534, 179] on div "🔥 Hot Important Needs Response After 6" at bounding box center [500, 177] width 287 height 15
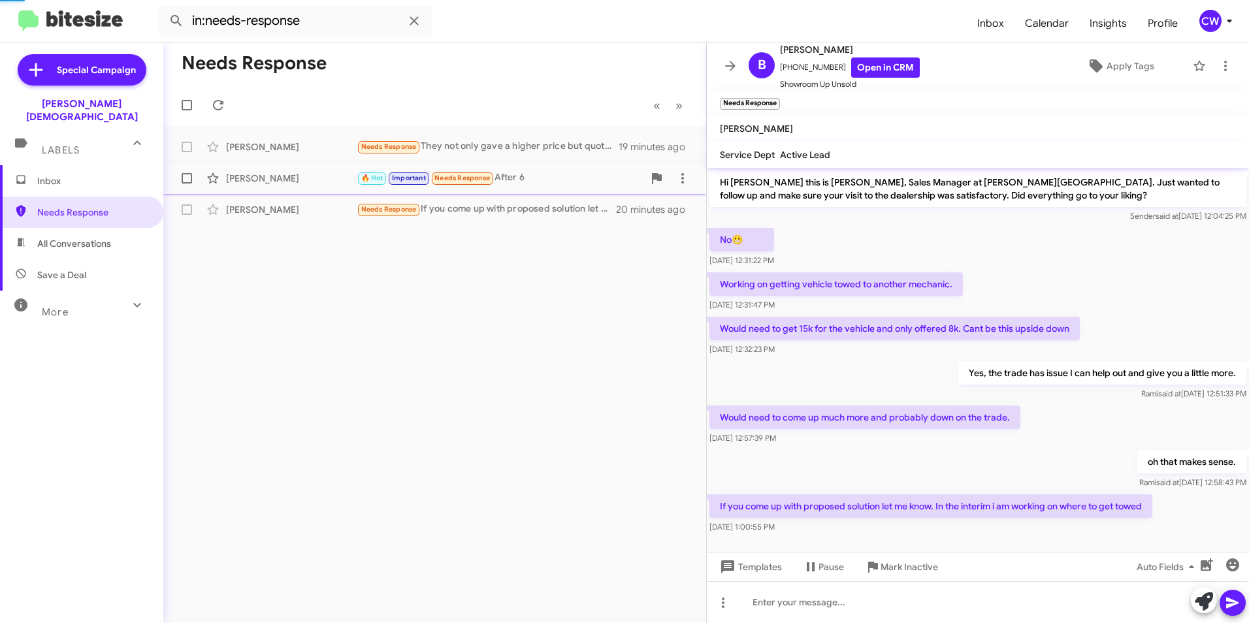
scroll to position [364, 0]
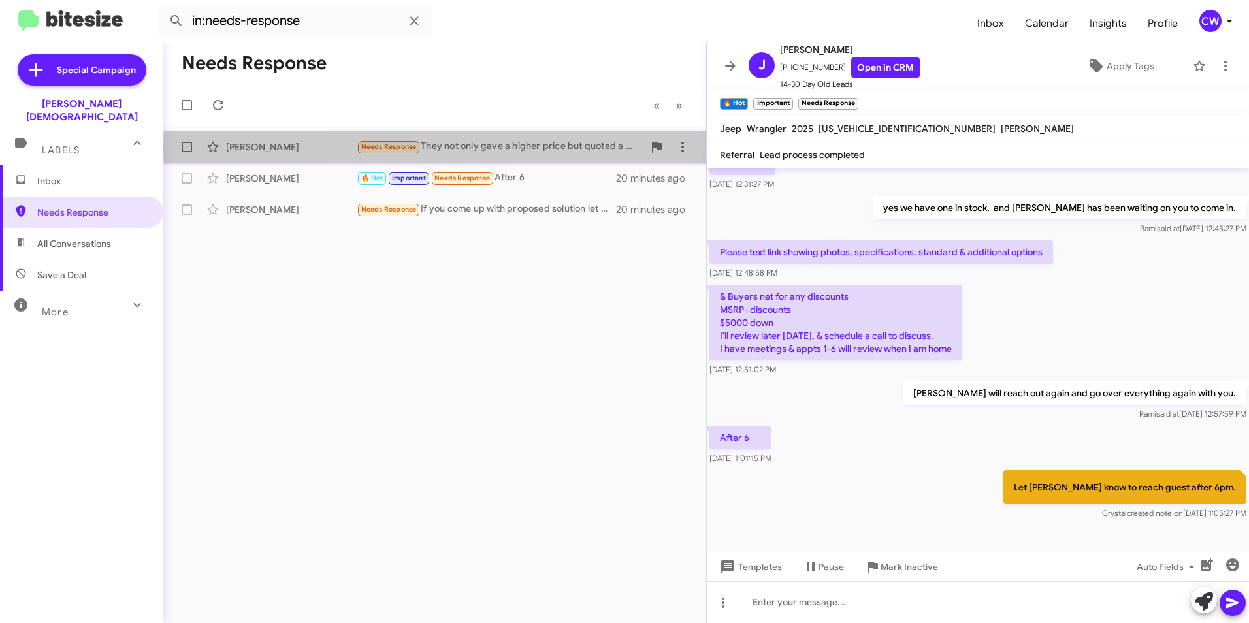
click at [541, 147] on div "Needs Response They not only gave a higher price but quoted a vehicle that had …" at bounding box center [500, 146] width 287 height 15
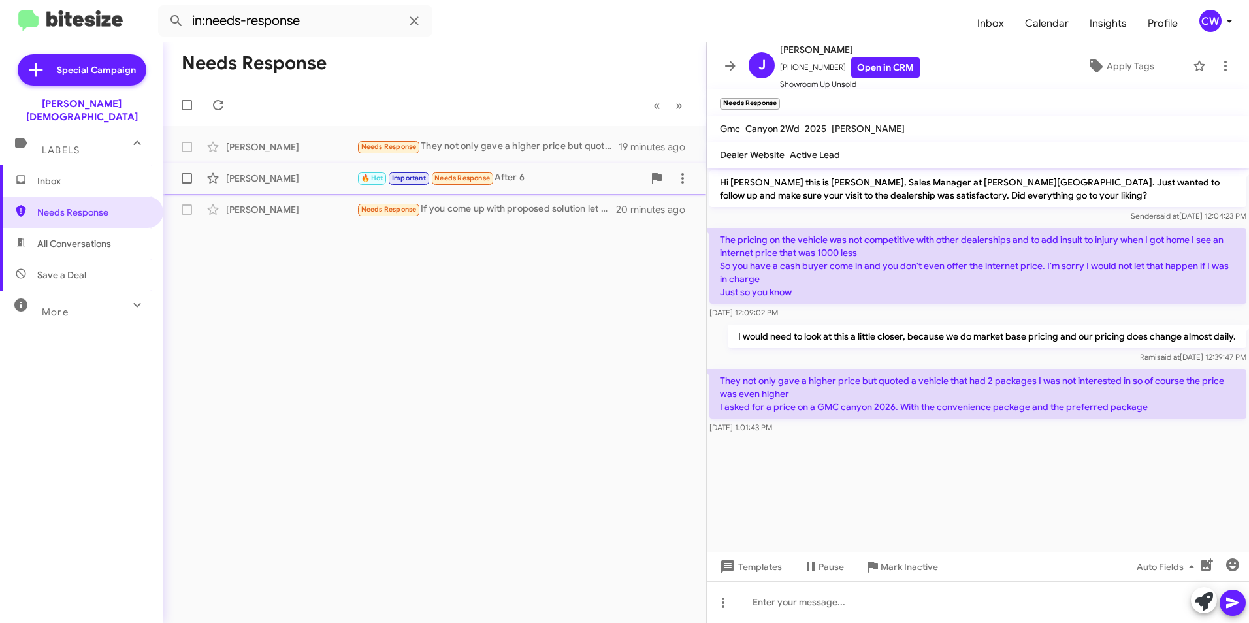
click at [484, 175] on span "Needs Response" at bounding box center [462, 178] width 56 height 8
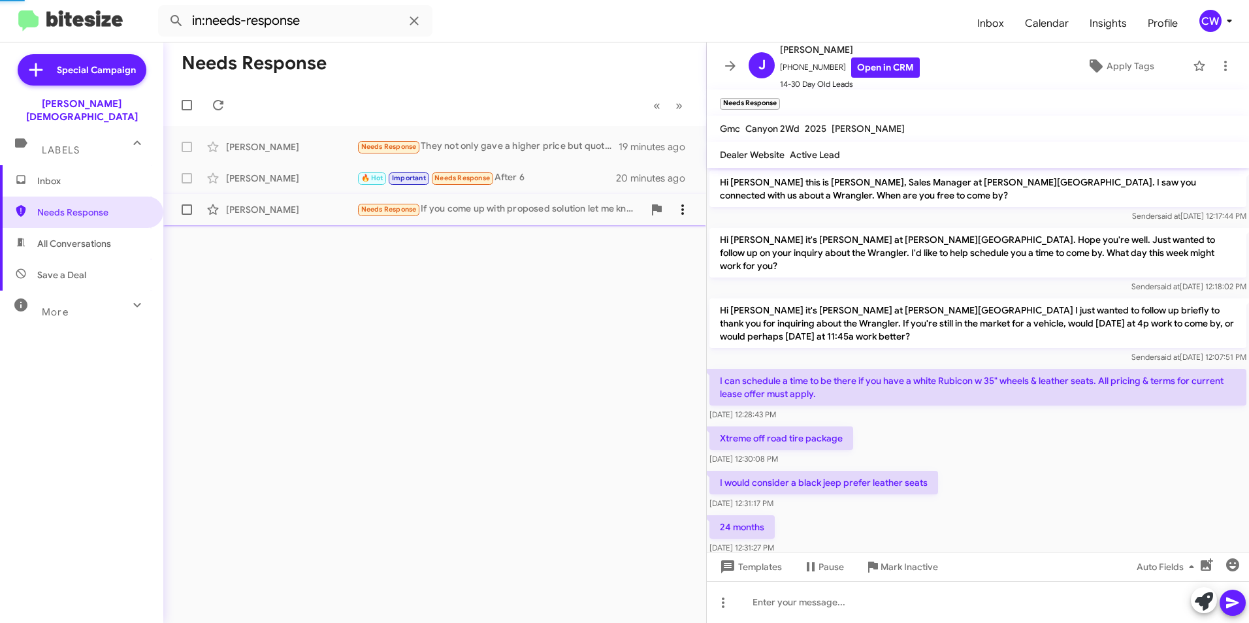
scroll to position [364, 0]
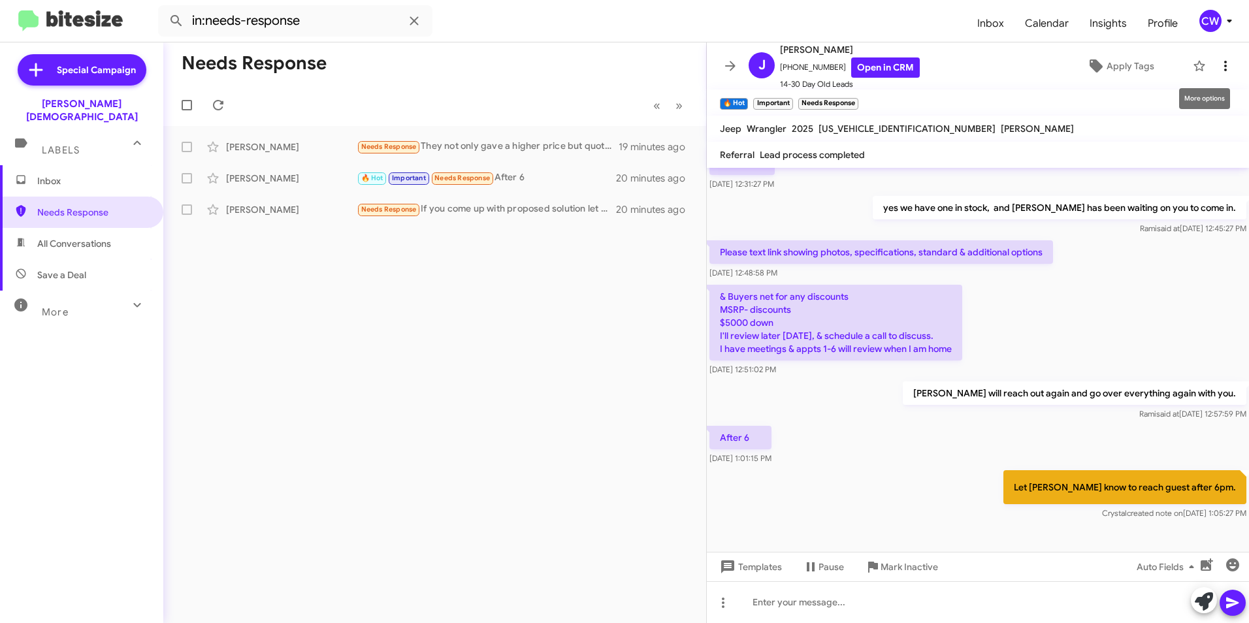
click at [1219, 69] on icon at bounding box center [1225, 66] width 16 height 16
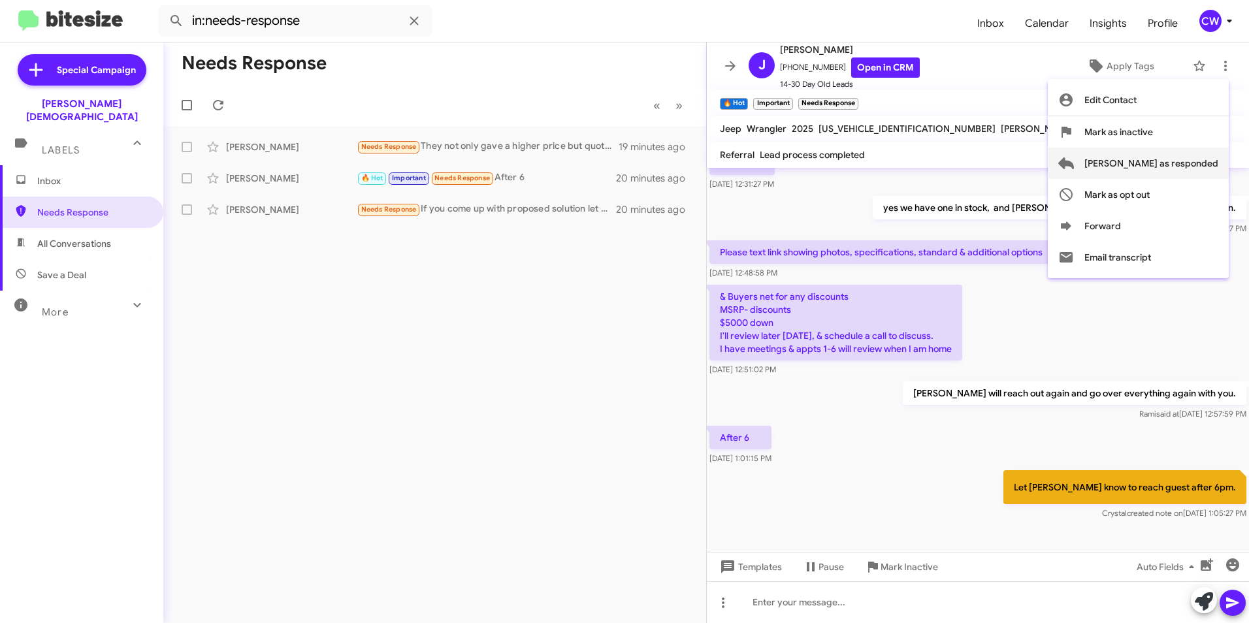
click at [1201, 165] on span "[PERSON_NAME] as responded" at bounding box center [1151, 163] width 134 height 31
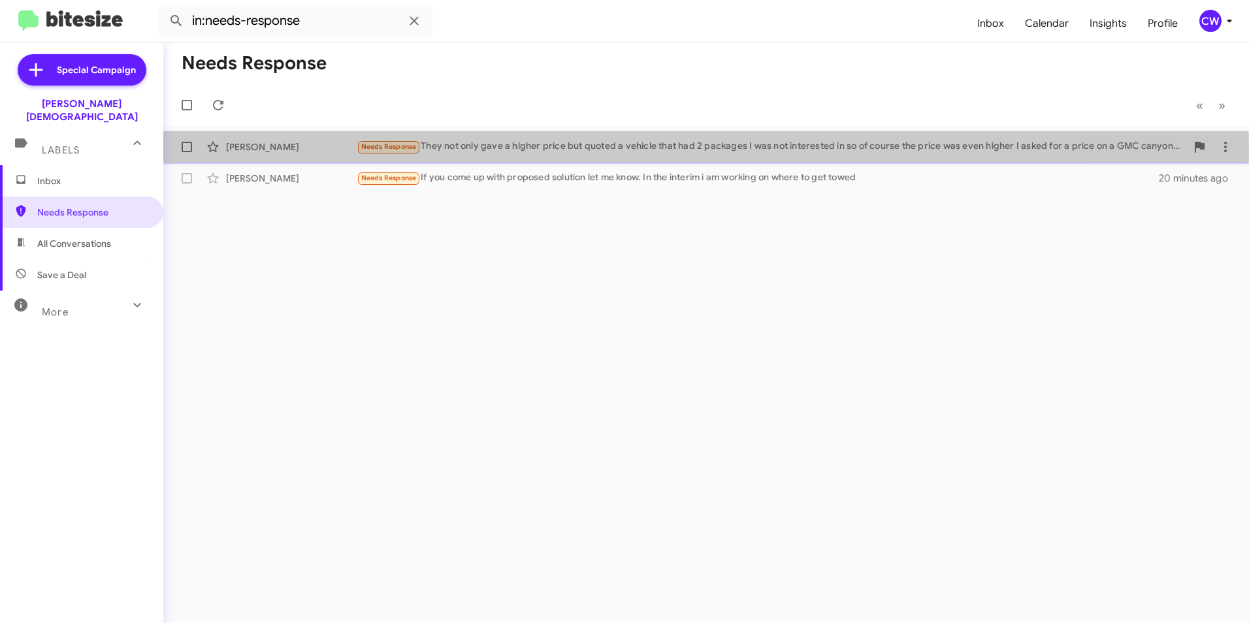
click at [502, 153] on div "Needs Response They not only gave a higher price but quoted a vehicle that had …" at bounding box center [771, 146] width 829 height 15
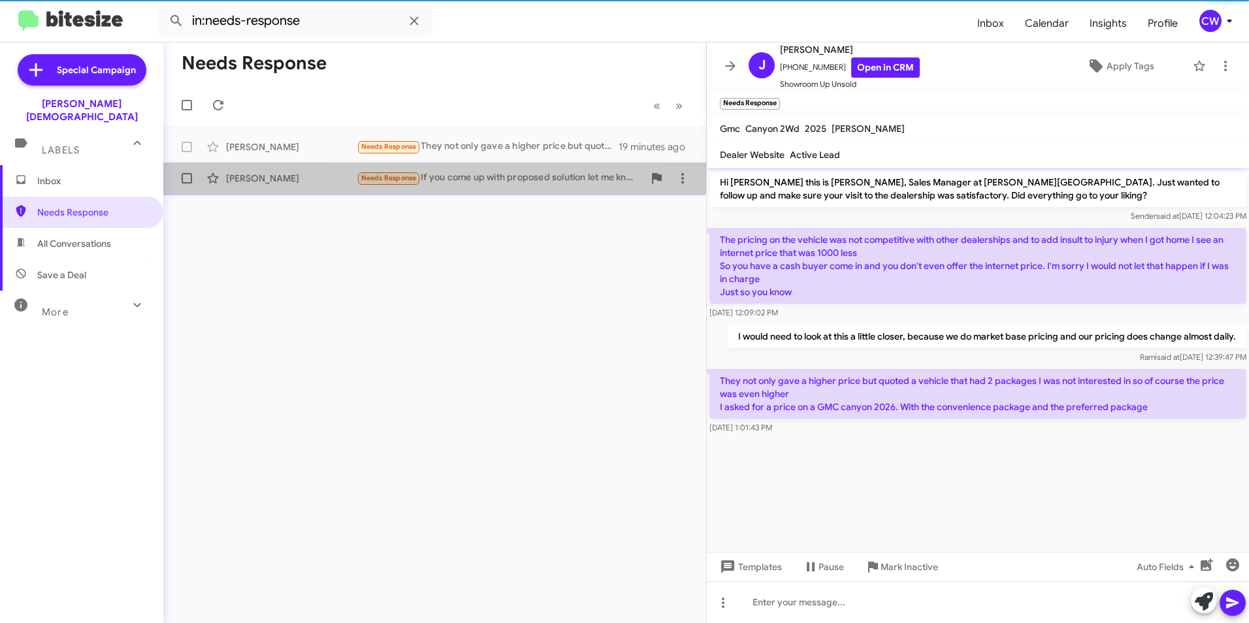
click at [512, 184] on div "Needs Response If you come up with proposed solution let me know. In the interi…" at bounding box center [500, 177] width 287 height 15
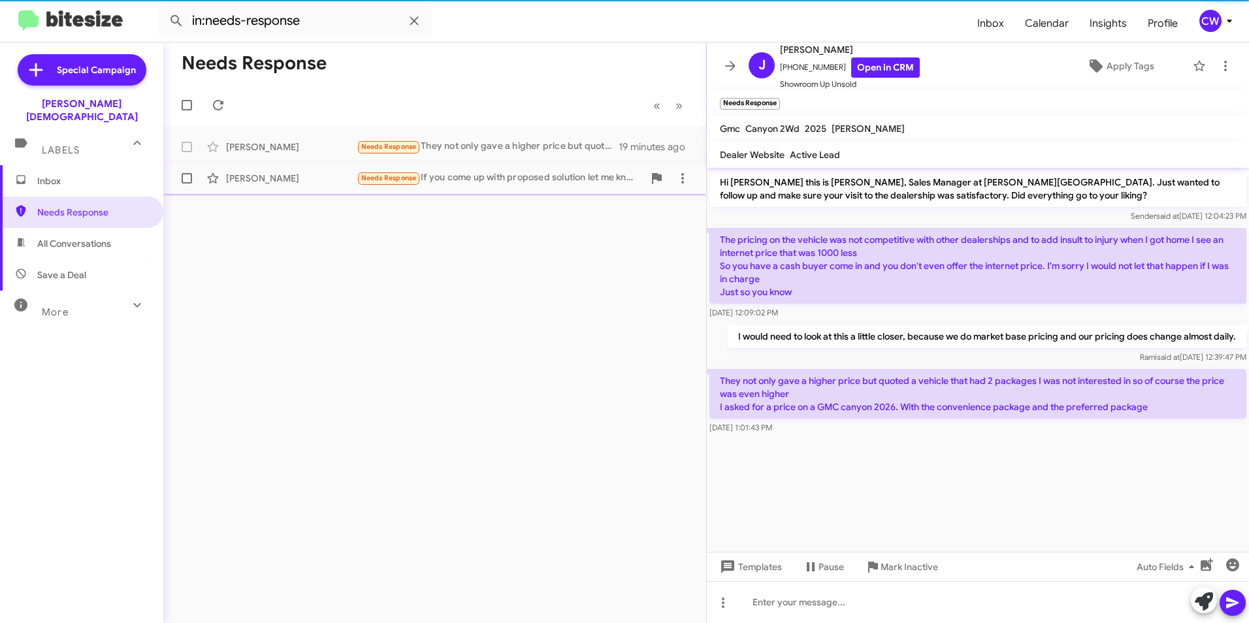
scroll to position [10, 0]
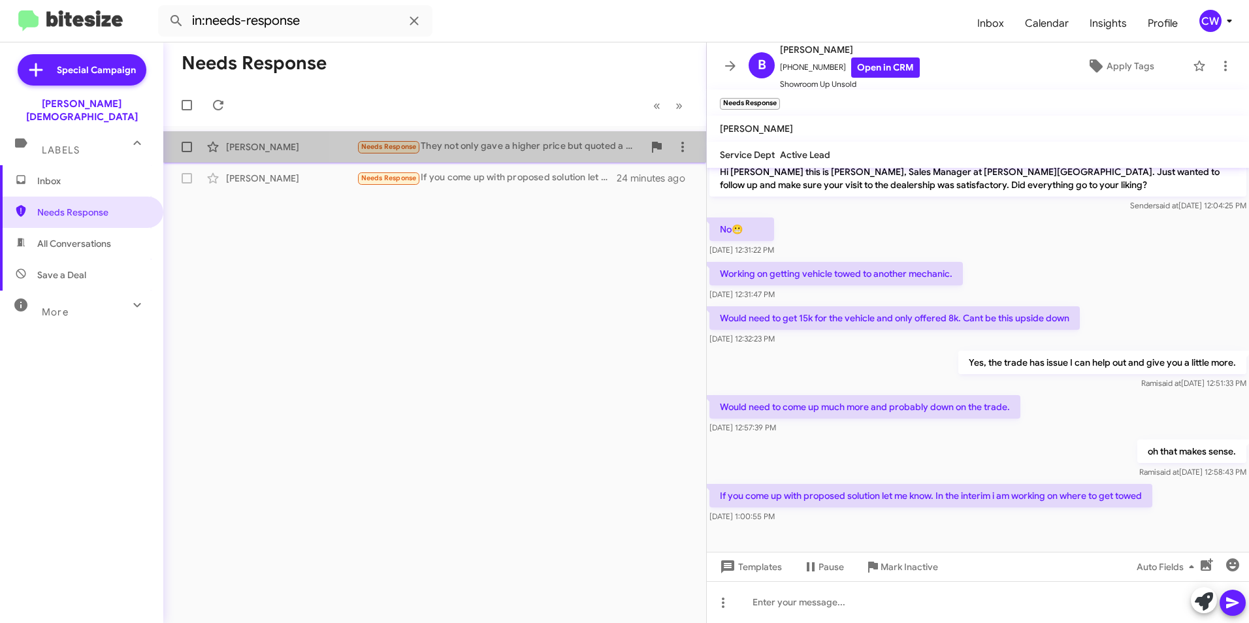
click at [563, 148] on div "Needs Response They not only gave a higher price but quoted a vehicle that had …" at bounding box center [500, 146] width 287 height 15
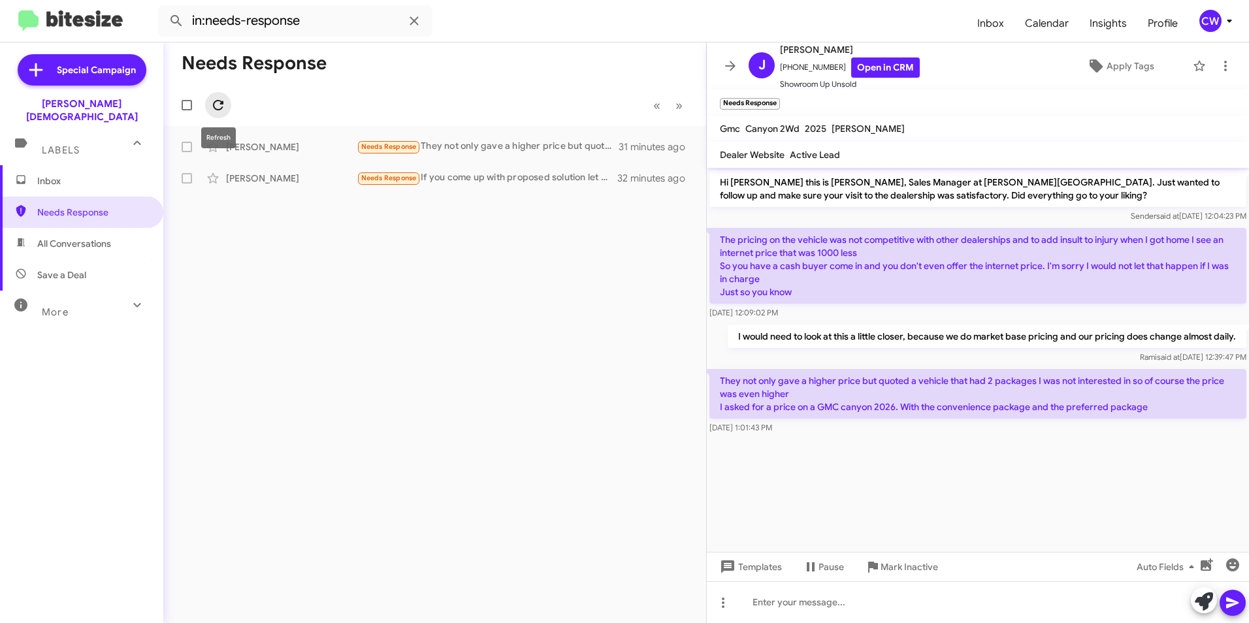
click at [217, 106] on icon at bounding box center [218, 105] width 16 height 16
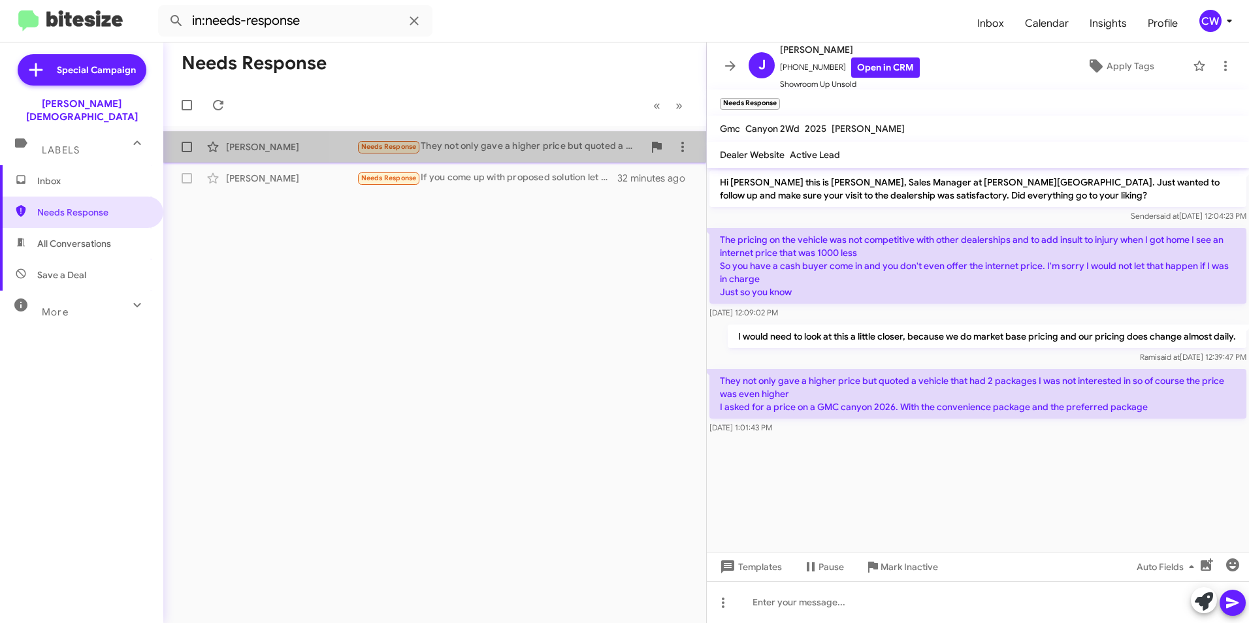
click at [515, 143] on div "Needs Response They not only gave a higher price but quoted a vehicle that had …" at bounding box center [500, 146] width 287 height 15
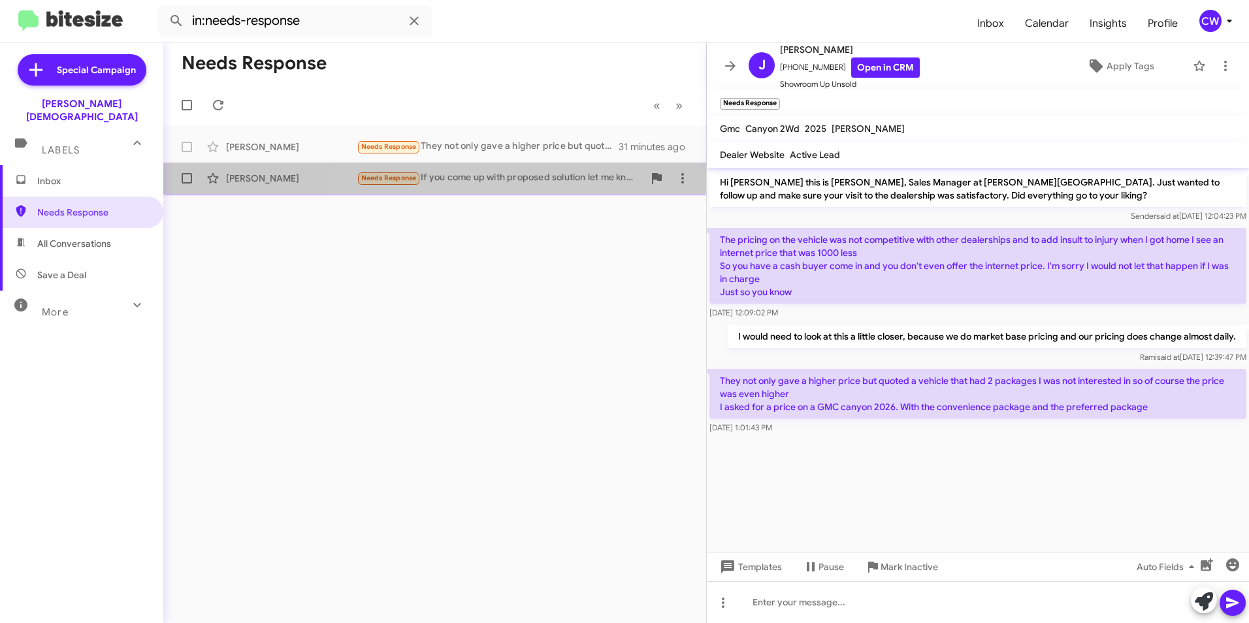
click at [535, 177] on div "Needs Response If you come up with proposed solution let me know. In the interi…" at bounding box center [500, 177] width 287 height 15
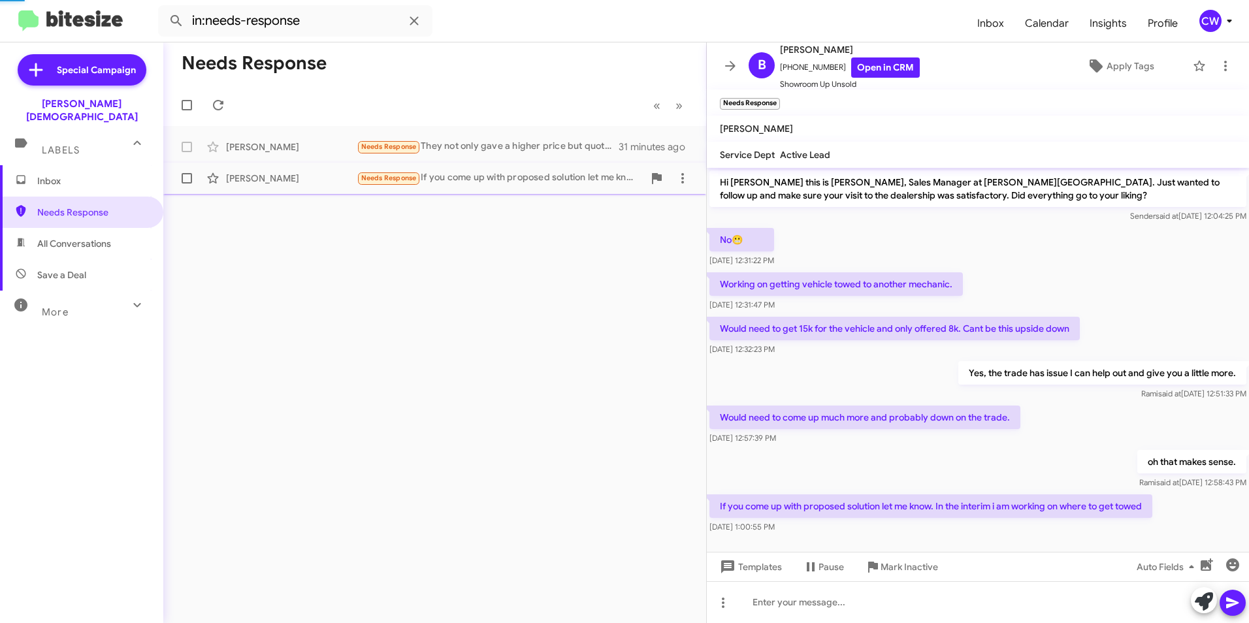
scroll to position [10, 0]
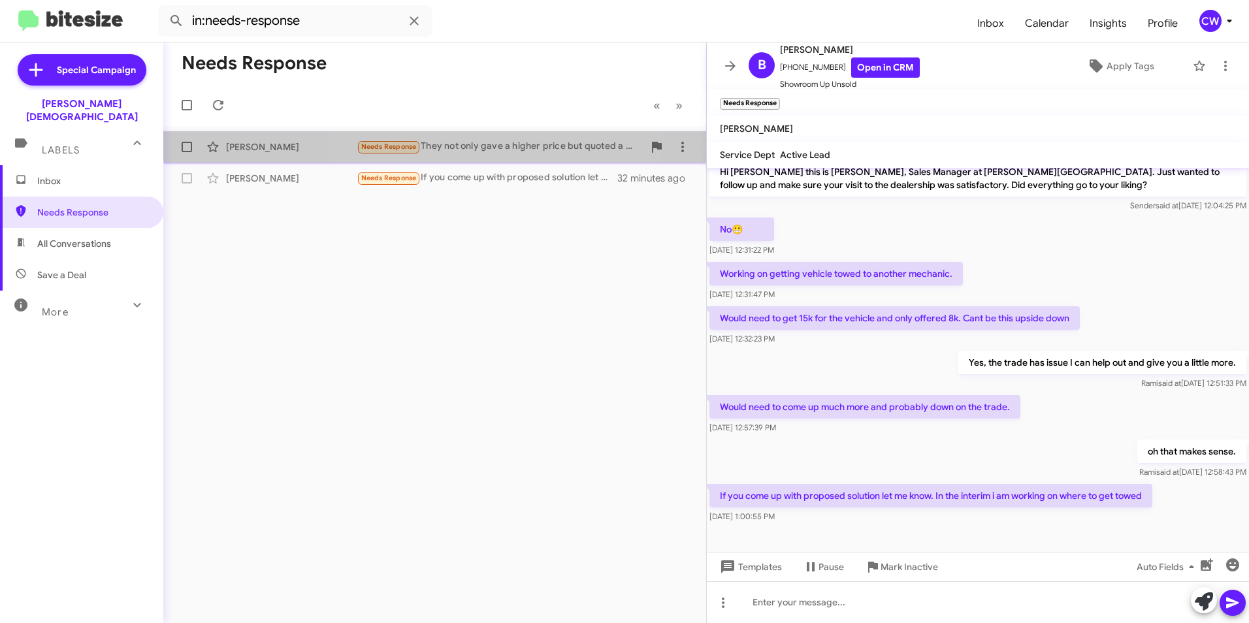
click at [496, 139] on div "Needs Response They not only gave a higher price but quoted a vehicle that had …" at bounding box center [500, 146] width 287 height 15
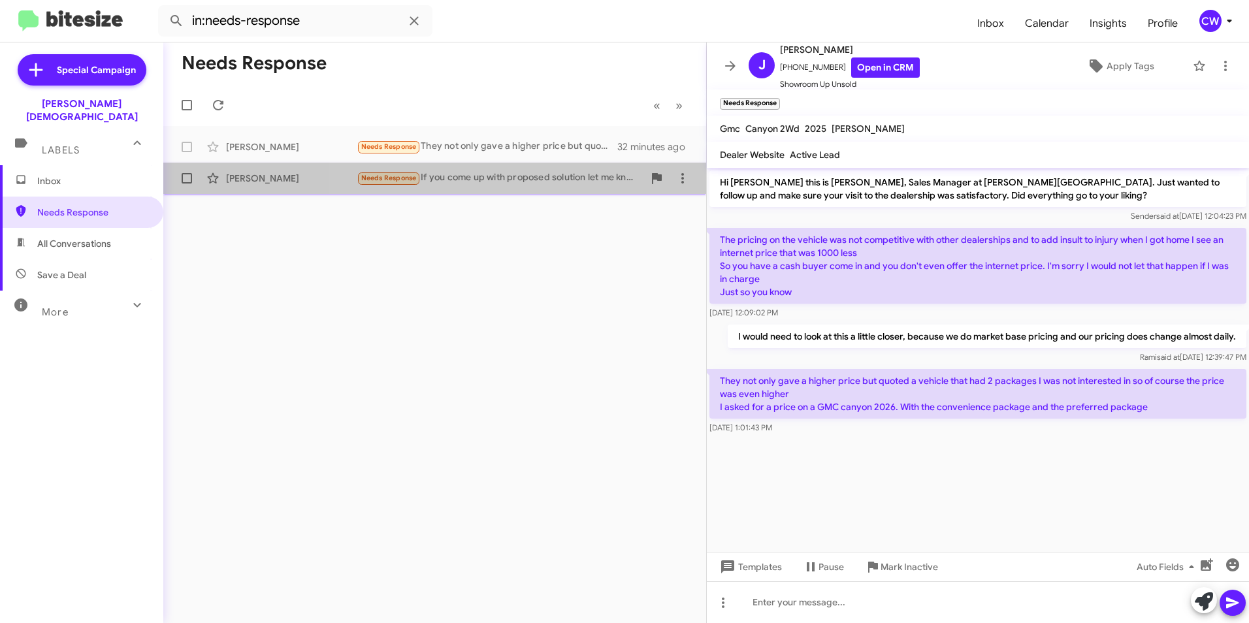
click at [536, 178] on div "Needs Response If you come up with proposed solution let me know. In the interi…" at bounding box center [500, 177] width 287 height 15
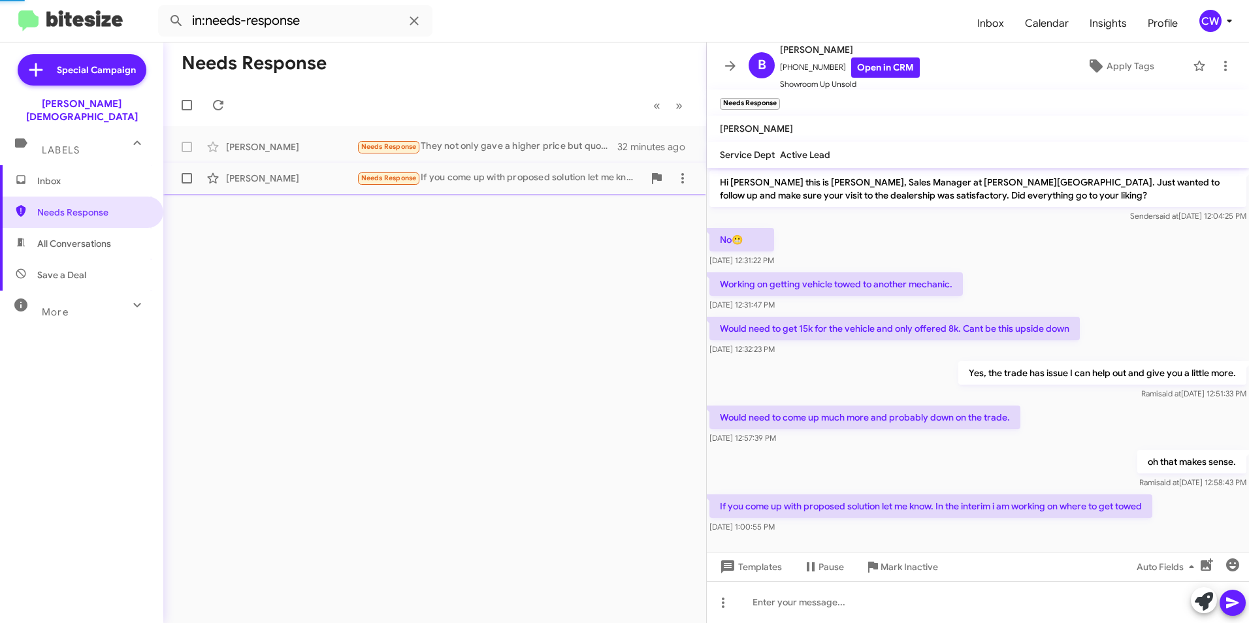
scroll to position [10, 0]
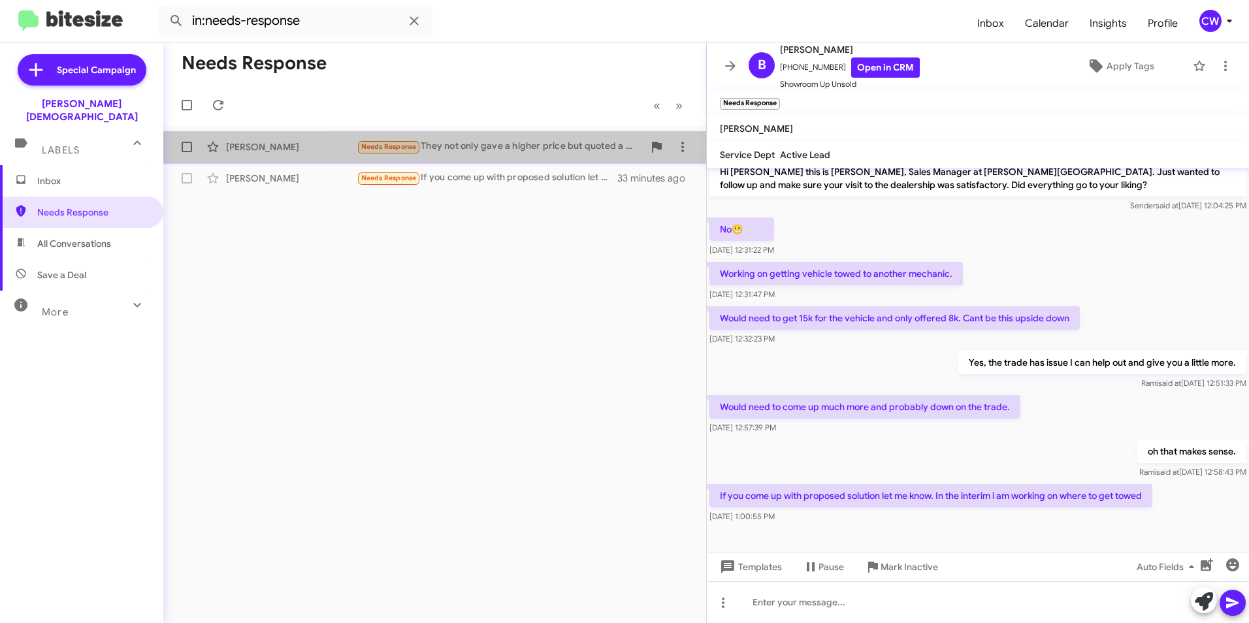
click at [536, 149] on div "Needs Response They not only gave a higher price but quoted a vehicle that had …" at bounding box center [500, 146] width 287 height 15
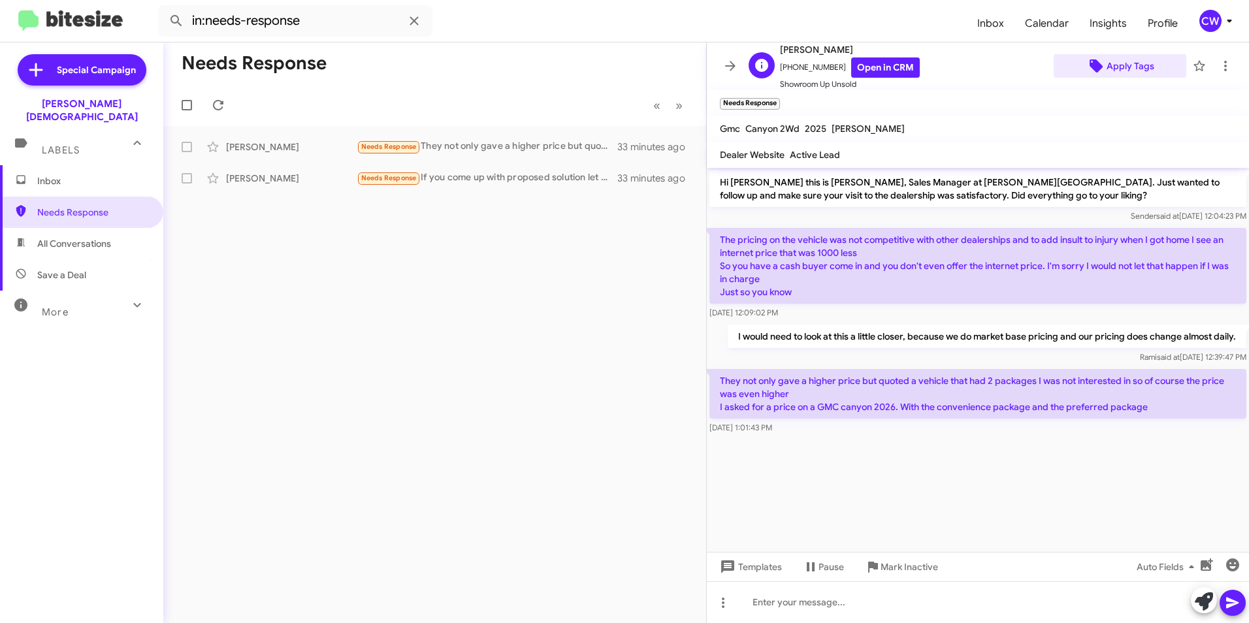
click at [1127, 67] on span "Apply Tags" at bounding box center [1130, 66] width 48 height 24
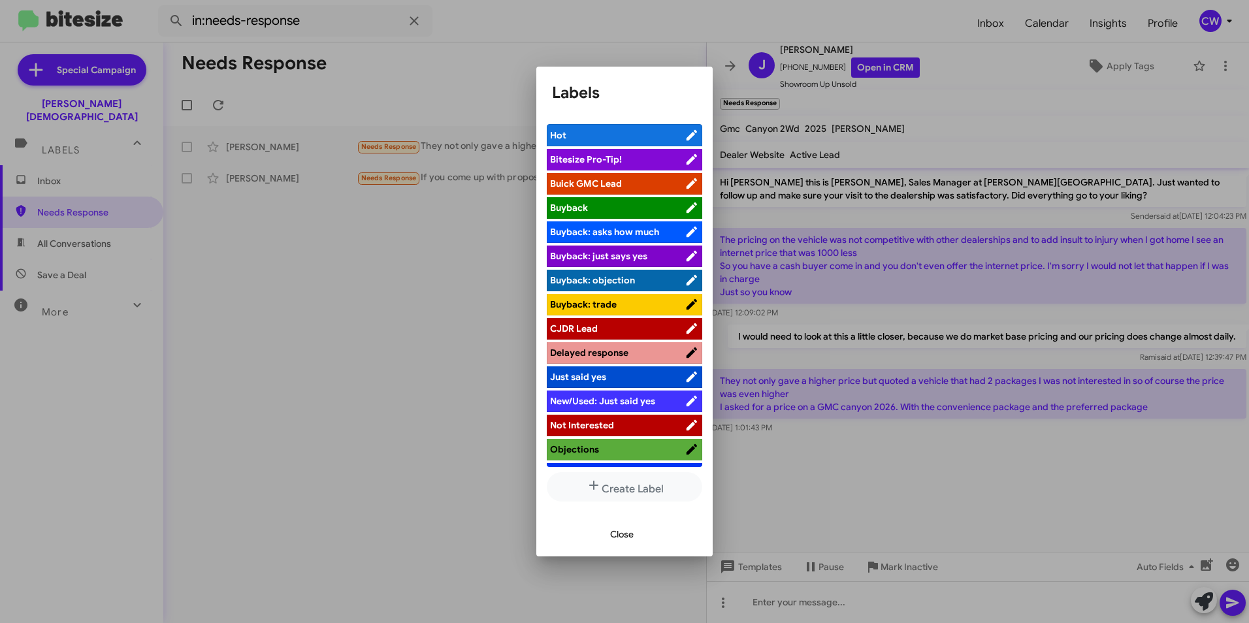
click at [617, 180] on span "Buick GMC Lead" at bounding box center [586, 184] width 72 height 12
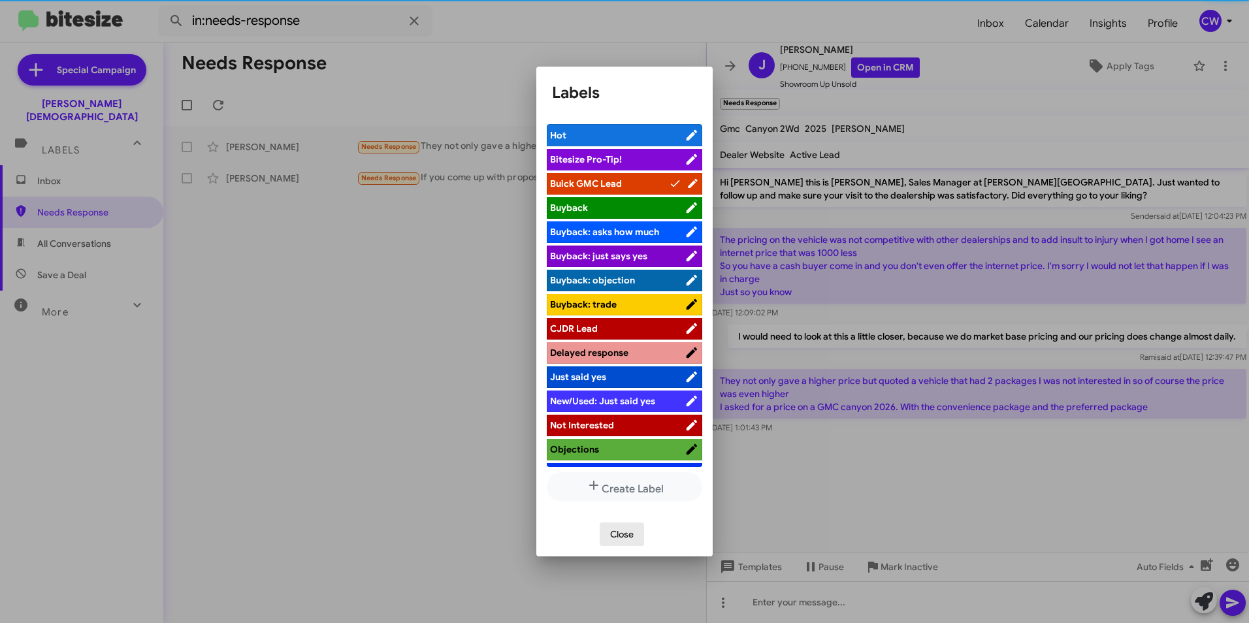
click at [632, 536] on span "Close" at bounding box center [622, 535] width 24 height 24
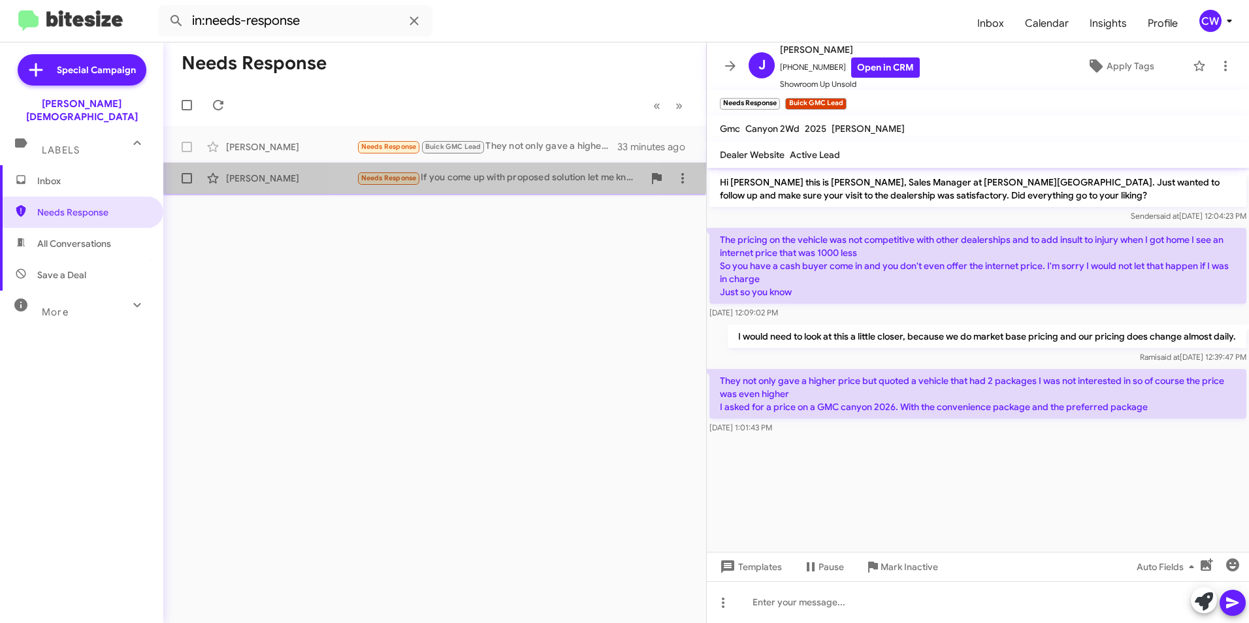
click at [507, 179] on div "Needs Response If you come up with proposed solution let me know. In the interi…" at bounding box center [500, 177] width 287 height 15
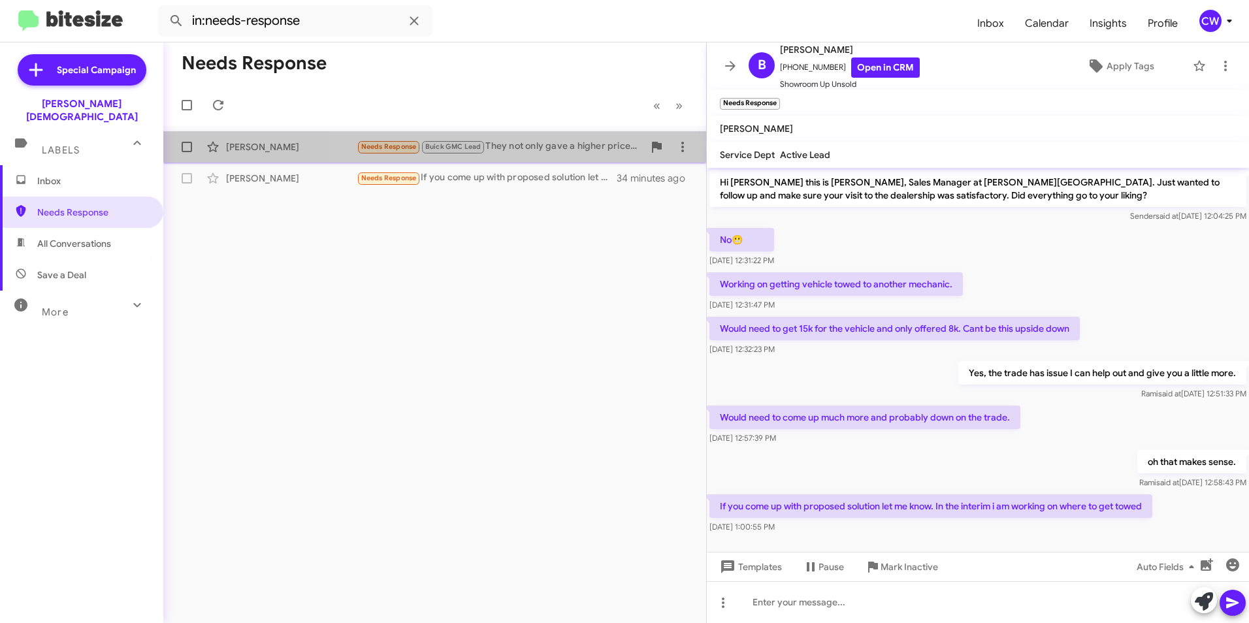
click at [541, 146] on div "Needs Response Buick GMC Lead They not only gave a higher price but quoted a ve…" at bounding box center [500, 146] width 287 height 15
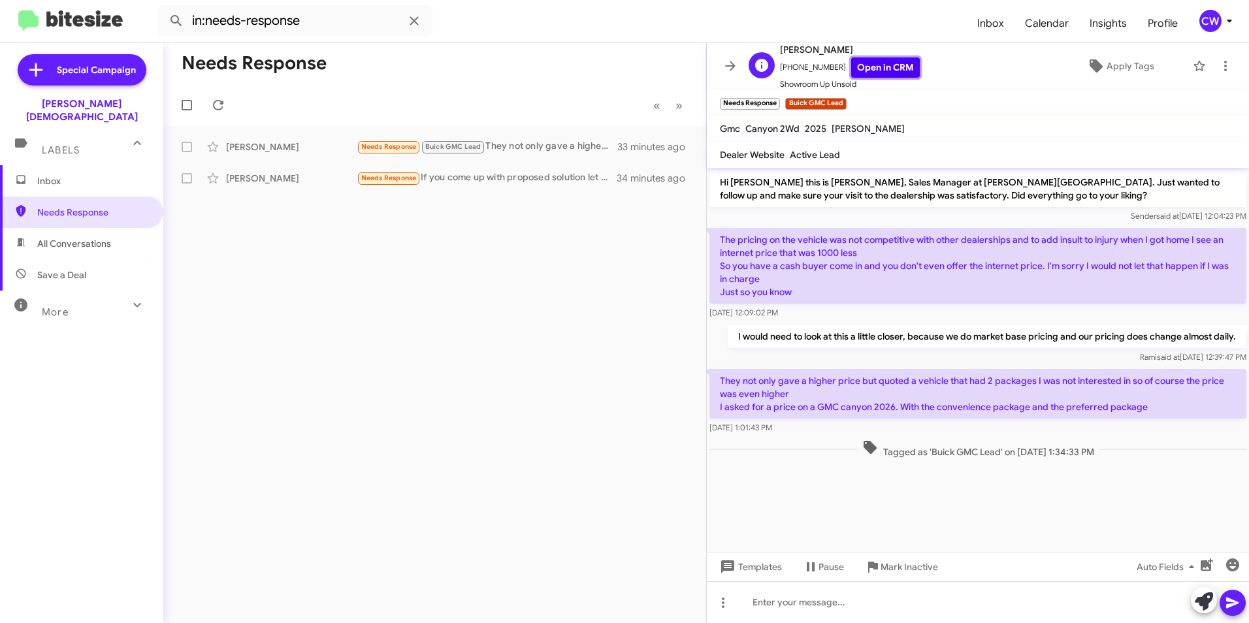
click at [858, 72] on link "Open in CRM" at bounding box center [885, 67] width 69 height 20
click at [845, 97] on span "×" at bounding box center [844, 97] width 10 height 16
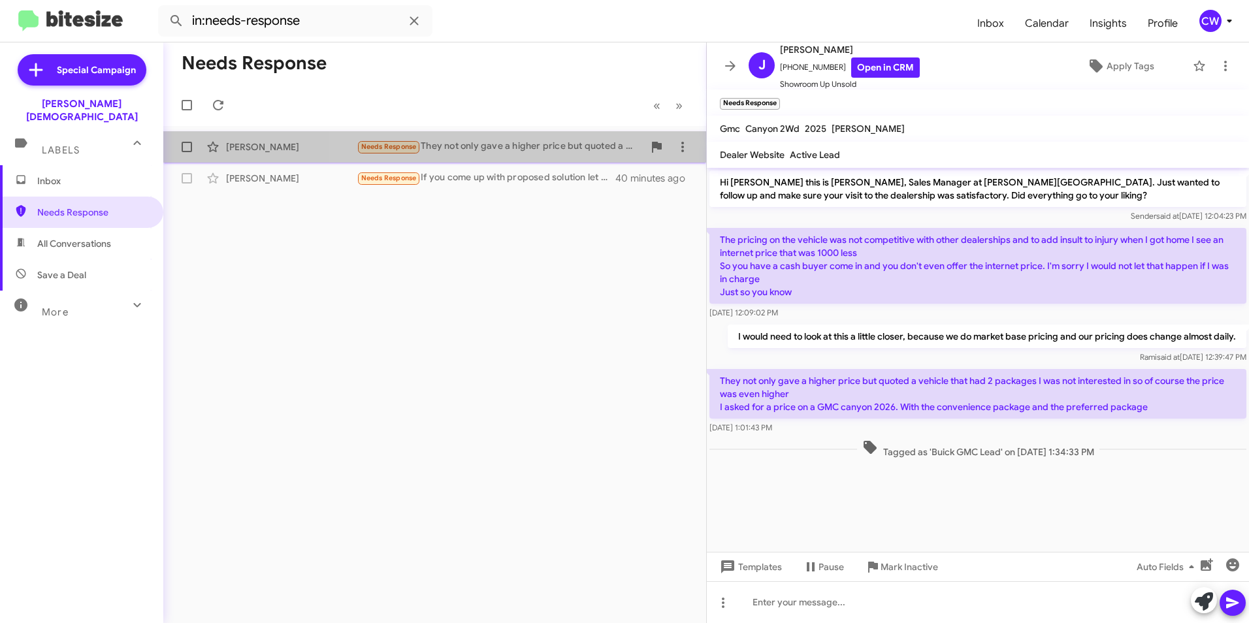
click at [517, 146] on div "Needs Response They not only gave a higher price but quoted a vehicle that had …" at bounding box center [500, 146] width 287 height 15
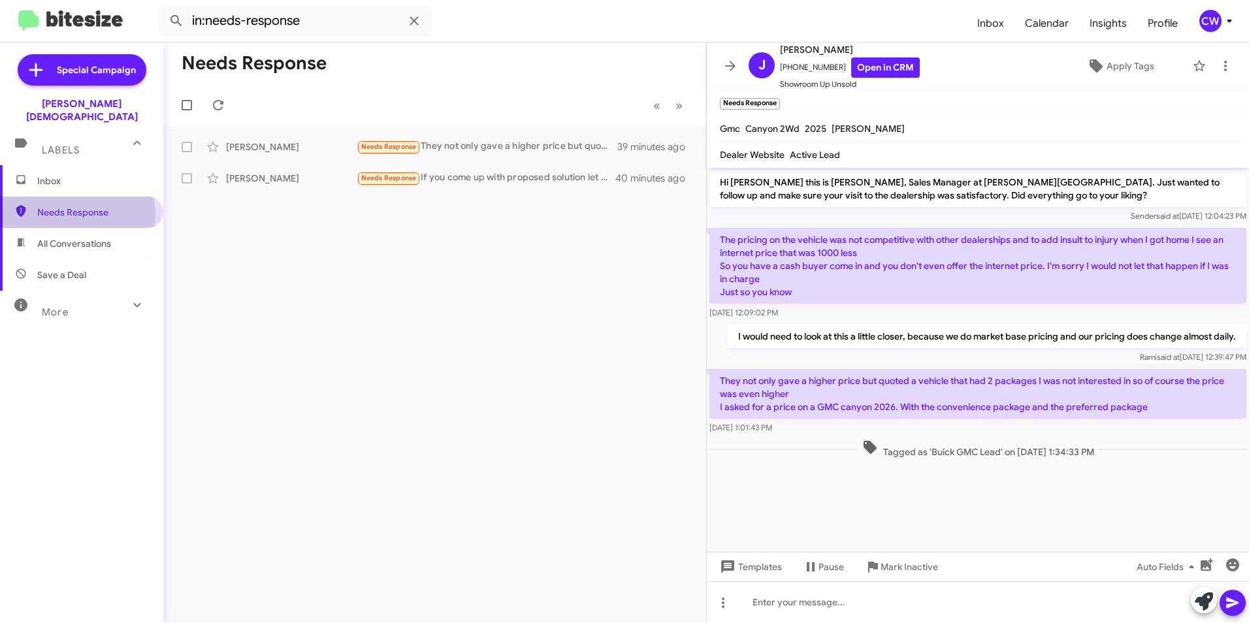
click at [75, 206] on span "Needs Response" at bounding box center [92, 212] width 111 height 13
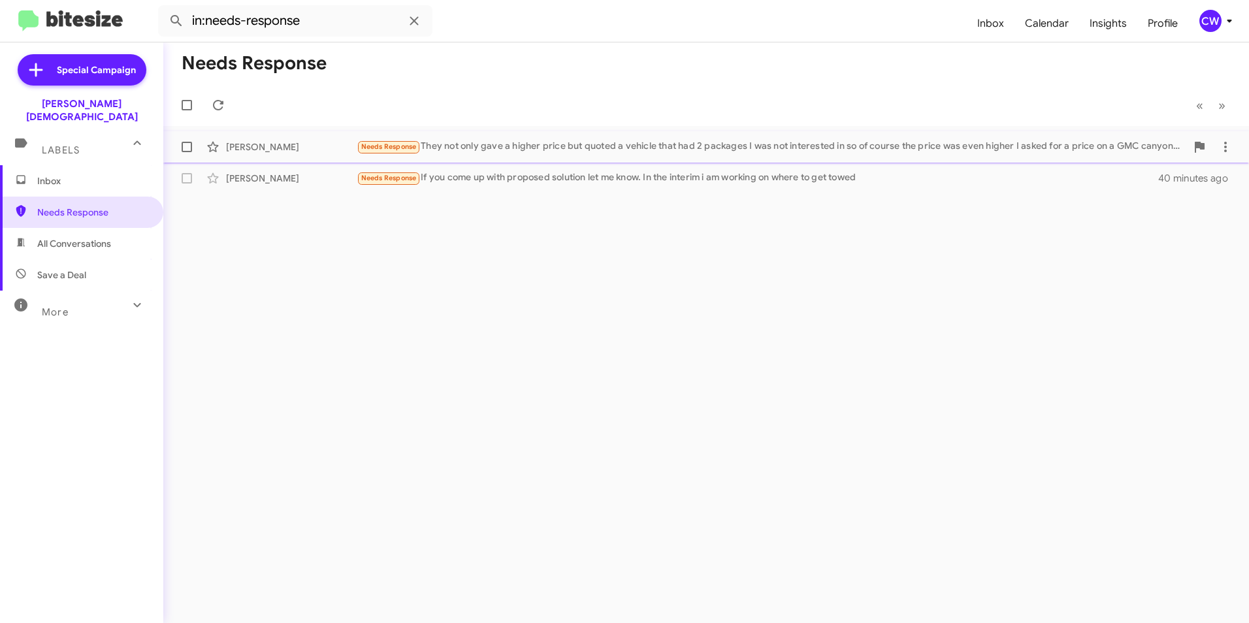
click at [494, 146] on div "Needs Response They not only gave a higher price but quoted a vehicle that had …" at bounding box center [771, 146] width 829 height 15
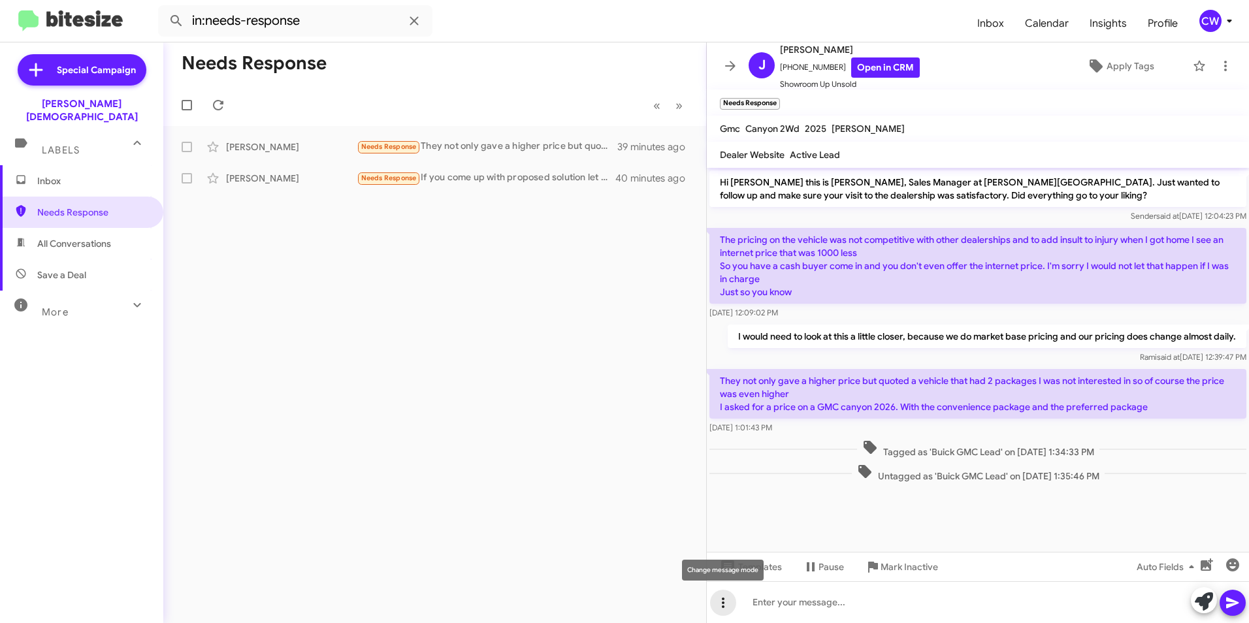
click at [724, 607] on icon at bounding box center [723, 603] width 3 height 10
click at [764, 569] on button "note" at bounding box center [750, 568] width 81 height 31
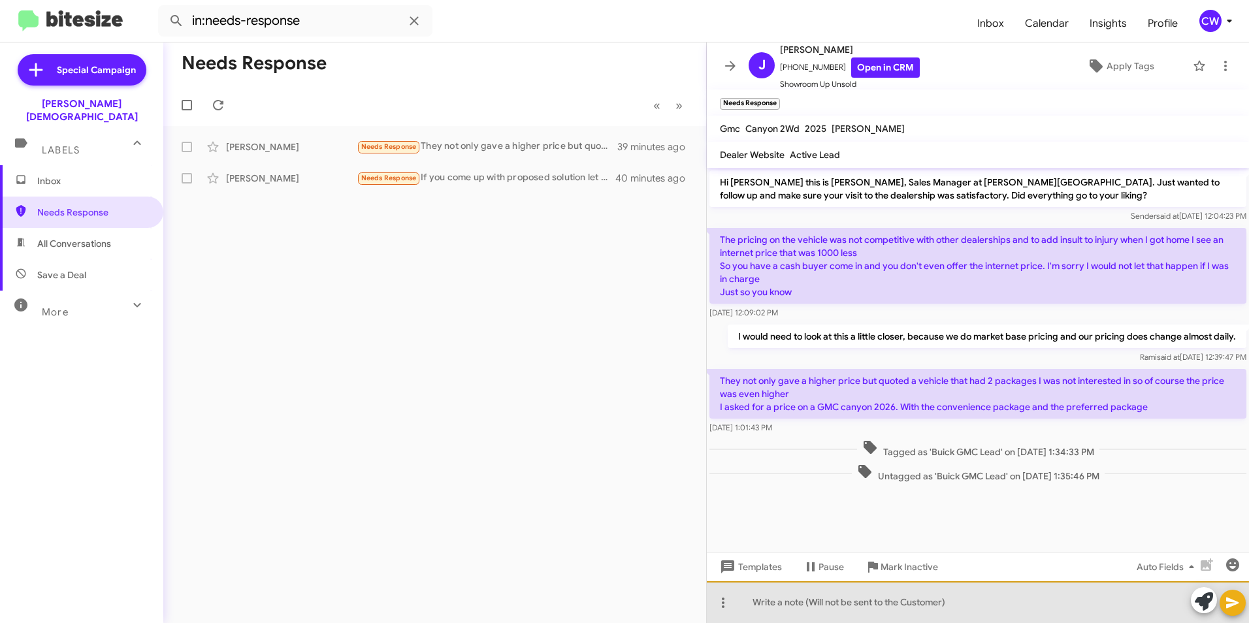
click at [767, 609] on div at bounding box center [978, 602] width 542 height 42
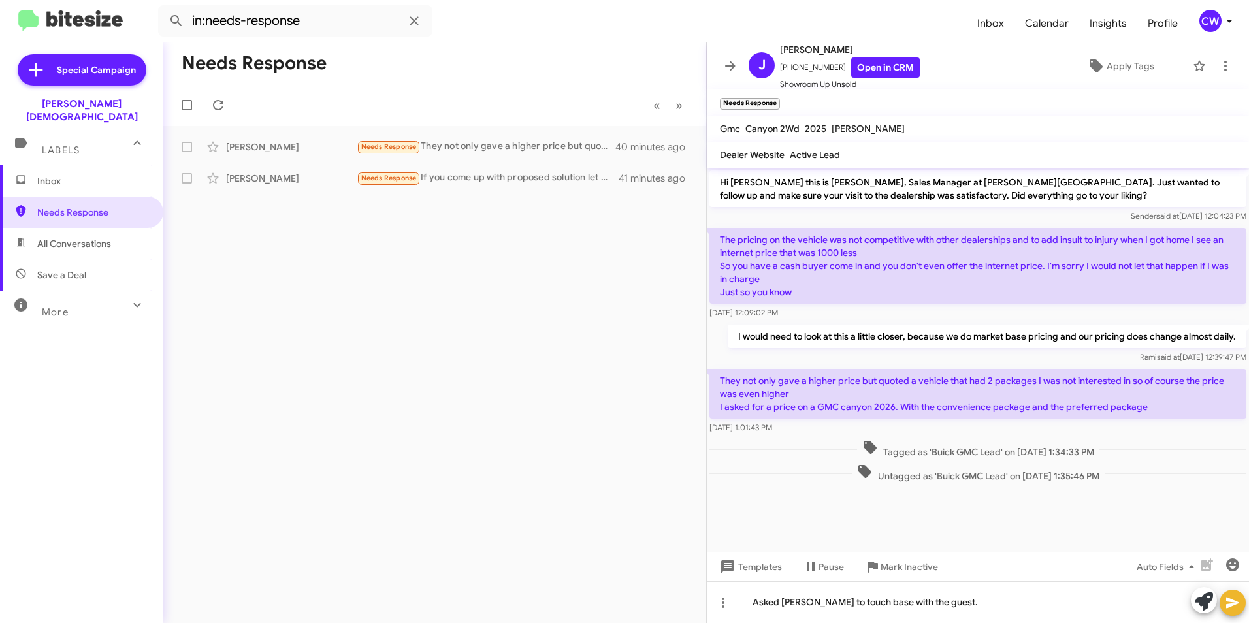
click at [1232, 611] on span at bounding box center [1233, 603] width 16 height 26
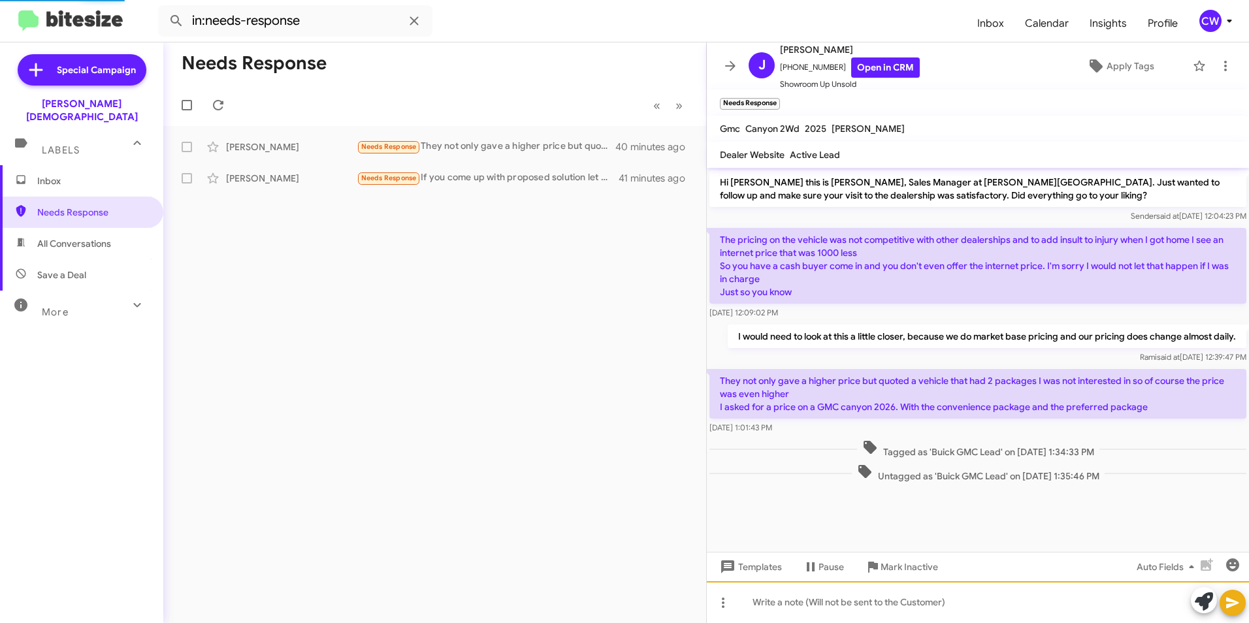
scroll to position [11, 0]
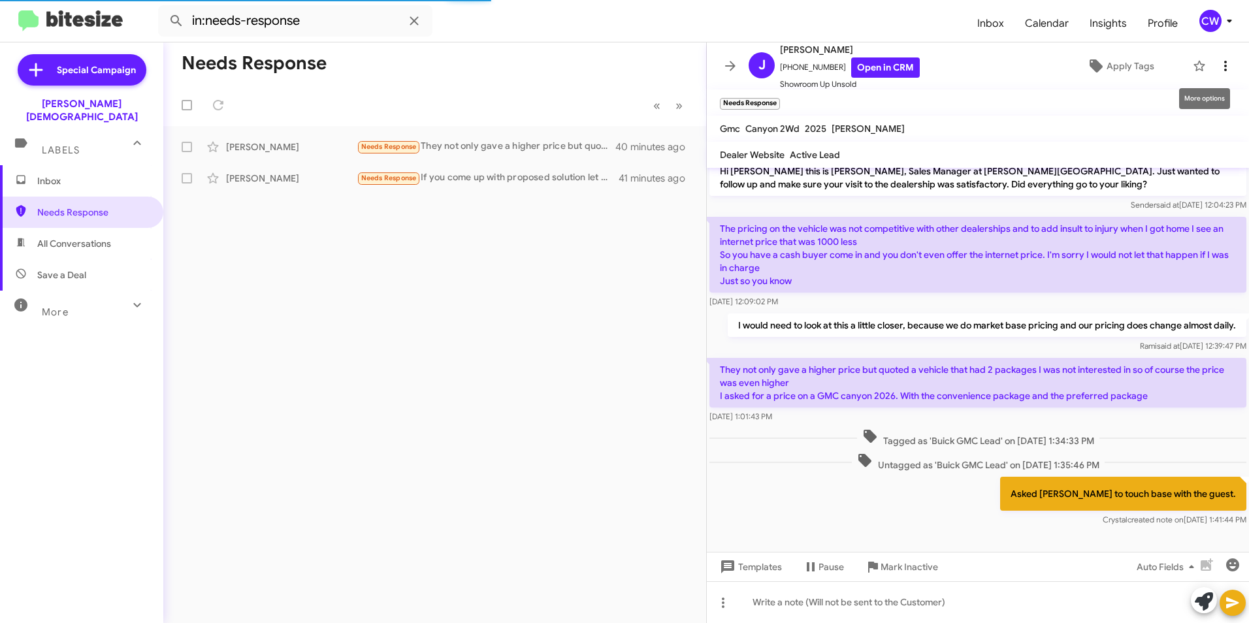
click at [1217, 63] on icon at bounding box center [1225, 66] width 16 height 16
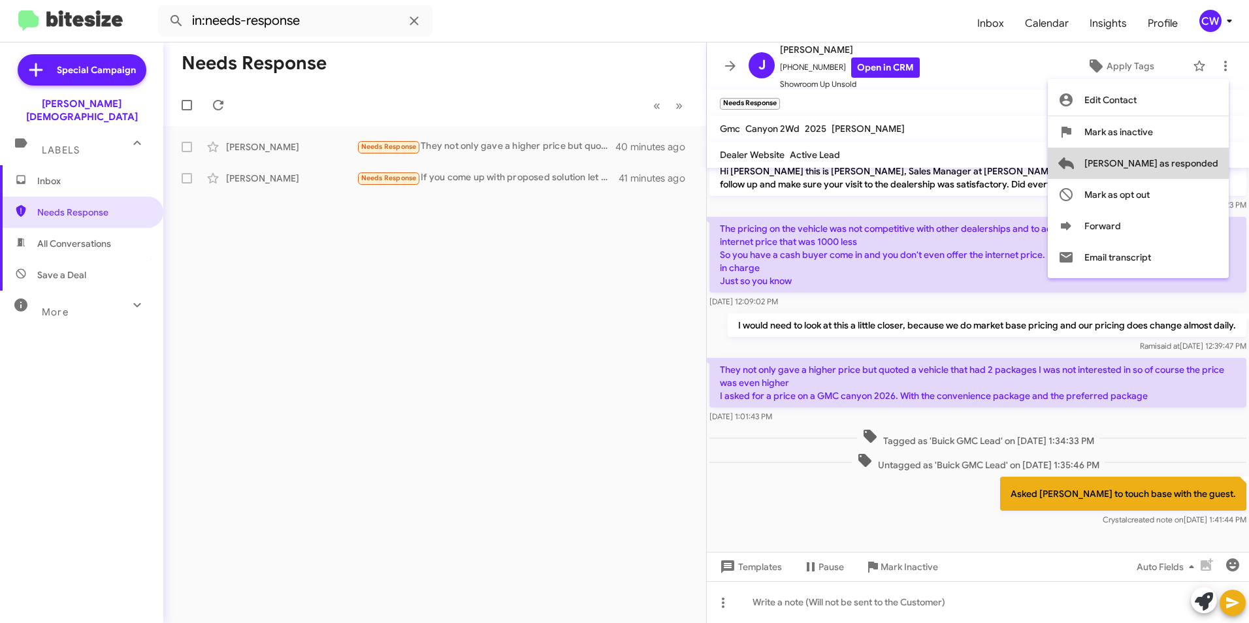
click at [1198, 164] on span "[PERSON_NAME] as responded" at bounding box center [1151, 163] width 134 height 31
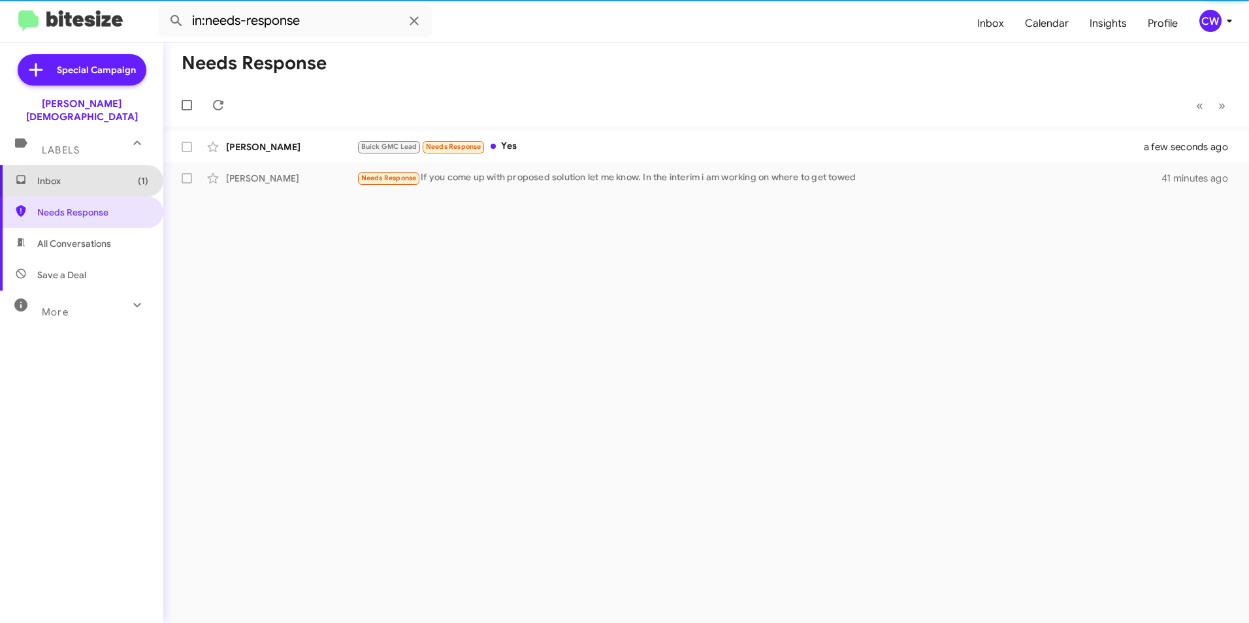
click at [101, 174] on span "Inbox (1)" at bounding box center [92, 180] width 111 height 13
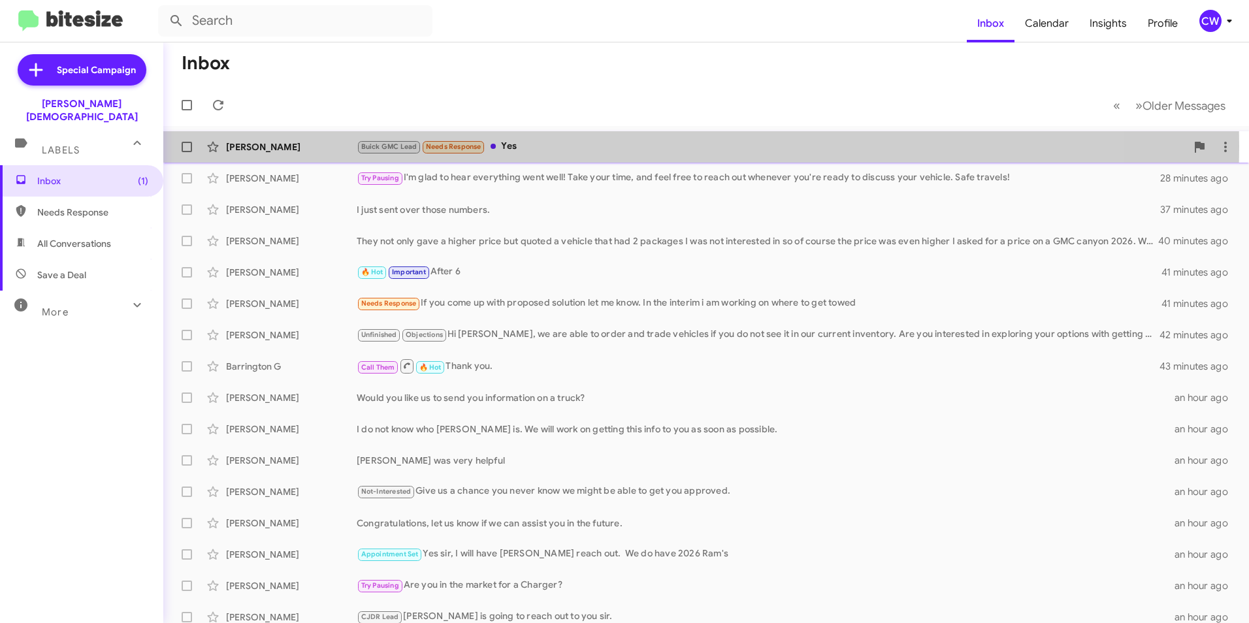
click at [517, 146] on div "Buick GMC Lead Needs Response Yes" at bounding box center [771, 146] width 829 height 15
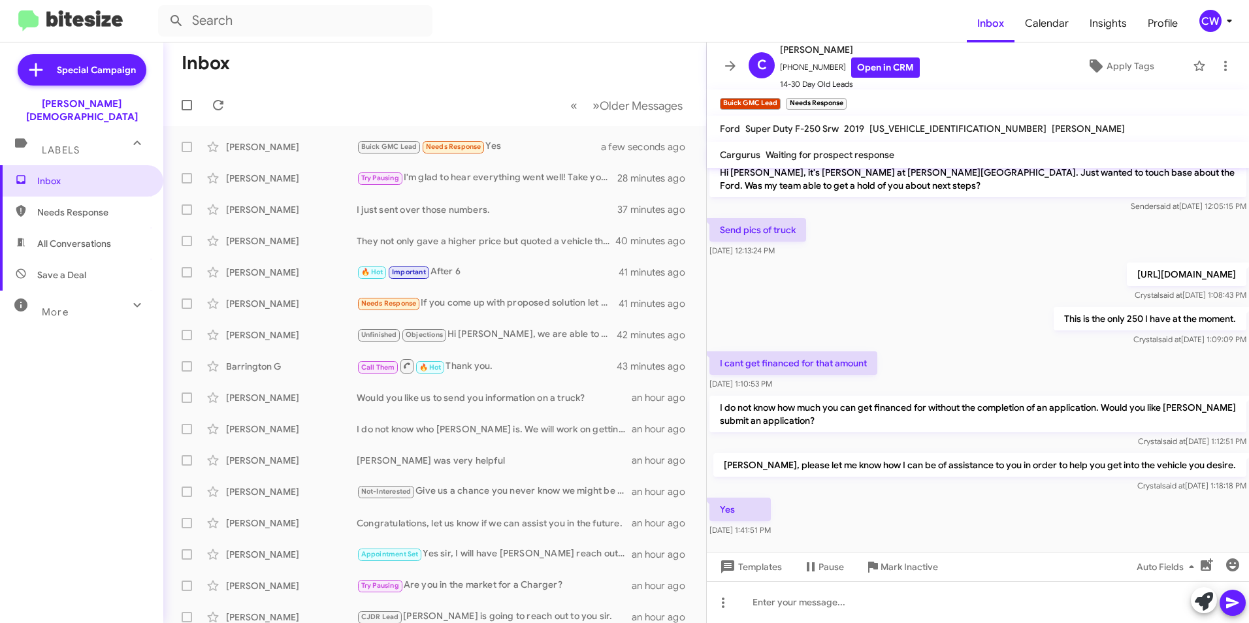
scroll to position [231, 0]
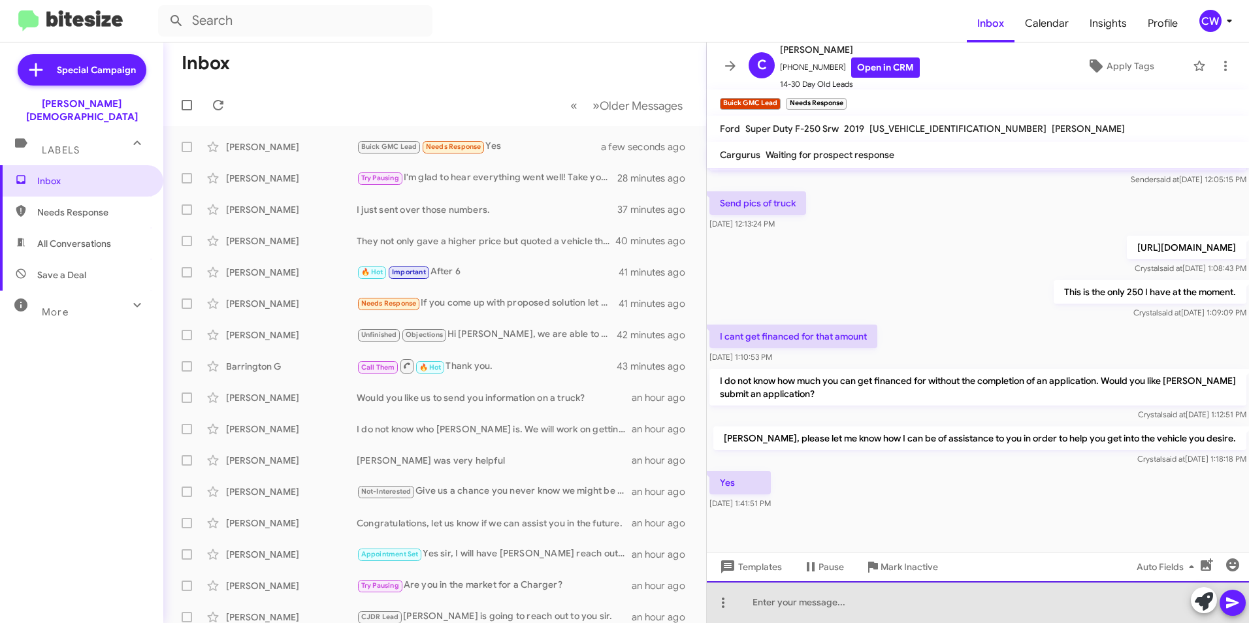
click at [777, 609] on div at bounding box center [978, 602] width 542 height 42
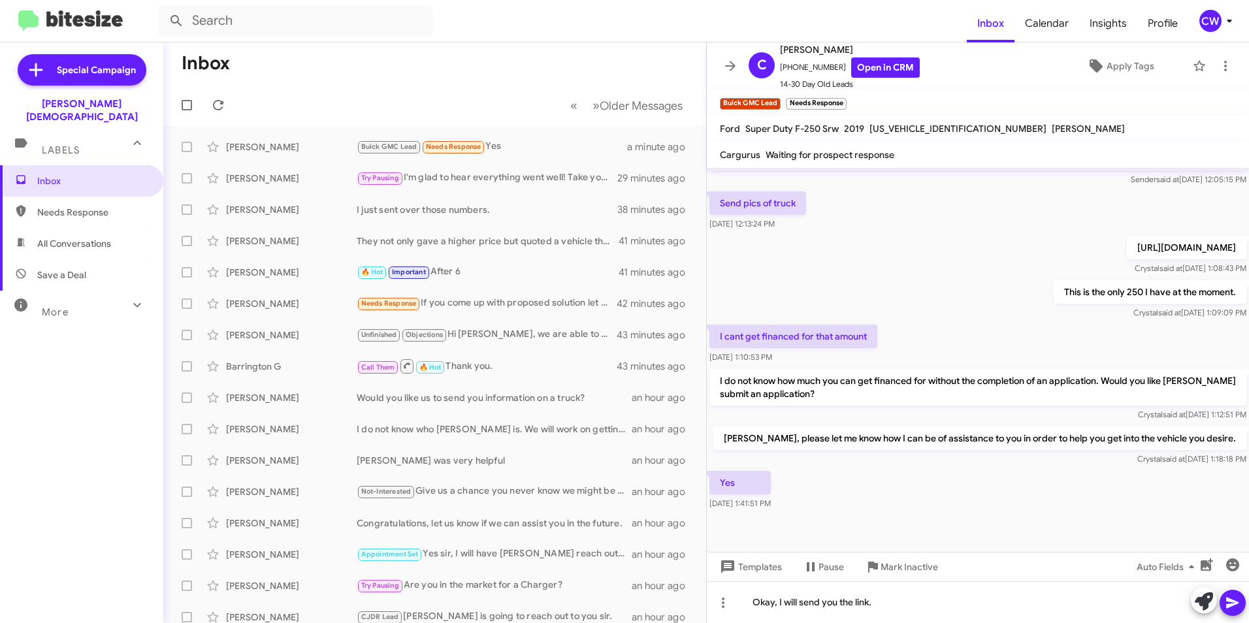
click at [1235, 604] on icon at bounding box center [1232, 603] width 12 height 11
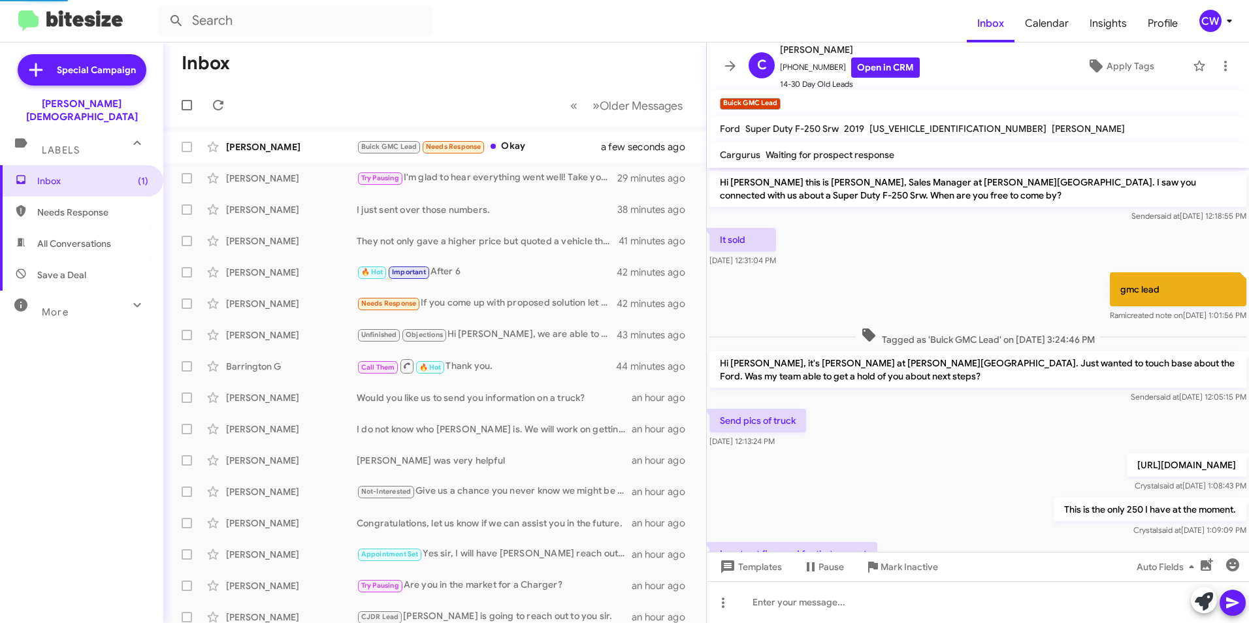
scroll to position [326, 0]
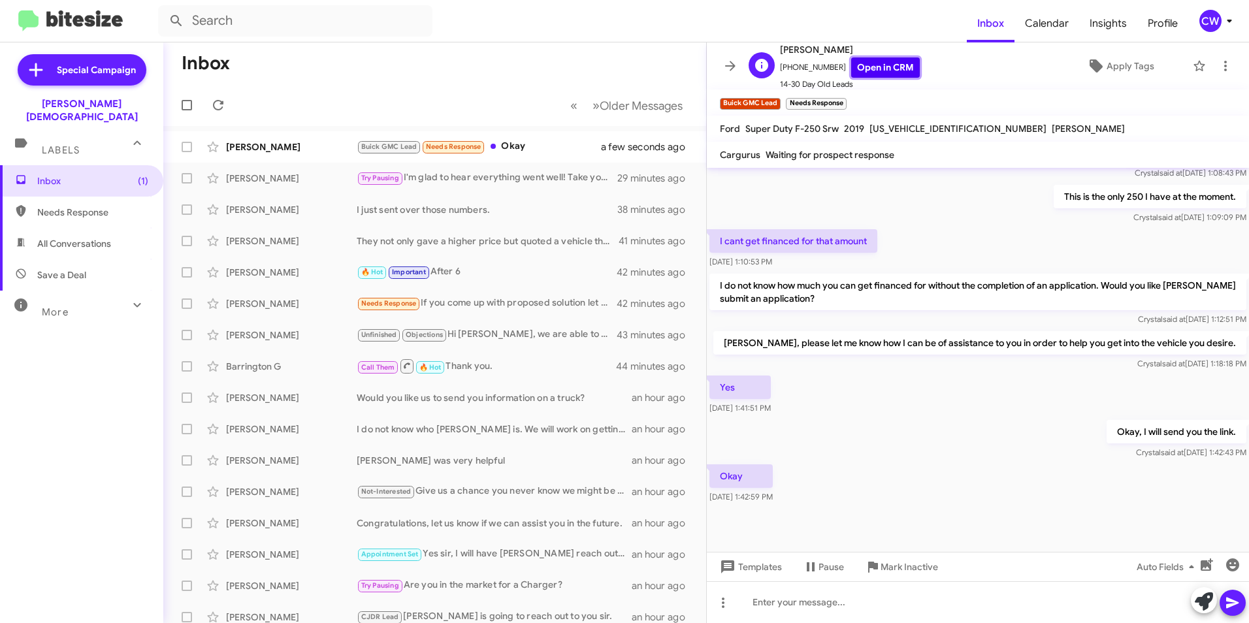
click at [880, 70] on link "Open in CRM" at bounding box center [885, 67] width 69 height 20
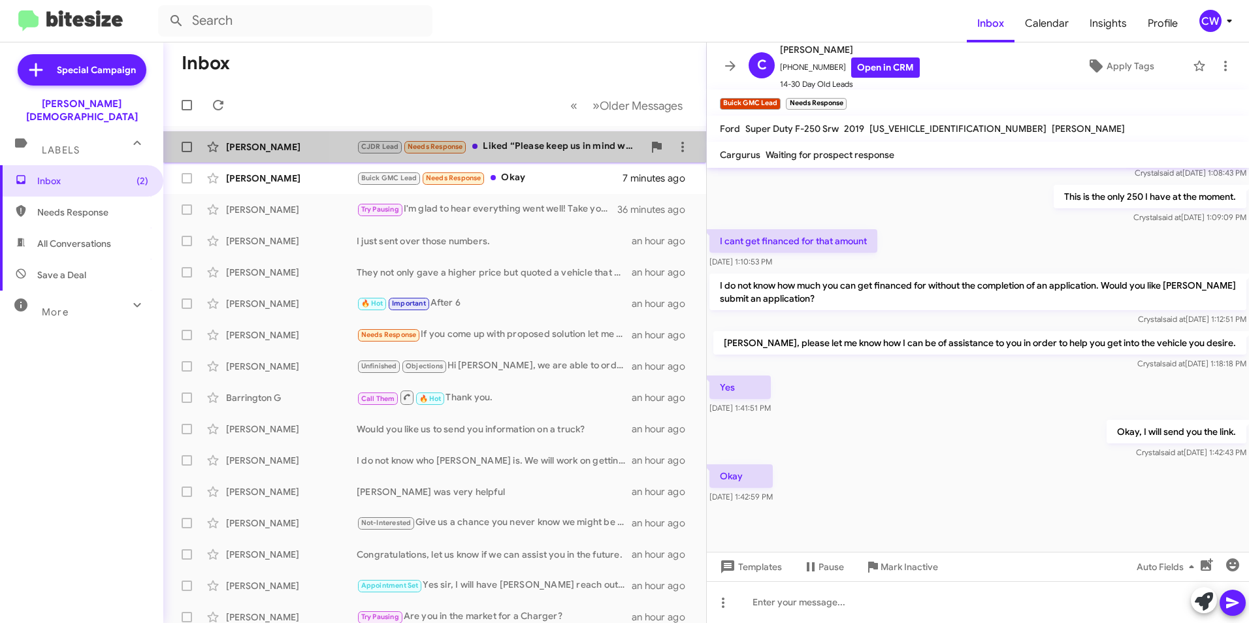
click at [528, 149] on div "CJDR Lead Needs Response Liked “Please keep us in mind when you are ready.”" at bounding box center [500, 146] width 287 height 15
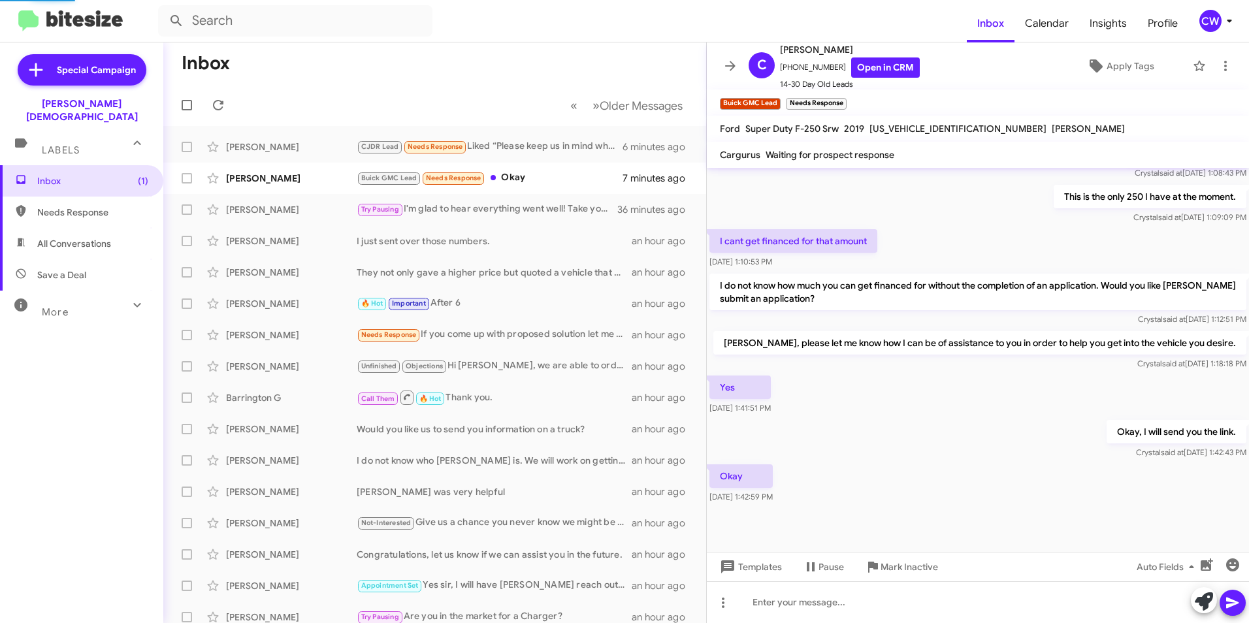
scroll to position [348, 0]
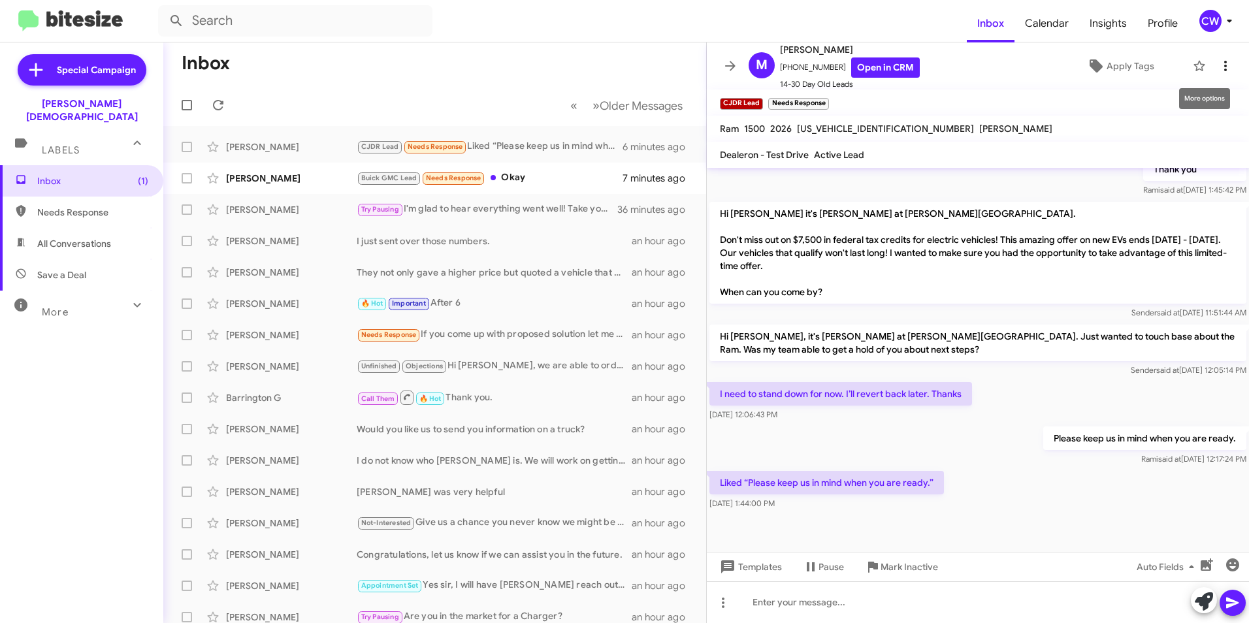
click at [1217, 58] on icon at bounding box center [1225, 66] width 16 height 16
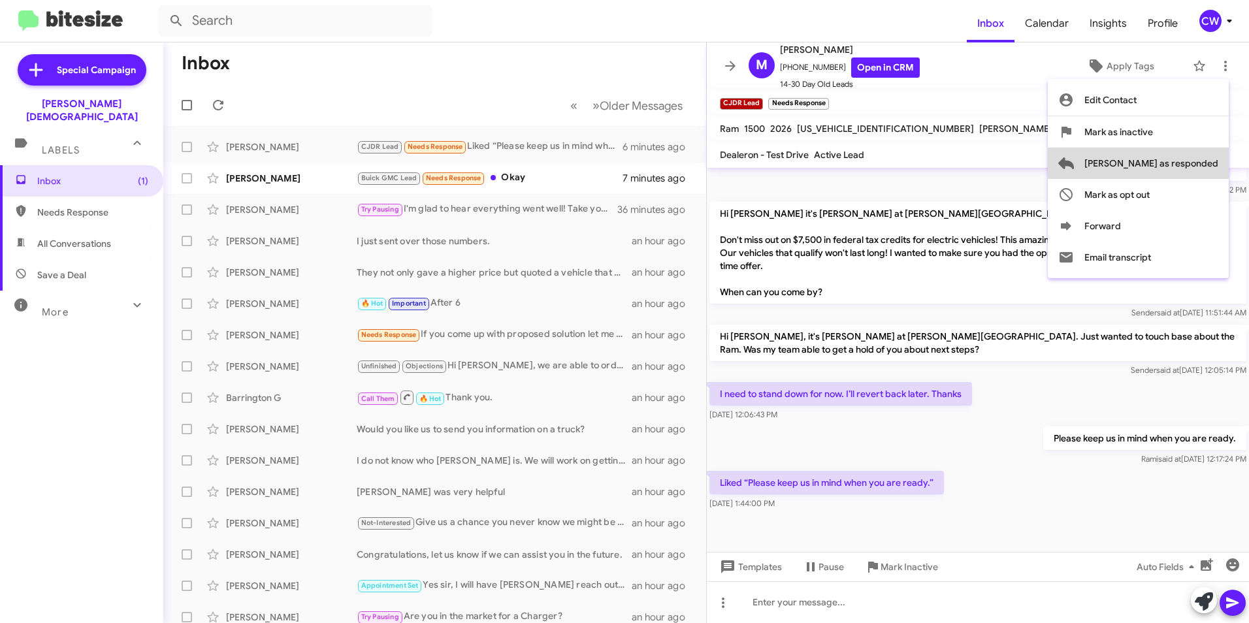
click at [1197, 172] on span "[PERSON_NAME] as responded" at bounding box center [1151, 163] width 134 height 31
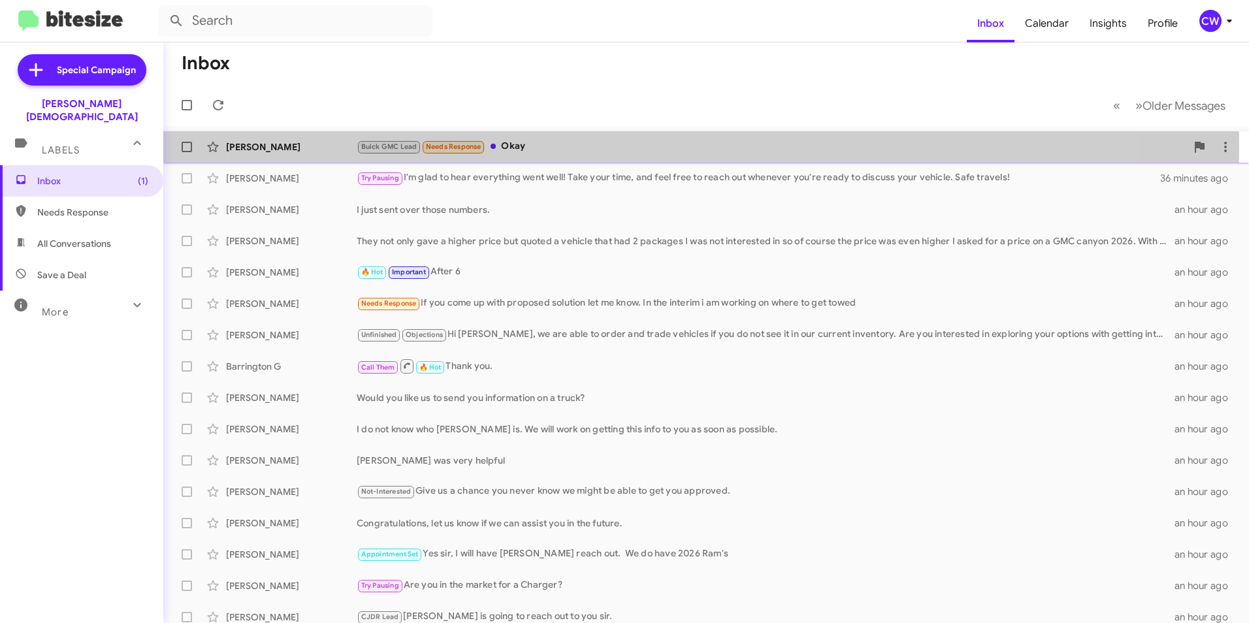
click at [524, 146] on div "Buick GMC Lead Needs Response Okay" at bounding box center [771, 146] width 829 height 15
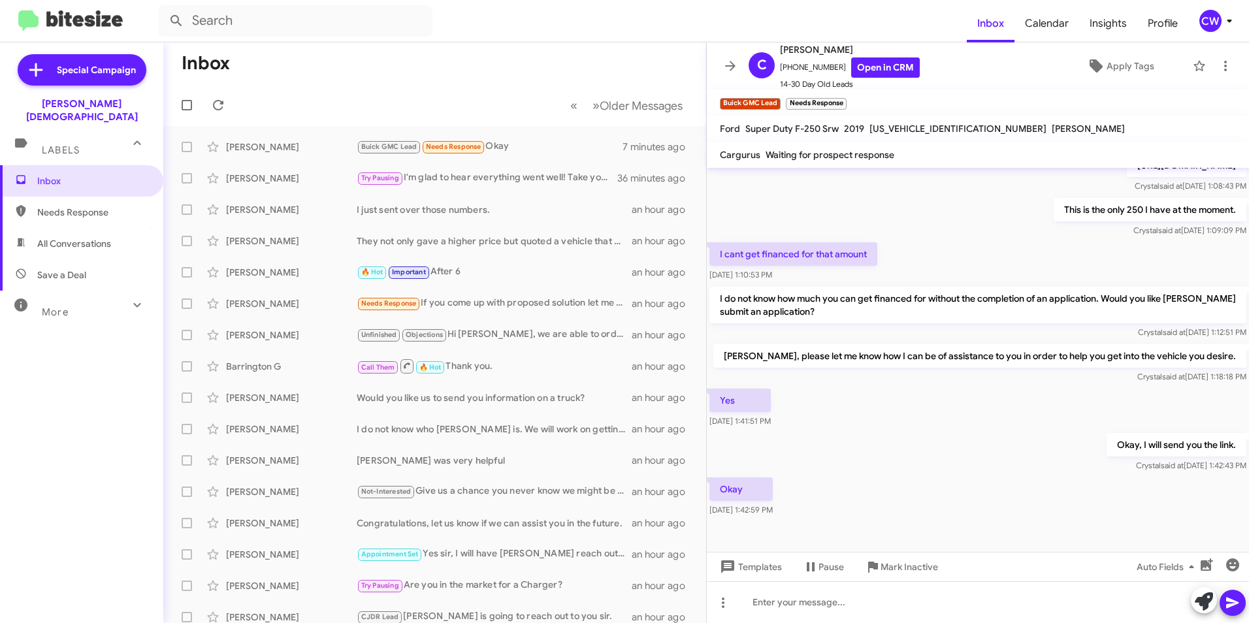
scroll to position [326, 0]
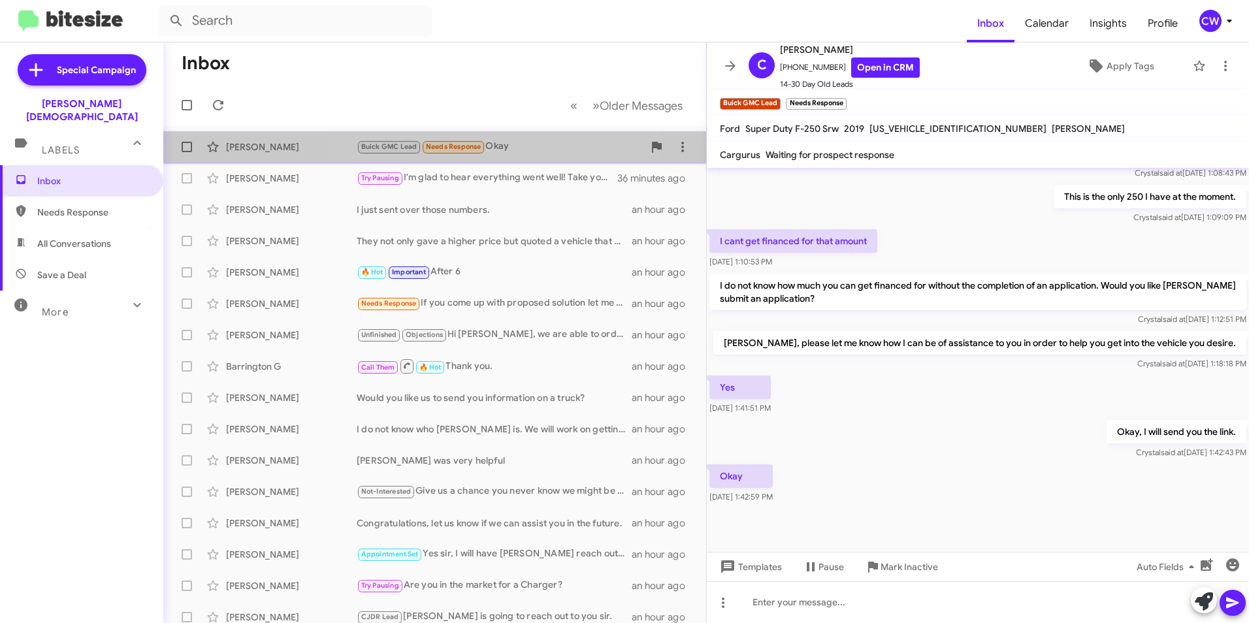
click at [459, 146] on span "Needs Response" at bounding box center [454, 146] width 56 height 8
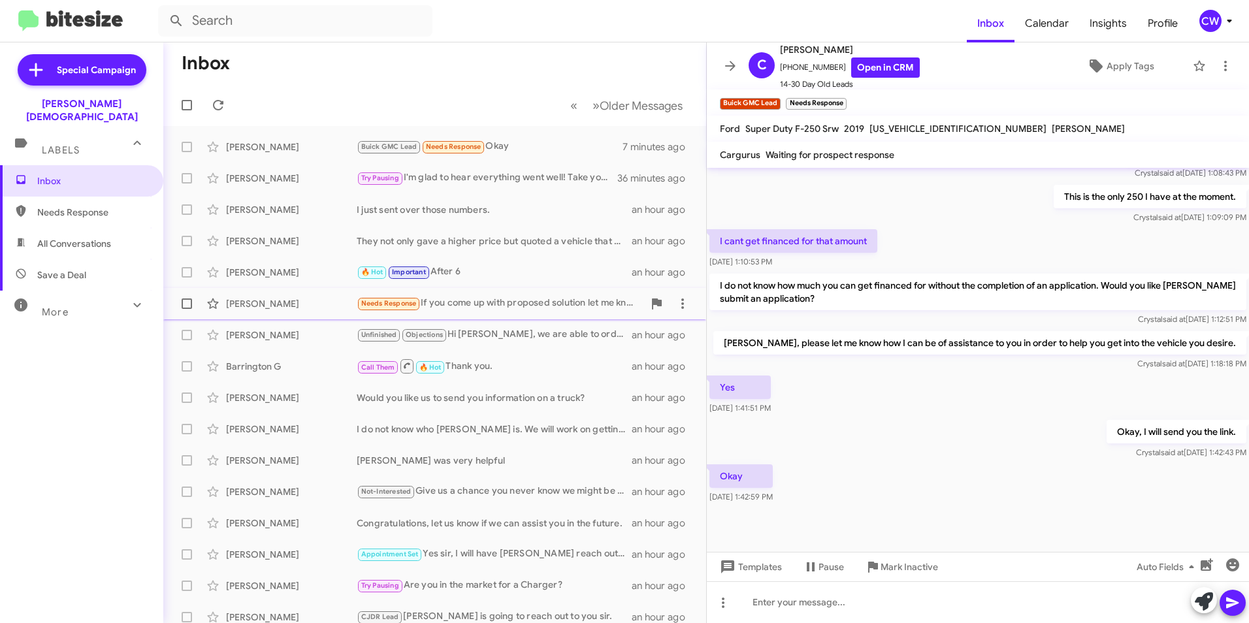
click at [500, 308] on div "Needs Response If you come up with proposed solution let me know. In the interi…" at bounding box center [500, 303] width 287 height 15
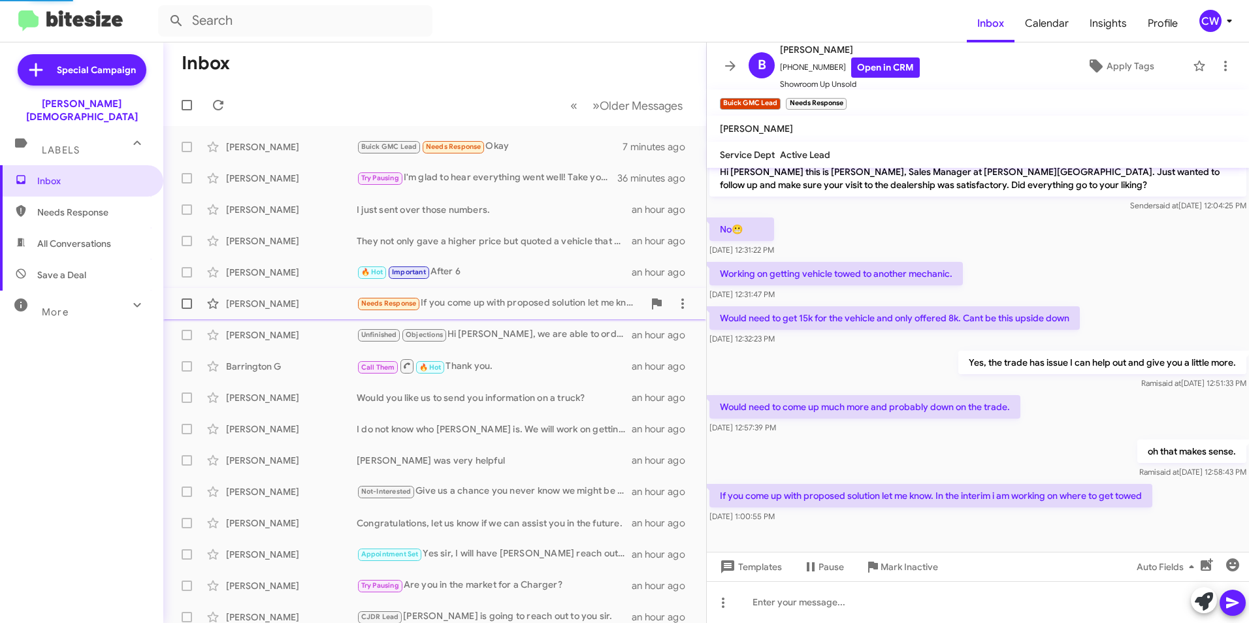
scroll to position [10, 0]
click at [1224, 62] on icon at bounding box center [1225, 66] width 3 height 10
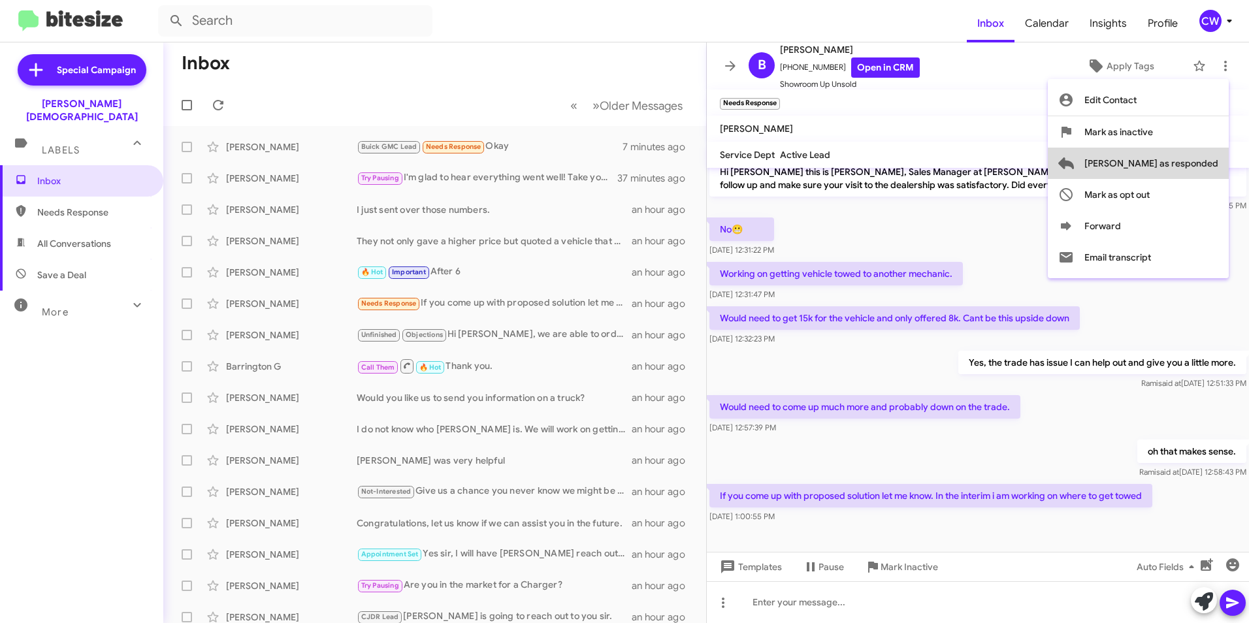
click at [1208, 164] on span "[PERSON_NAME] as responded" at bounding box center [1151, 163] width 134 height 31
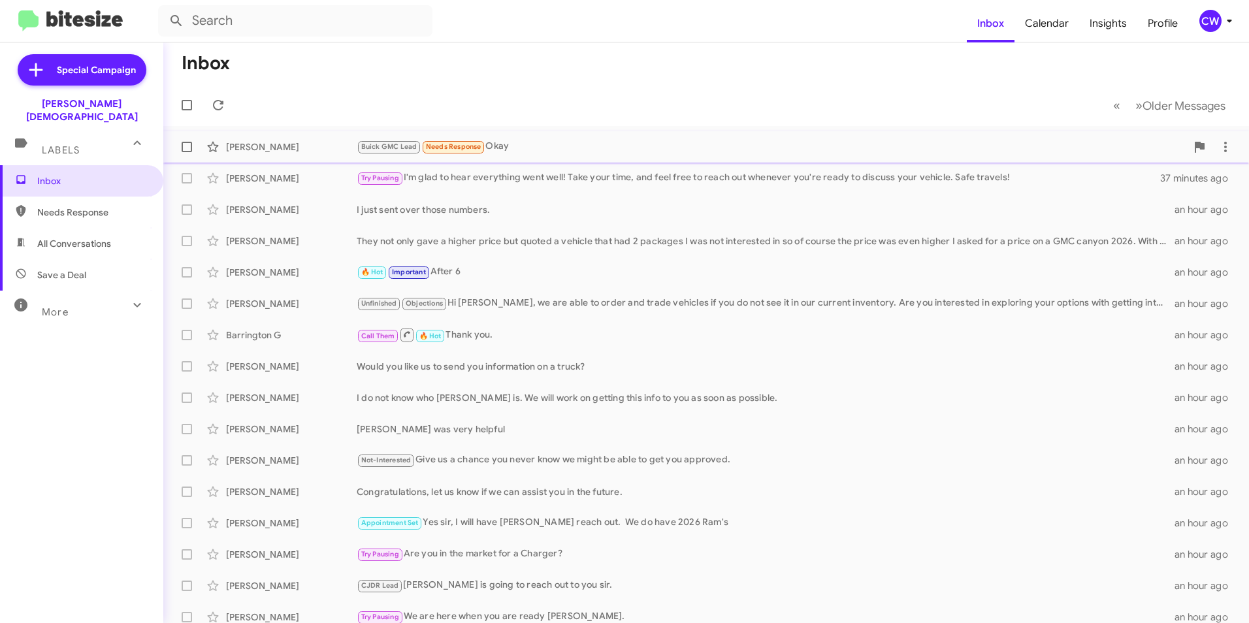
click at [474, 148] on span "Needs Response" at bounding box center [454, 146] width 56 height 8
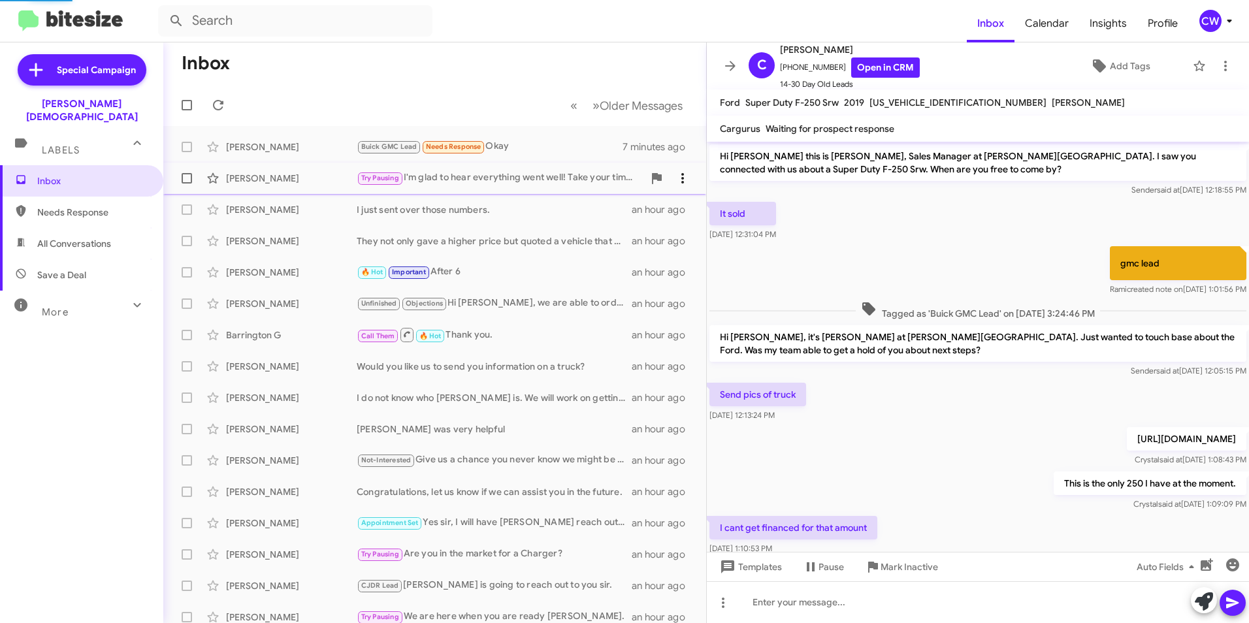
scroll to position [300, 0]
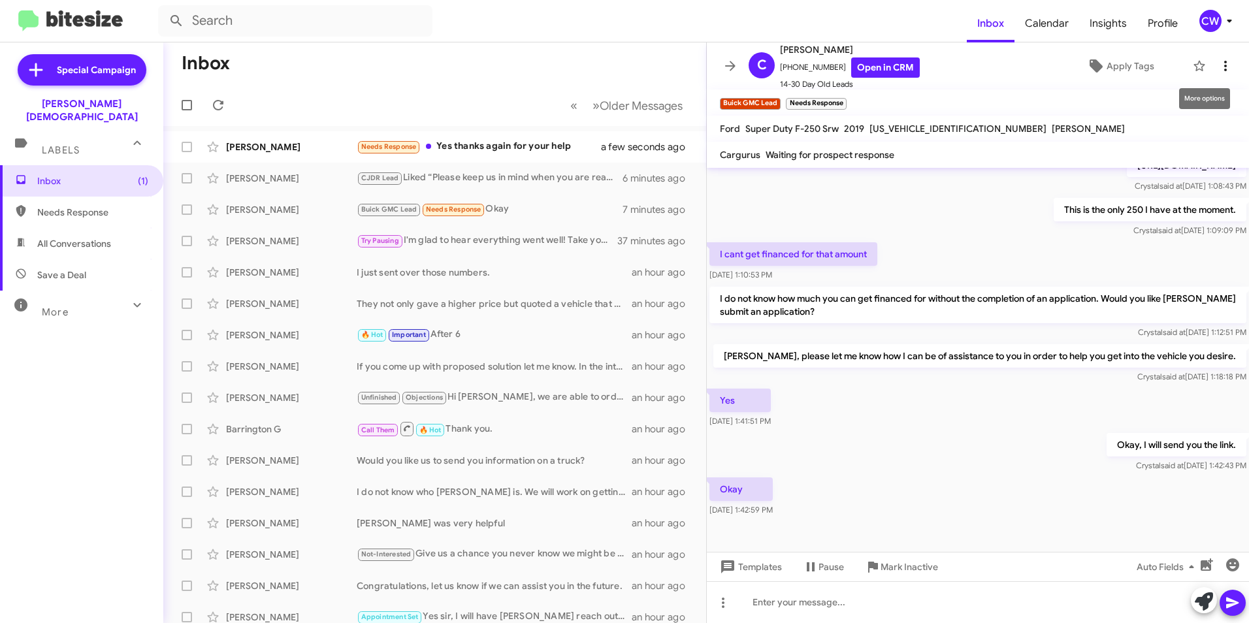
click at [1217, 71] on icon at bounding box center [1225, 66] width 16 height 16
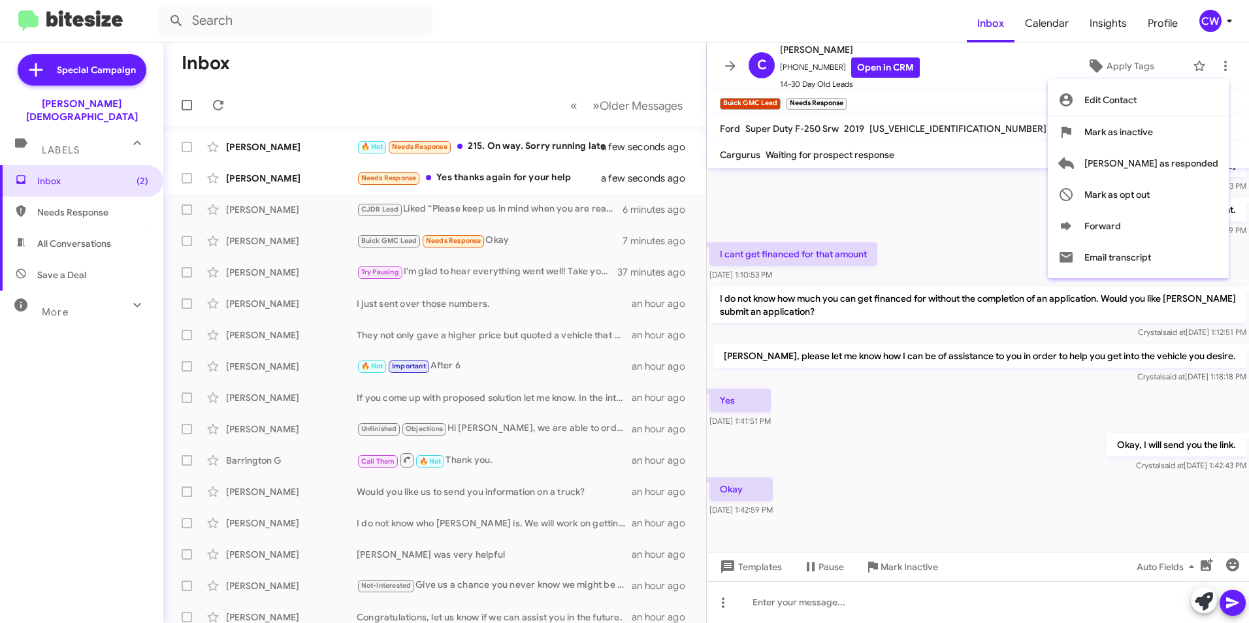
click at [511, 146] on div at bounding box center [624, 311] width 1249 height 623
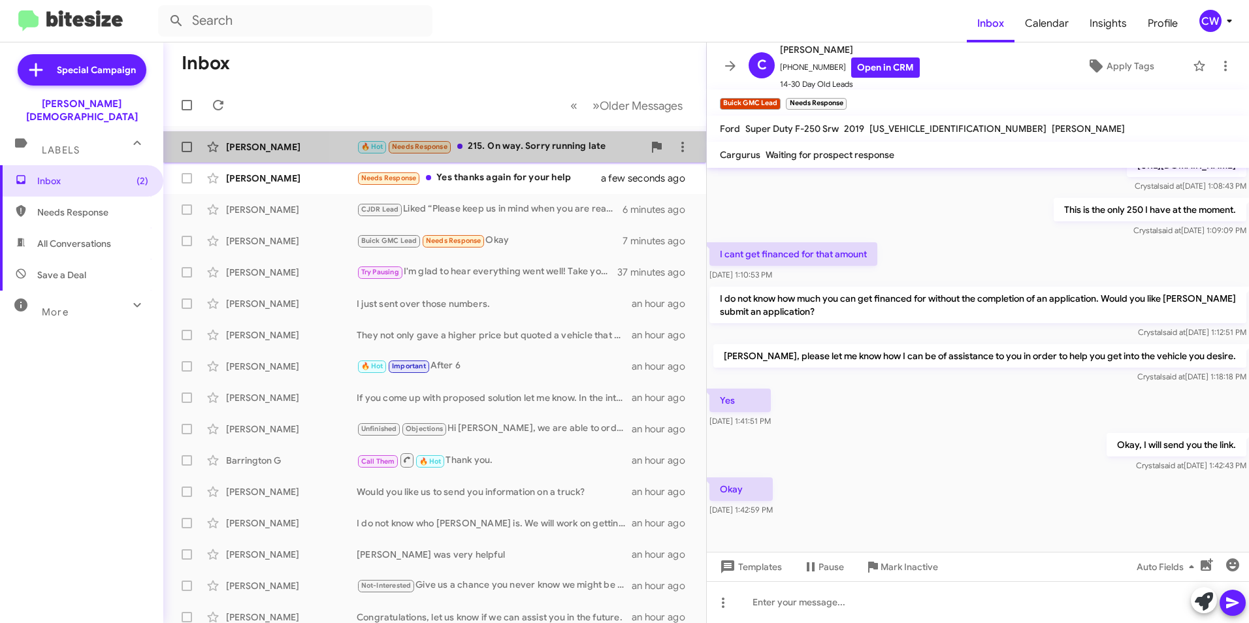
click at [545, 145] on div "🔥 Hot Needs Response 215. On way. Sorry running late" at bounding box center [500, 146] width 287 height 15
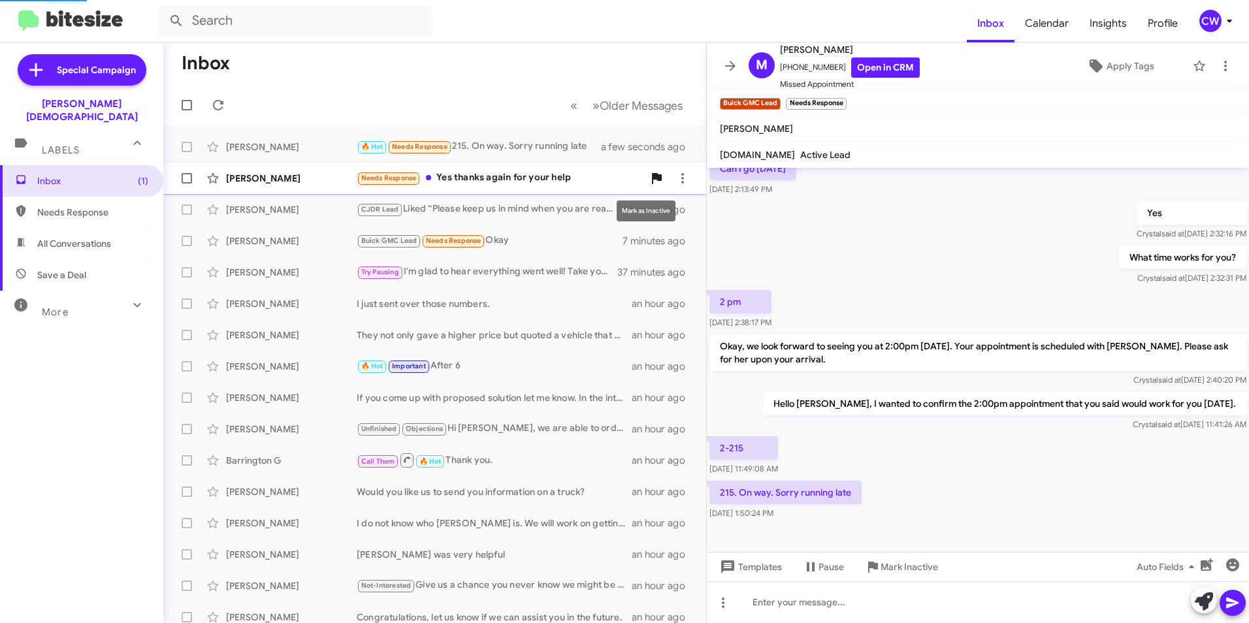
scroll to position [97, 0]
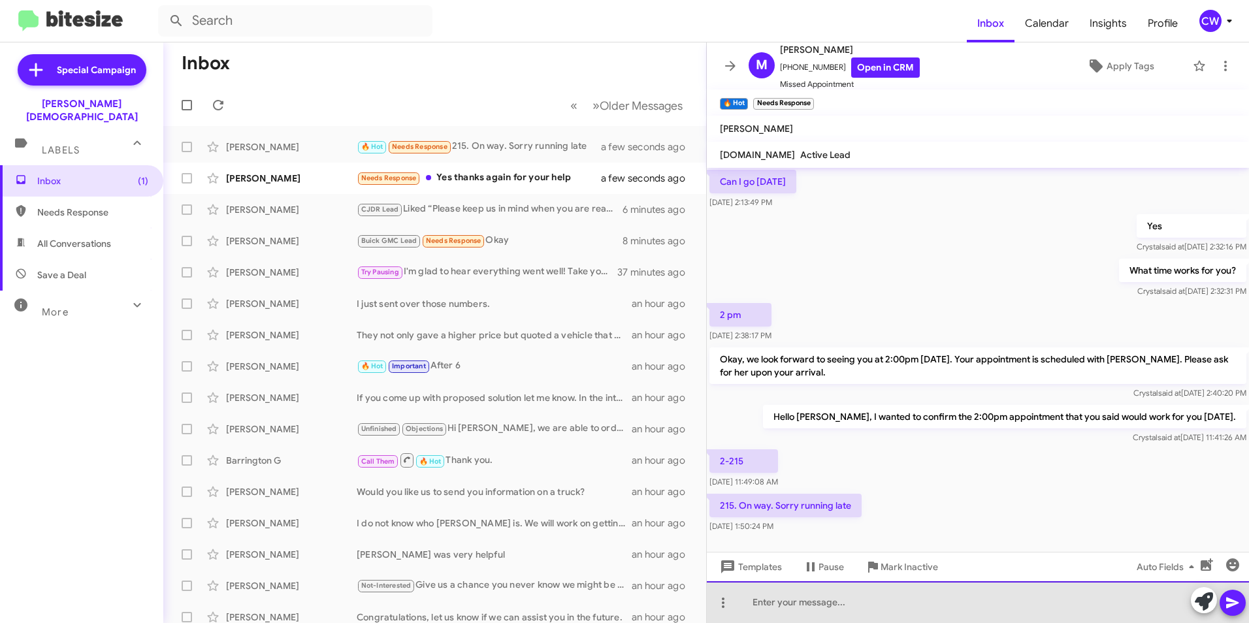
click at [818, 607] on div at bounding box center [978, 602] width 542 height 42
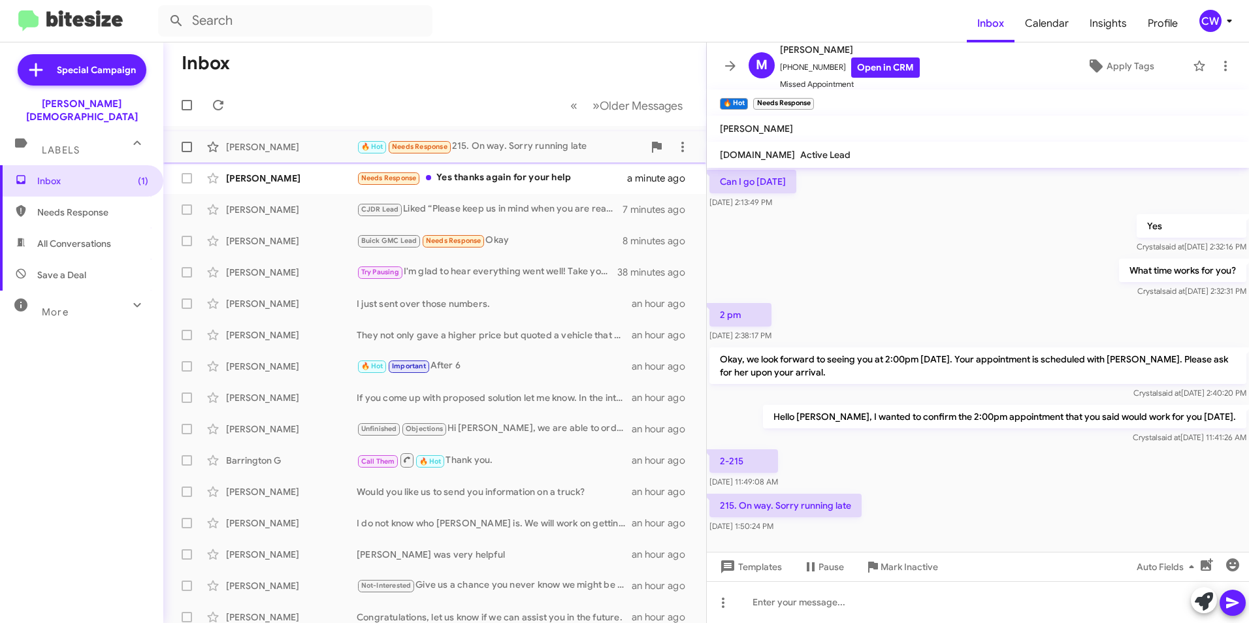
click at [529, 152] on div "🔥 Hot Needs Response 215. On way. Sorry running late" at bounding box center [500, 146] width 287 height 15
click at [762, 607] on div at bounding box center [978, 602] width 542 height 42
click at [775, 597] on div at bounding box center [978, 602] width 542 height 42
click at [1228, 606] on icon at bounding box center [1232, 603] width 12 height 11
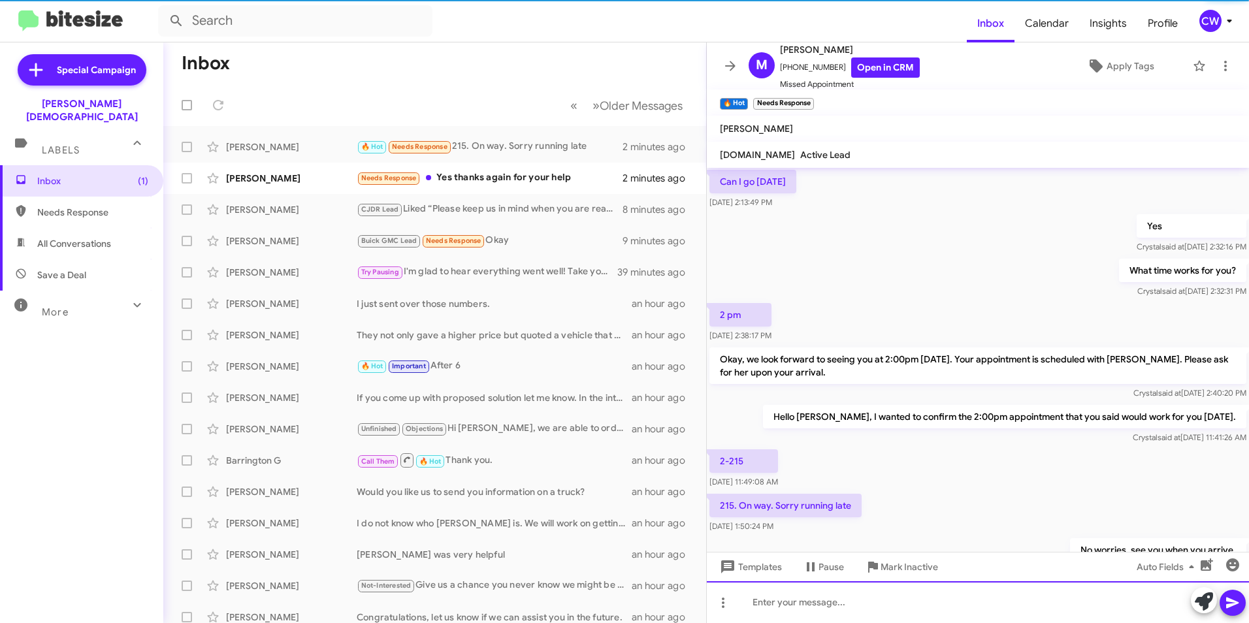
scroll to position [0, 0]
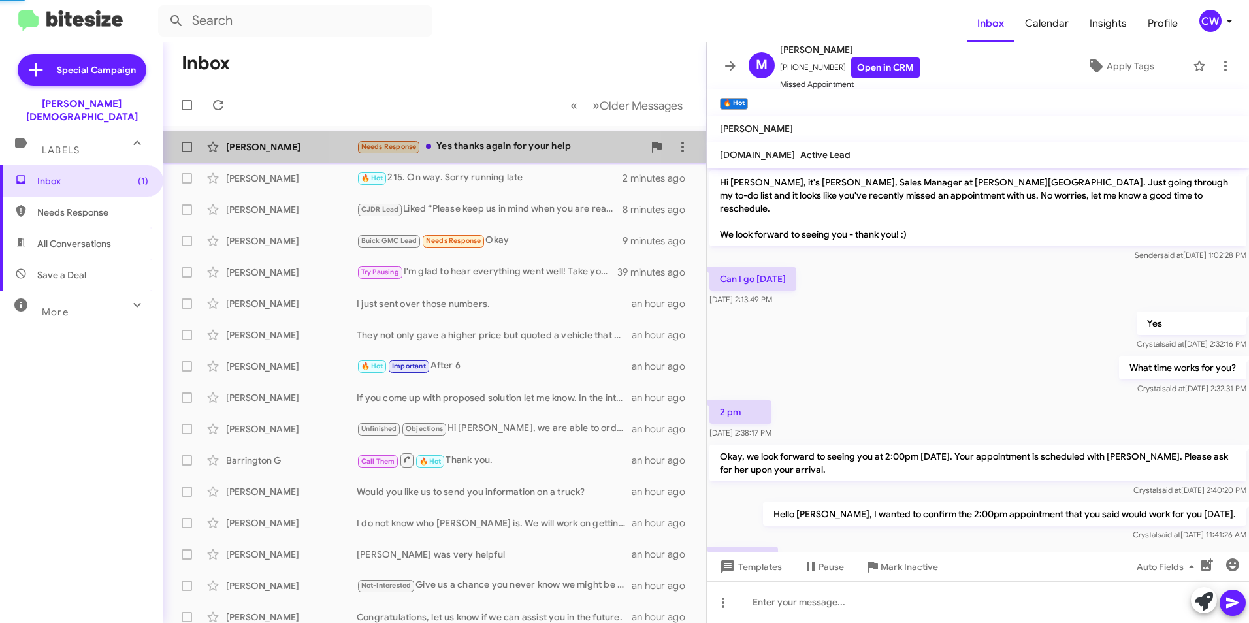
click at [504, 150] on div "Needs Response Yes thanks again for your help" at bounding box center [500, 146] width 287 height 15
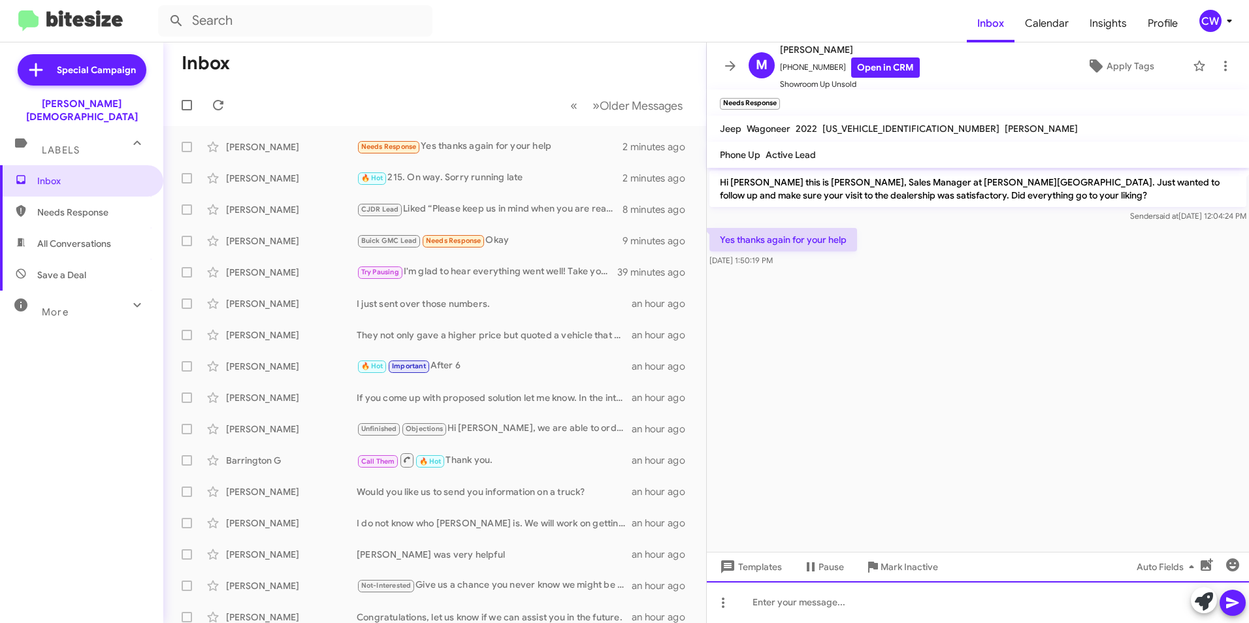
click at [1099, 608] on div at bounding box center [978, 602] width 542 height 42
click at [1232, 610] on icon at bounding box center [1233, 603] width 16 height 16
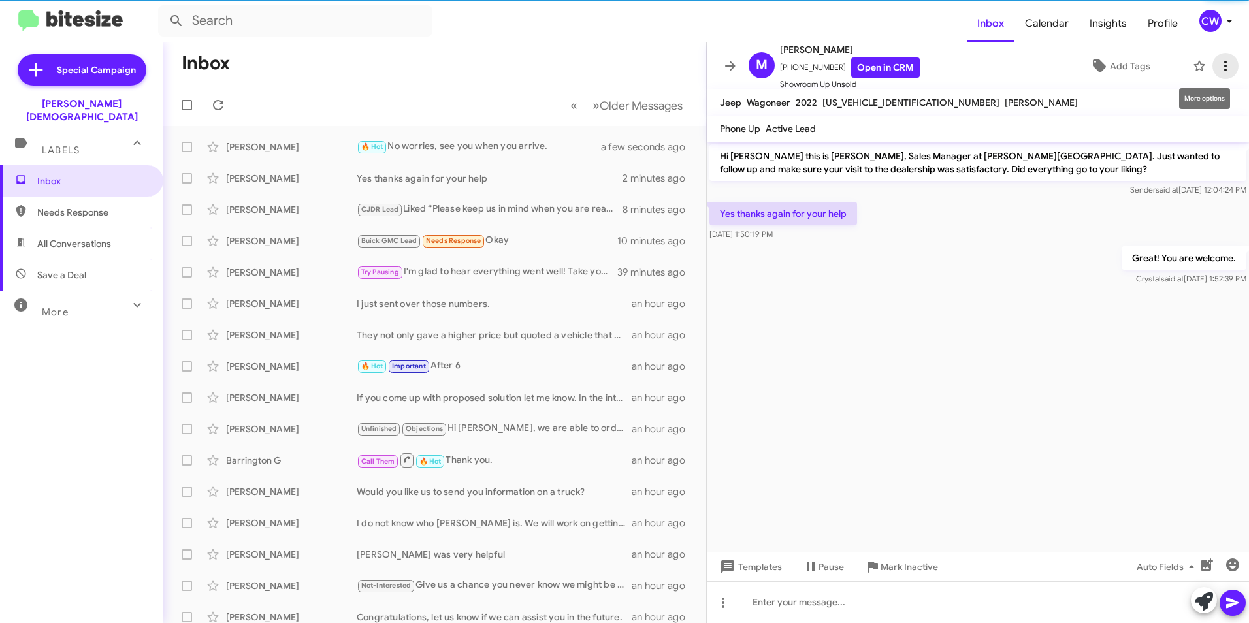
click at [1217, 68] on icon at bounding box center [1225, 66] width 16 height 16
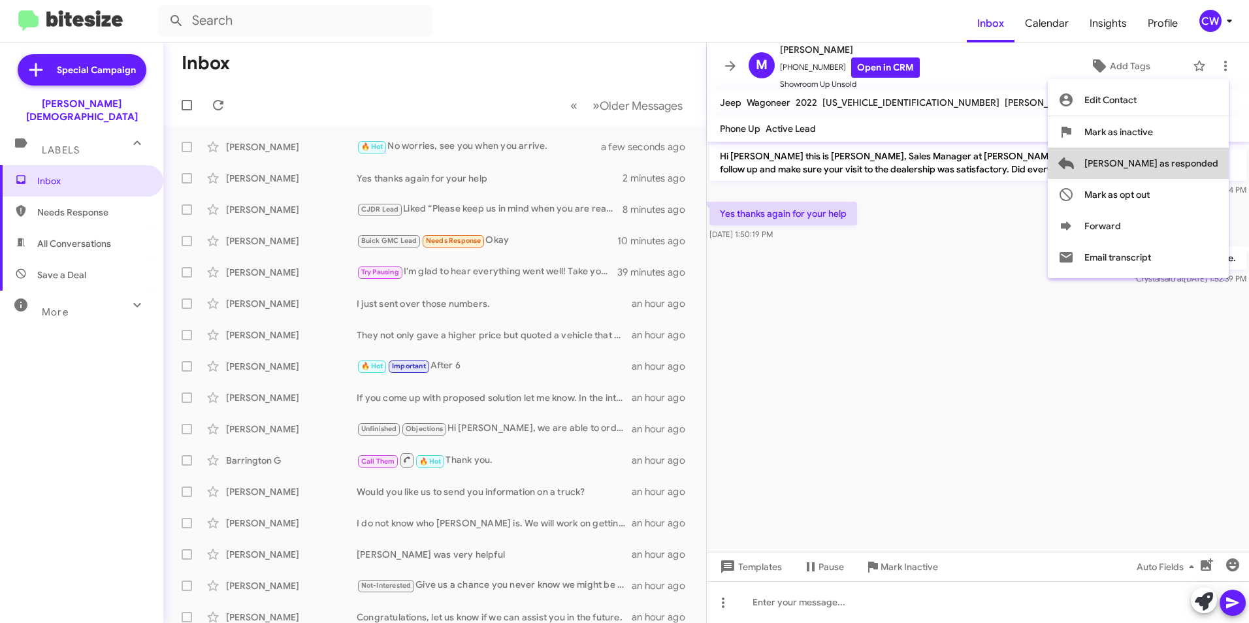
click at [1206, 162] on span "[PERSON_NAME] as responded" at bounding box center [1151, 163] width 134 height 31
